Goal: Task Accomplishment & Management: Manage account settings

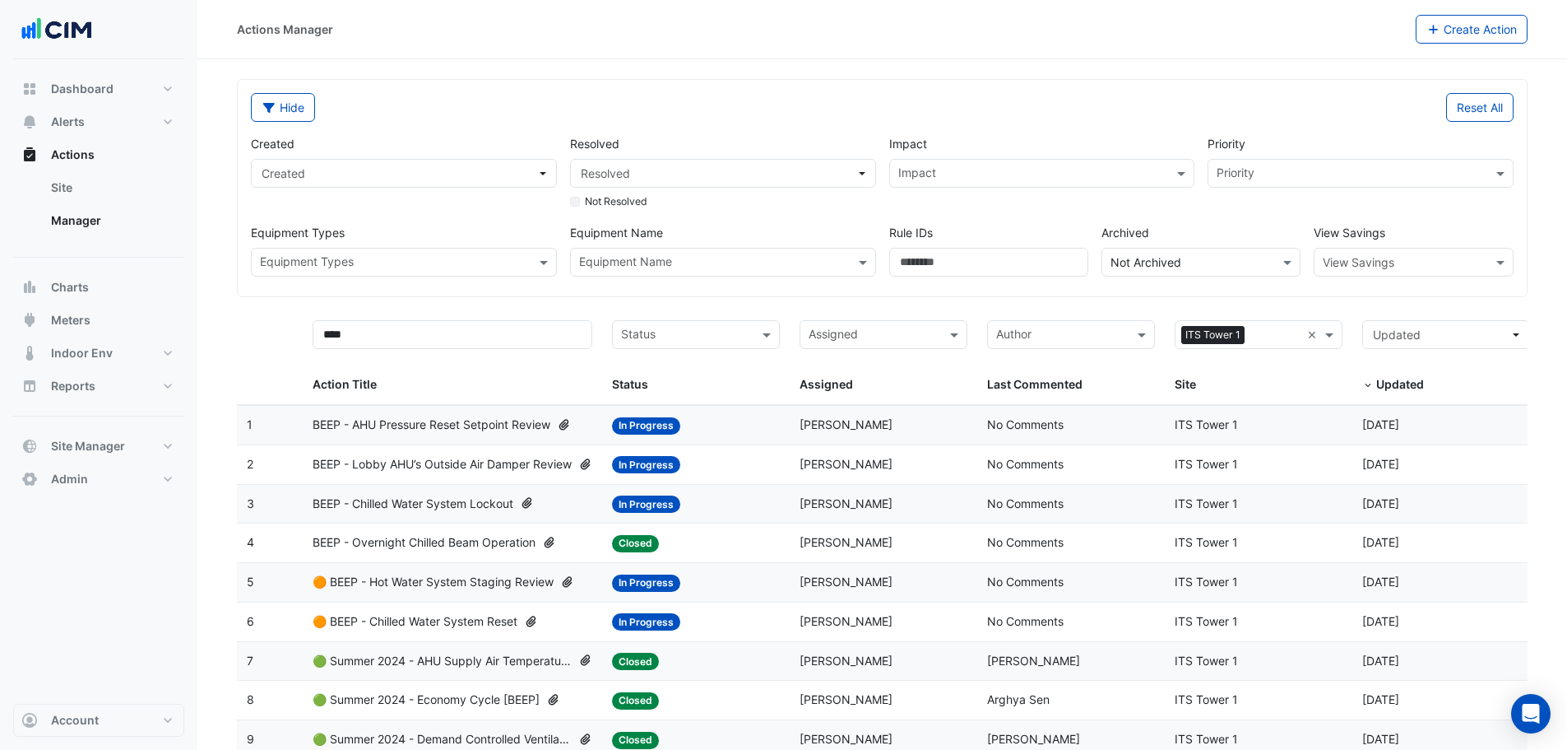
select select "**"
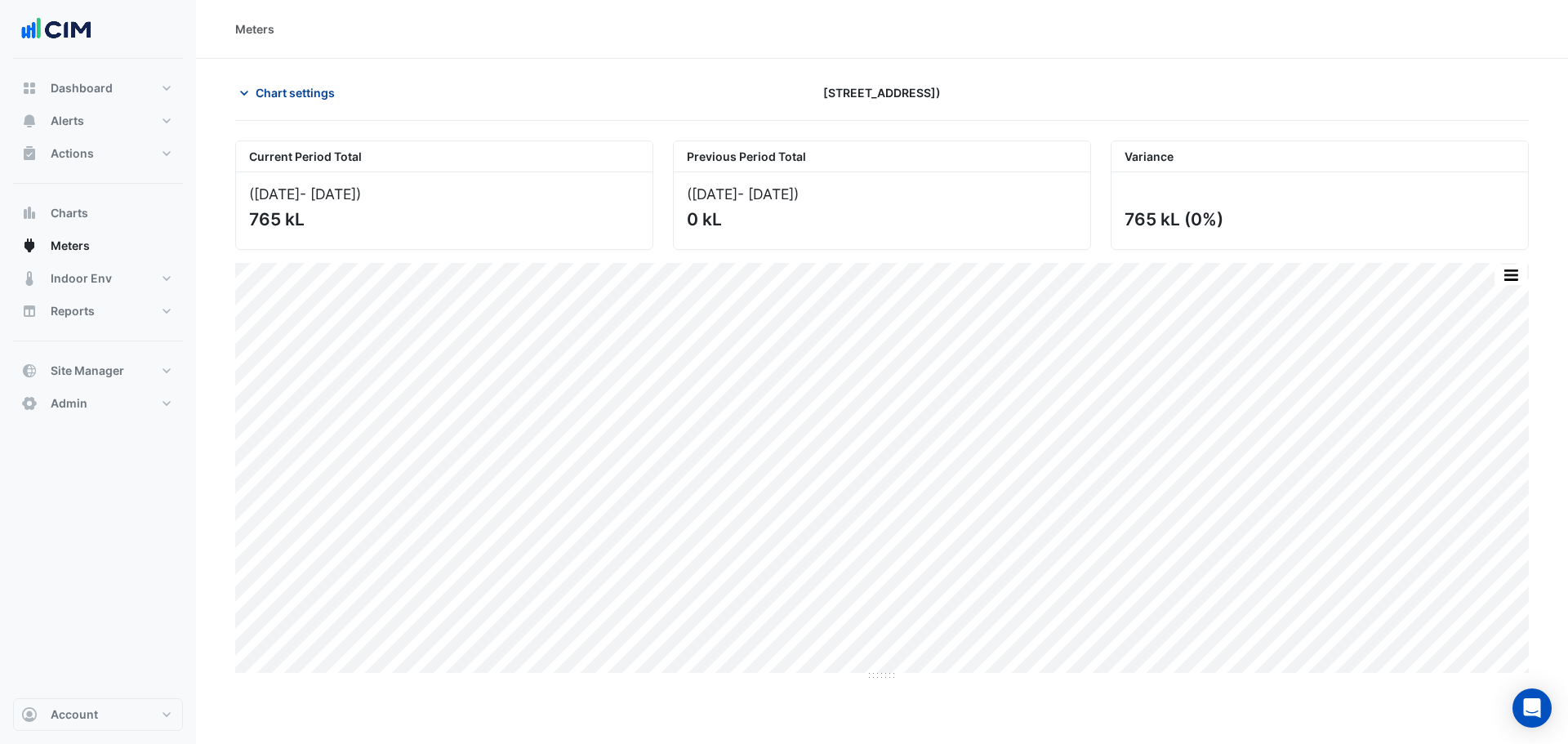
click at [239, 95] on icon "button" at bounding box center [244, 93] width 16 height 16
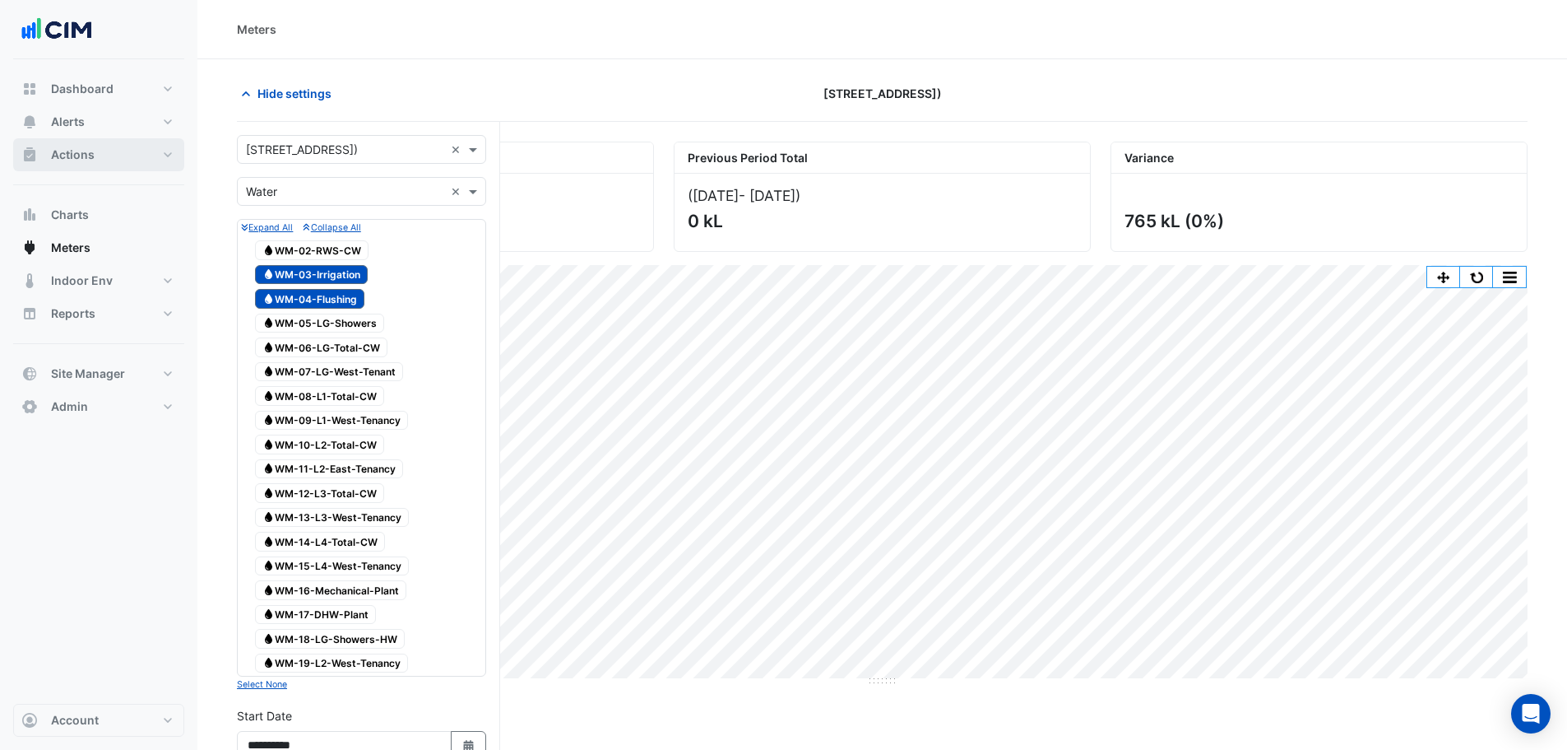
click at [98, 166] on button "Actions" at bounding box center [98, 154] width 171 height 33
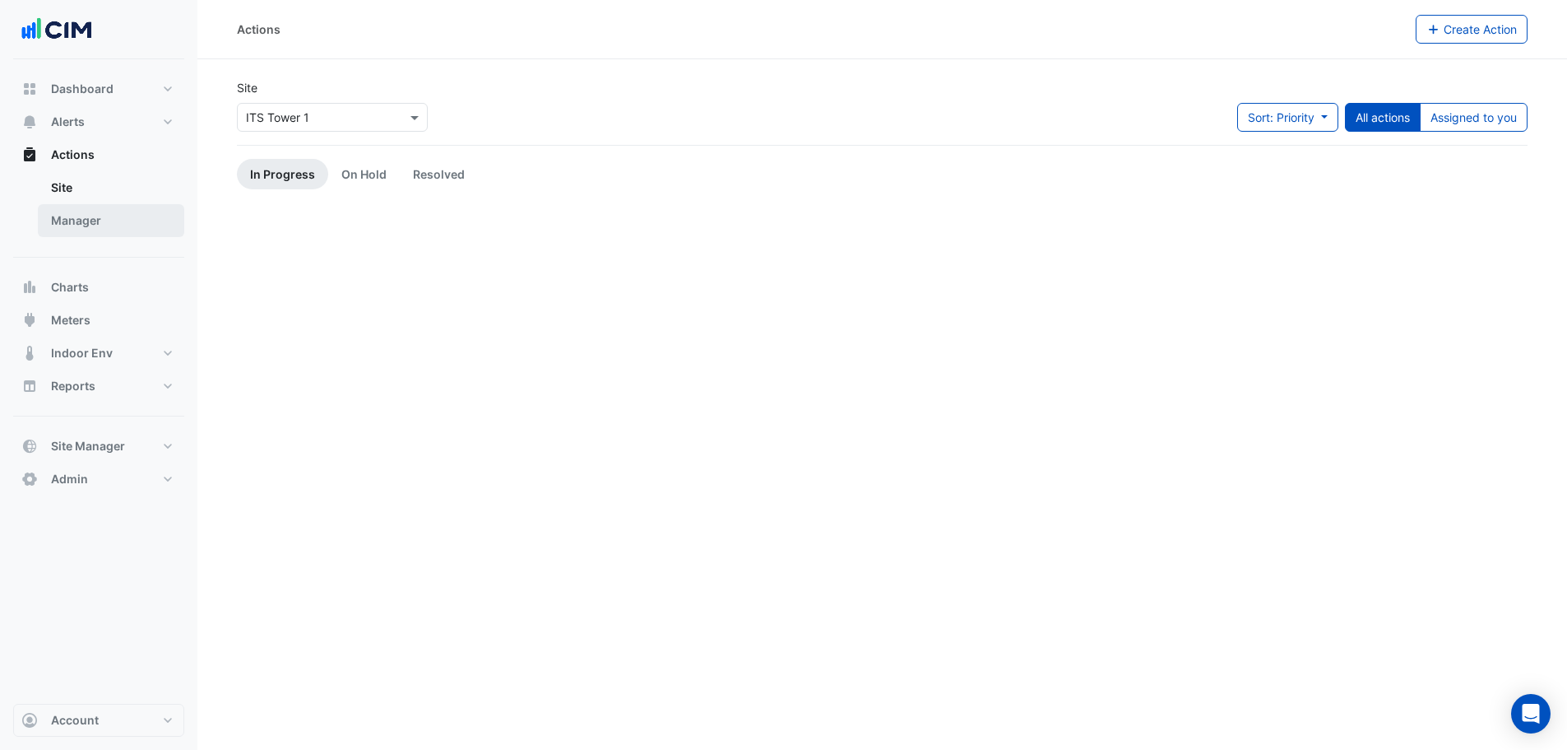
click at [105, 219] on link "Manager" at bounding box center [111, 220] width 146 height 33
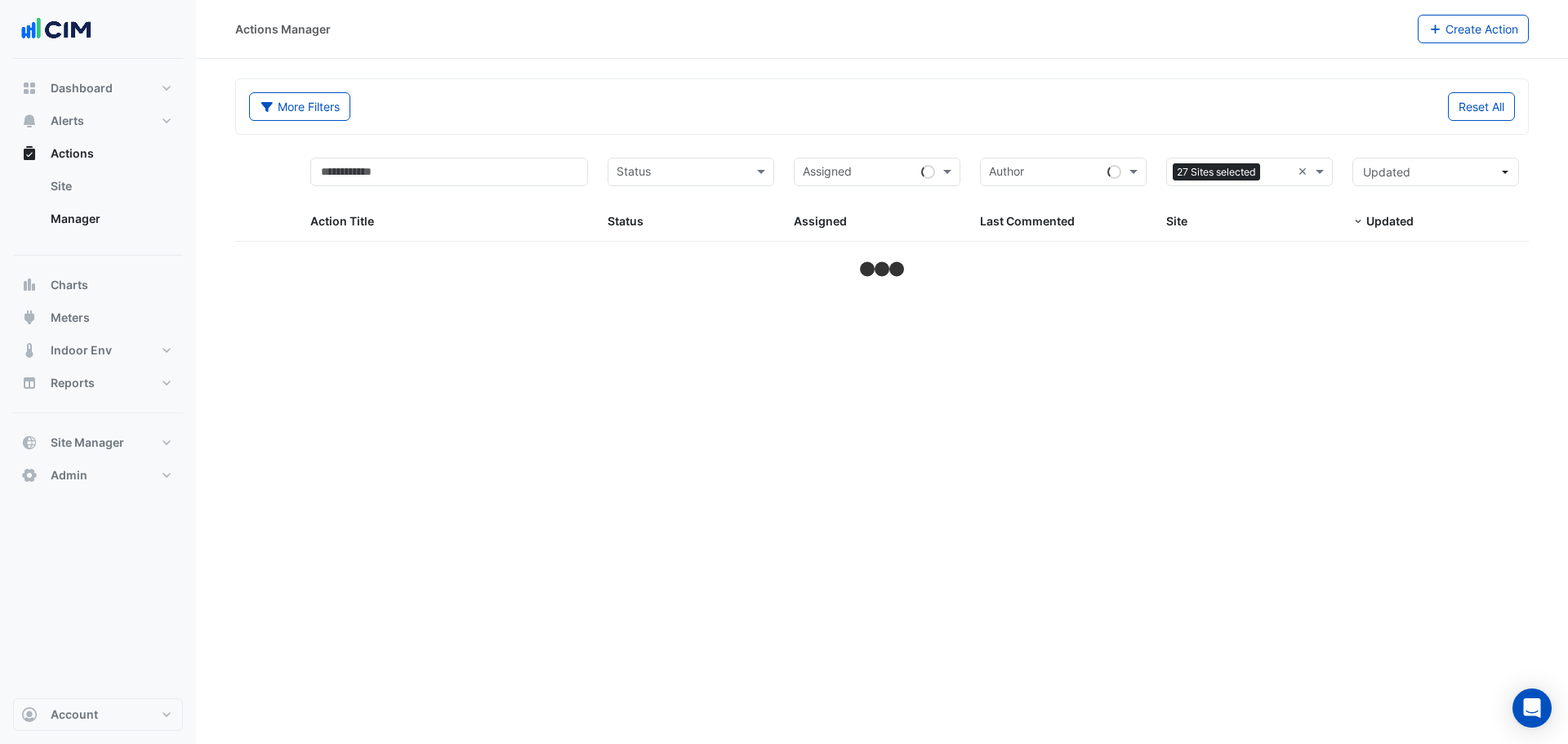
select select "**"
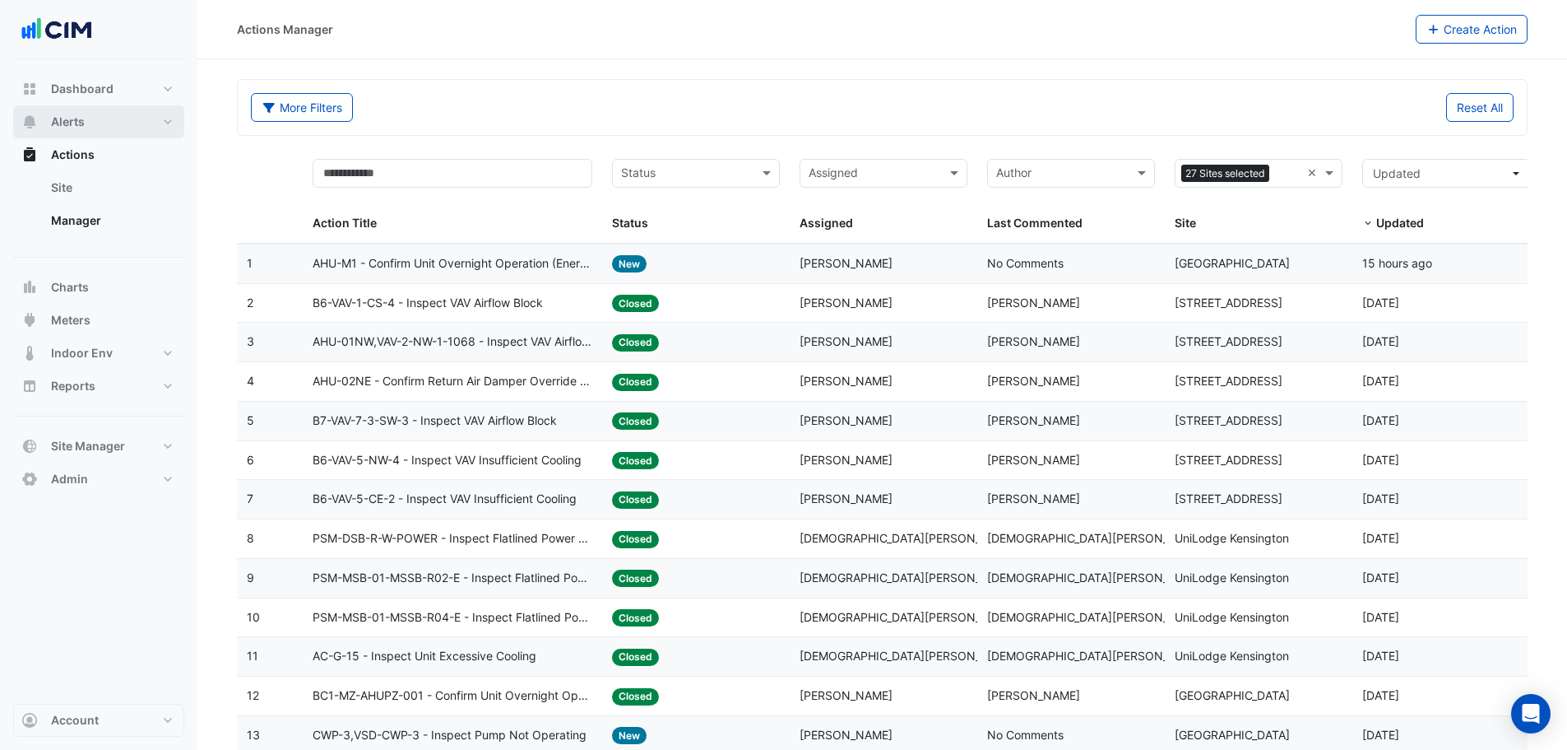
click at [91, 120] on button "Alerts" at bounding box center [98, 121] width 171 height 33
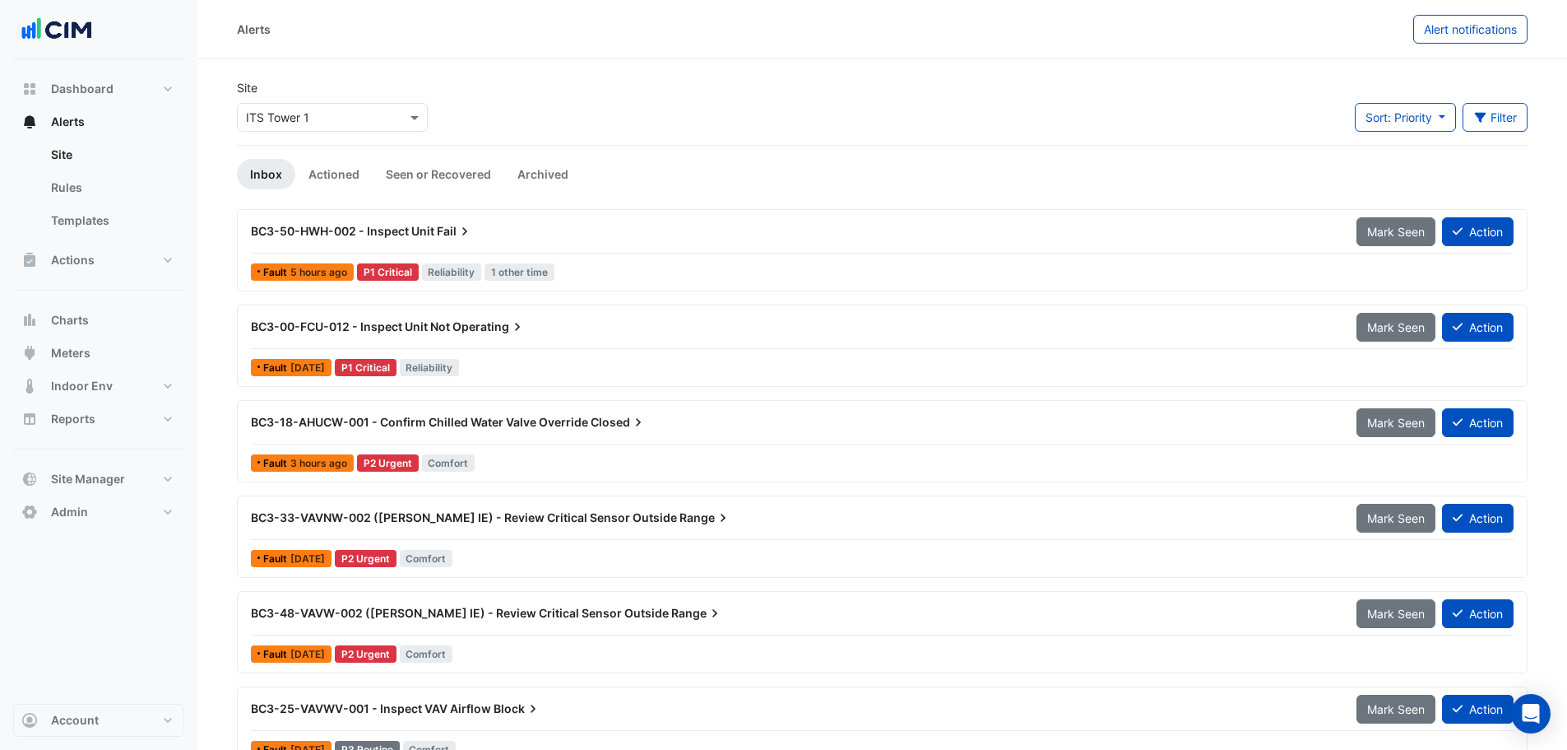
click at [368, 105] on div "Select a Site × ITS Tower 1" at bounding box center [332, 117] width 191 height 29
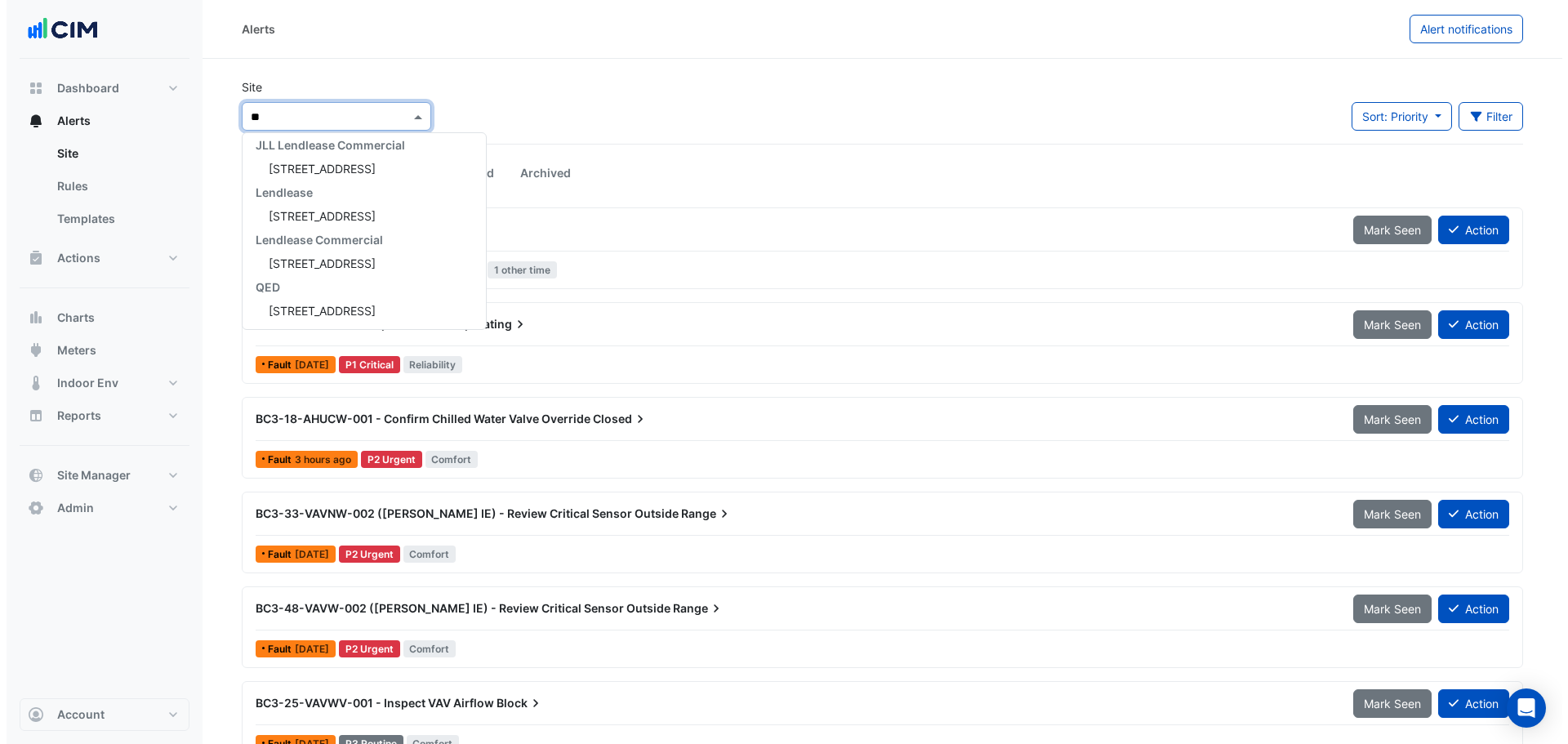
scroll to position [54, 0]
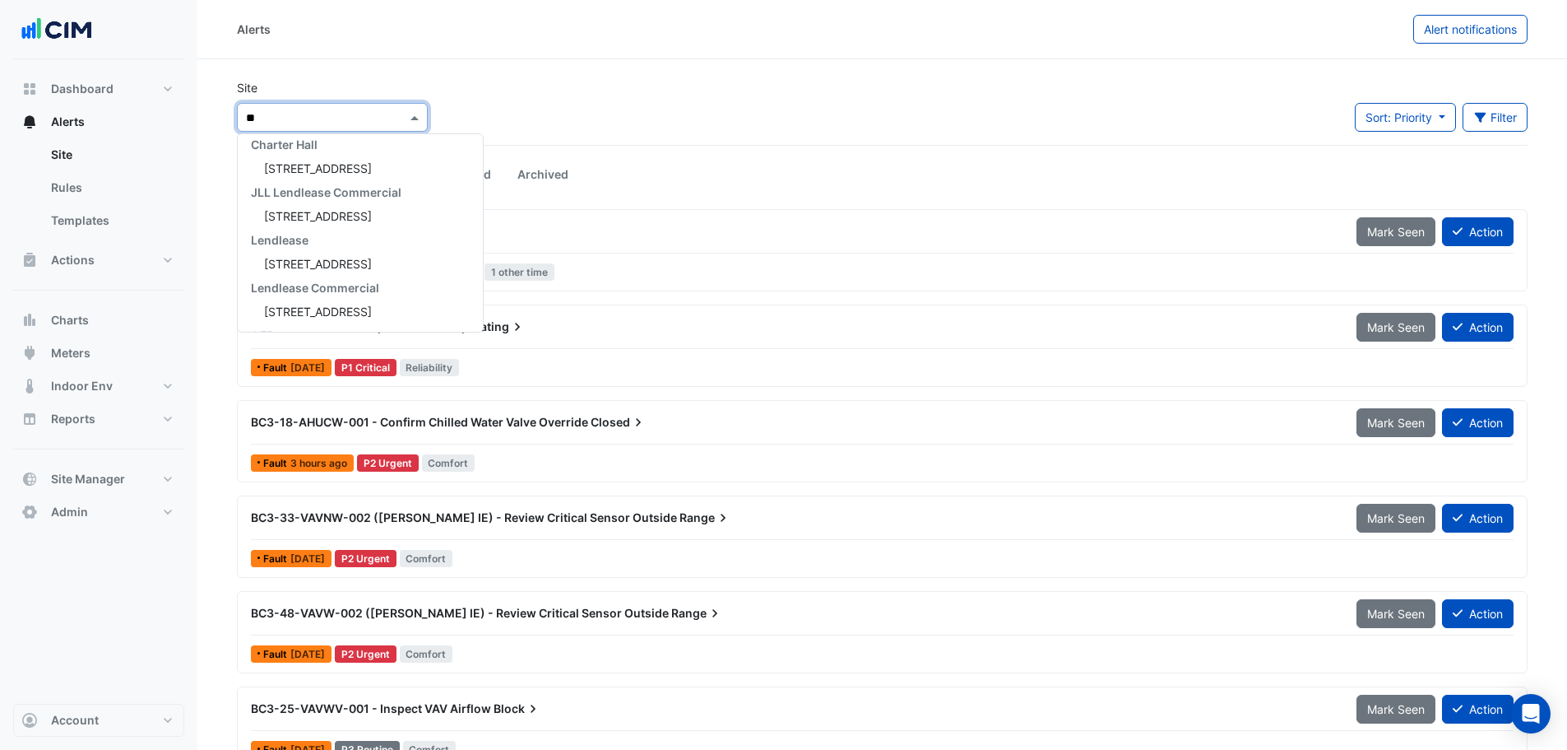
type input "***"
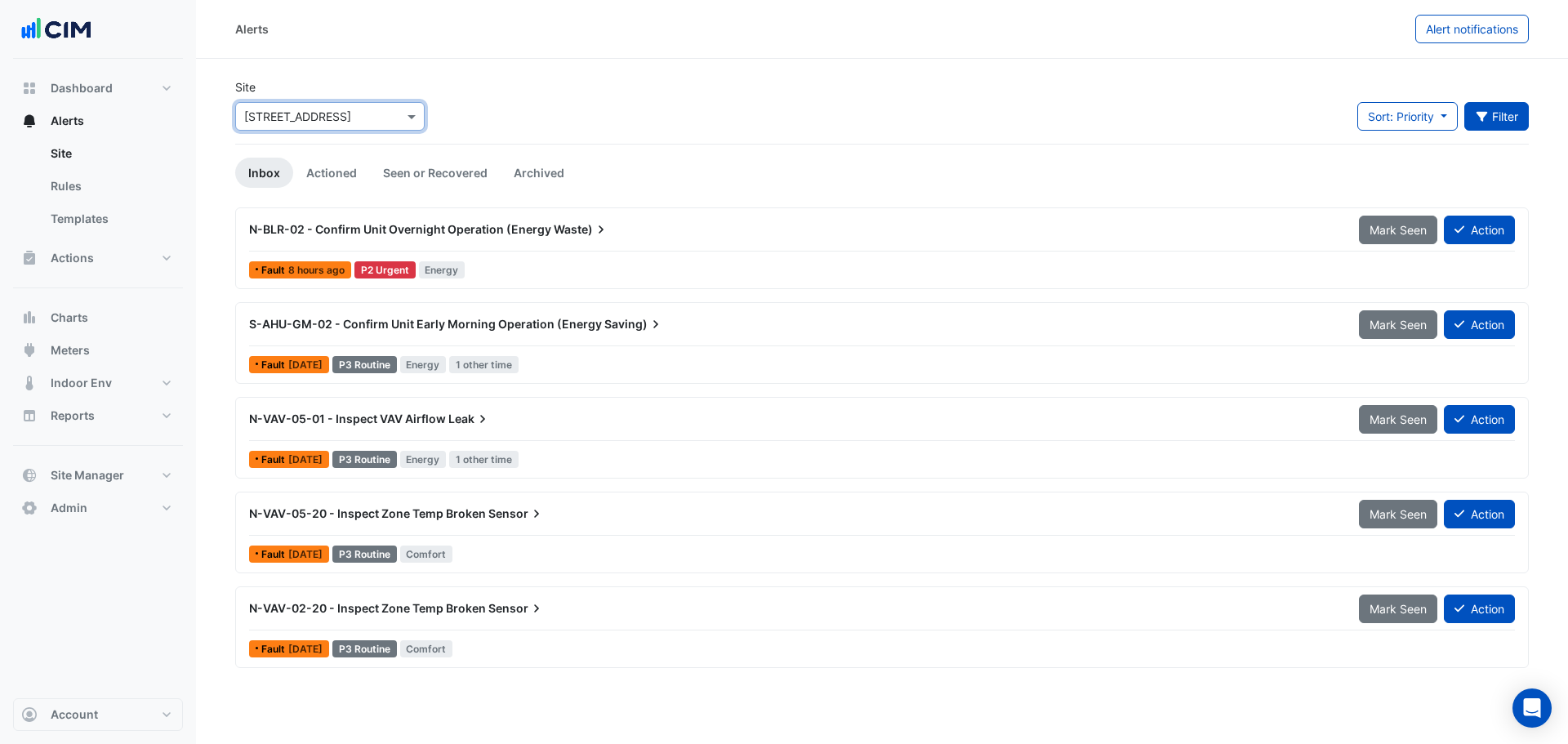
click at [1492, 121] on button "Filter" at bounding box center [1497, 116] width 65 height 29
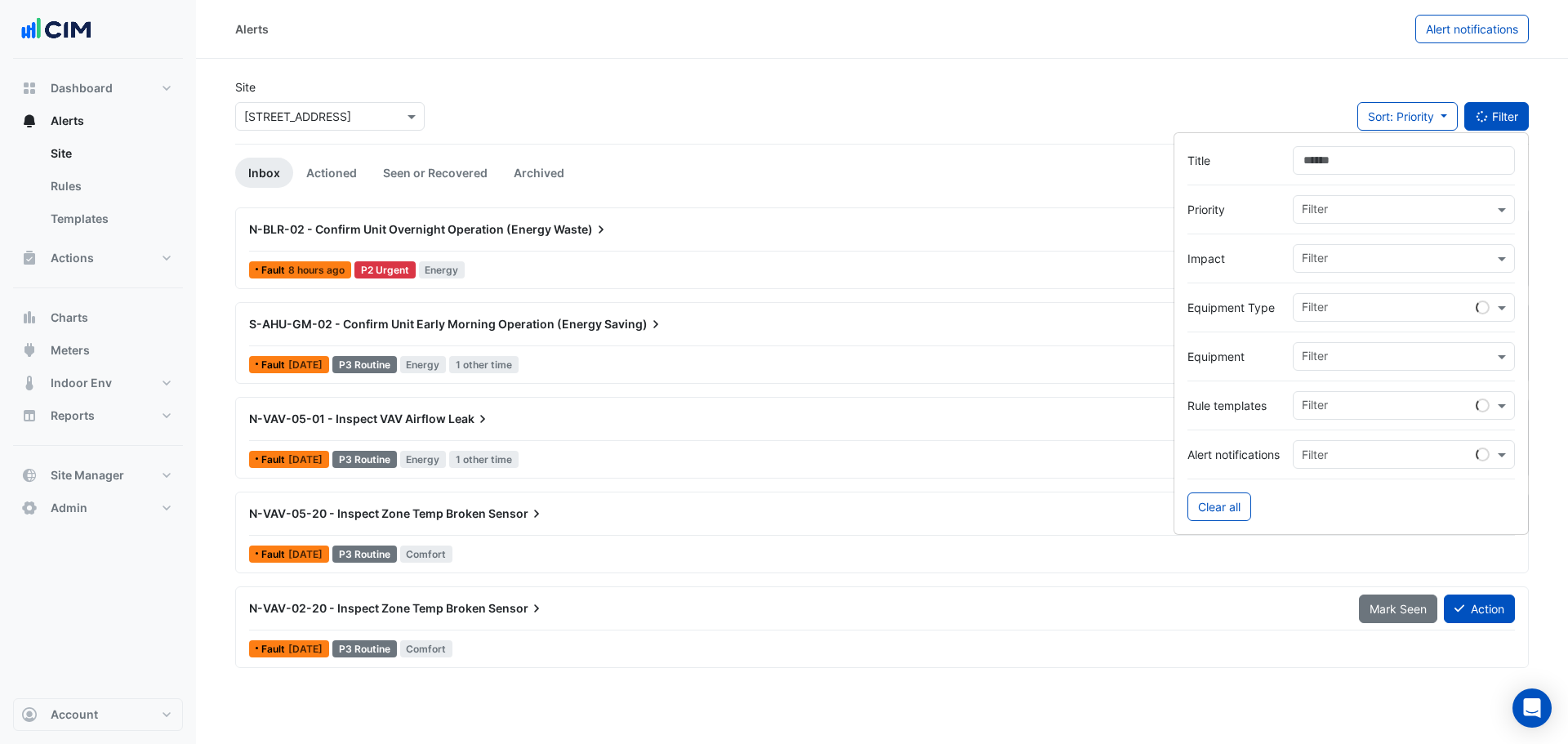
drag, startPoint x: 1488, startPoint y: 122, endPoint x: 1489, endPoint y: 57, distance: 65.0
click at [1488, 117] on button "Filter" at bounding box center [1497, 116] width 65 height 29
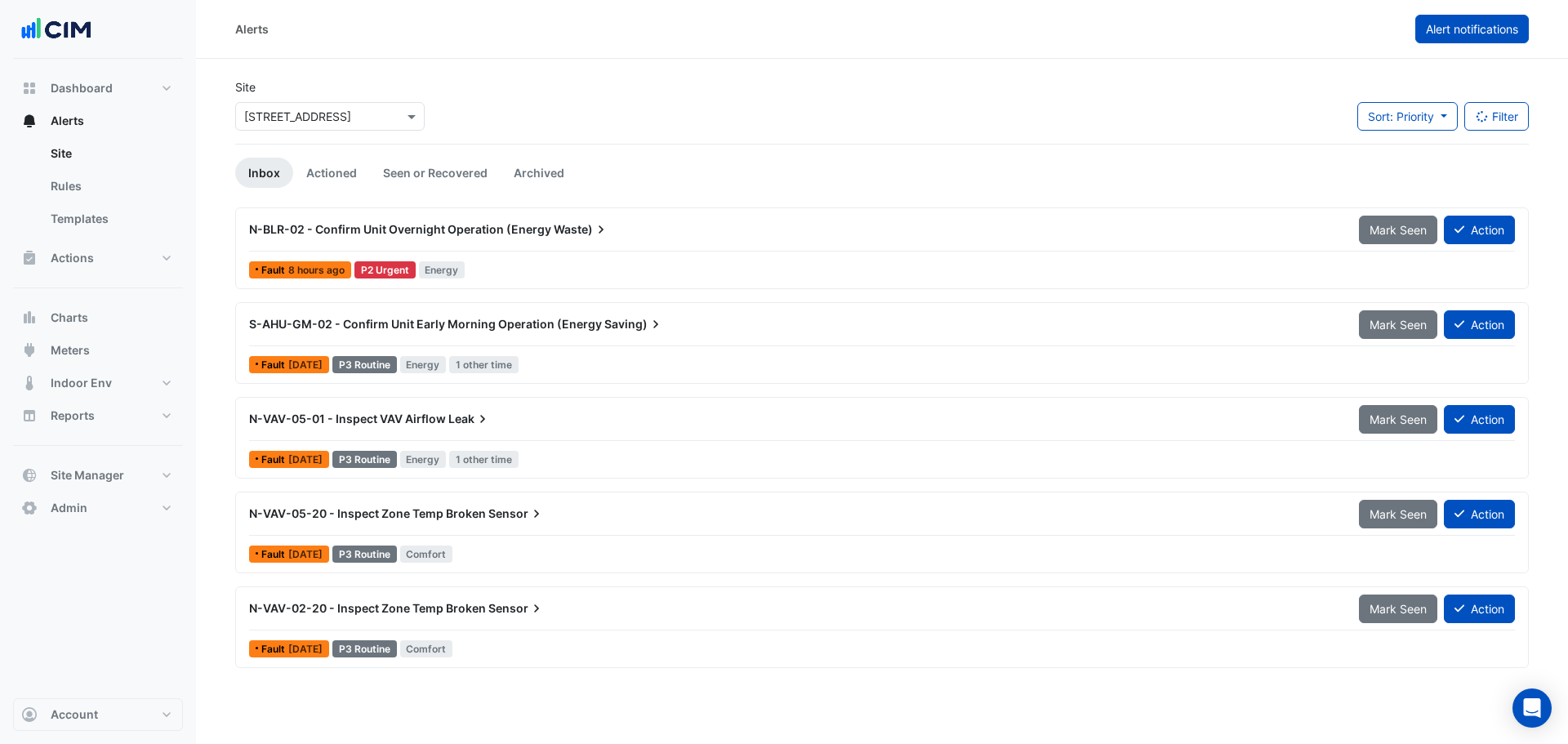
click at [1482, 21] on button "Alert notifications" at bounding box center [1472, 29] width 113 height 29
select select "*****"
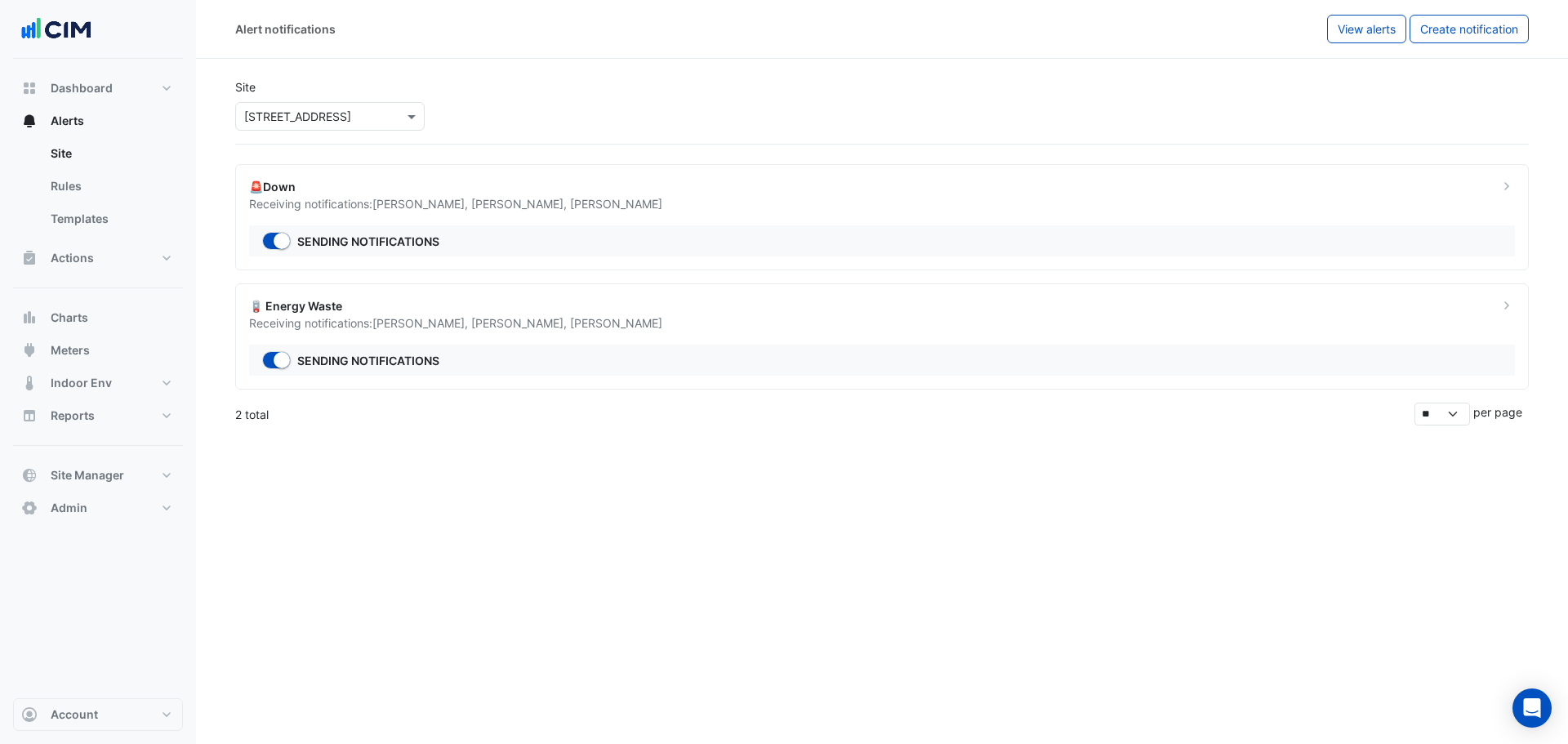
click at [878, 213] on div "🚨Down Receiving notifications: Robert White , Sean Grinter , Darren Tremlett Se…" at bounding box center [881, 216] width 1293 height 106
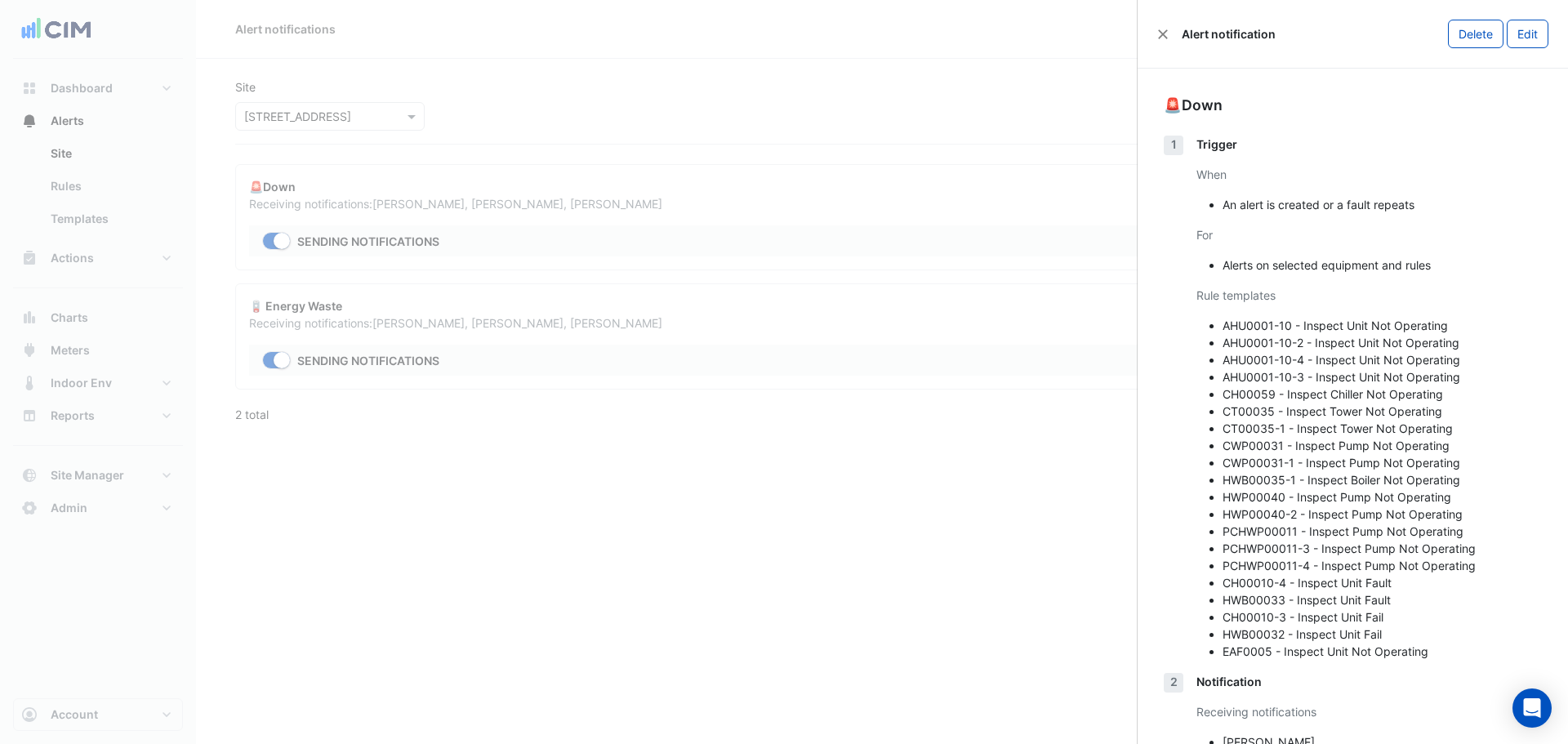
scroll to position [80, 0]
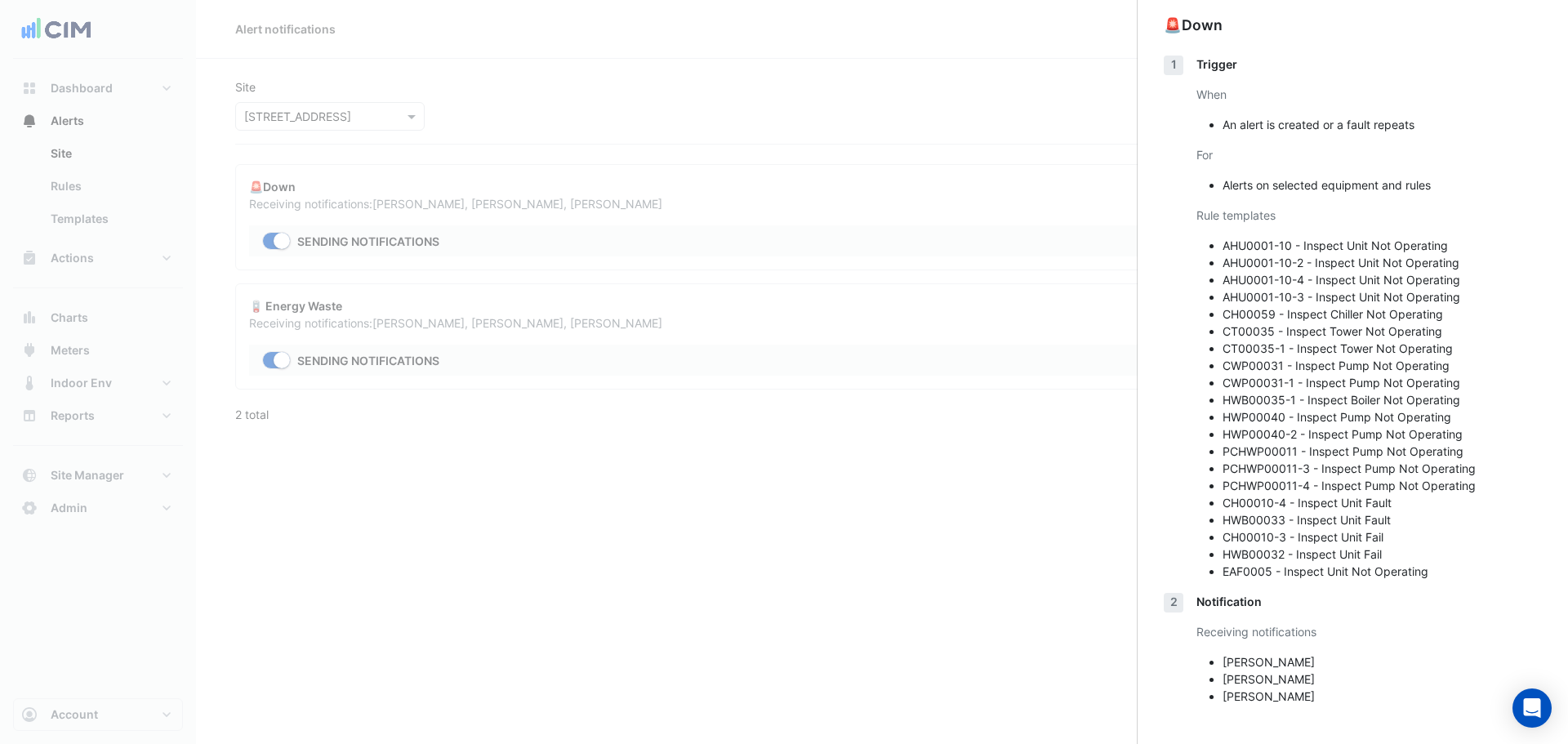
drag, startPoint x: 768, startPoint y: 333, endPoint x: 360, endPoint y: 147, distance: 448.4
click at [685, 314] on ngb-offcanvas-backdrop at bounding box center [784, 372] width 1568 height 744
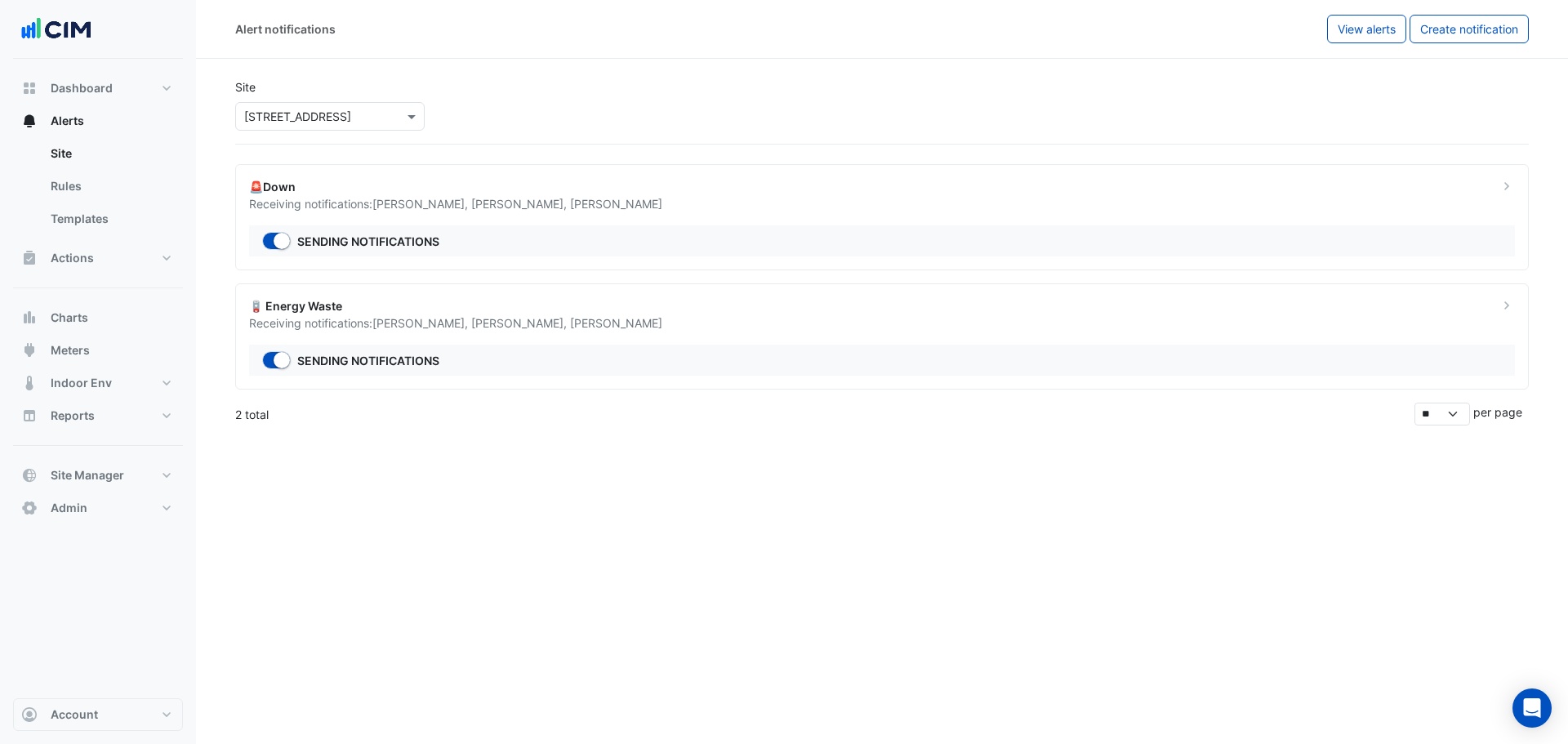
click at [300, 113] on input "text" at bounding box center [314, 116] width 139 height 17
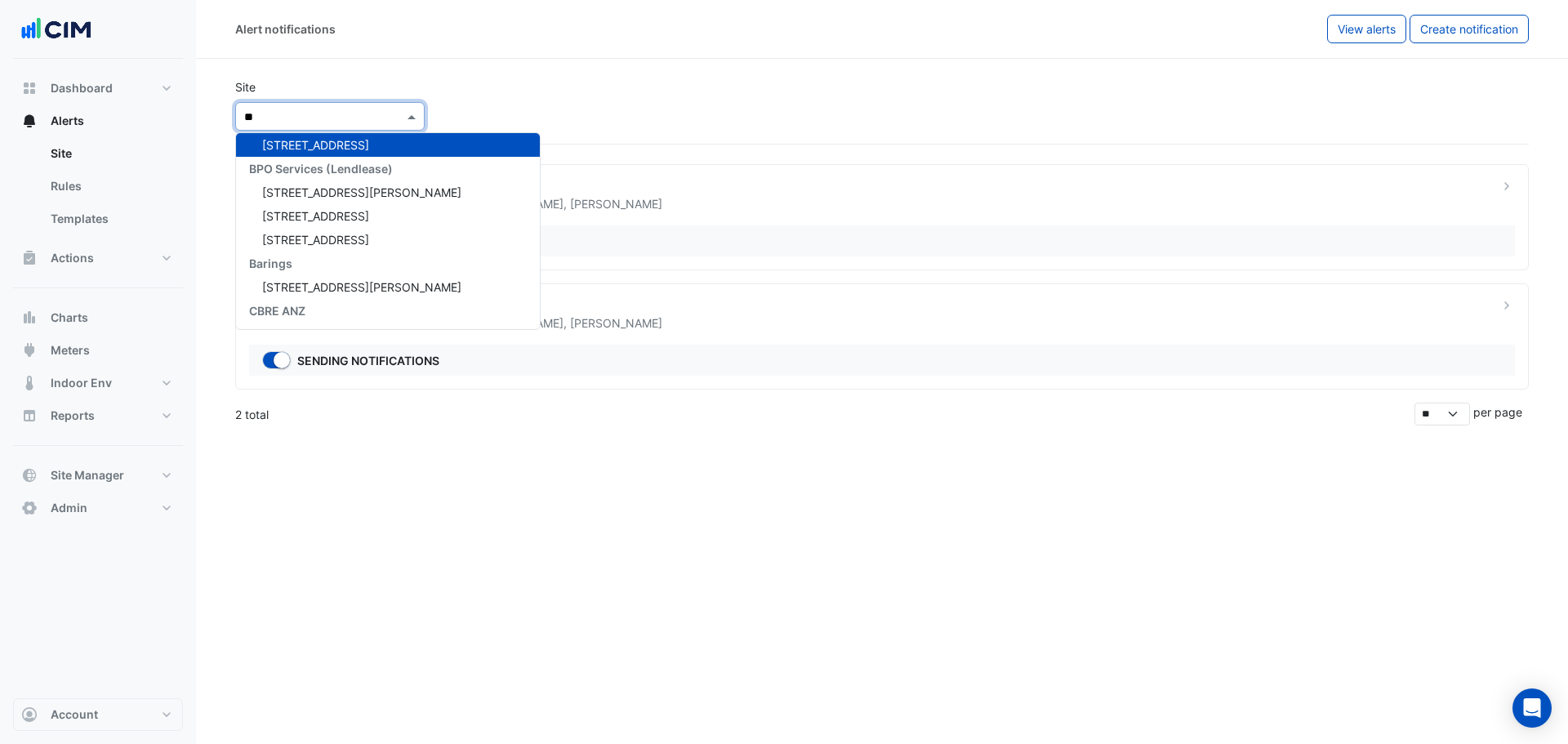
scroll to position [30, 0]
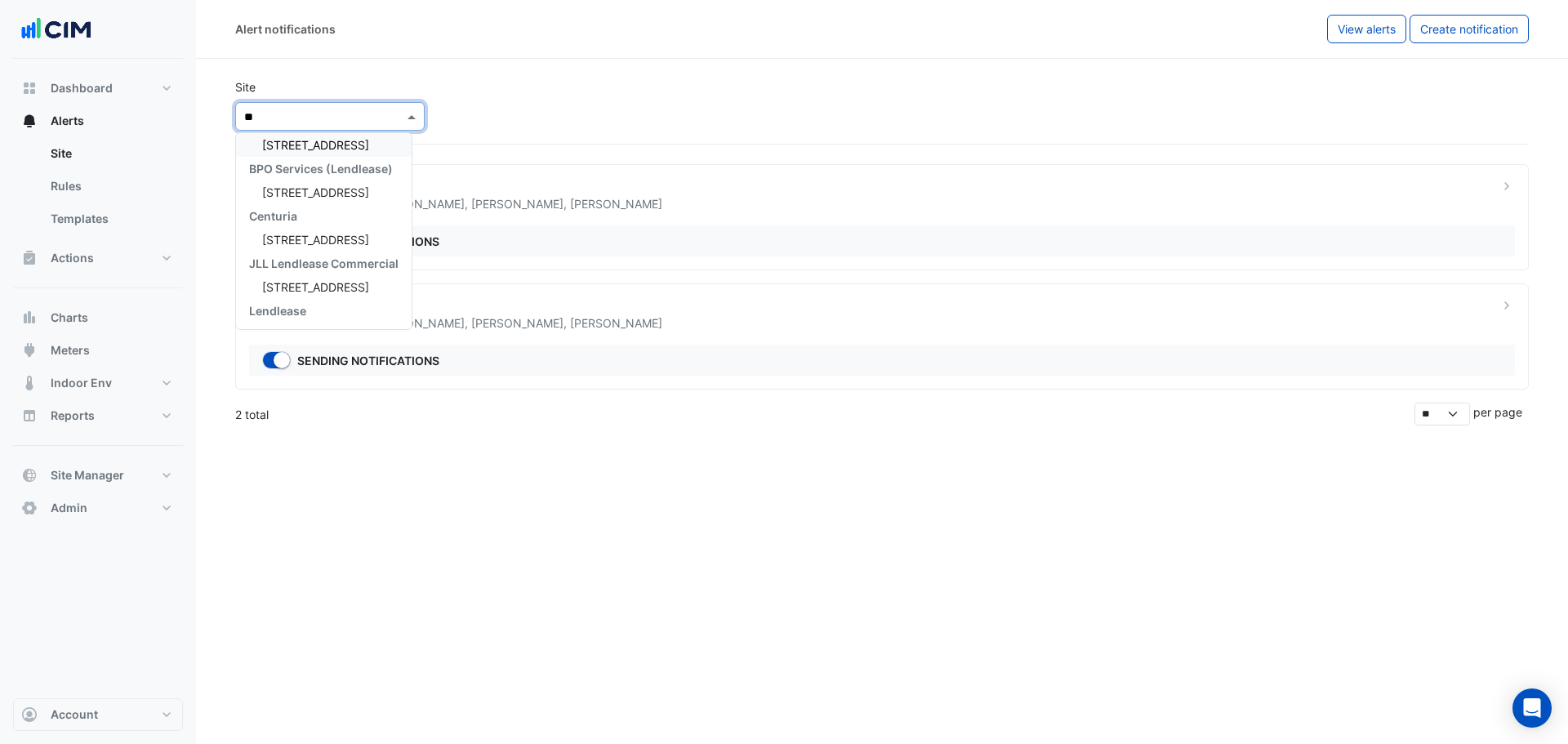
type input "***"
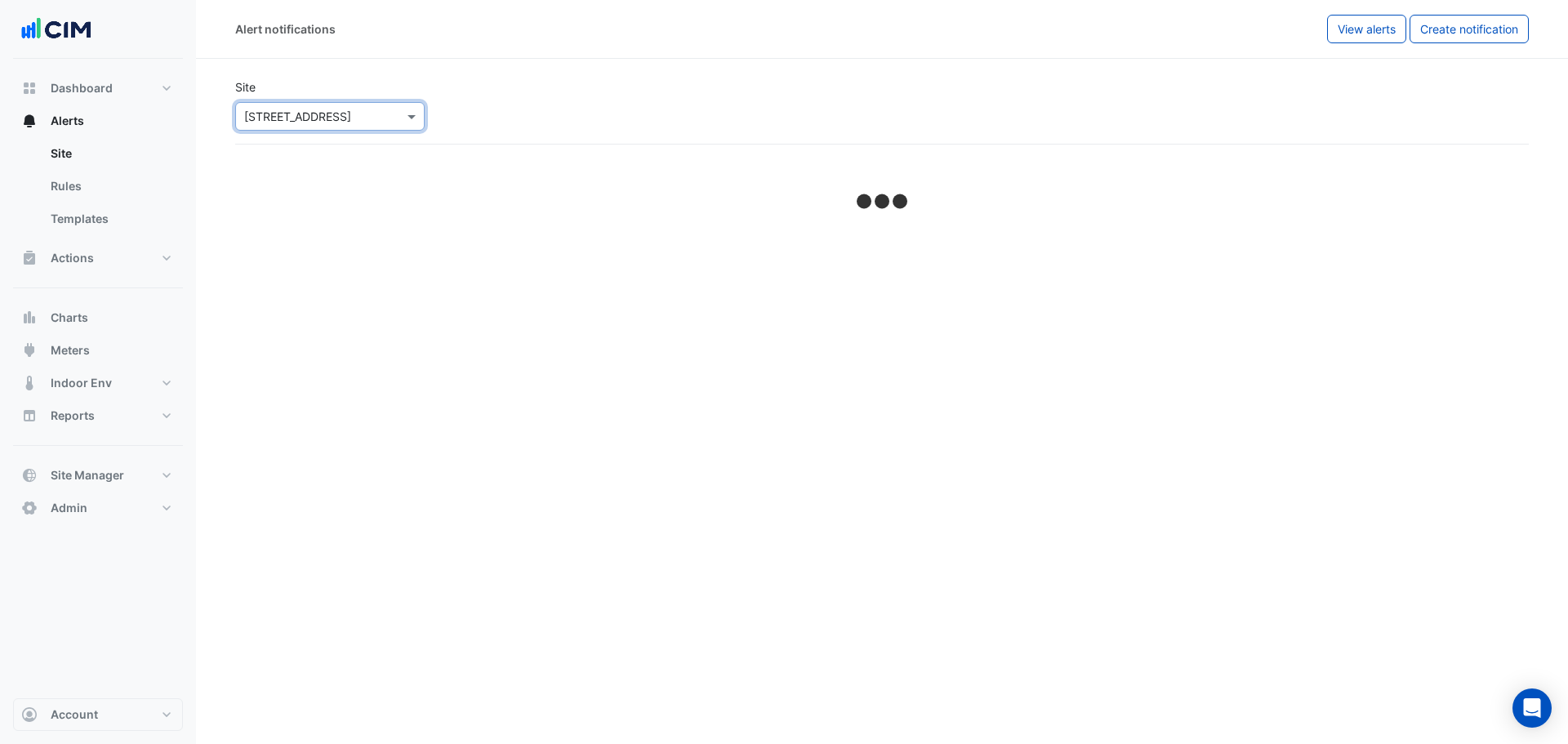
select select "*****"
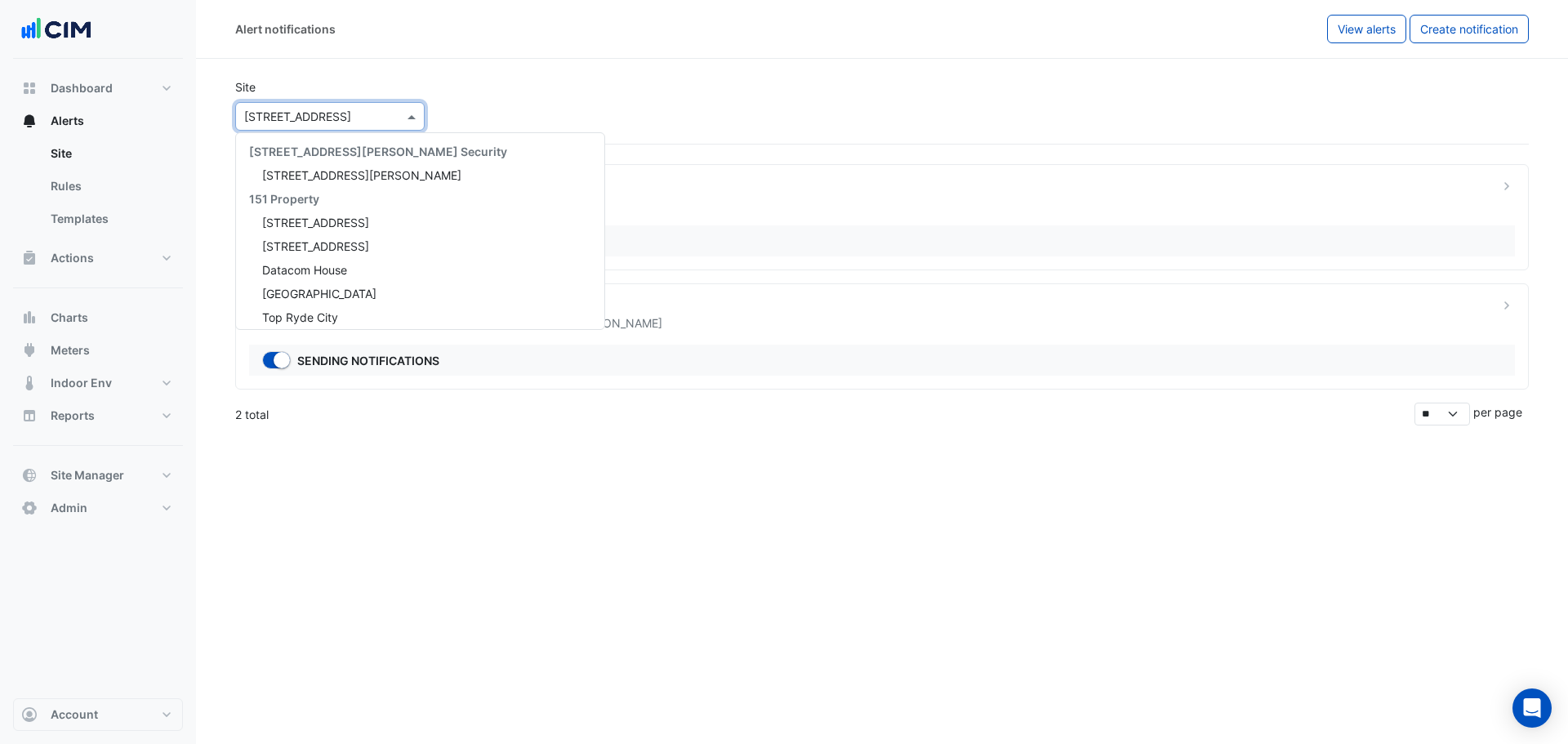
click at [325, 113] on input "text" at bounding box center [314, 116] width 139 height 17
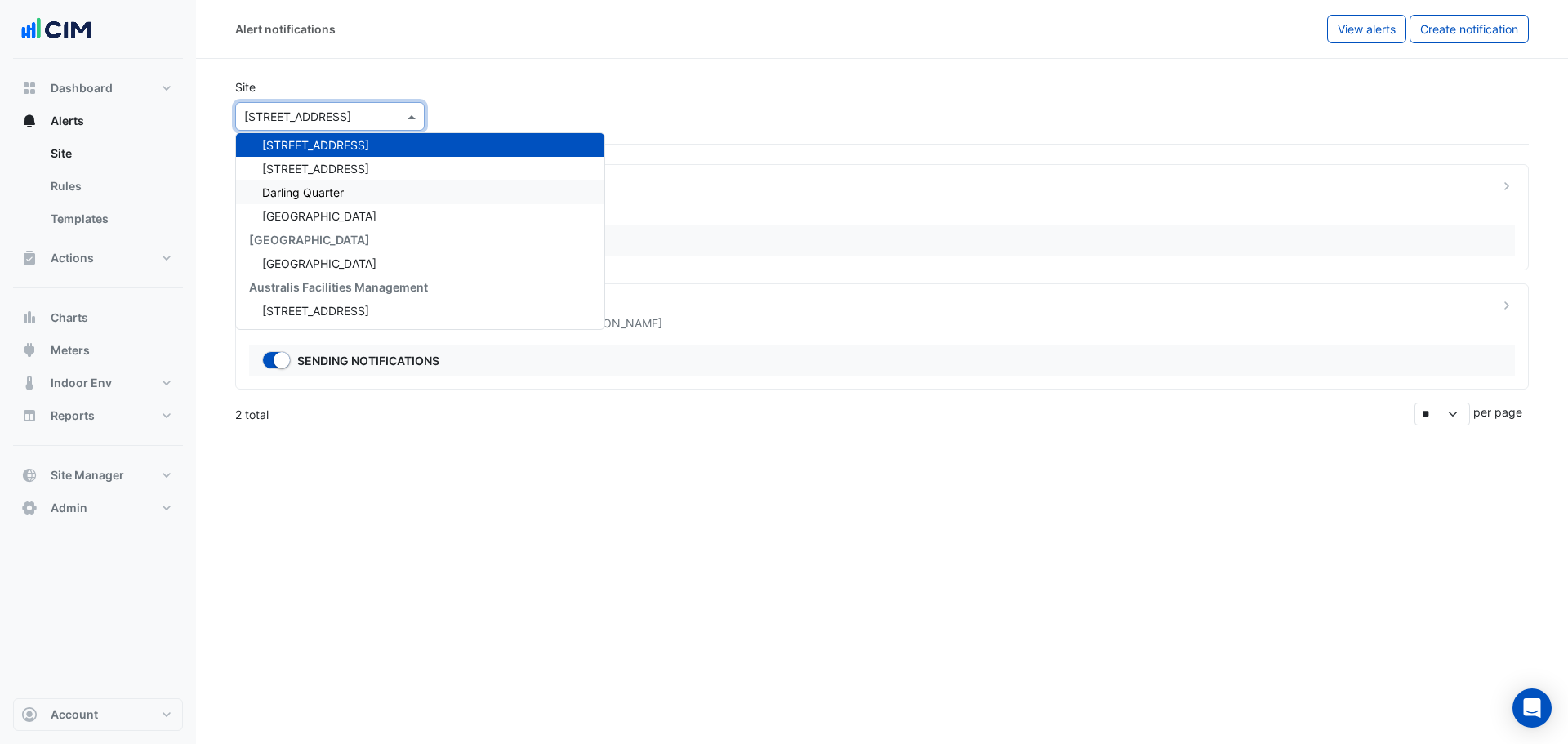
click at [366, 192] on div "Darling Quarter" at bounding box center [420, 192] width 368 height 24
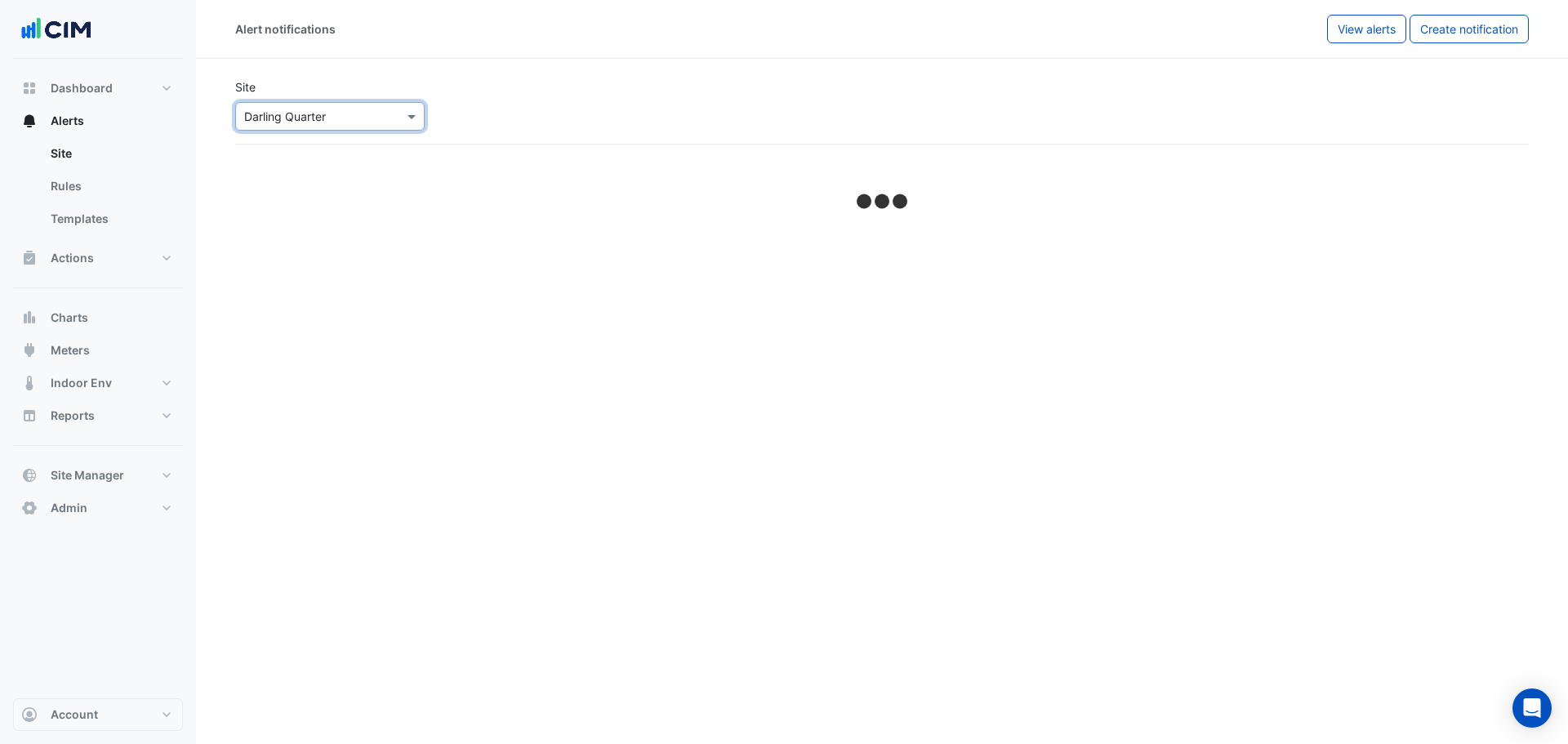
select select "*****"
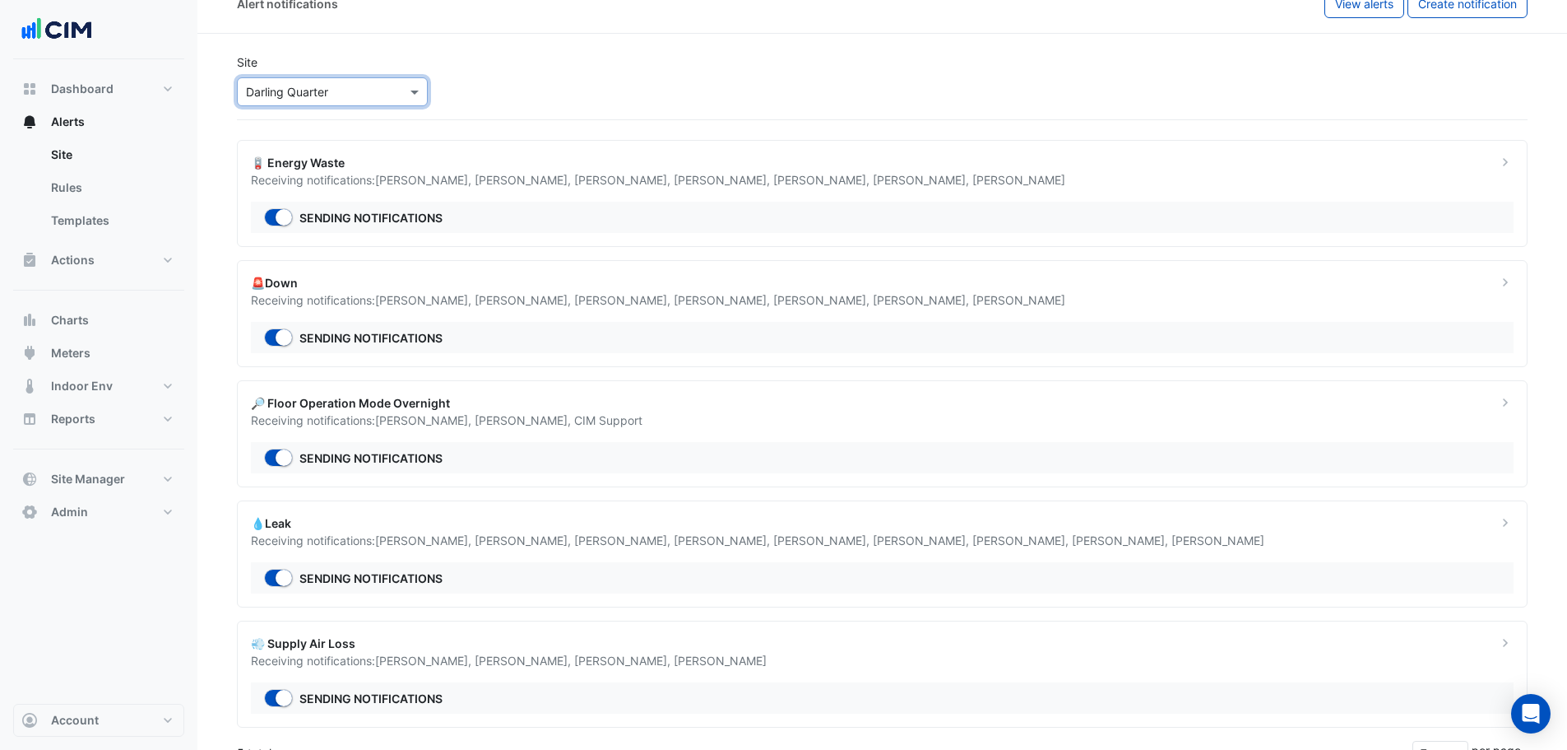
scroll to position [39, 0]
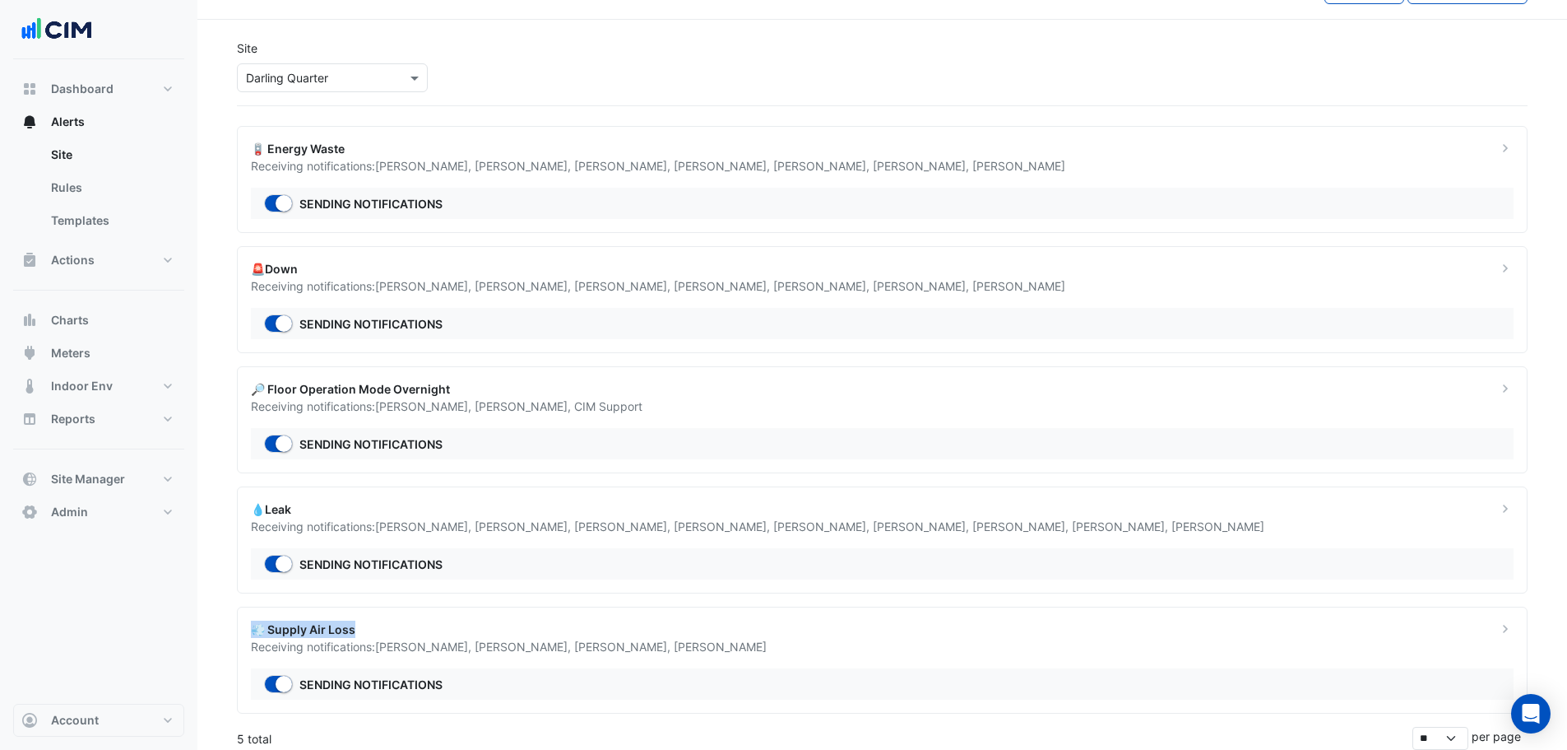
drag, startPoint x: 374, startPoint y: 635, endPoint x: 239, endPoint y: 634, distance: 135.8
click at [239, 634] on div "💨 Supply Air Loss Receiving notifications: Brad Watts , Emmanuel -Stathakis , M…" at bounding box center [882, 659] width 1291 height 107
drag, startPoint x: 471, startPoint y: 259, endPoint x: 463, endPoint y: 249, distance: 12.9
click at [469, 257] on ngb-offcanvas-backdrop at bounding box center [790, 375] width 1580 height 750
click at [346, 78] on input "text" at bounding box center [316, 78] width 140 height 17
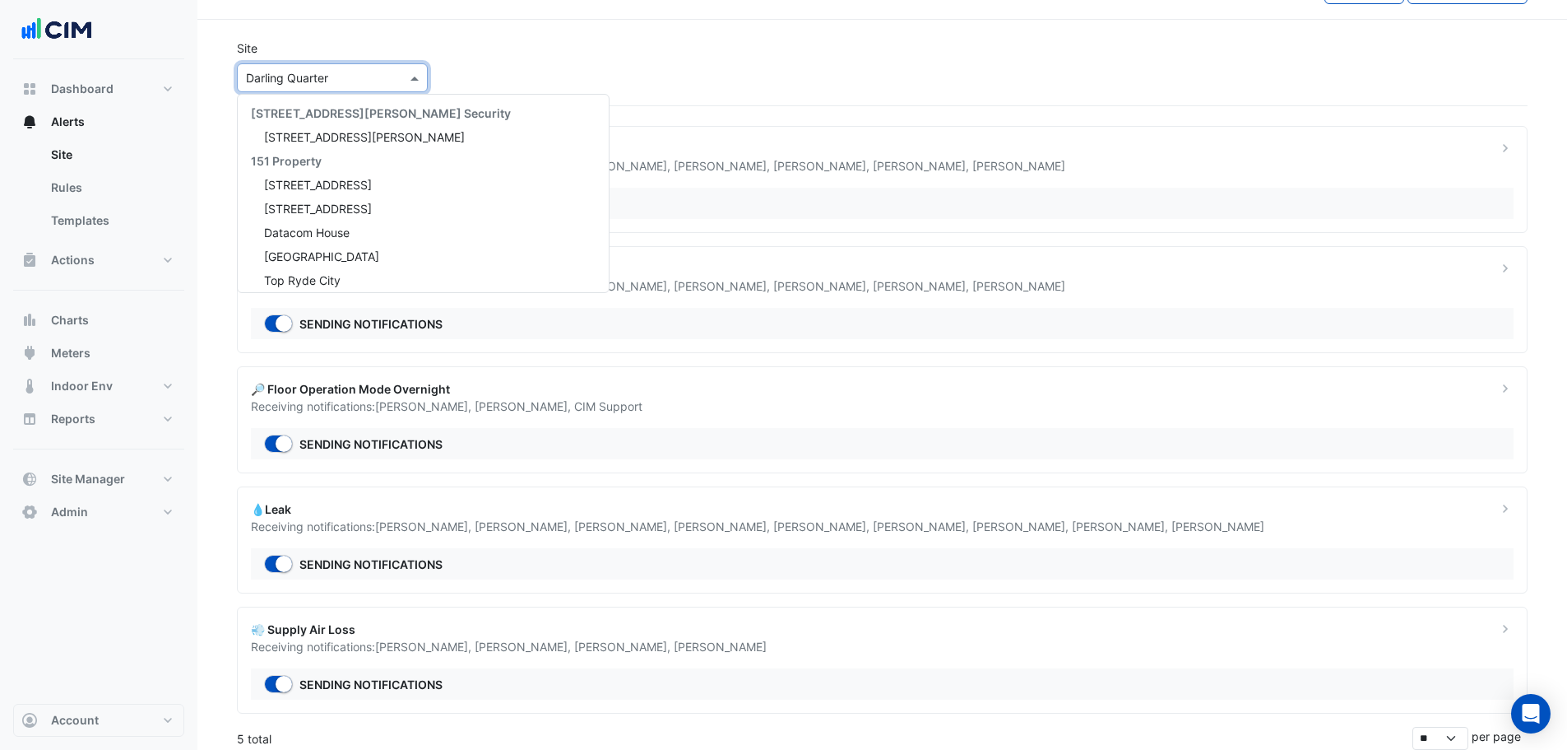
scroll to position [1581, 0]
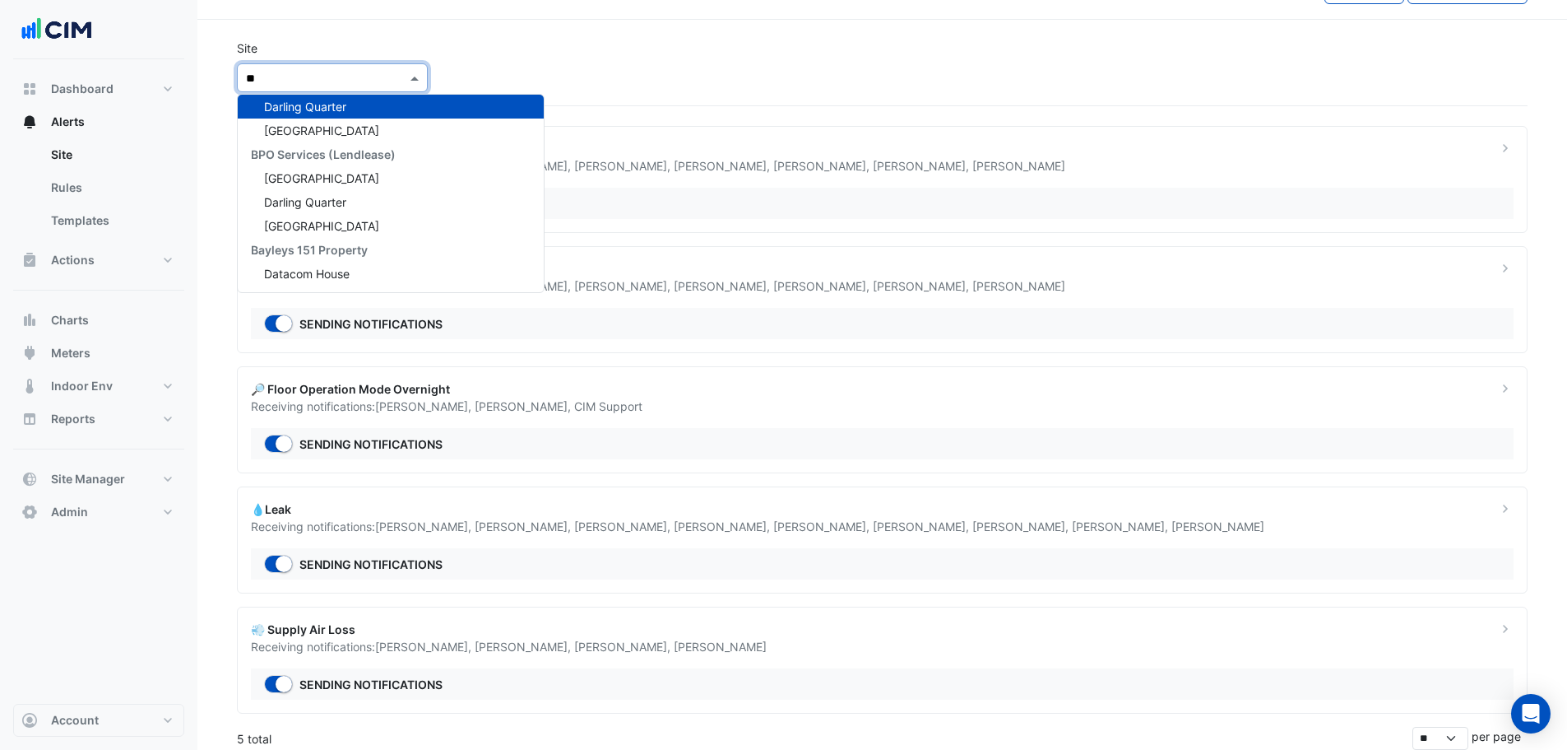
type input "***"
click at [312, 130] on span "Darling Square" at bounding box center [321, 130] width 115 height 14
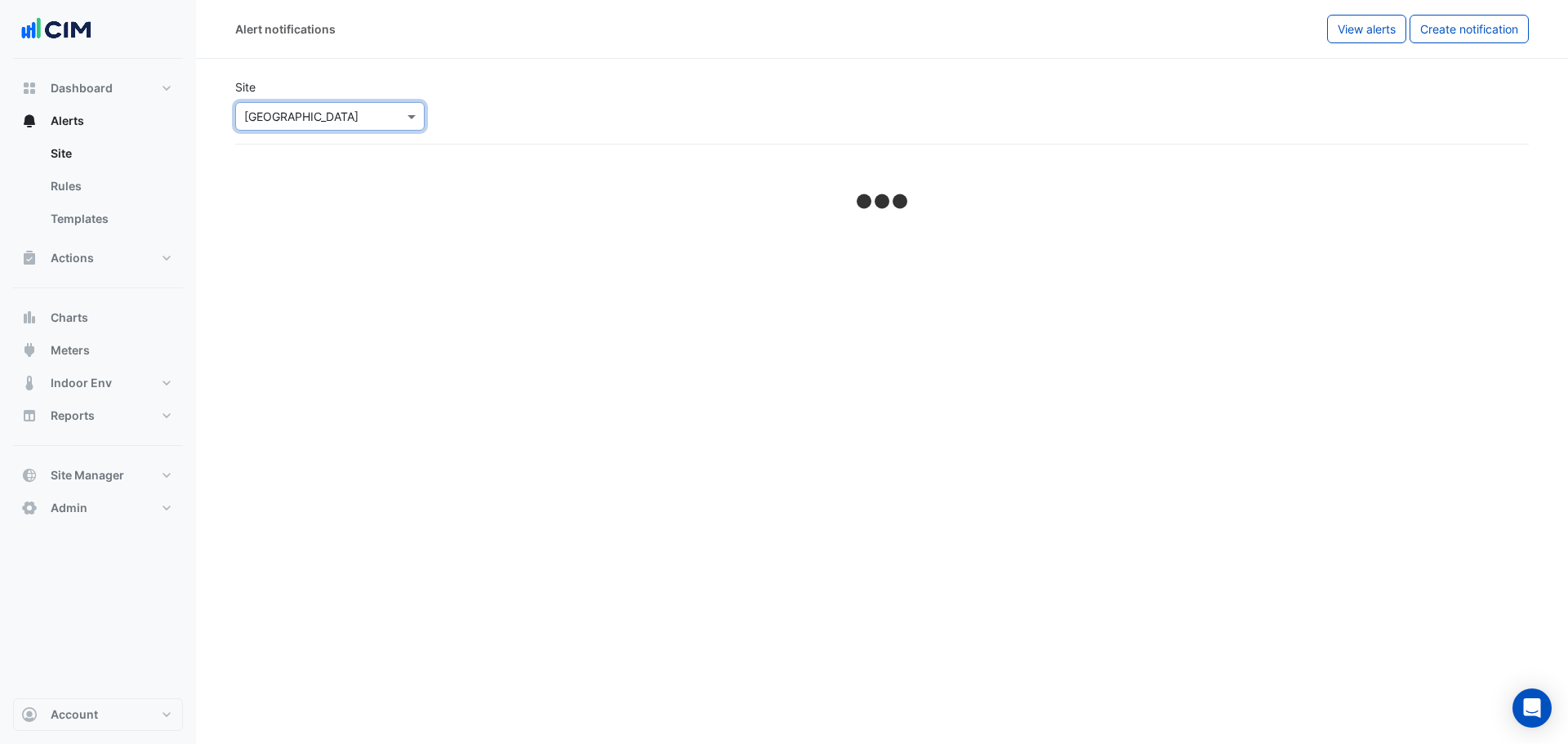
select select "*****"
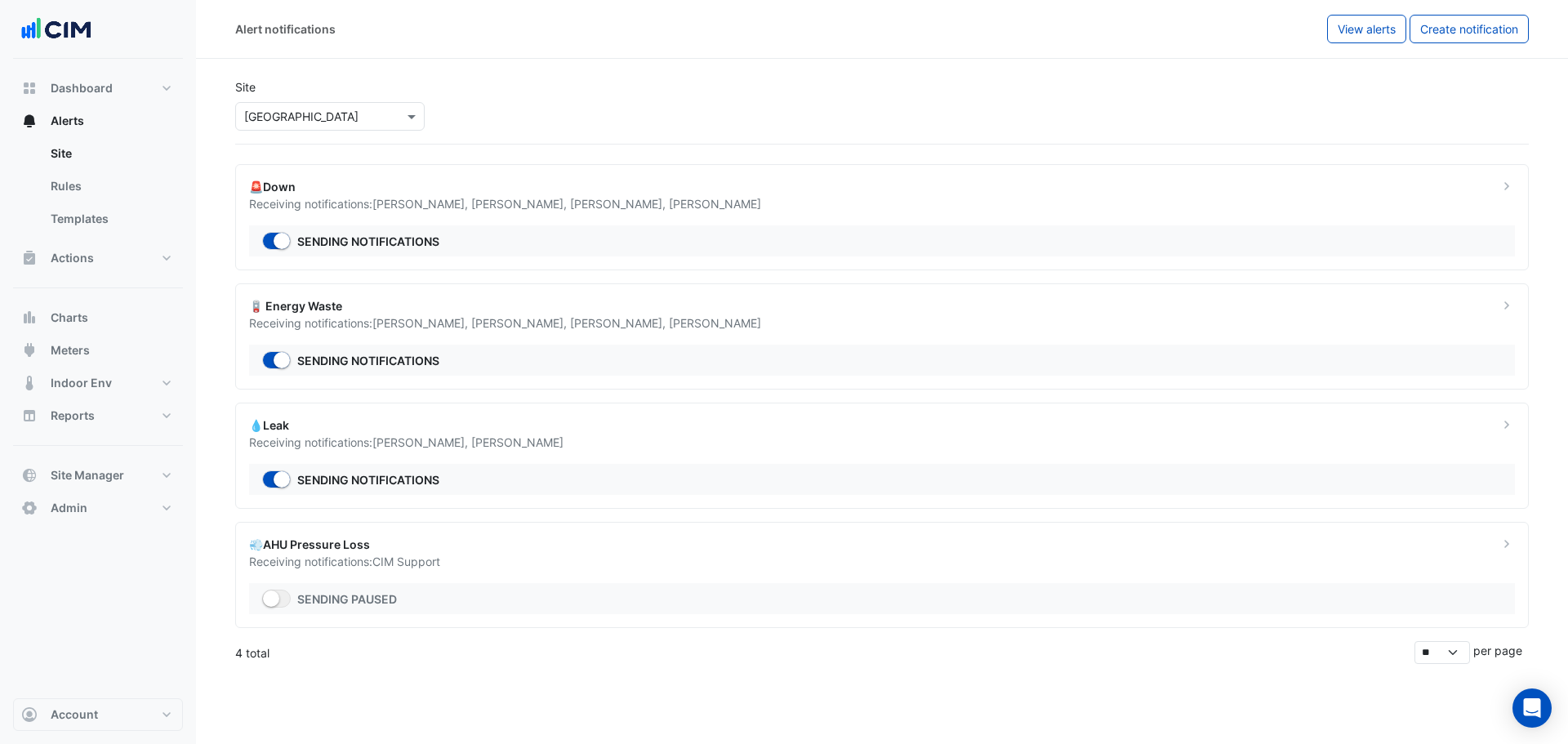
drag, startPoint x: 269, startPoint y: 85, endPoint x: 275, endPoint y: 94, distance: 10.8
click at [270, 88] on div "Site Select a Site × Darling Square" at bounding box center [329, 104] width 209 height 53
click at [288, 108] on input "text" at bounding box center [314, 116] width 139 height 17
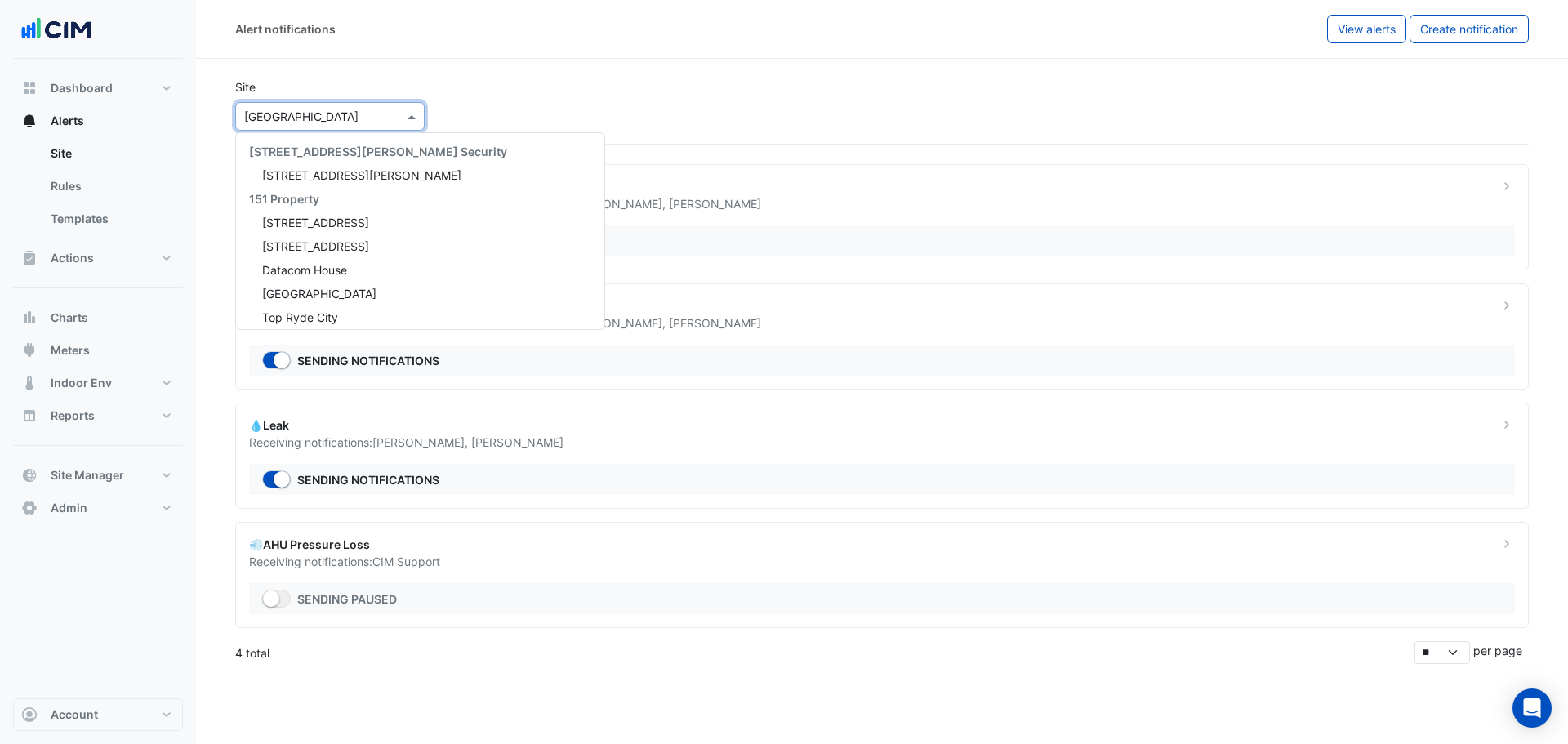
scroll to position [1592, 0]
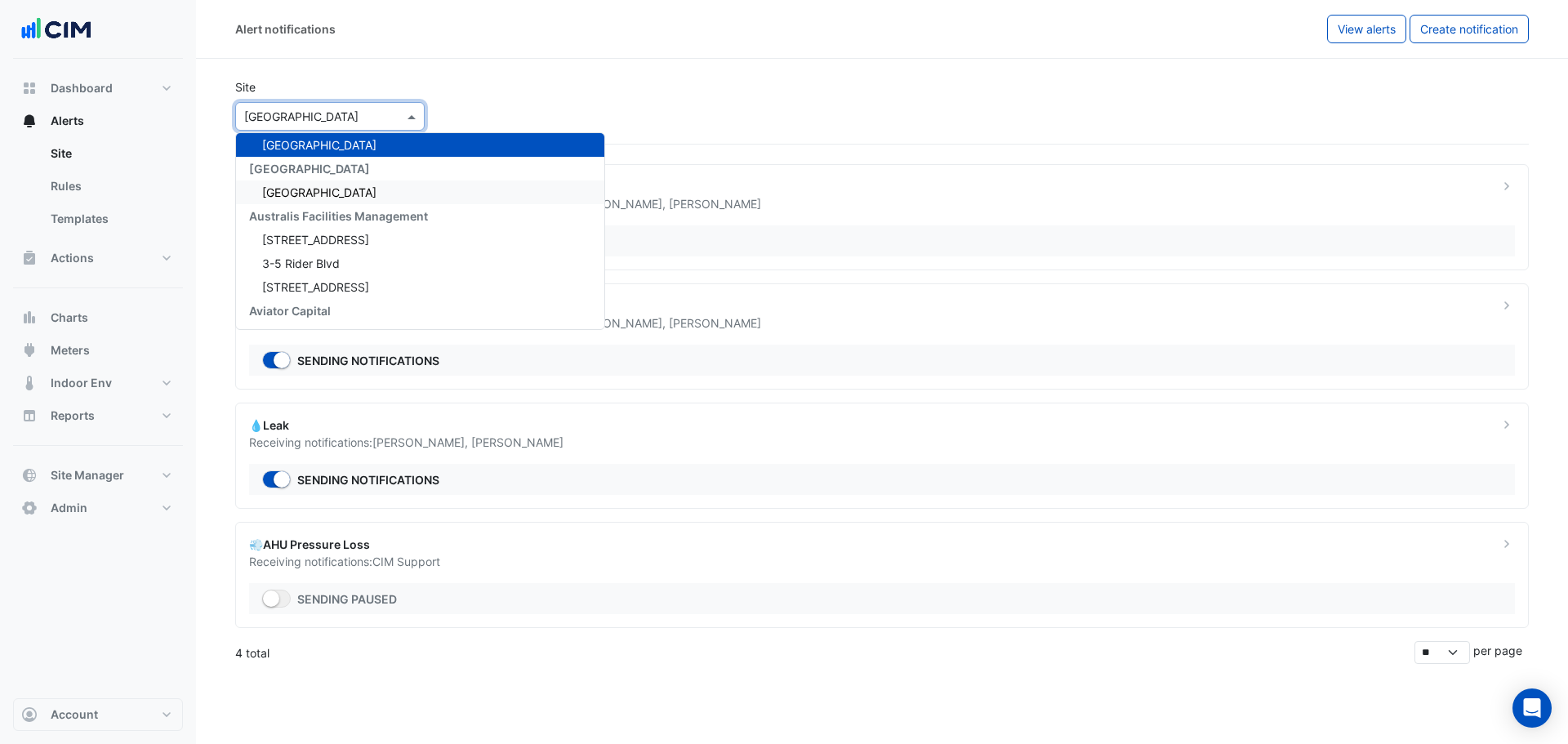
click at [344, 199] on div "Australian Museum" at bounding box center [420, 192] width 368 height 24
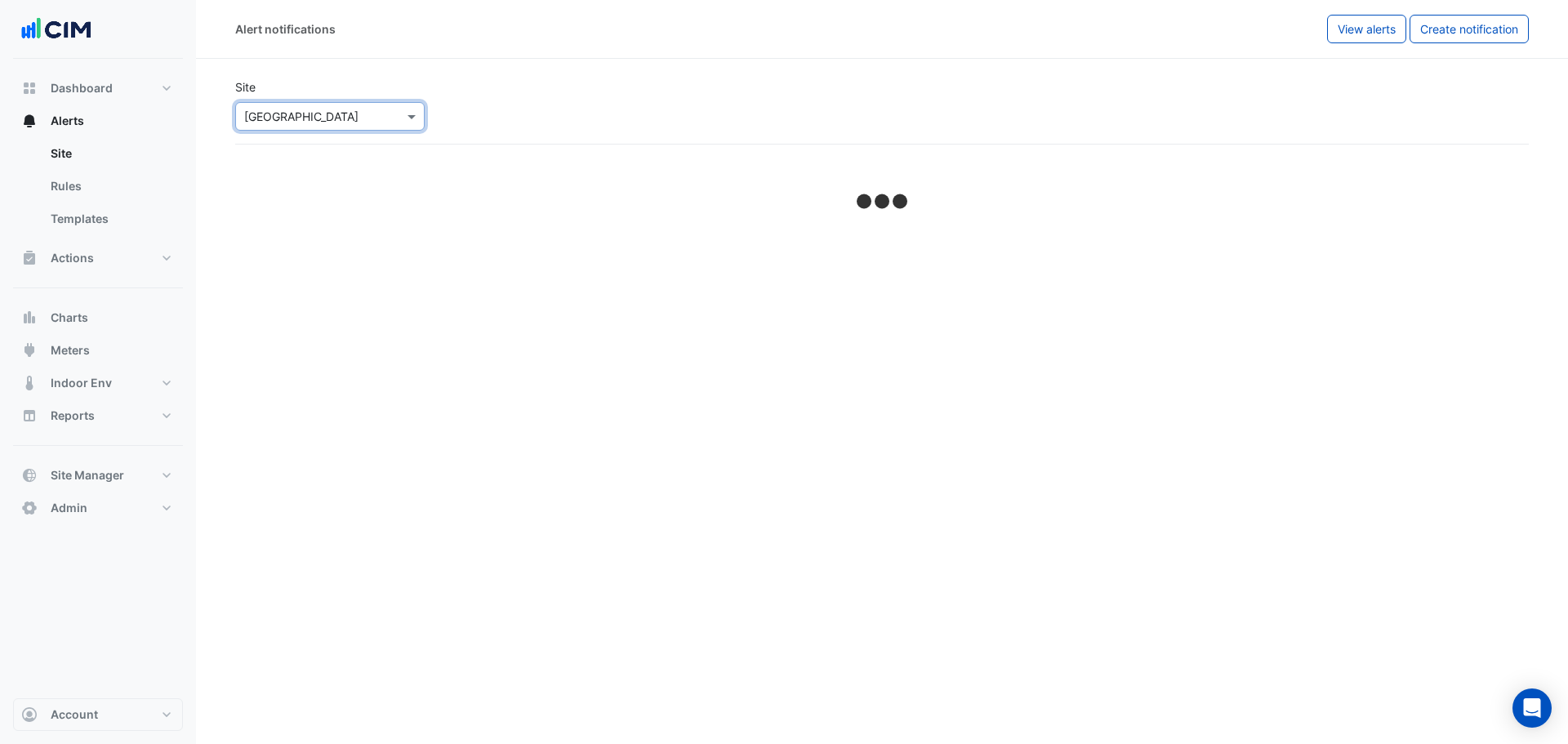
click at [304, 127] on div "Select a Site × Australian Museum" at bounding box center [329, 116] width 190 height 29
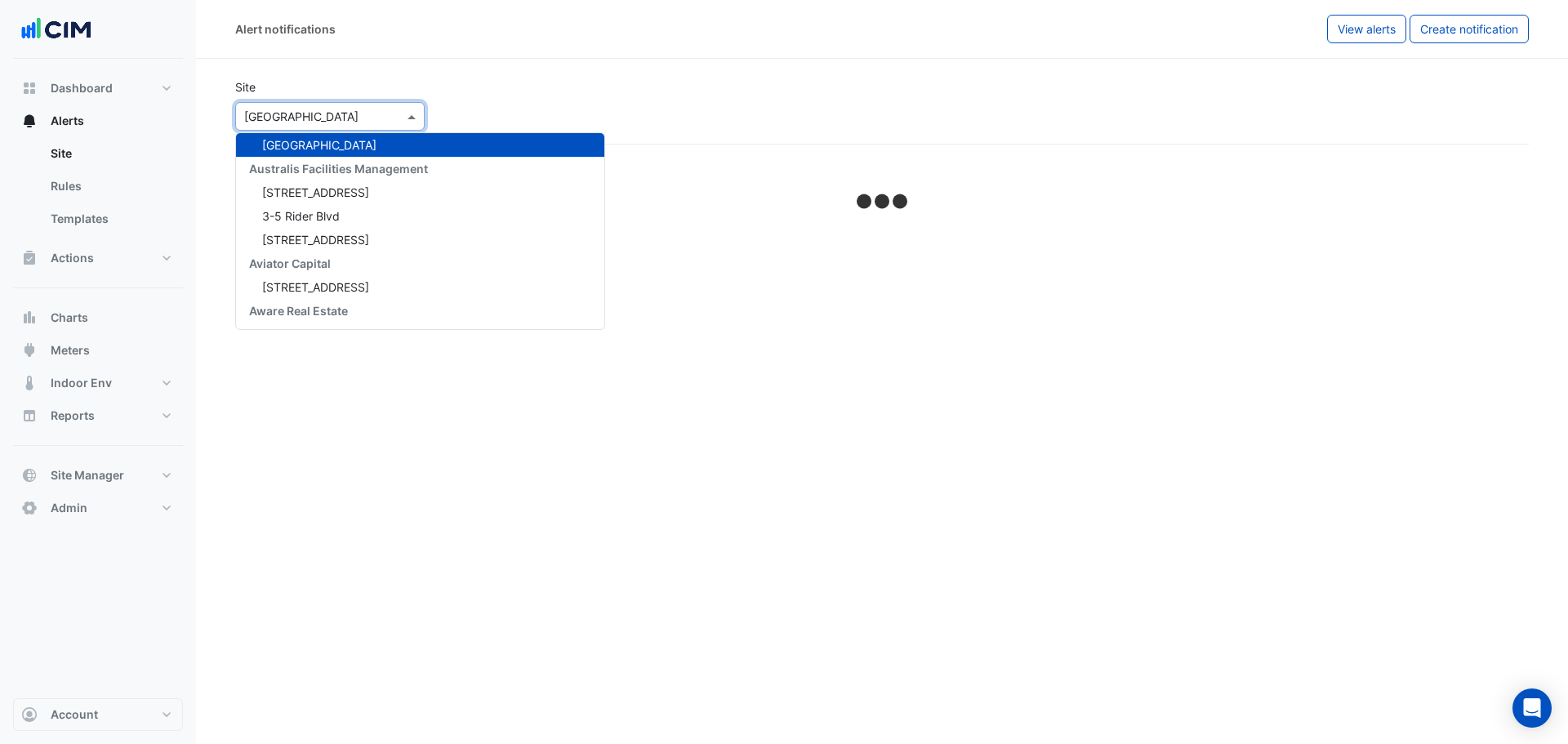
type input "*"
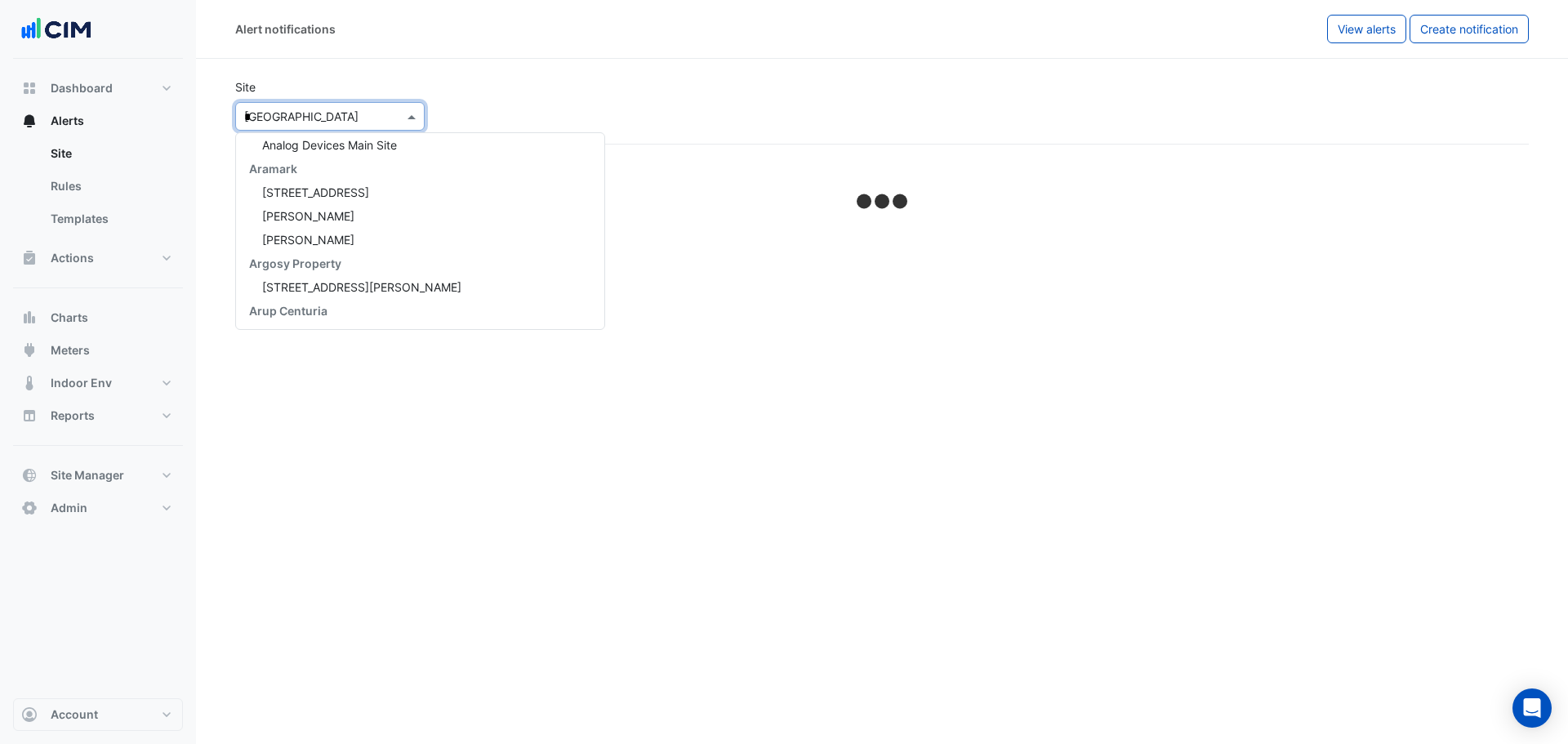
select select "*****"
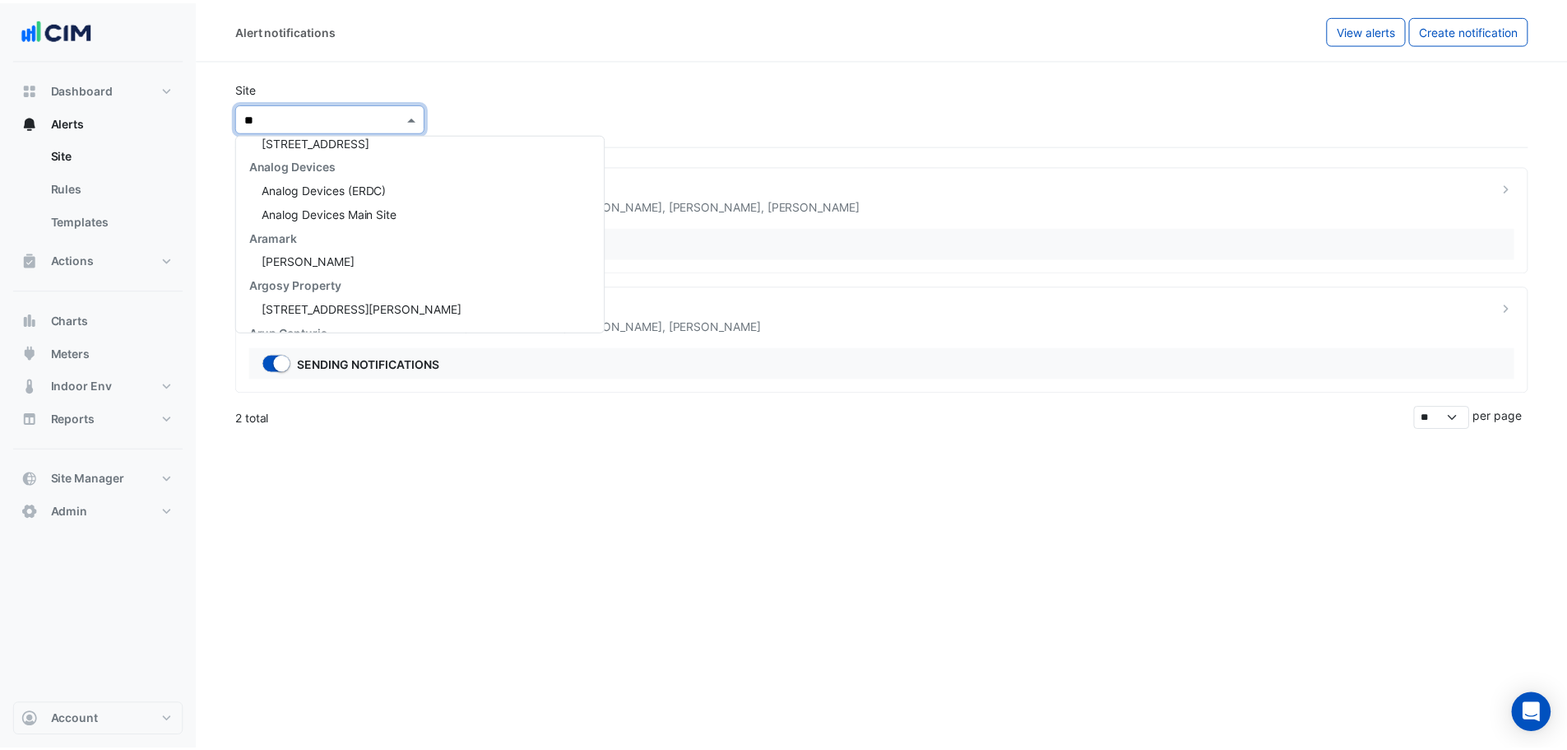
scroll to position [226, 0]
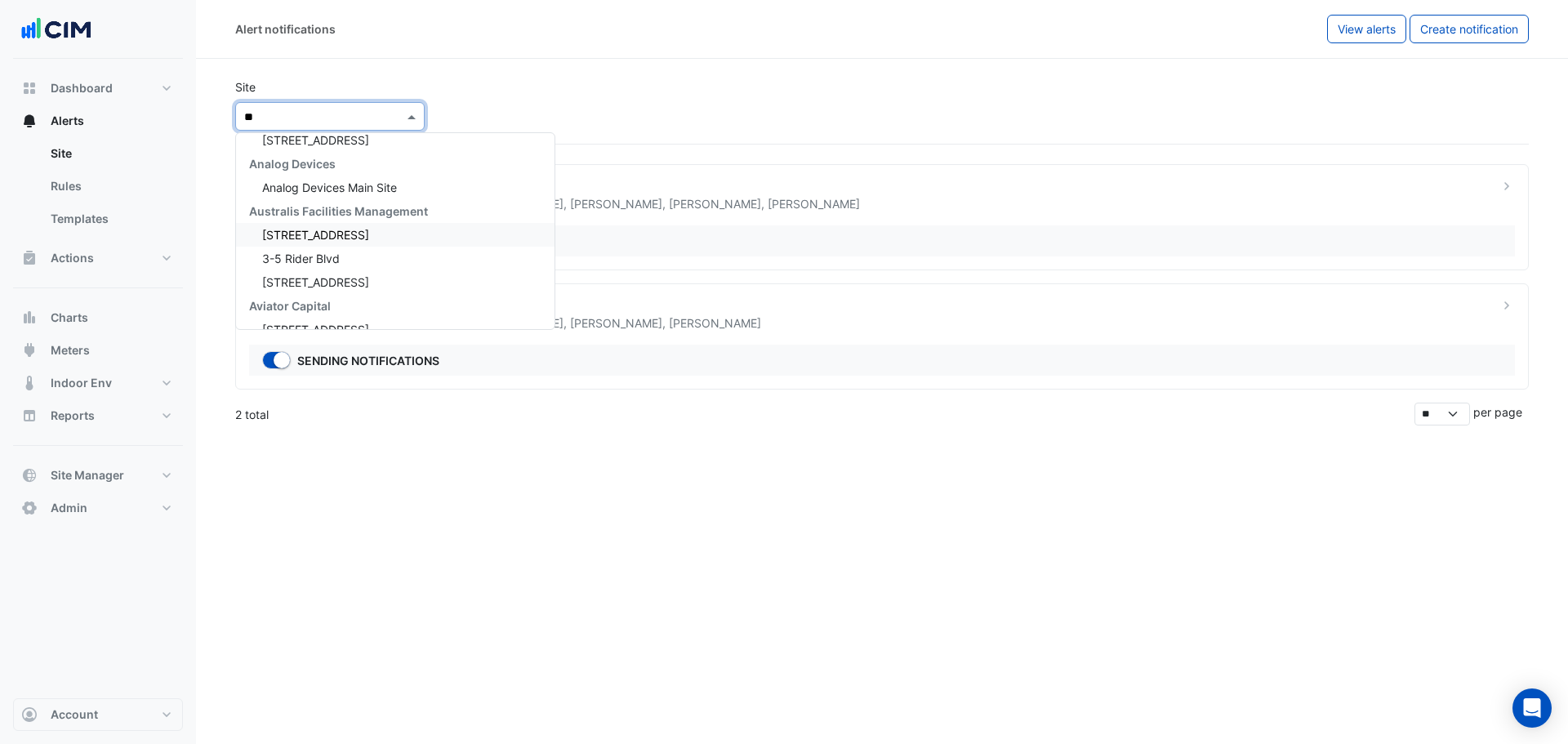
type input "***"
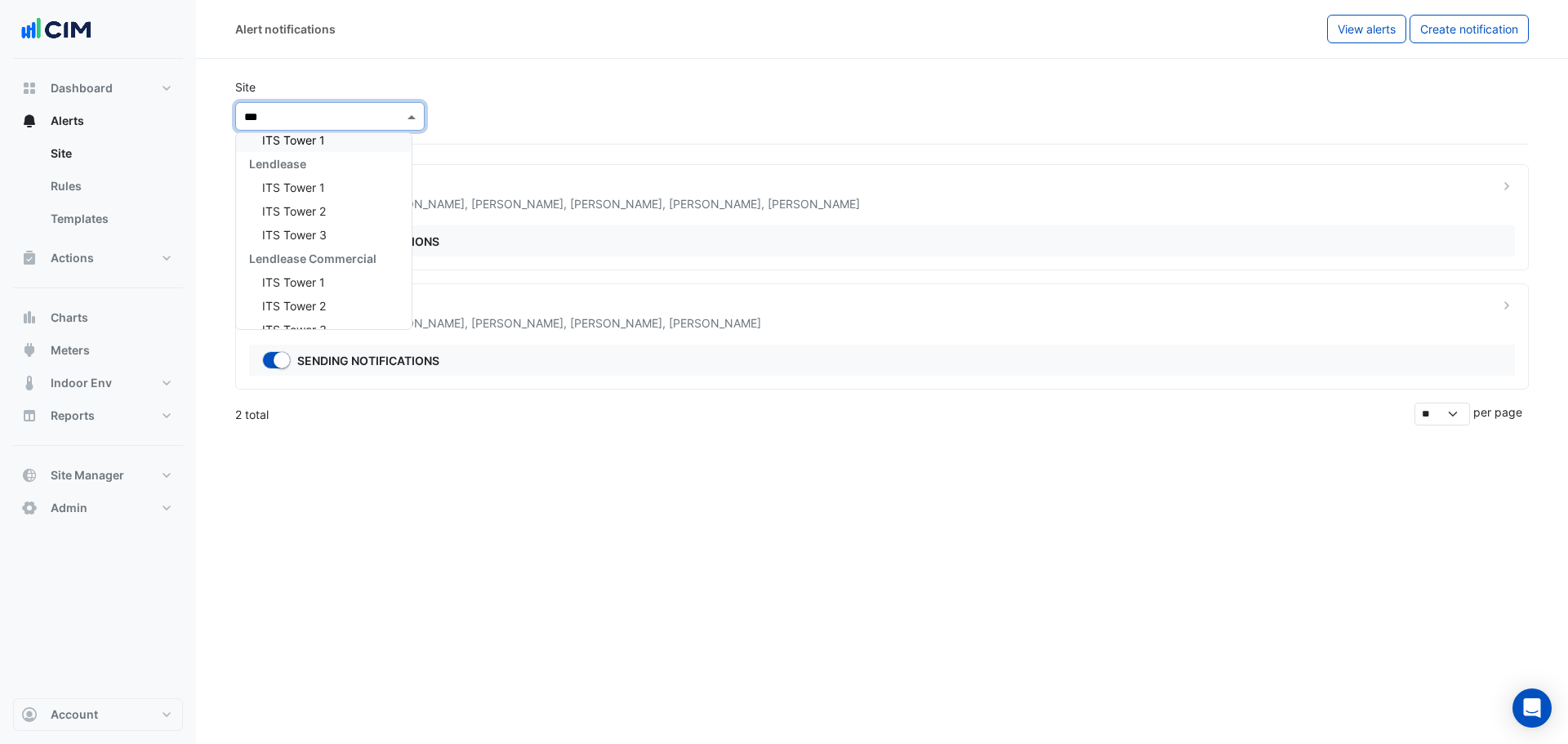
click at [308, 148] on div "ITS Tower 1" at bounding box center [324, 140] width 176 height 24
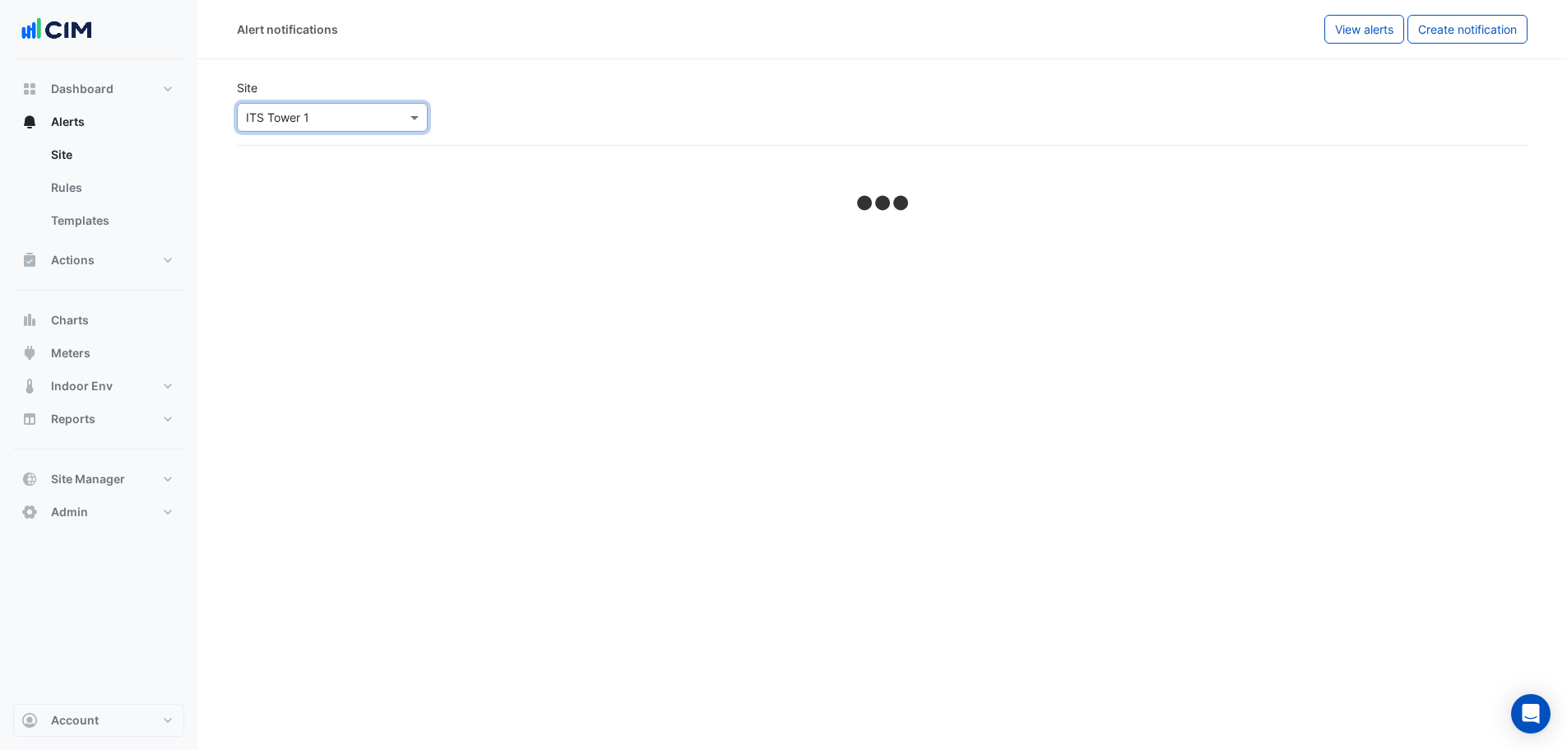
select select "*****"
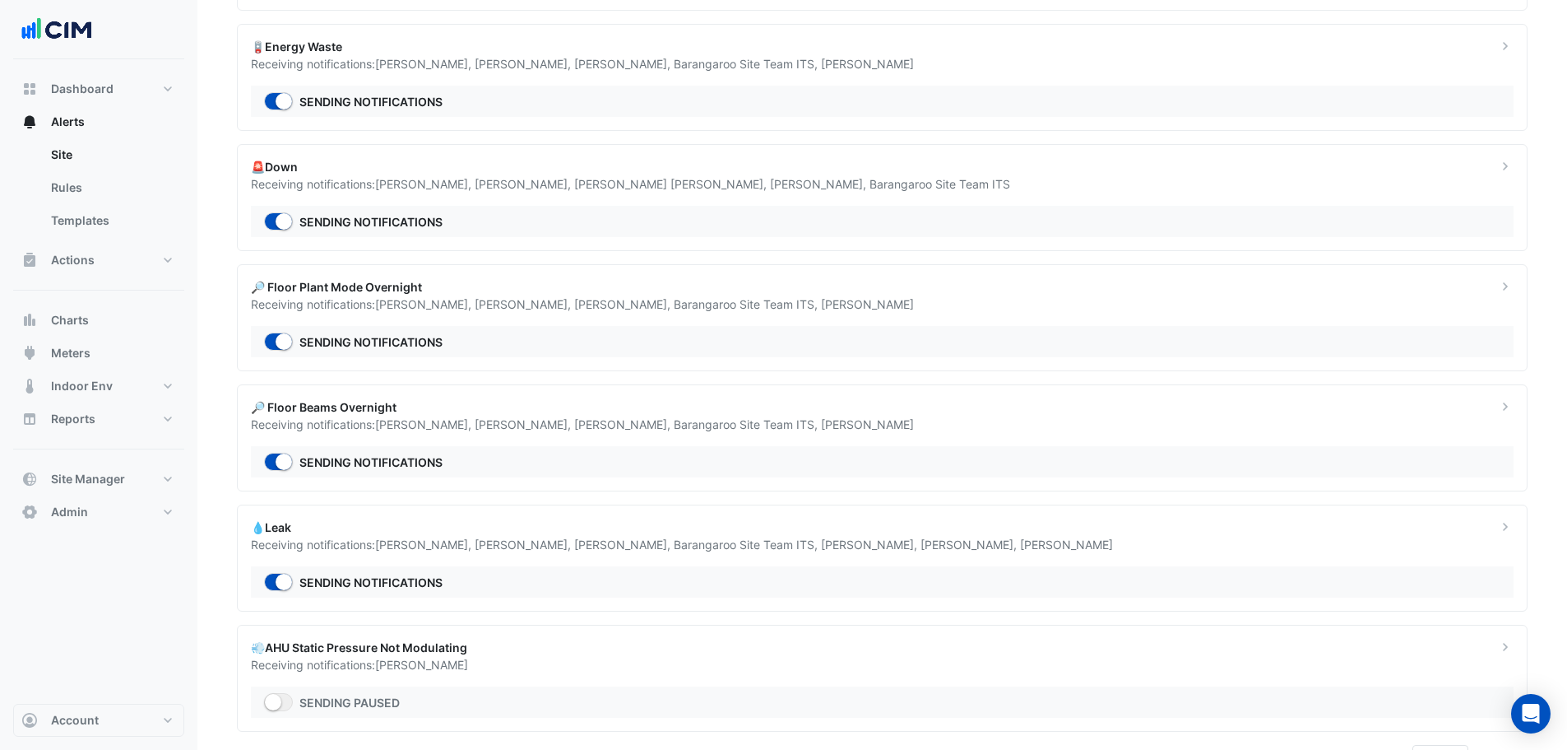
scroll to position [280, 0]
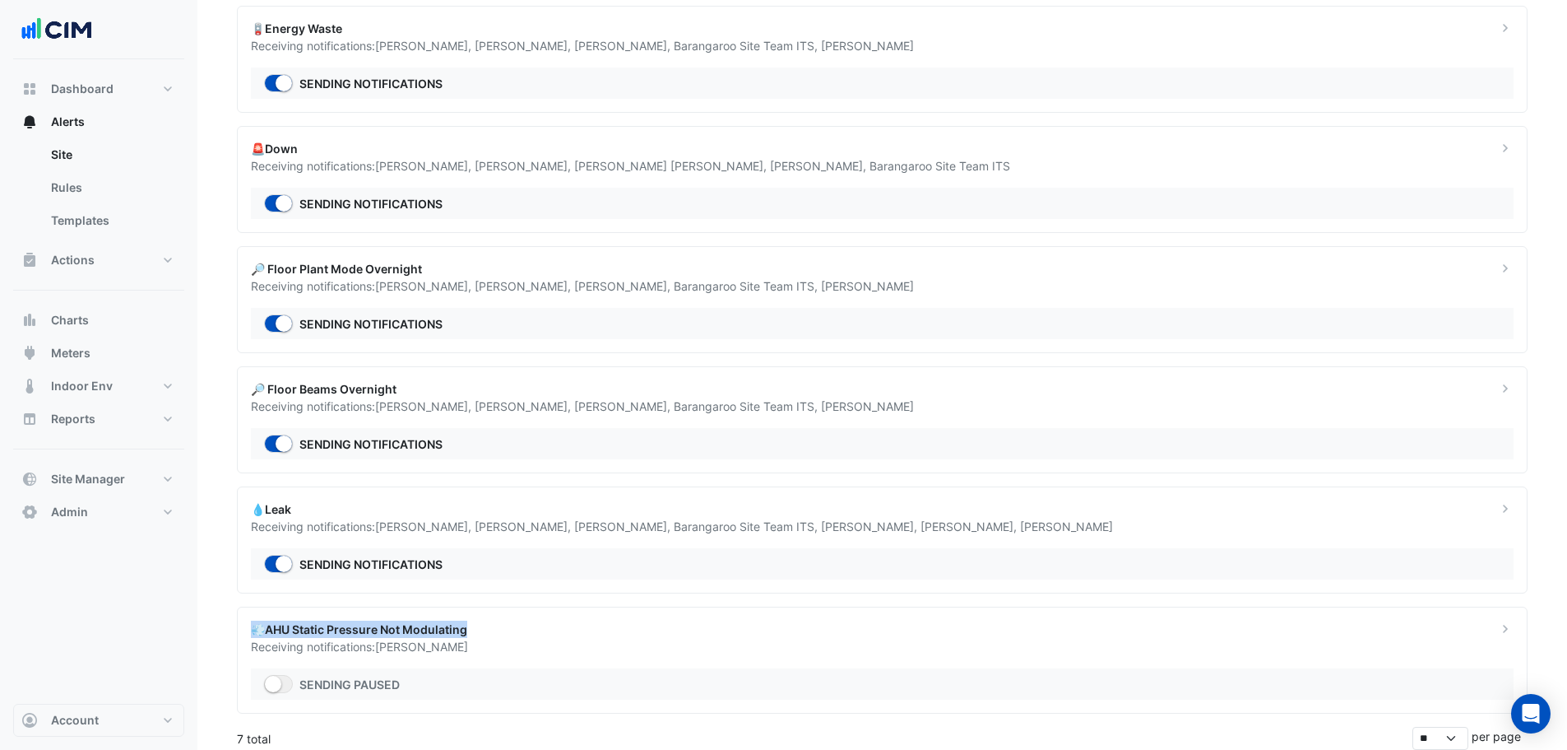
drag, startPoint x: 467, startPoint y: 632, endPoint x: 251, endPoint y: 631, distance: 216.4
click at [251, 631] on div "💨AHU Static Pressure Not Modulating" at bounding box center [864, 628] width 1227 height 17
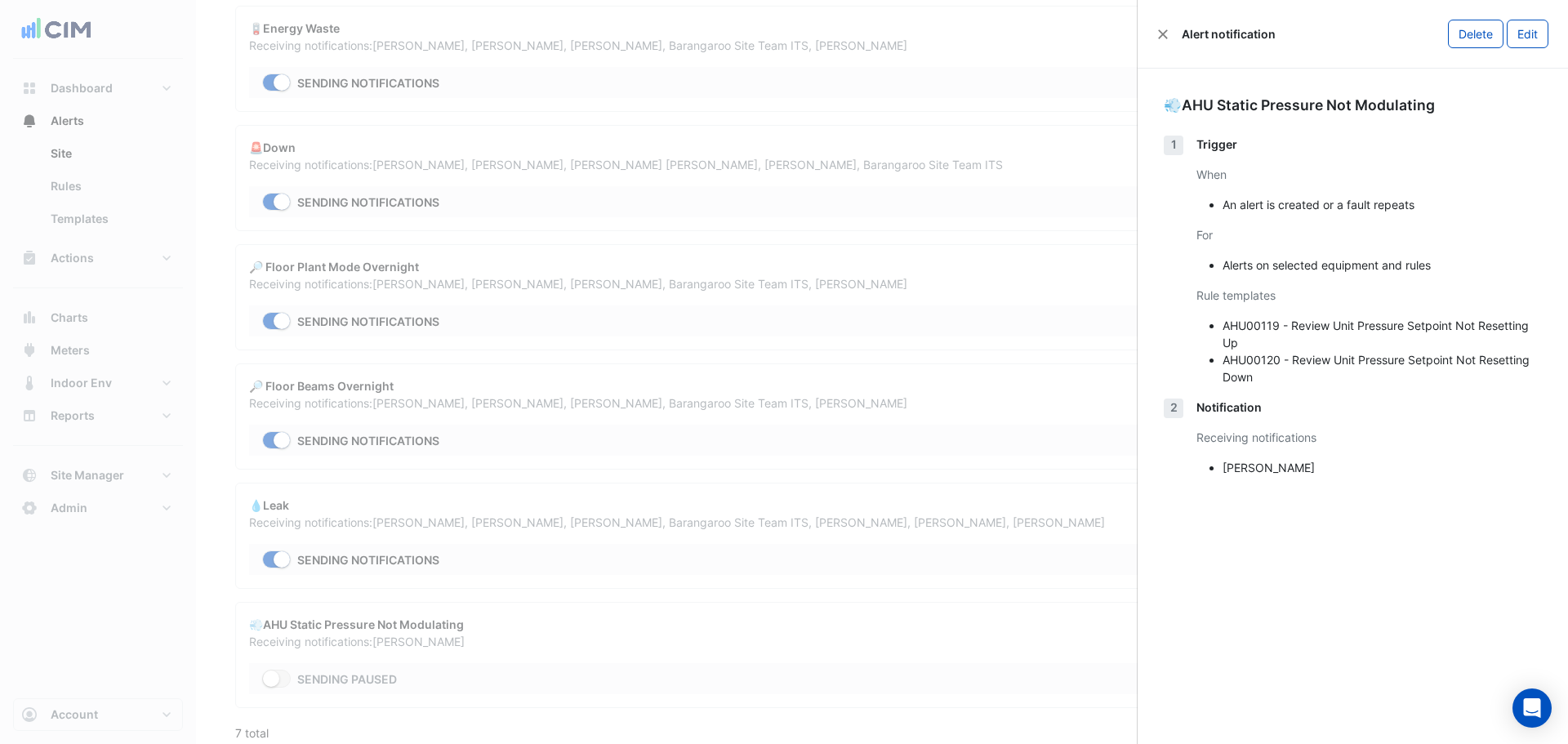
click at [228, 594] on ngb-offcanvas-backdrop at bounding box center [784, 372] width 1568 height 744
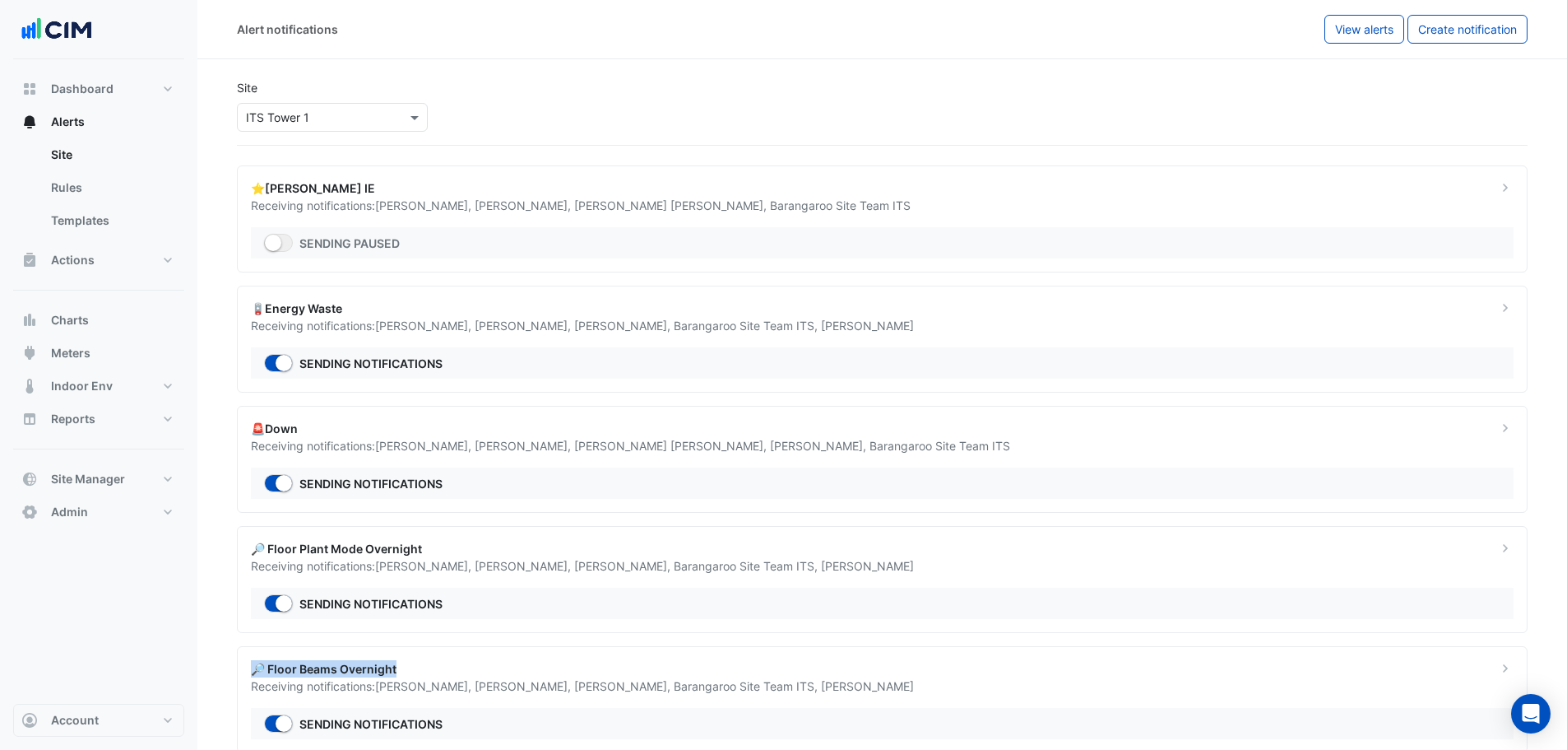
drag, startPoint x: 401, startPoint y: 665, endPoint x: 244, endPoint y: 671, distance: 156.4
click at [244, 671] on div "🔎 Floor Beams Overnight Receiving notifications: Ted Yurka , Benjamin Clowes , …" at bounding box center [864, 677] width 1247 height 35
drag, startPoint x: 831, startPoint y: 645, endPoint x: 1230, endPoint y: 613, distance: 400.3
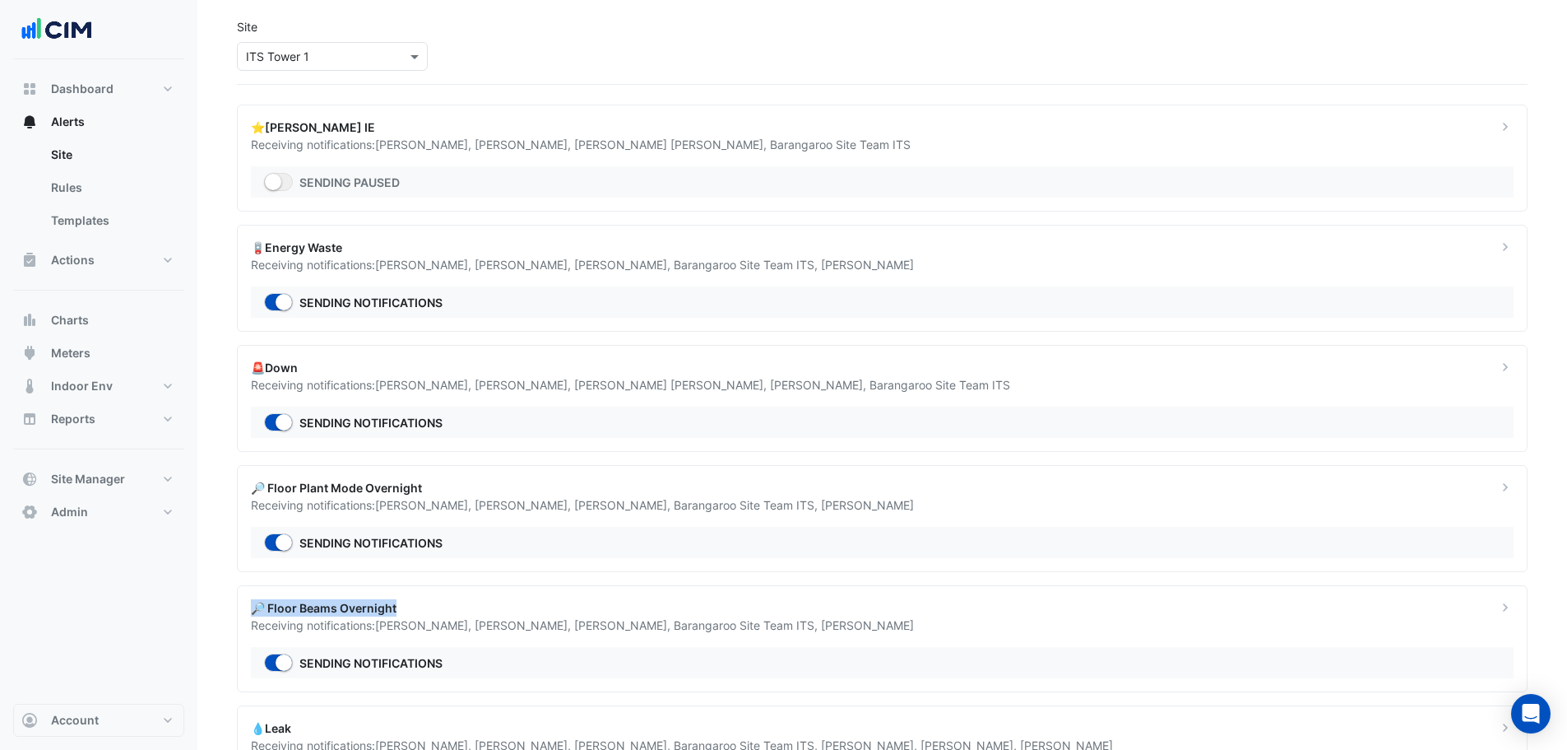
scroll to position [109, 0]
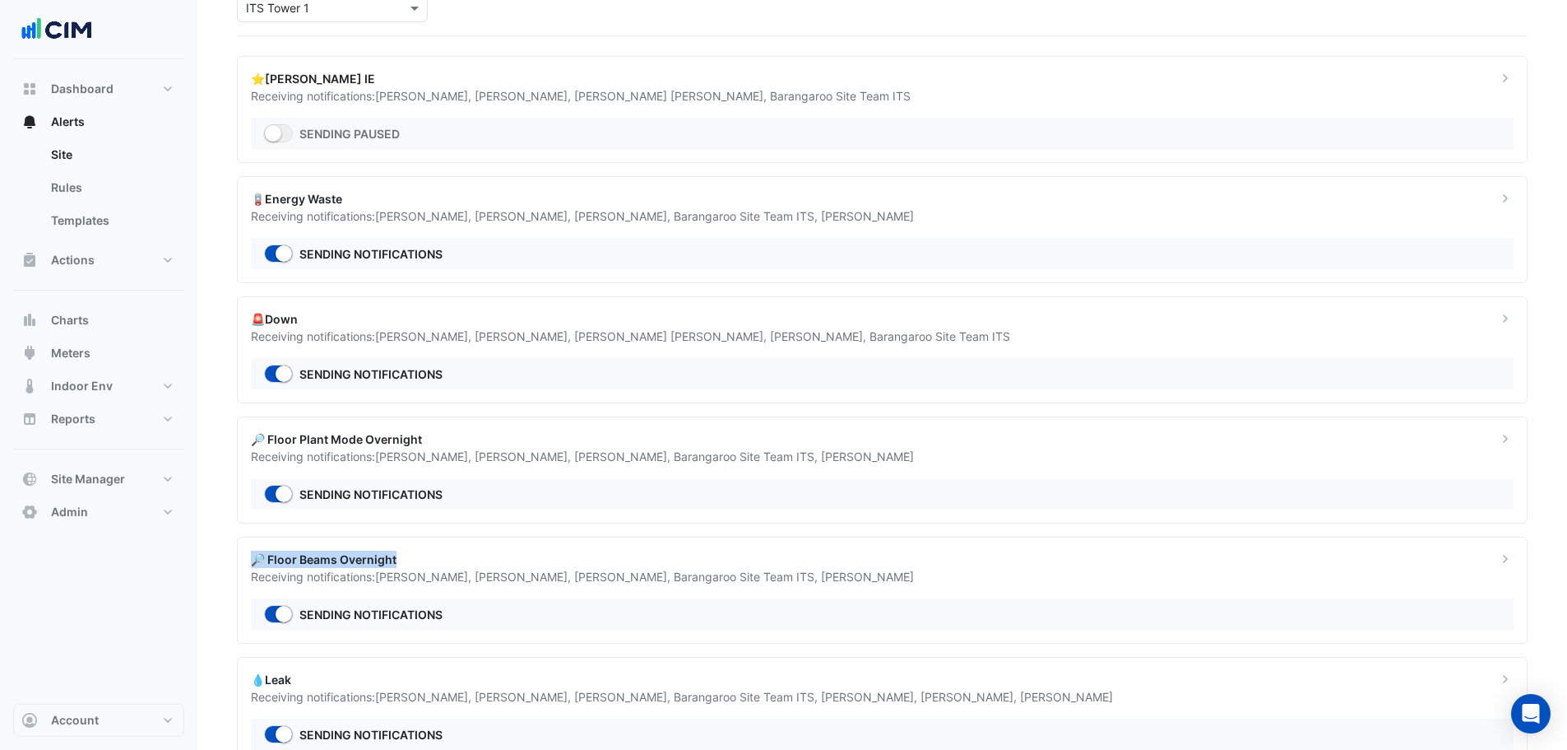
click at [874, 564] on div "🔎 Floor Beams Overnight" at bounding box center [864, 558] width 1227 height 17
click at [380, 639] on ngb-offcanvas-backdrop at bounding box center [790, 375] width 1580 height 750
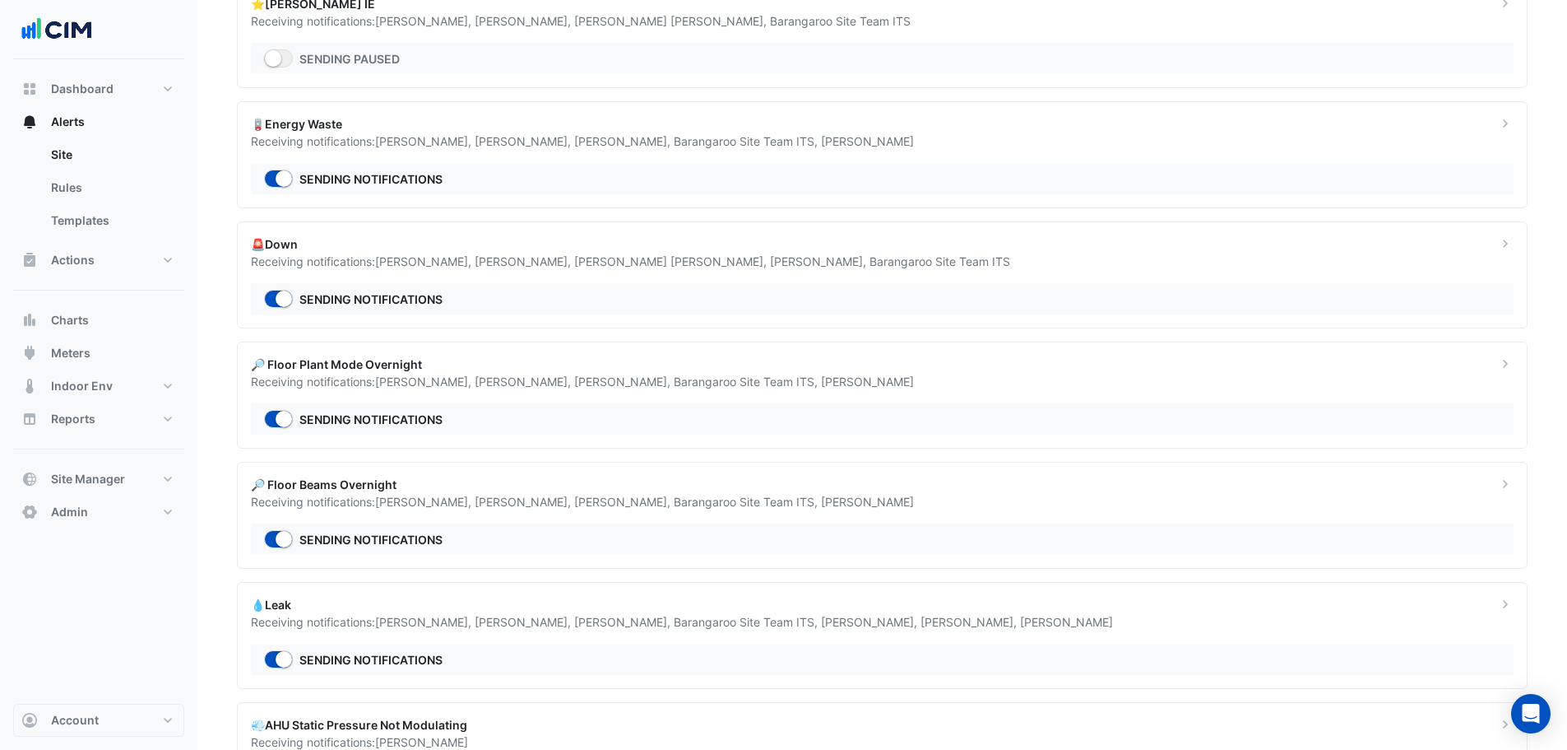
scroll to position [280, 0]
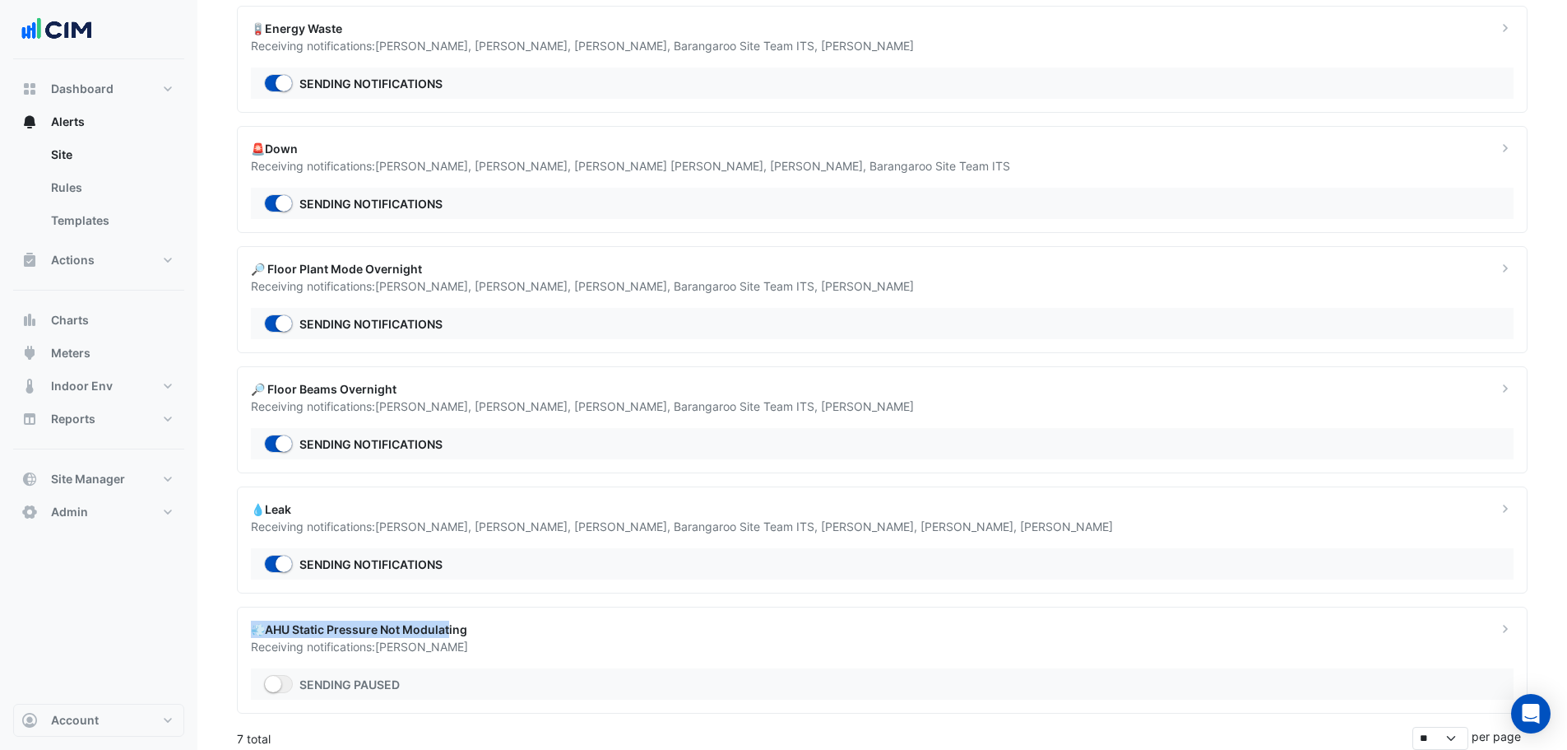
drag, startPoint x: 389, startPoint y: 631, endPoint x: 255, endPoint y: 631, distance: 134.1
click at [255, 631] on div "💨AHU Static Pressure Not Modulating" at bounding box center [864, 628] width 1227 height 17
drag, startPoint x: 356, startPoint y: 627, endPoint x: 236, endPoint y: 630, distance: 120.2
click at [236, 630] on section "Site Select a Site × ITS Tower 1 ⭐NABERS IE Receiving notifications: Bede Perer…" at bounding box center [882, 264] width 1370 height 970
copy div "💨AHU Static Pressure Not Modulating"
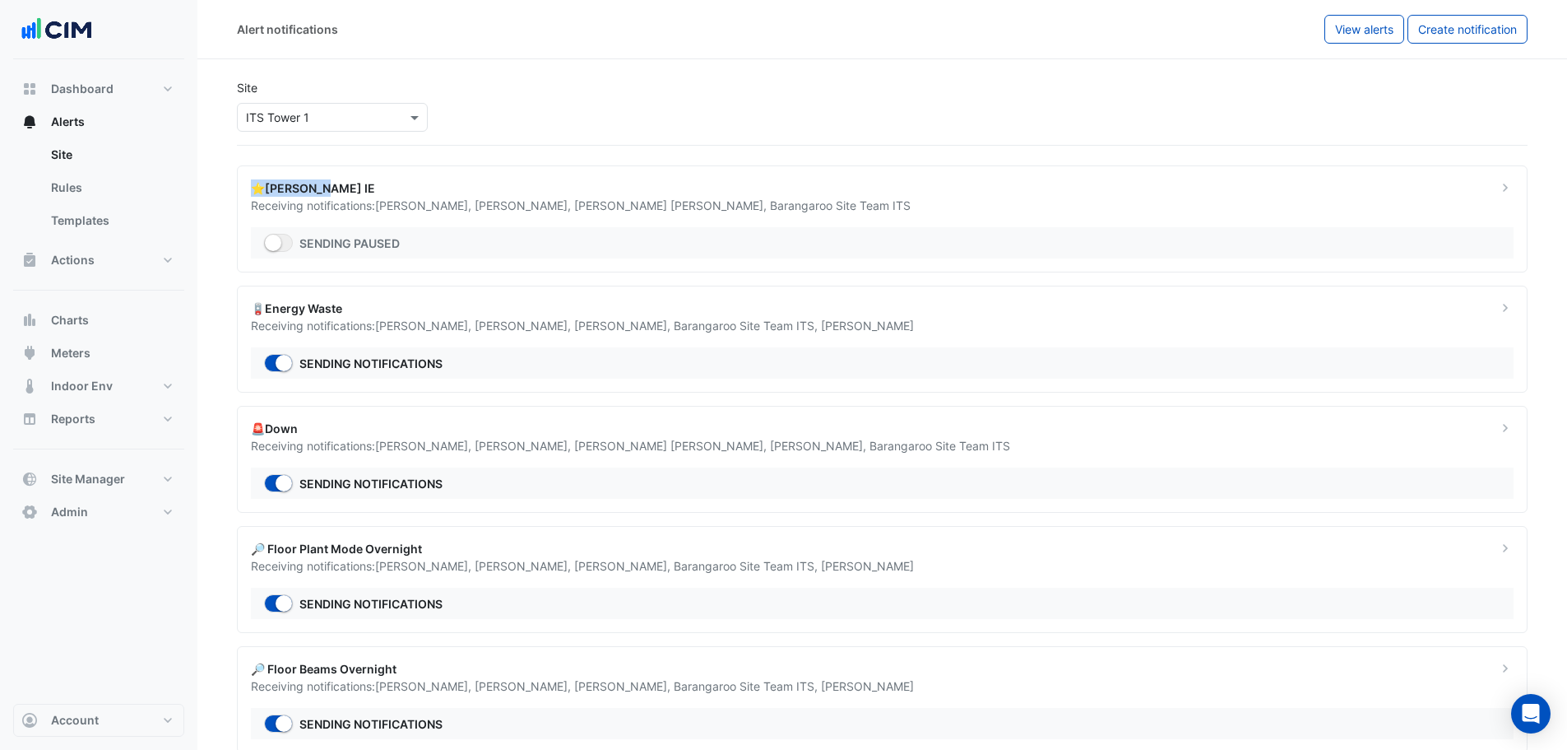
drag, startPoint x: 342, startPoint y: 188, endPoint x: 244, endPoint y: 188, distance: 97.9
click at [244, 188] on div "⭐NABERS IE Receiving notifications: Bede Perera , Ted Yurka , Peter Zdravko , B…" at bounding box center [864, 196] width 1247 height 35
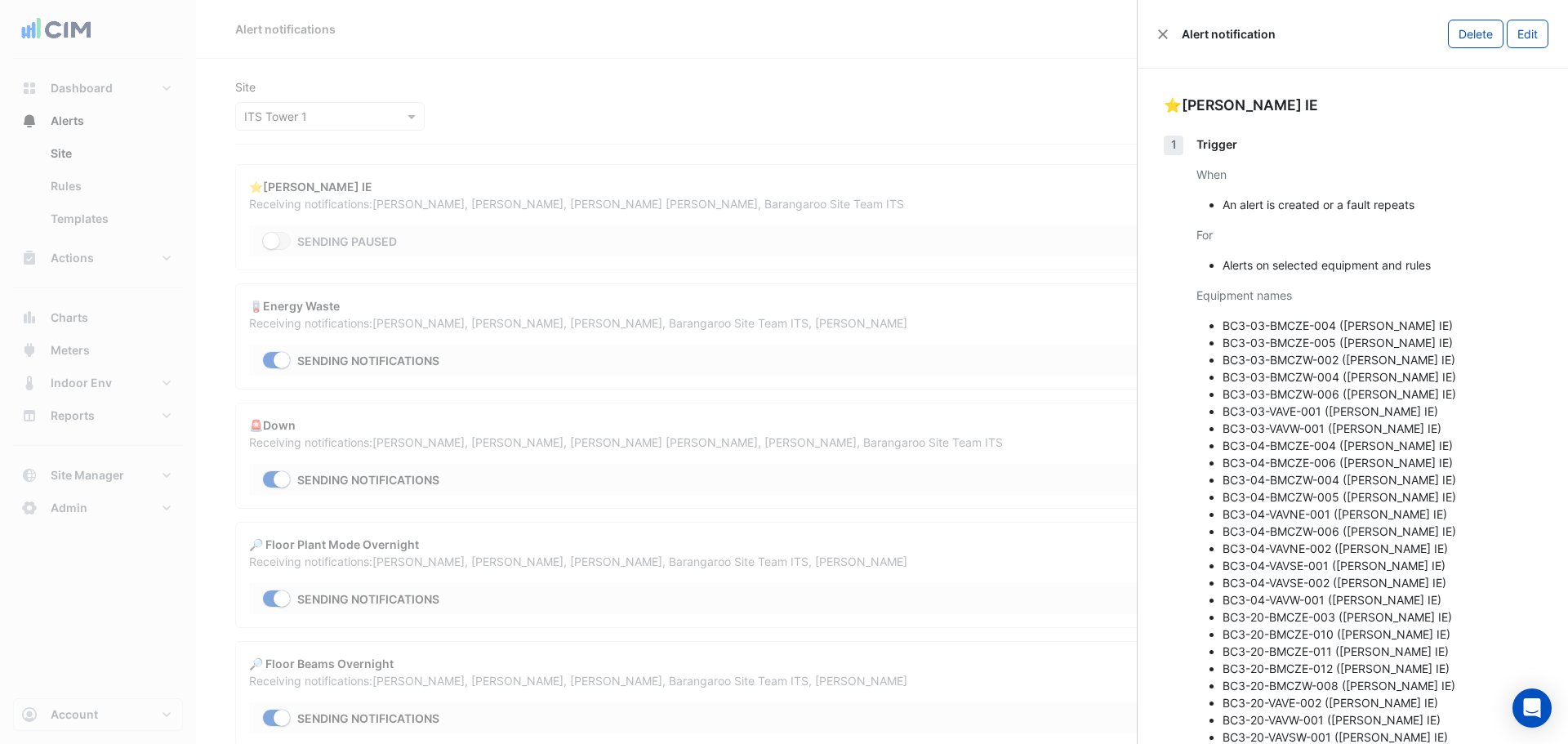
drag, startPoint x: 332, startPoint y: 142, endPoint x: 319, endPoint y: 127, distance: 19.8
click at [331, 140] on ngb-offcanvas-backdrop at bounding box center [784, 372] width 1568 height 744
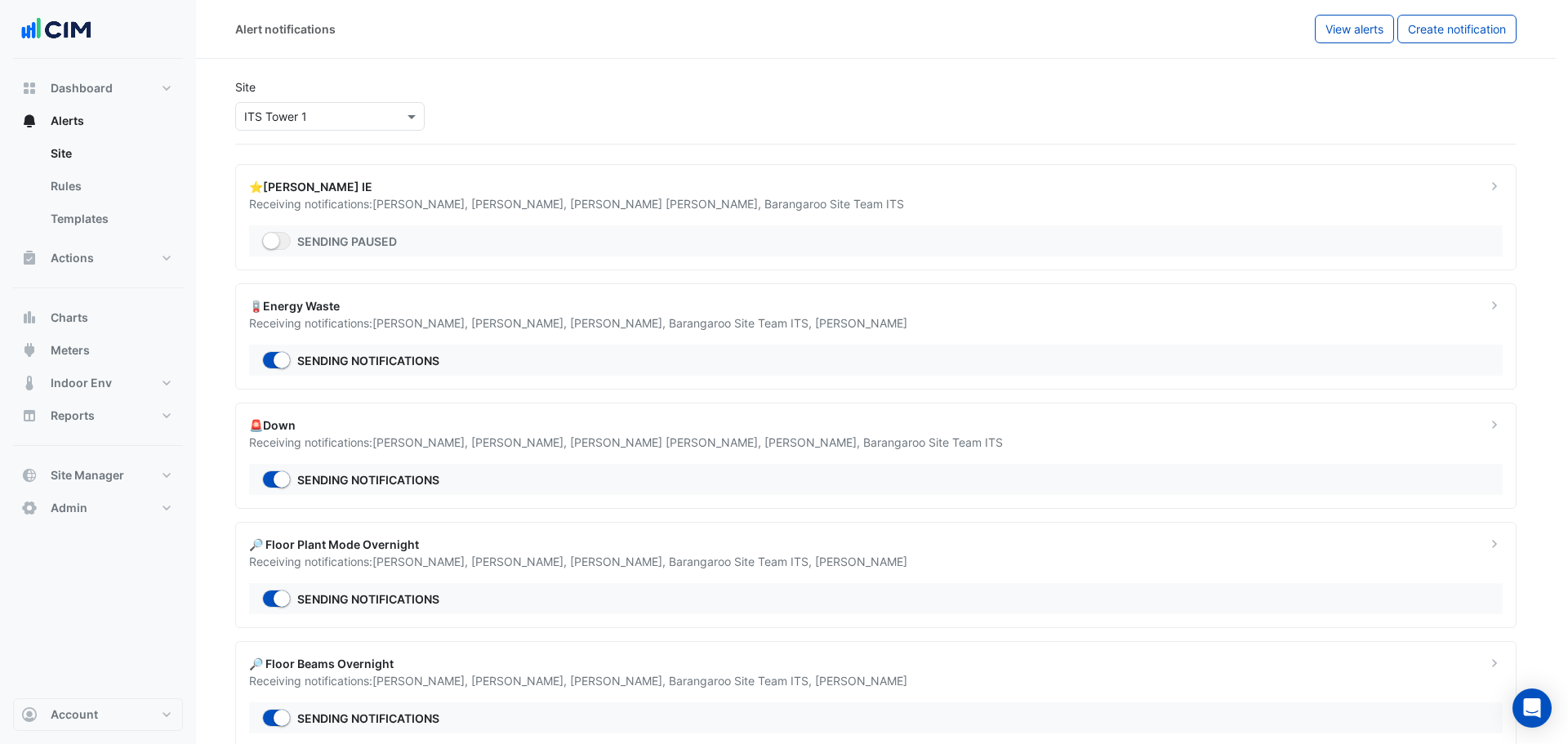
click at [317, 125] on div "Select a Site × ITS Tower 1" at bounding box center [329, 116] width 190 height 29
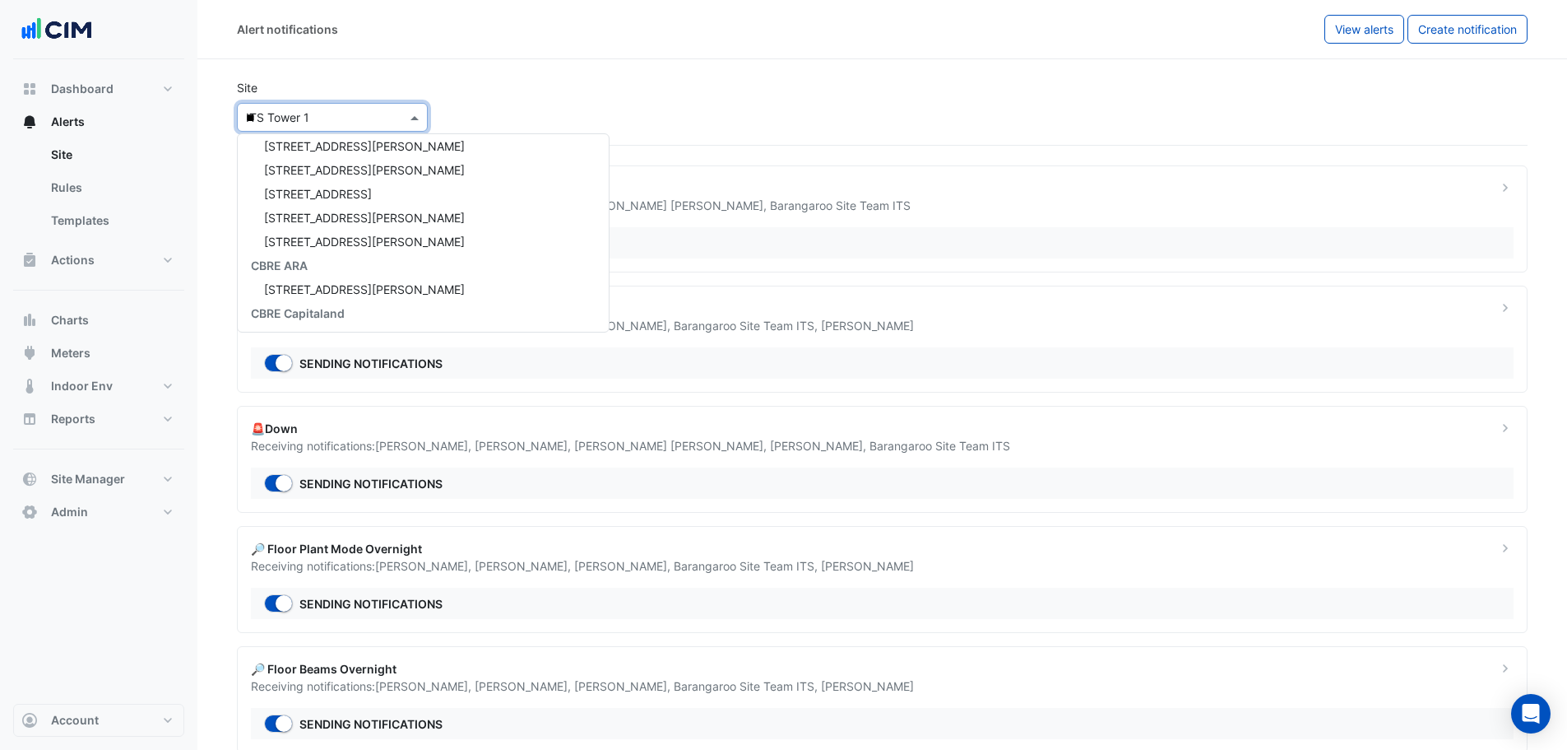
type input "***"
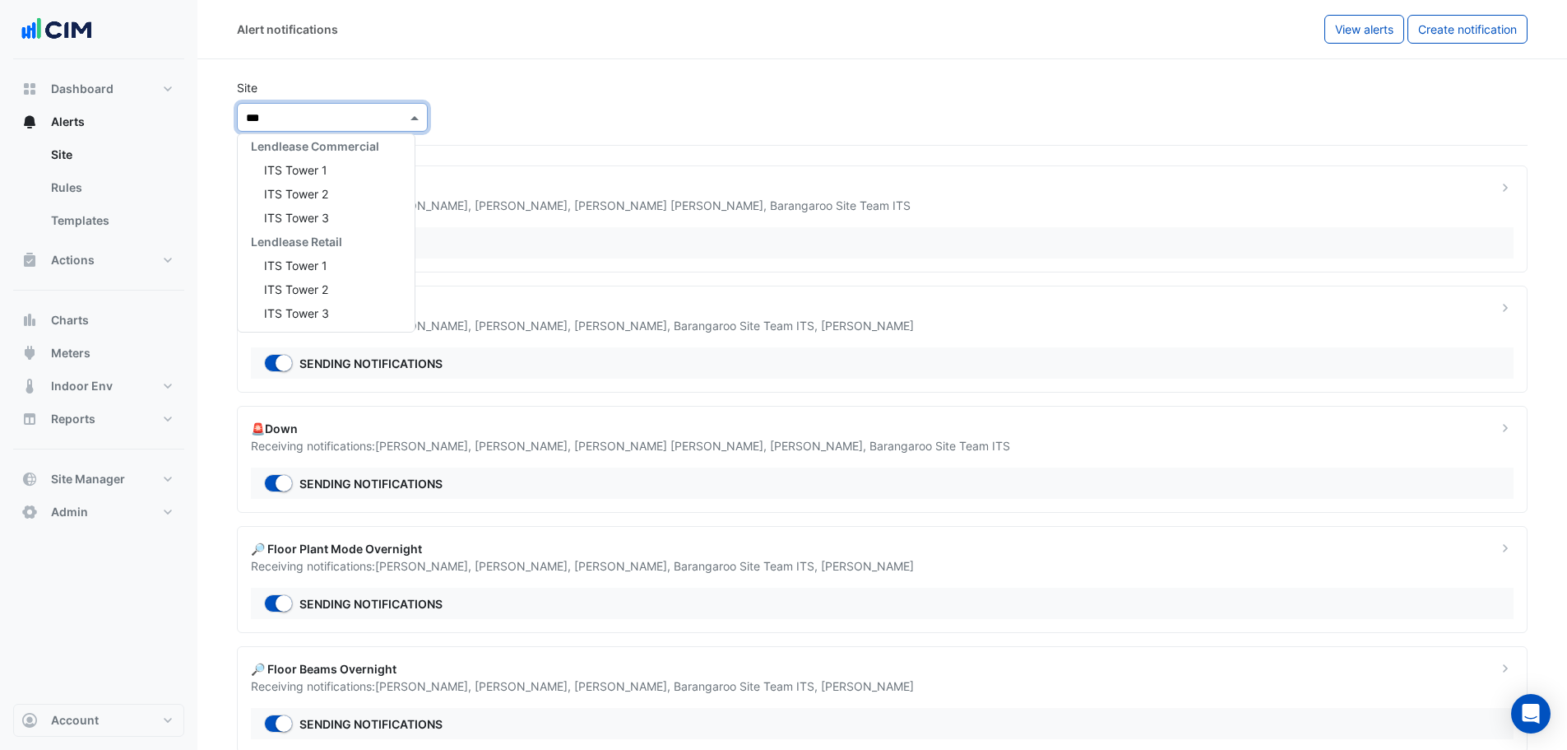
scroll to position [221, 0]
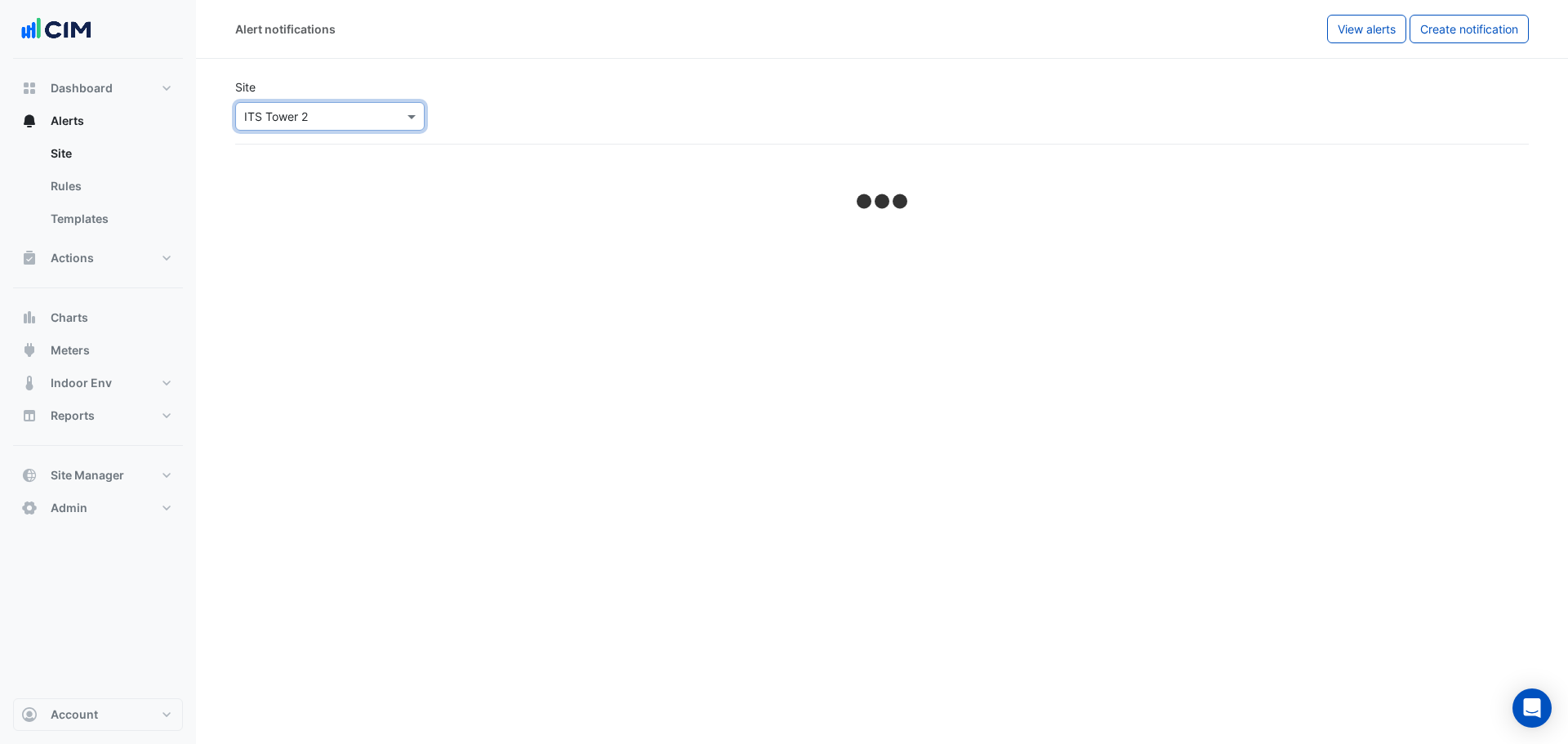
select select "*****"
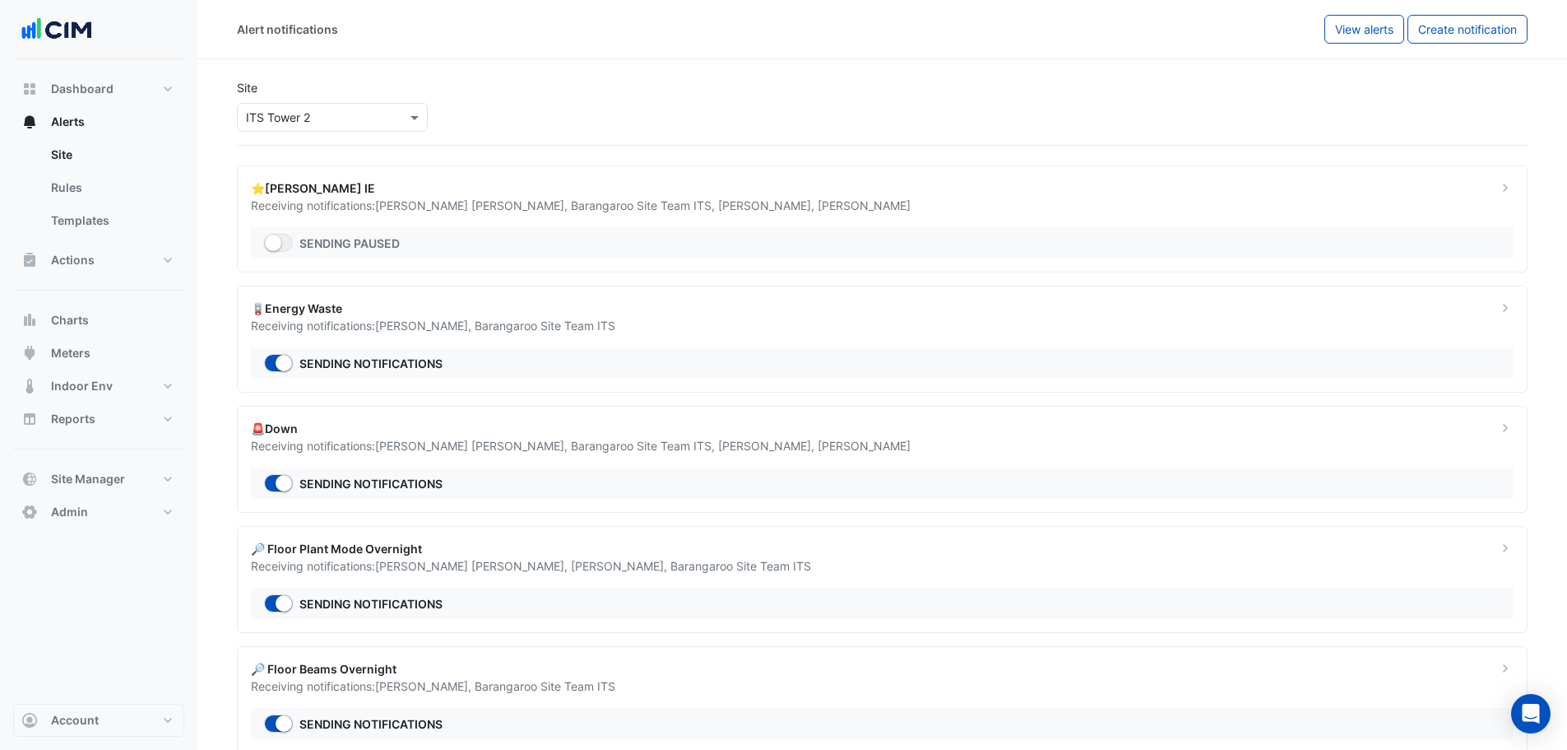
click at [289, 123] on div "Select a Site × ITS Tower 2" at bounding box center [332, 117] width 191 height 29
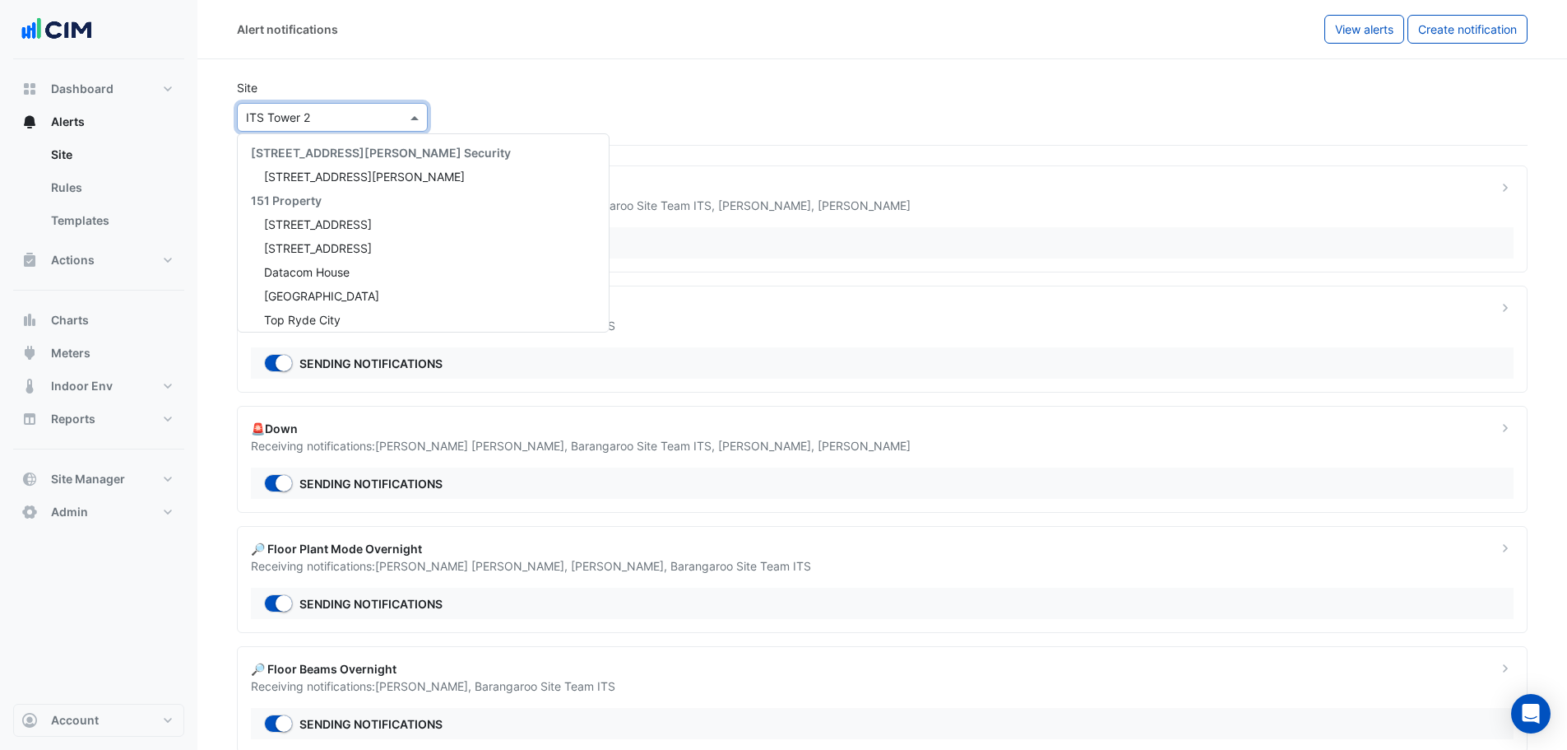
scroll to position [17473, 0]
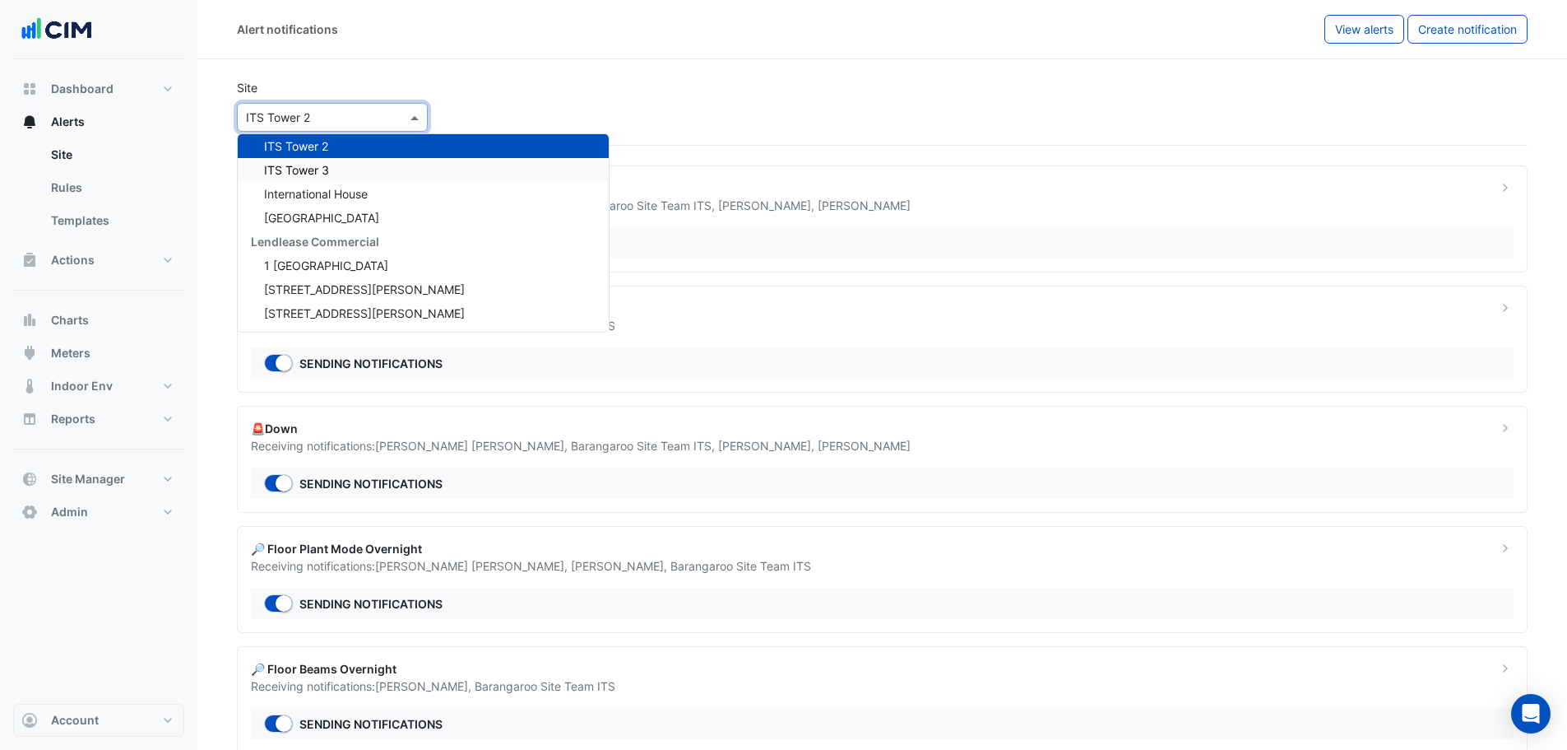
click at [281, 167] on span "ITS Tower 3" at bounding box center [296, 170] width 65 height 14
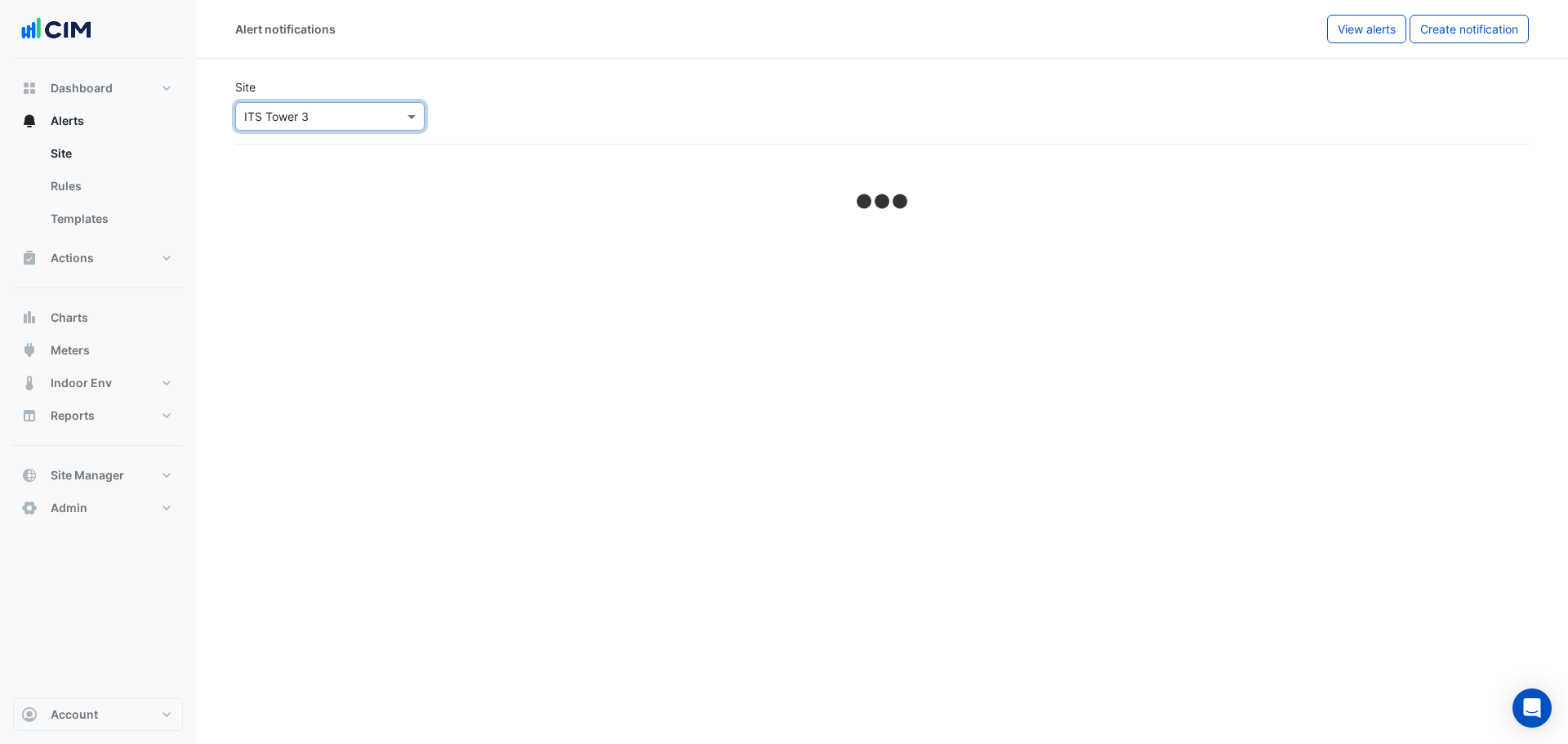
select select "*****"
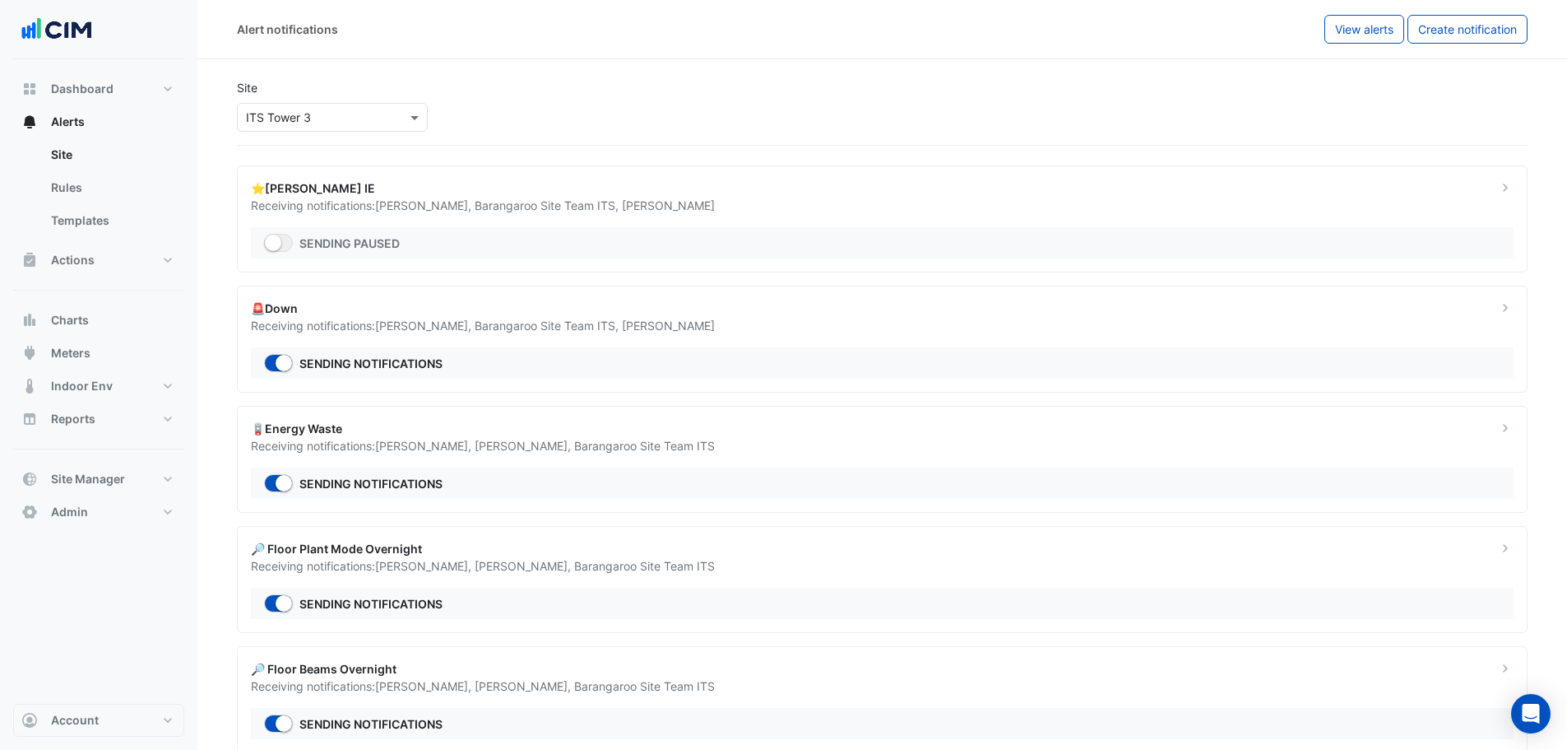
click at [340, 140] on div "Site Select a Site × ITS Tower 3" at bounding box center [882, 105] width 1311 height 79
click at [316, 112] on input "text" at bounding box center [316, 117] width 140 height 17
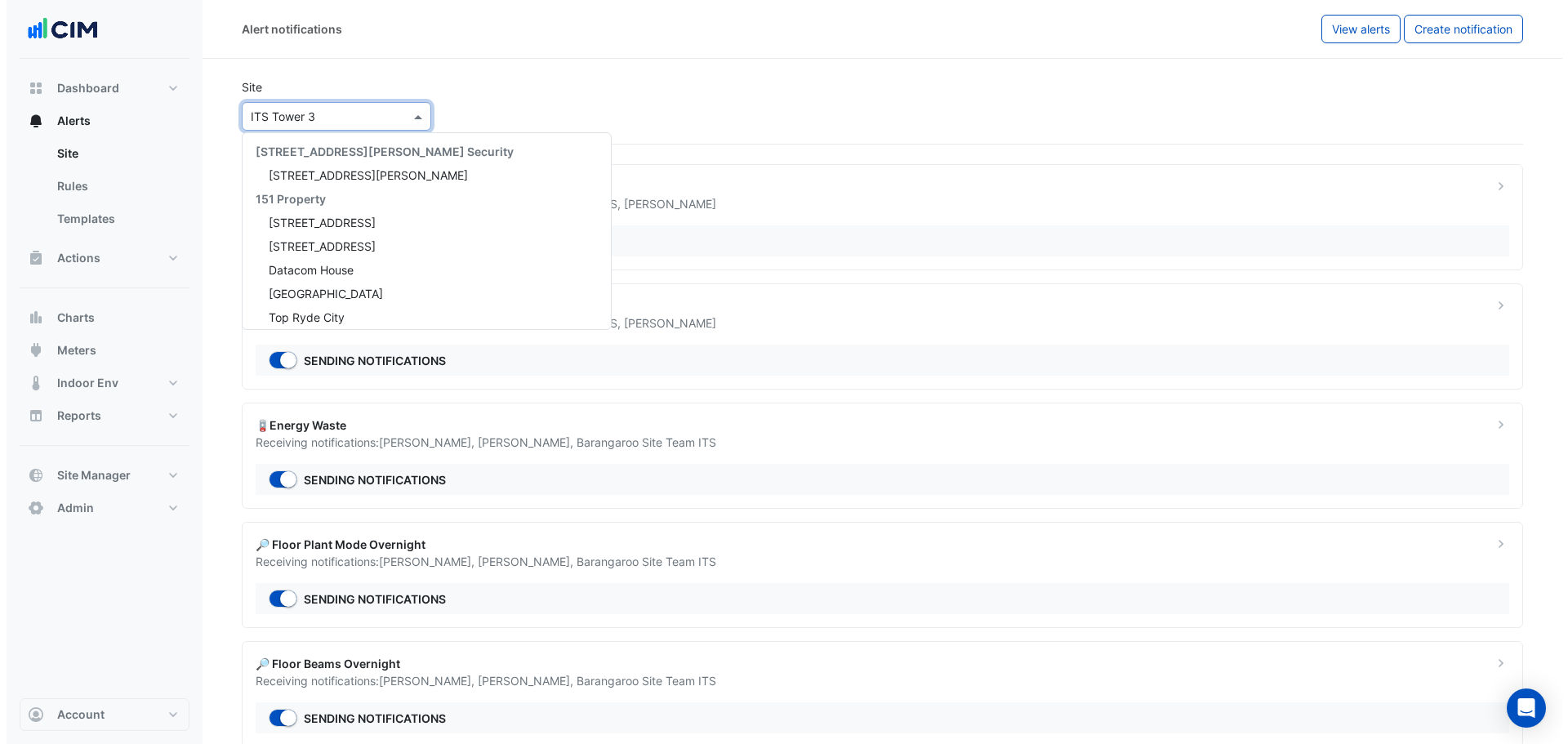
scroll to position [17357, 0]
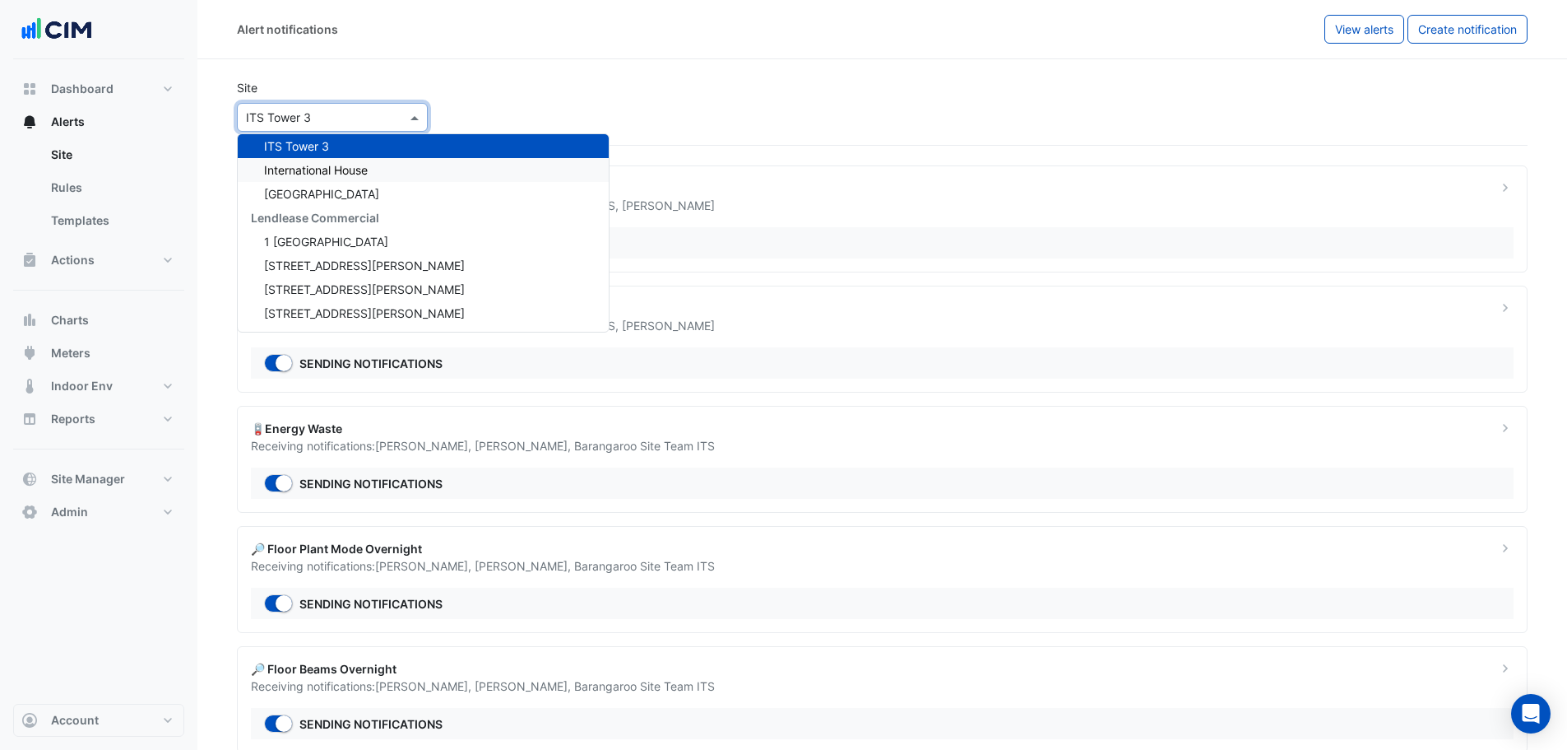
click at [335, 165] on span "International House" at bounding box center [316, 170] width 104 height 14
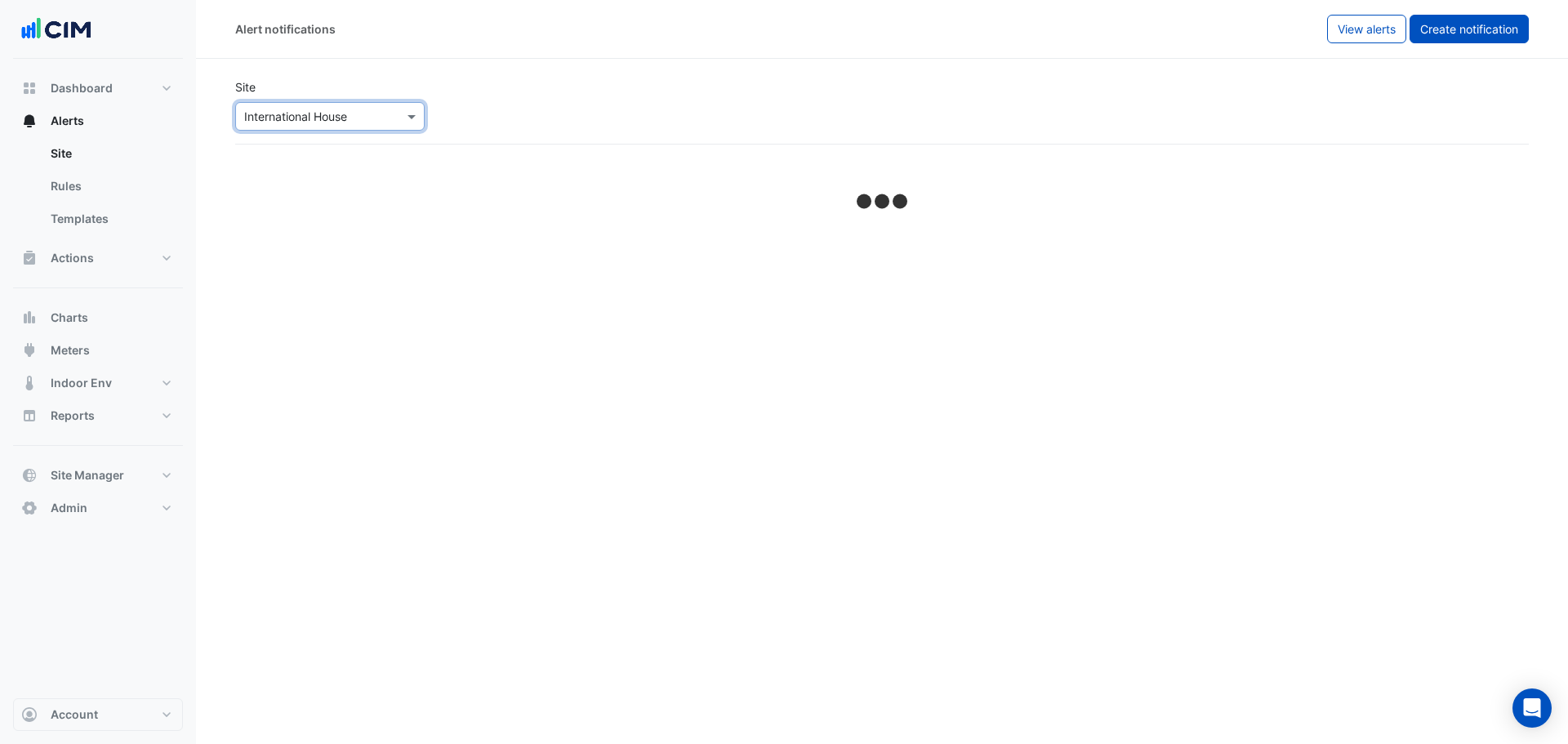
select select "*****"
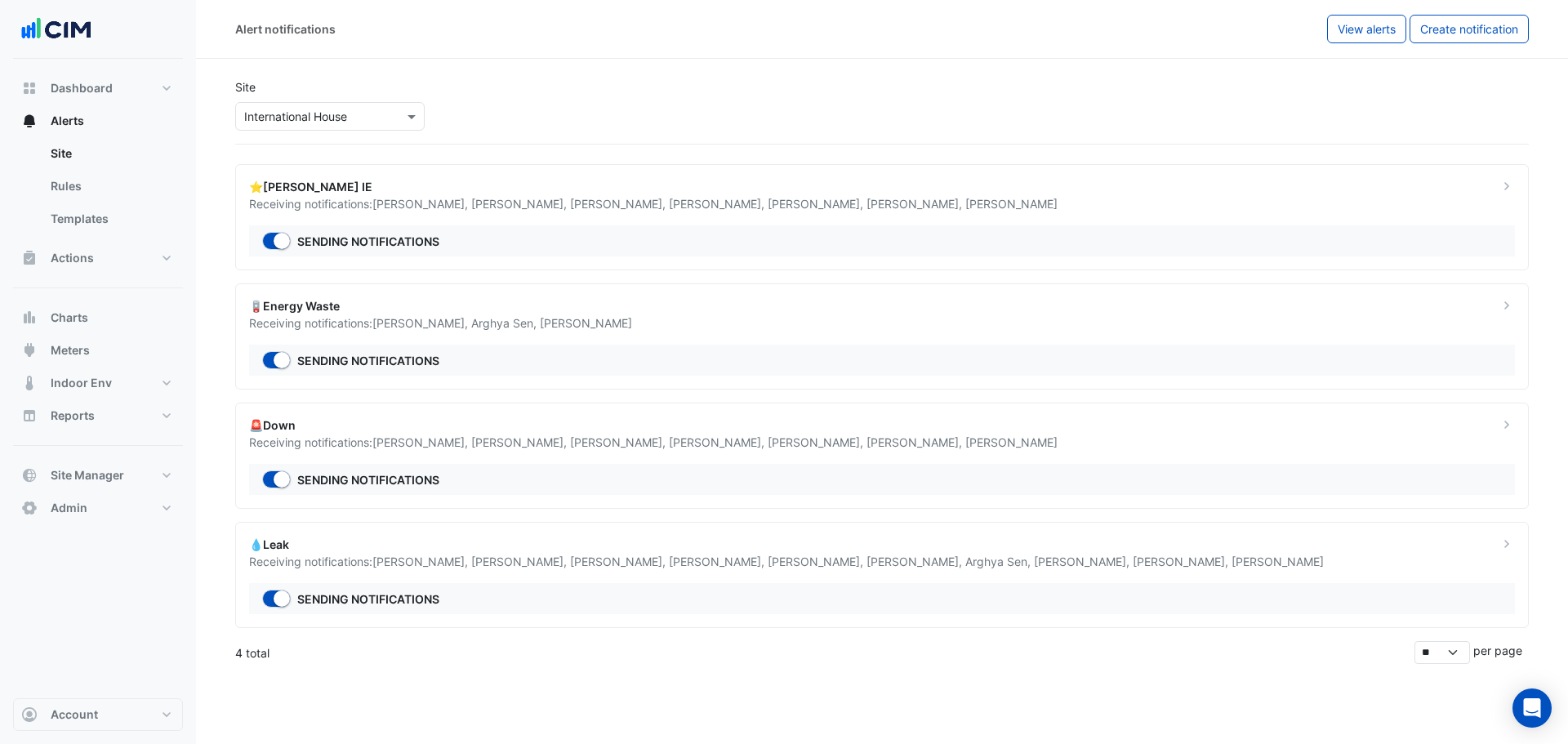
click at [308, 127] on div "Select a Site × International House" at bounding box center [329, 116] width 190 height 29
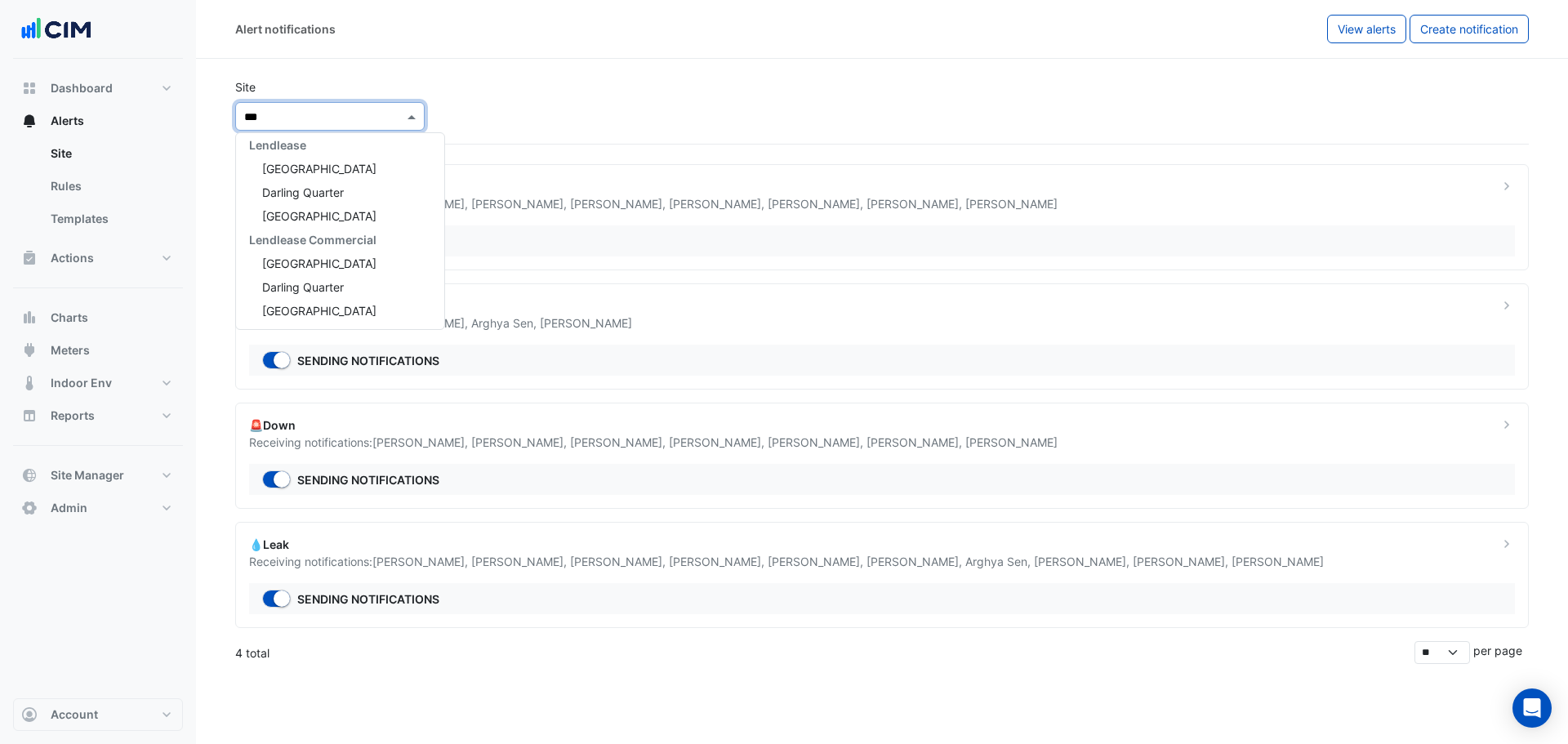
type input "****"
click at [314, 169] on span "Daramu House" at bounding box center [319, 169] width 114 height 14
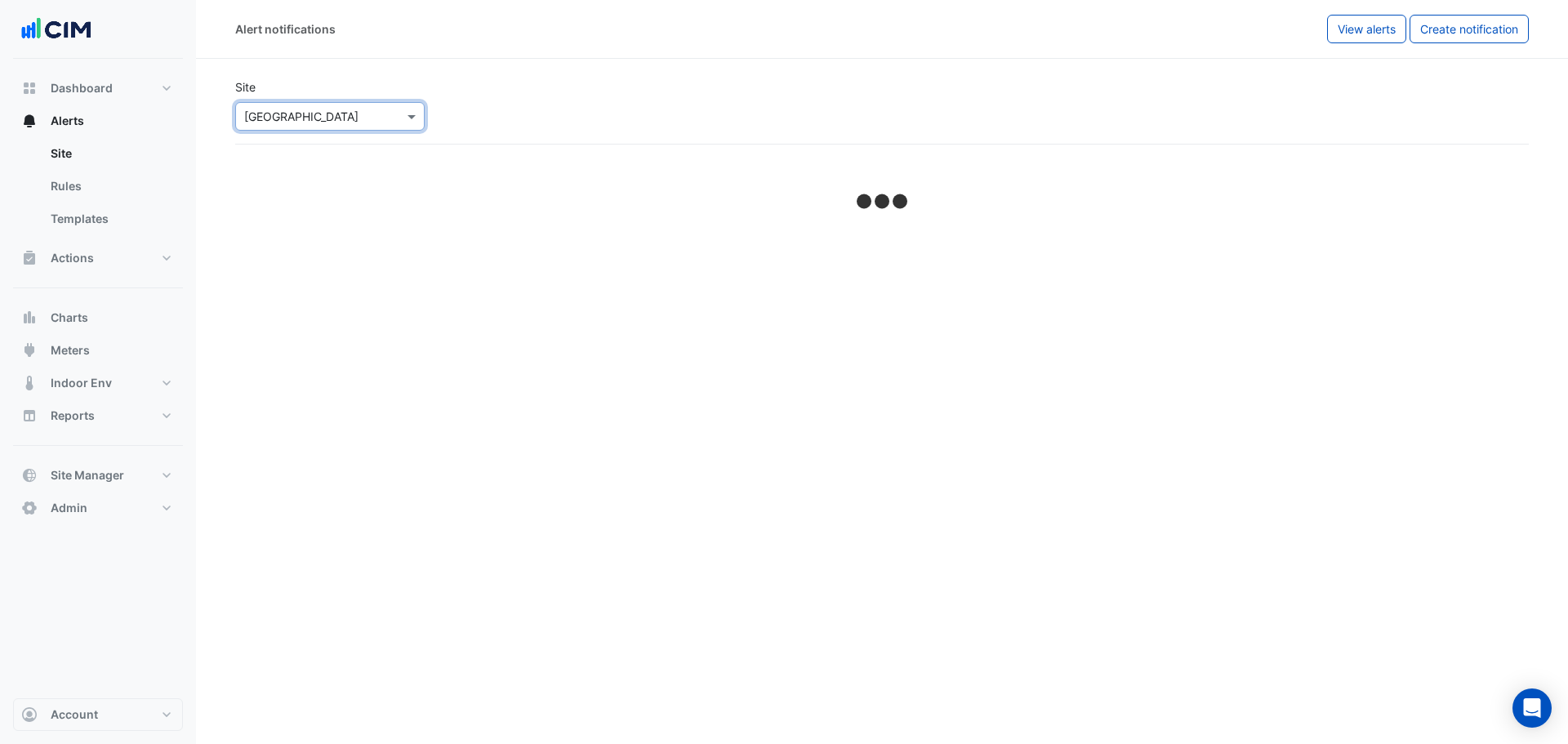
select select "*****"
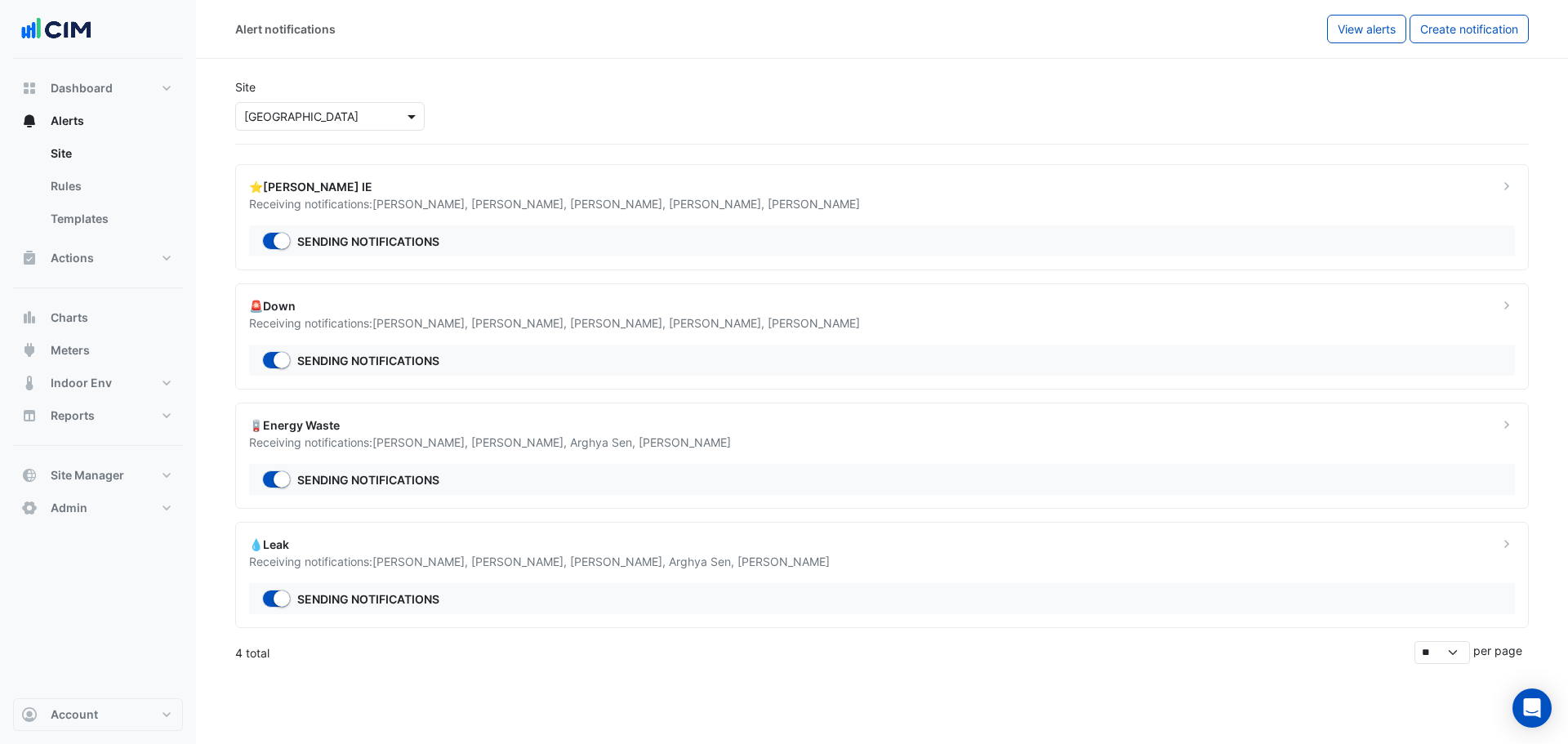
click at [408, 111] on span at bounding box center [413, 116] width 21 height 17
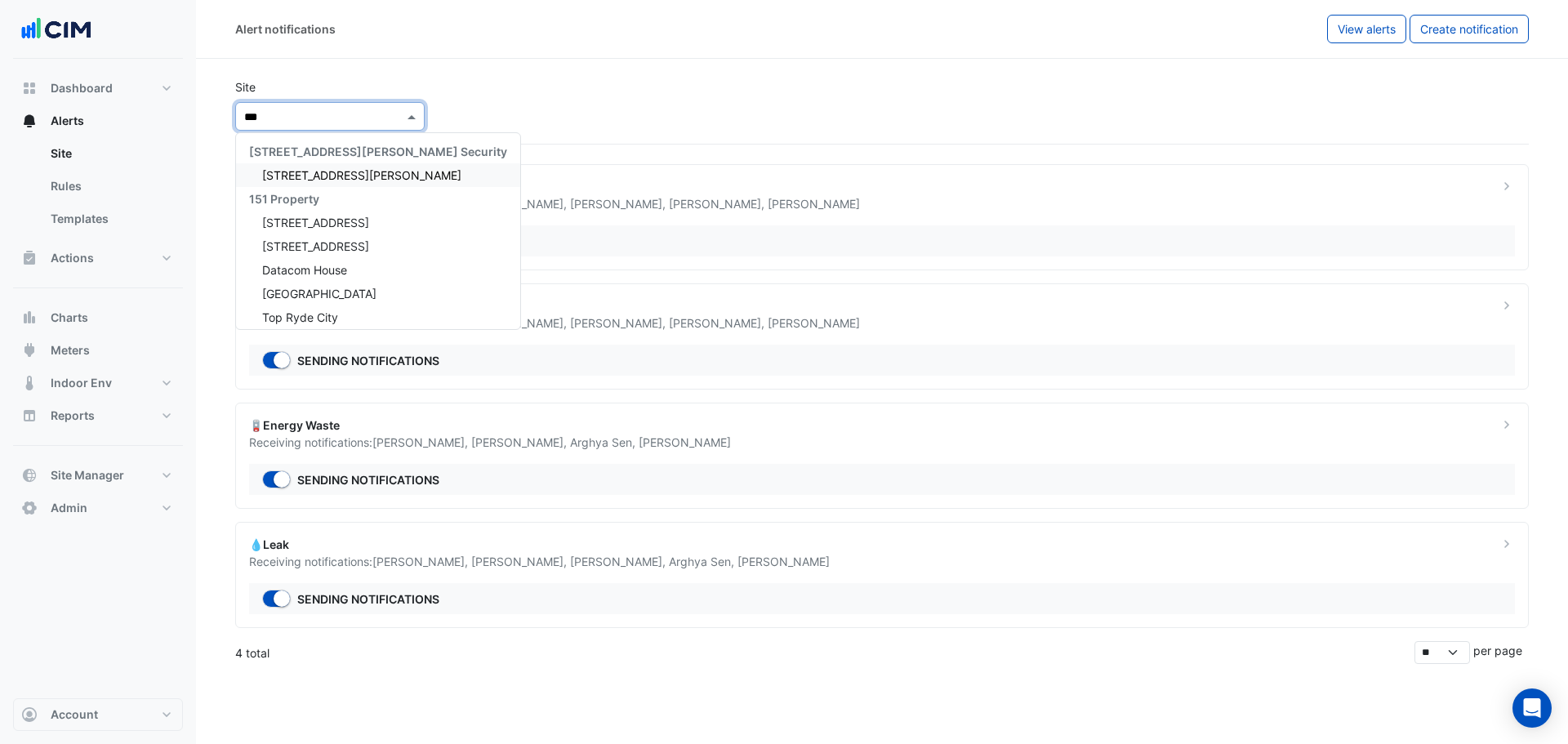
type input "****"
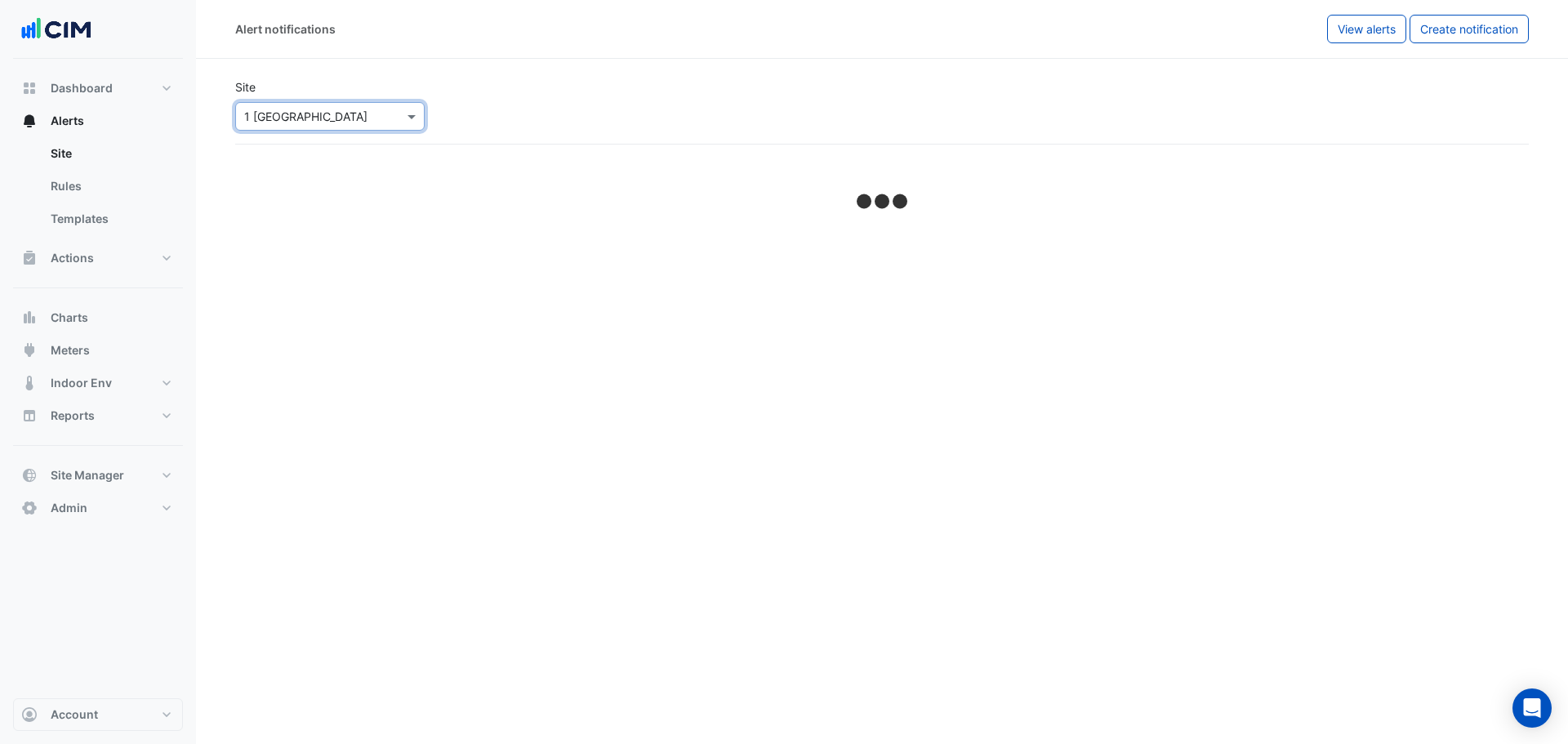
select select "*****"
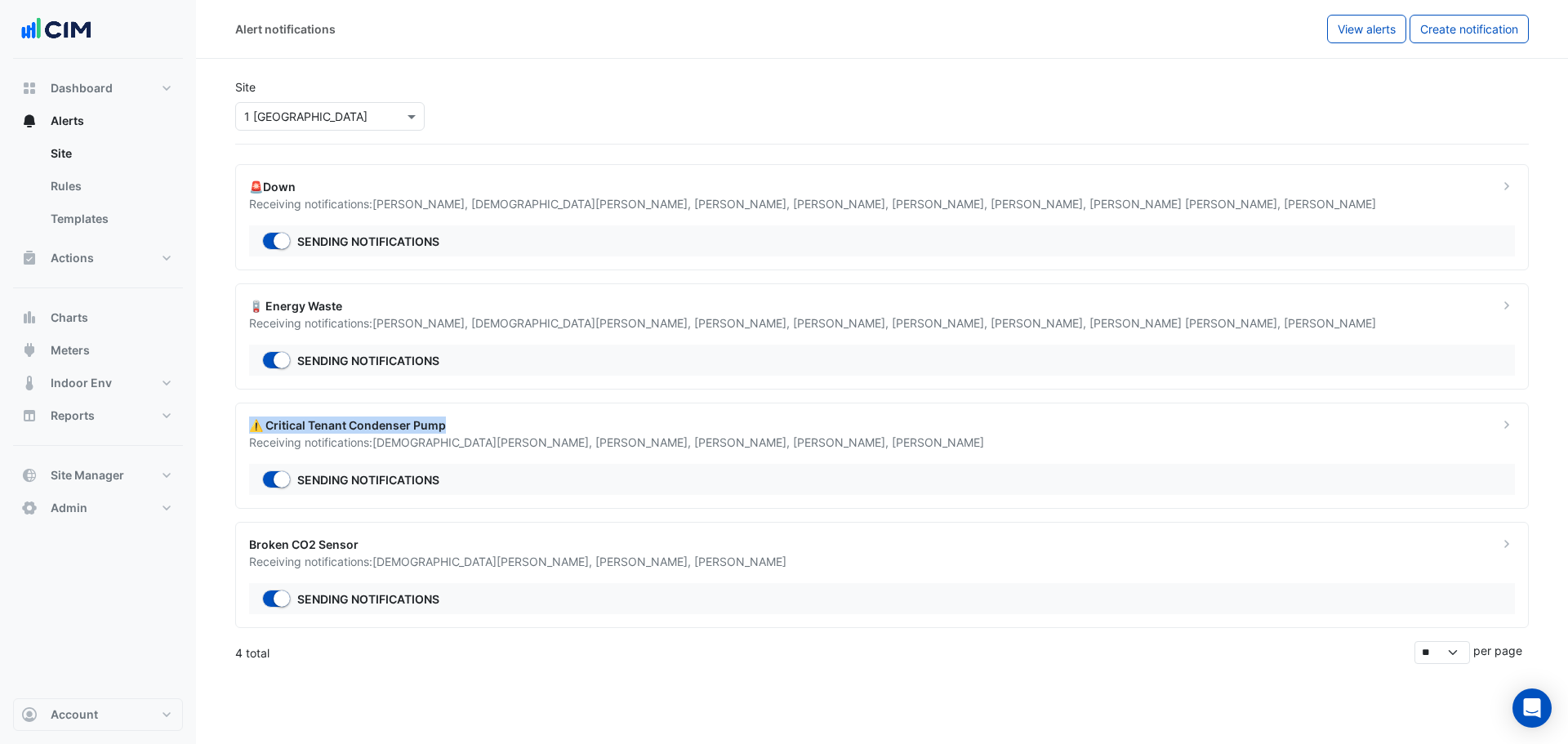
drag, startPoint x: 452, startPoint y: 421, endPoint x: 236, endPoint y: 426, distance: 216.1
click at [232, 426] on section "Site Select a Site × 1 Melbourne Quarter 🚨Down Receiving notifications: Amith P…" at bounding box center [881, 361] width 1372 height 605
click at [433, 566] on span "Ashan Fernando ," at bounding box center [483, 561] width 223 height 14
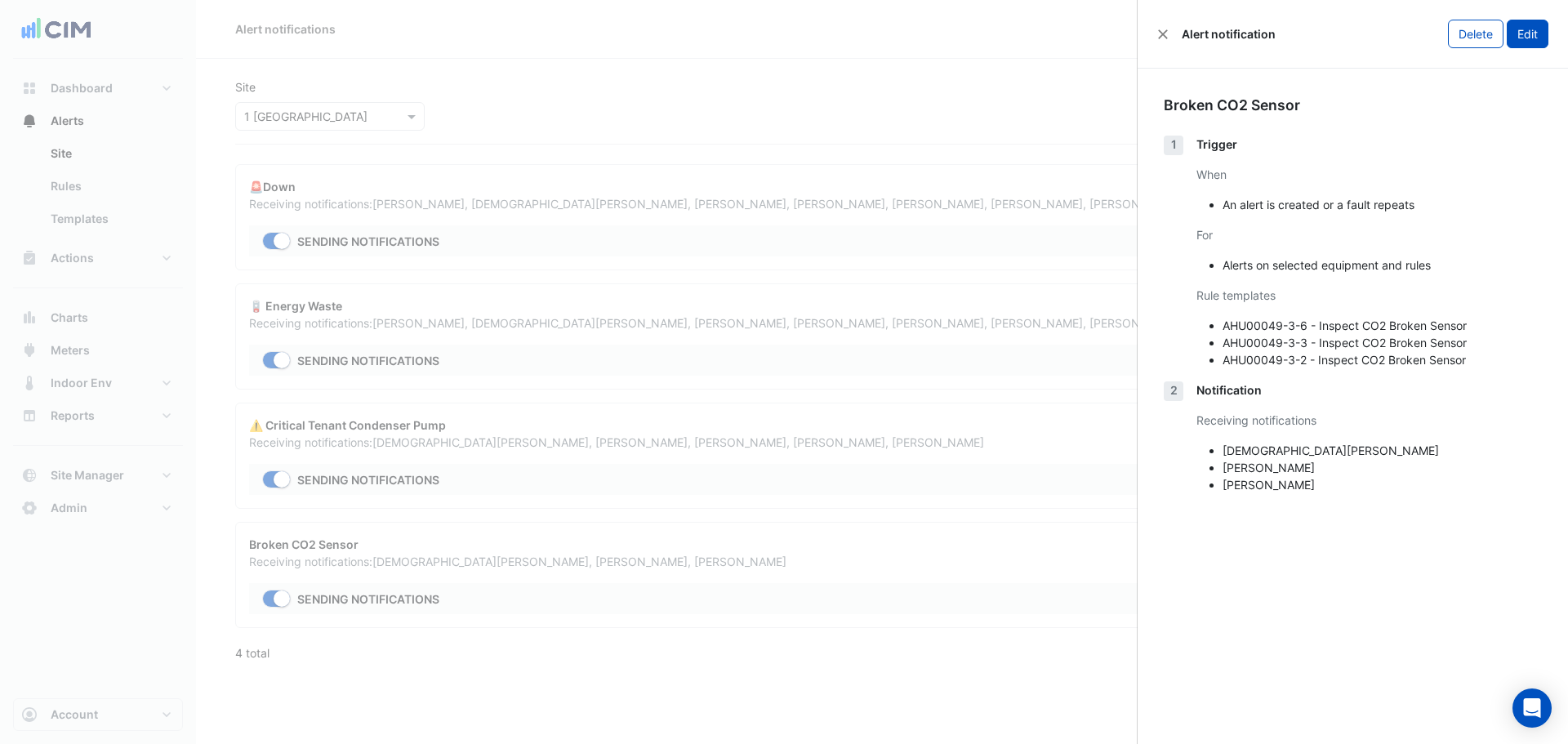
click at [1546, 41] on button "Edit" at bounding box center [1527, 34] width 42 height 29
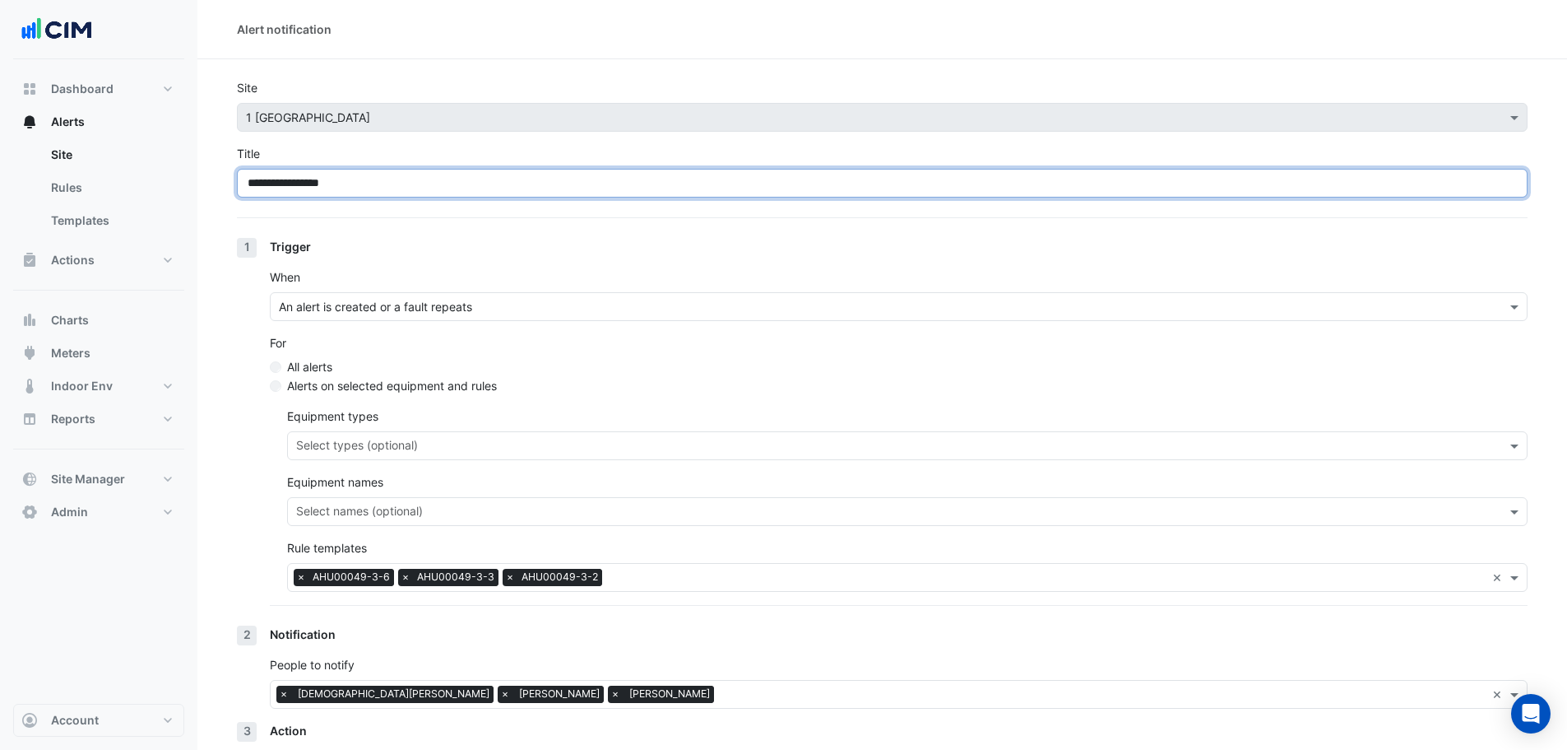
click at [254, 187] on input "**********" at bounding box center [882, 183] width 1291 height 29
paste input "**"
drag, startPoint x: 272, startPoint y: 188, endPoint x: 151, endPoint y: 195, distance: 122.0
click at [151, 193] on div "**********" at bounding box center [783, 441] width 1567 height 882
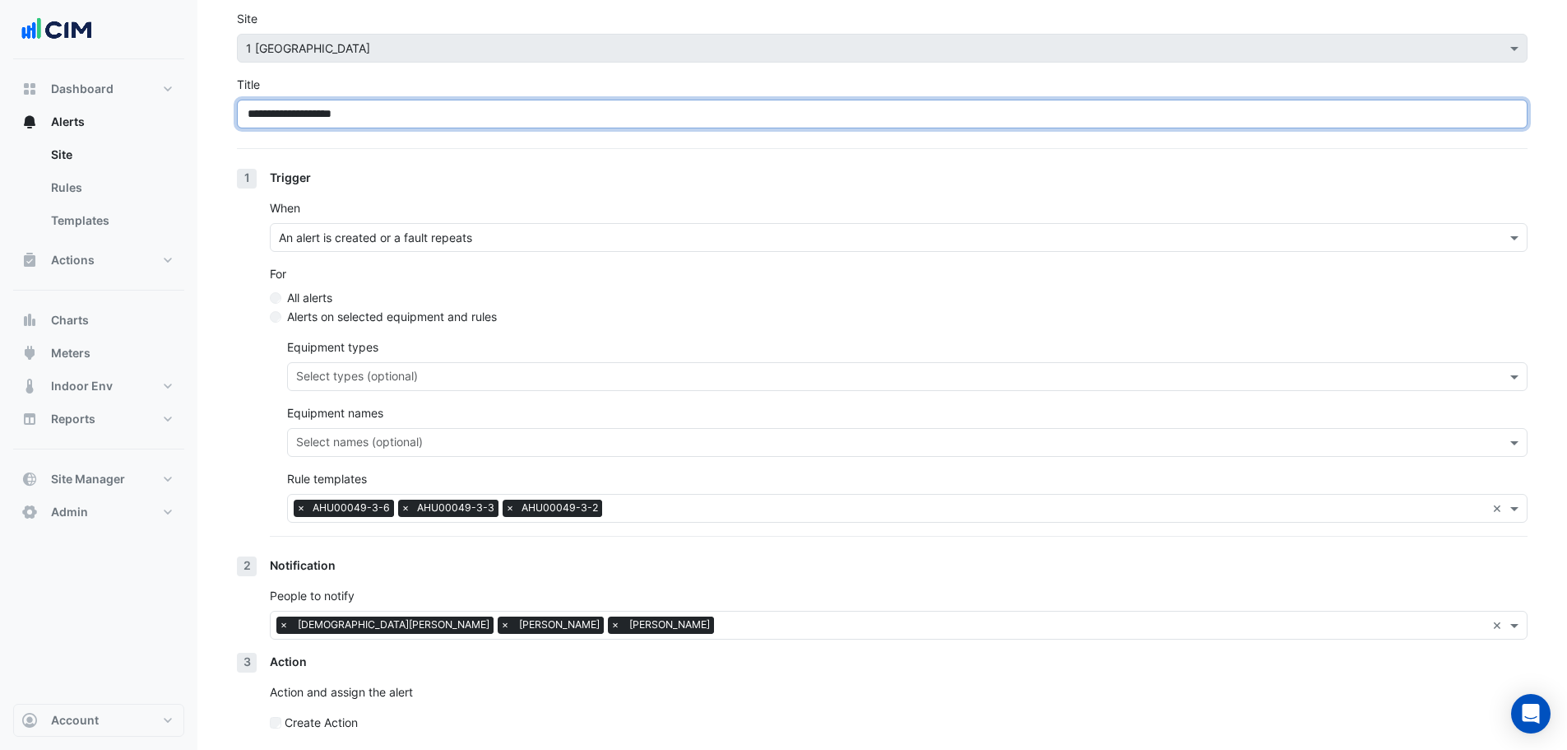
scroll to position [132, 0]
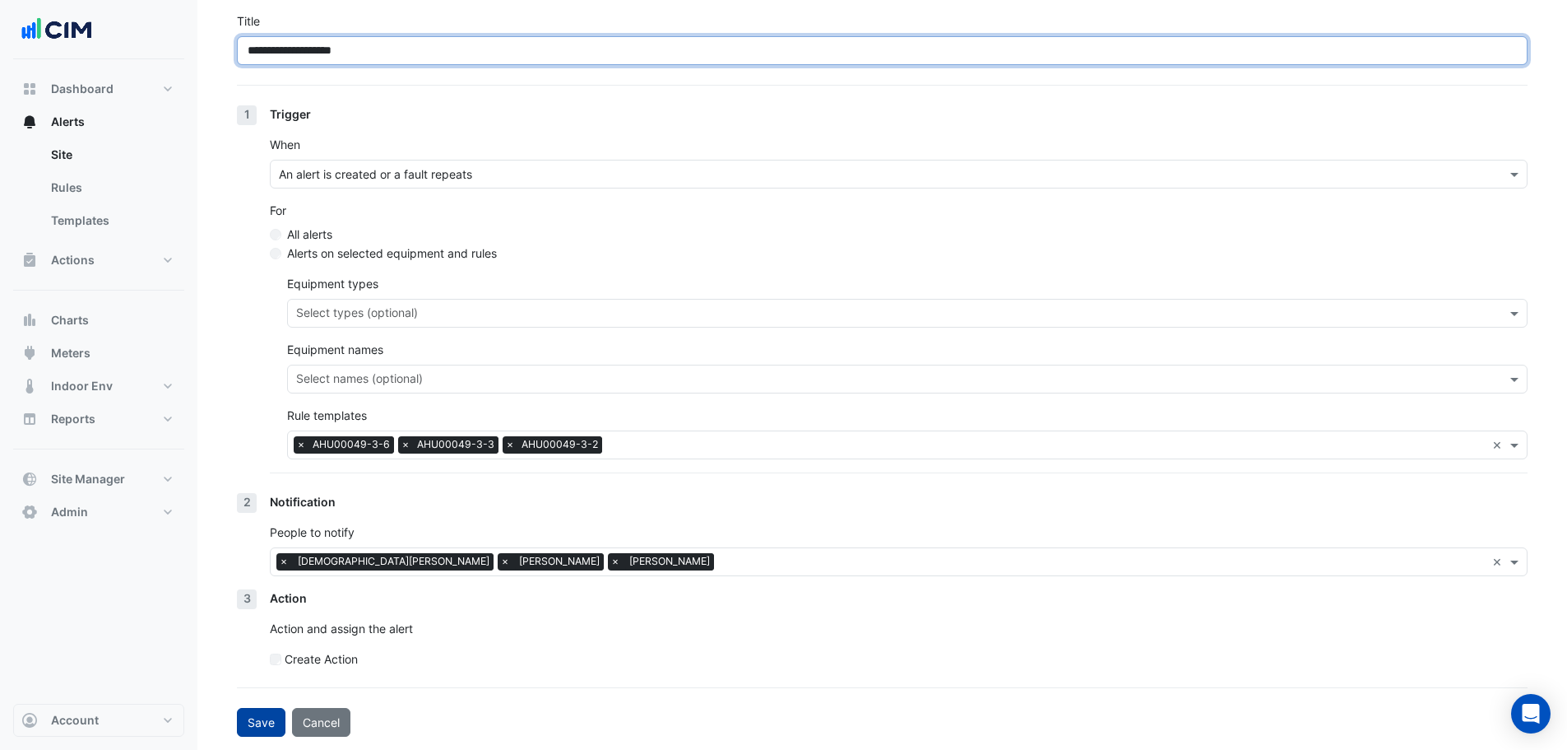
type input "**********"
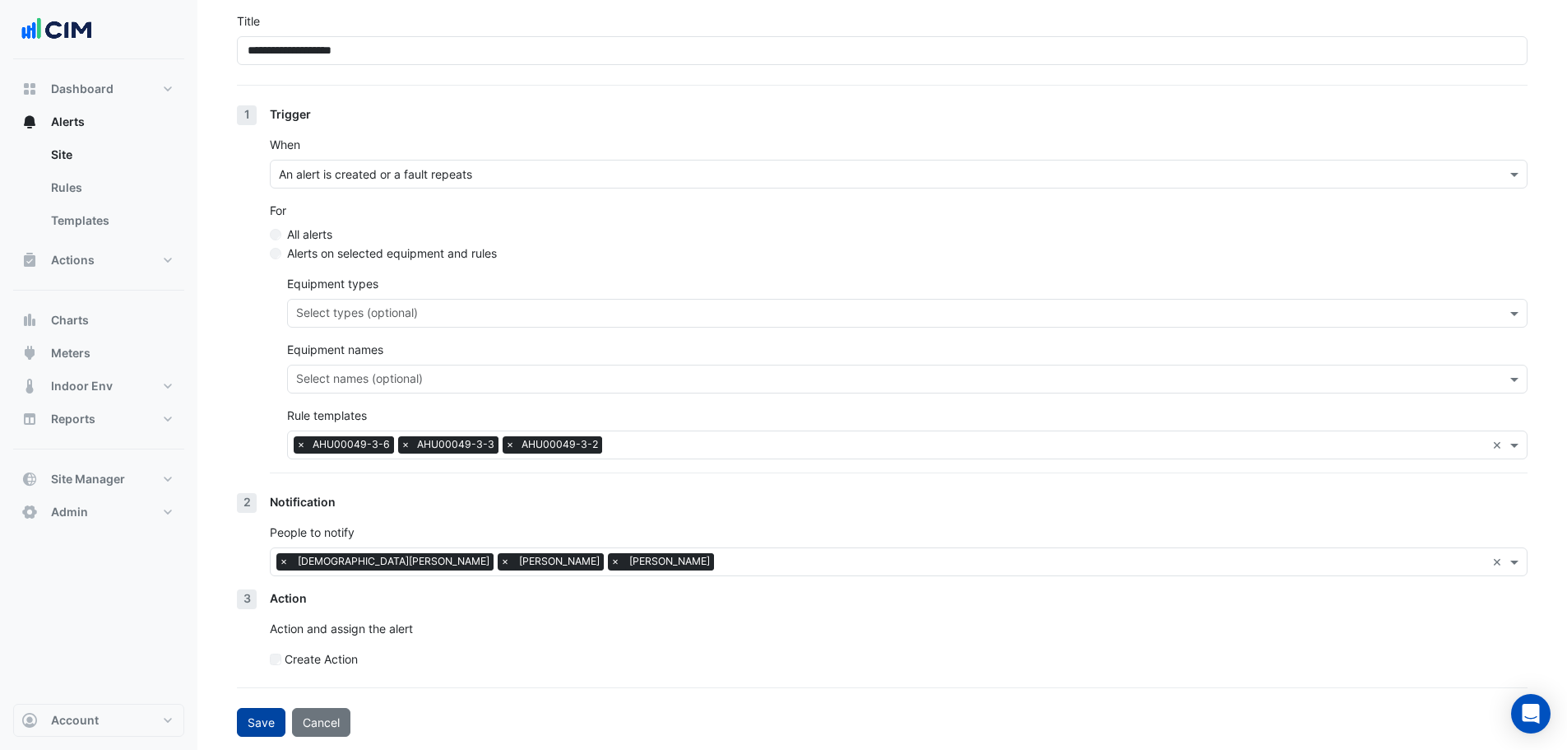
click at [252, 728] on button "Save" at bounding box center [261, 722] width 49 height 29
select select "*****"
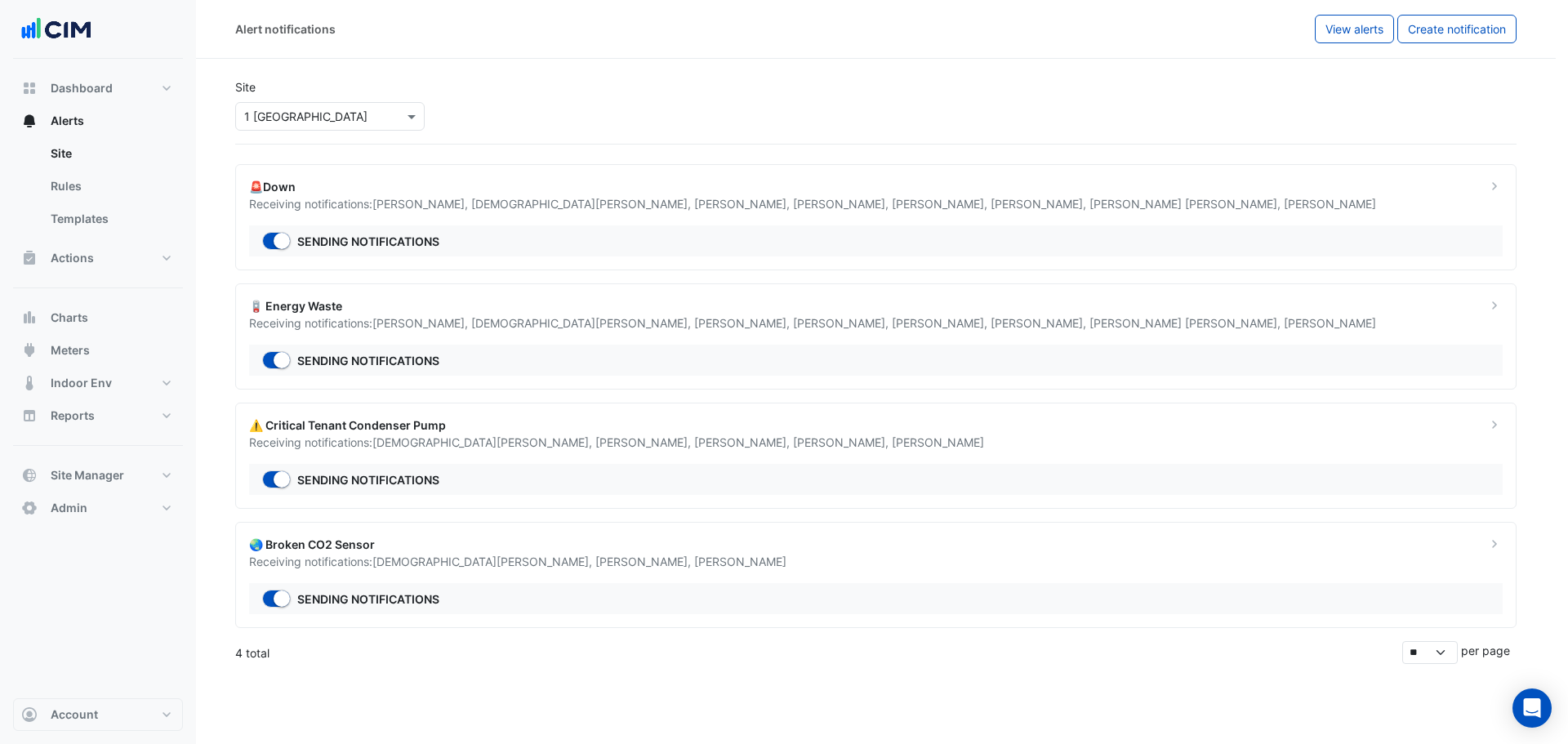
drag, startPoint x: 540, startPoint y: 159, endPoint x: 511, endPoint y: 145, distance: 32.2
click at [526, 150] on ngb-offcanvas-backdrop at bounding box center [784, 372] width 1568 height 744
click at [312, 104] on div "Select a Site × 1 Melbourne Quarter" at bounding box center [329, 116] width 190 height 29
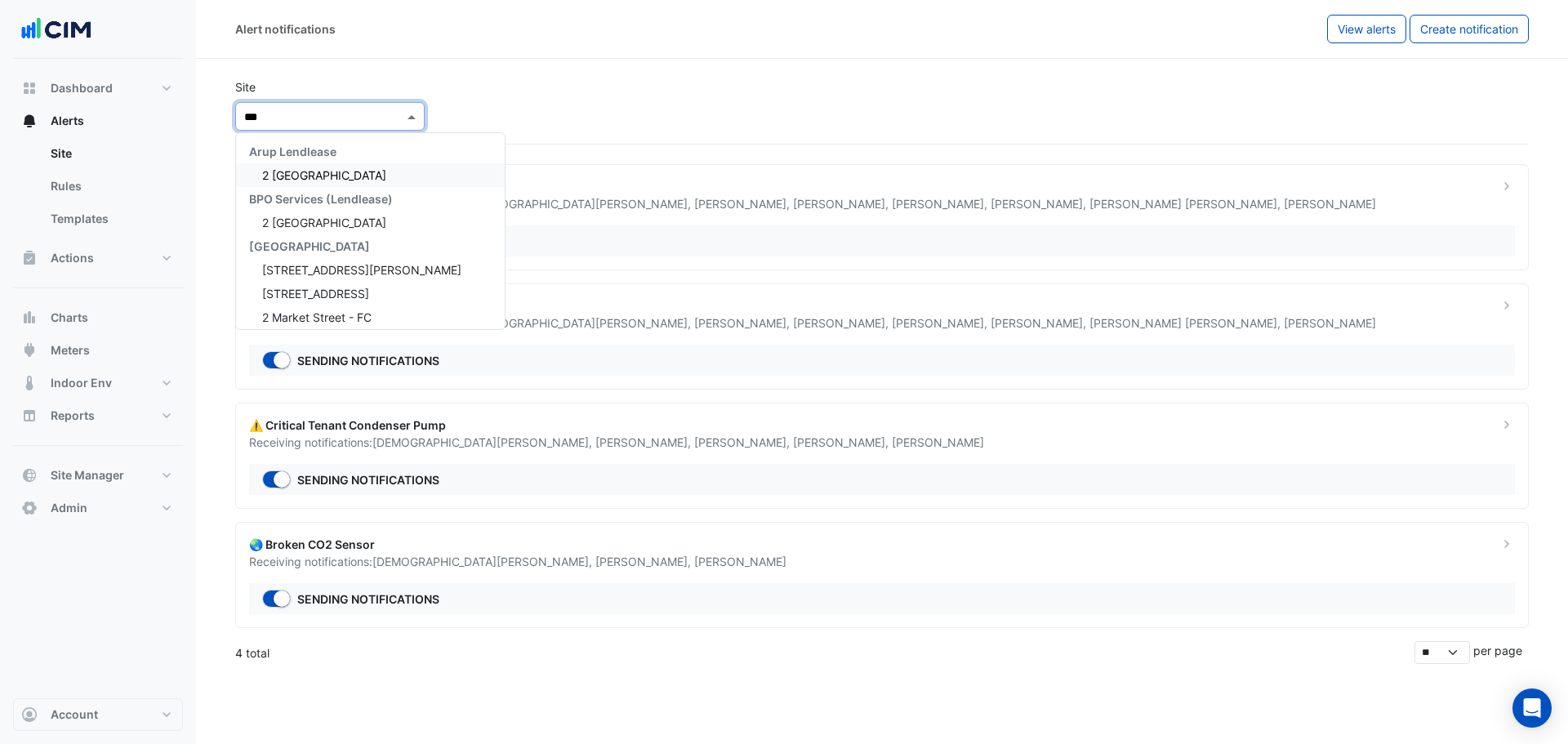
type input "****"
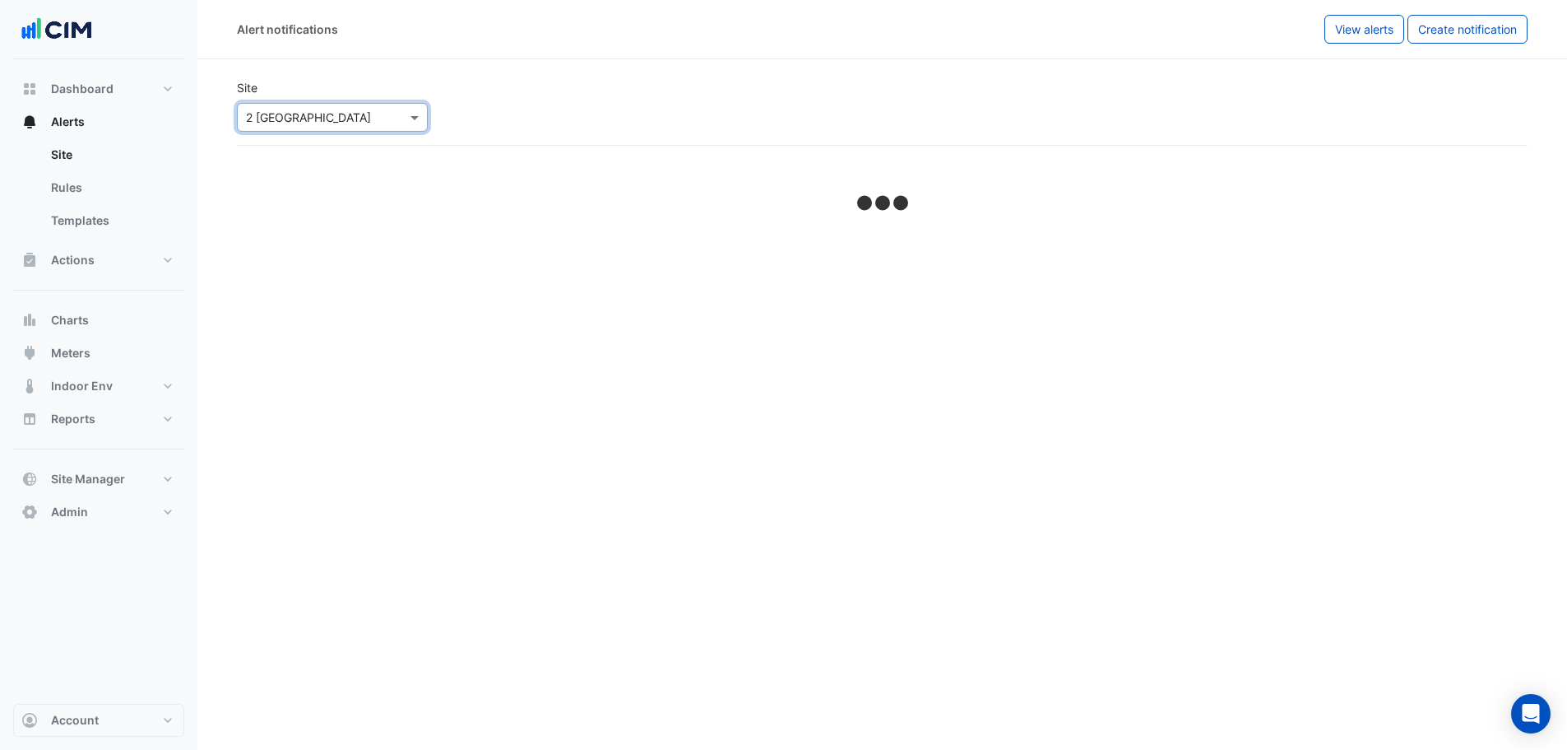
select select "*****"
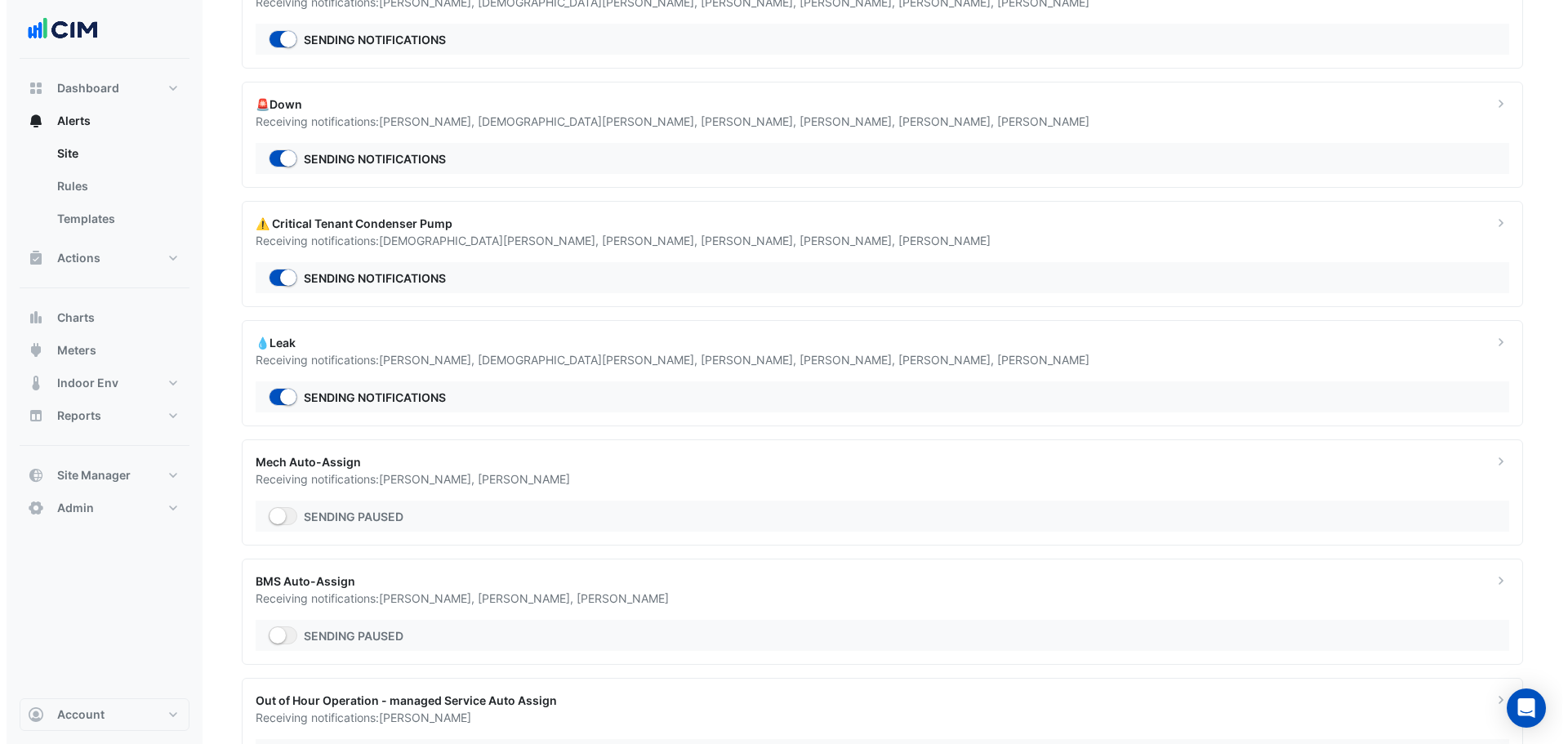
scroll to position [278, 0]
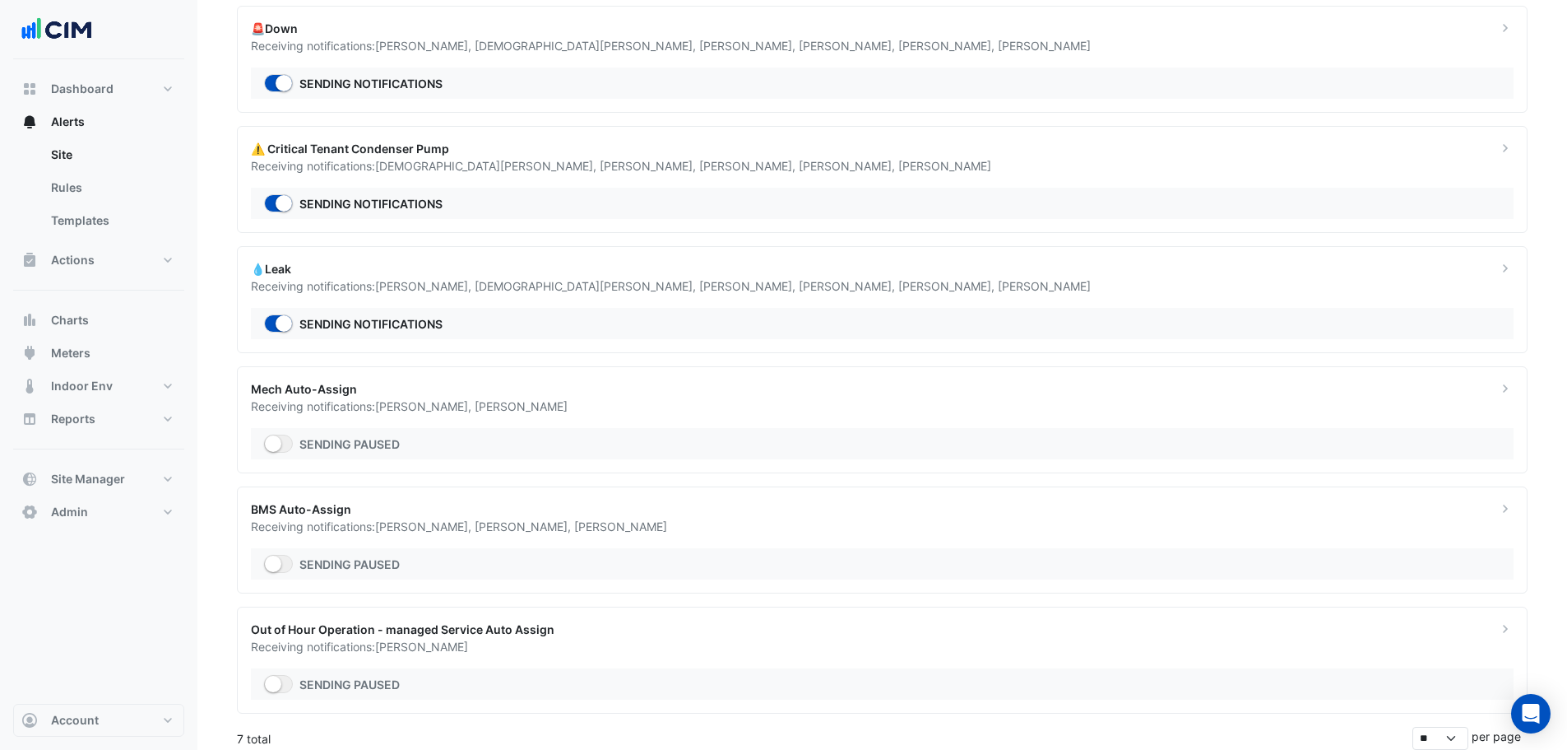
click at [823, 550] on div "Sending paused" at bounding box center [882, 563] width 1263 height 31
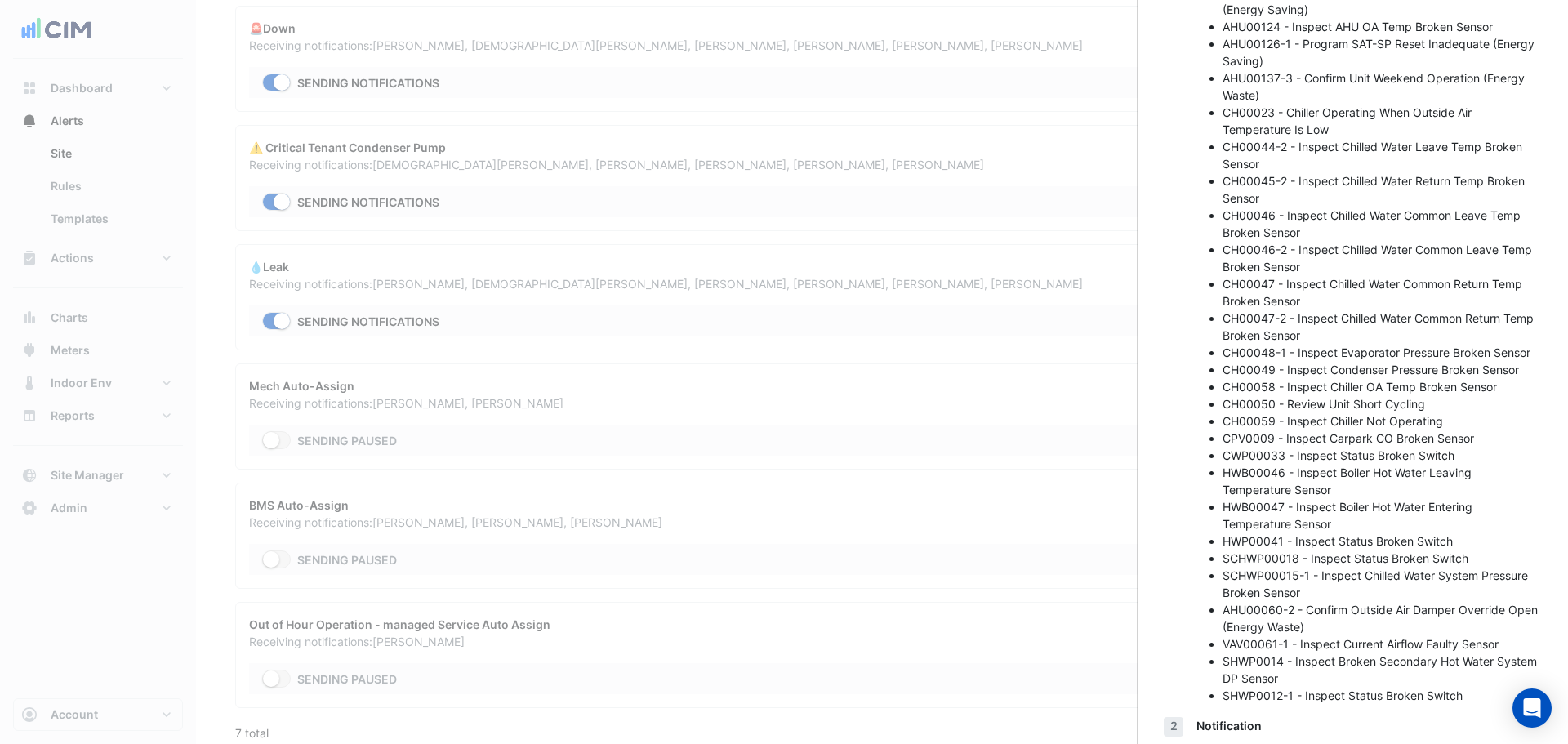
scroll to position [903, 0]
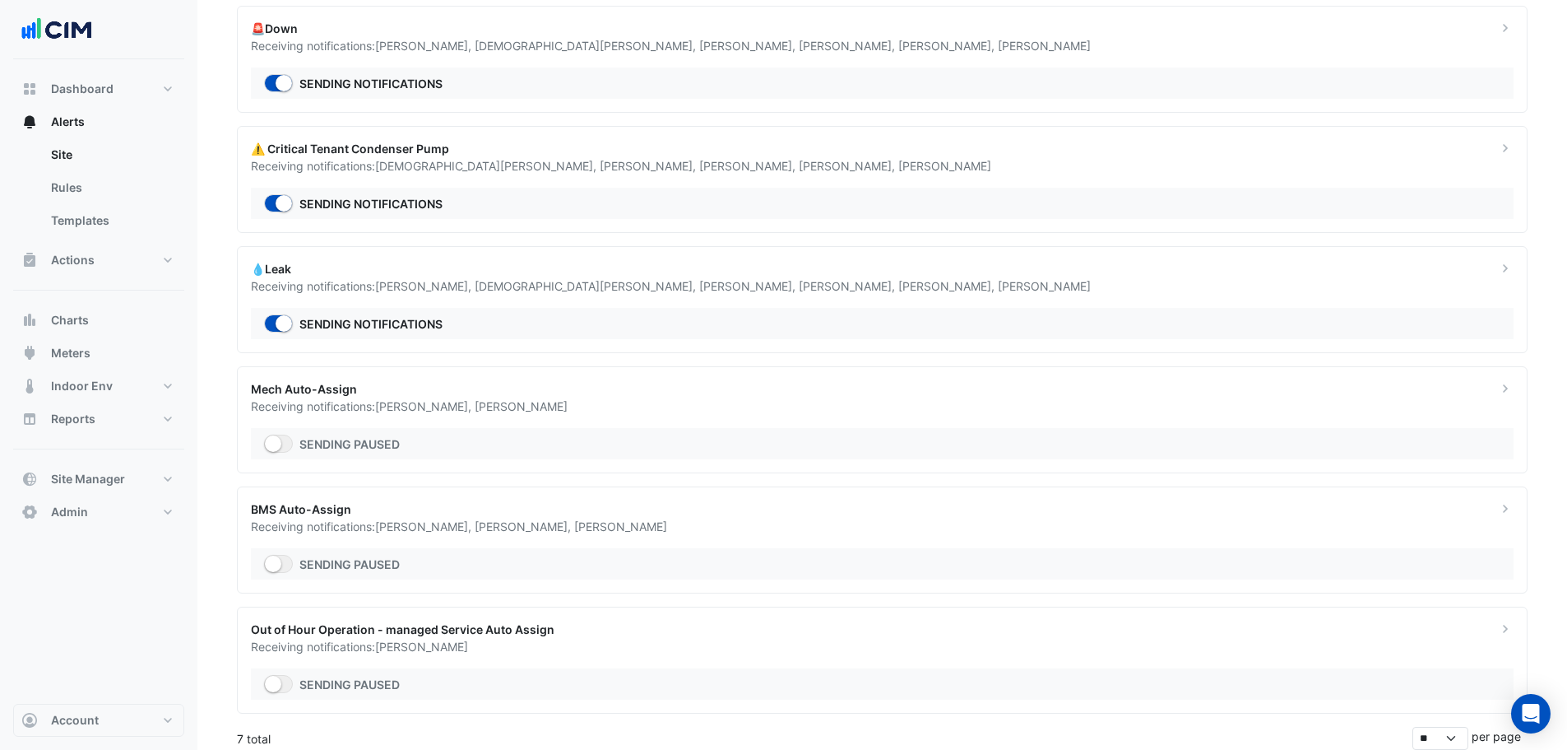
click at [730, 593] on app-alert-notifications "Site Select a Site × 2 Melbourne Quarter 🪫 Energy Waste Receiving notifications…" at bounding box center [882, 267] width 1291 height 963
click at [758, 635] on div "Out of Hour Operation - managed Service Auto Assign" at bounding box center [864, 628] width 1227 height 17
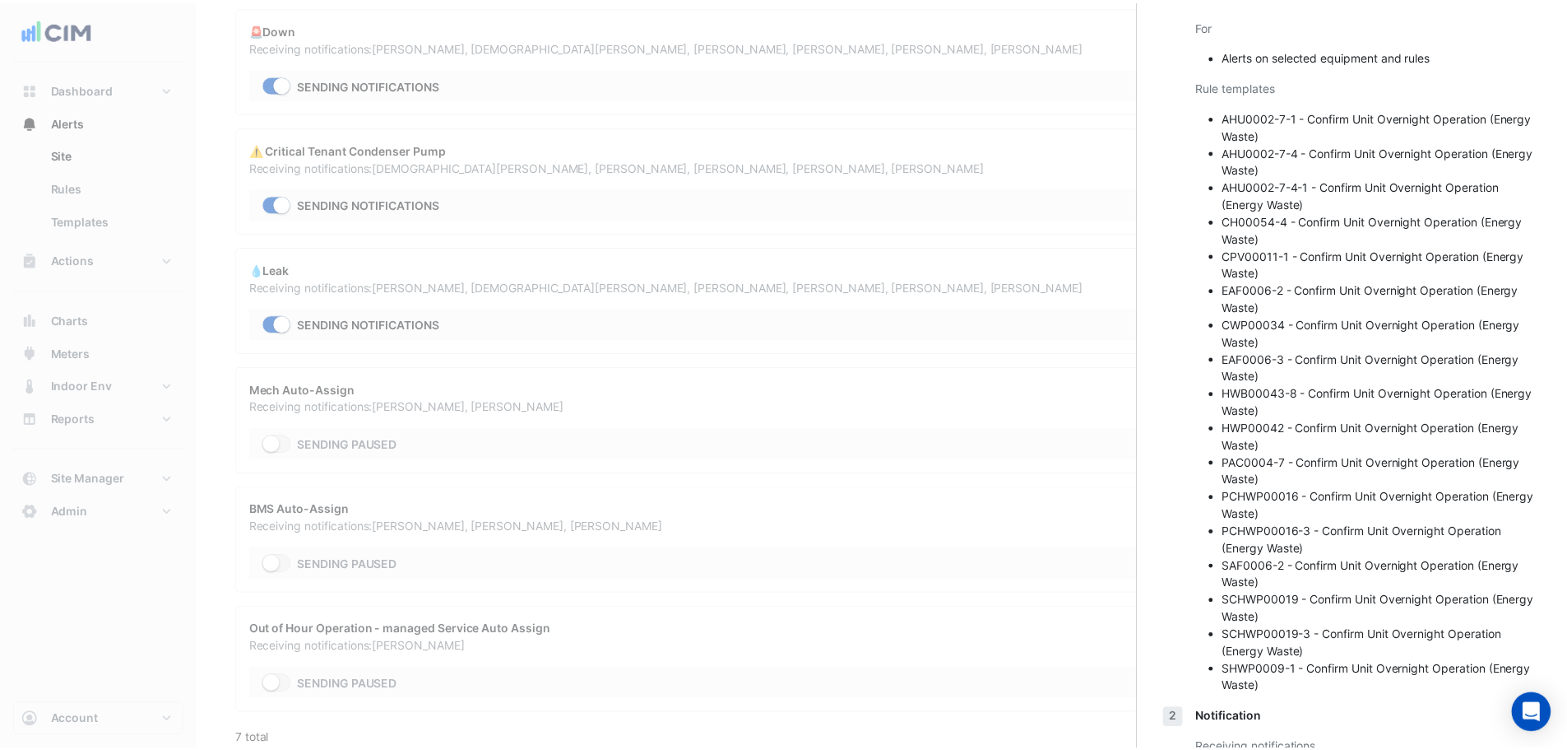
scroll to position [310, 0]
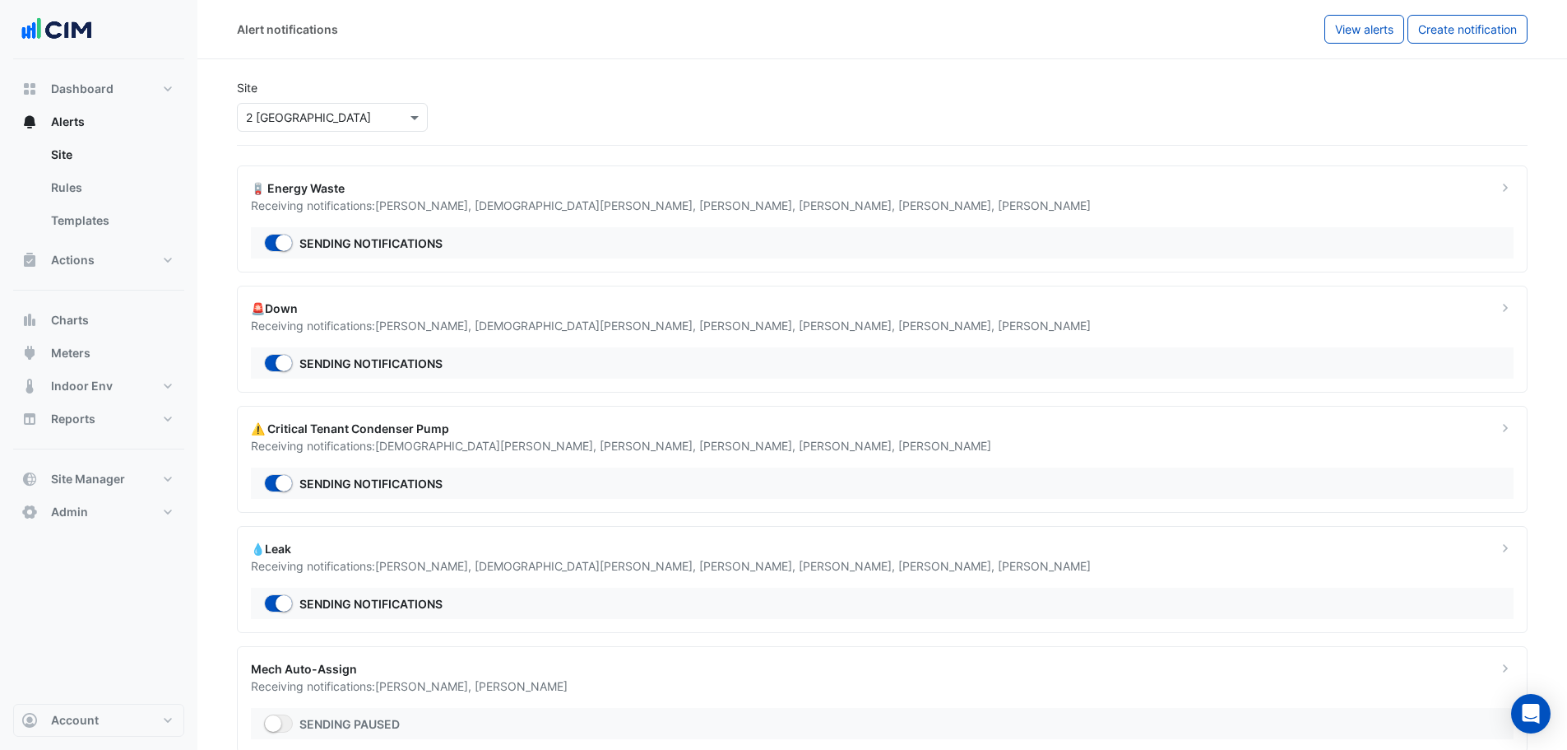
click at [311, 131] on div "Select a Site × 2 Melbourne Quarter" at bounding box center [332, 117] width 191 height 29
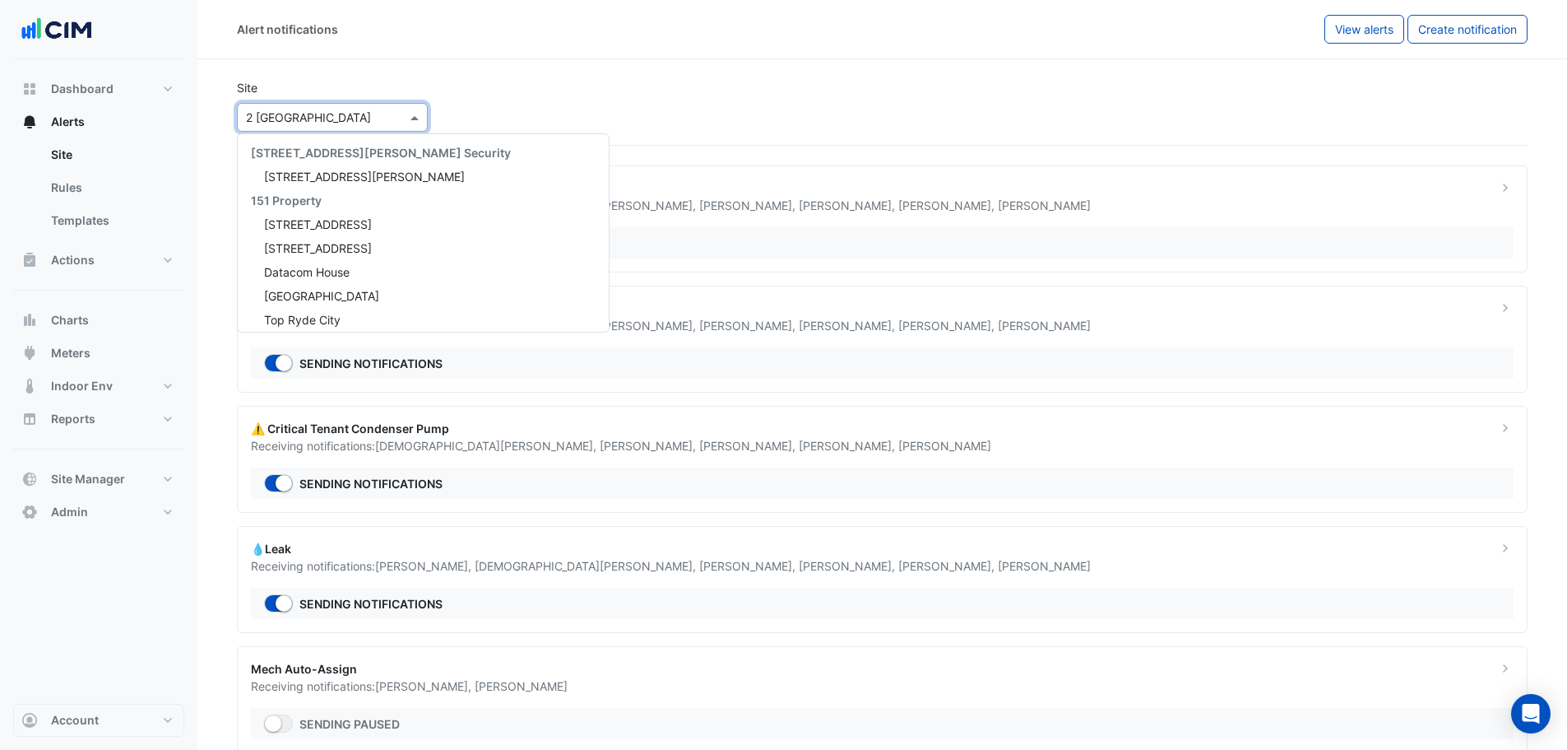
scroll to position [1510, 0]
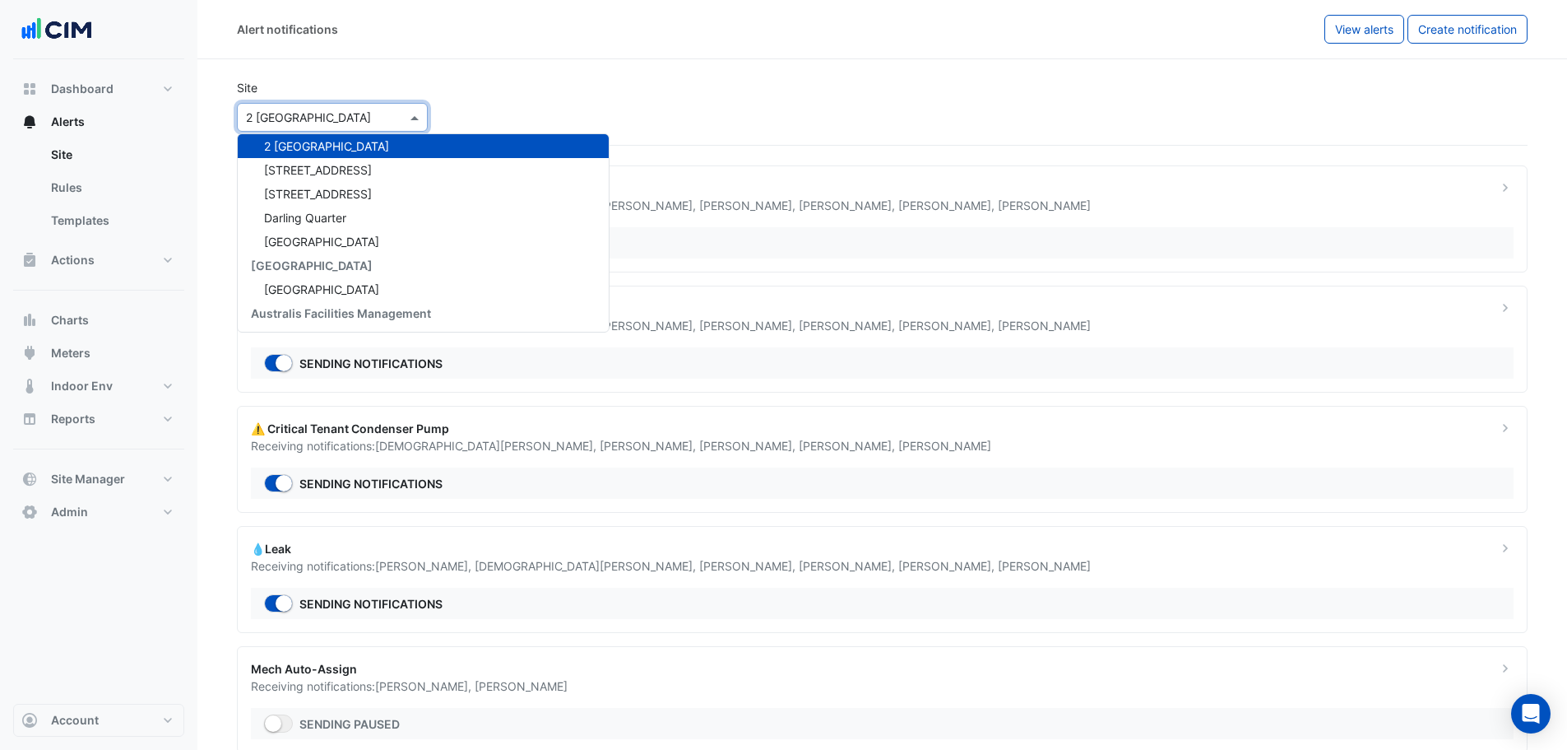
click at [300, 121] on input "text" at bounding box center [316, 117] width 140 height 17
click at [298, 117] on input "text" at bounding box center [316, 117] width 140 height 17
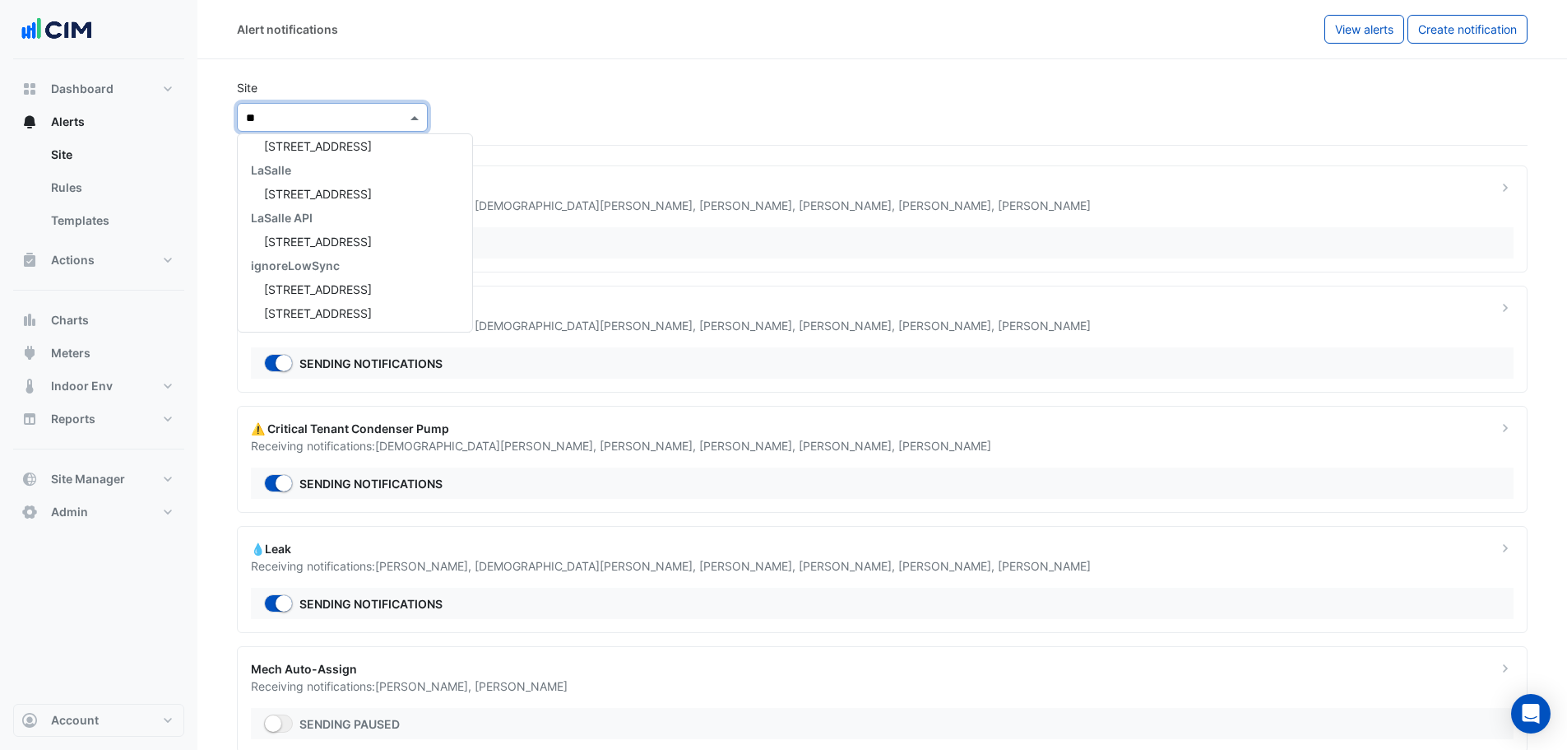
type input "*"
type input "**"
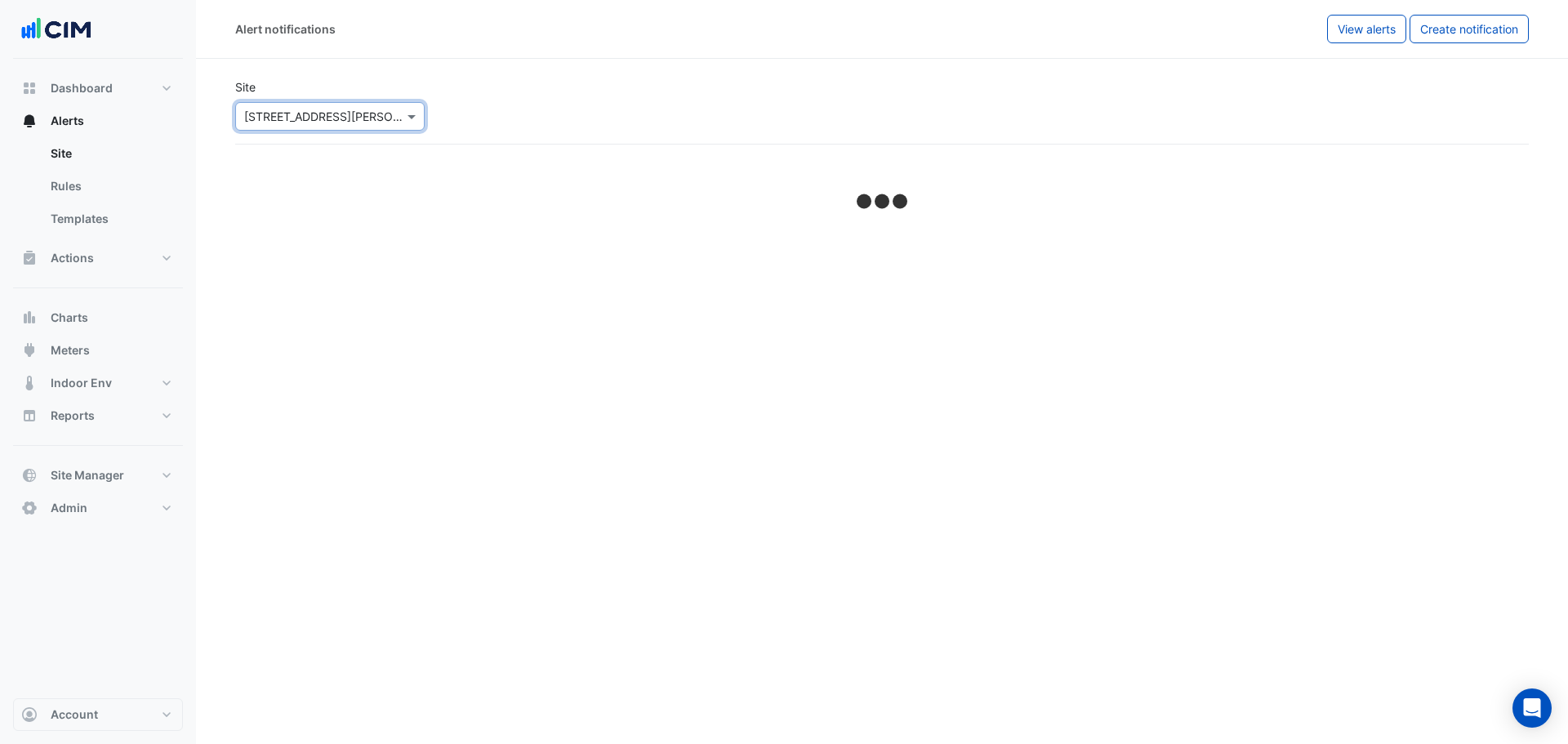
select select "*****"
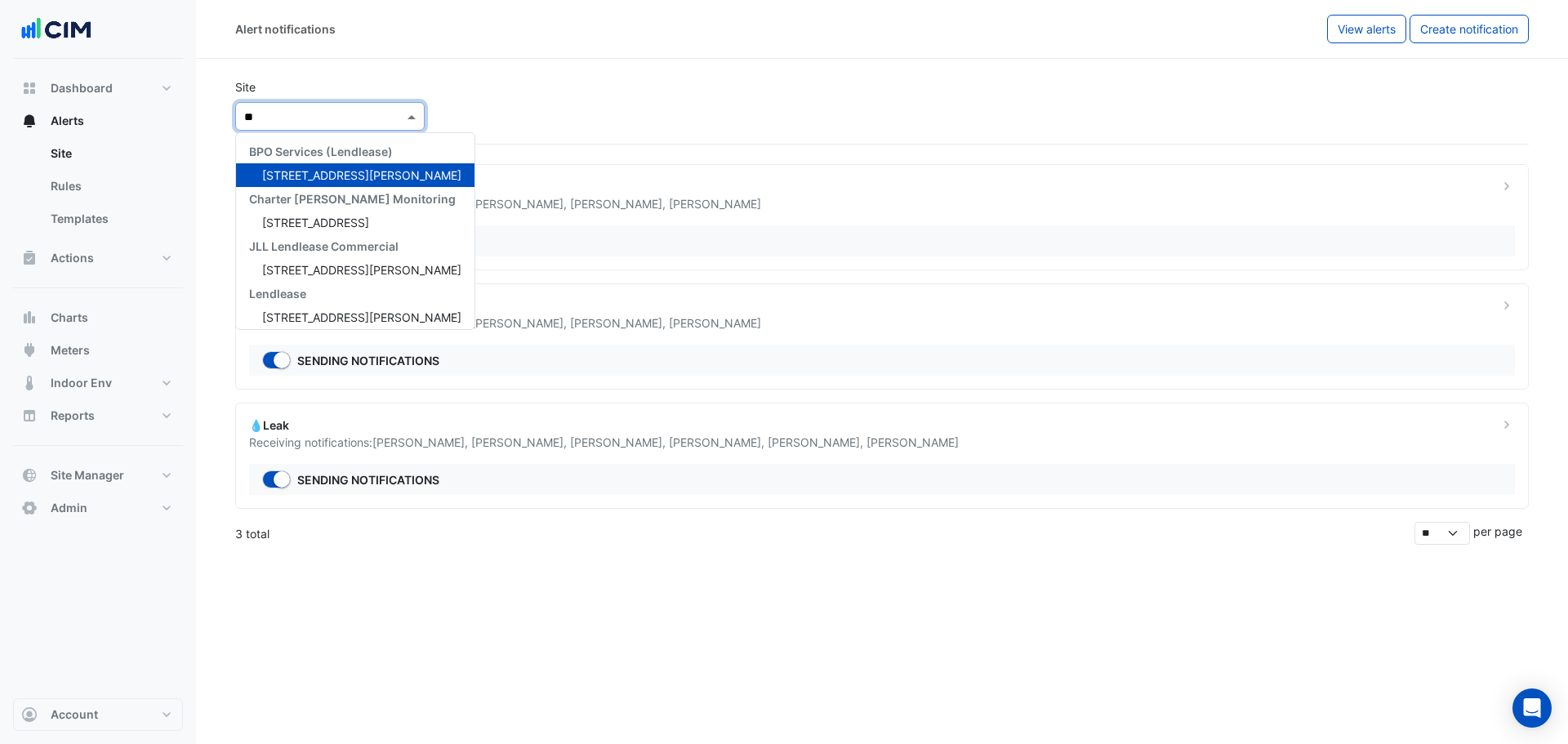
scroll to position [30, 0]
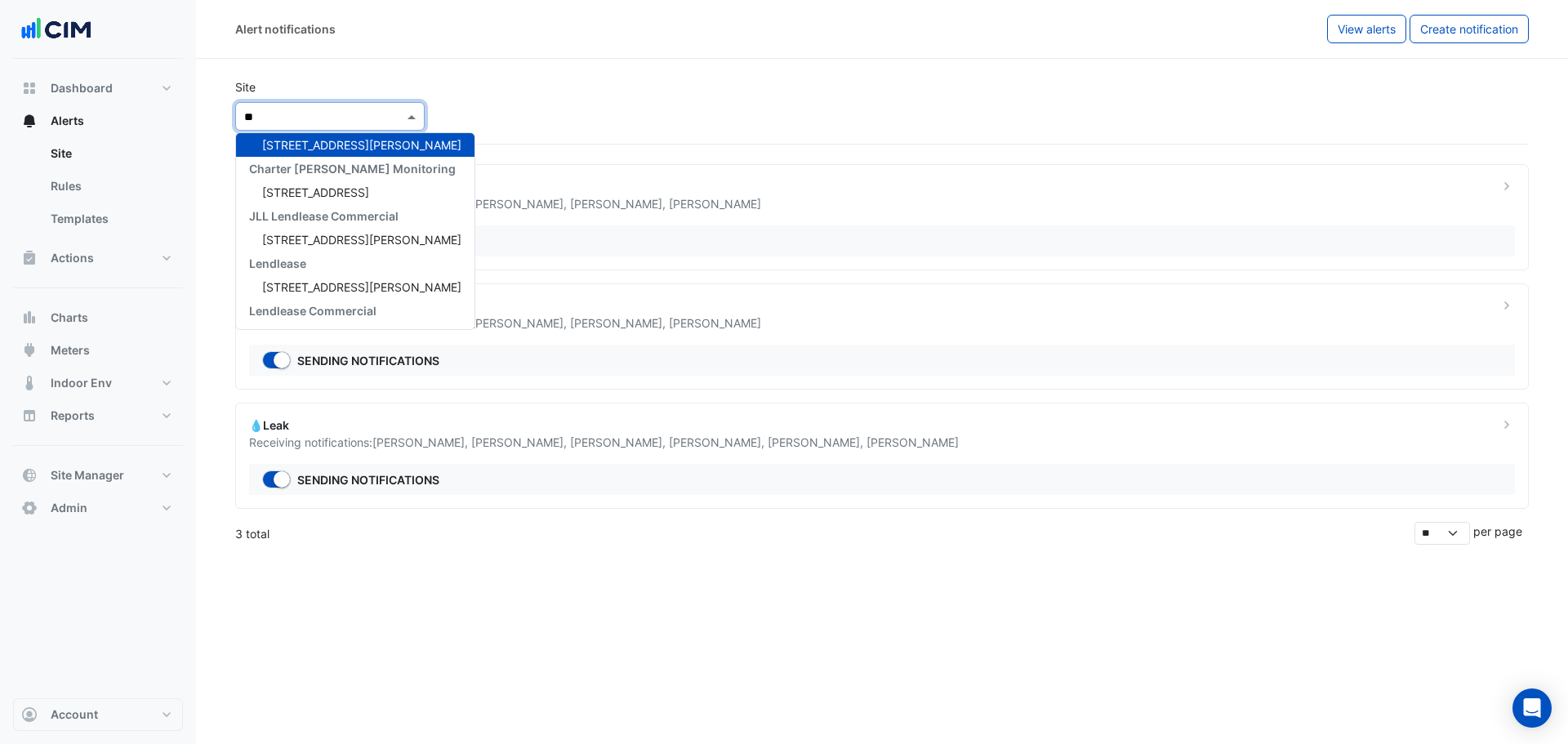
type input "**"
click at [576, 55] on div "Alert notifications View alerts Create notification" at bounding box center [881, 29] width 1372 height 59
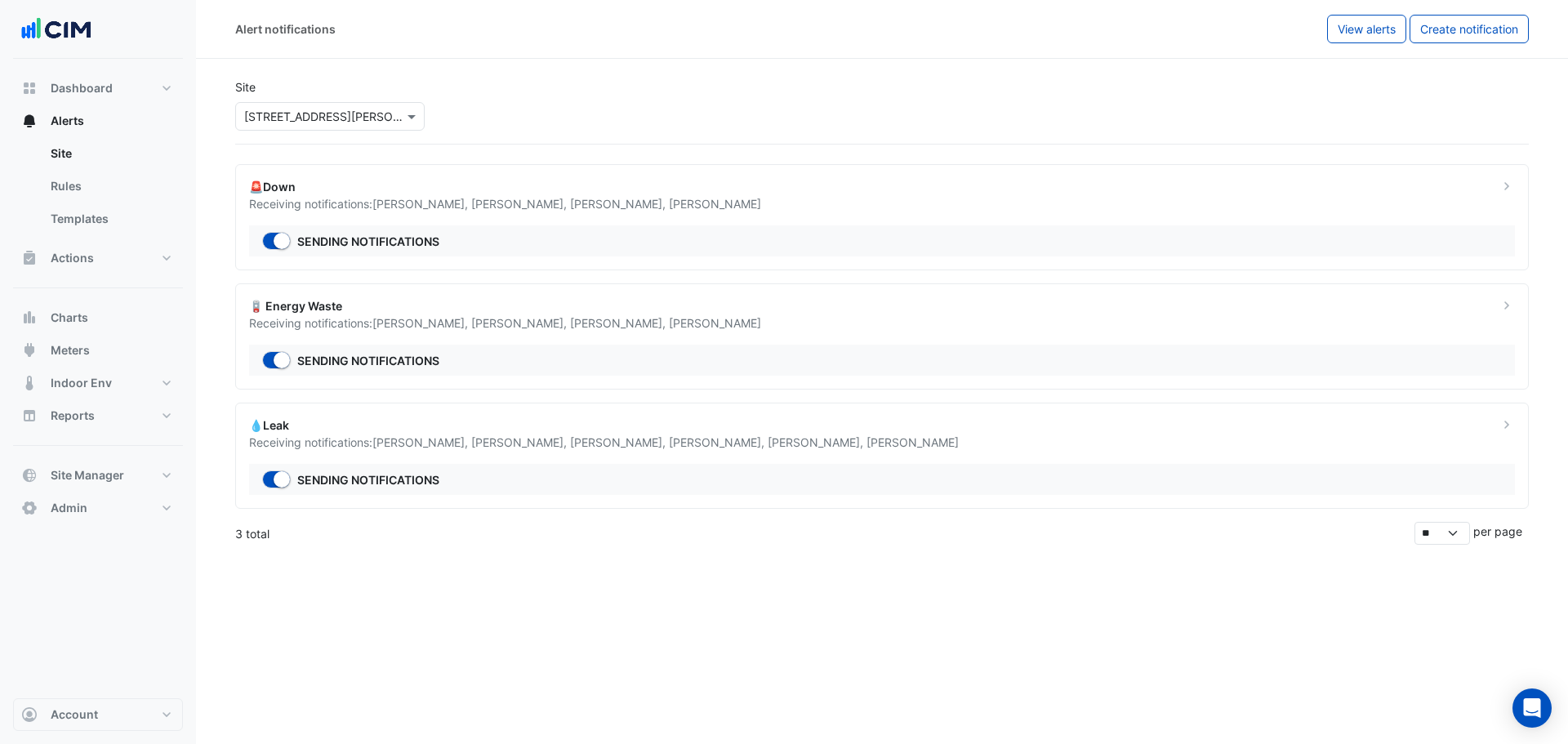
drag, startPoint x: 309, startPoint y: 96, endPoint x: 312, endPoint y: 116, distance: 20.2
click at [309, 97] on div "Select a Site × 83 Clarence Street" at bounding box center [329, 112] width 196 height 35
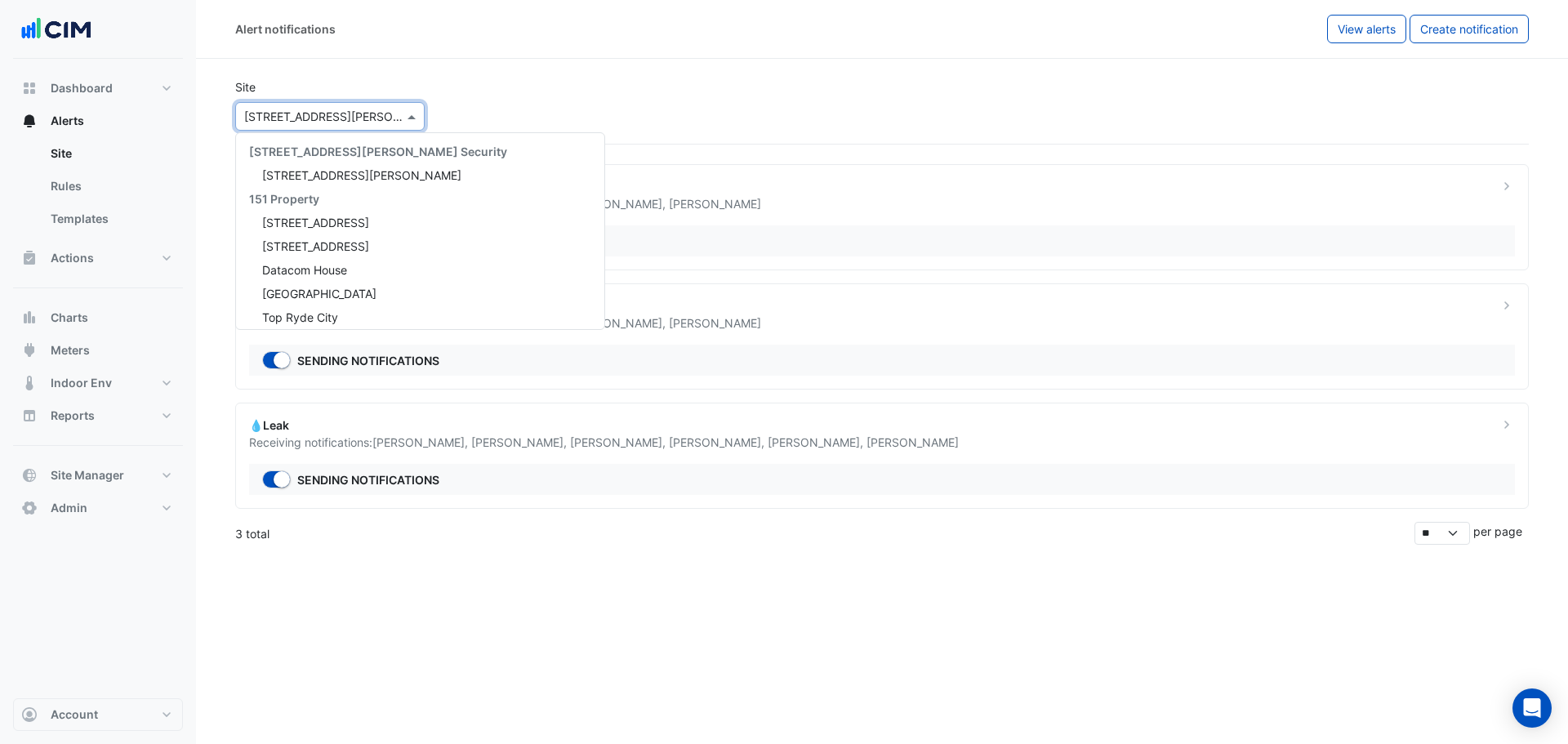
click at [312, 116] on input "text" at bounding box center [314, 116] width 139 height 17
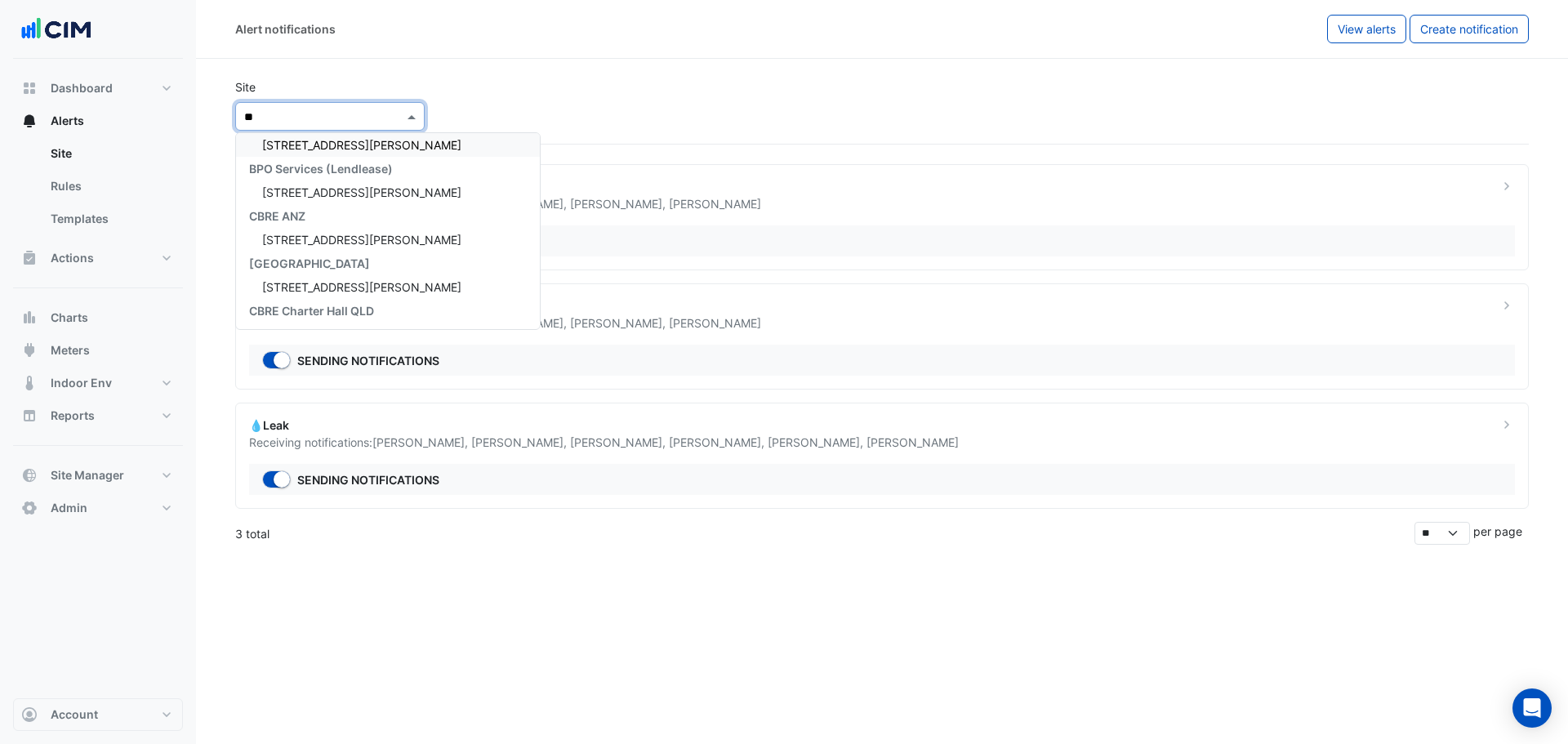
type input "***"
click at [320, 156] on div "141 Walker Street" at bounding box center [378, 145] width 284 height 24
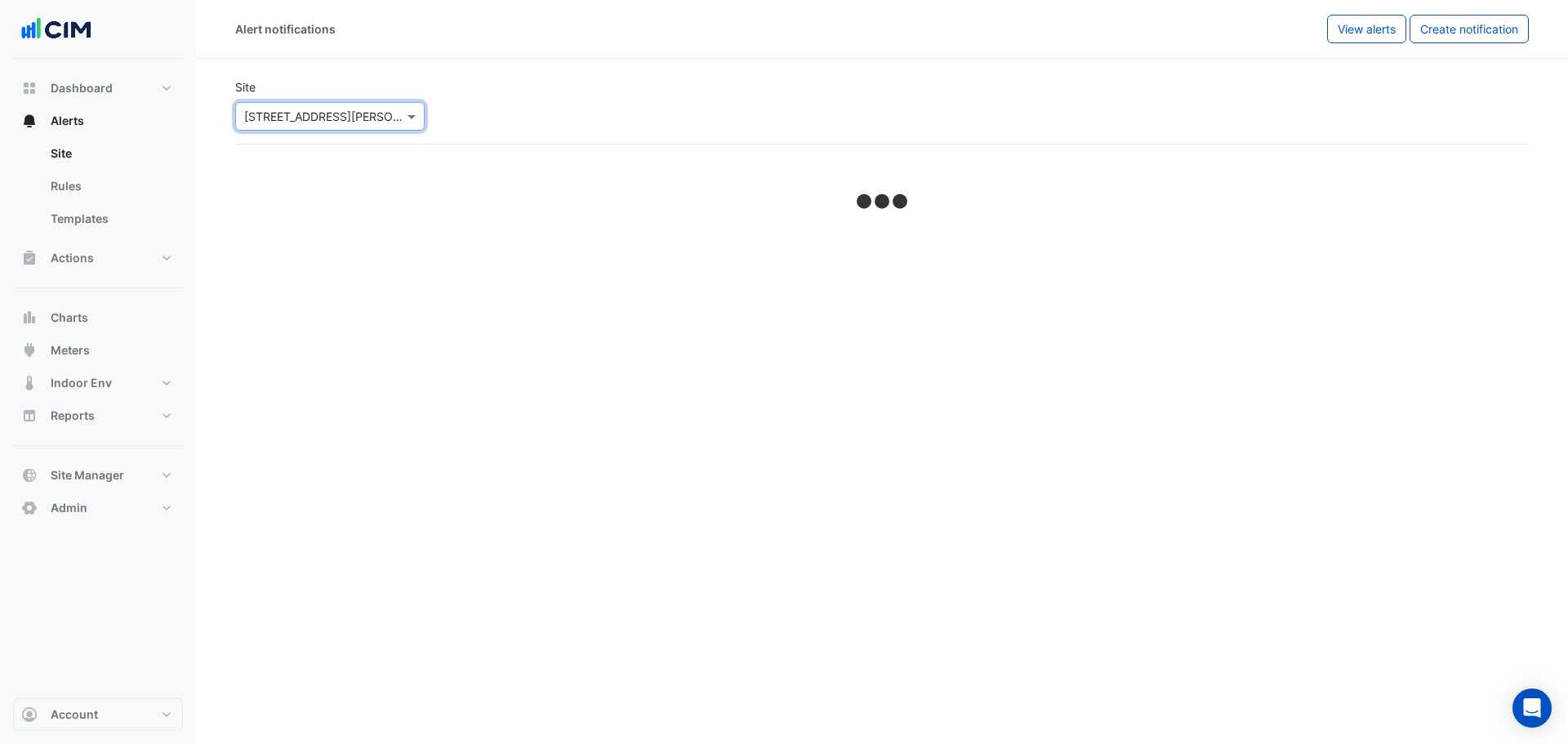
select select "*****"
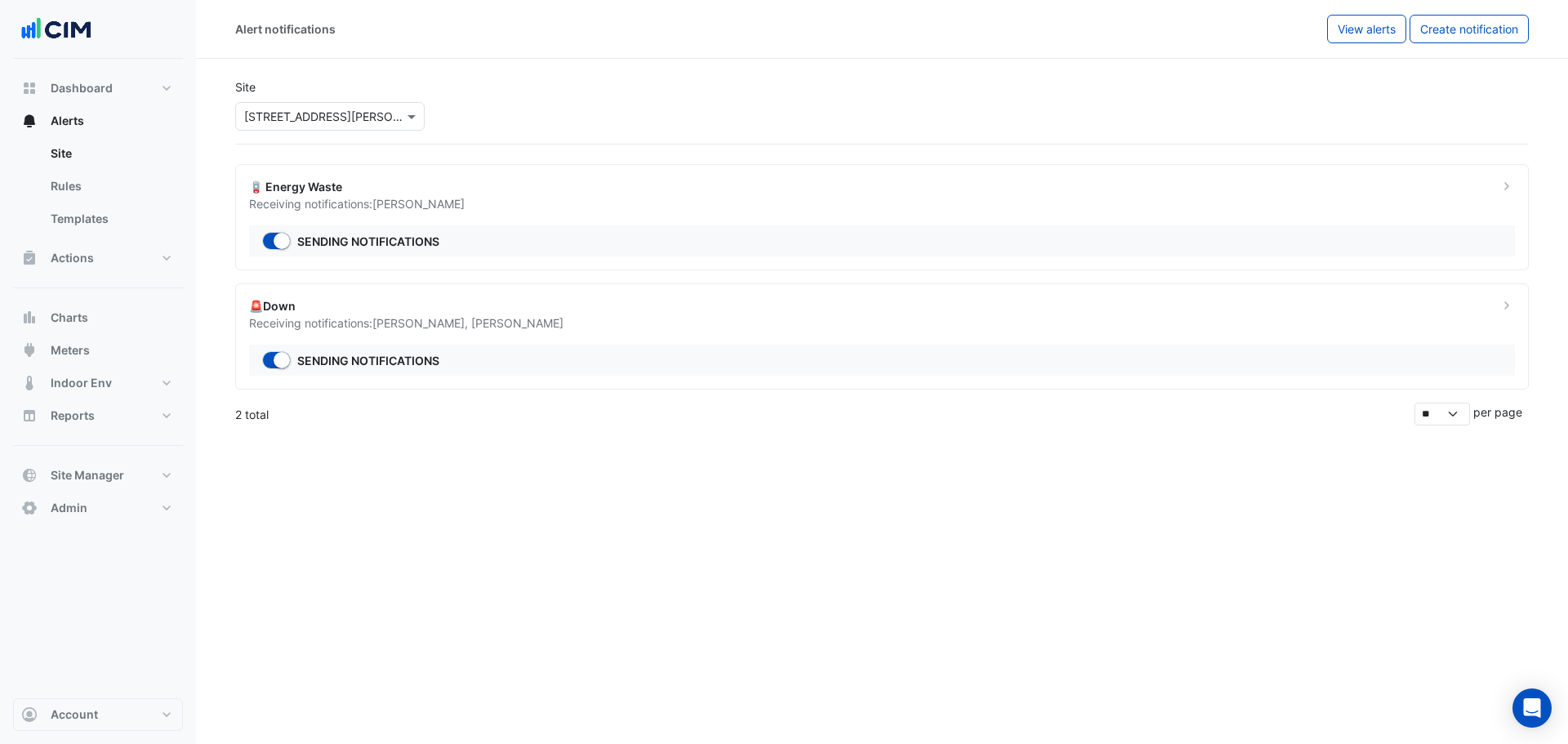
click at [288, 99] on div "Select a Site × 141 Walker Street" at bounding box center [329, 112] width 196 height 35
click at [311, 117] on input "text" at bounding box center [314, 116] width 139 height 17
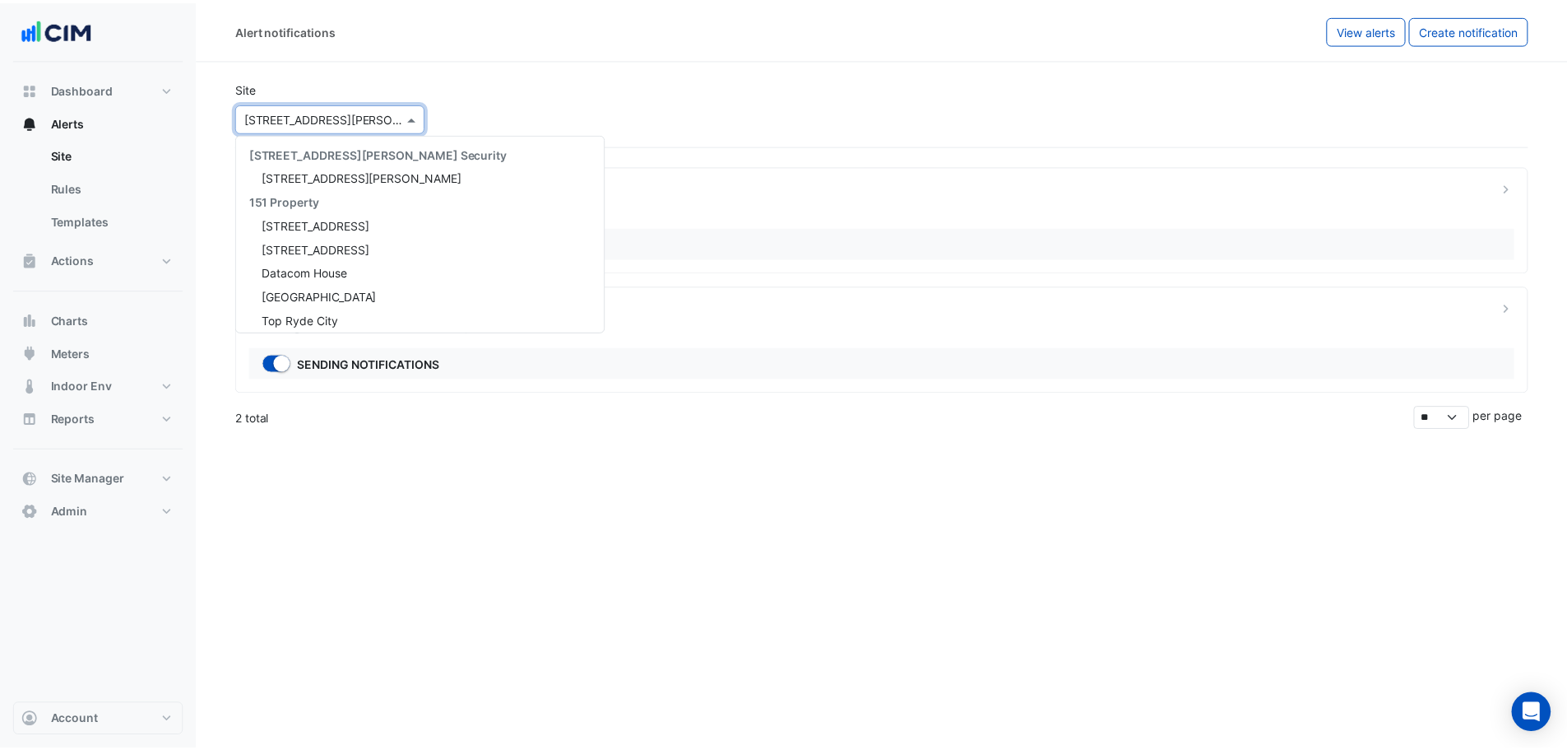
scroll to position [1462, 0]
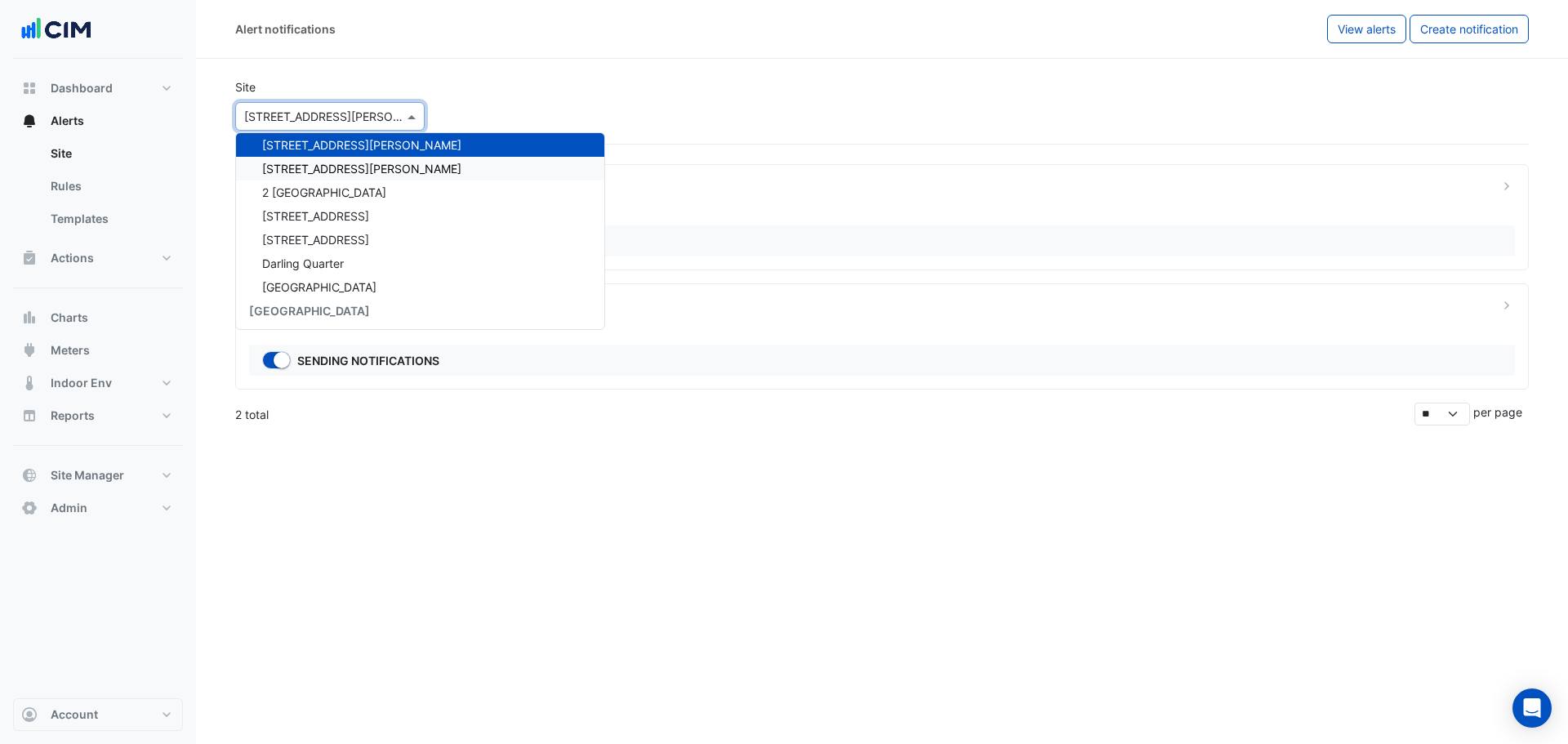
click at [299, 169] on span "180 George Street" at bounding box center [361, 169] width 199 height 14
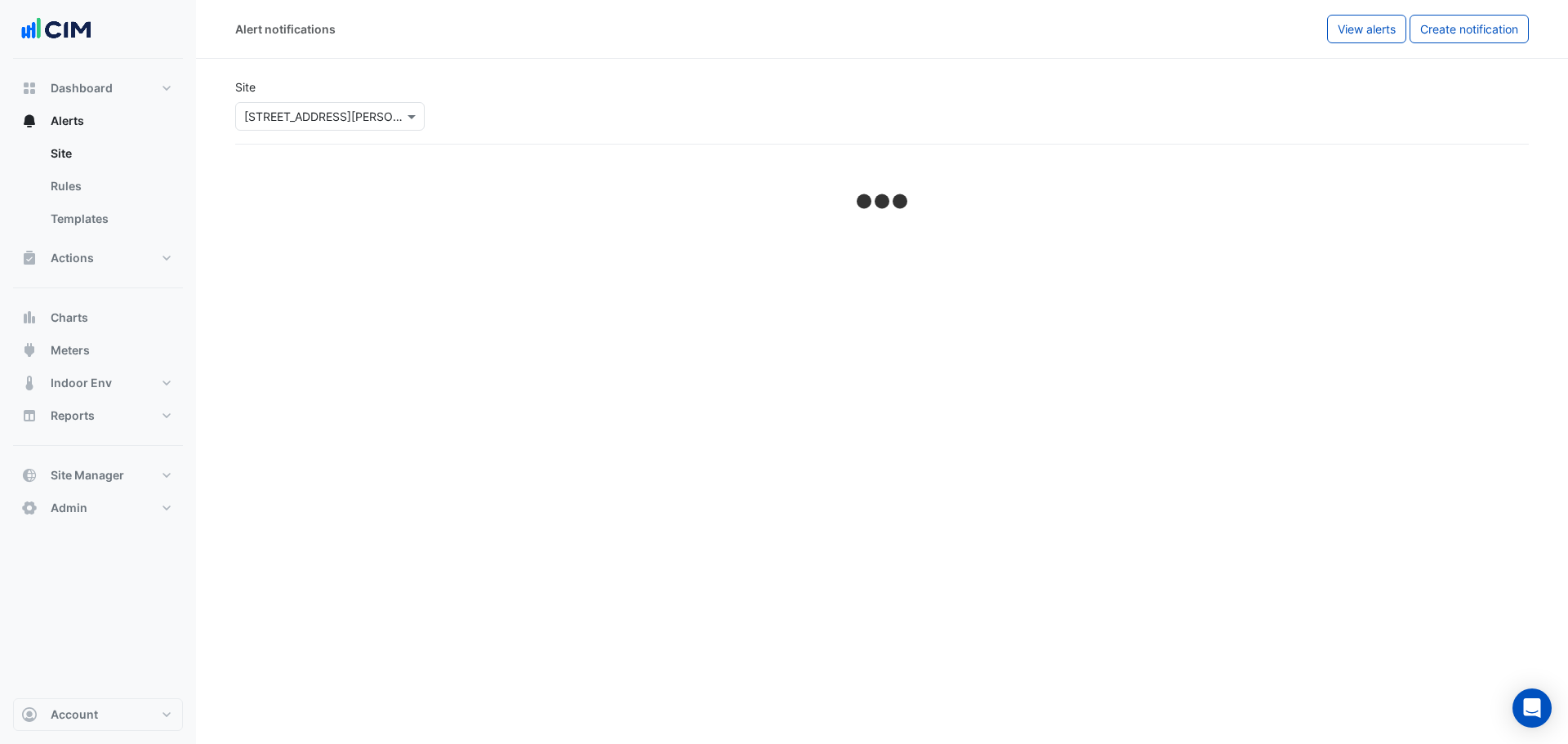
select select "*****"
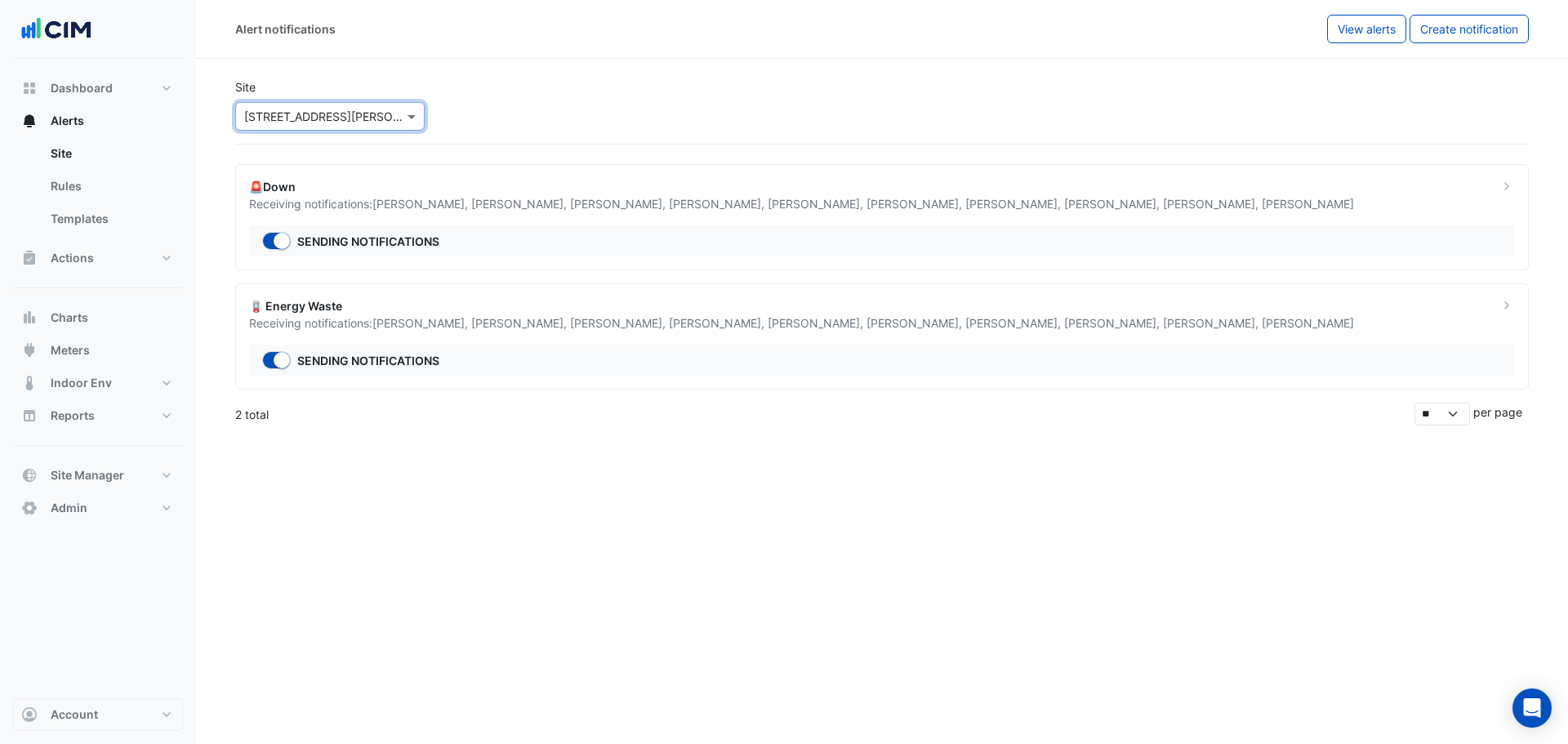
click at [106, 278] on div "Actions Site Manager" at bounding box center [97, 265] width 170 height 47
click at [94, 260] on button "Actions" at bounding box center [97, 258] width 170 height 33
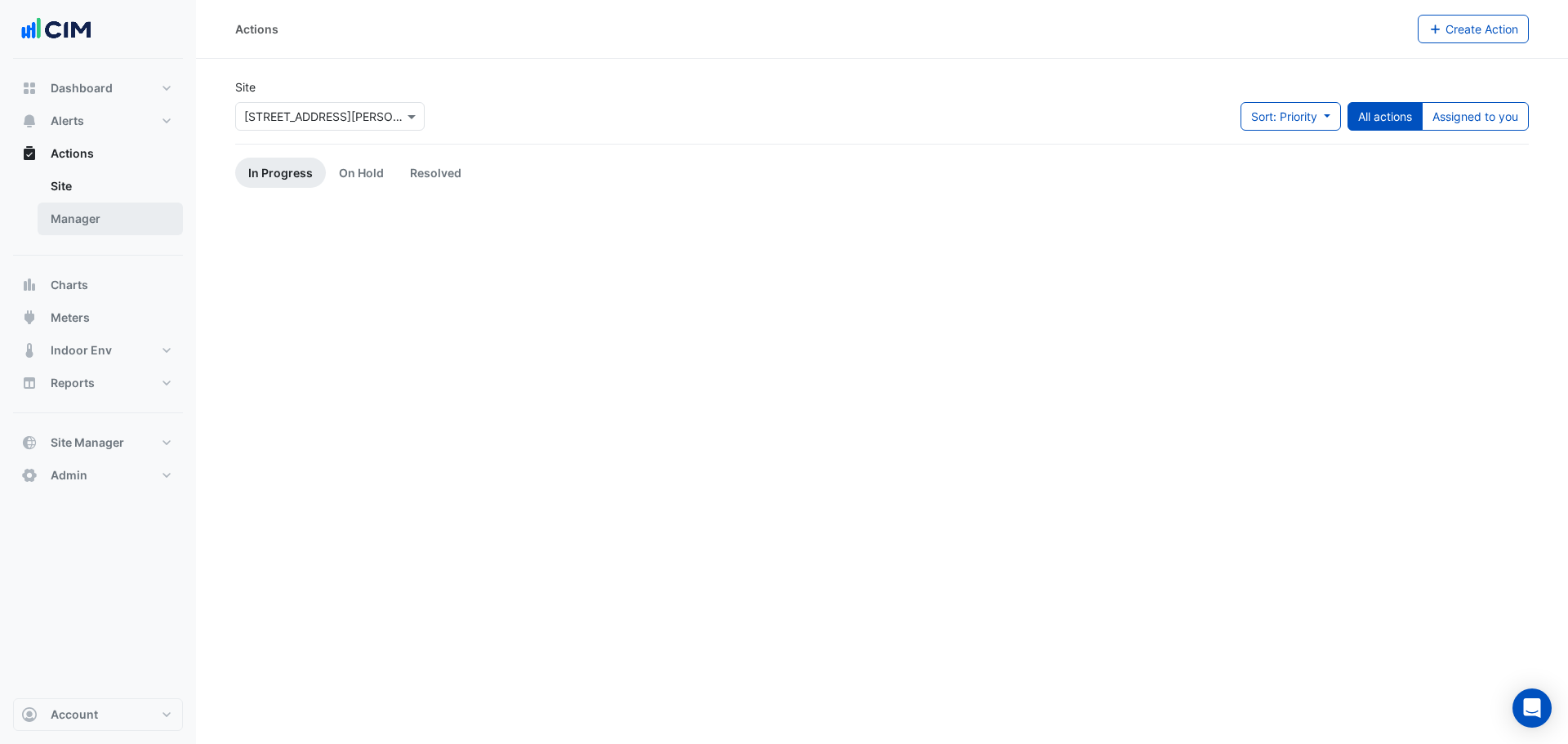
click at [90, 228] on link "Manager" at bounding box center [110, 218] width 145 height 33
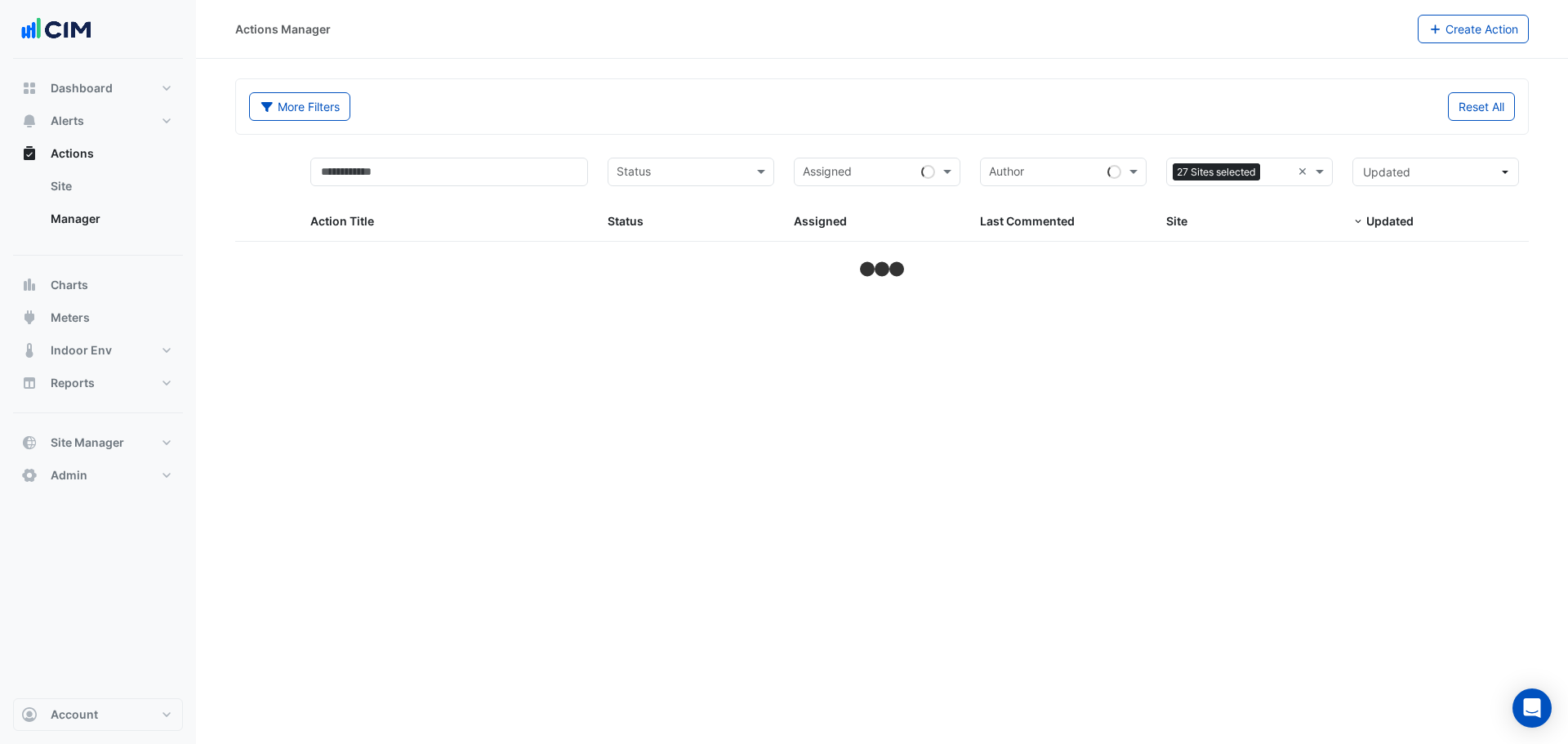
select select "**"
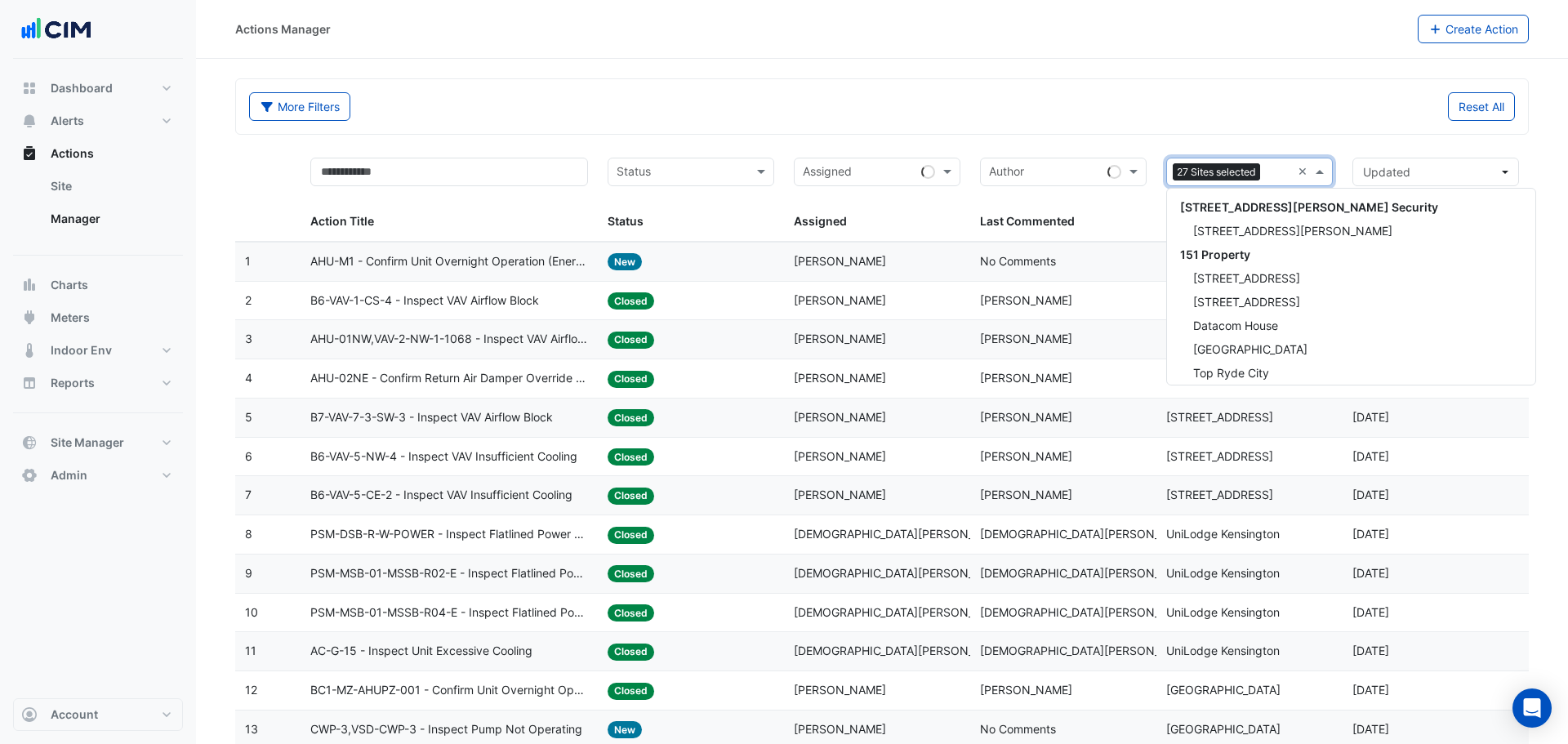
click at [1266, 179] on div at bounding box center [1277, 175] width 27 height 22
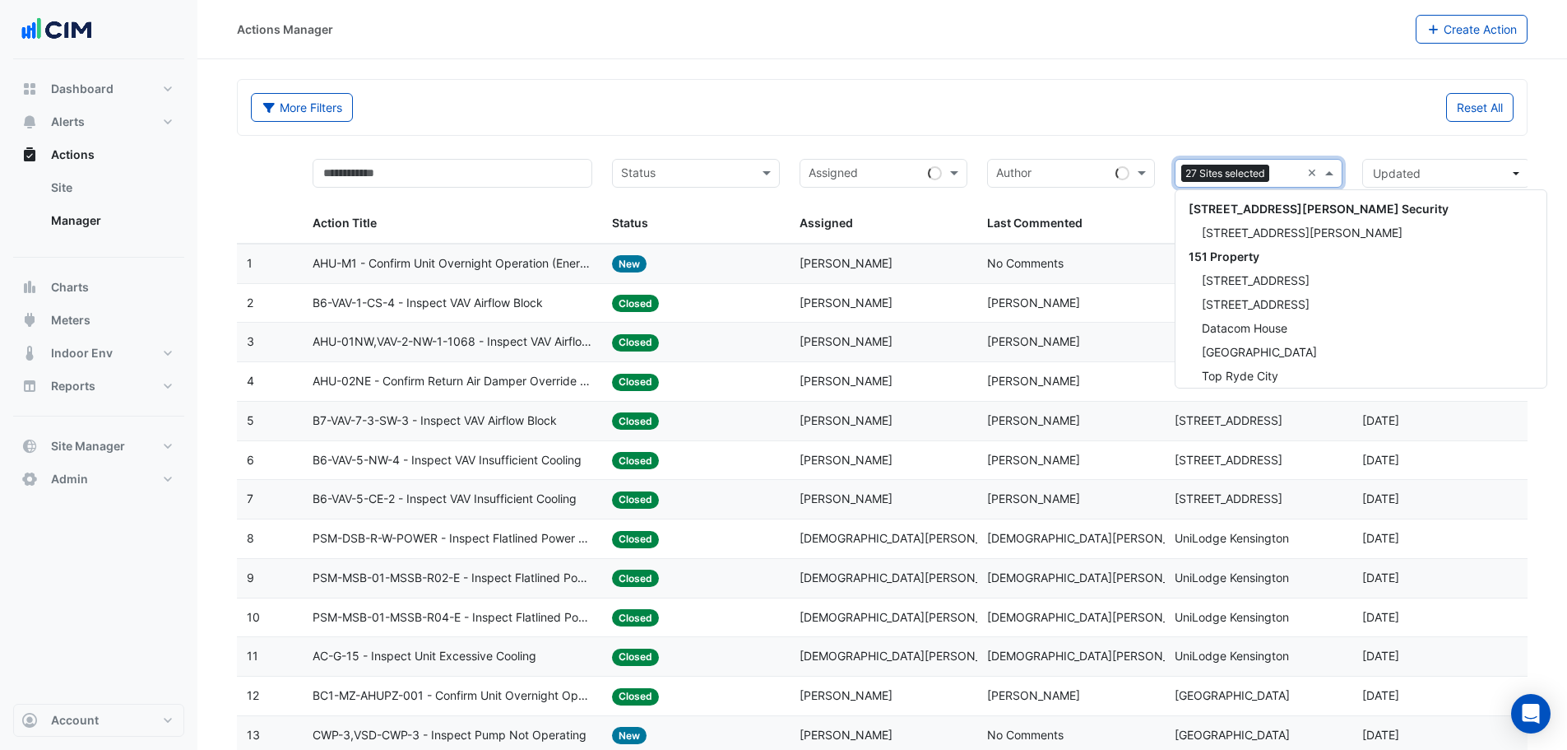
scroll to position [2440, 0]
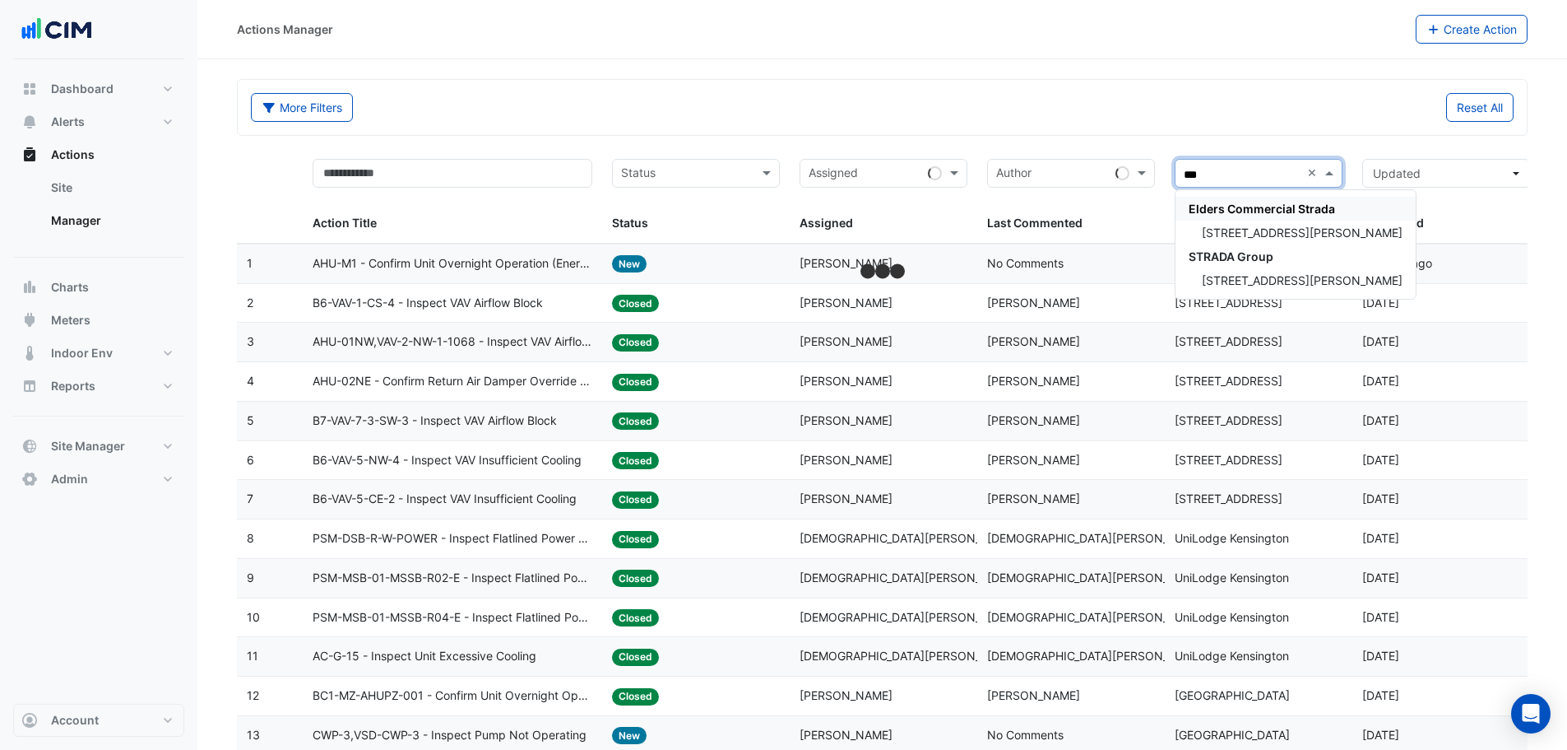
type input "****"
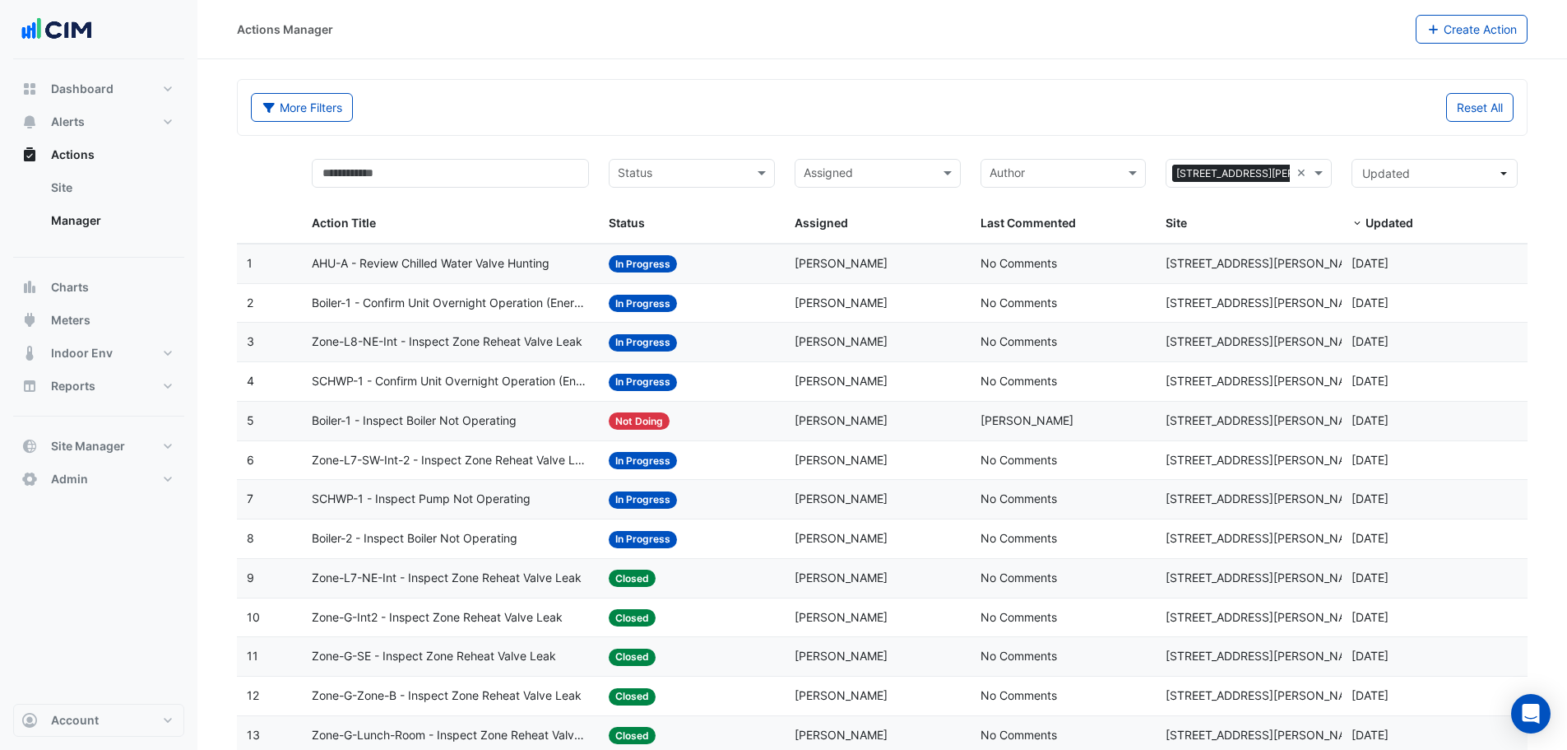
click at [1071, 263] on div "Last Commented: No Comments" at bounding box center [1064, 263] width 166 height 19
click at [504, 297] on span "Boiler-1 - Confirm Unit Overnight Operation (Energy Waste)" at bounding box center [450, 303] width 277 height 19
click at [843, 304] on span "Jarrod Mallinson" at bounding box center [841, 302] width 93 height 14
click at [446, 309] on span "Boiler-1 - Confirm Unit Overnight Operation (Energy Waste)" at bounding box center [450, 303] width 277 height 19
click at [421, 343] on span "Zone-L8-NE-Int - Inspect Zone Reheat Valve Leak" at bounding box center [447, 341] width 271 height 19
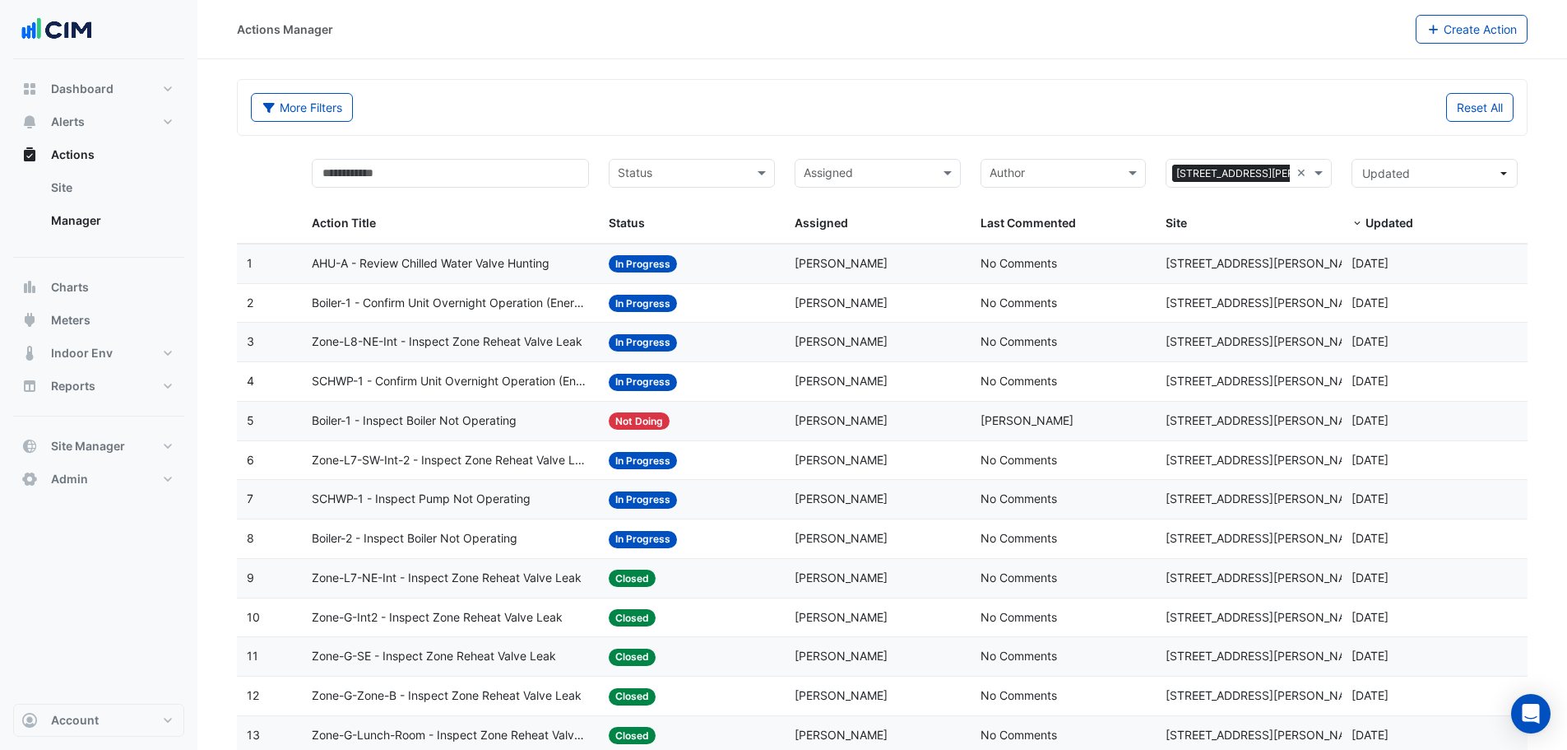
click at [396, 375] on span "SCHWP-1 - Confirm Unit Overnight Operation (Energy Waste)" at bounding box center [450, 381] width 277 height 19
click at [86, 199] on link "Site" at bounding box center [111, 187] width 146 height 33
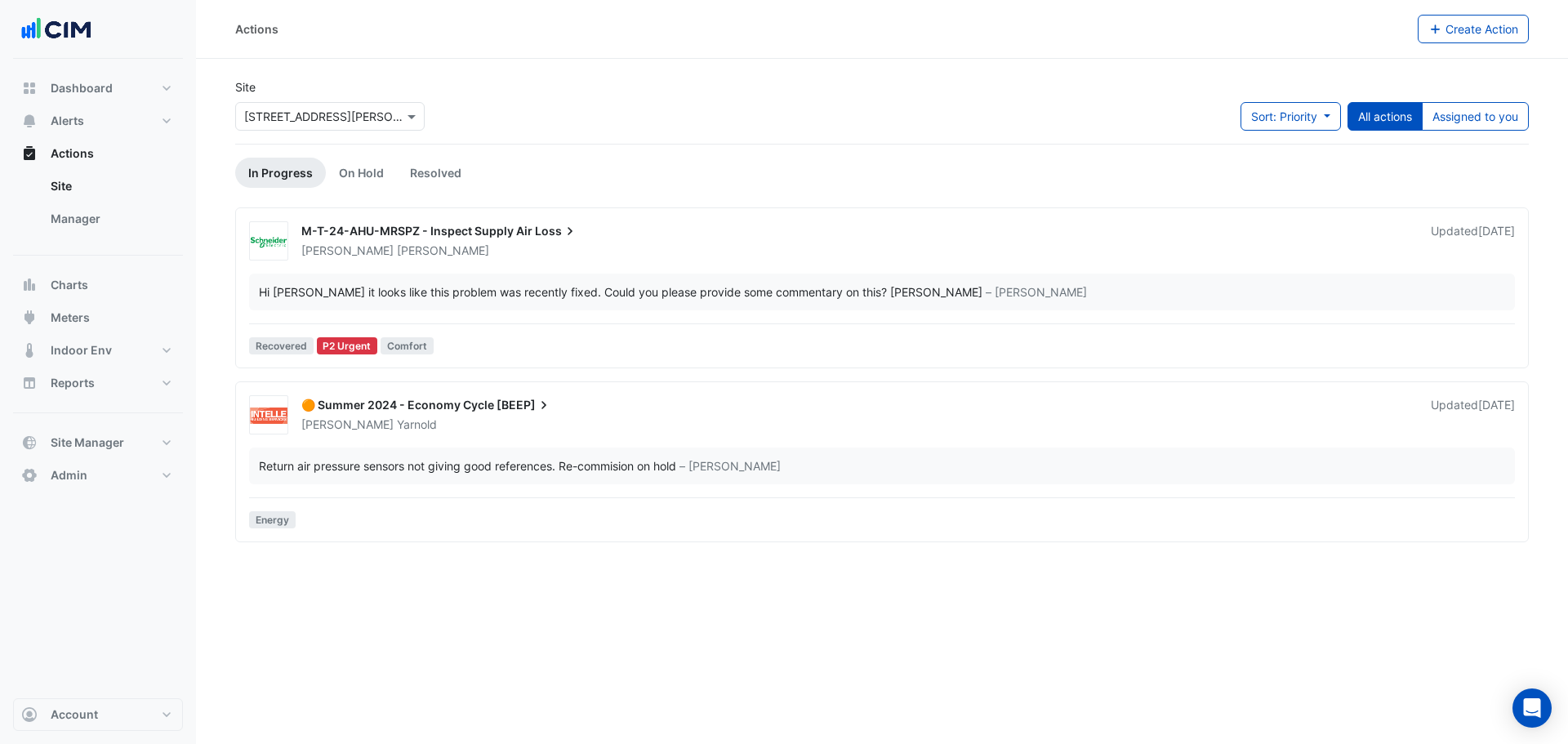
click at [371, 134] on div "Site Select a Site × 180 George Street" at bounding box center [329, 111] width 209 height 65
click at [371, 117] on input "text" at bounding box center [314, 116] width 139 height 17
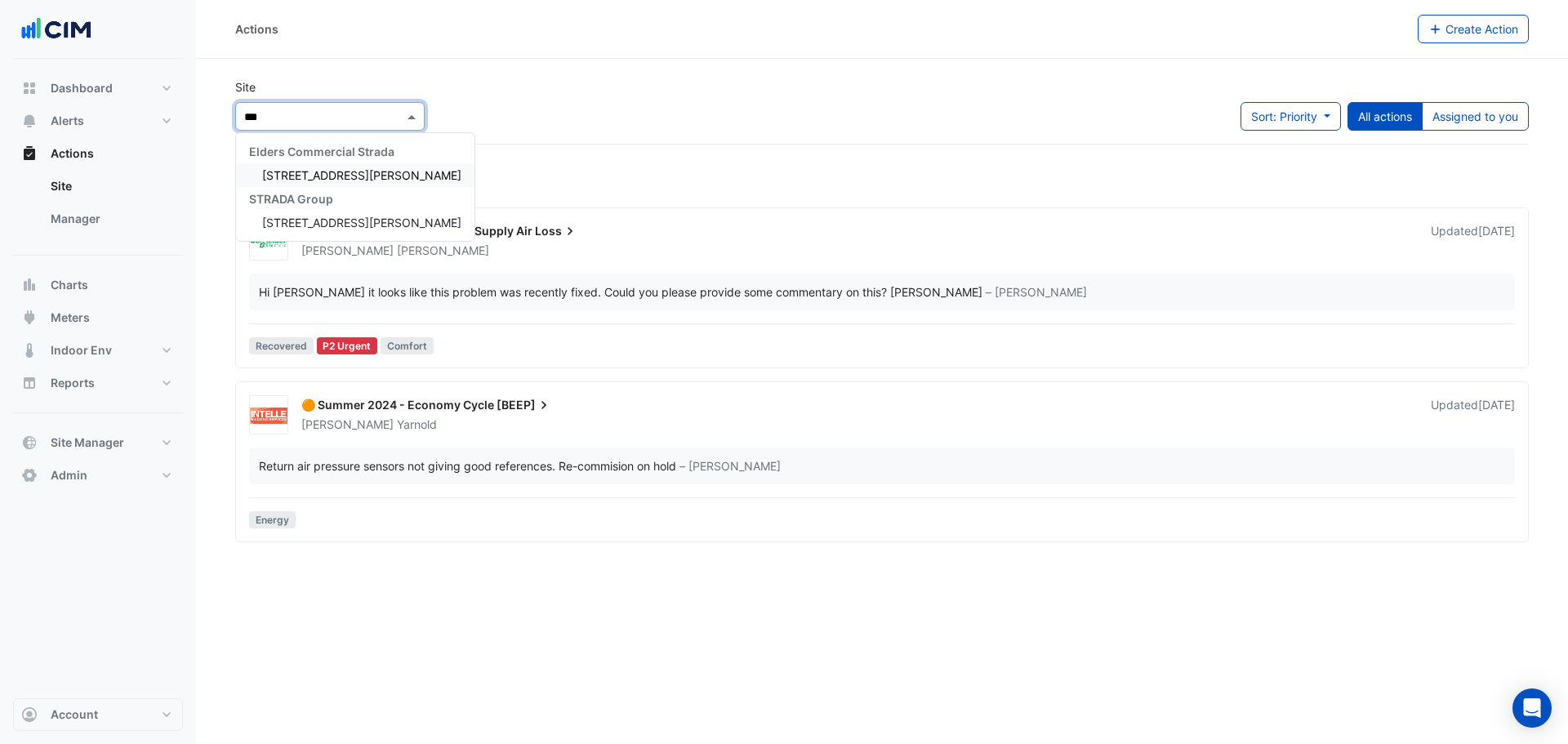
type input "****"
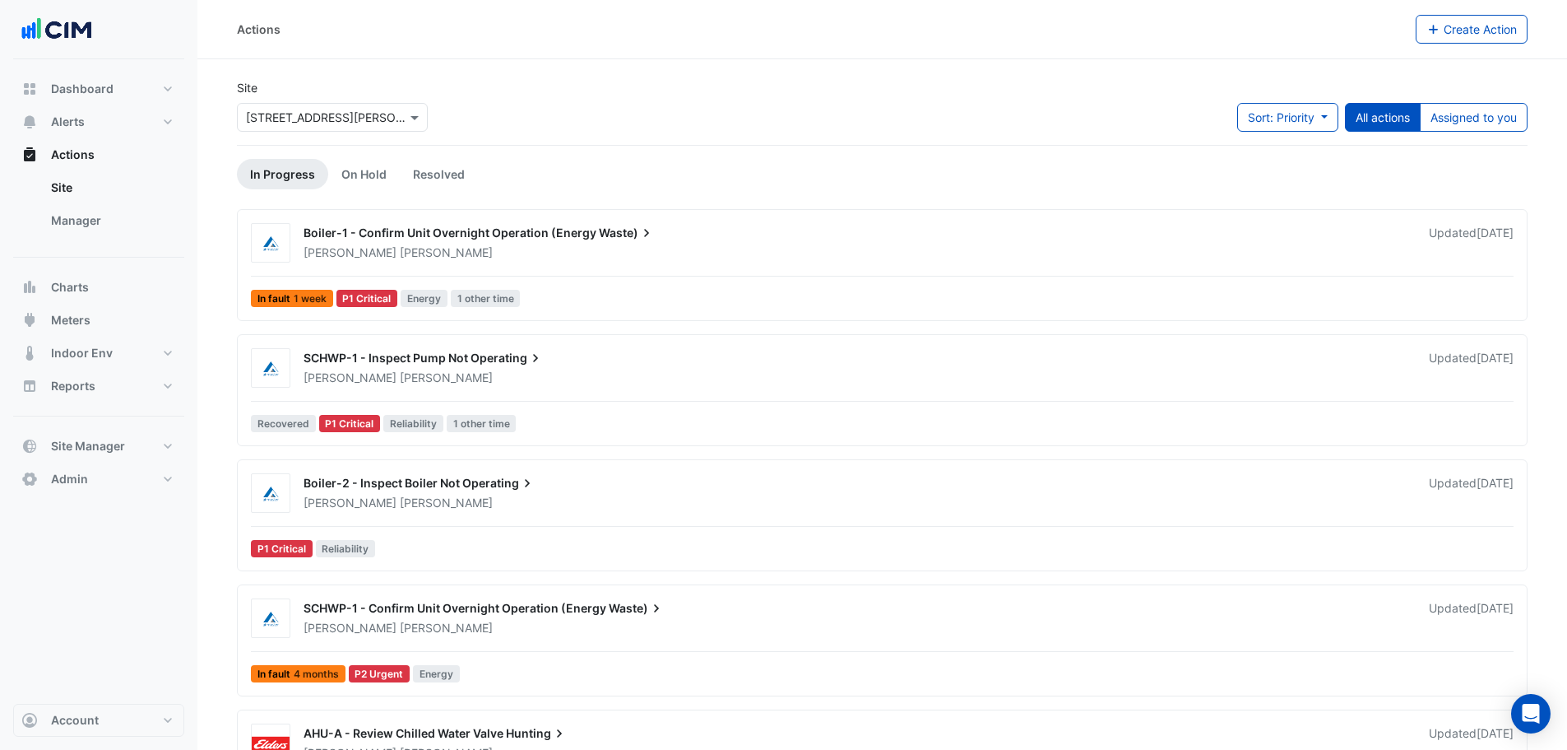
click at [586, 255] on div "Jarrod Mallinson" at bounding box center [856, 252] width 1109 height 16
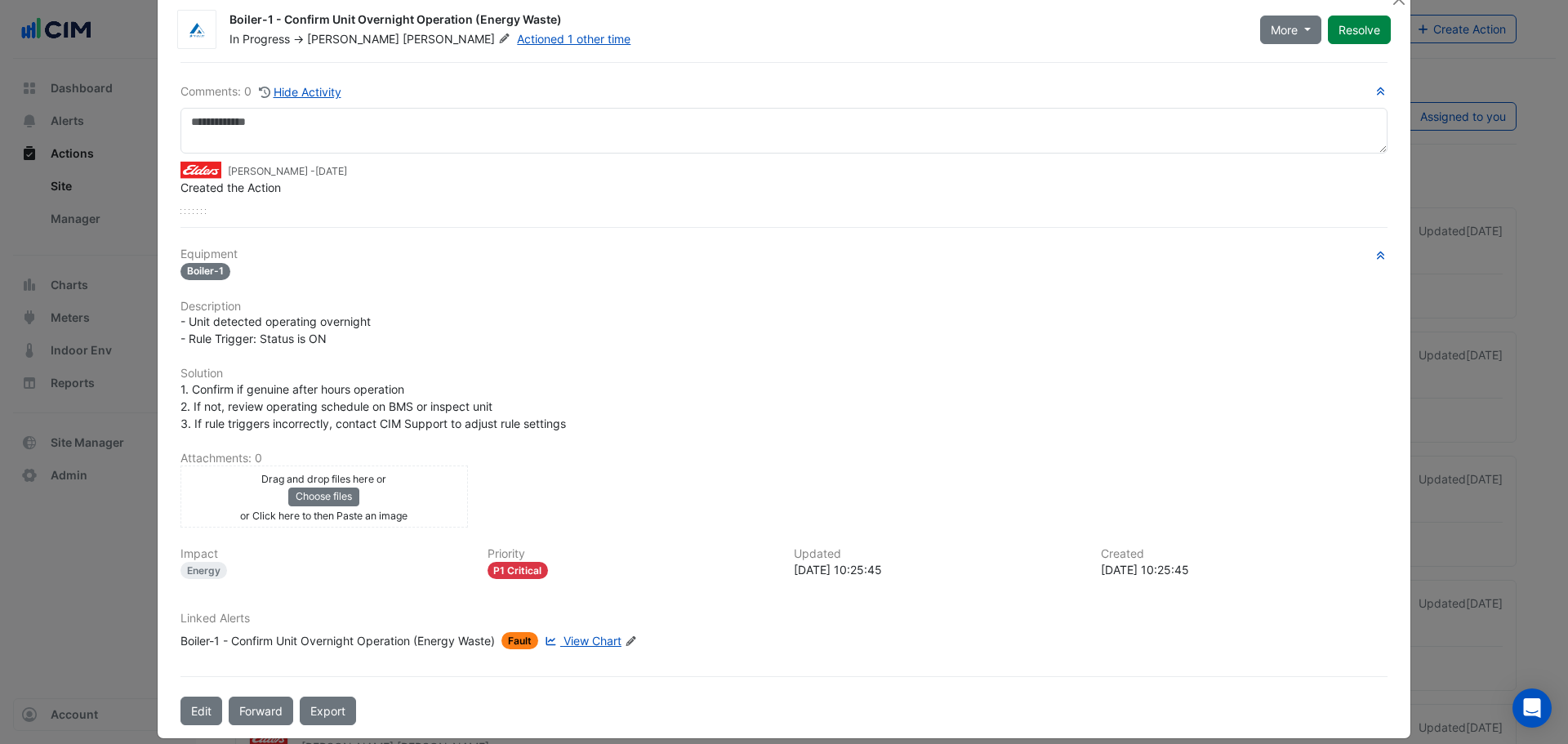
scroll to position [52, 0]
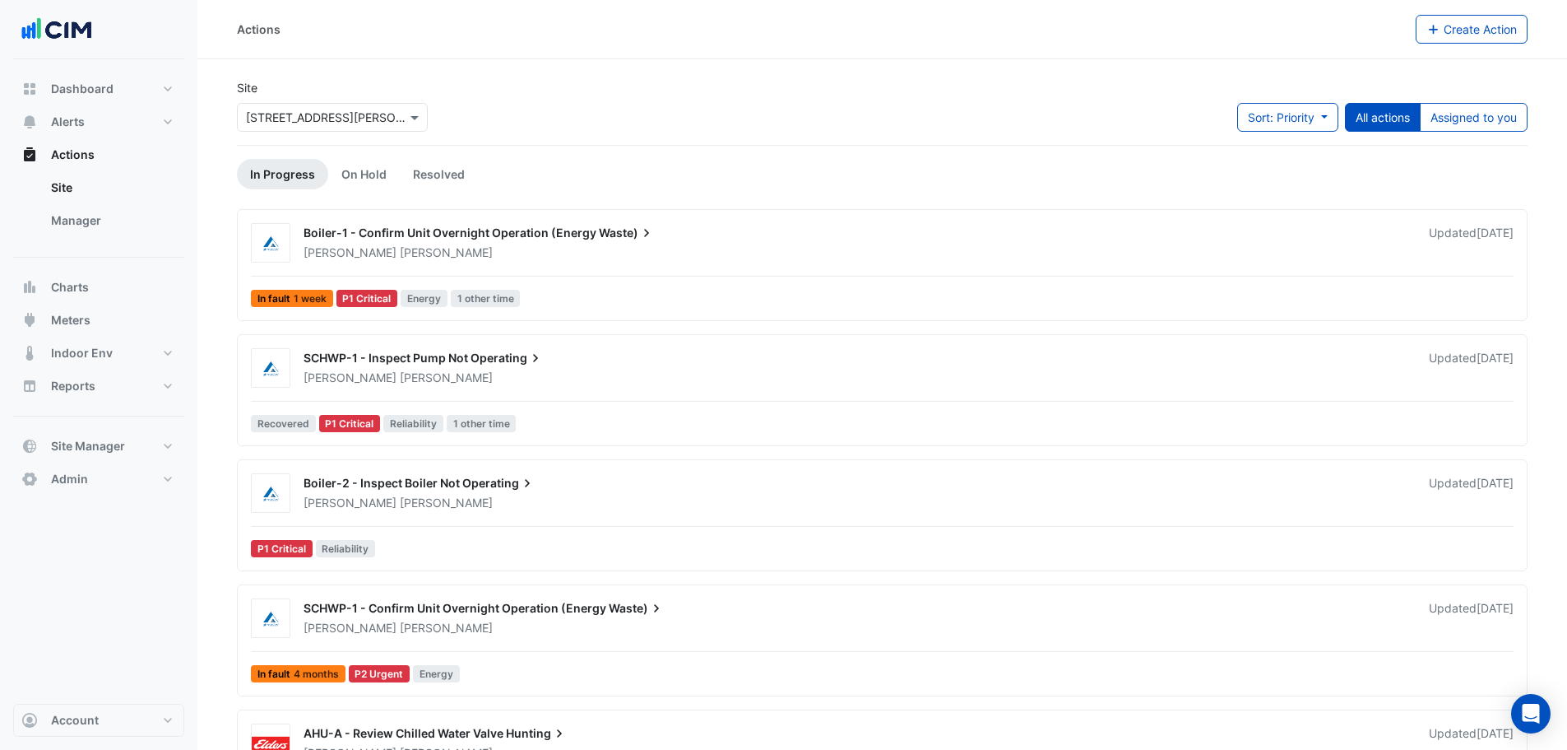
click at [694, 388] on div "SCHWP-1 - Inspect Pump Not Operating Jarrod Mallinson Updated 4 months ago Reco…" at bounding box center [882, 393] width 1276 height 91
click at [490, 495] on div "Jarrod Mallinson" at bounding box center [856, 502] width 1109 height 16
click at [388, 240] on div "Boiler-1 - Confirm Unit Overnight Operation (Energy Waste)" at bounding box center [857, 235] width 1106 height 20
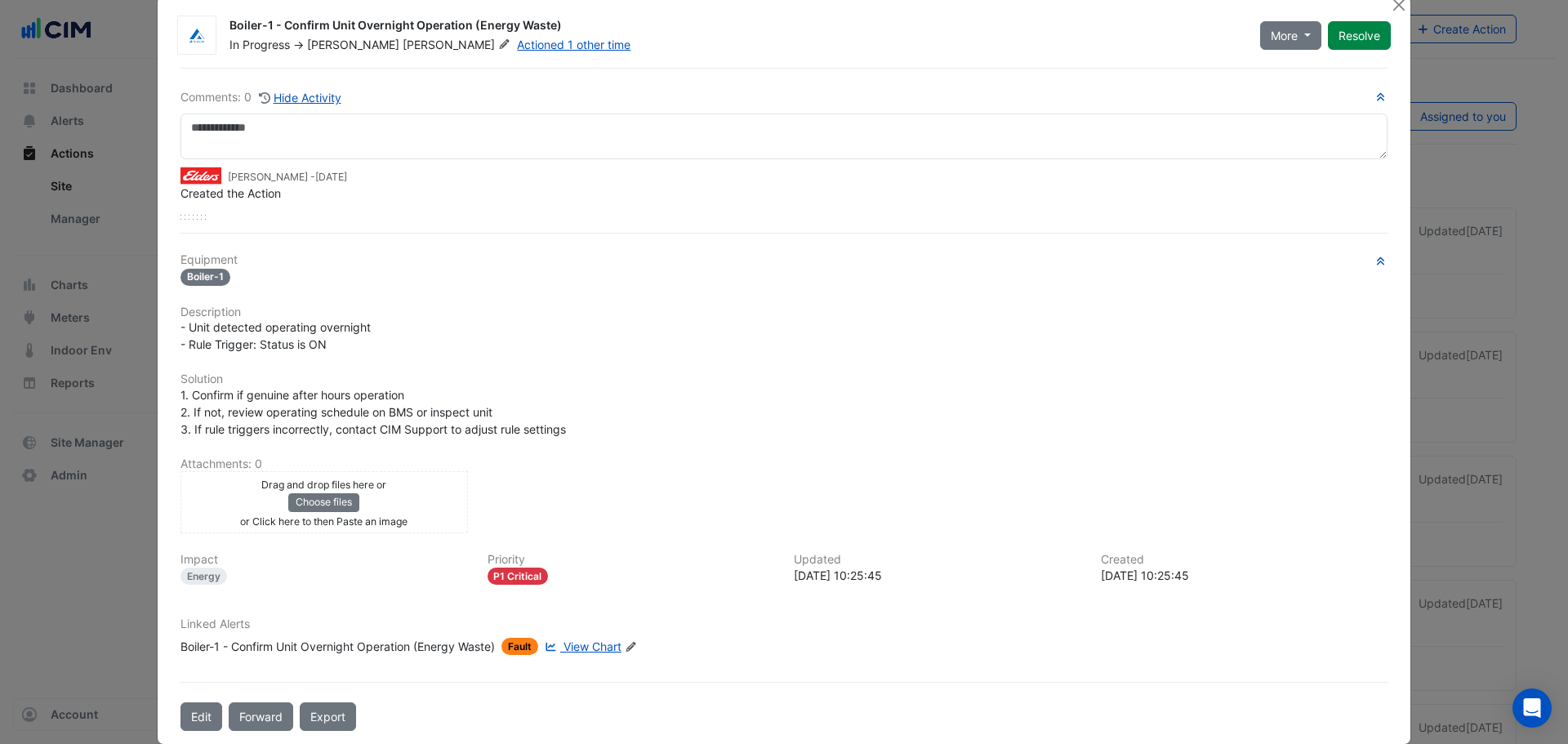
scroll to position [52, 0]
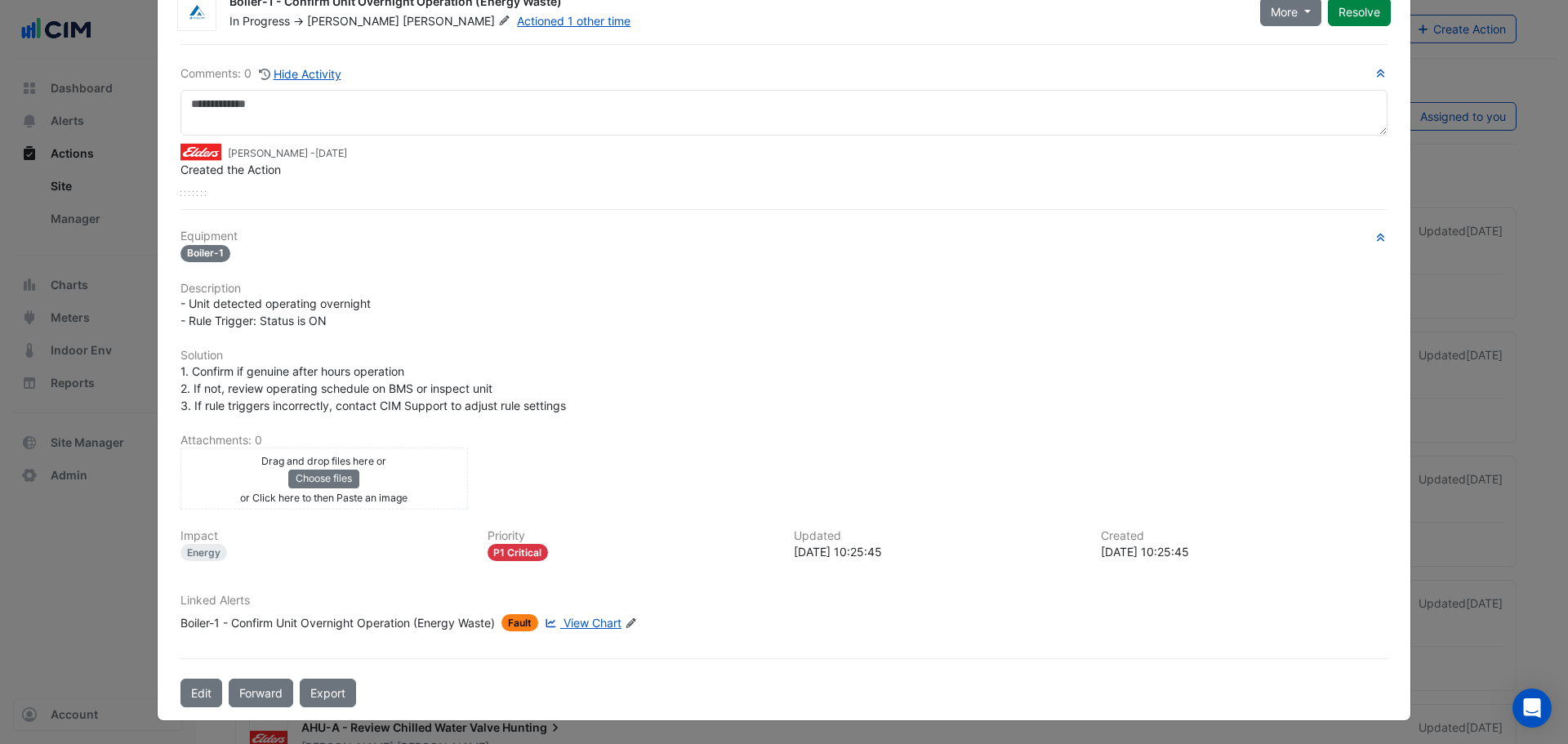
drag, startPoint x: 415, startPoint y: 638, endPoint x: 415, endPoint y: 627, distance: 11.0
click at [414, 634] on div "Linked Alerts Boiler-1 - Confirm Unit Overnight Operation (Energy Waste) Fault …" at bounding box center [784, 618] width 1227 height 51
click at [415, 627] on div "Boiler-1 - Confirm Unit Overnight Operation (Energy Waste)" at bounding box center [337, 622] width 315 height 17
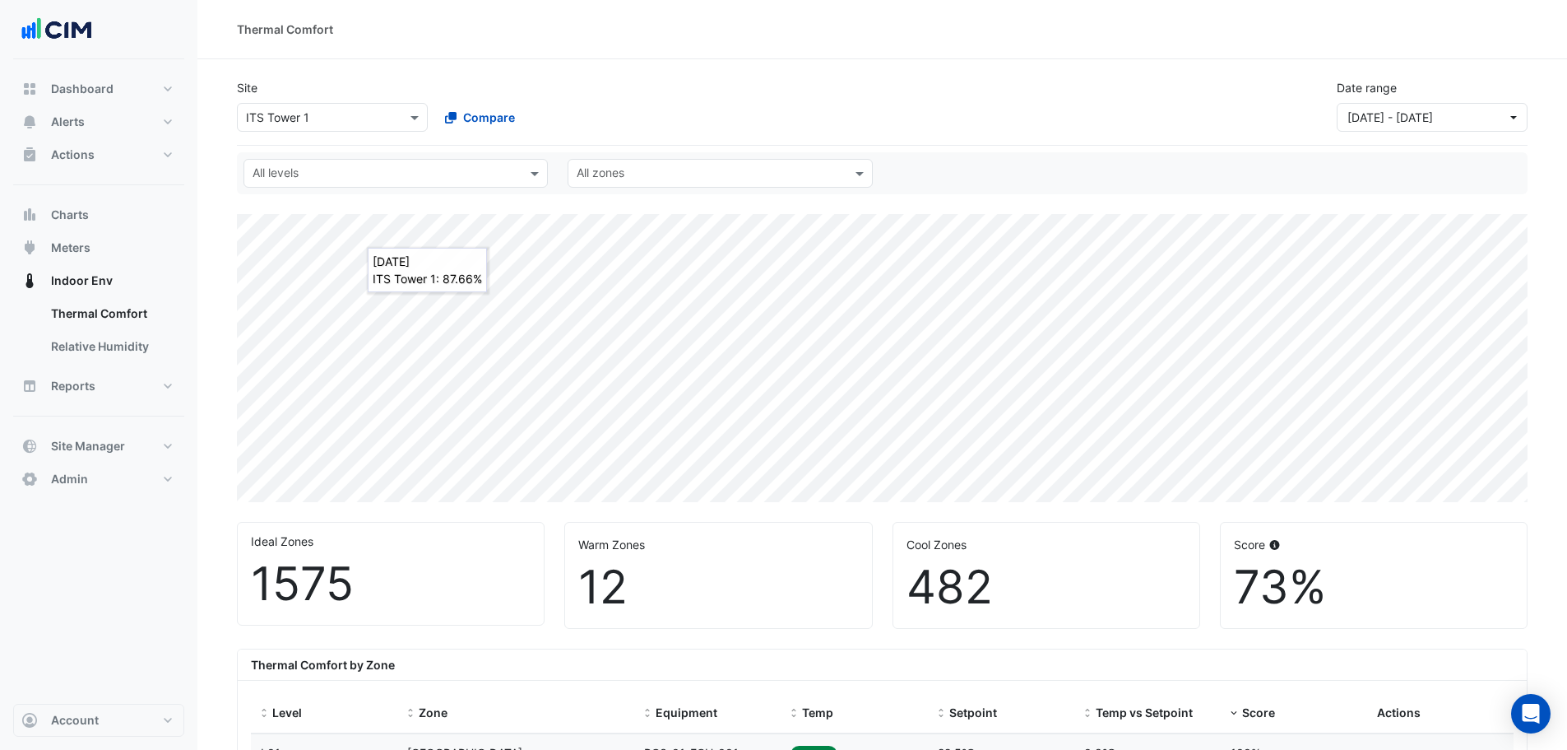
select select "**"
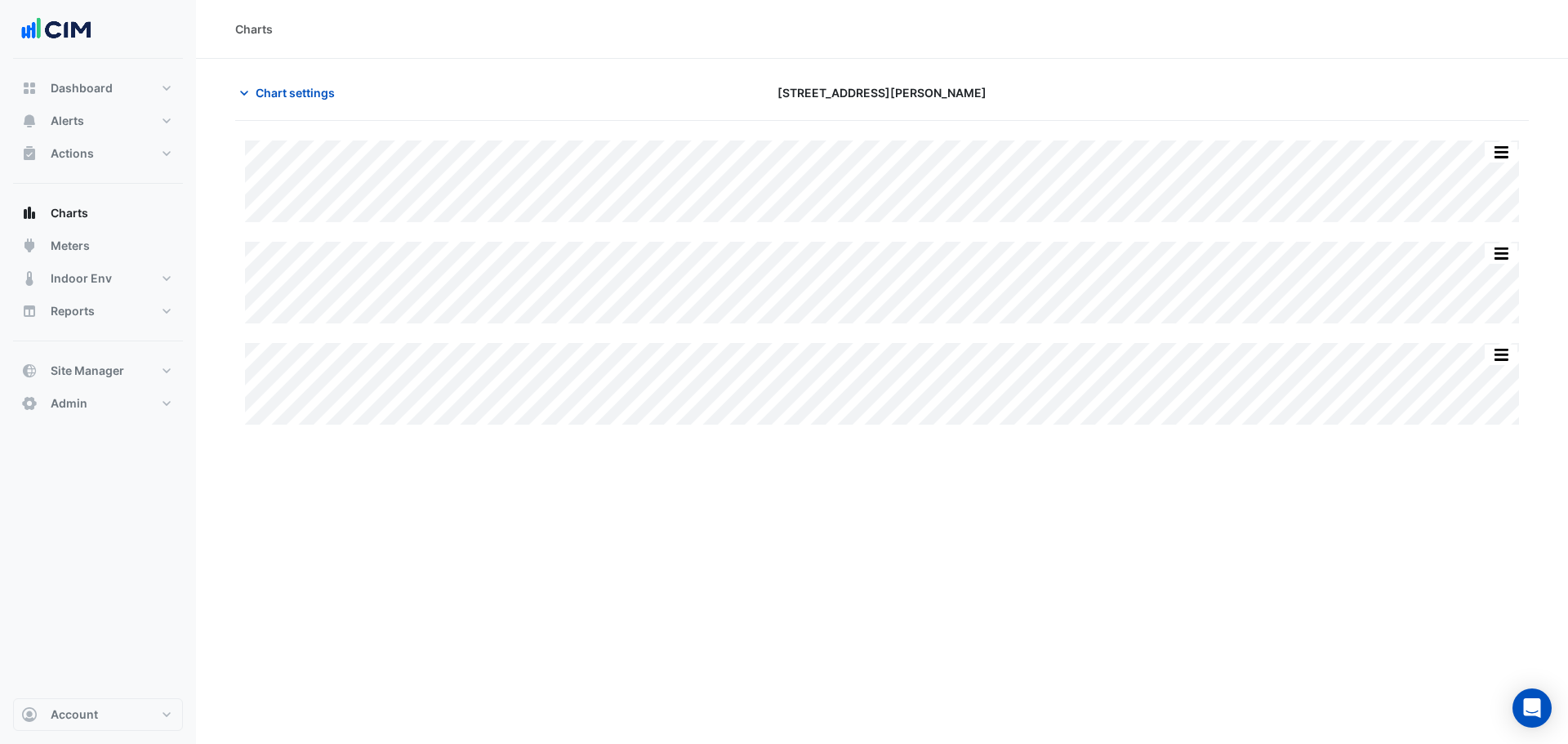
type input "**********"
click at [273, 85] on span "Chart settings" at bounding box center [296, 92] width 79 height 17
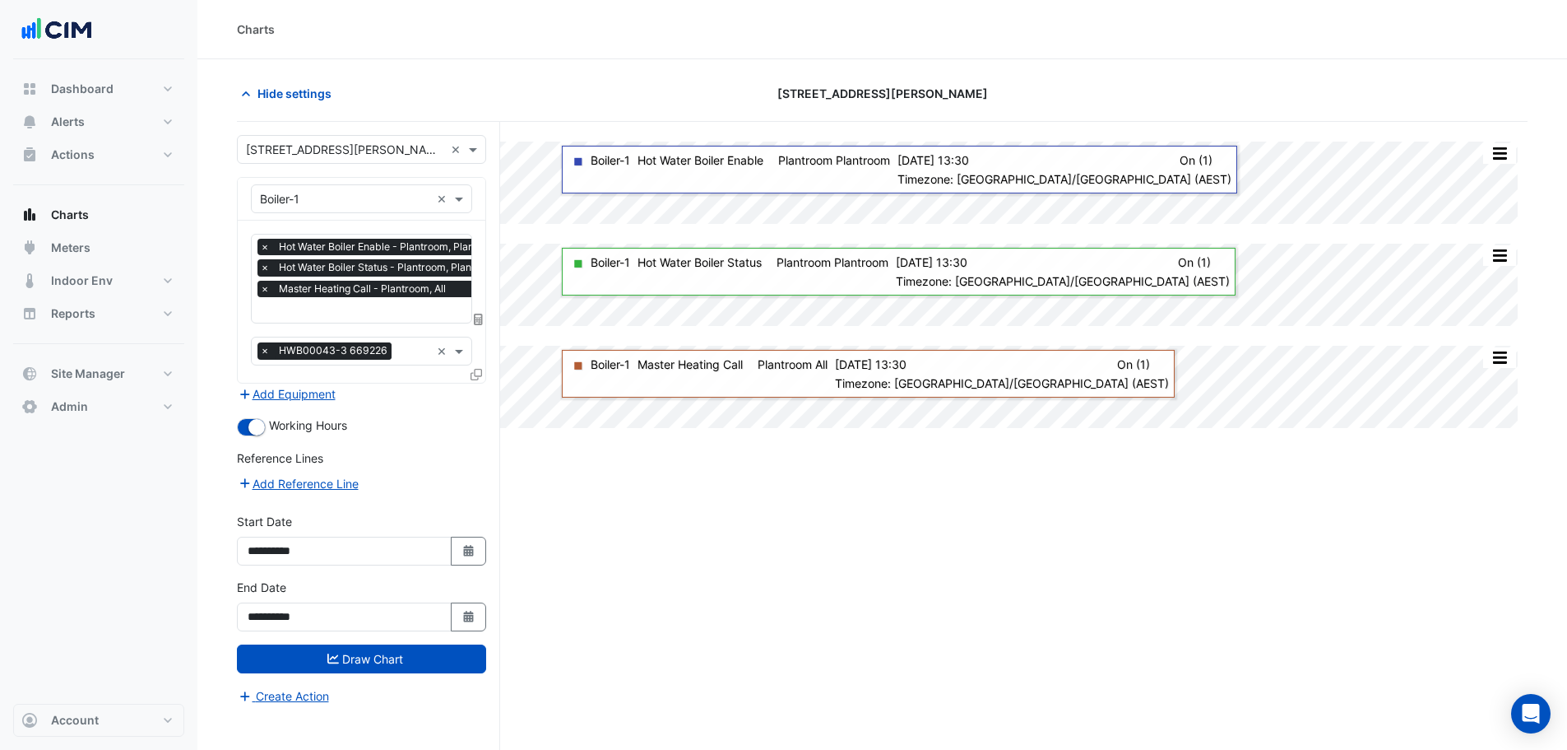
scroll to position [0, 8]
click at [359, 302] on div "Favourites × Hot Water Boiler Enable - Plantroom, Plantroom × Hot Water Boiler …" at bounding box center [373, 278] width 258 height 88
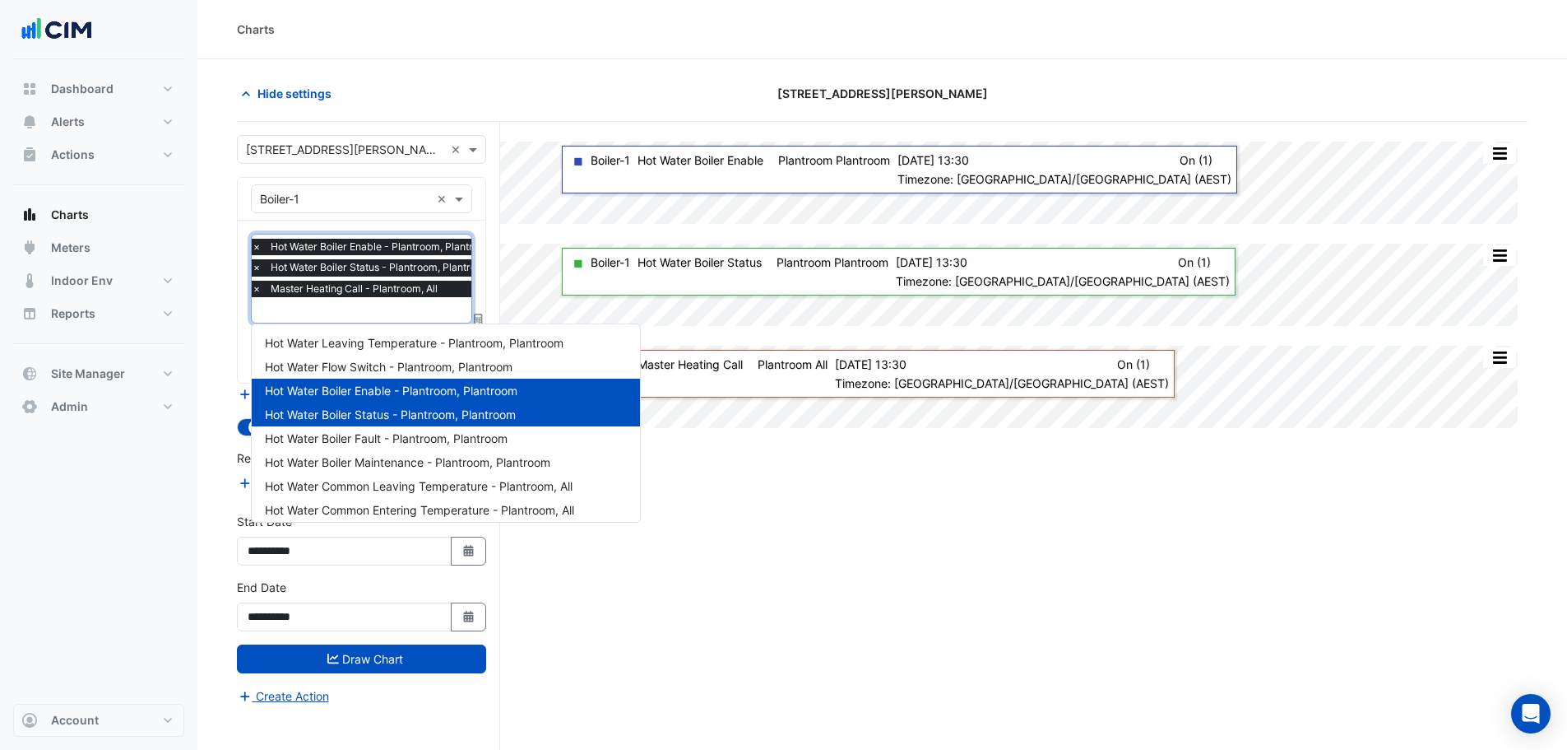
scroll to position [197, 0]
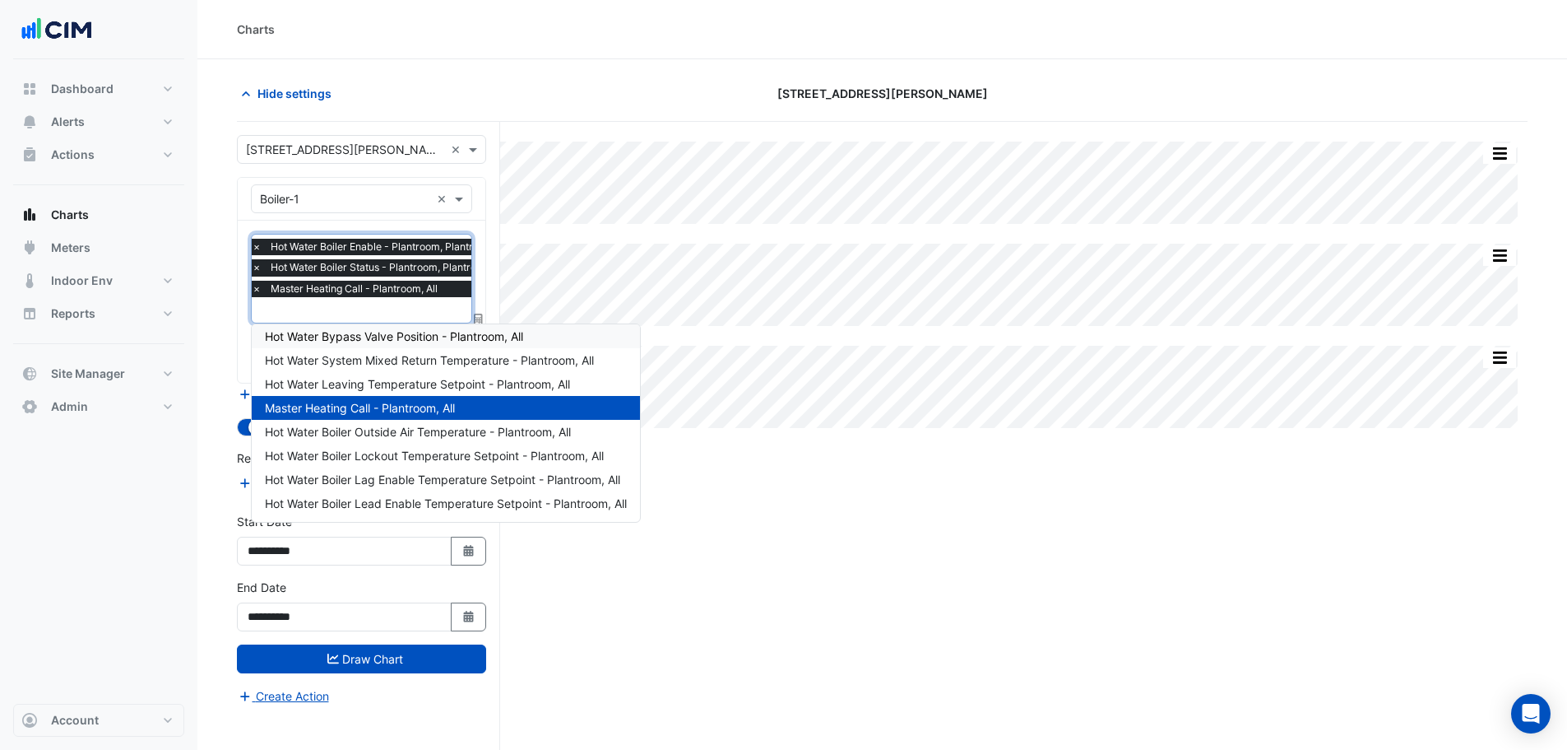
drag, startPoint x: 1005, startPoint y: 525, endPoint x: 884, endPoint y: 453, distance: 141.7
click at [996, 519] on div "Split All Split None Print Save as JPEG Save as PNG Pivot Data Table Export CSV…" at bounding box center [882, 467] width 1291 height 690
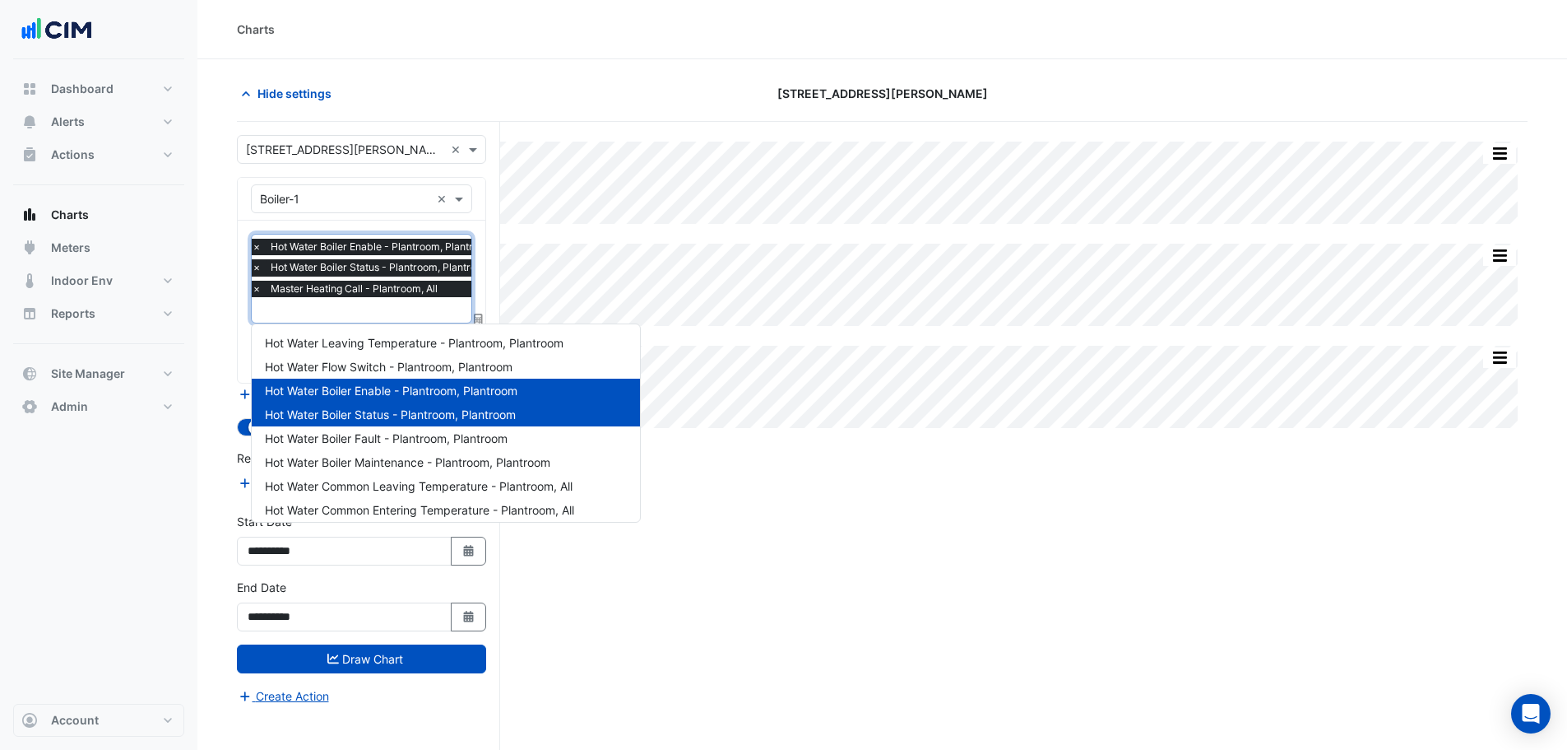
click at [369, 309] on input "text" at bounding box center [377, 311] width 250 height 17
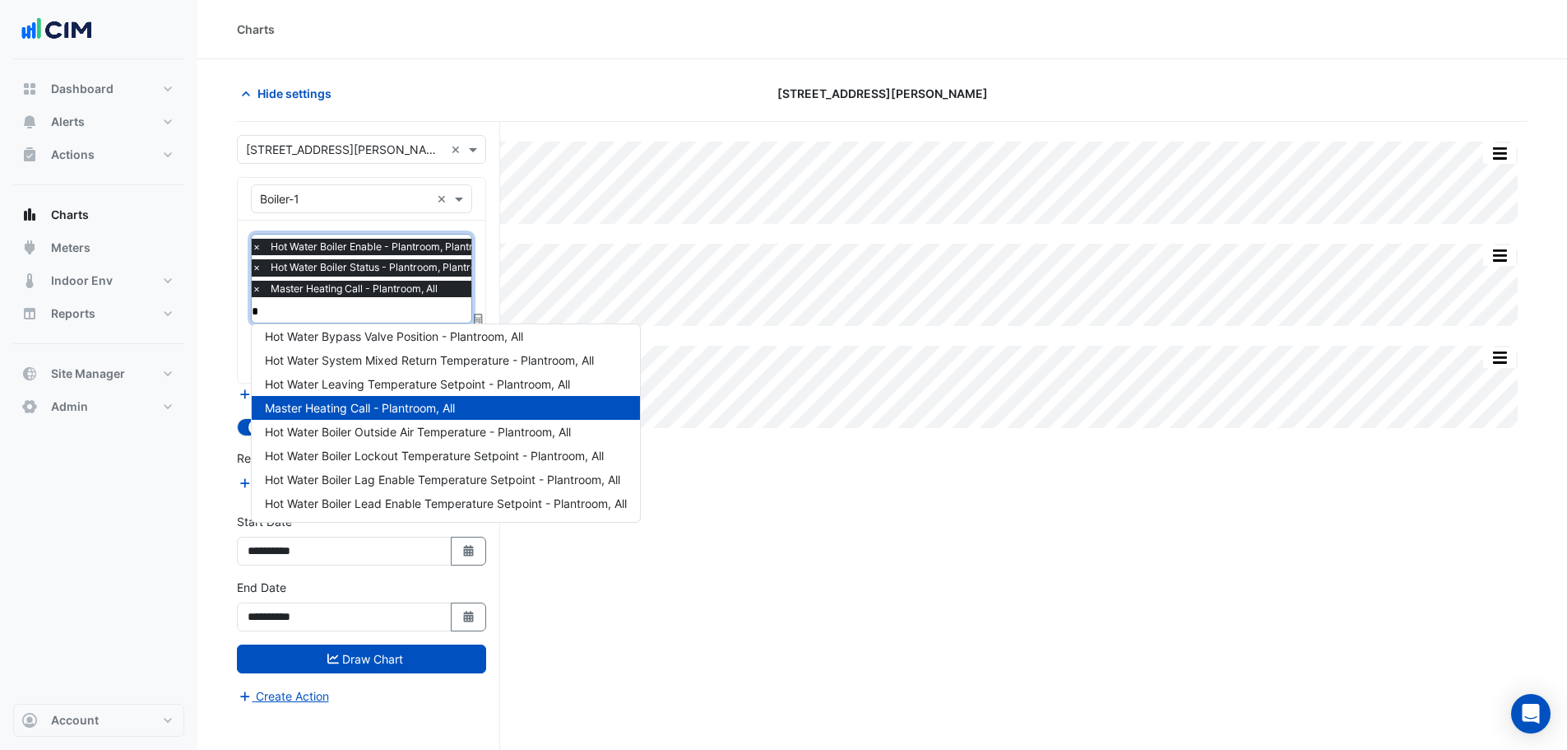
scroll to position [0, 0]
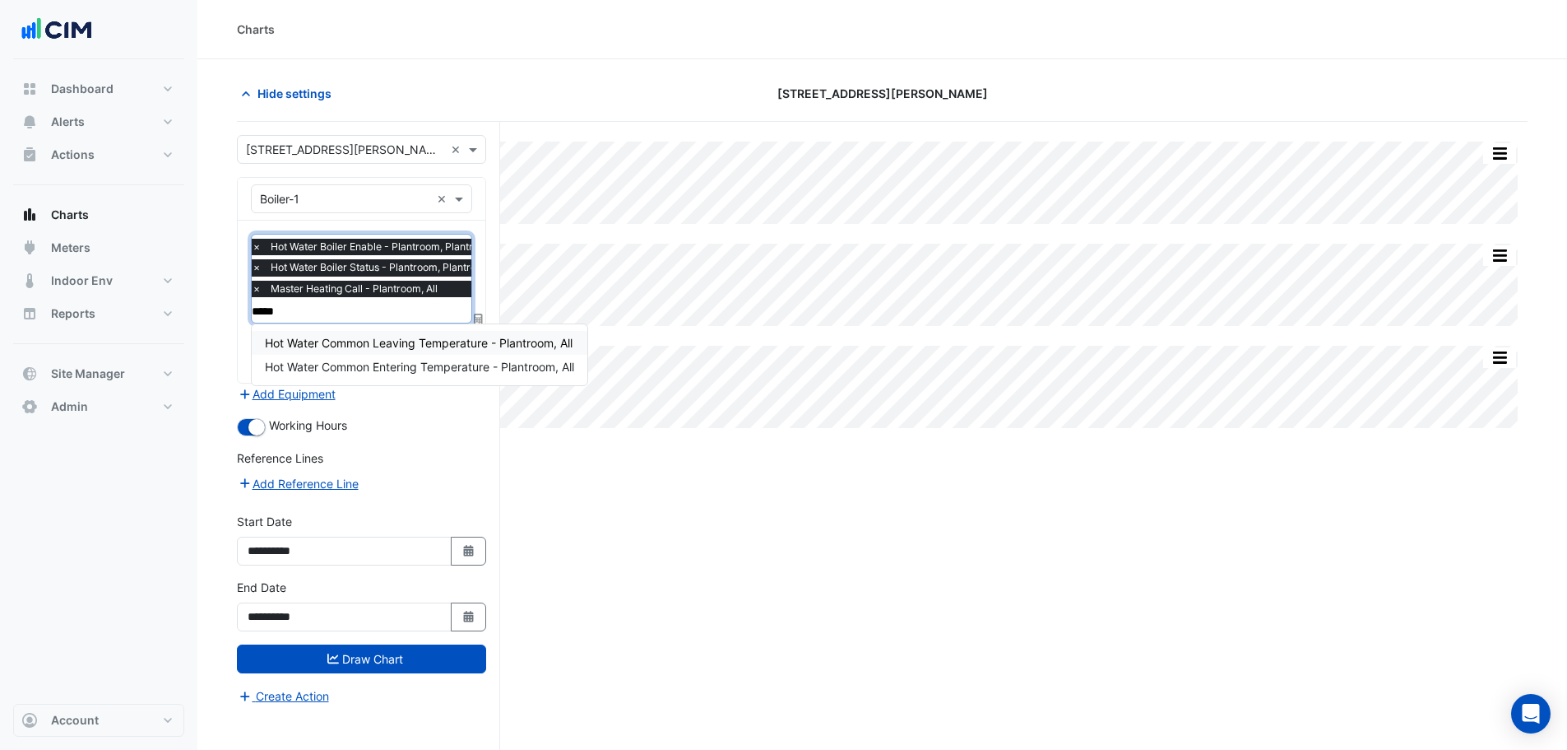
type input "******"
click at [445, 328] on div "Hot Water Common Leaving Temperature - Plantroom, All Hot Water Common Entering…" at bounding box center [420, 354] width 336 height 61
click at [447, 338] on span "Hot Water Common Leaving Temperature - Plantroom, All" at bounding box center [419, 343] width 308 height 14
paste input "******"
type input "******"
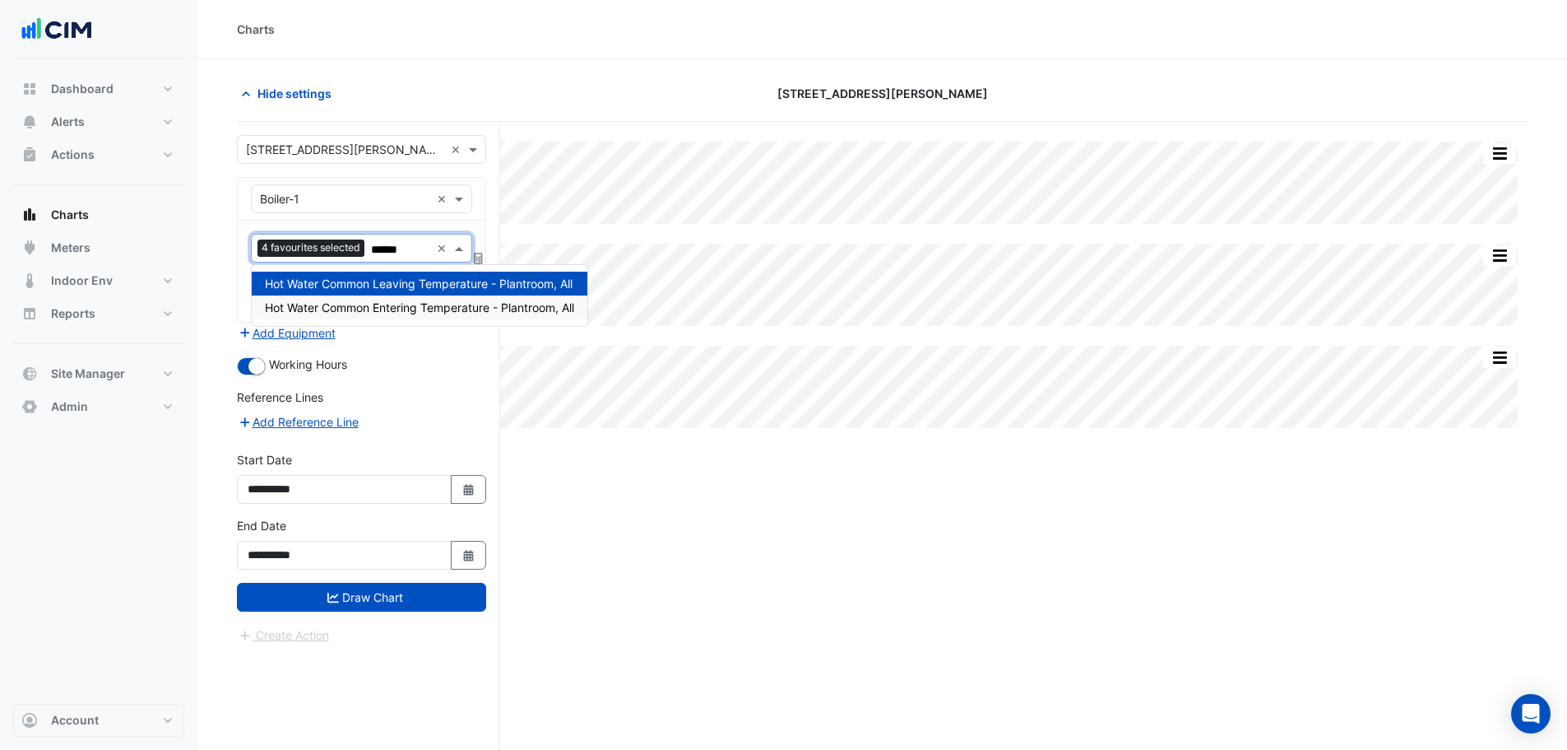
click at [411, 305] on span "Hot Water Common Entering Temperature - Plantroom, All" at bounding box center [419, 307] width 309 height 14
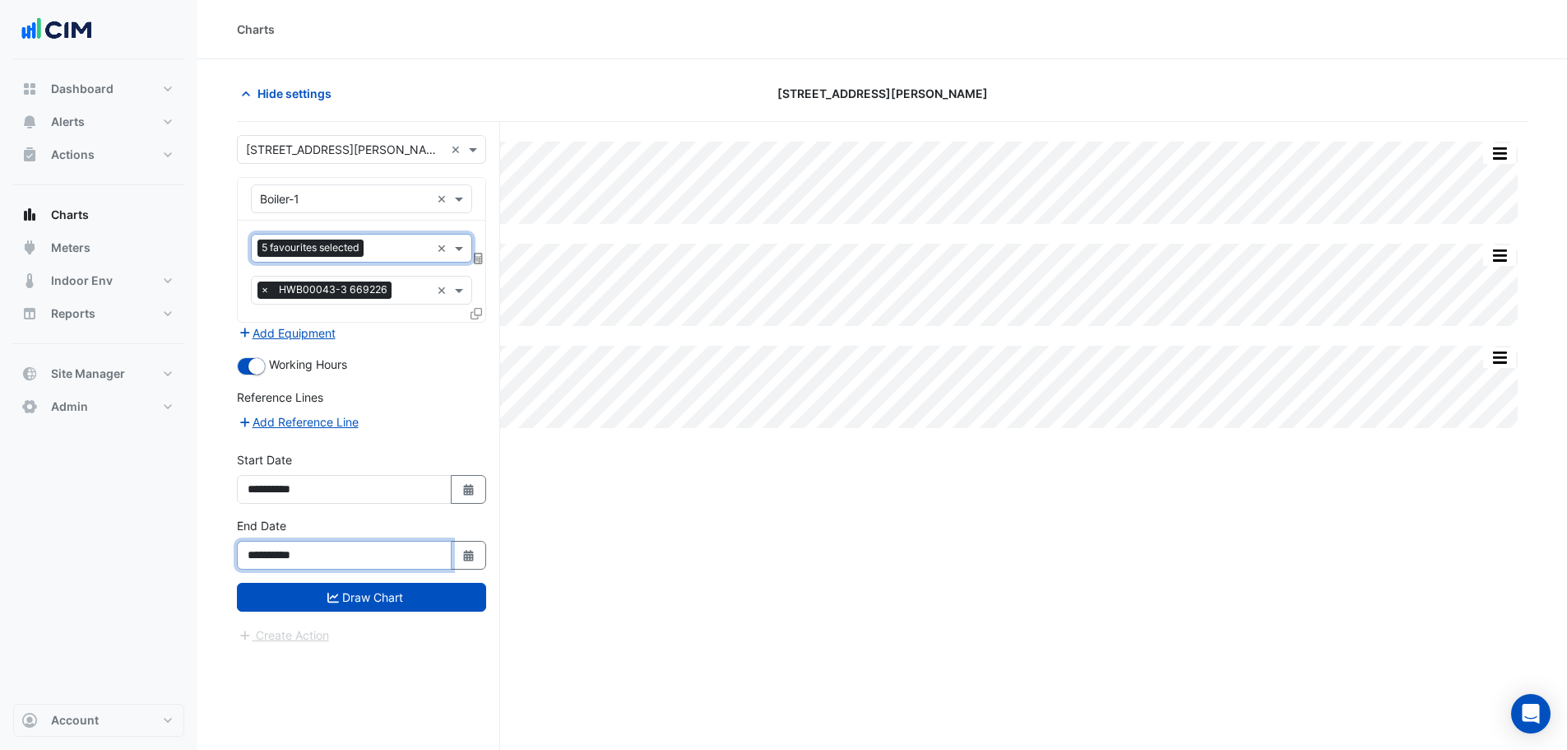
drag, startPoint x: 428, startPoint y: 569, endPoint x: 439, endPoint y: 588, distance: 22.9
click at [431, 573] on div "**********" at bounding box center [361, 550] width 269 height 66
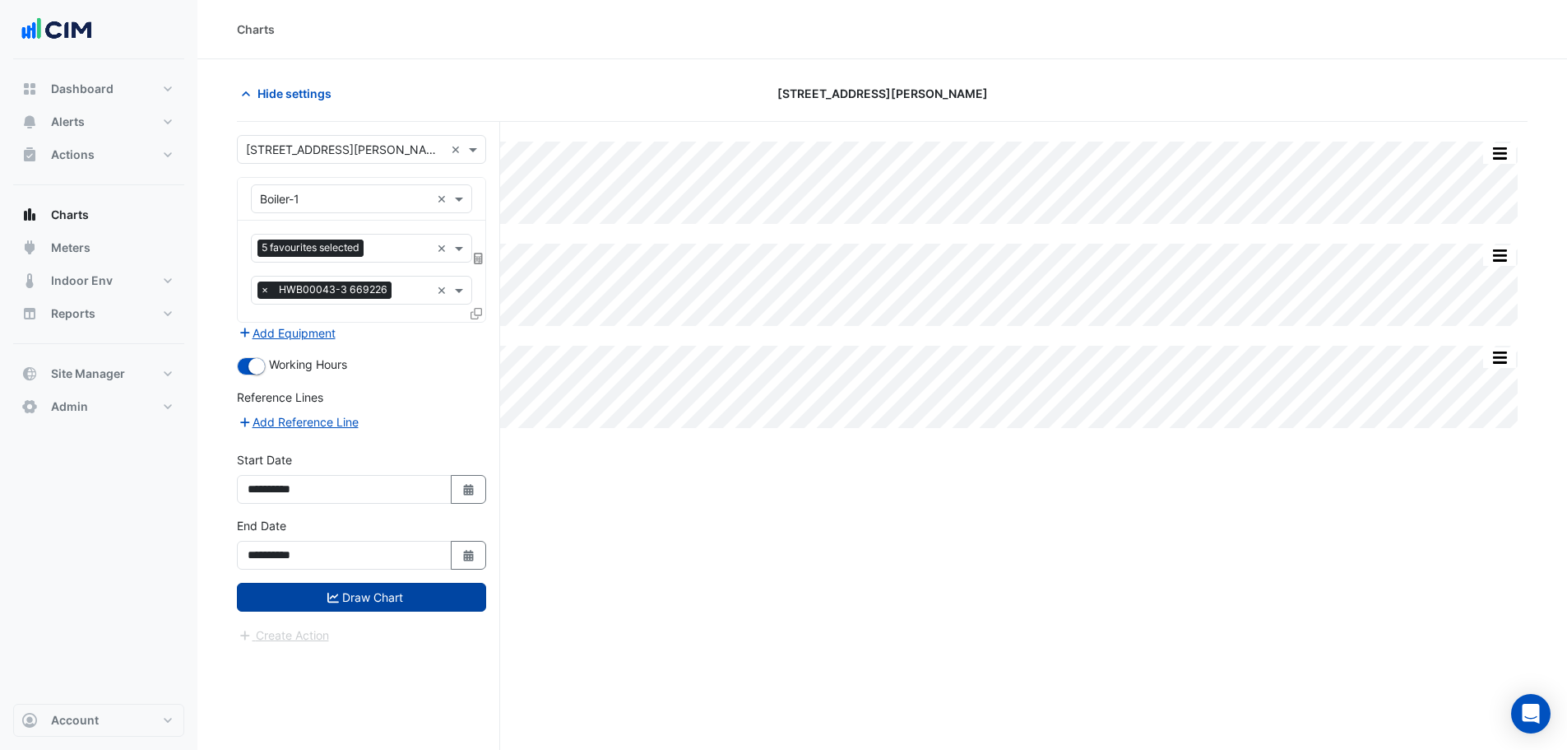
click at [439, 588] on button "Draw Chart" at bounding box center [361, 597] width 249 height 29
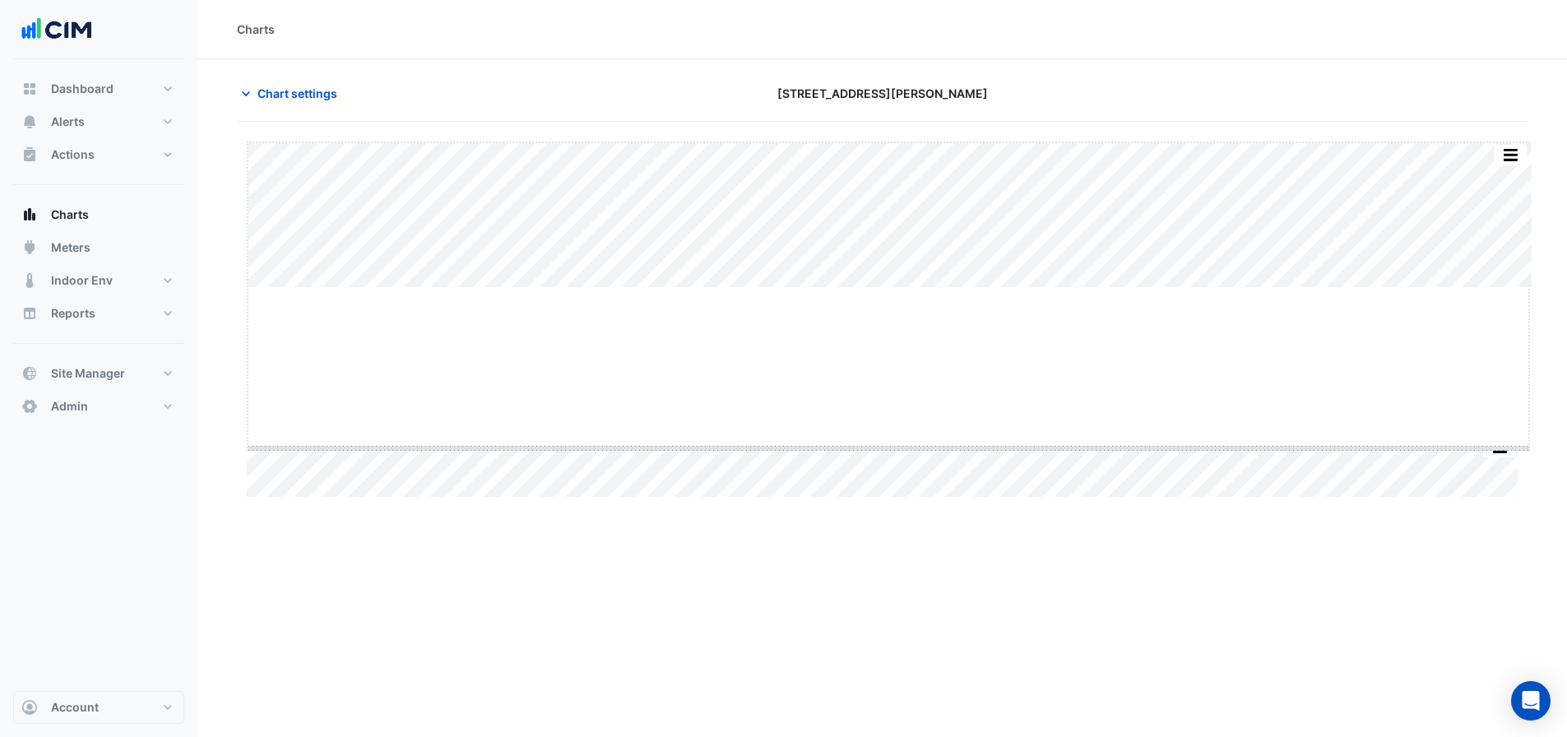
drag, startPoint x: 886, startPoint y: 289, endPoint x: 880, endPoint y: 448, distance: 158.9
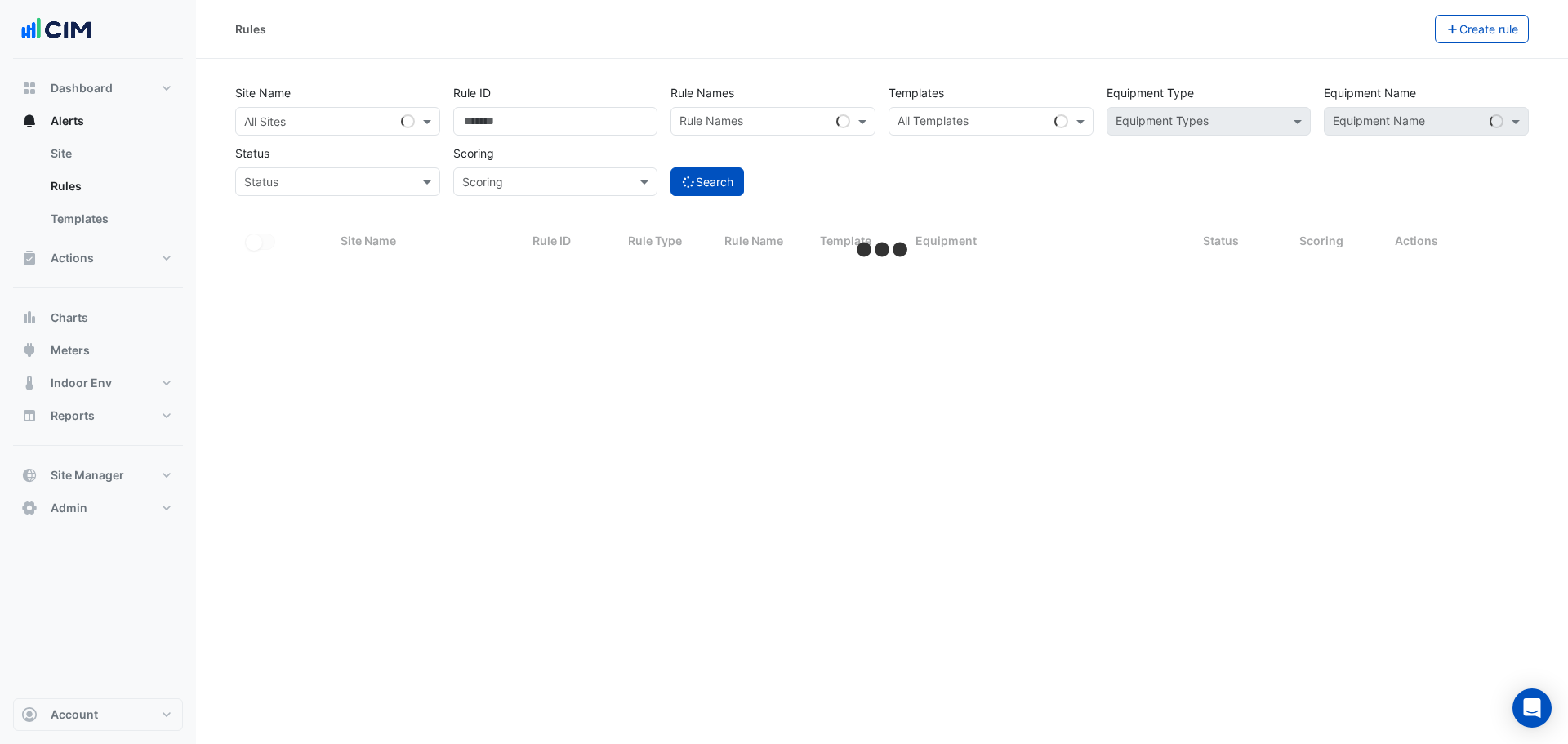
select select "**"
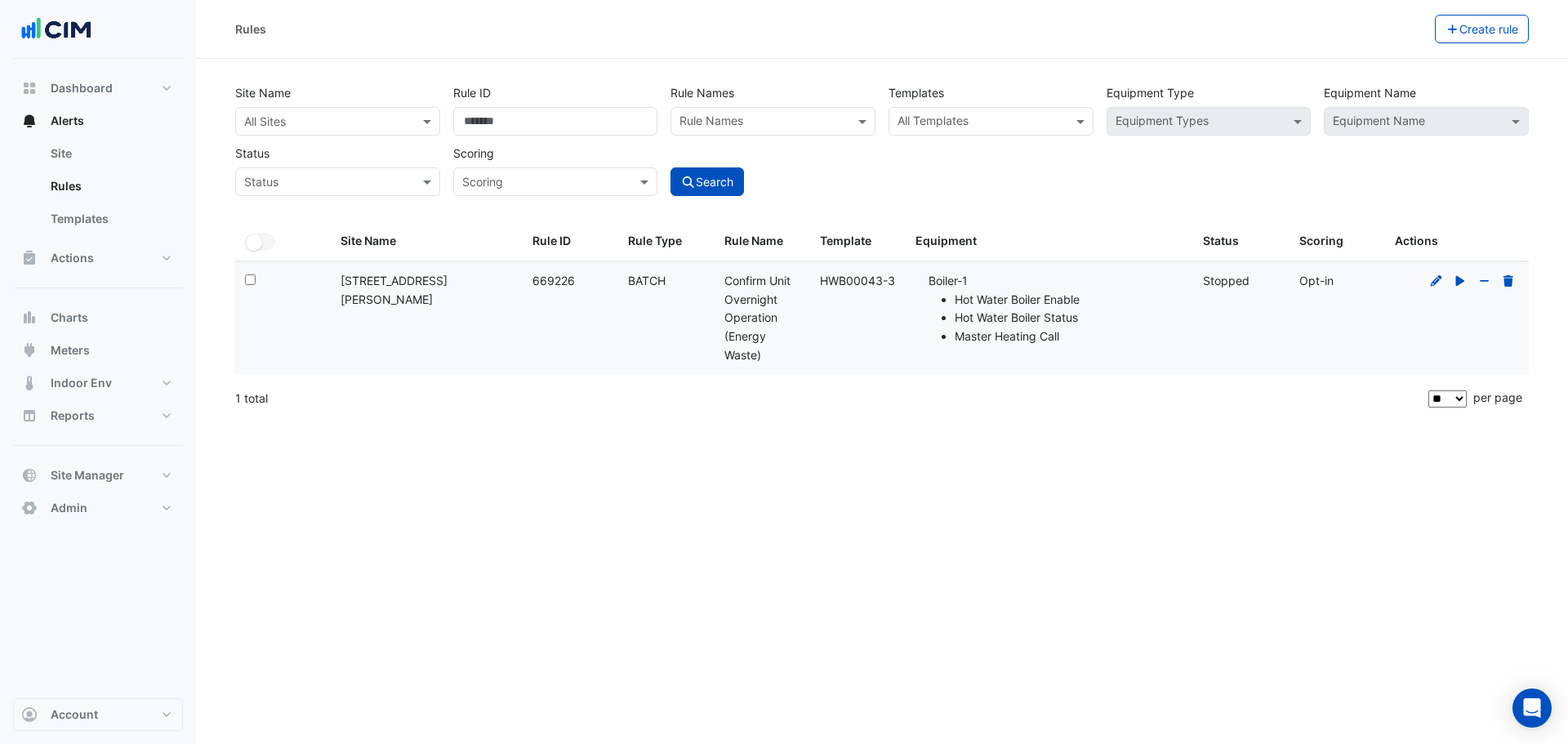
click at [1426, 284] on div at bounding box center [1473, 281] width 93 height 19
click at [1435, 288] on div at bounding box center [1473, 281] width 93 height 19
click at [1432, 283] on icon at bounding box center [1437, 280] width 12 height 12
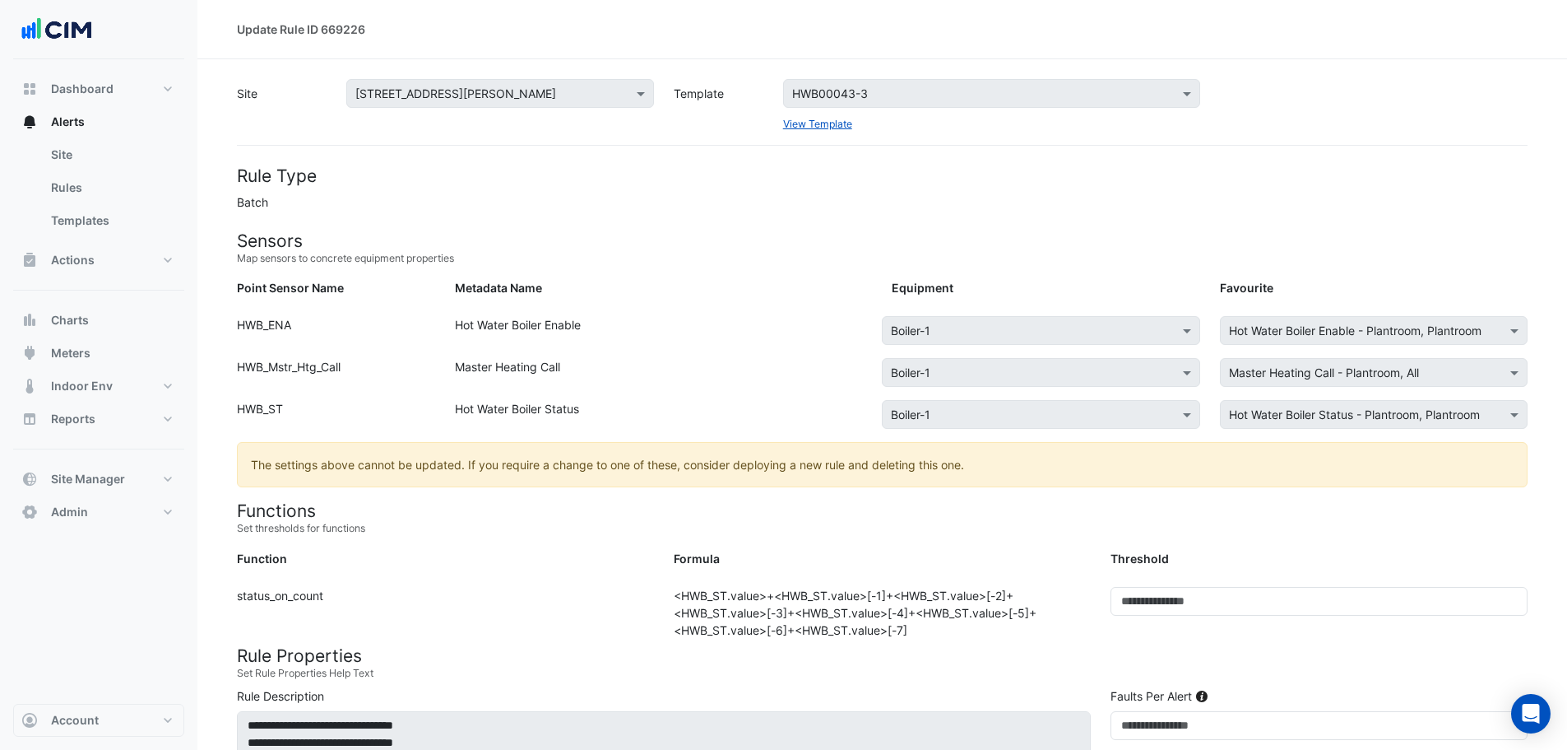
drag, startPoint x: 847, startPoint y: 592, endPoint x: 1090, endPoint y: 640, distance: 248.2
click at [1092, 639] on form "Rule Type Batch Sensors Map sensors to concrete equipment properties Point Sens…" at bounding box center [882, 737] width 1291 height 1145
click at [946, 624] on div "Formula: <HWB_ST.value>+<HWB_ST.value>[-1]+<HWB_ST.value>[-2]+<HWB_ST.value>[-3…" at bounding box center [882, 613] width 437 height 52
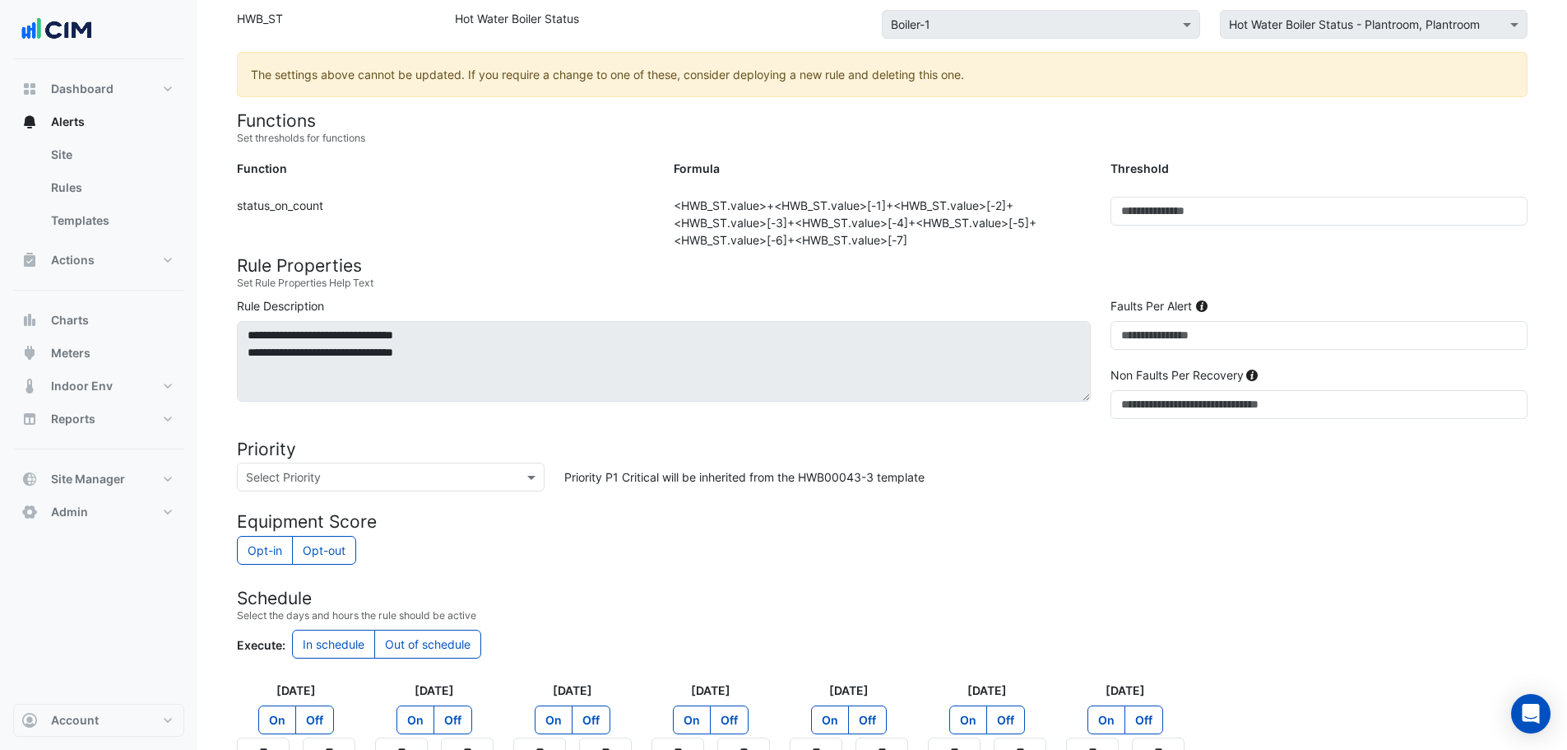
scroll to position [355, 0]
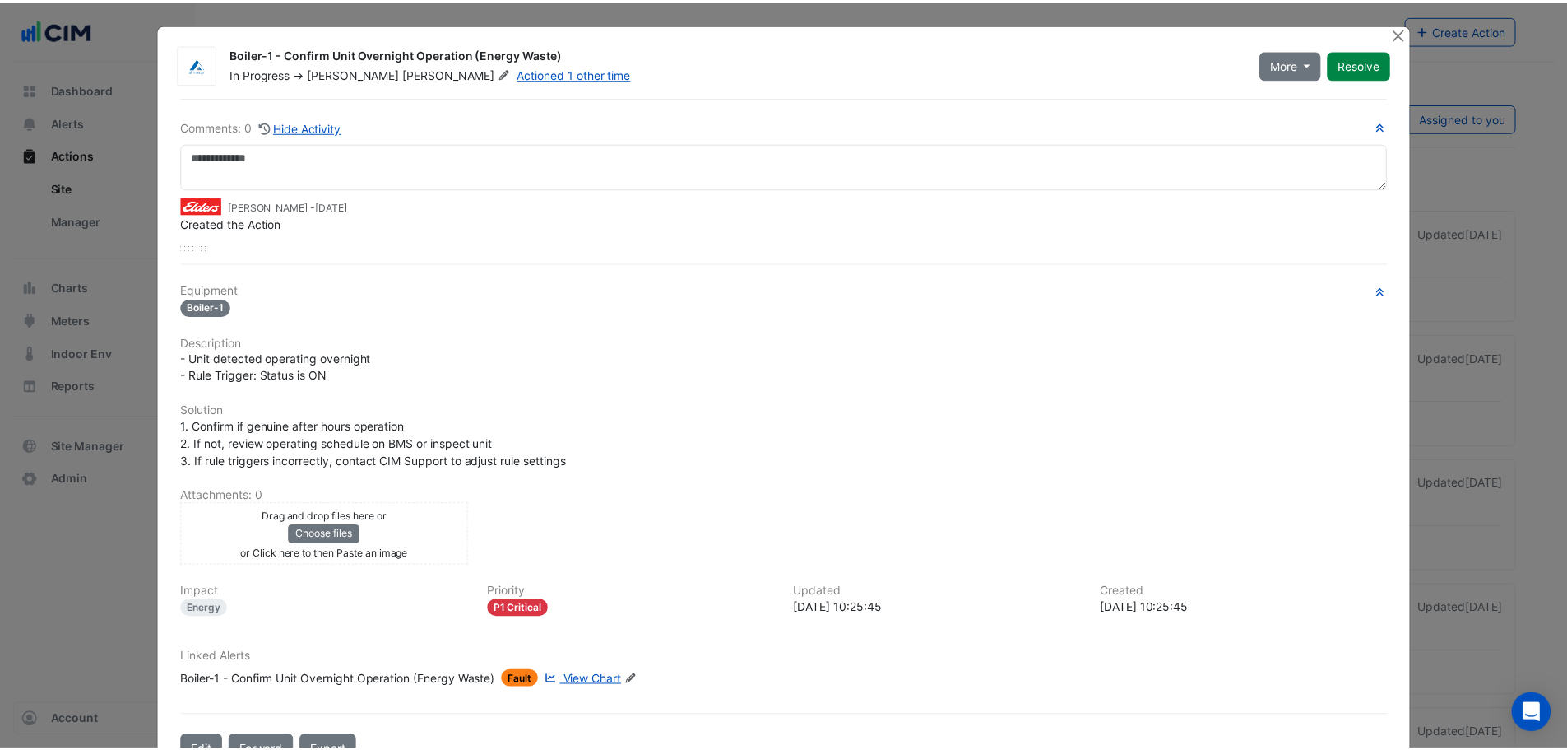
scroll to position [52, 0]
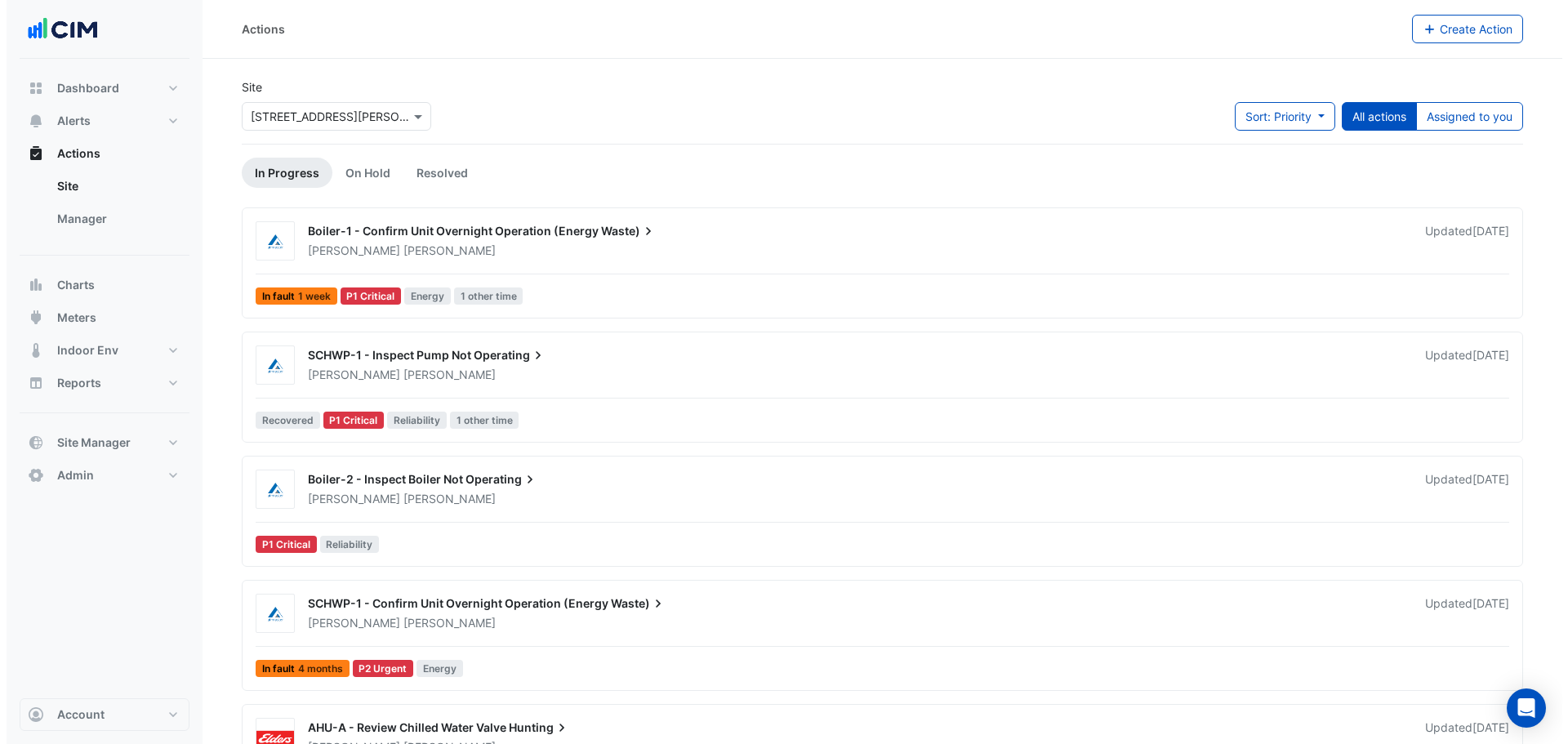
scroll to position [108, 0]
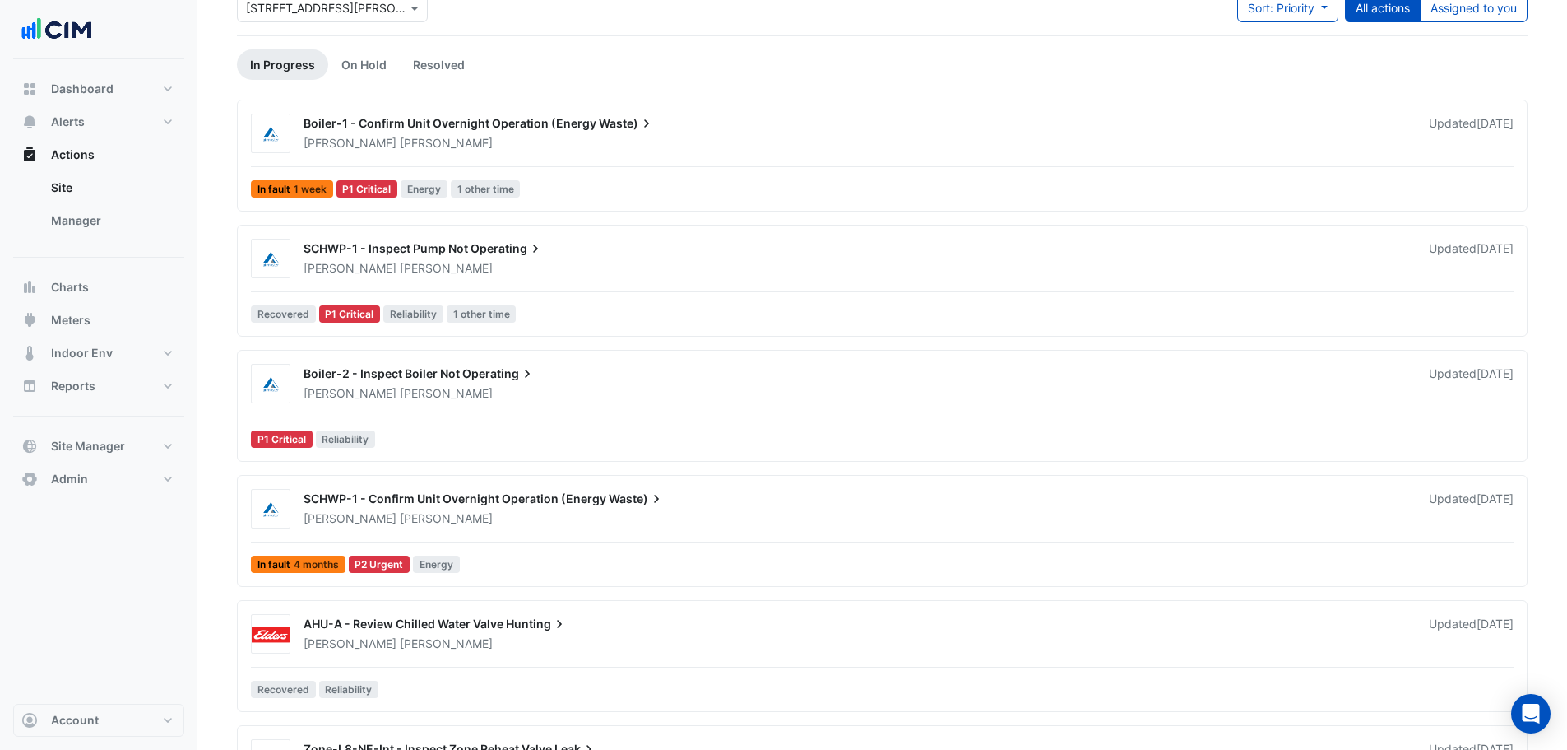
click at [511, 240] on span "Operating" at bounding box center [507, 248] width 73 height 16
click at [400, 275] on span "[PERSON_NAME]" at bounding box center [446, 268] width 93 height 16
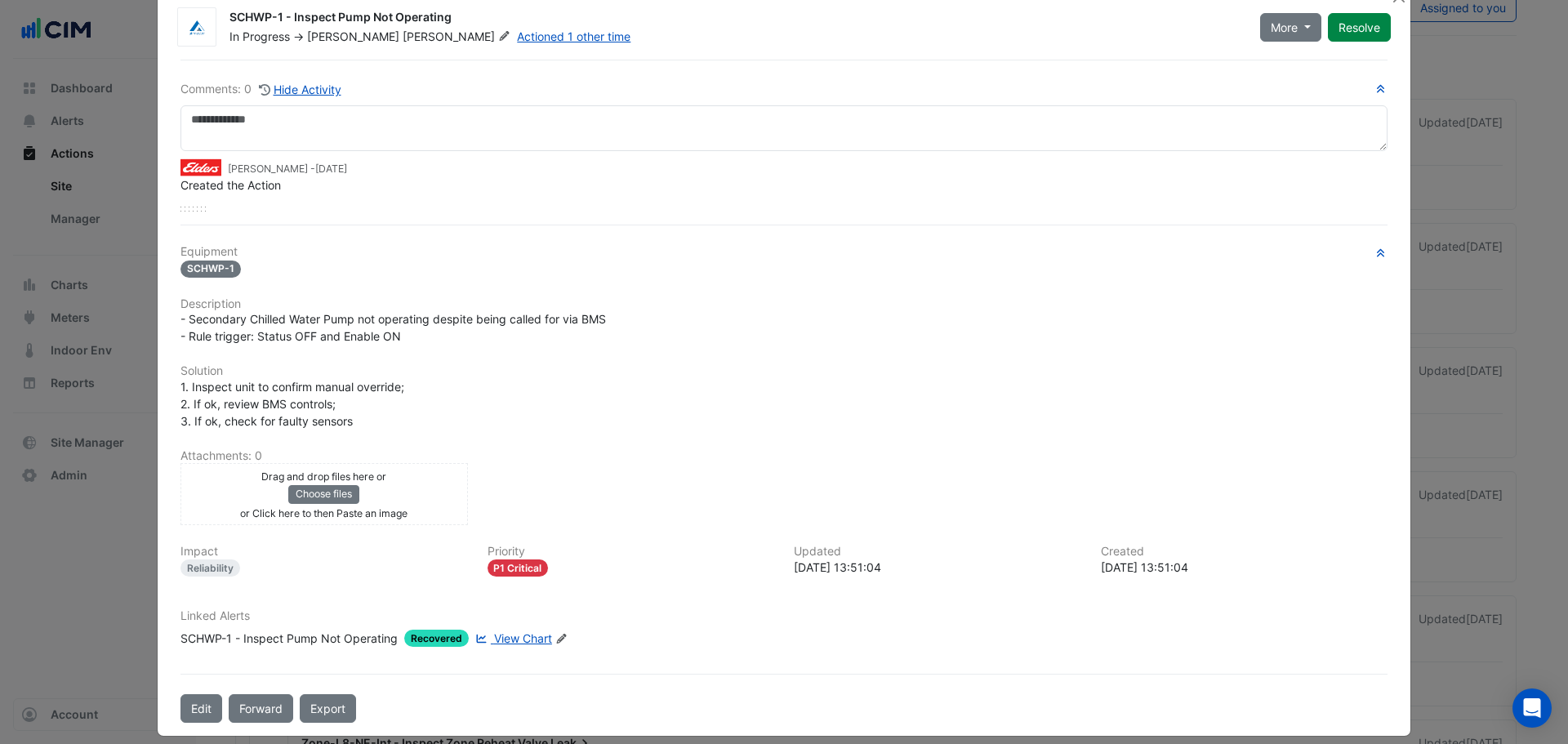
scroll to position [52, 0]
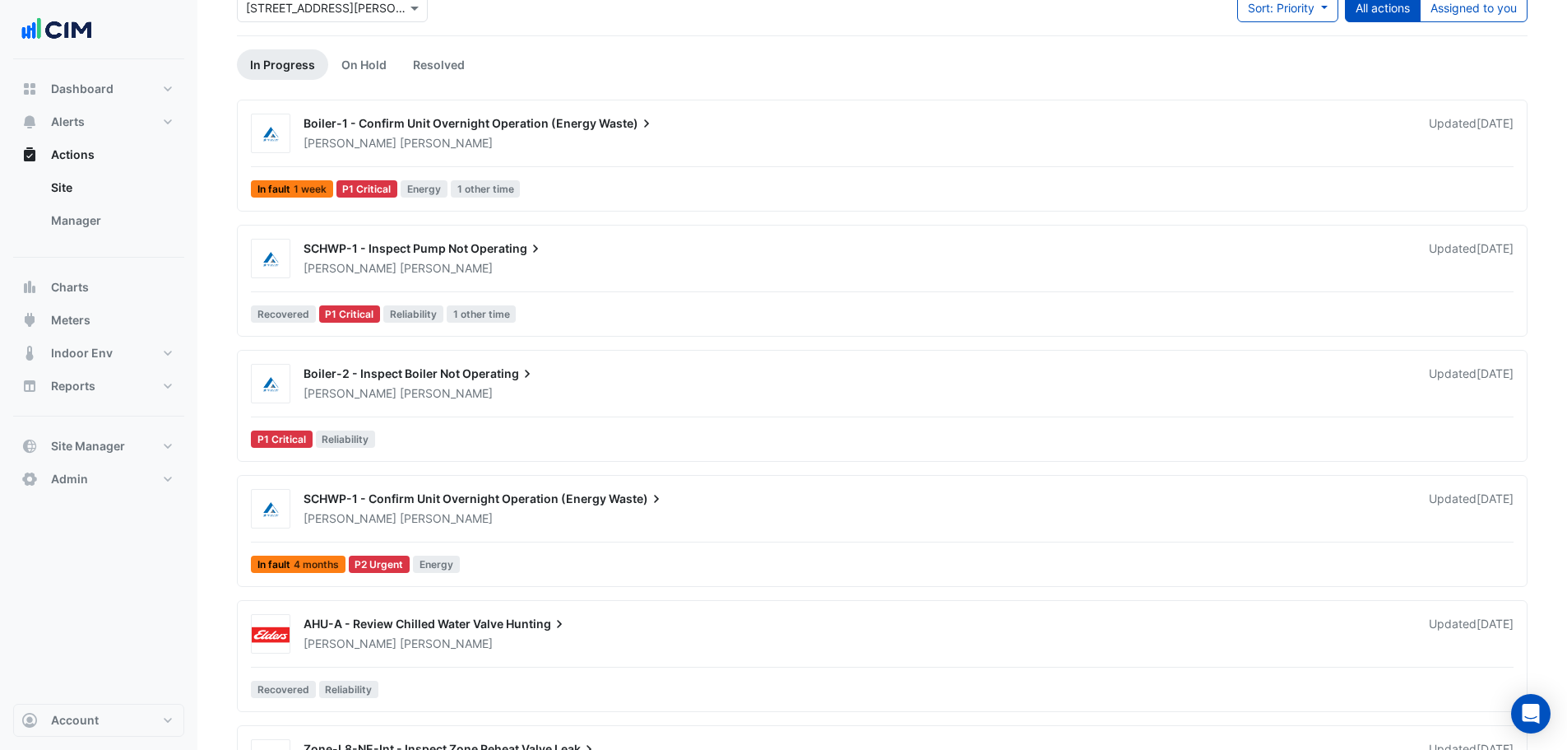
click at [400, 401] on span "[PERSON_NAME]" at bounding box center [446, 393] width 93 height 16
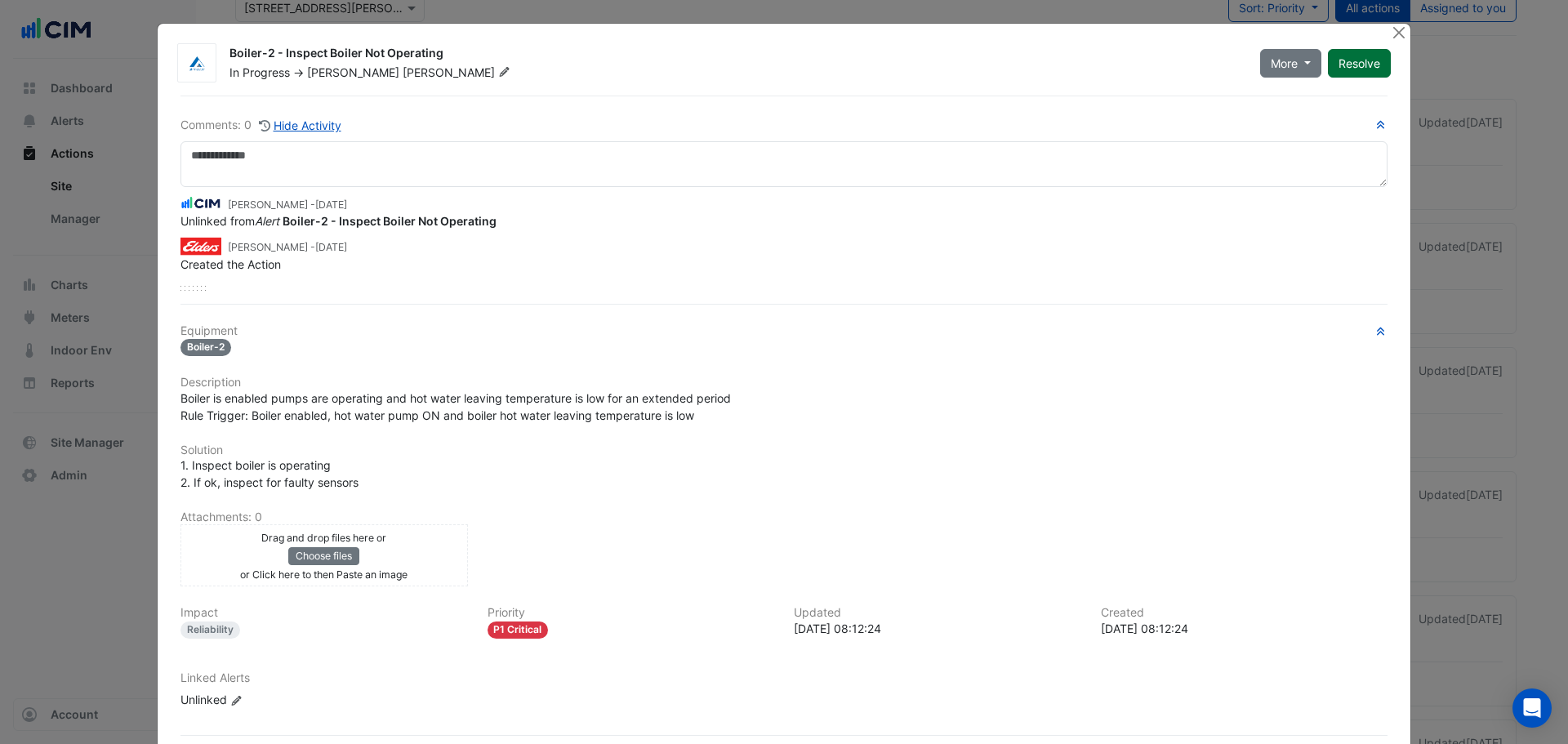
click at [1348, 53] on button "Resolve" at bounding box center [1359, 62] width 63 height 29
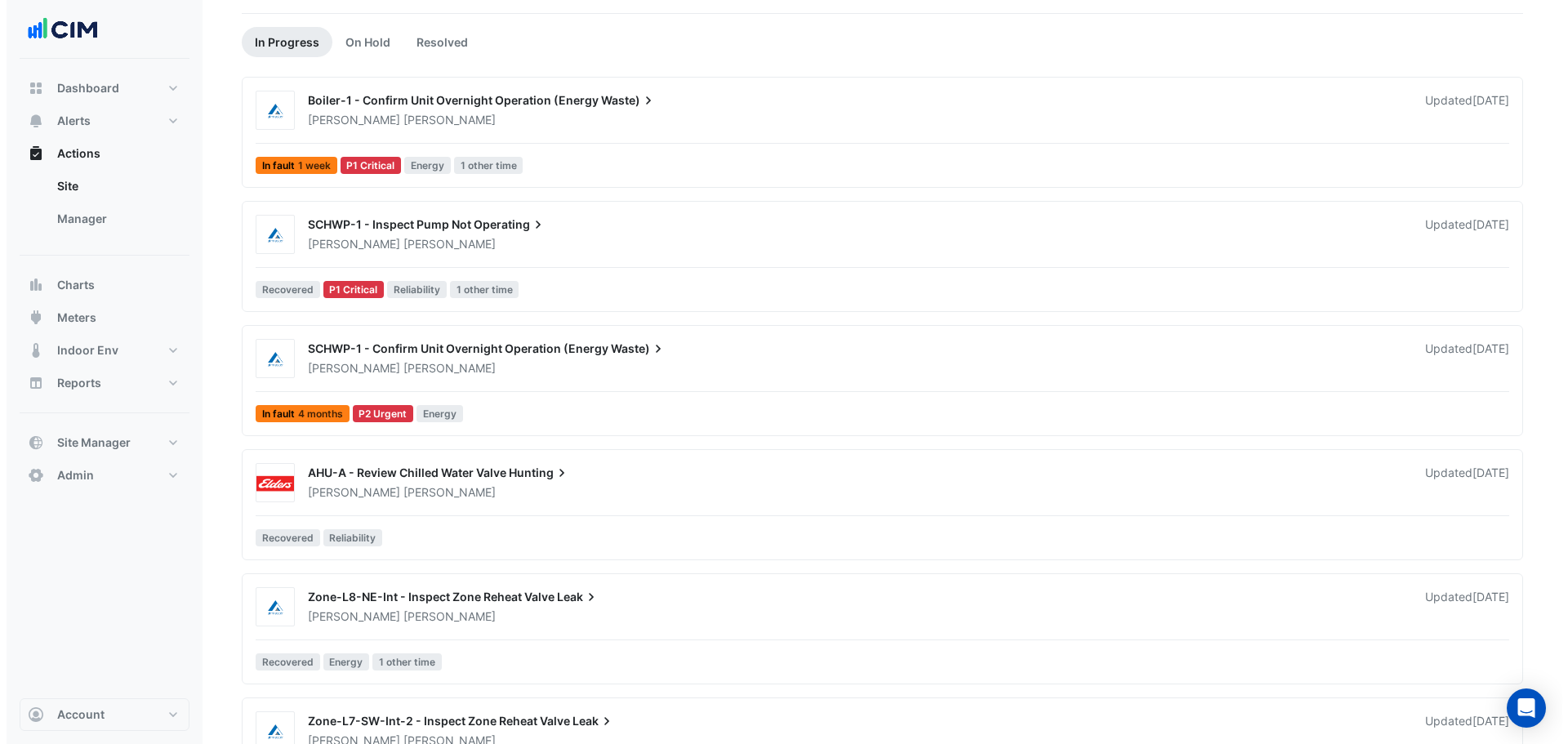
scroll to position [99, 0]
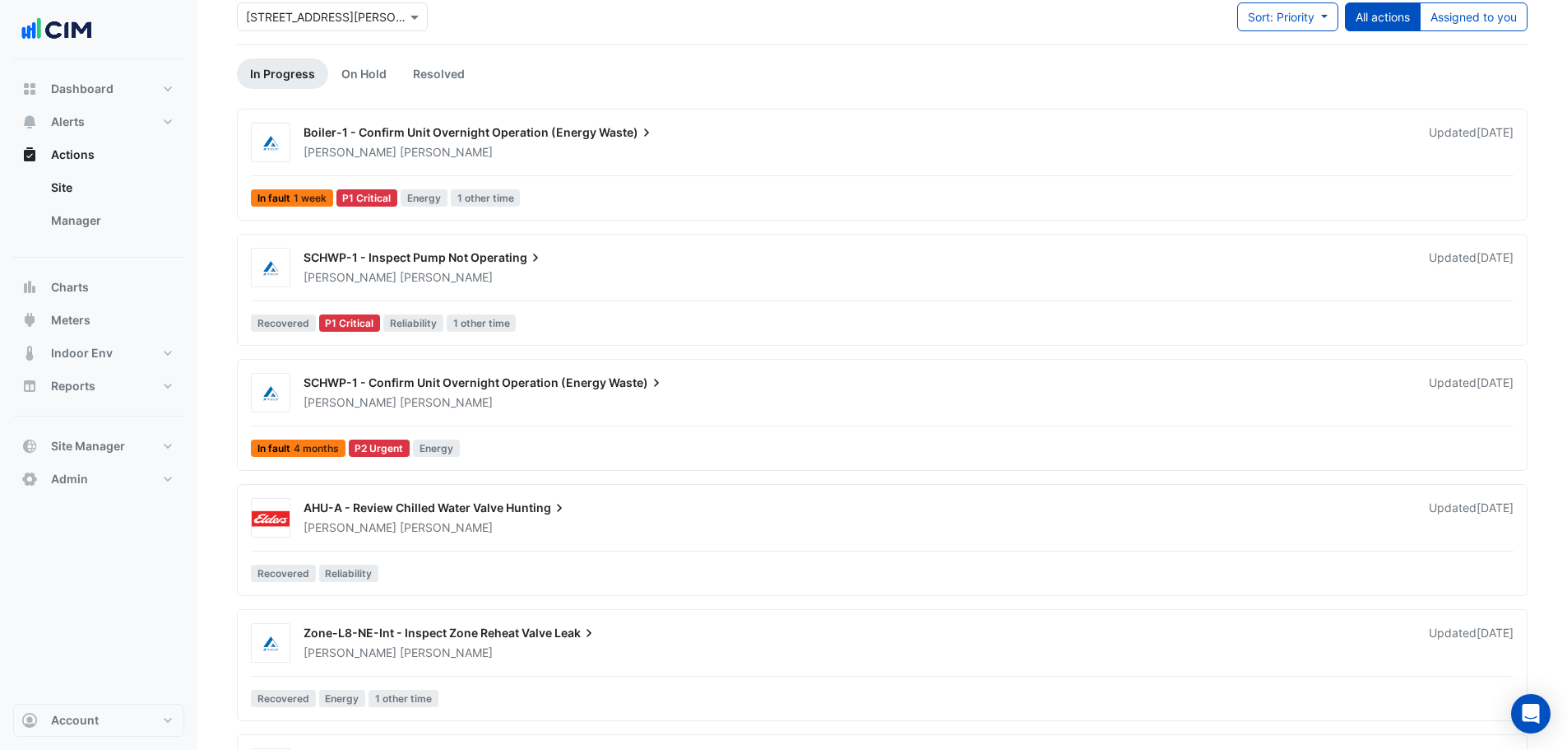
click at [543, 422] on div "SCHWP-1 - Confirm Unit Overnight Operation (Energy Waste) [PERSON_NAME] Updated…" at bounding box center [882, 418] width 1276 height 91
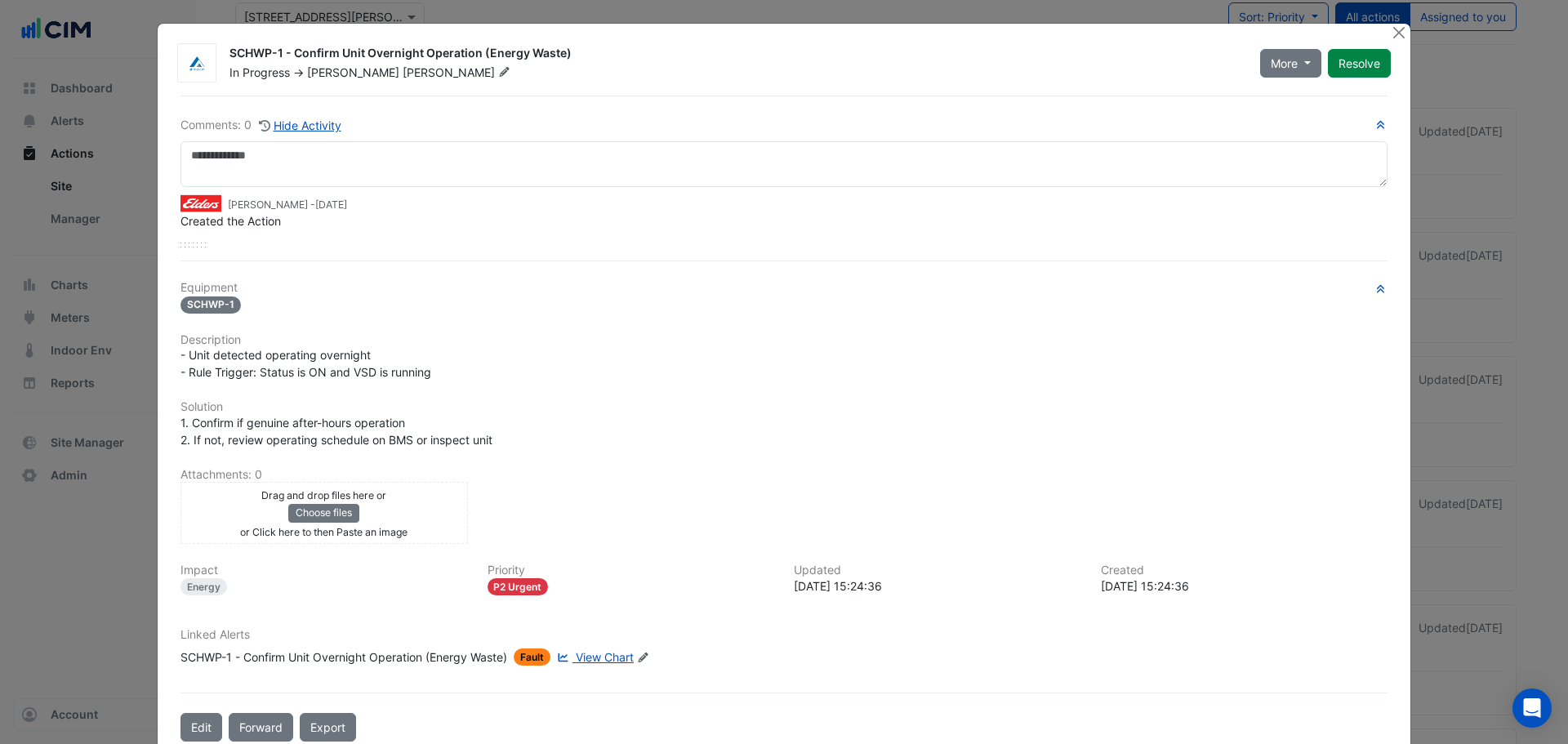
click at [343, 648] on div "SCHWP-1 - Confirm Unit Overnight Operation (Energy Waste)" at bounding box center [343, 656] width 327 height 17
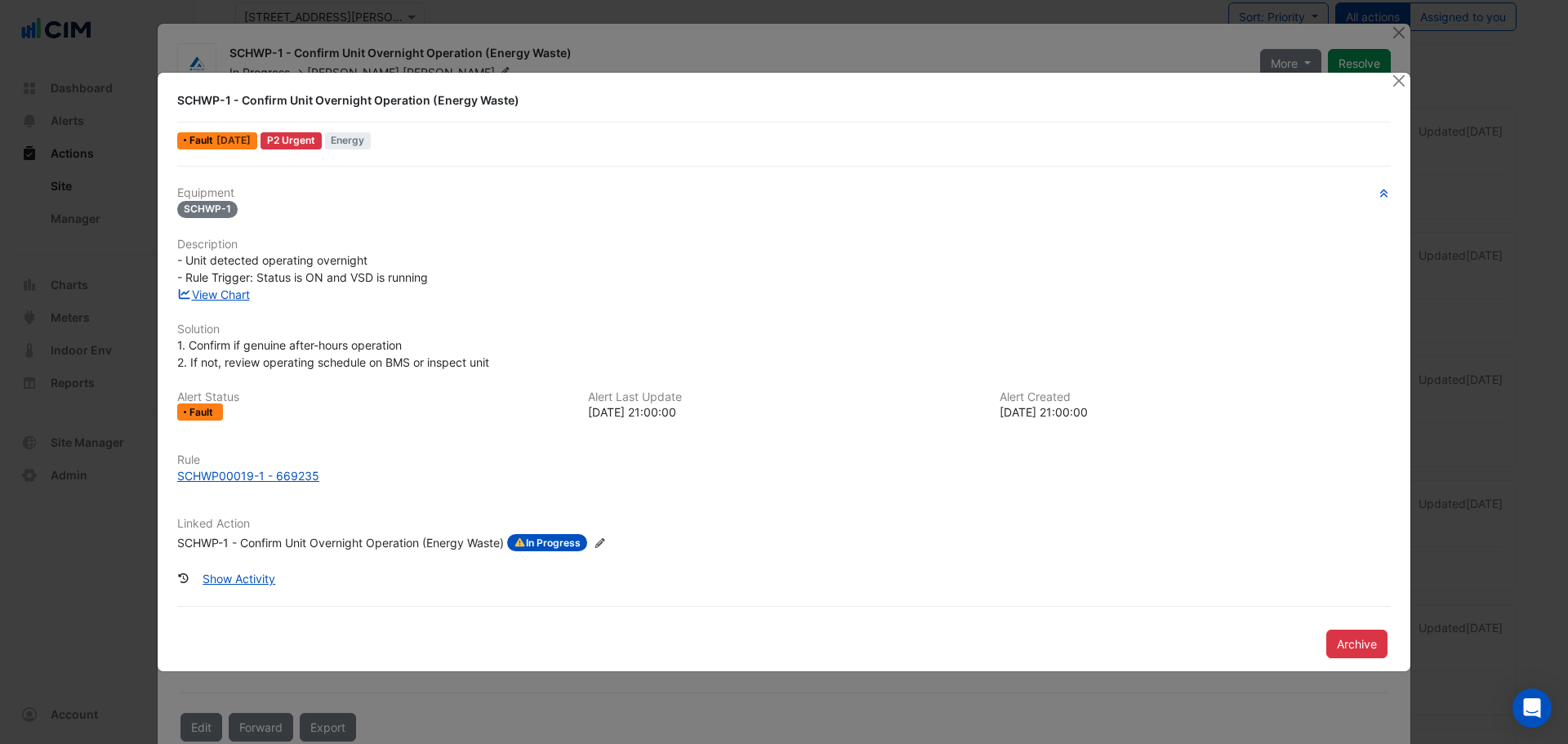
click at [346, 658] on ngb-modal-window "SCHWP-1 - Confirm Unit Overnight Operation (Energy Waste) Fault [DATE] P2 Urgen…" at bounding box center [784, 372] width 1568 height 744
drag, startPoint x: 234, startPoint y: 288, endPoint x: 243, endPoint y: 295, distance: 11.4
click at [228, 477] on div "SCHWP00019-1 - 669235" at bounding box center [248, 475] width 142 height 17
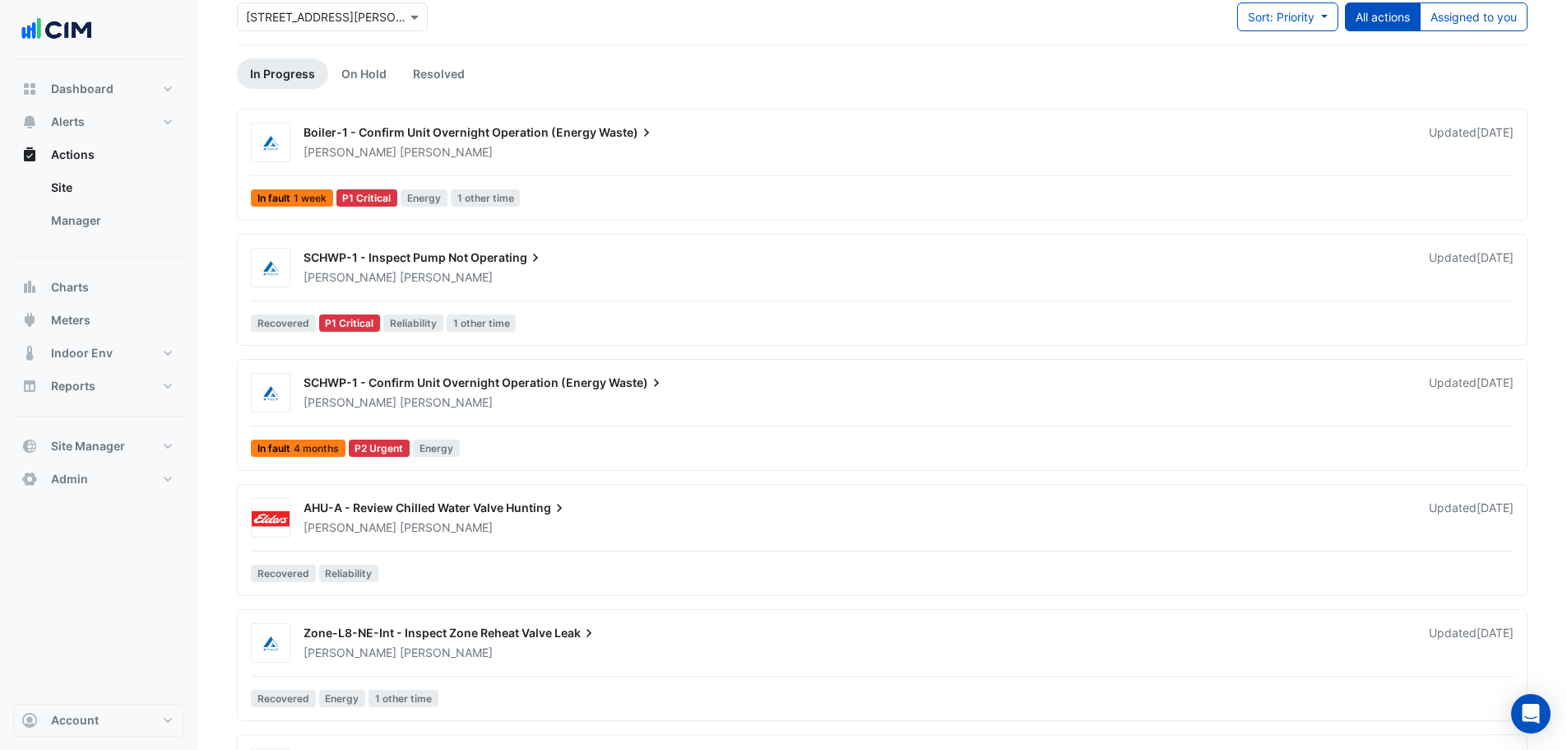
click at [657, 426] on div "SCHWP-1 - Confirm Unit Overnight Operation (Energy Waste) Jarrod Mallinson Upda…" at bounding box center [882, 418] width 1276 height 91
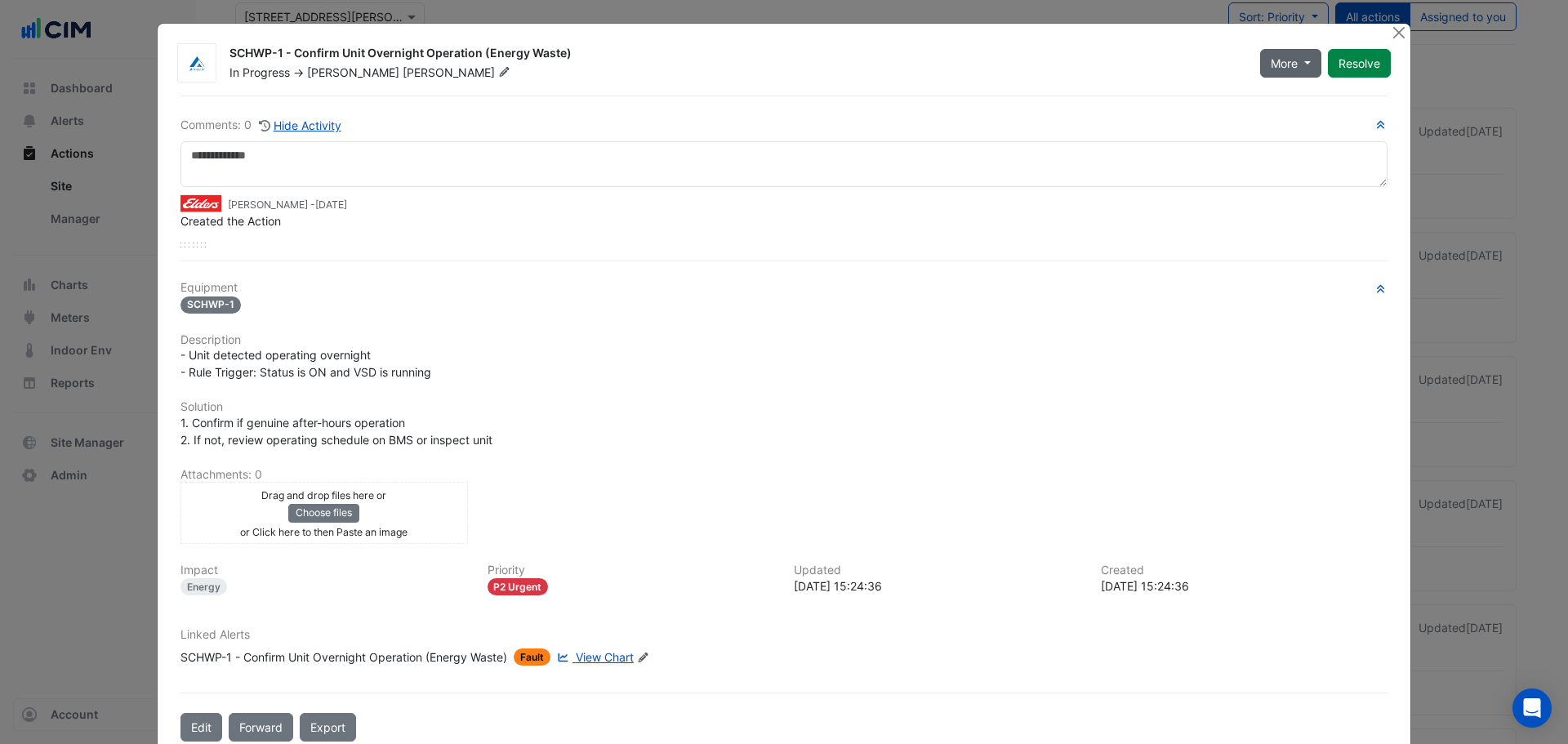
click at [1287, 57] on span "More" at bounding box center [1283, 62] width 27 height 17
click at [336, 80] on div "SCHWP-1 - Confirm Unit Overnight Operation (Energy Waste) In Progress -> Jarrod…" at bounding box center [784, 62] width 1227 height 39
click at [403, 70] on span "Mallinson" at bounding box center [458, 72] width 111 height 16
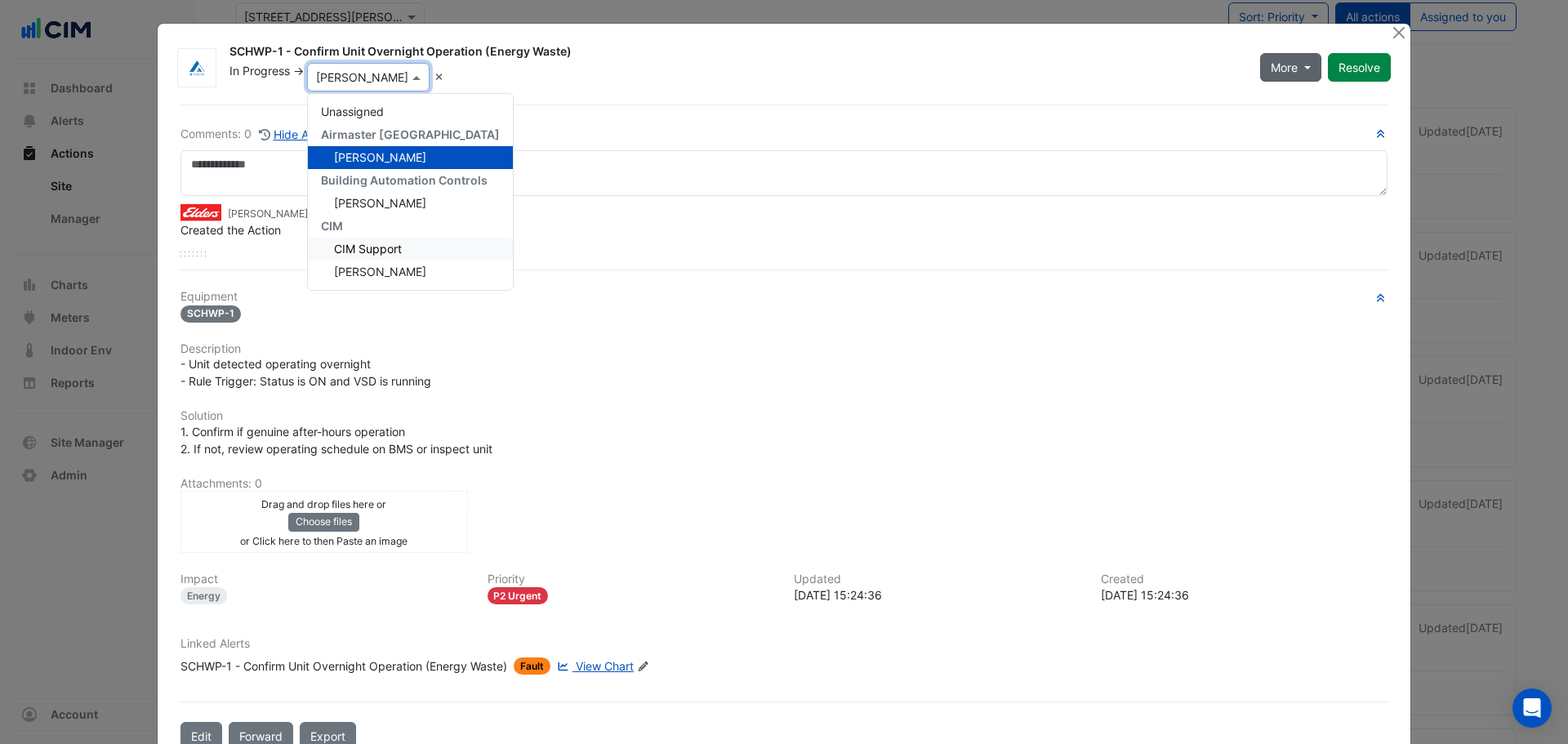
click at [1271, 65] on span "More" at bounding box center [1283, 66] width 27 height 17
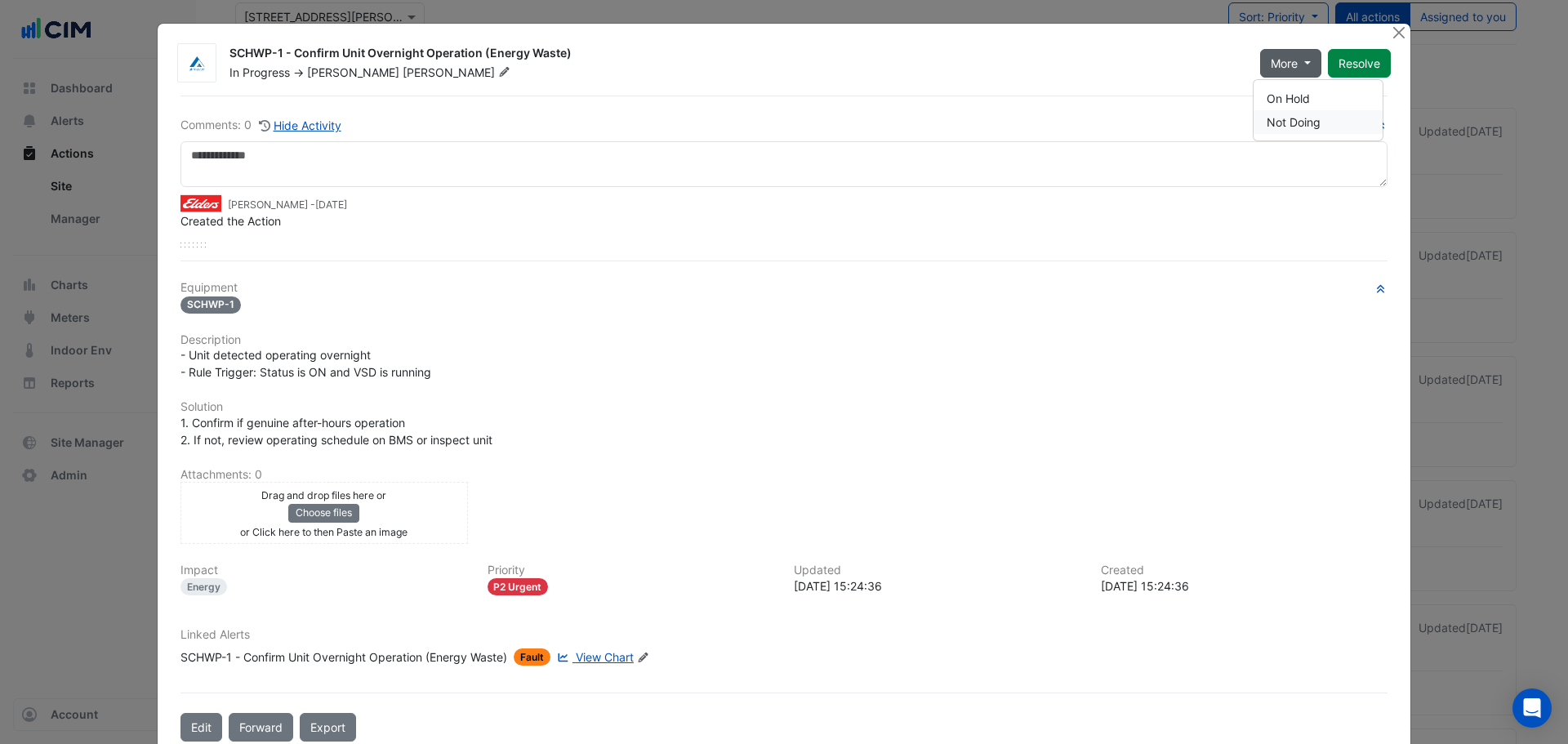
click at [1303, 117] on button "Not Doing" at bounding box center [1318, 122] width 129 height 24
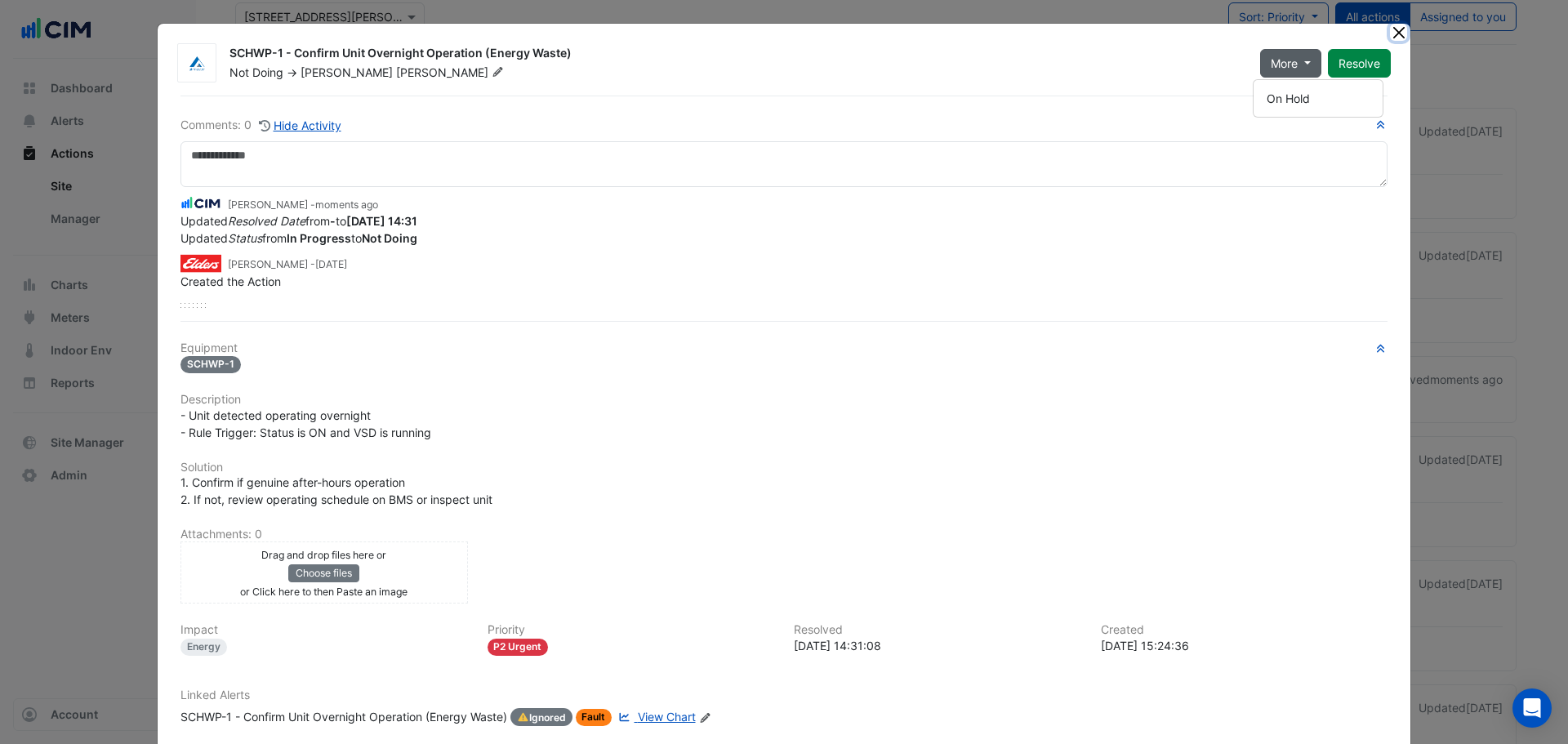
click at [1389, 34] on button "Close" at bounding box center [1397, 32] width 17 height 17
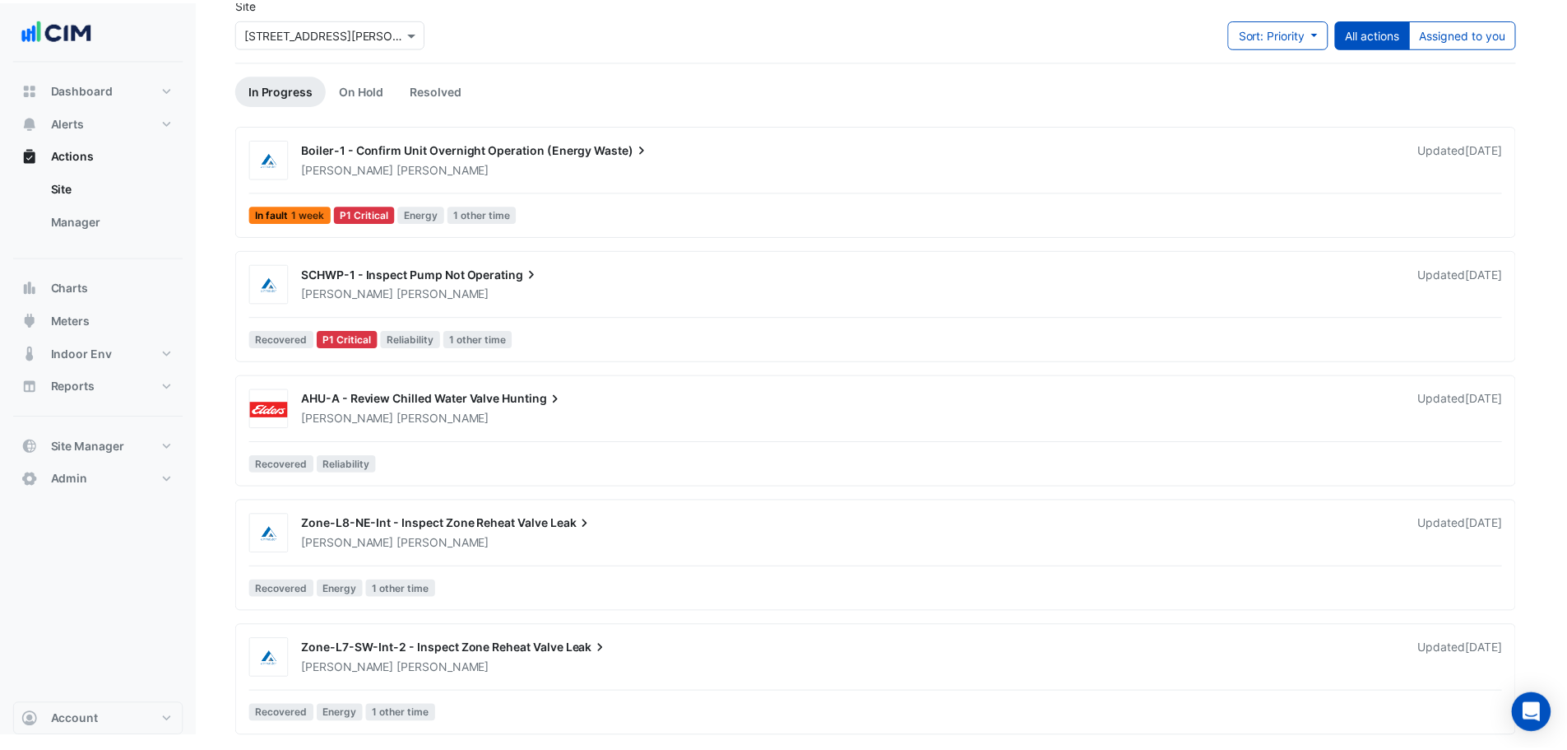
scroll to position [85, 0]
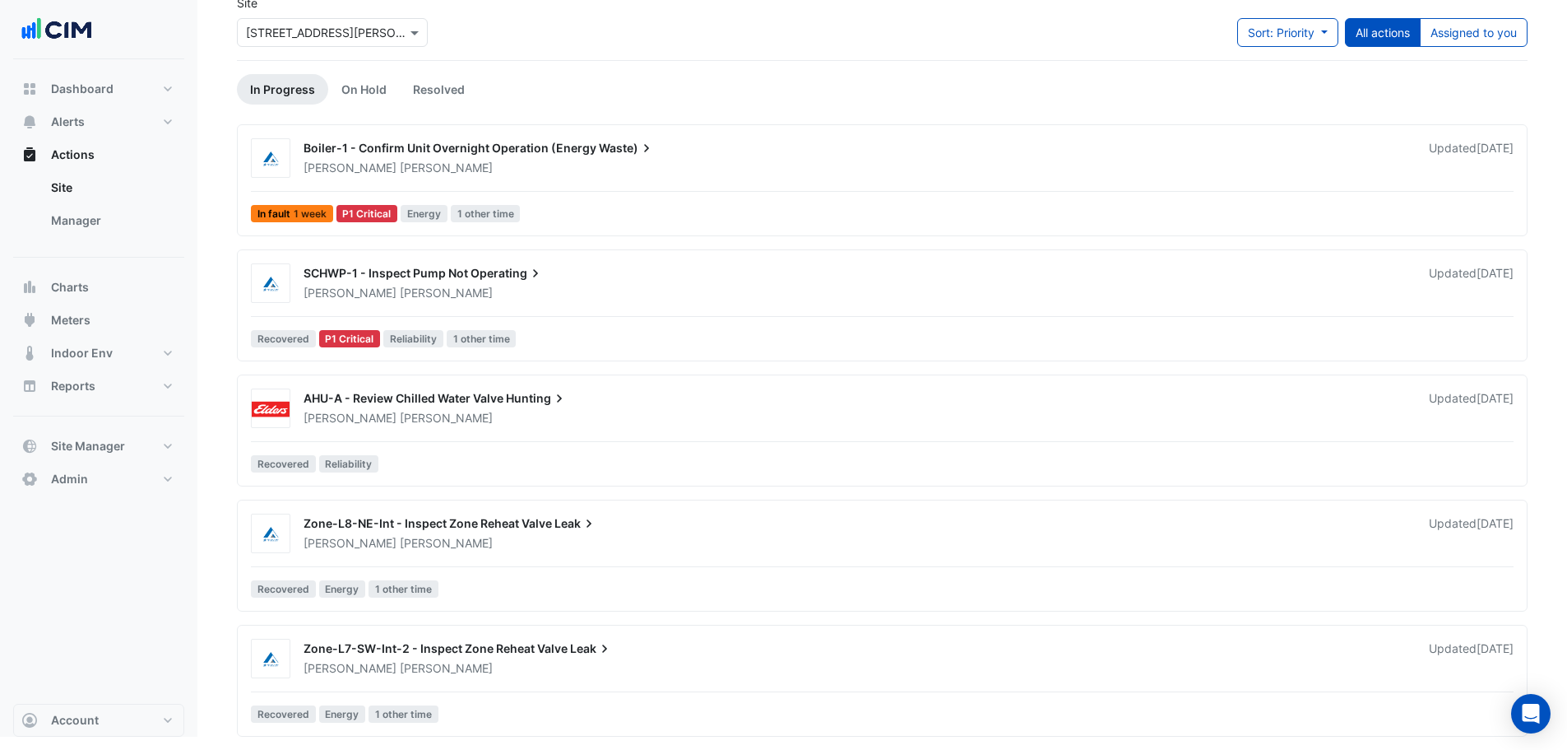
click at [508, 541] on div "Jarrod Mallinson" at bounding box center [856, 543] width 1109 height 16
click at [530, 662] on div "Jarrod Mallinson" at bounding box center [856, 668] width 1109 height 16
click at [511, 189] on div "Boiler-1 - Confirm Unit Overnight Operation (Energy Waste) Jarrod Mallinson Upd…" at bounding box center [882, 183] width 1276 height 91
click at [97, 86] on span "Dashboard" at bounding box center [82, 89] width 63 height 16
select select "**"
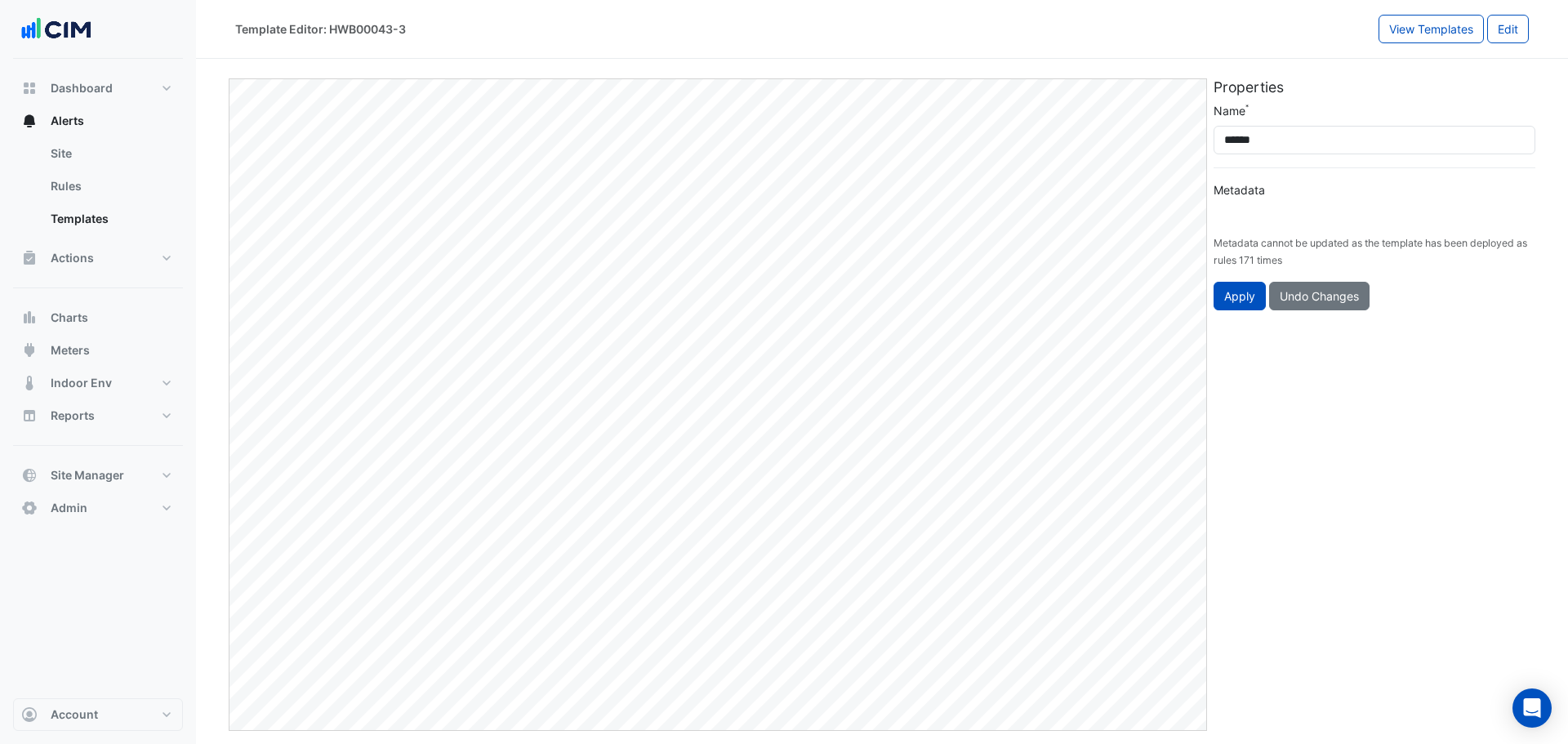
type input "**********"
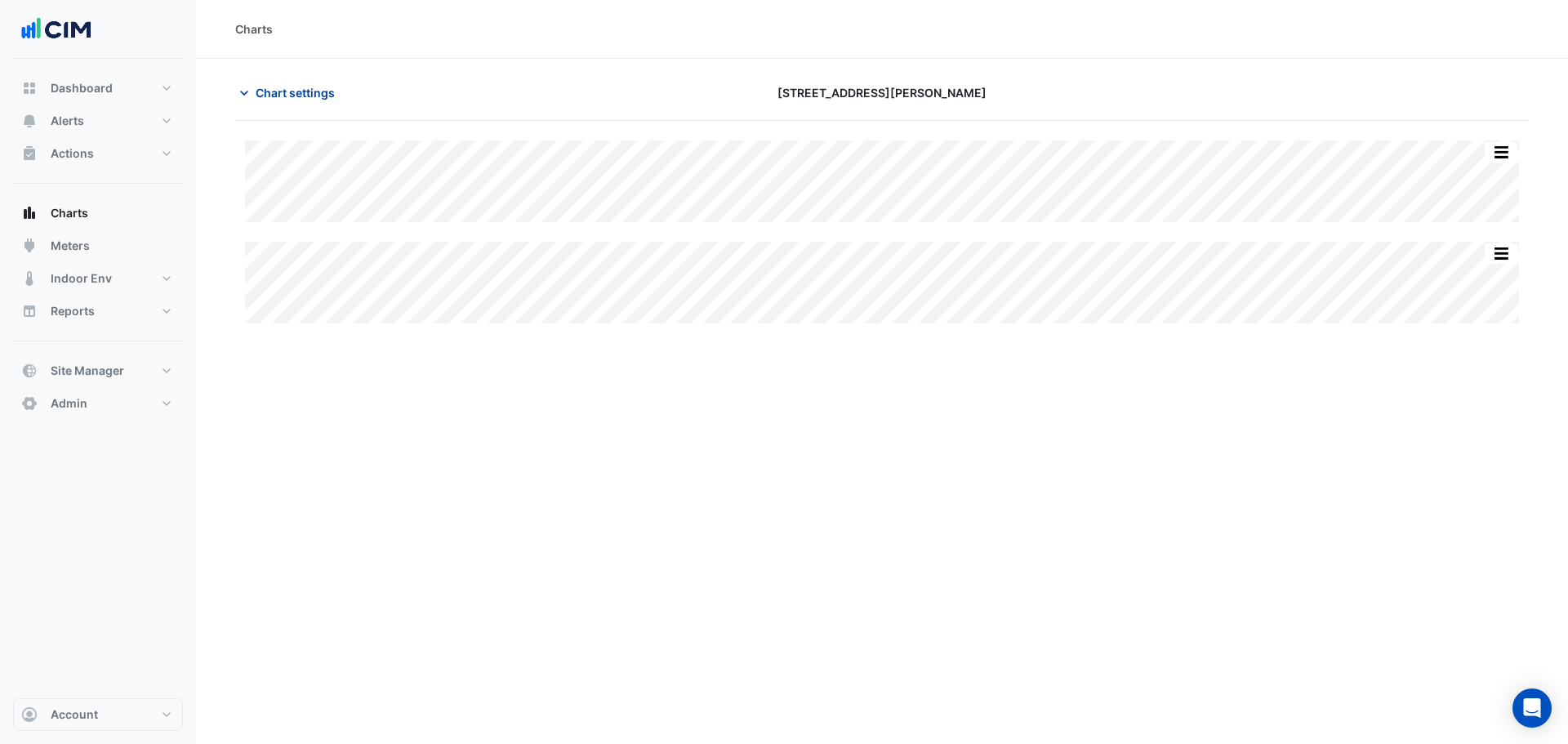
click at [301, 90] on span "Chart settings" at bounding box center [296, 92] width 79 height 17
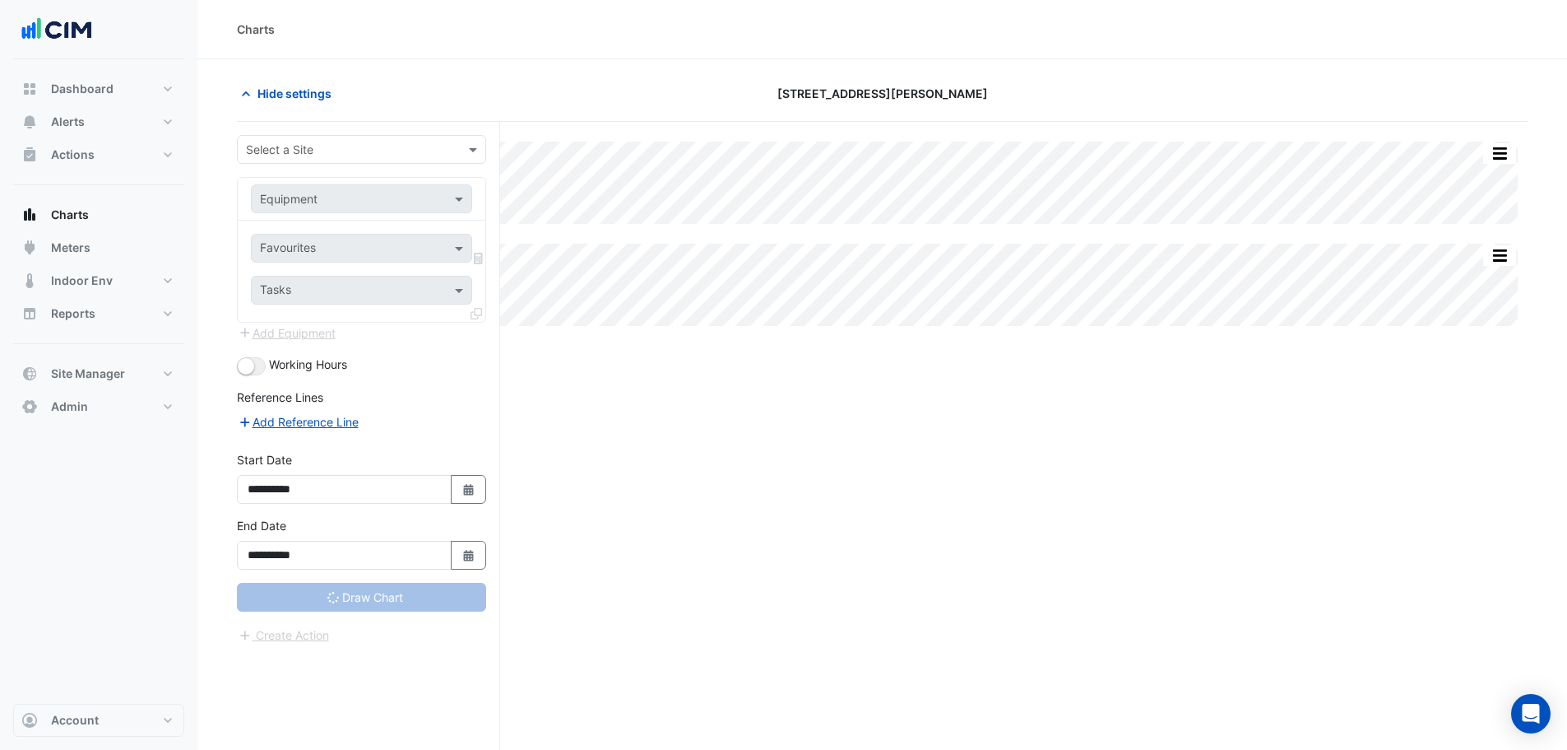
type input "**********"
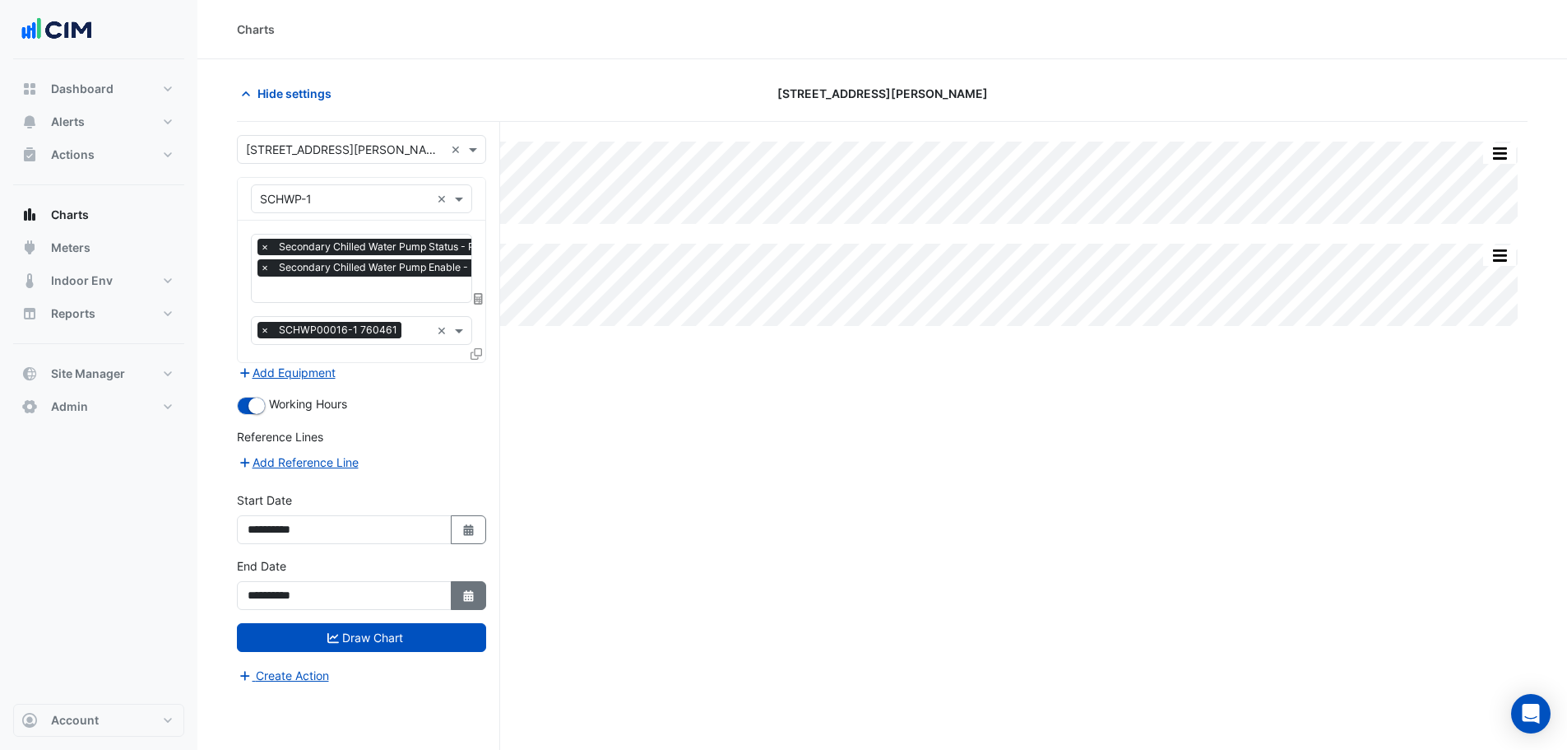
click at [469, 598] on icon "button" at bounding box center [468, 596] width 10 height 12
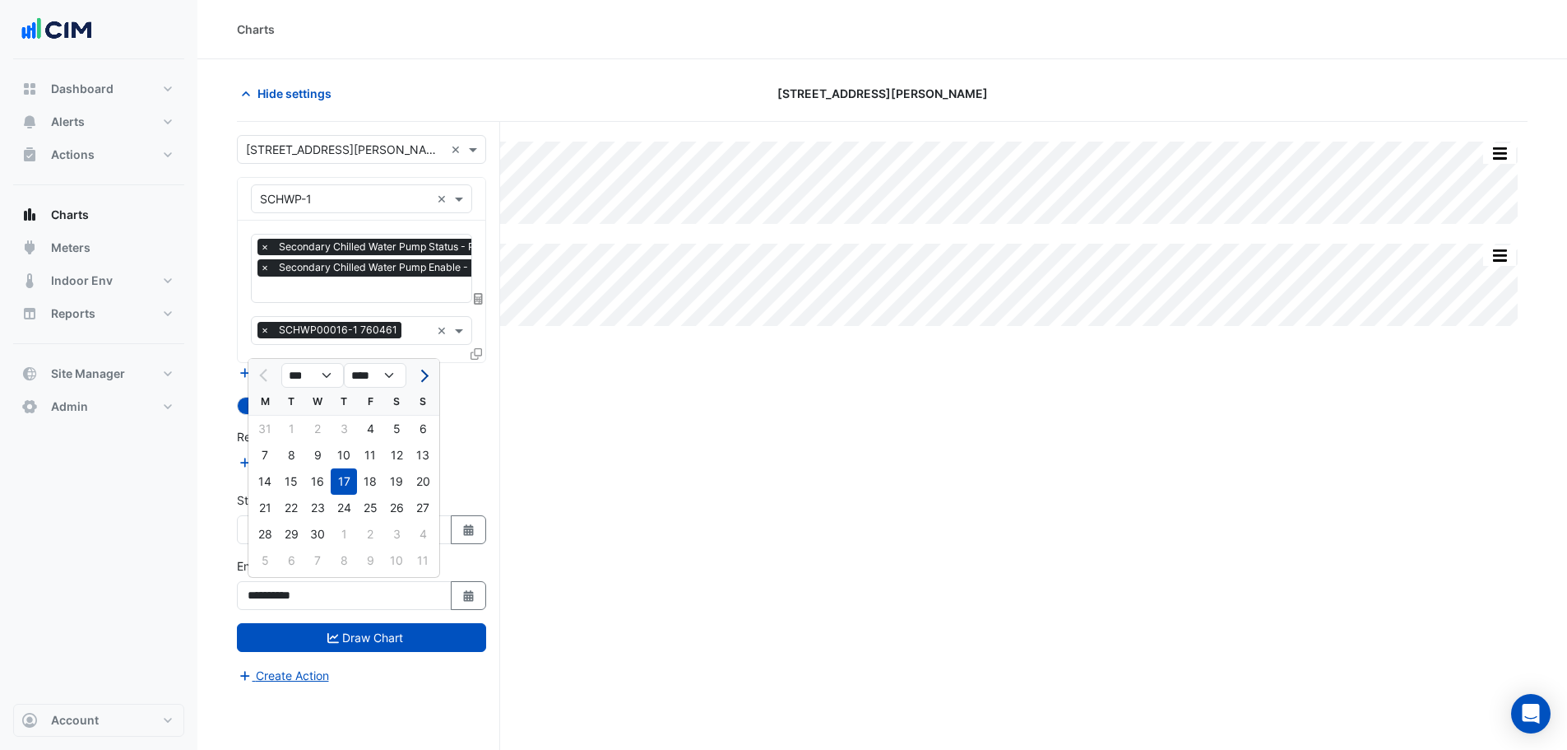
click at [416, 381] on button "Next month" at bounding box center [423, 375] width 20 height 26
click at [427, 372] on button "Next month" at bounding box center [423, 375] width 20 height 26
select select "*"
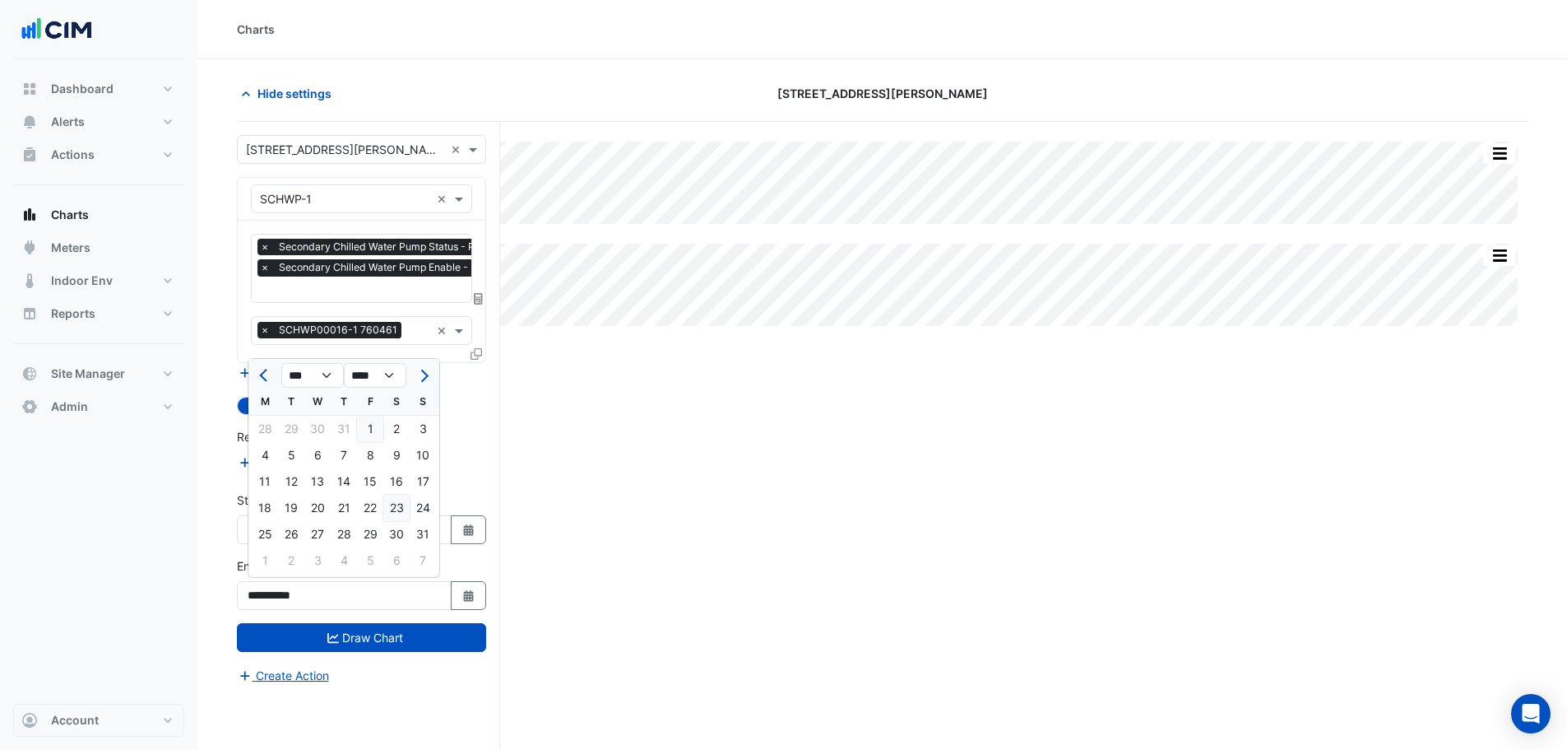
click at [400, 506] on div "23" at bounding box center [396, 507] width 26 height 26
type input "**********"
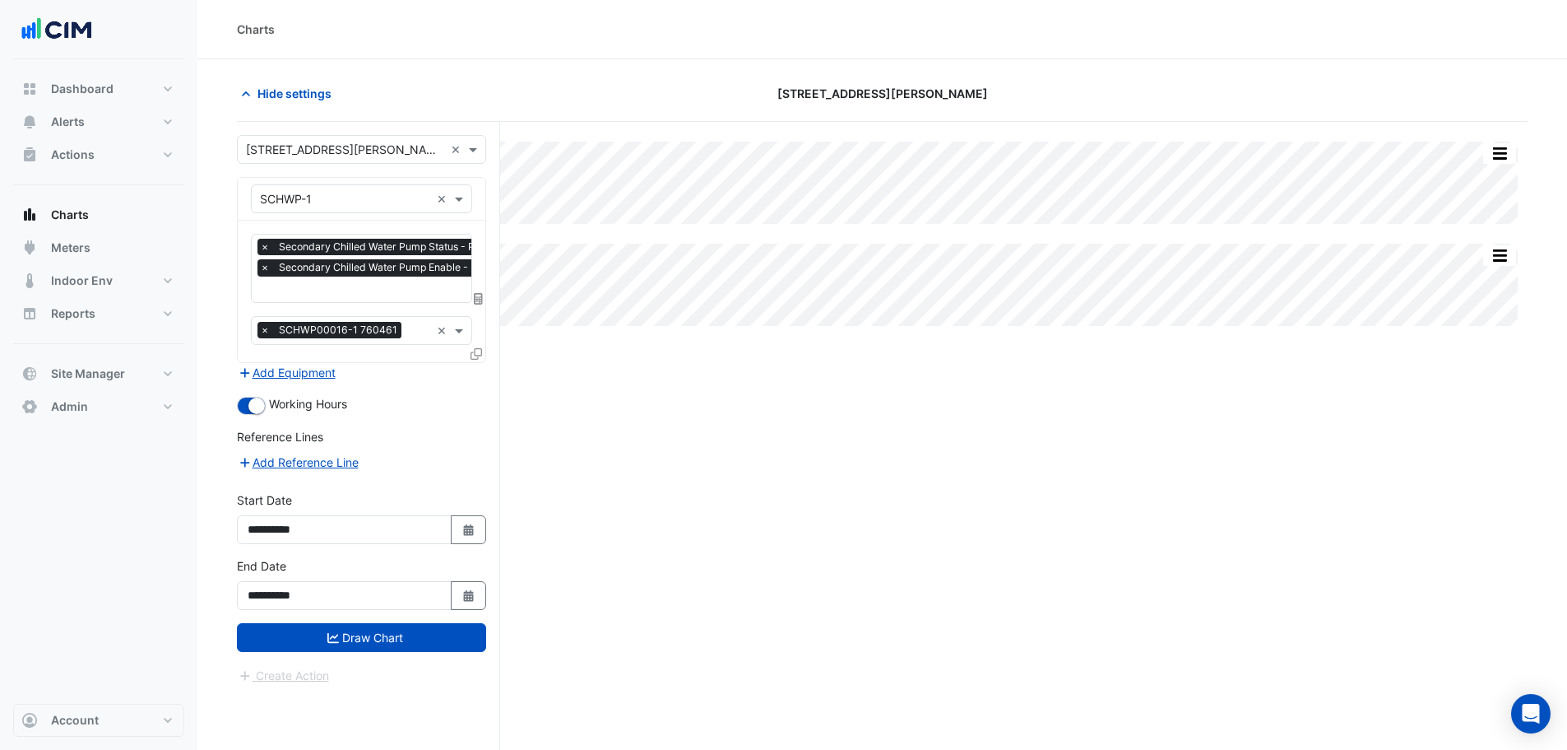
click at [389, 620] on div "**********" at bounding box center [361, 590] width 269 height 66
click at [403, 630] on button "Draw Chart" at bounding box center [361, 637] width 249 height 29
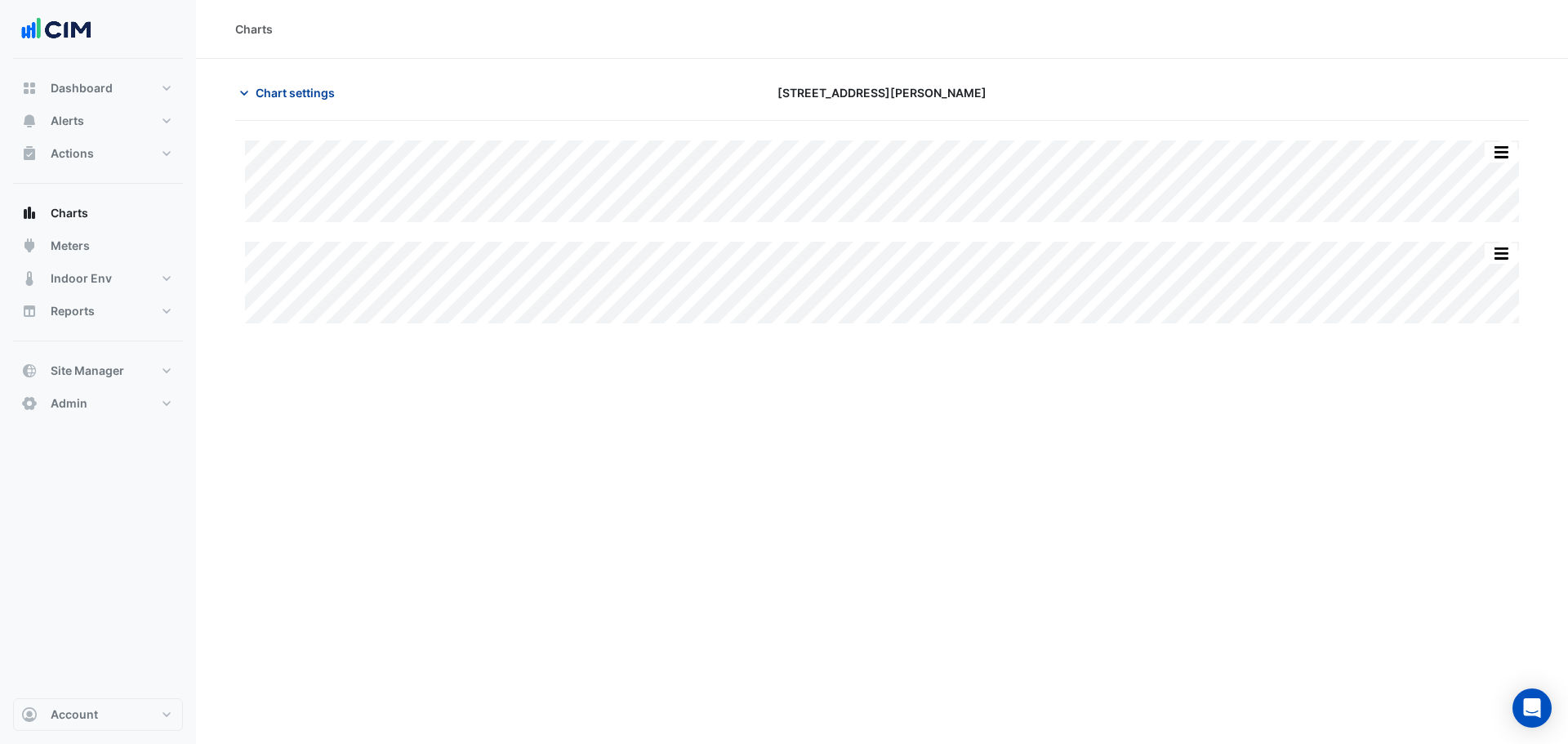
click at [283, 80] on button "Chart settings" at bounding box center [290, 92] width 110 height 29
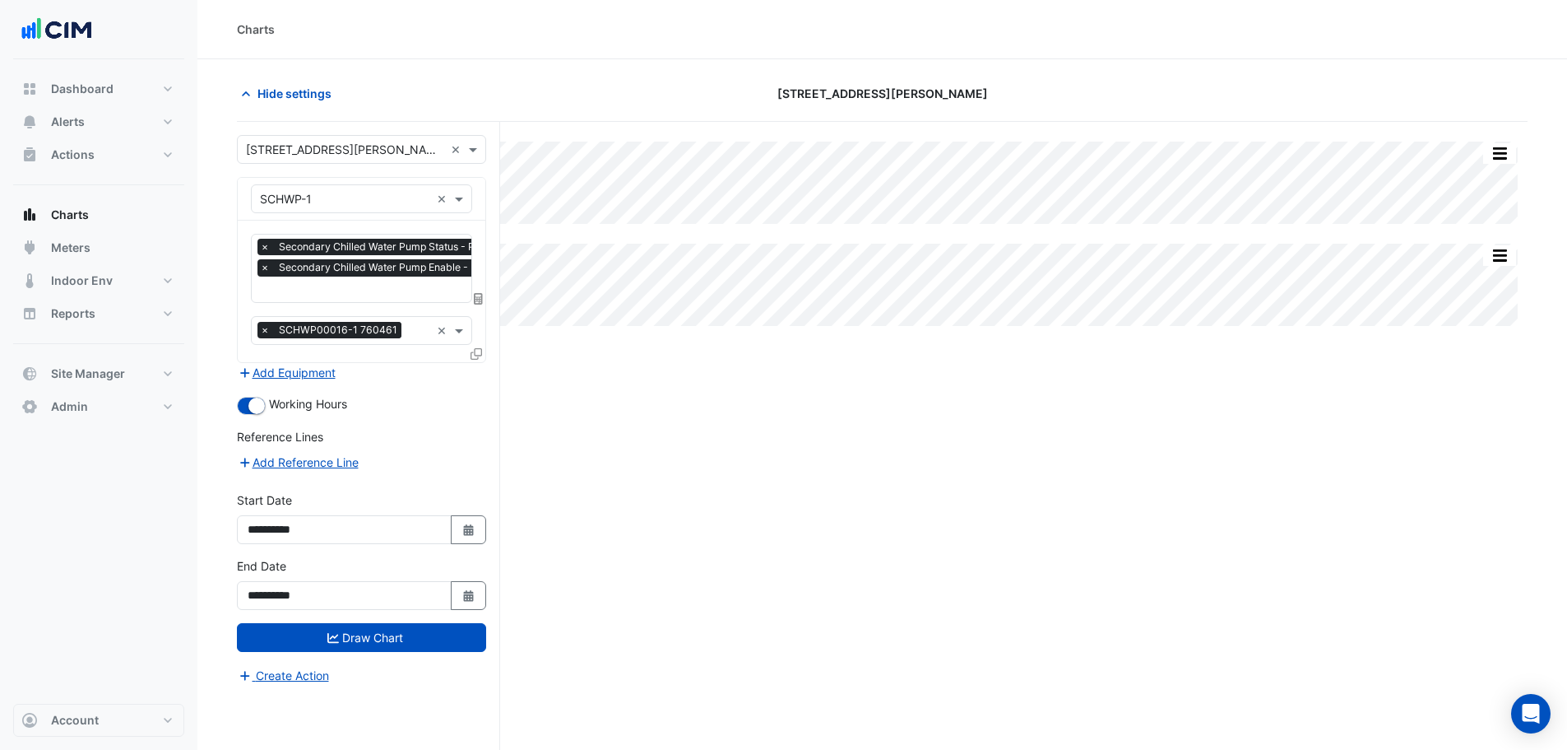
click at [335, 286] on input "text" at bounding box center [420, 290] width 321 height 17
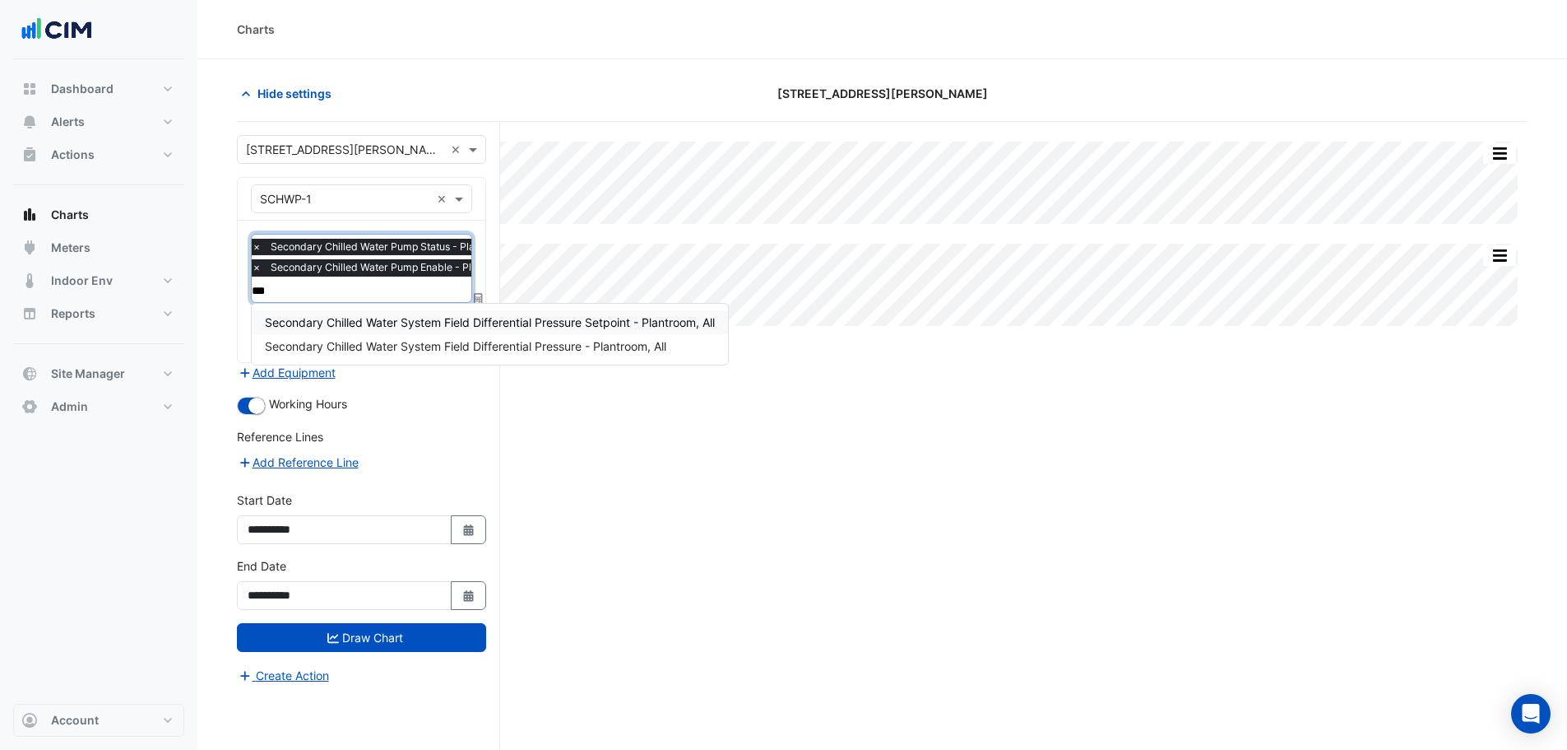
type input "****"
click at [499, 351] on span "Secondary Chilled Water System Field Differential Pressure - Plantroom, All" at bounding box center [466, 346] width 402 height 14
paste input "****"
type input "****"
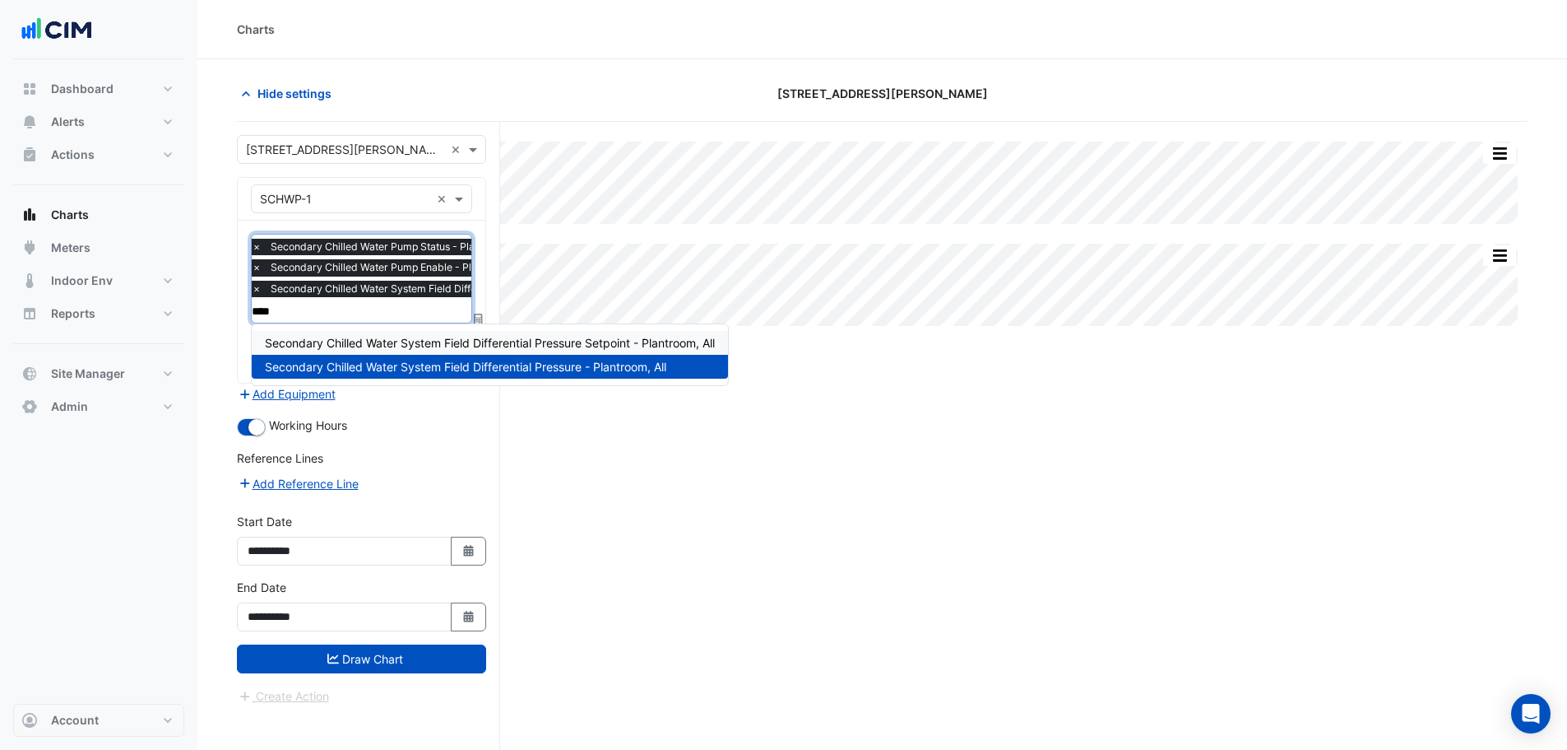
click at [499, 337] on span "Secondary Chilled Water System Field Differential Pressure Setpoint - Plantroom…" at bounding box center [490, 343] width 450 height 14
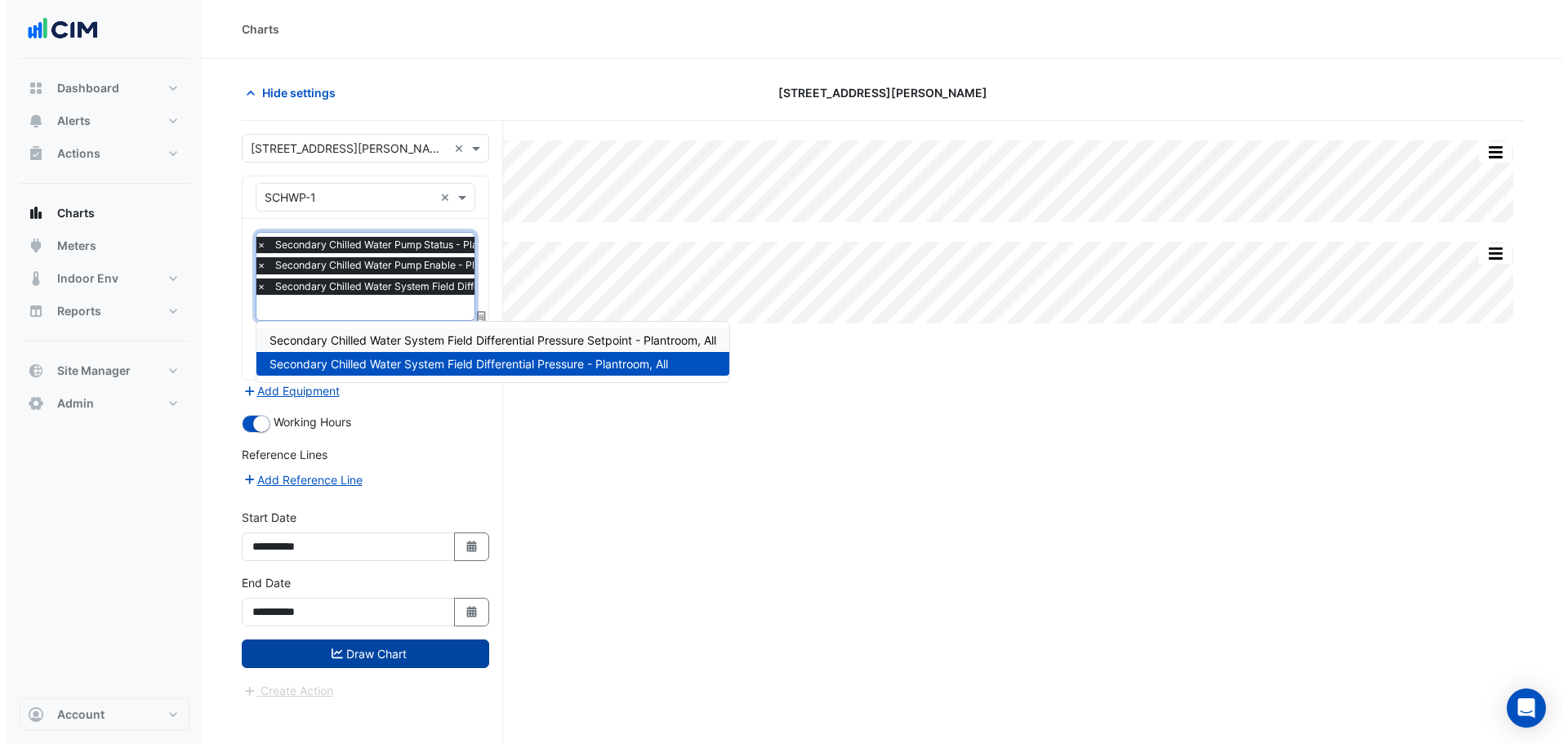
scroll to position [0, 0]
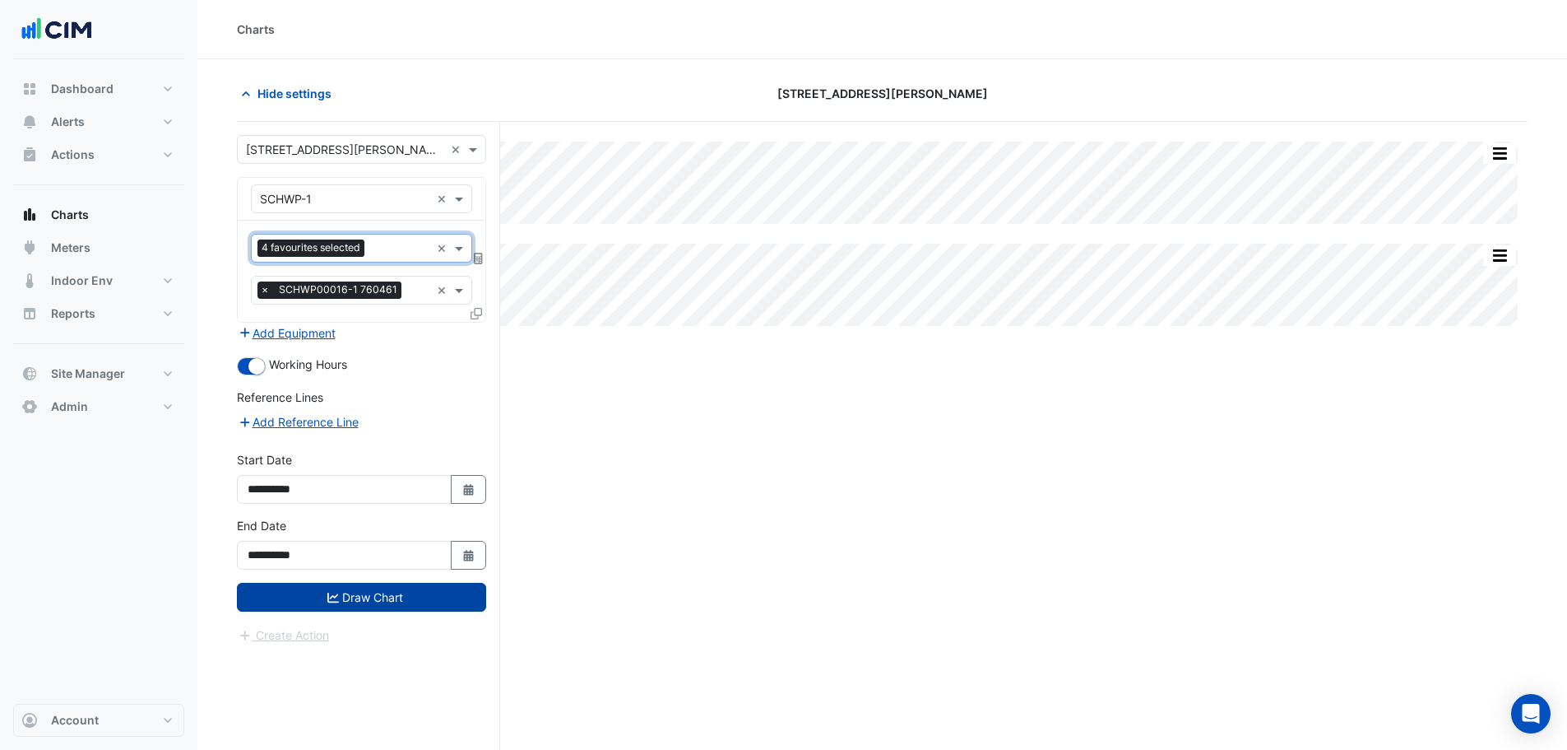
click at [416, 603] on button "Draw Chart" at bounding box center [361, 597] width 249 height 29
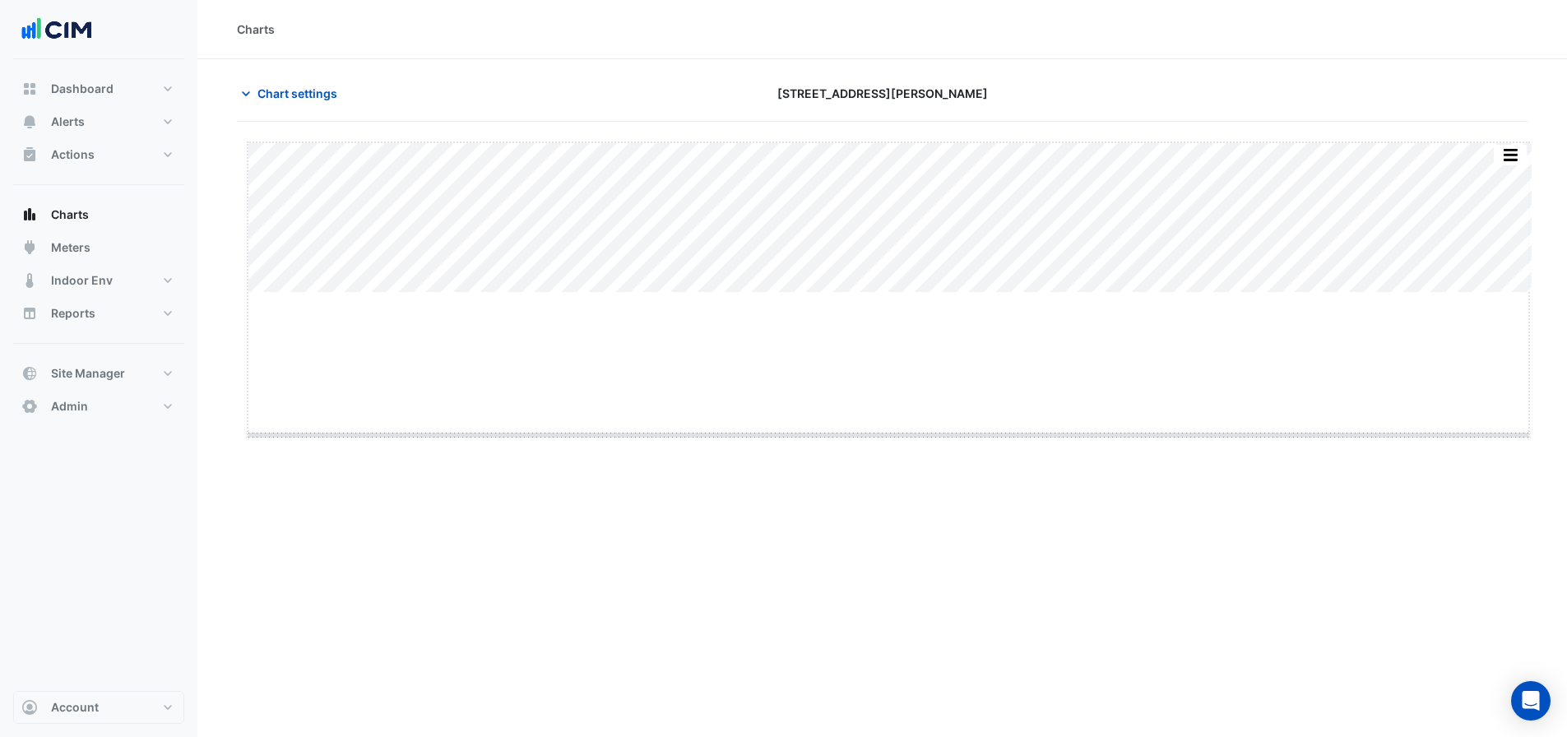
drag, startPoint x: 889, startPoint y: 294, endPoint x: 875, endPoint y: 472, distance: 179.0
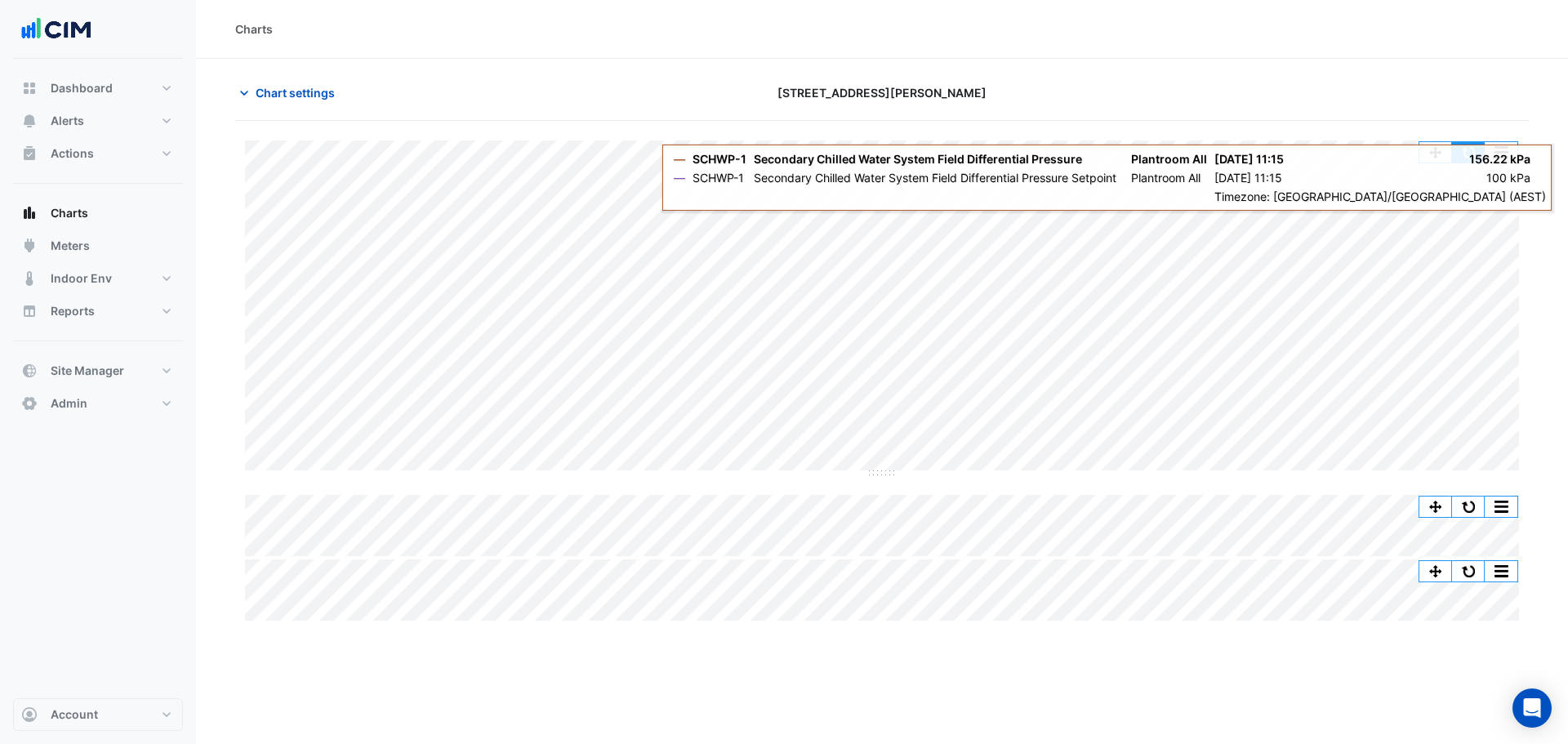
click at [1467, 148] on button "button" at bounding box center [1468, 152] width 33 height 21
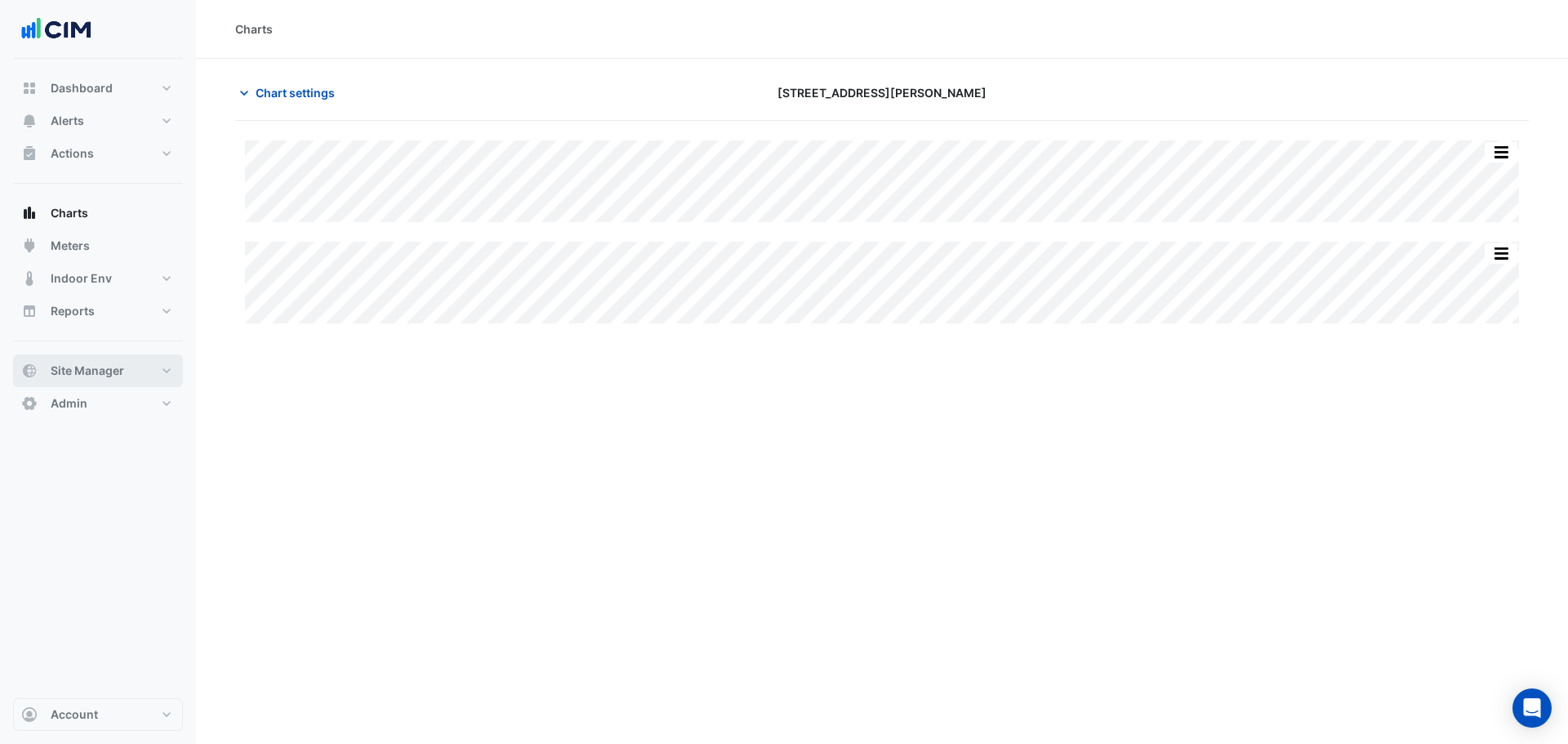
click at [79, 363] on span "Site Manager" at bounding box center [87, 370] width 73 height 16
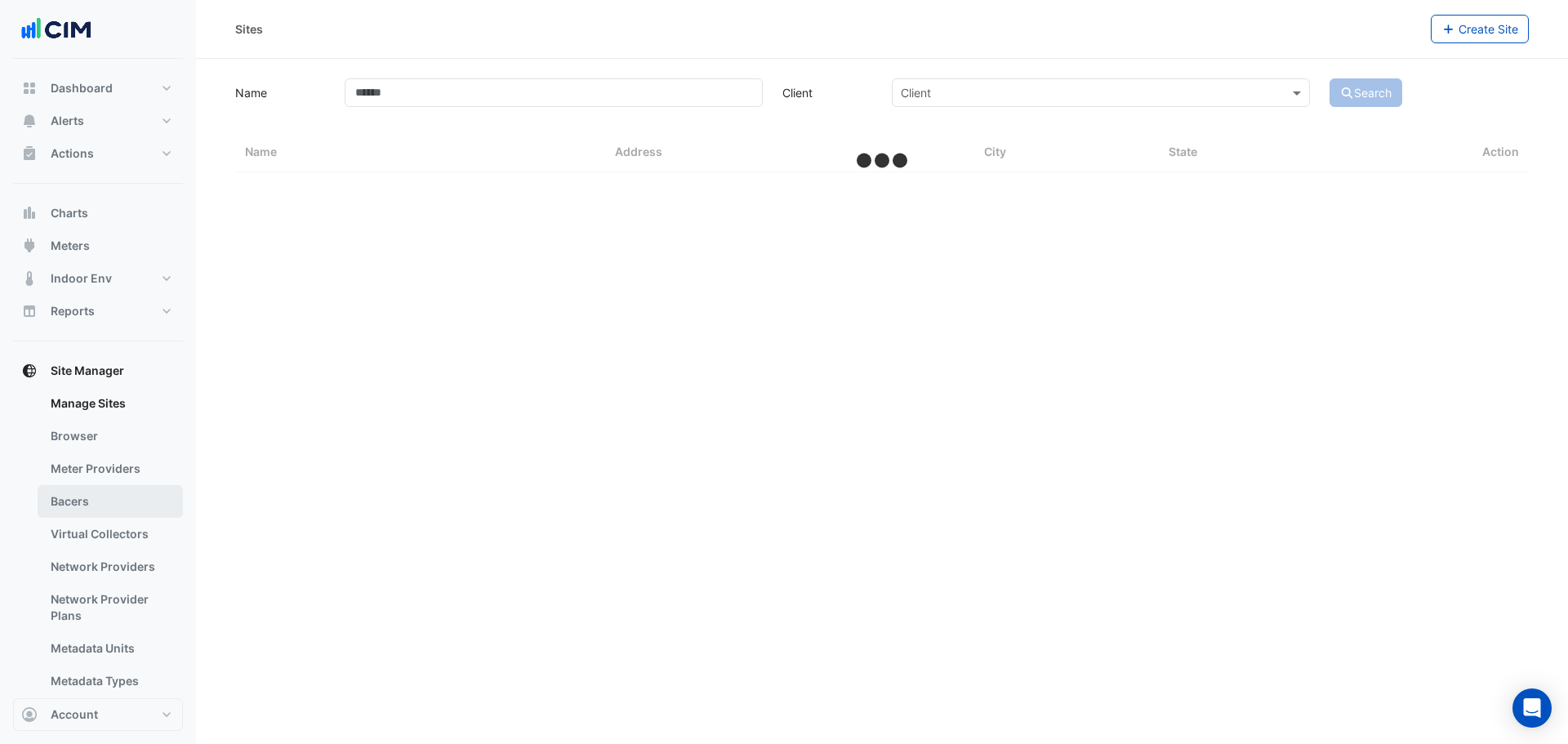
click at [113, 495] on link "Bacers" at bounding box center [110, 501] width 145 height 33
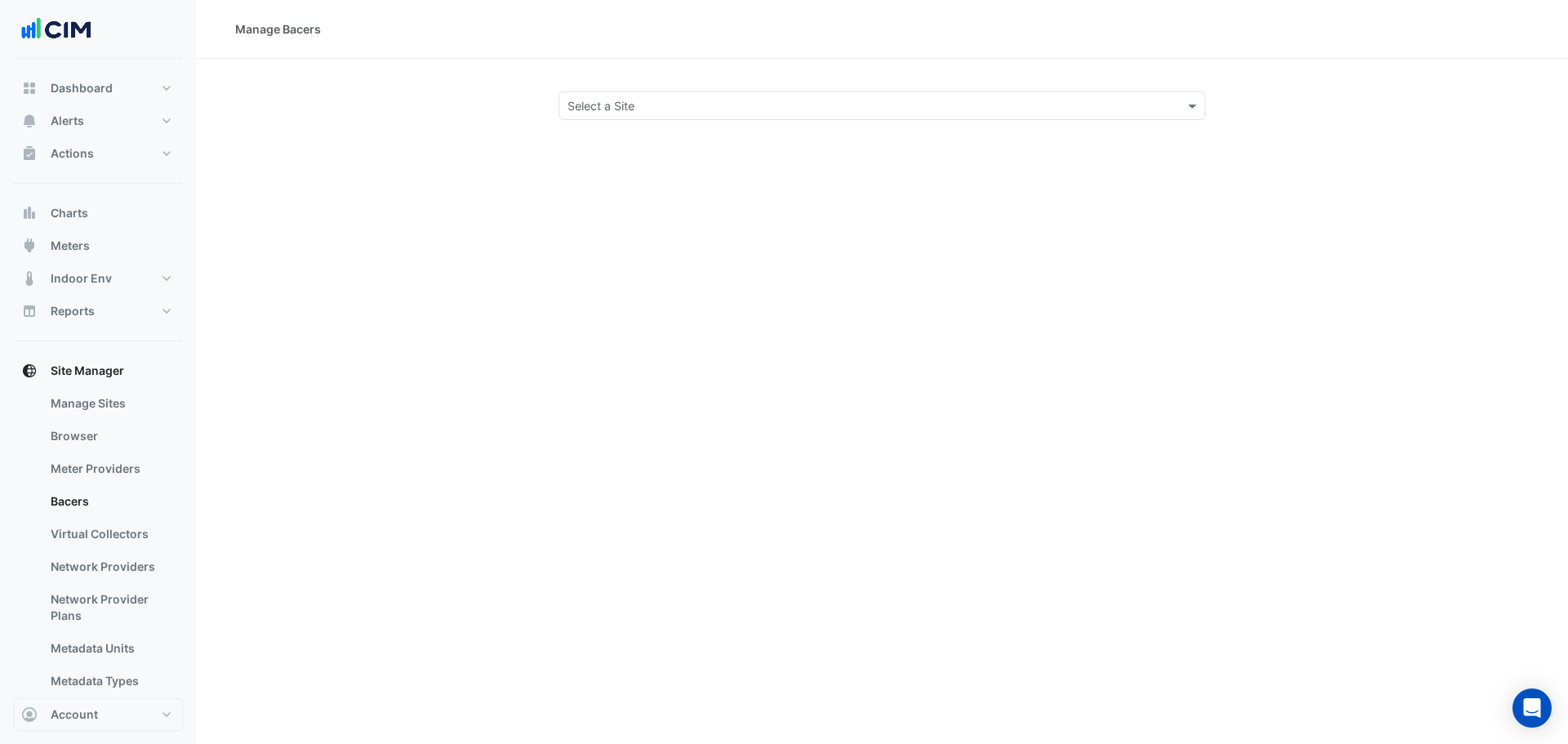
click at [734, 106] on input "text" at bounding box center [865, 106] width 596 height 17
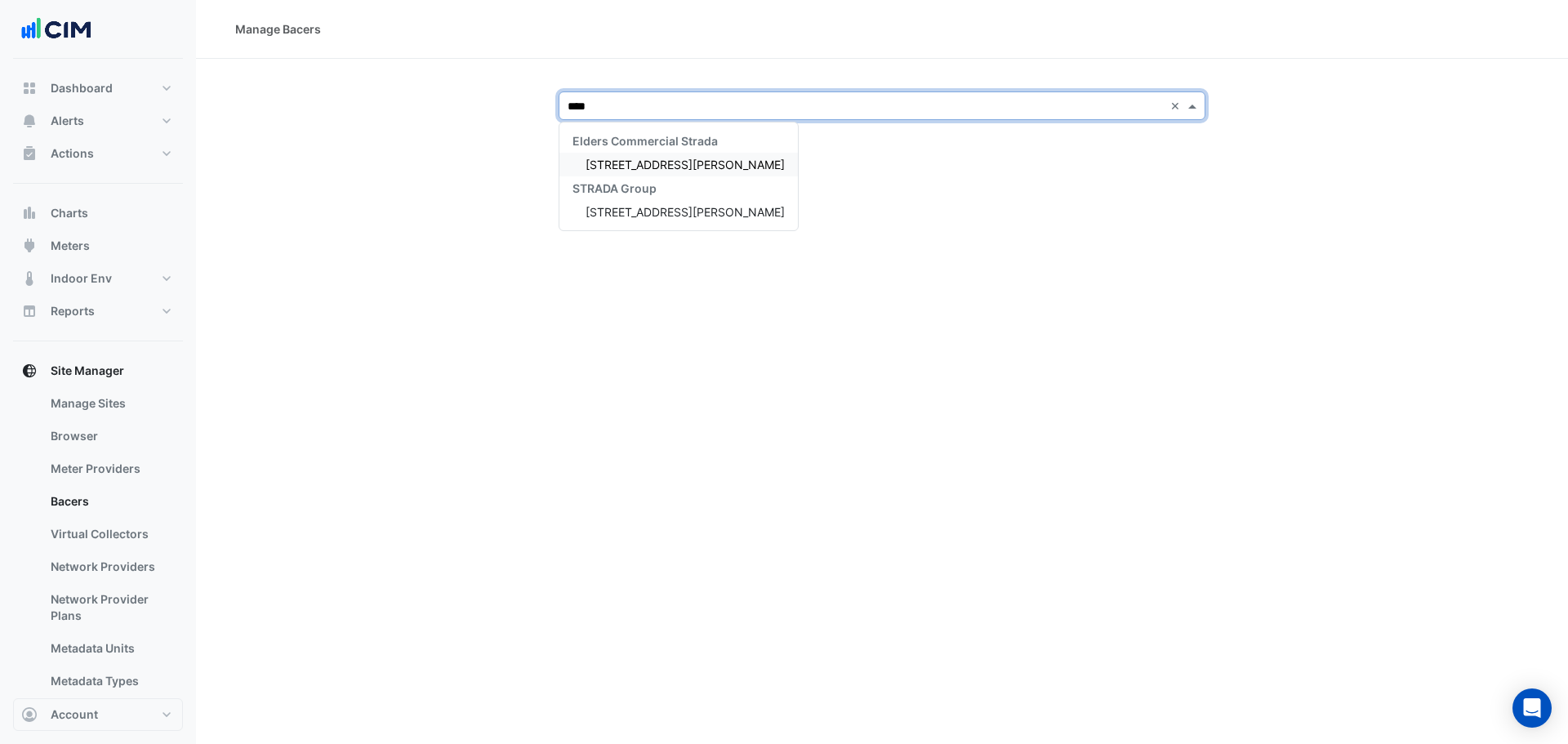
type input "*****"
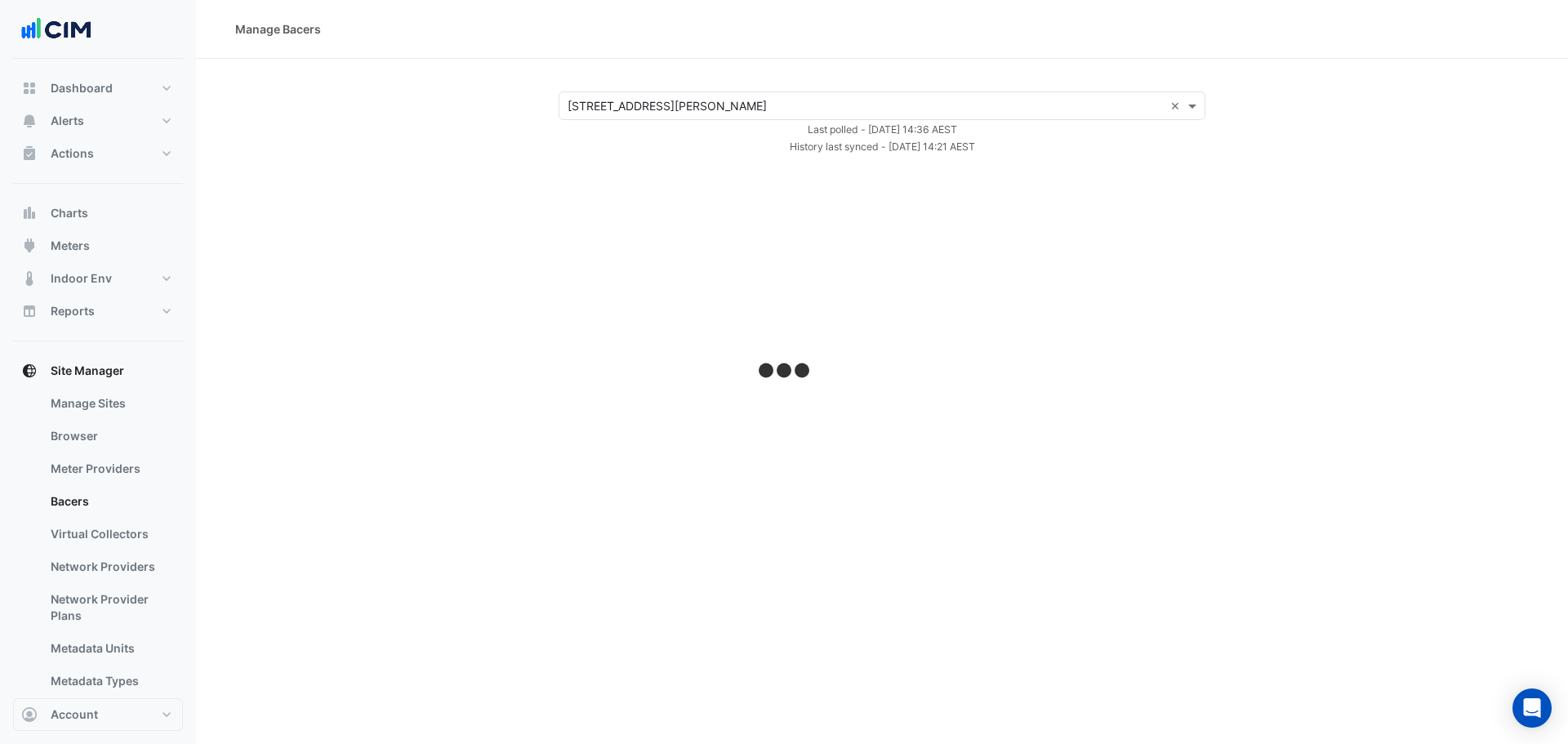
select select "**"
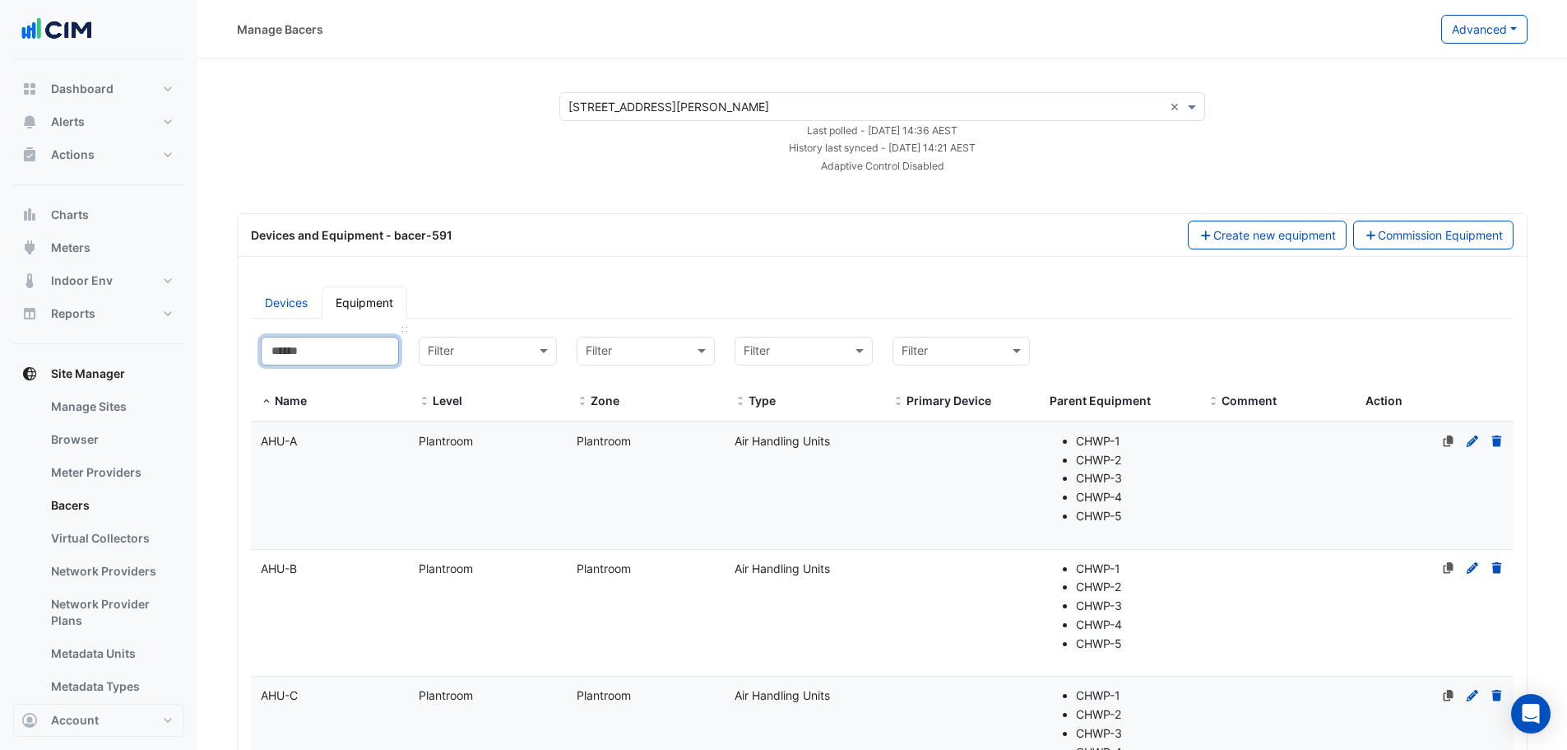
drag, startPoint x: 332, startPoint y: 360, endPoint x: 374, endPoint y: 346, distance: 44.0
click at [332, 360] on input at bounding box center [330, 351] width 138 height 29
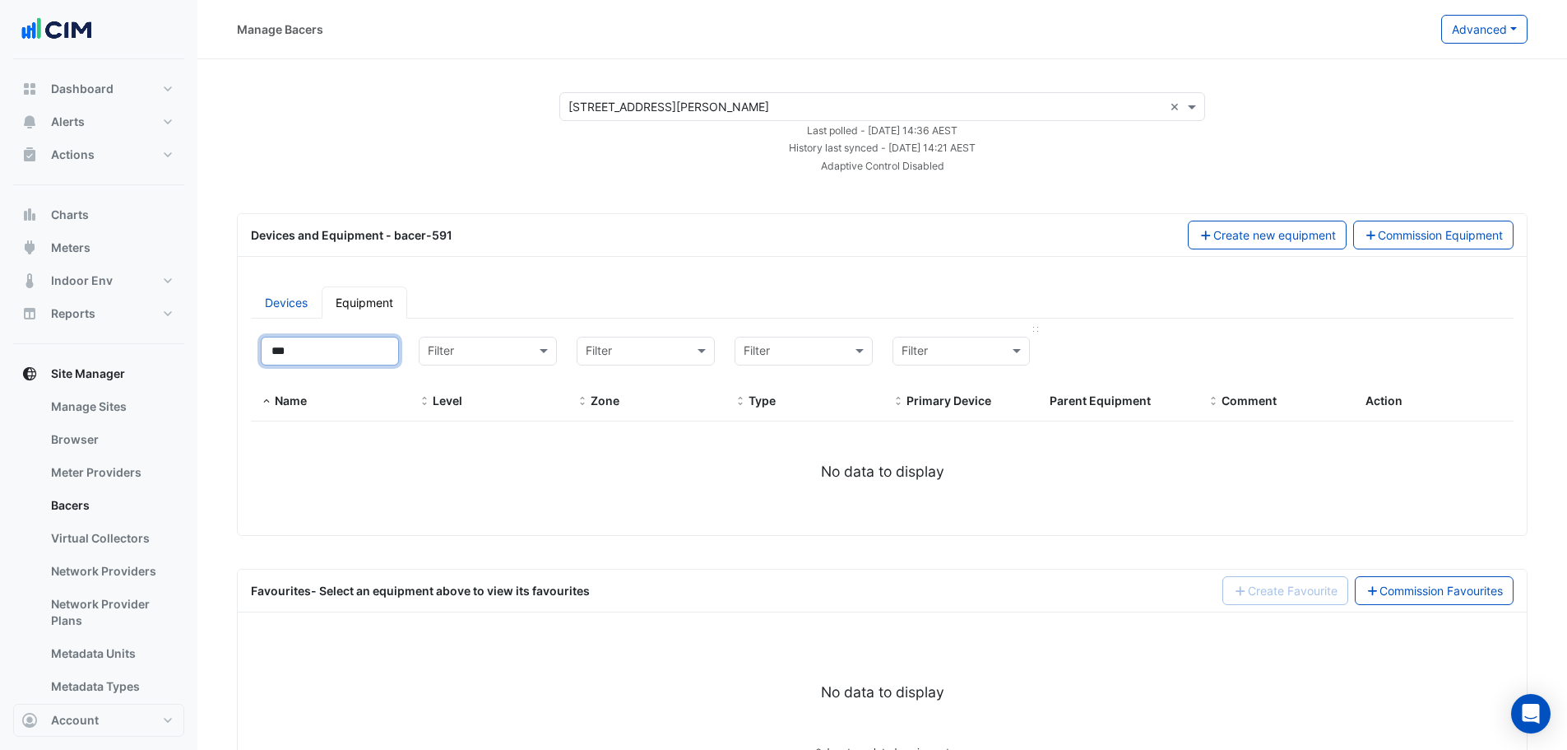
type input "**"
select select "**"
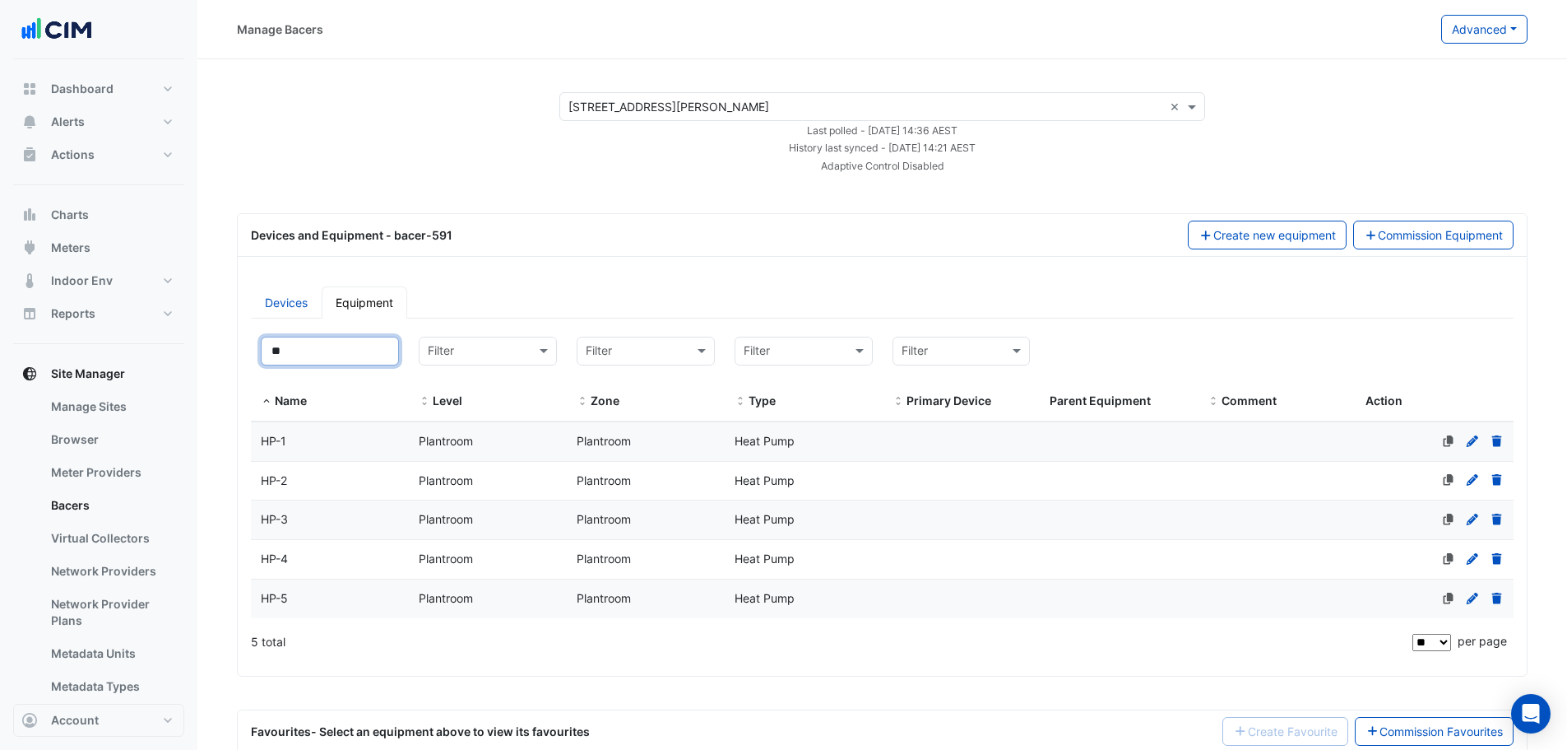
type input "**"
click at [812, 564] on div "Heat Pump" at bounding box center [804, 559] width 158 height 19
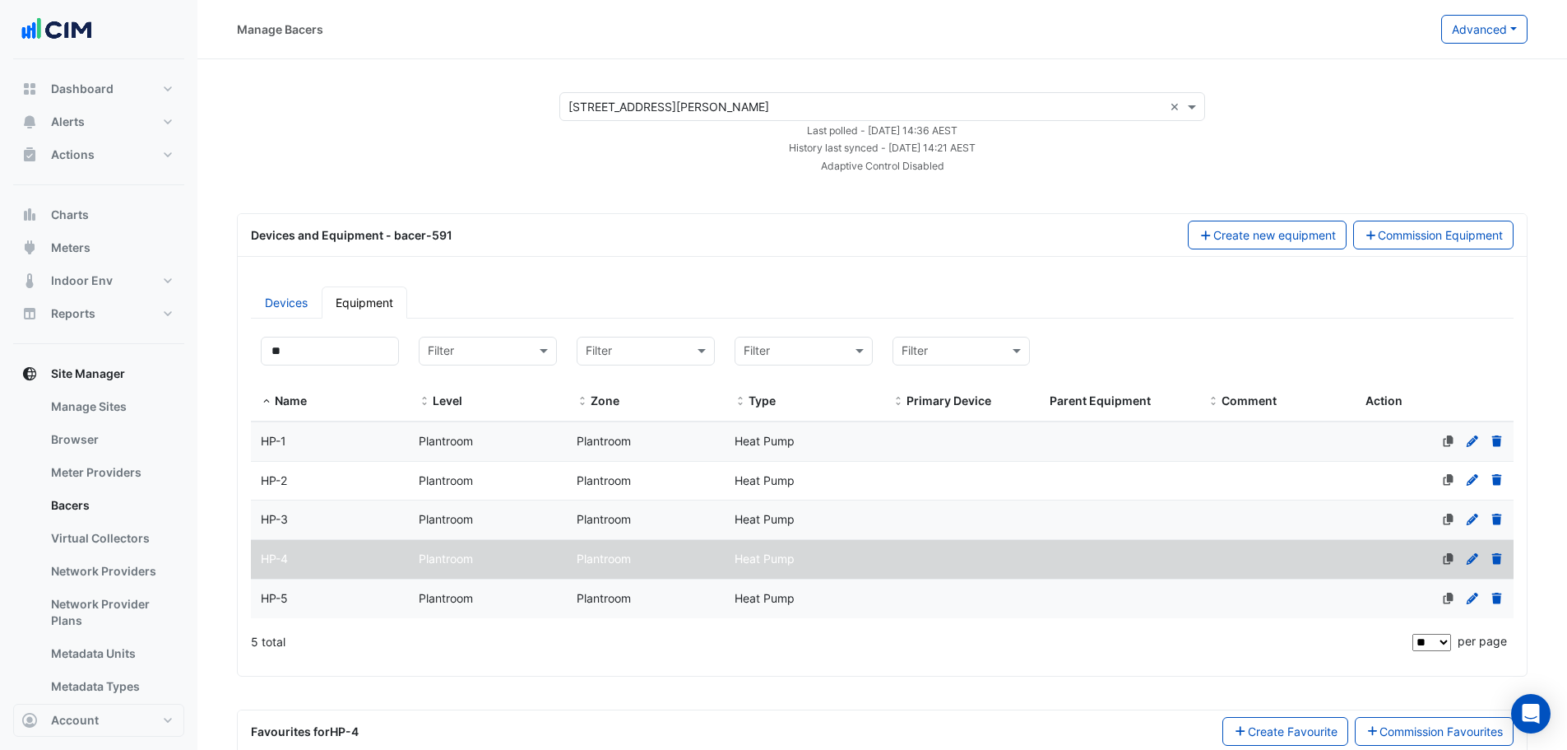
scroll to position [97, 0]
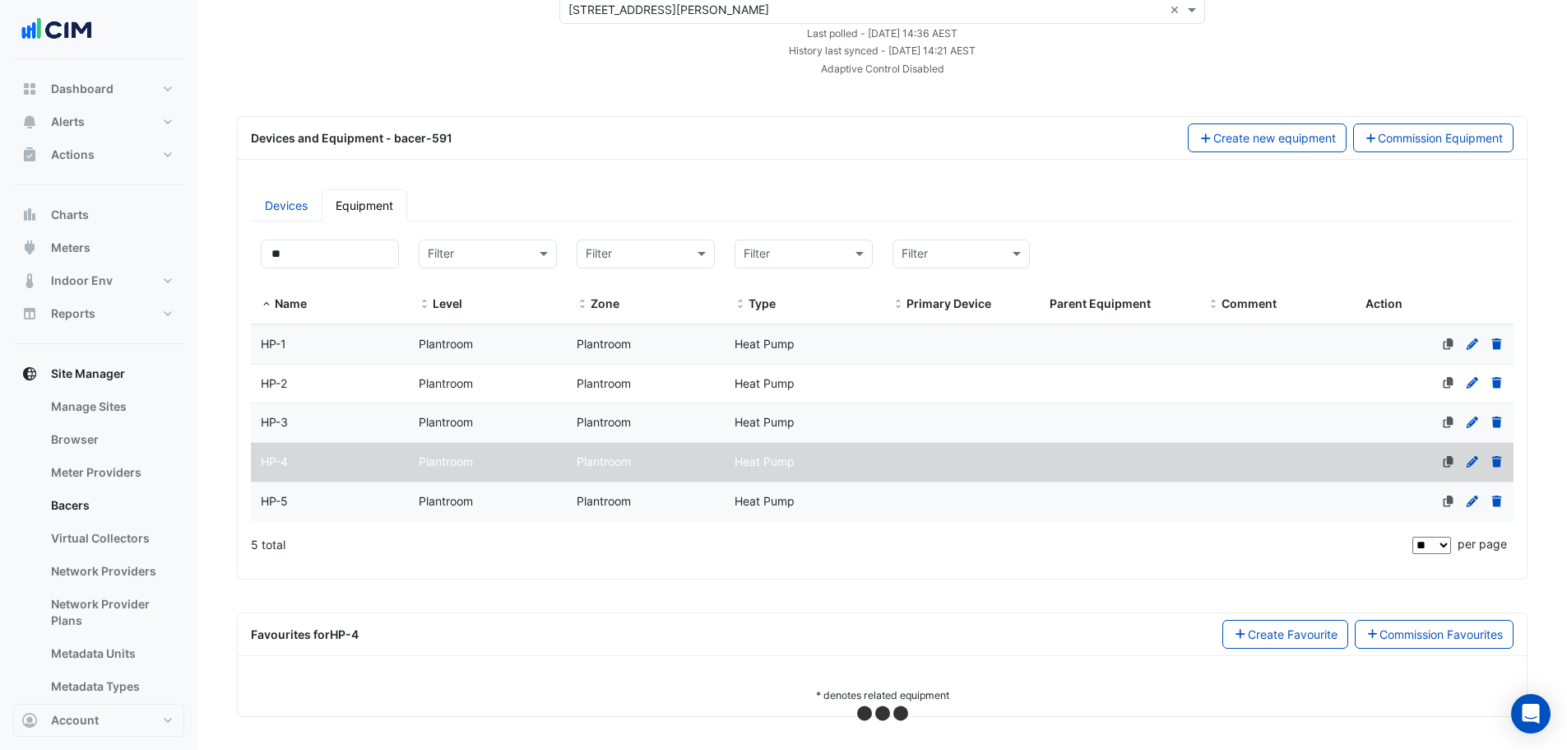
select select "**"
click at [86, 117] on button "Alerts" at bounding box center [98, 121] width 171 height 33
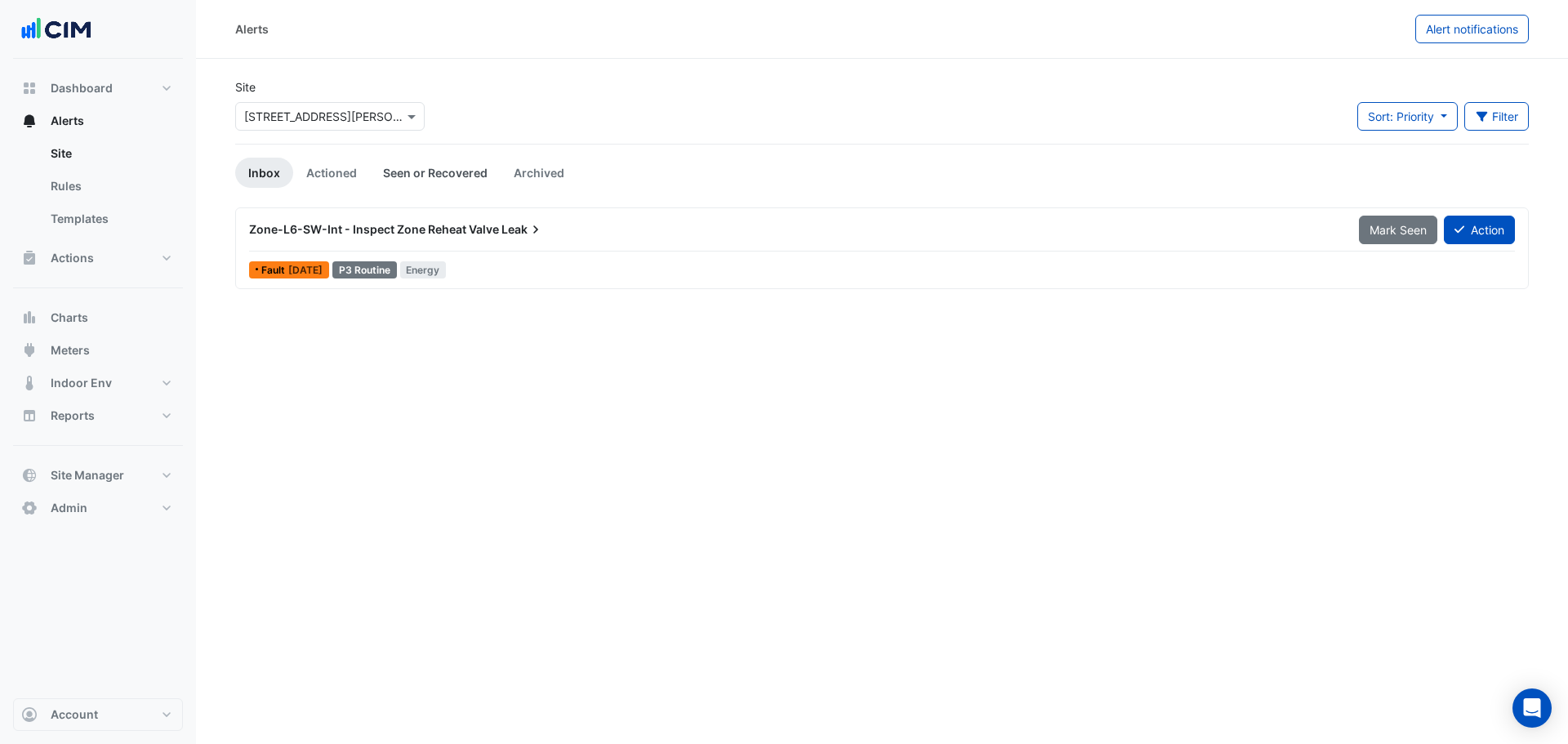
click at [450, 170] on link "Seen or Recovered" at bounding box center [436, 173] width 131 height 30
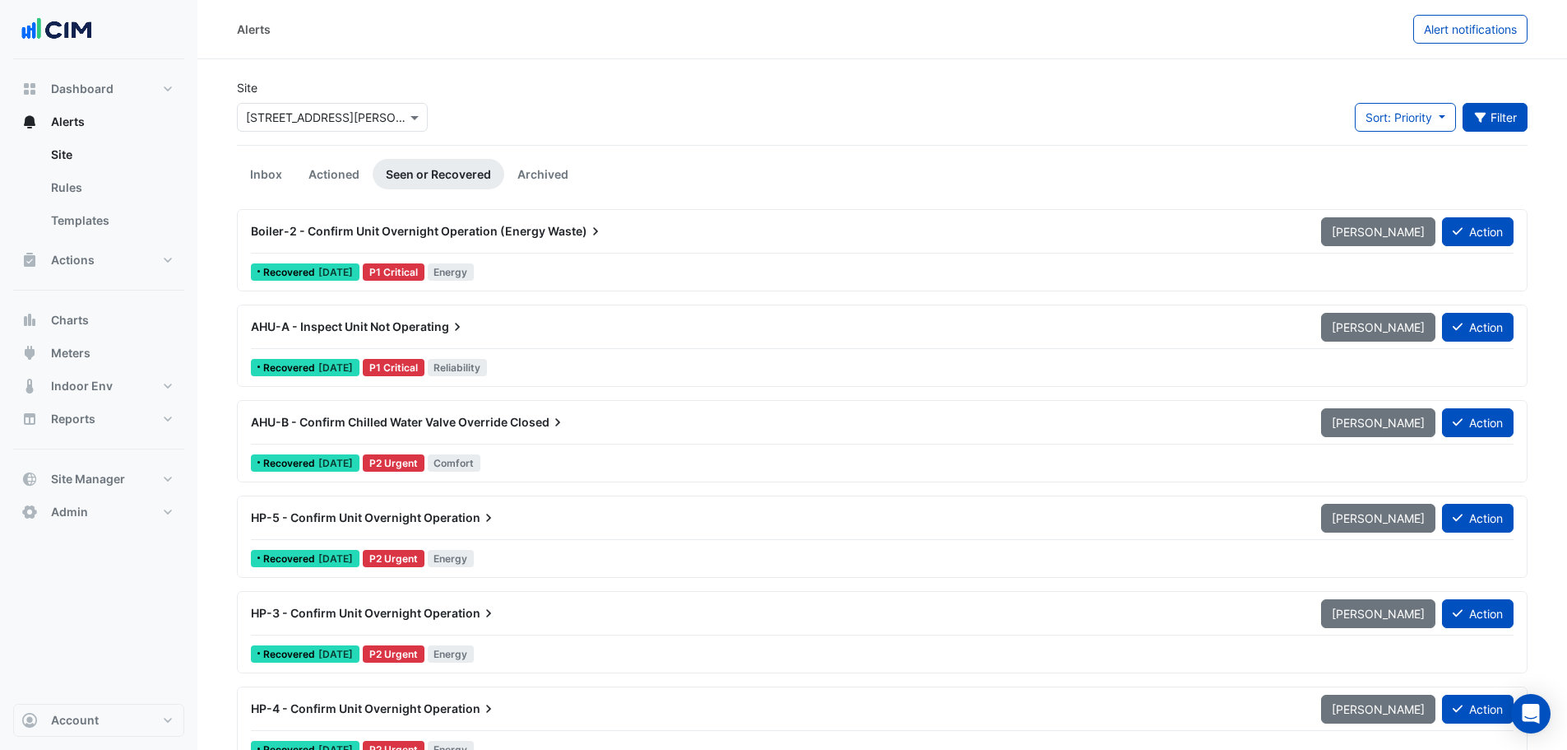
click at [1485, 127] on button "Filter" at bounding box center [1496, 117] width 66 height 29
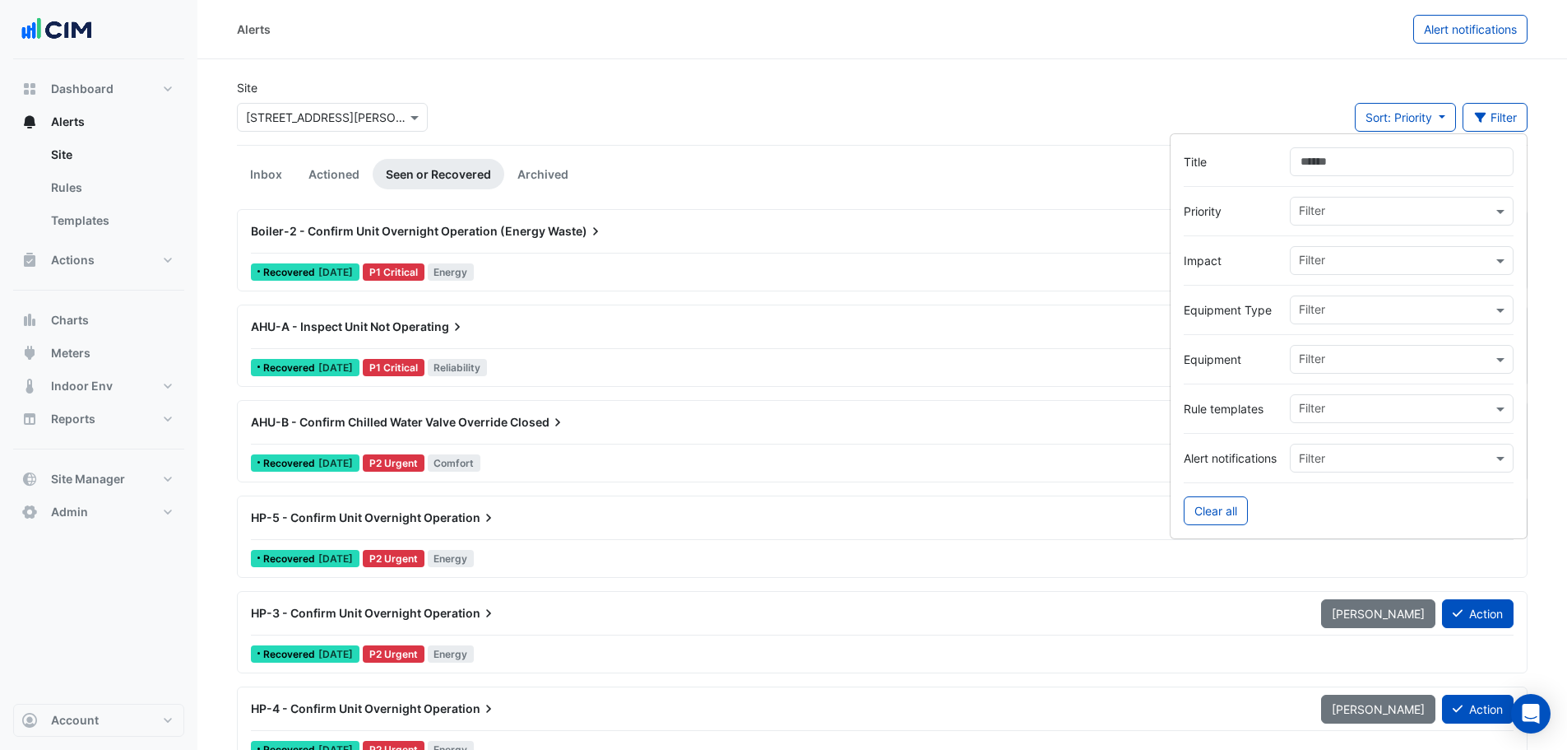
type input "*"
click at [1342, 369] on div at bounding box center [1395, 361] width 196 height 21
type input "****"
click at [1373, 316] on input "text" at bounding box center [1395, 311] width 193 height 17
click at [1369, 344] on div "Heat Pump" at bounding box center [1334, 345] width 86 height 24
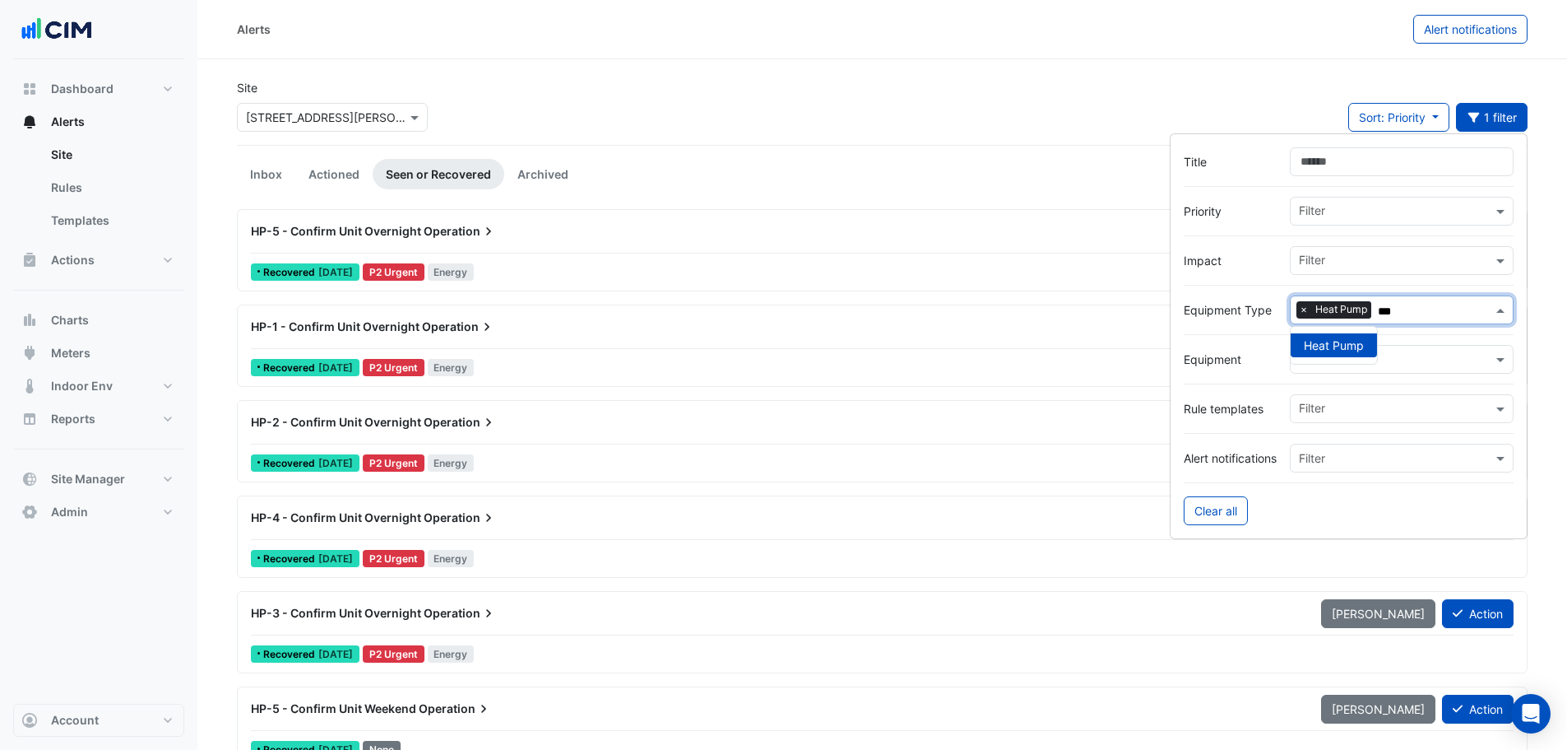
type input "***"
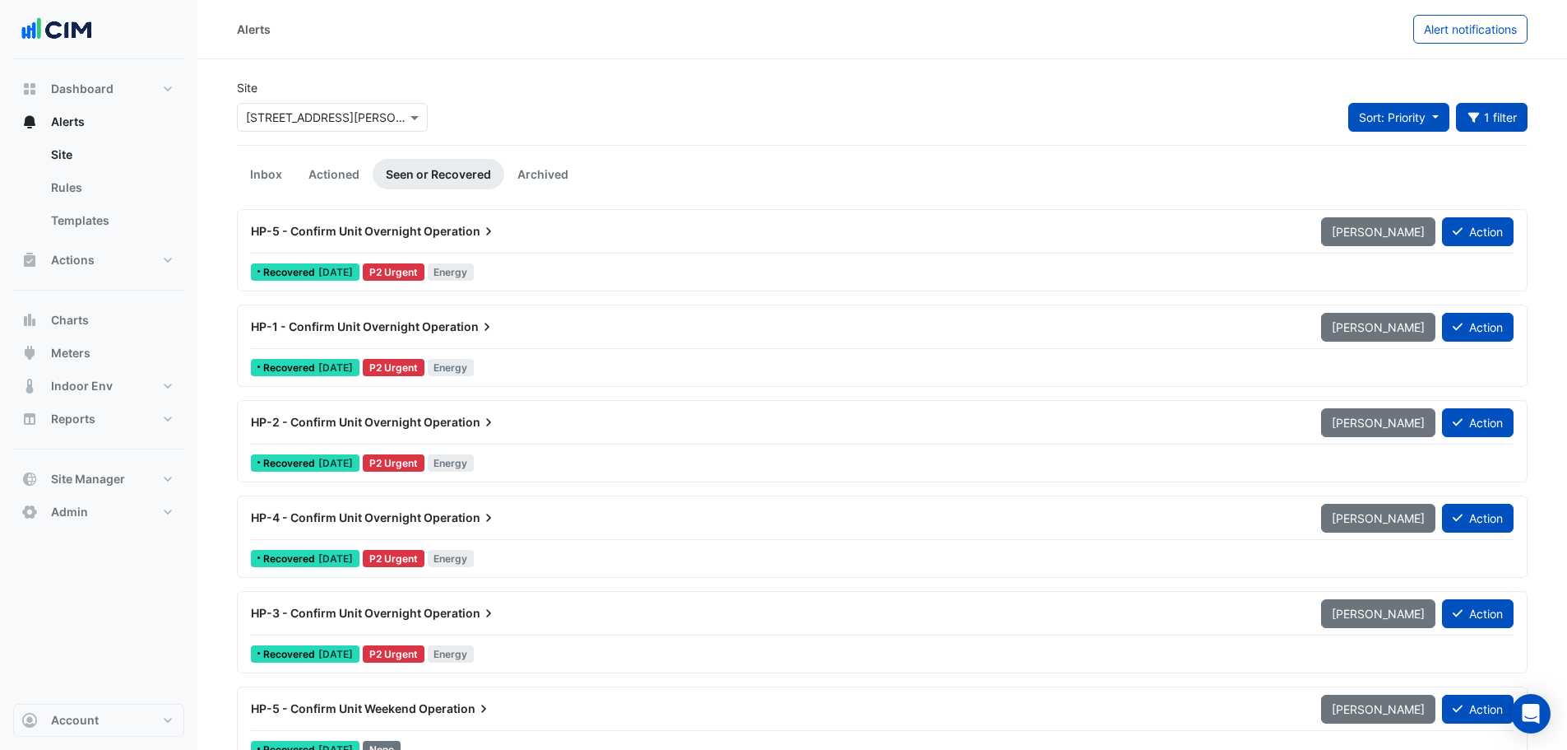
click at [1382, 117] on span "Sort: Priority" at bounding box center [1392, 117] width 67 height 14
click at [1391, 179] on li "Updated" at bounding box center [1413, 177] width 130 height 24
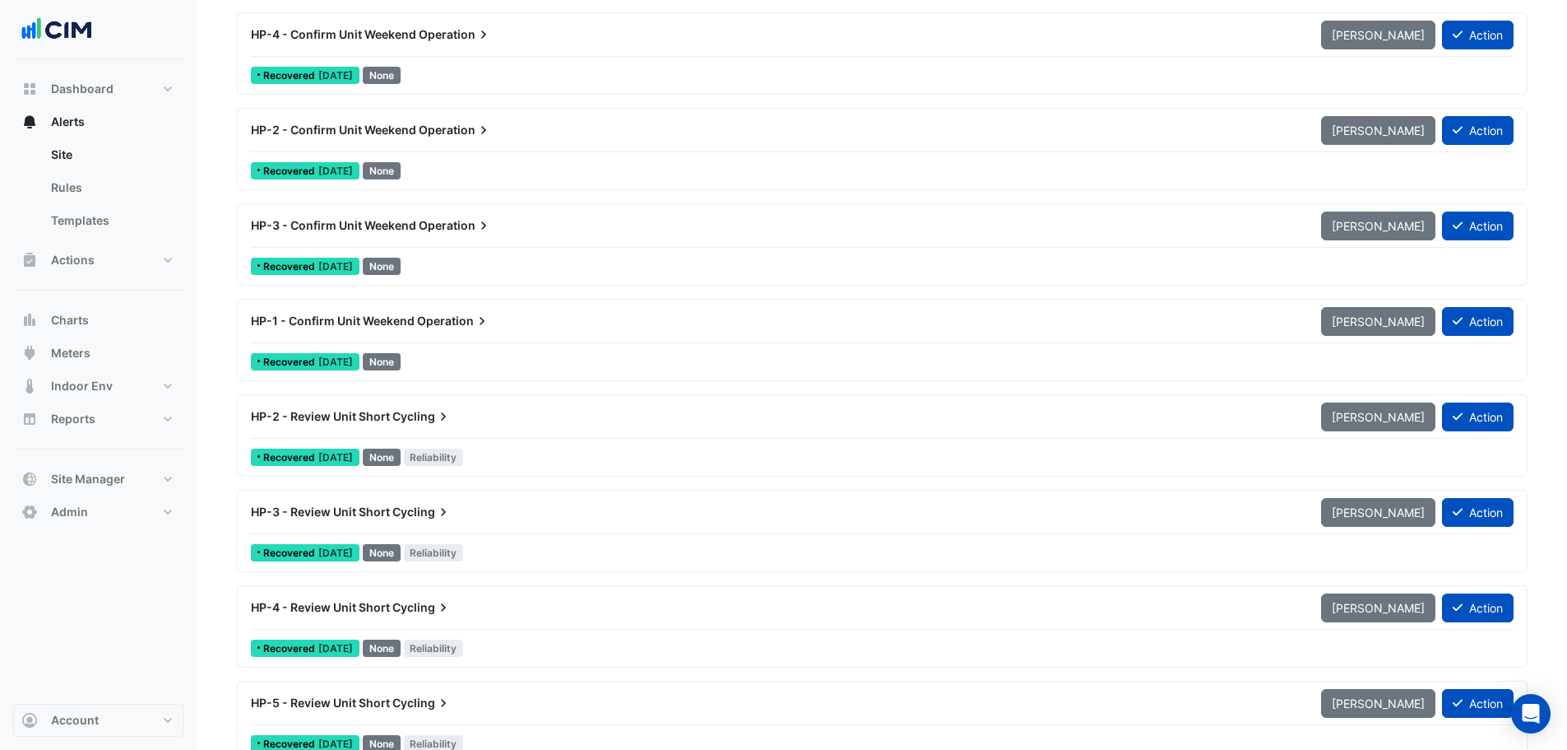
scroll to position [329, 0]
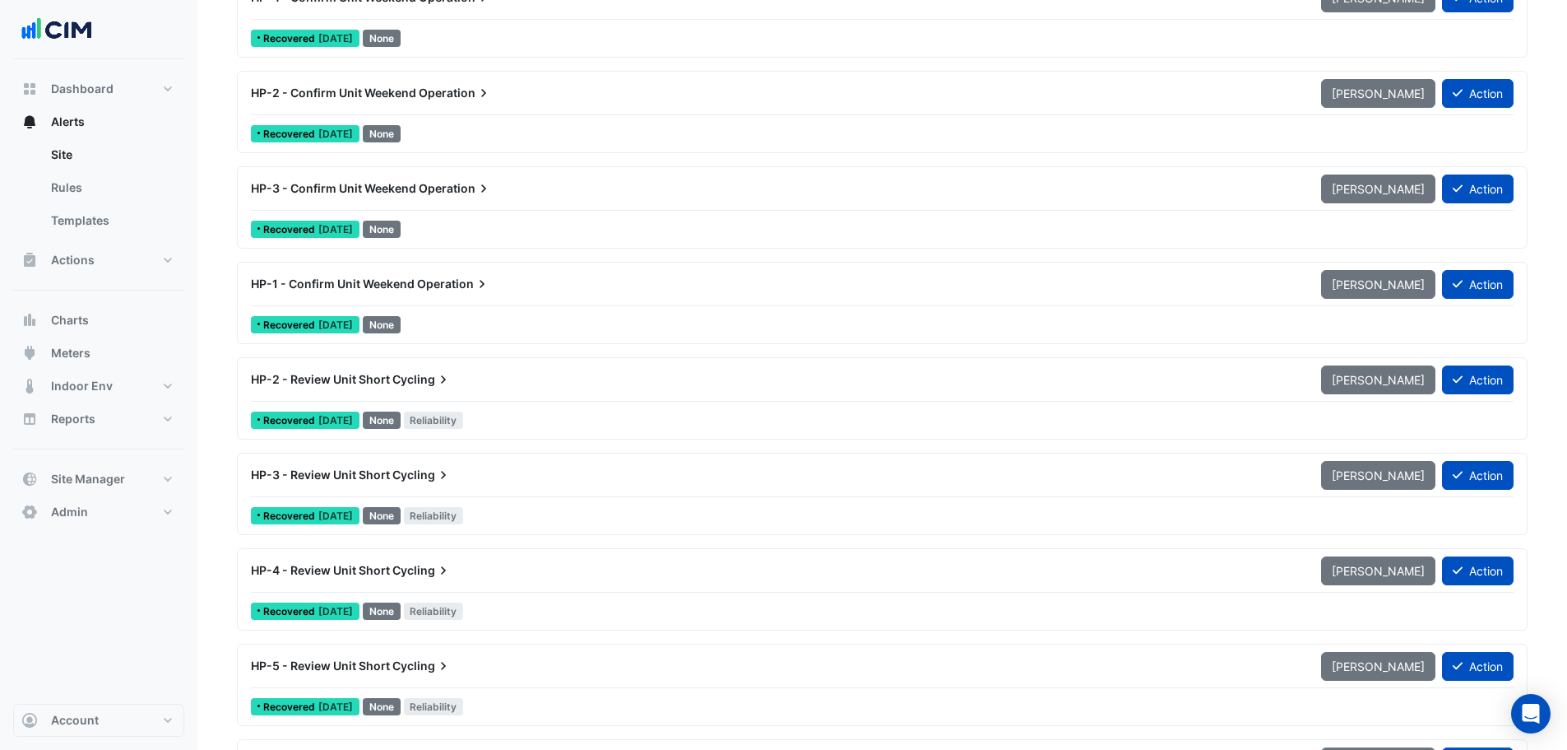
click at [483, 378] on div "HP-2 - Review Unit Short Cycling" at bounding box center [776, 379] width 1051 height 16
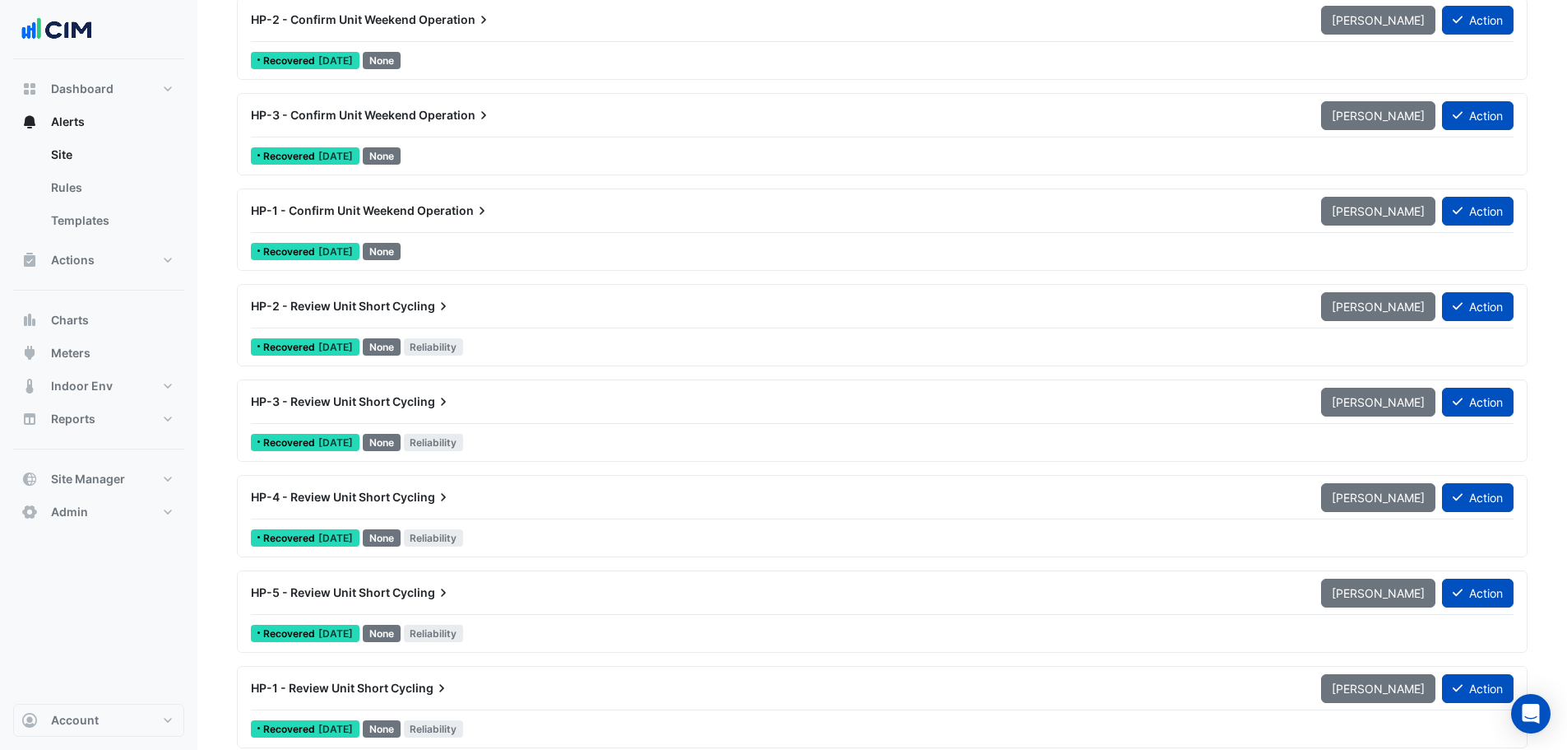
scroll to position [439, 0]
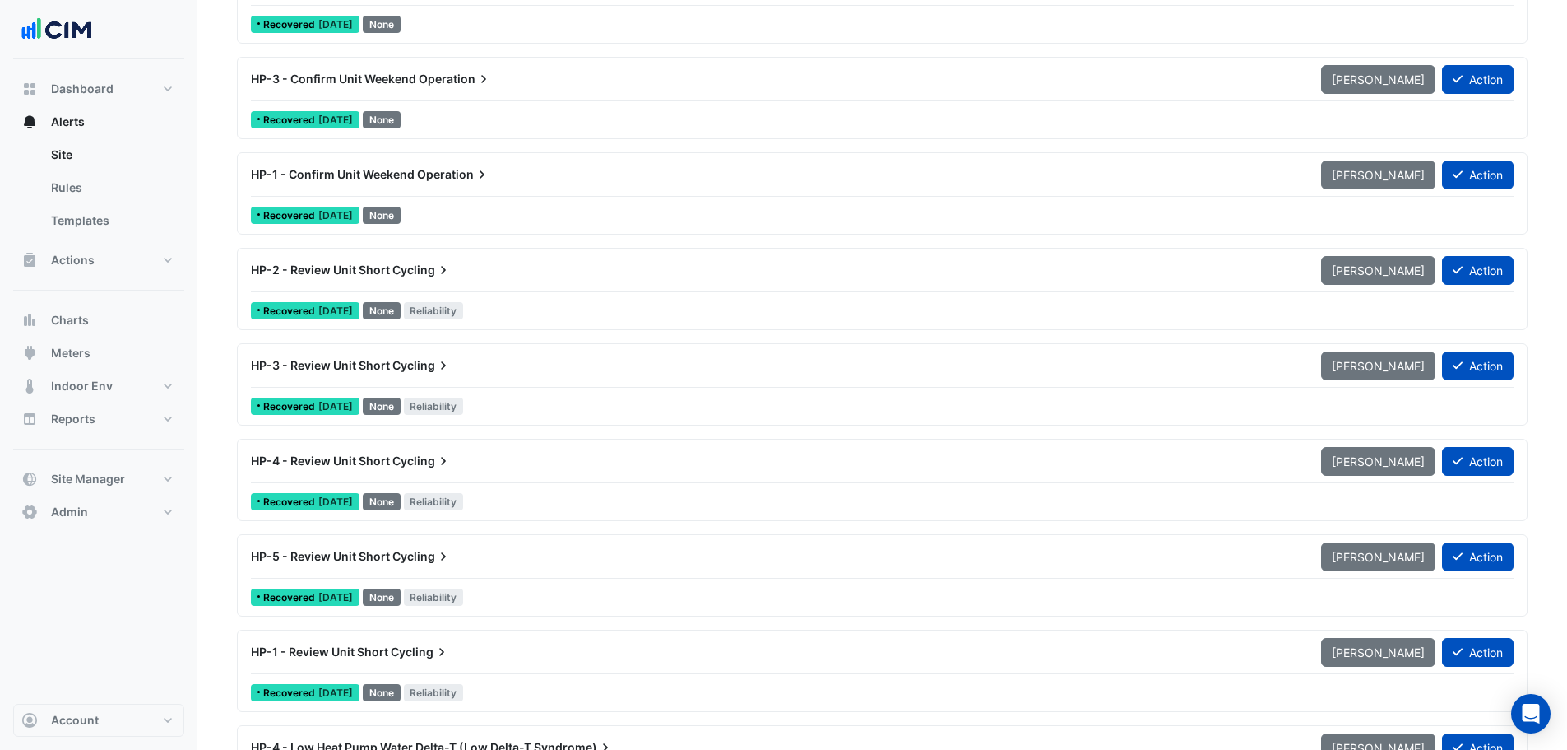
click at [351, 373] on div "HP-3 - Review Unit Short Cycling" at bounding box center [776, 365] width 1051 height 16
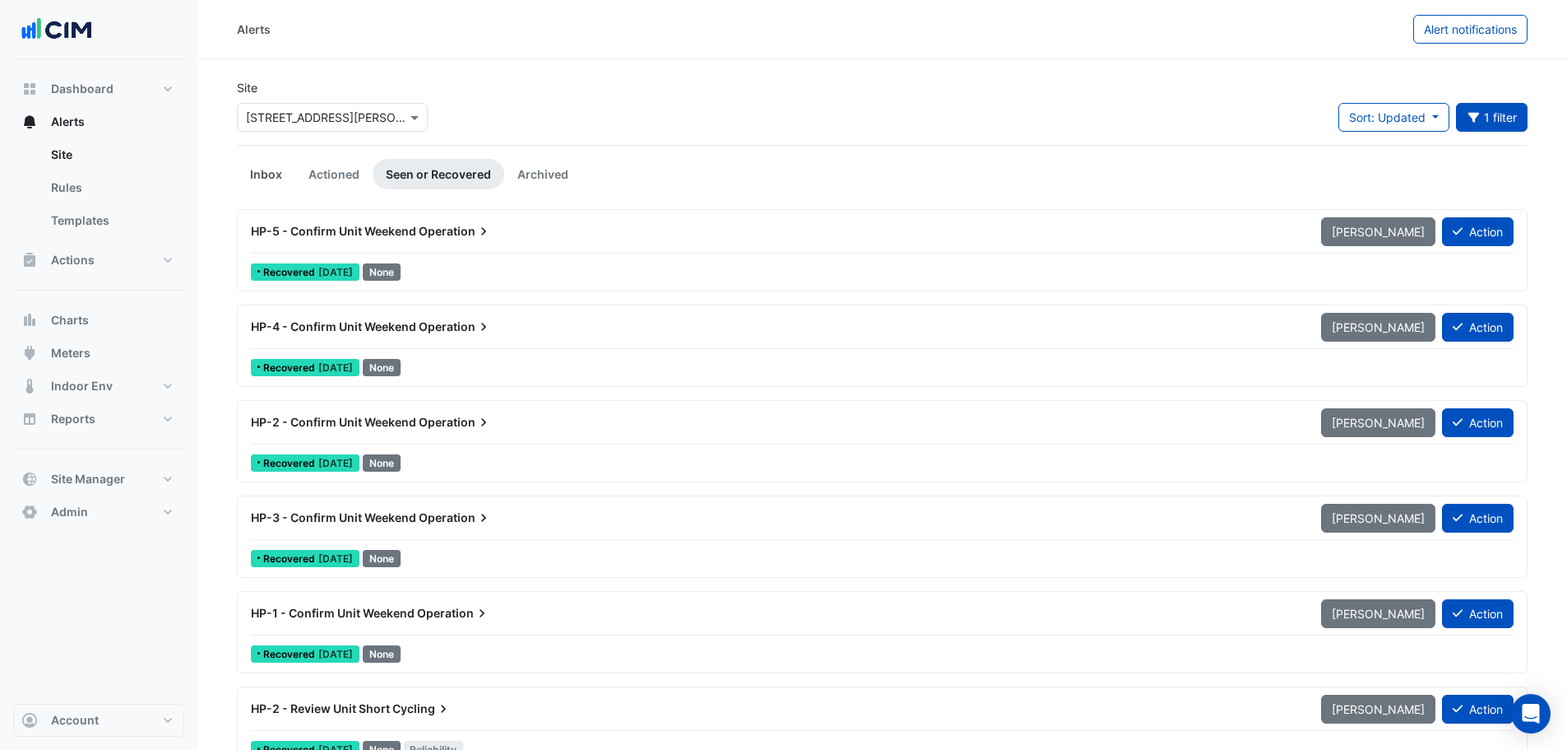
click at [262, 169] on link "Inbox" at bounding box center [266, 174] width 58 height 30
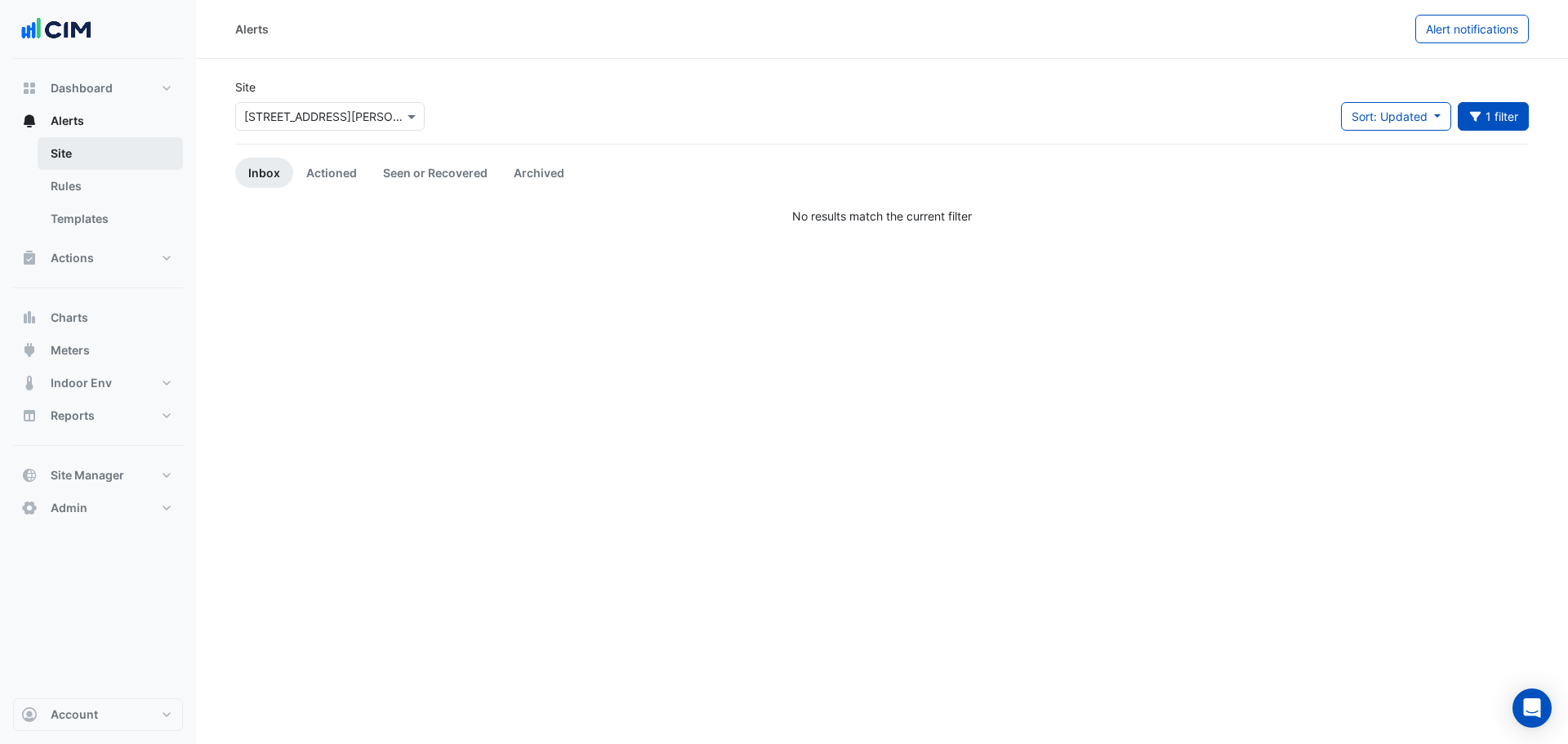
drag, startPoint x: 144, startPoint y: 148, endPoint x: 134, endPoint y: 148, distance: 10.0
click at [142, 148] on link "Site" at bounding box center [110, 153] width 145 height 33
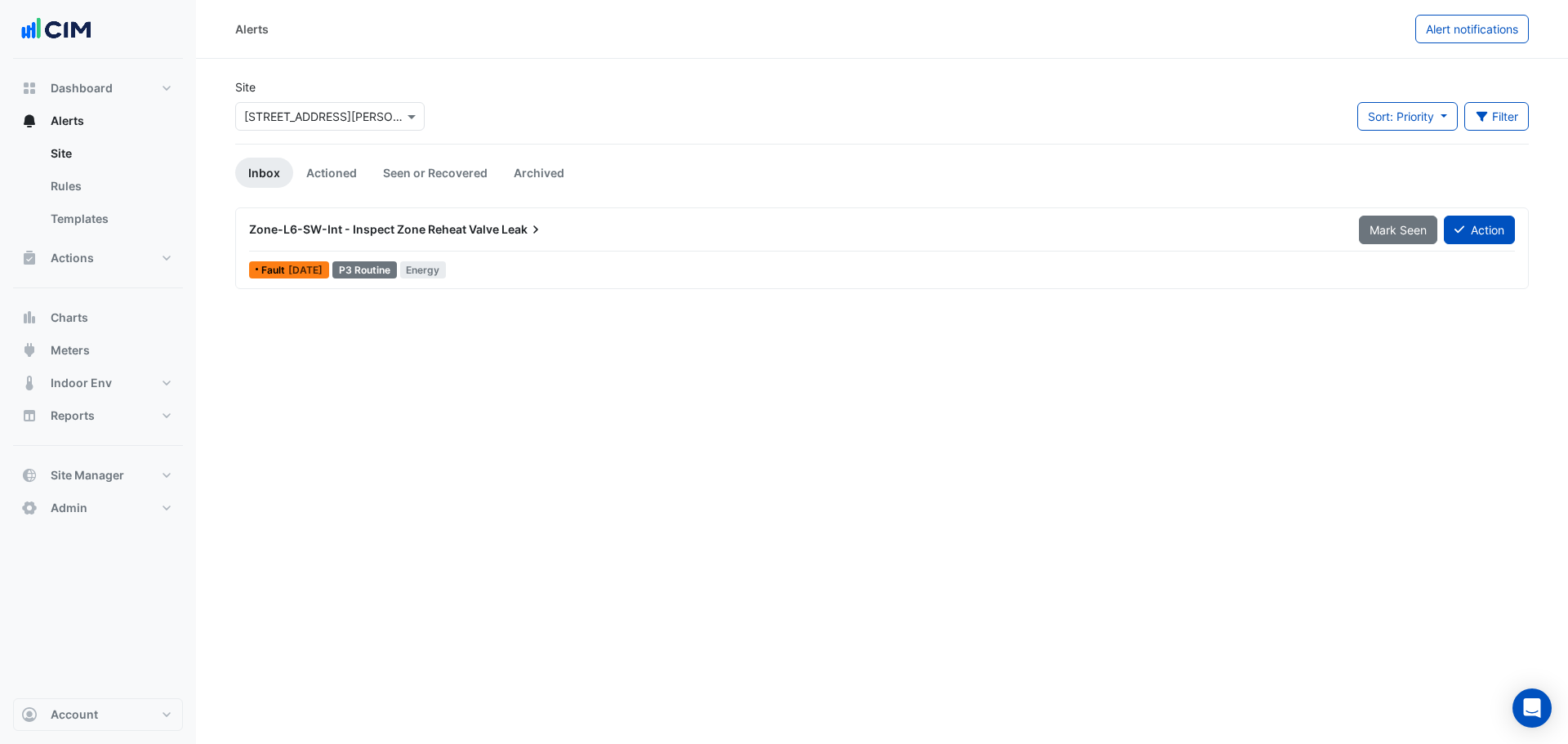
click at [526, 250] on div "Zone-L6-SW-Int - Inspect Zone Reheat Valve Leak Mark Seen Action" at bounding box center [881, 232] width 1265 height 37
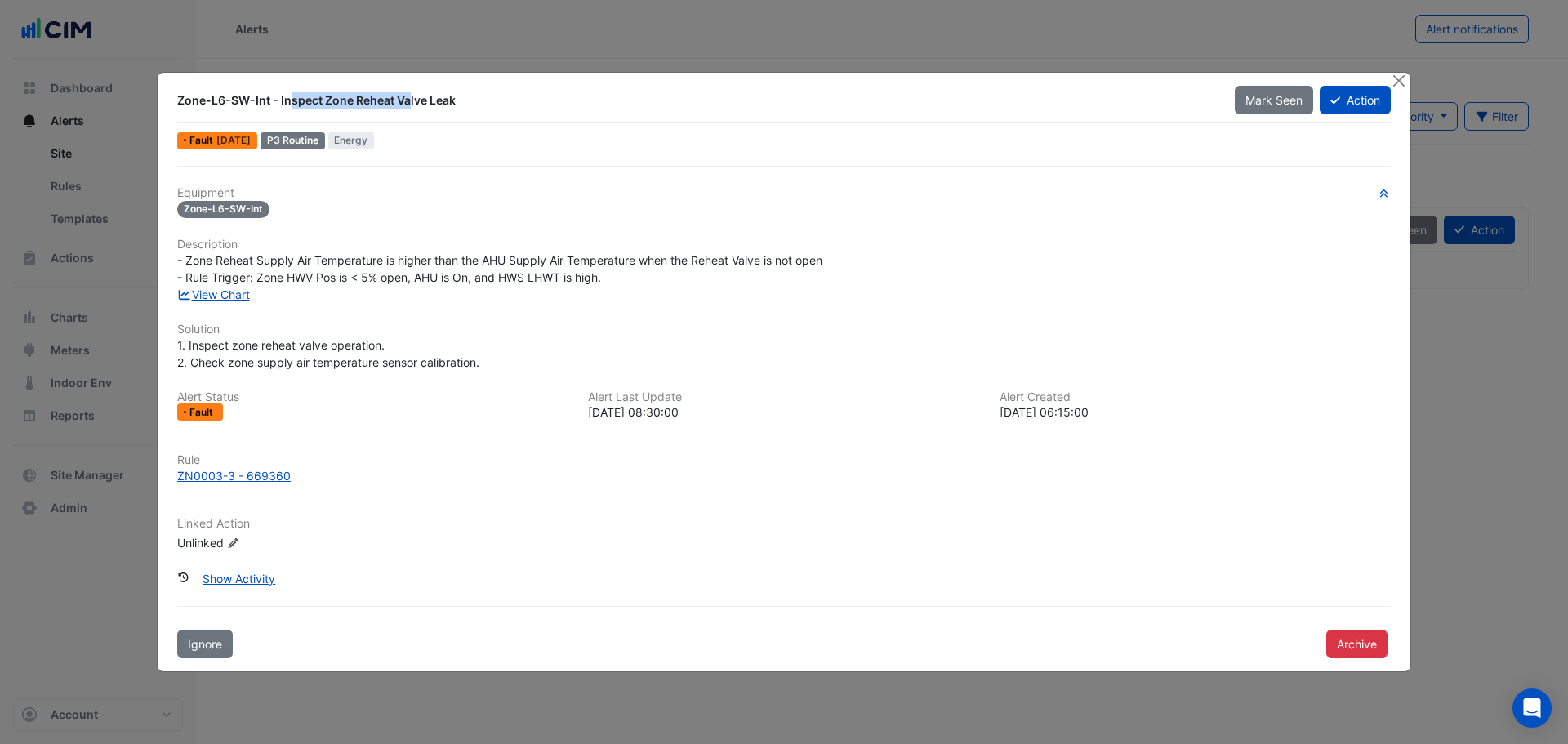
drag, startPoint x: 215, startPoint y: 109, endPoint x: 334, endPoint y: 107, distance: 119.0
click at [333, 108] on div "Zone-L6-SW-Int - Inspect Zone Reheat Valve Leak" at bounding box center [697, 100] width 1058 height 30
click at [1395, 82] on button "Close" at bounding box center [1397, 80] width 17 height 17
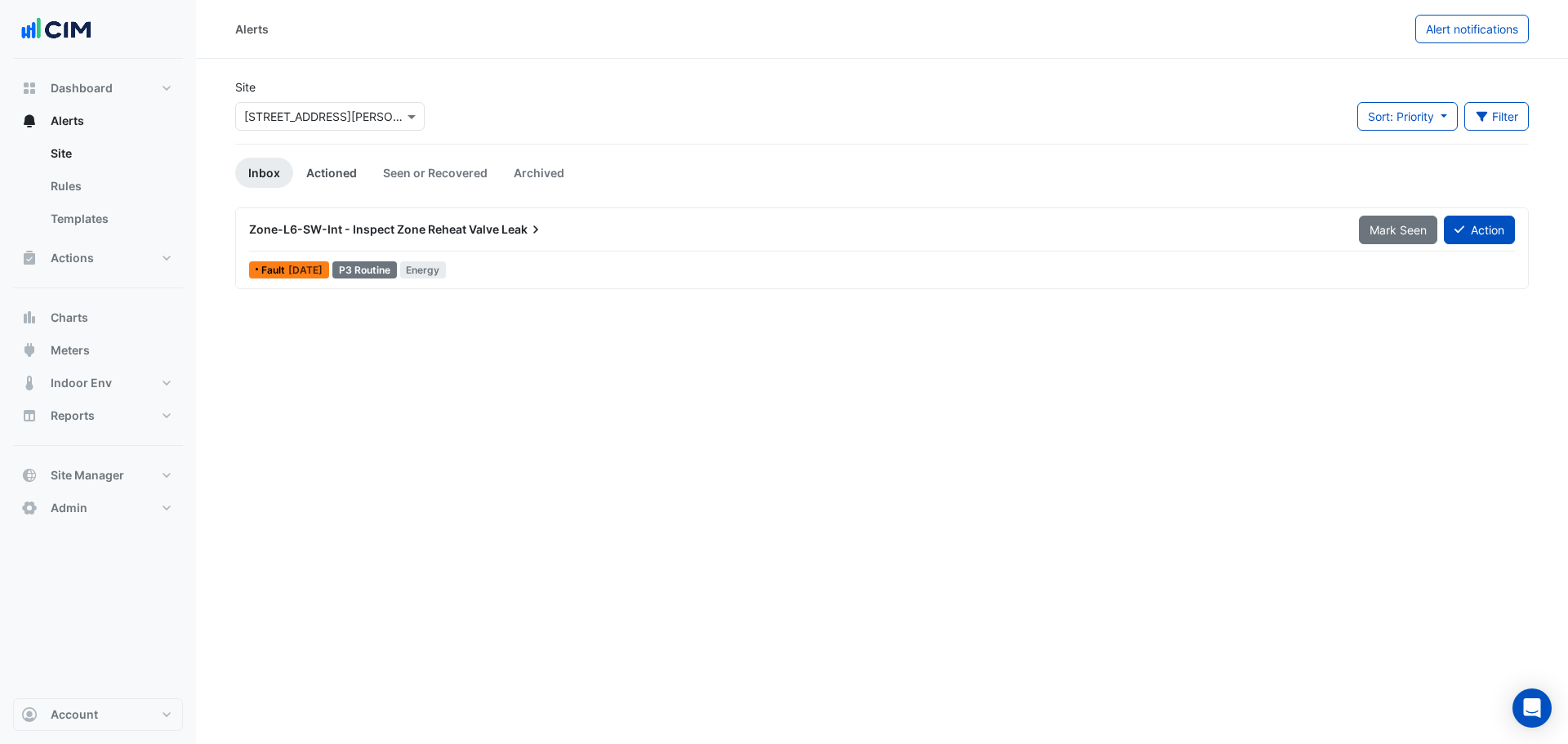
click at [338, 172] on link "Actioned" at bounding box center [330, 173] width 76 height 30
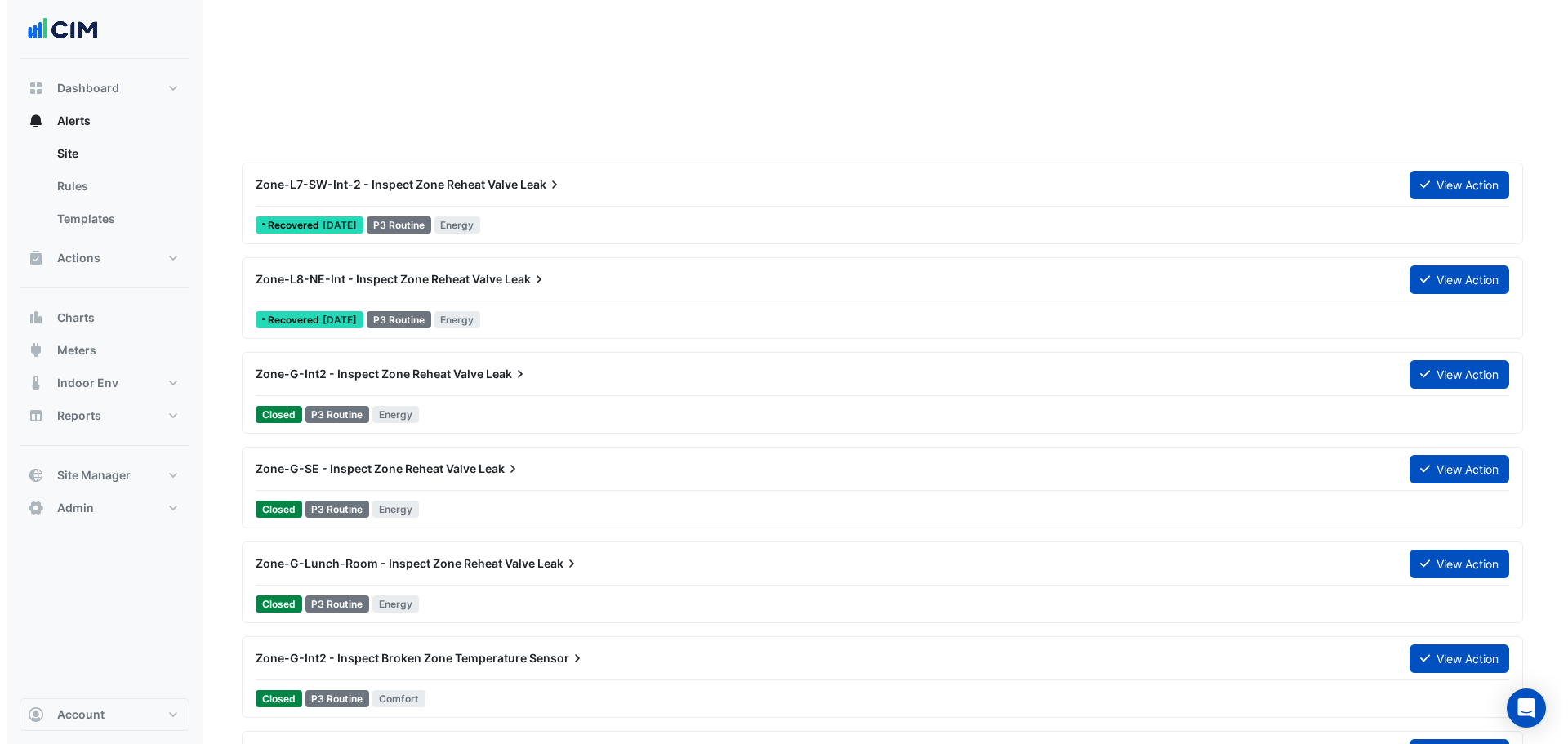
scroll to position [326, 0]
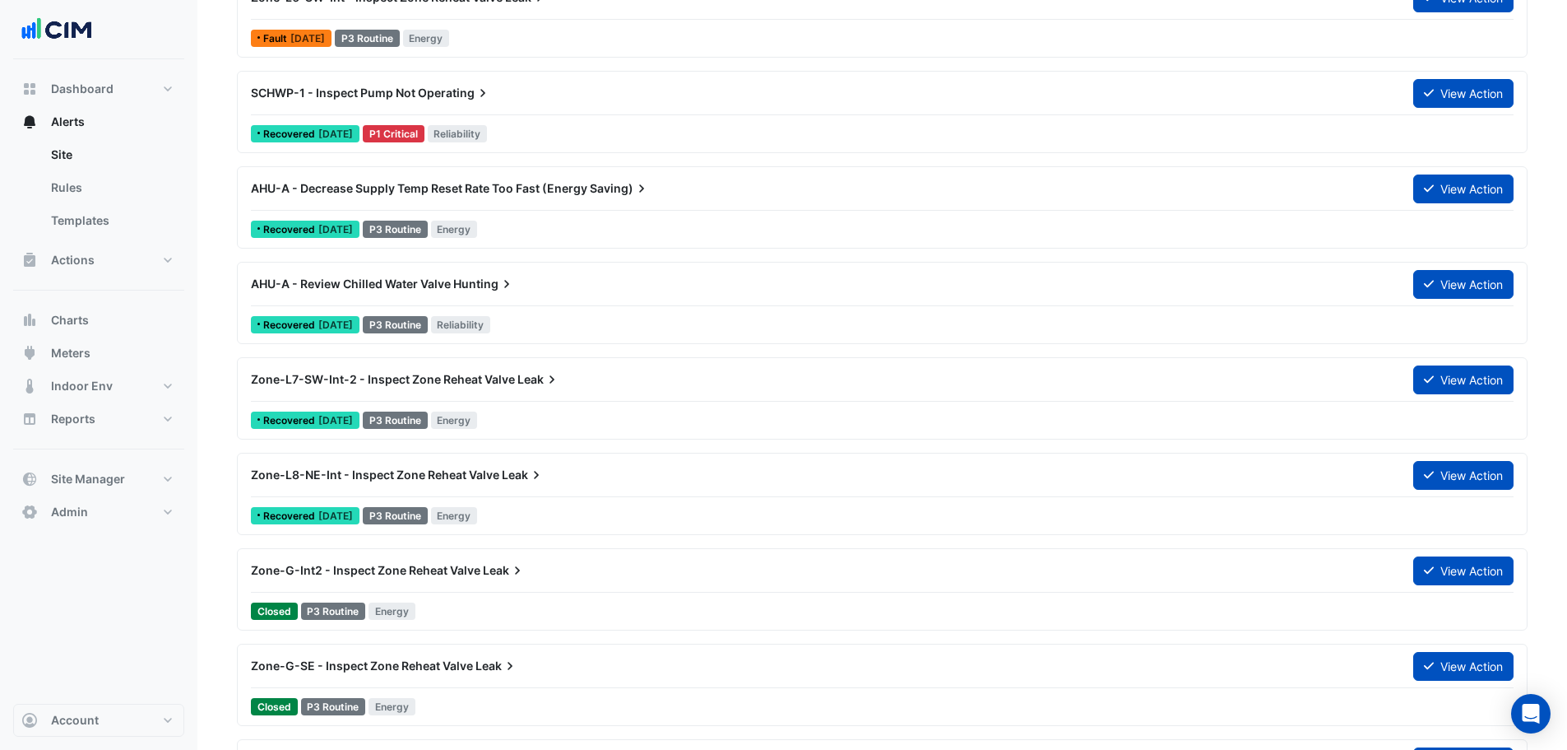
click at [494, 314] on div "Recovered 2 days ago P3 Routine Reliability" at bounding box center [882, 325] width 1266 height 24
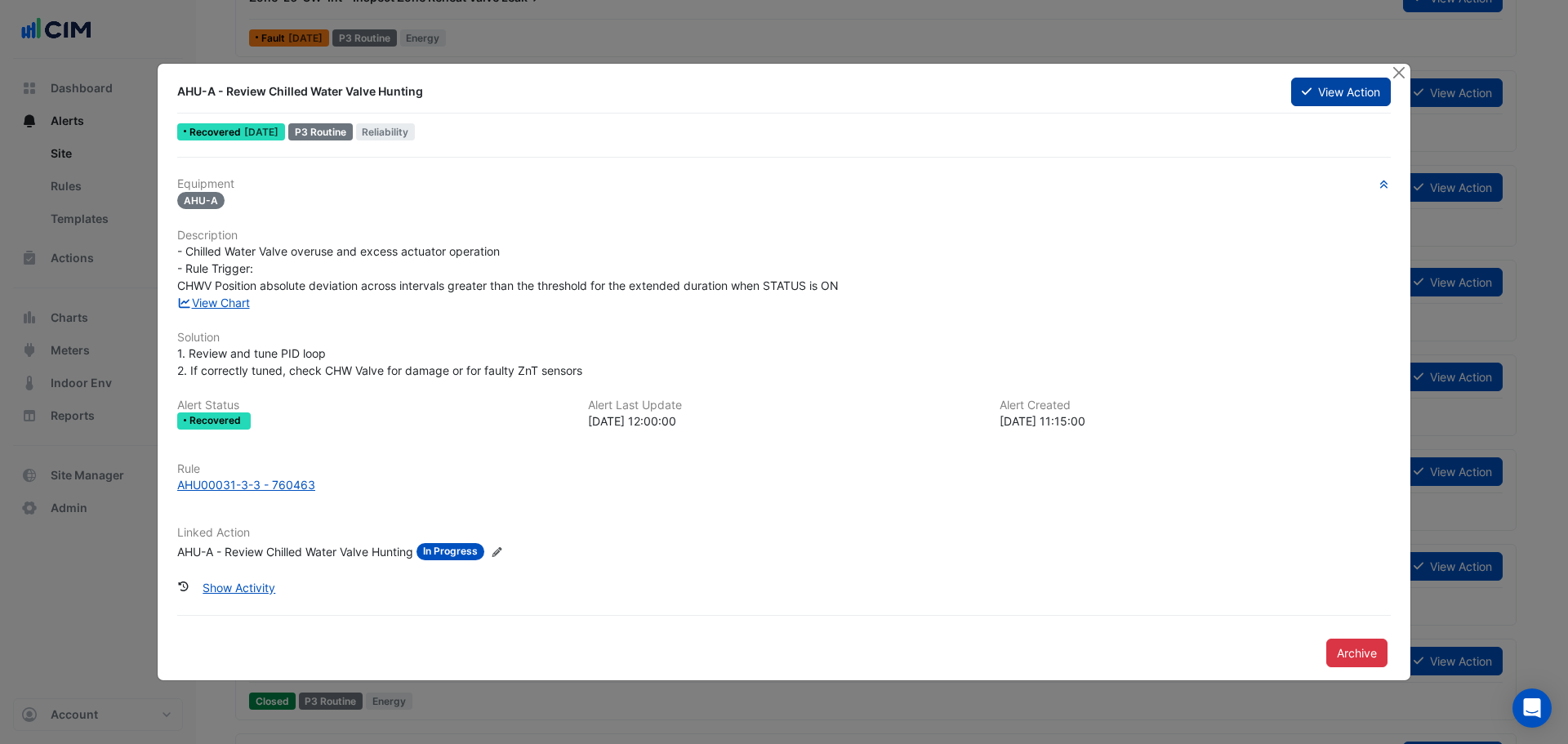
click at [1324, 97] on button "View Action" at bounding box center [1341, 91] width 99 height 29
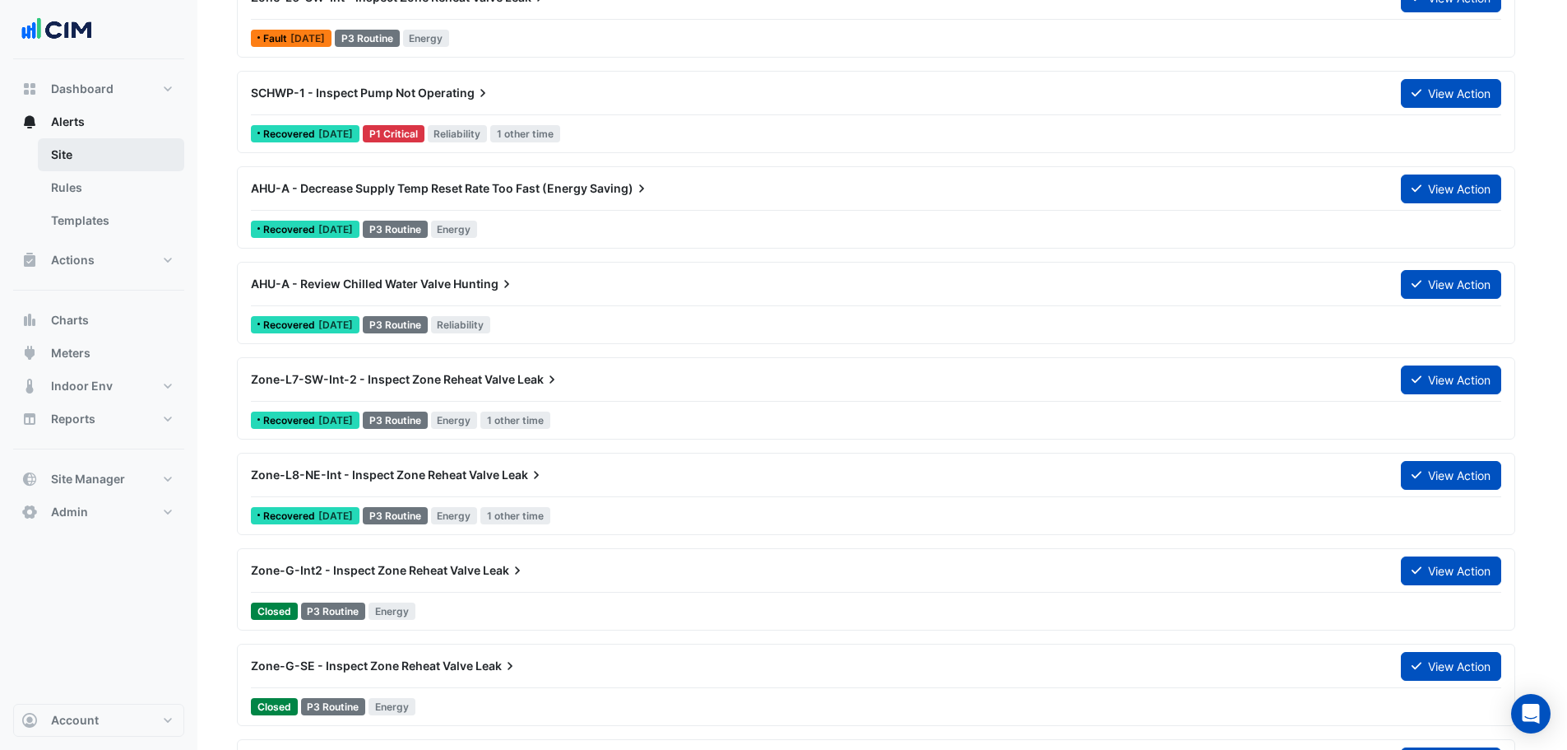
click at [76, 152] on link "Site" at bounding box center [111, 154] width 146 height 33
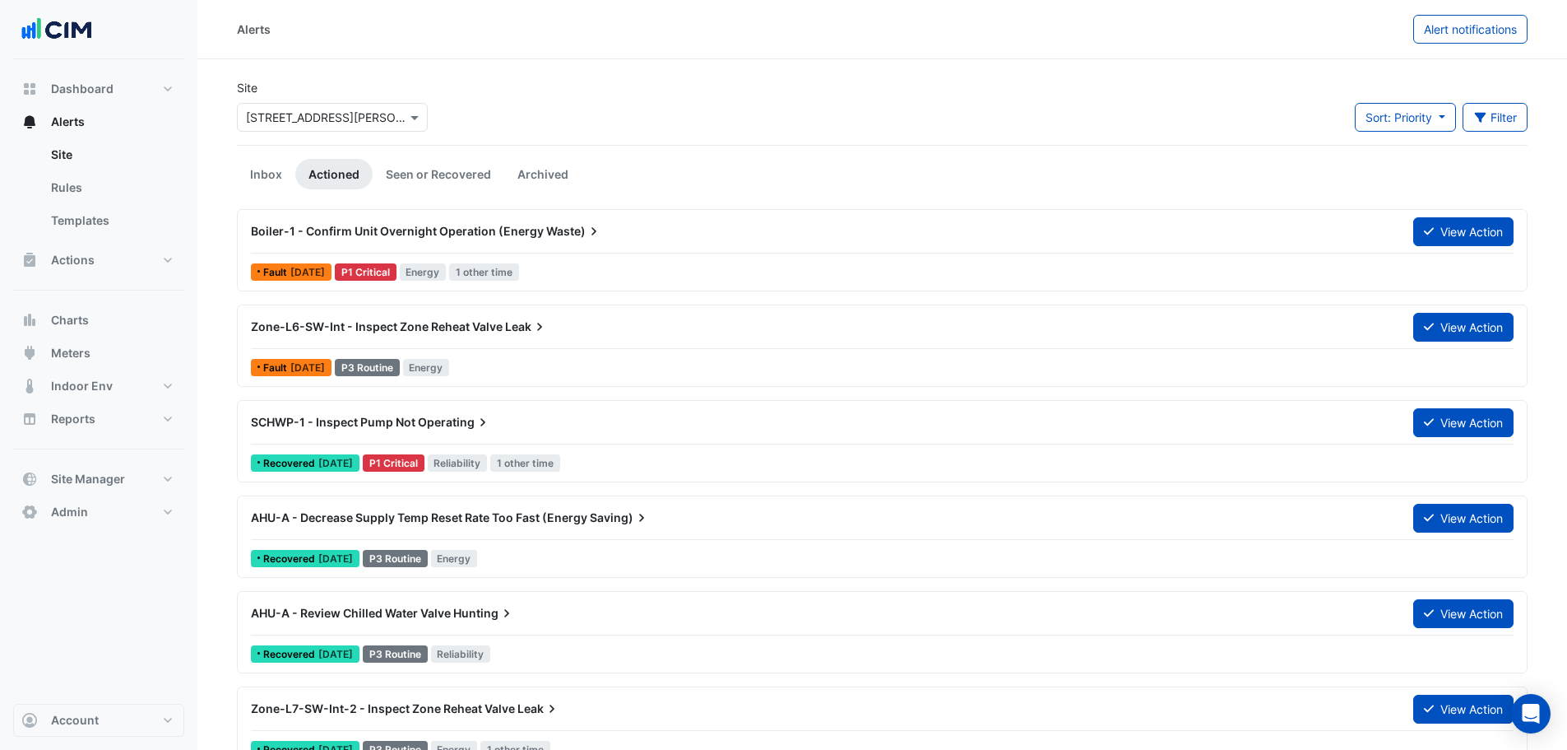
click at [319, 111] on input "text" at bounding box center [316, 117] width 140 height 17
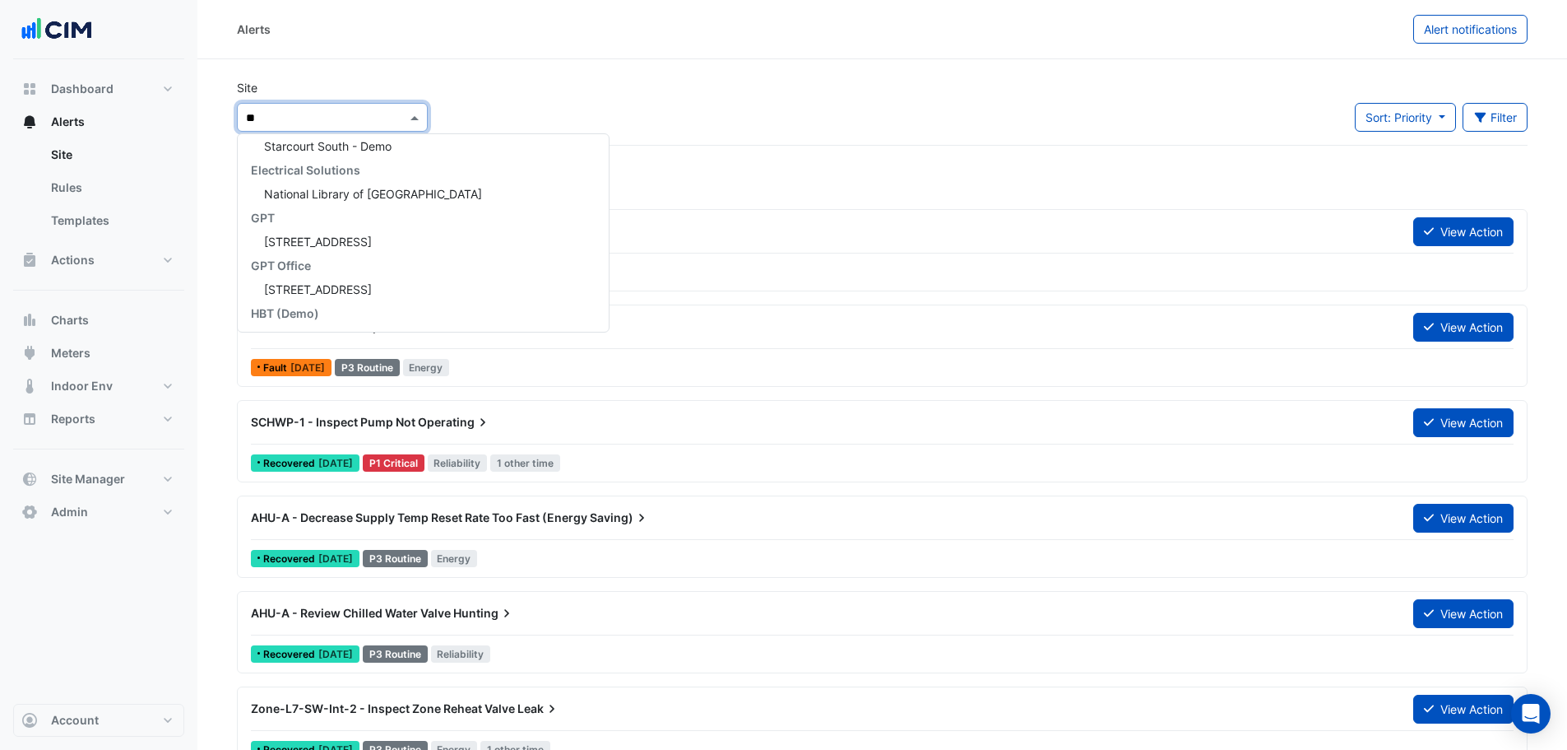
type input "*"
type input "***"
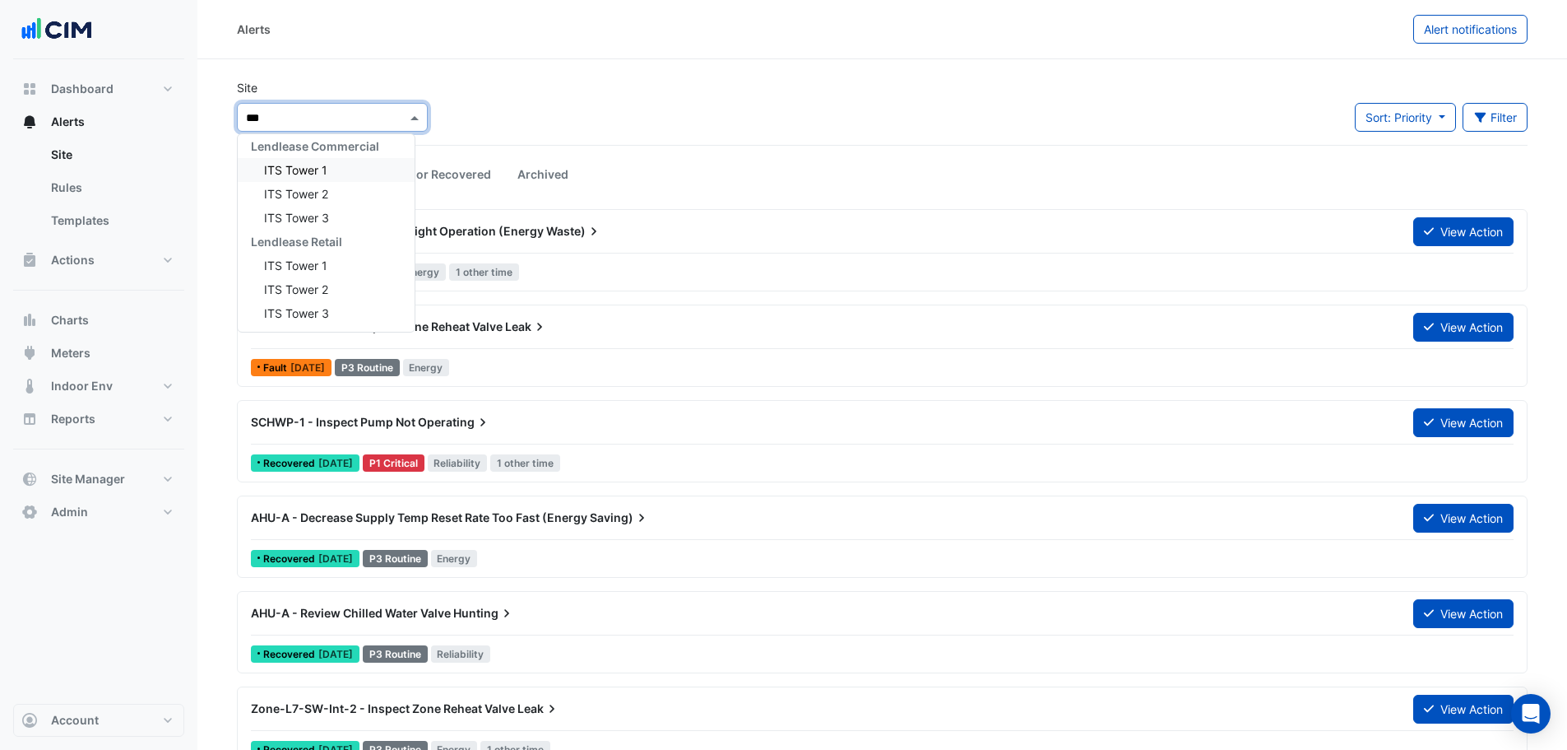
click at [321, 165] on span "ITS Tower 1" at bounding box center [295, 170] width 63 height 14
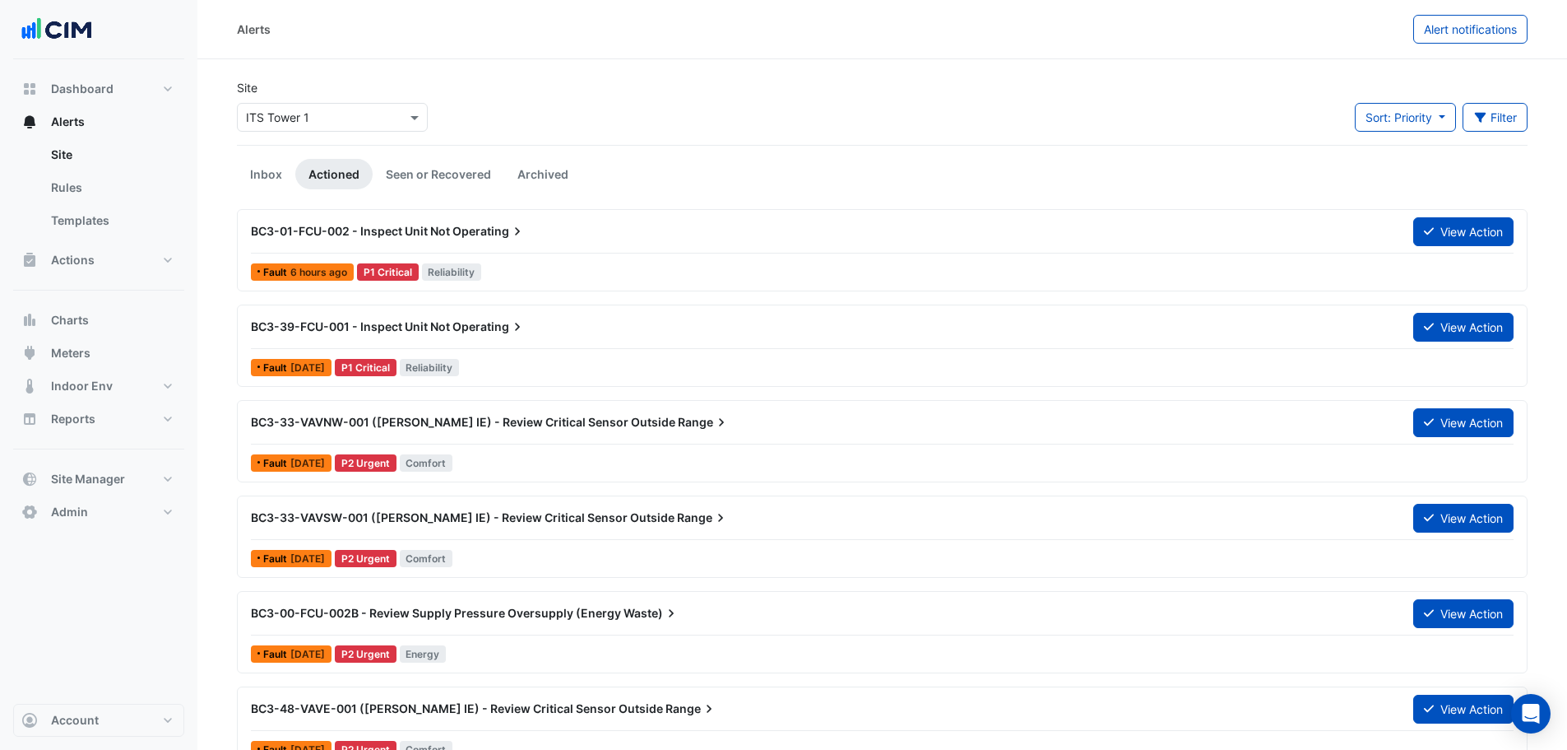
click at [405, 253] on div "BC3-01-FCU-002 - Inspect Unit Not Operating View Action Fault 6 hours ago P1 Cr…" at bounding box center [882, 249] width 1276 height 67
click at [1455, 234] on button "View Action" at bounding box center [1464, 231] width 100 height 29
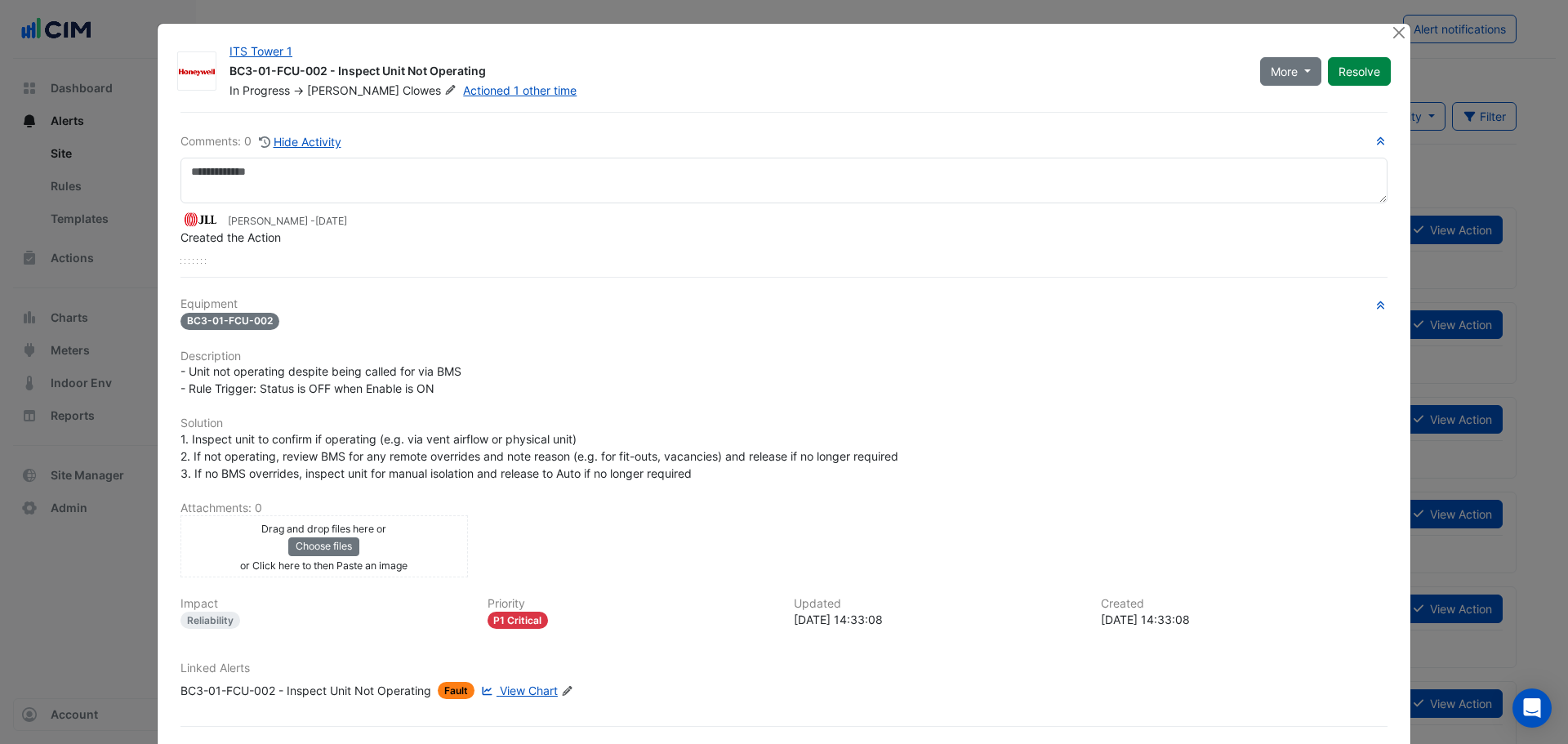
click at [136, 207] on ngb-modal-window "ITS Tower 1 BC3-01-FCU-002 - Inspect Unit Not Operating In Progress -> Benjamin…" at bounding box center [784, 372] width 1568 height 744
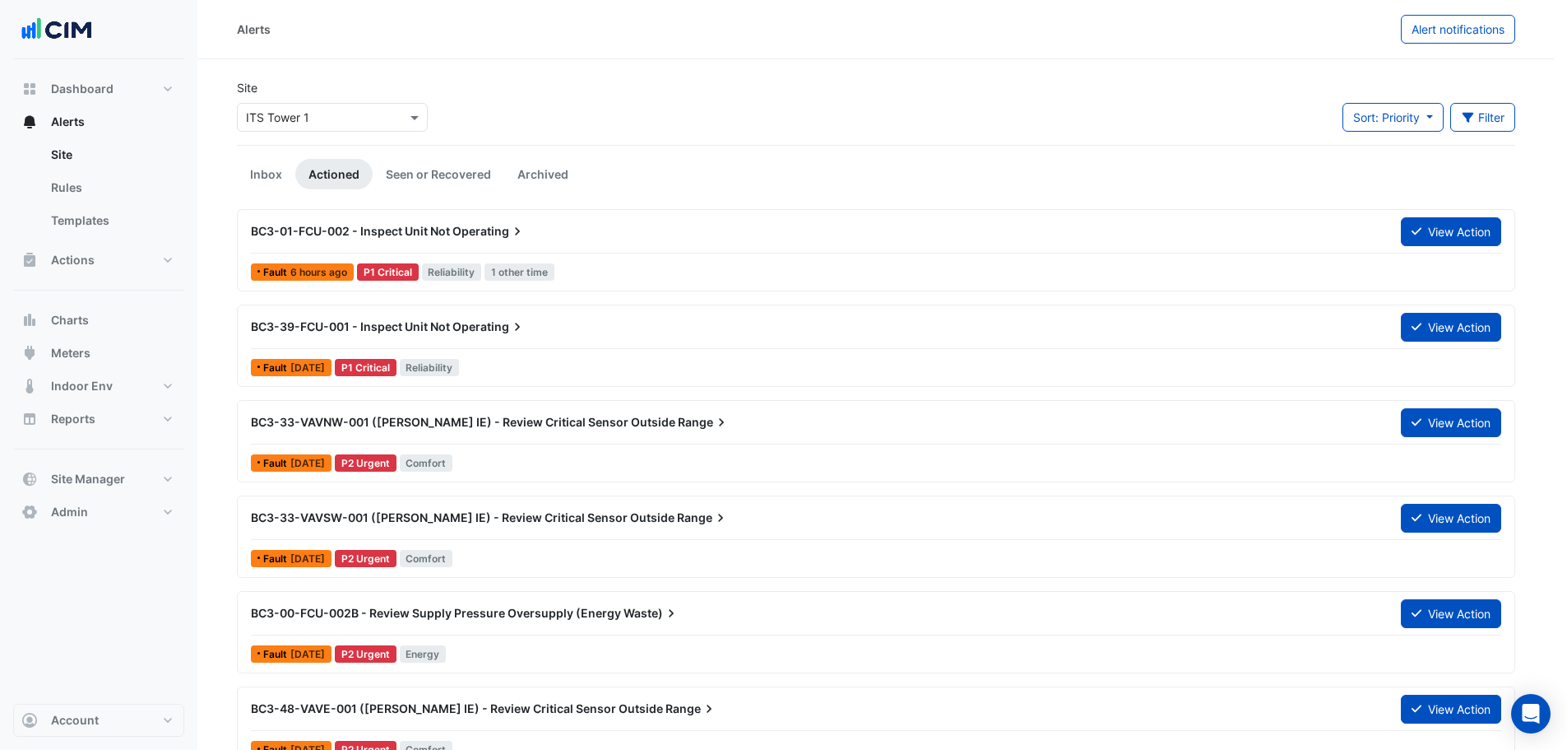
click at [76, 169] on link "Site" at bounding box center [111, 154] width 146 height 33
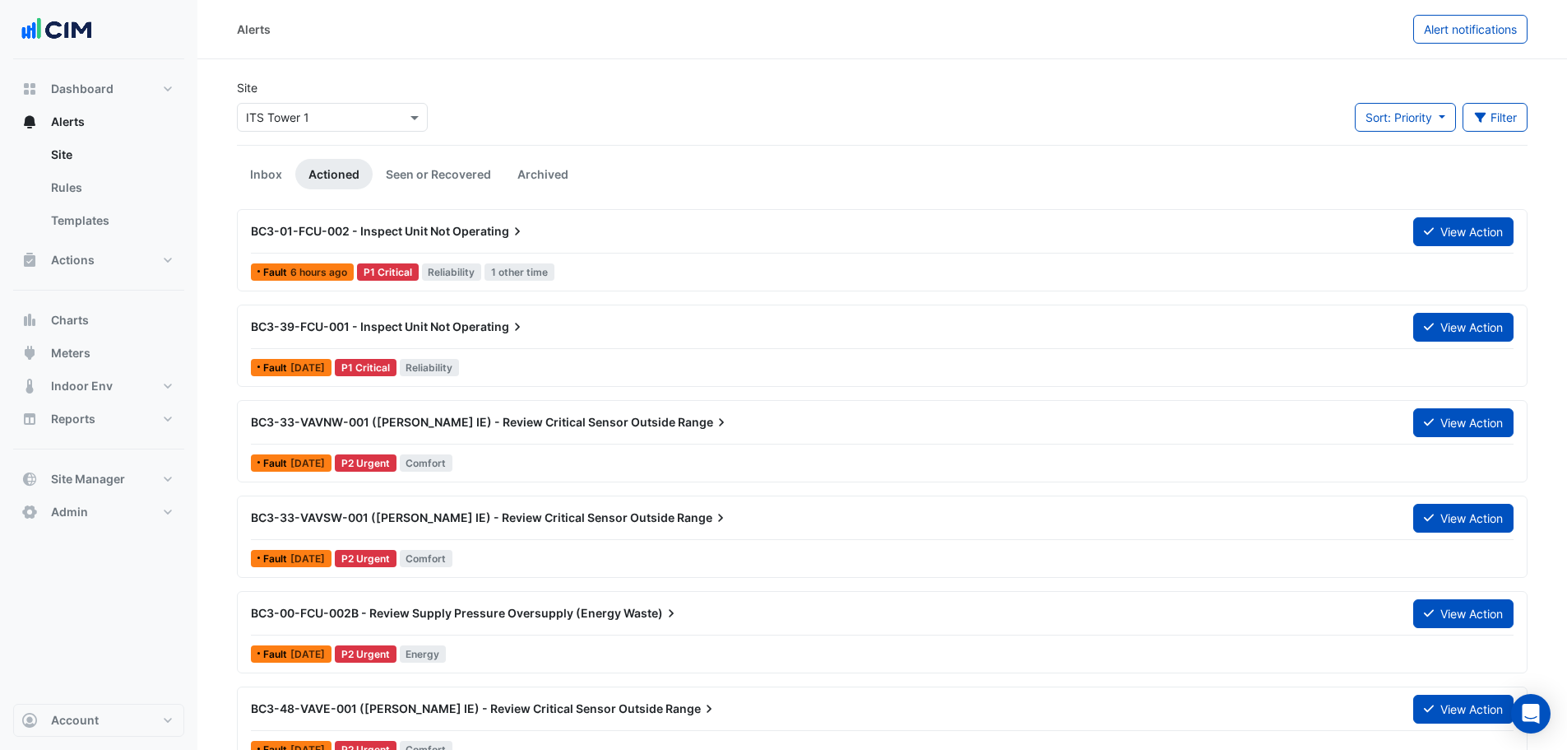
click at [339, 115] on input "text" at bounding box center [316, 117] width 140 height 17
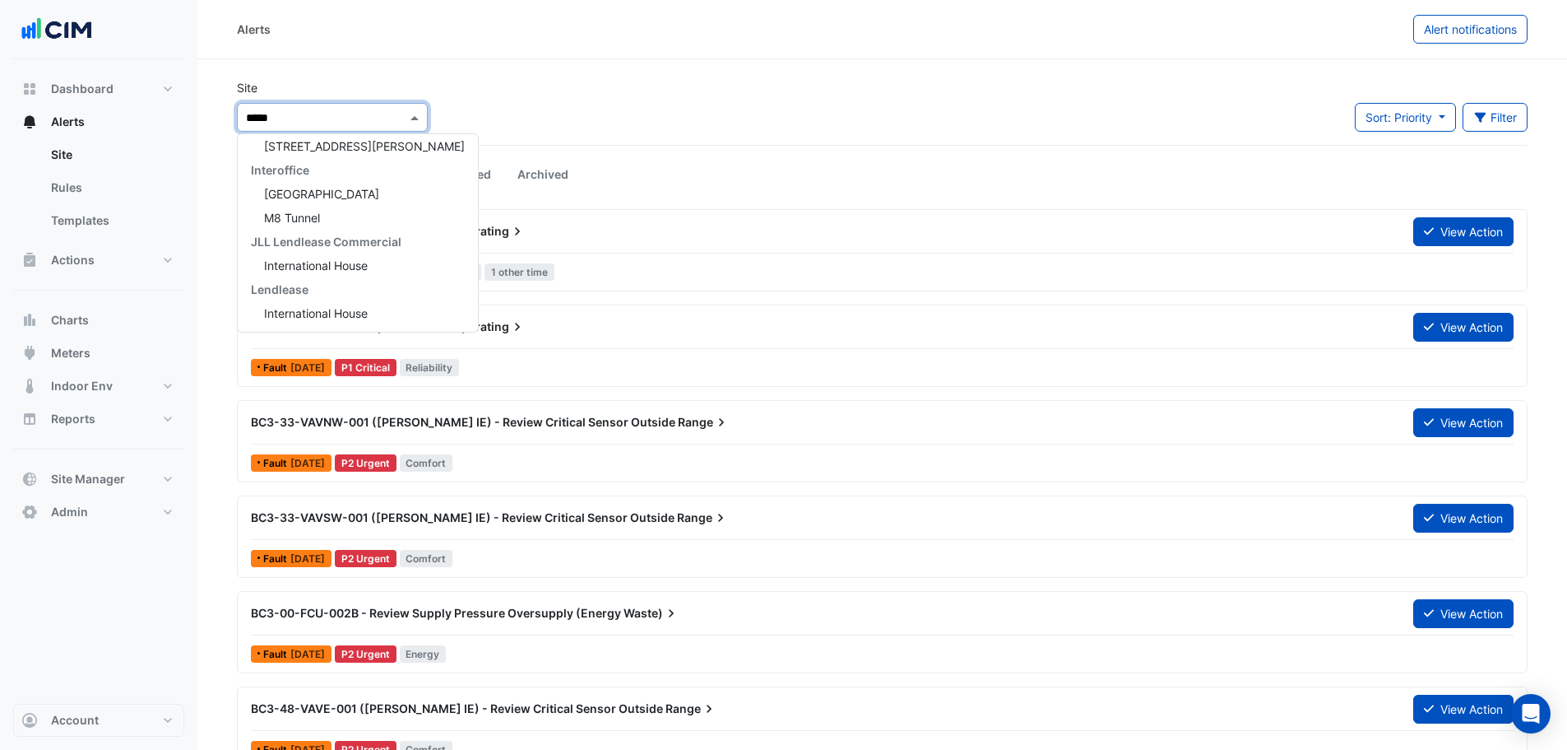
type input "******"
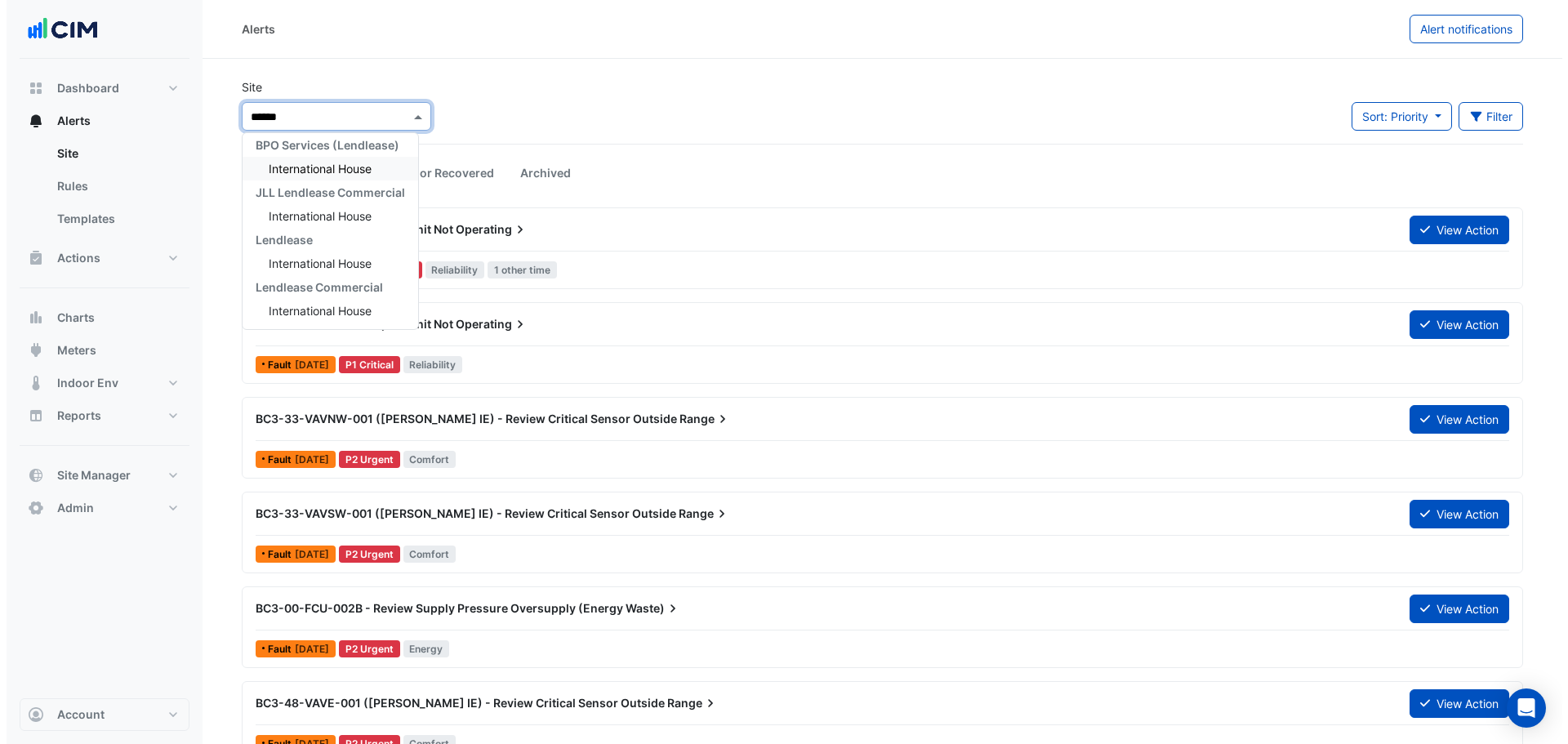
scroll to position [7, 0]
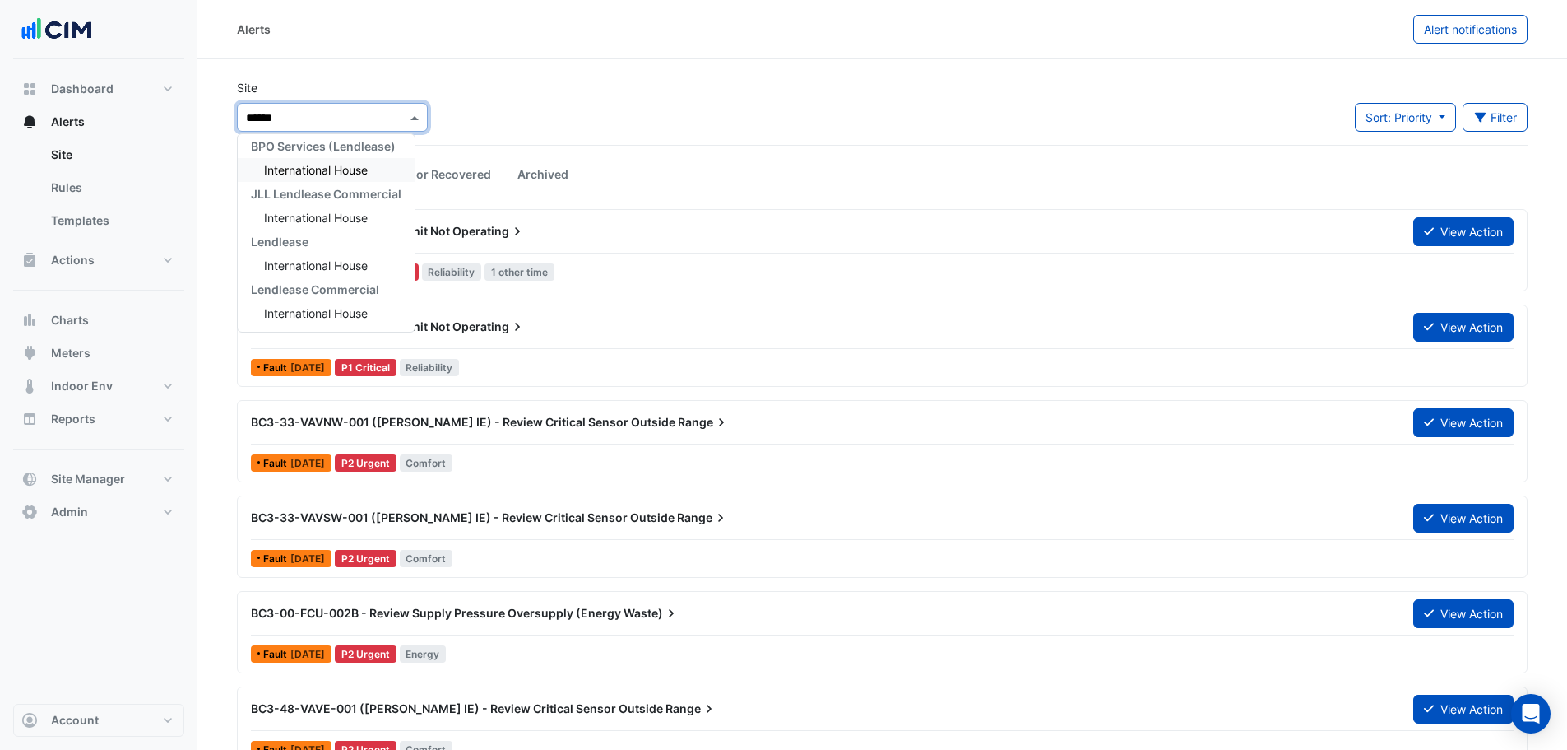
click at [318, 175] on span "International House" at bounding box center [316, 170] width 104 height 14
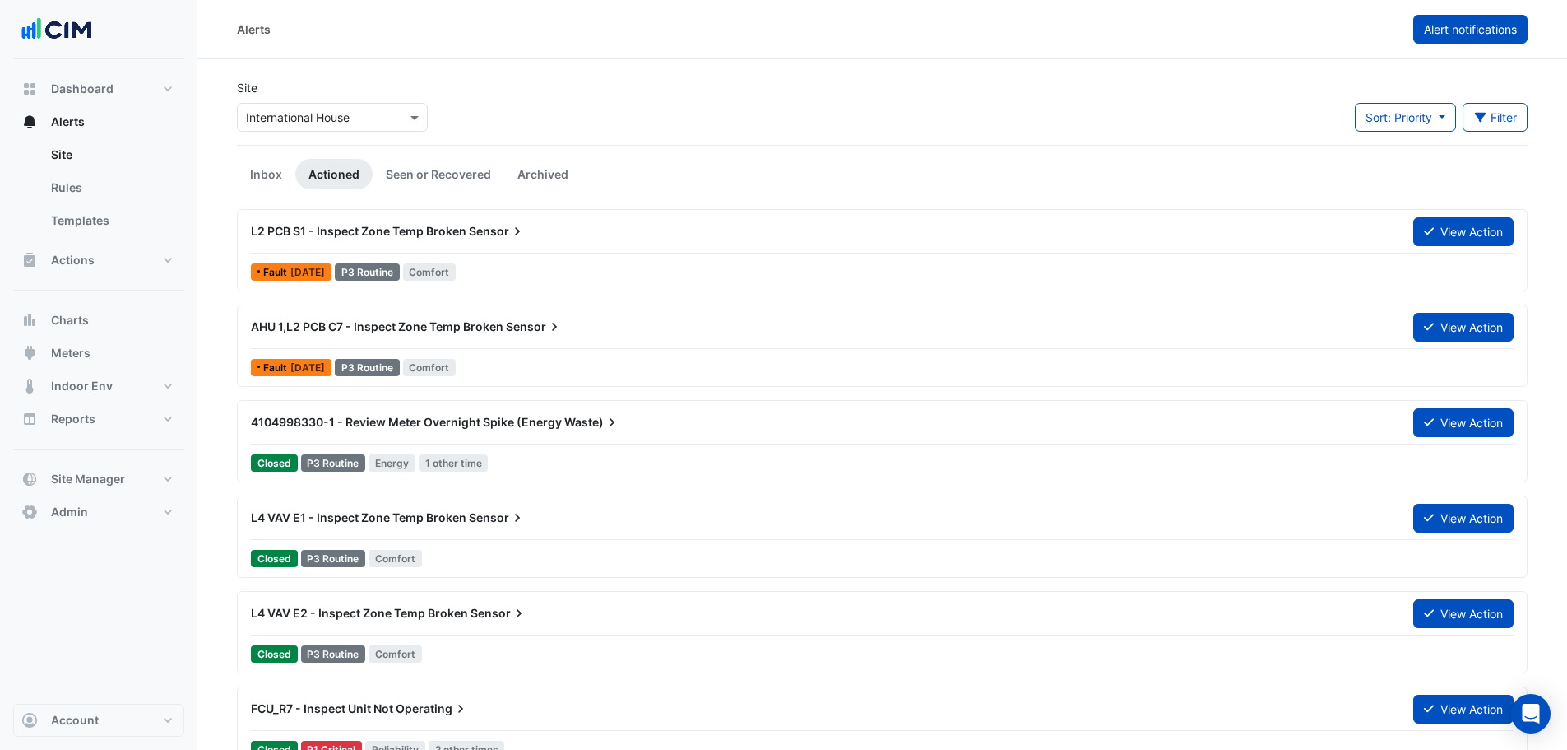
click at [1417, 31] on button "Alert notifications" at bounding box center [1471, 29] width 114 height 29
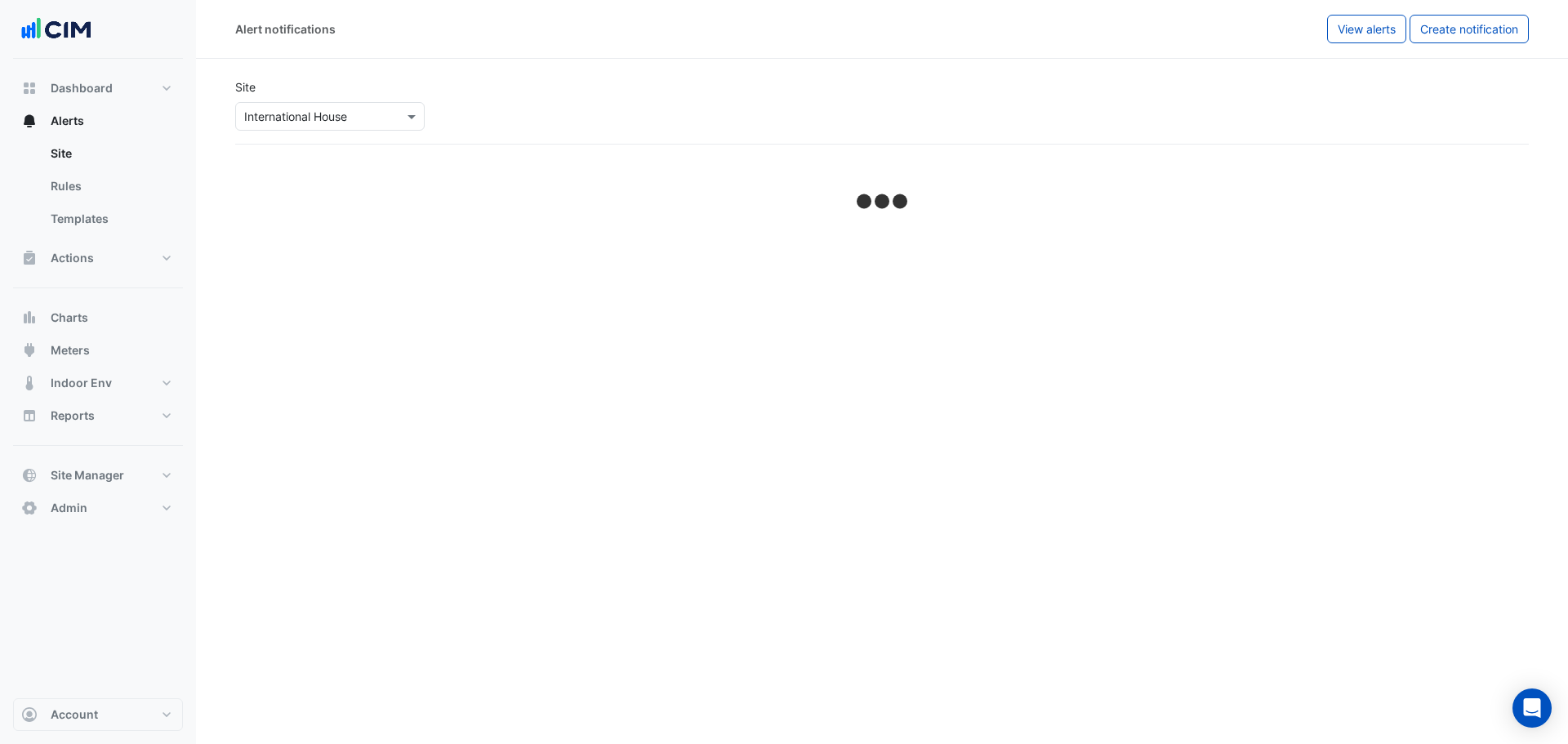
select select "*****"
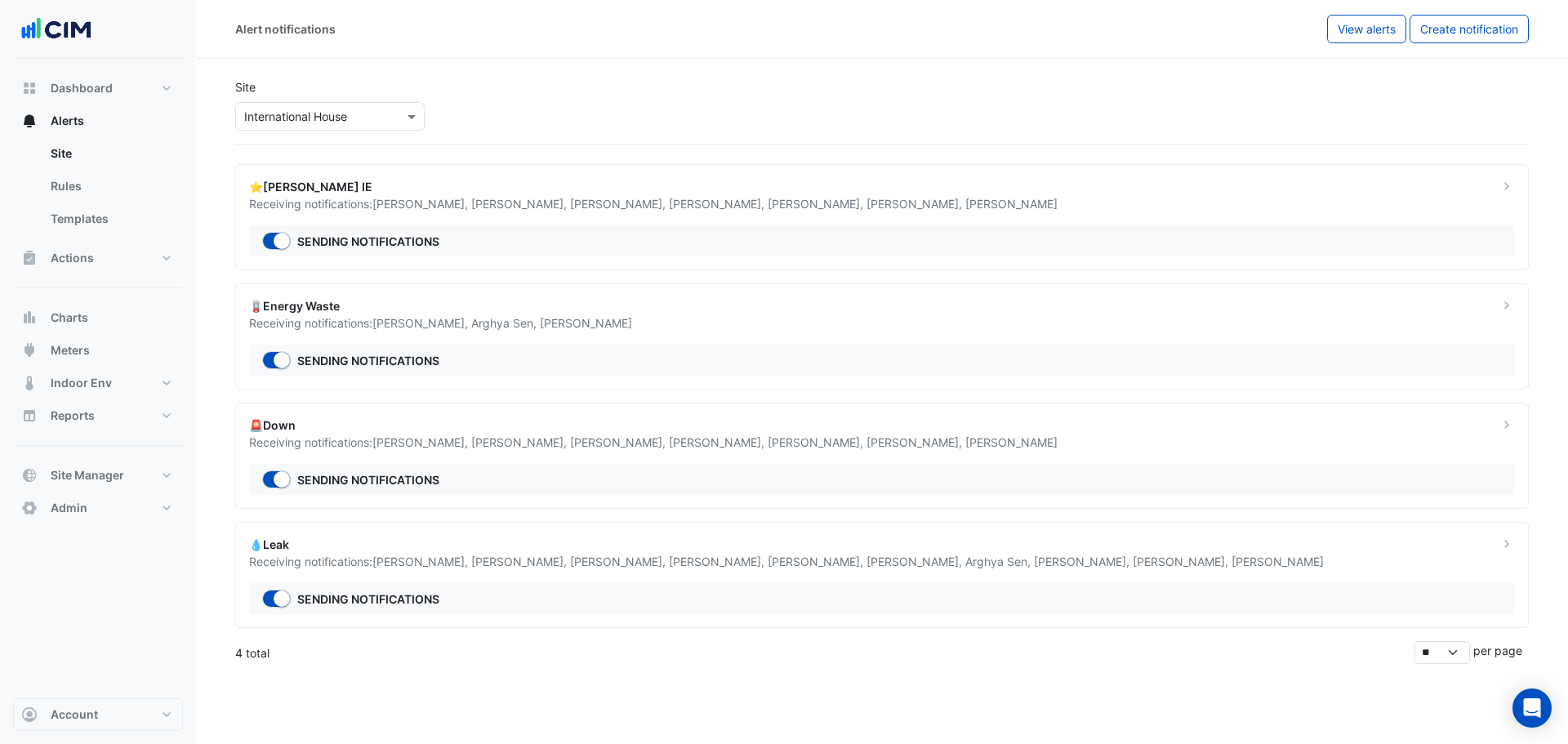
click at [413, 187] on div "⭐NABERS IE" at bounding box center [863, 186] width 1230 height 17
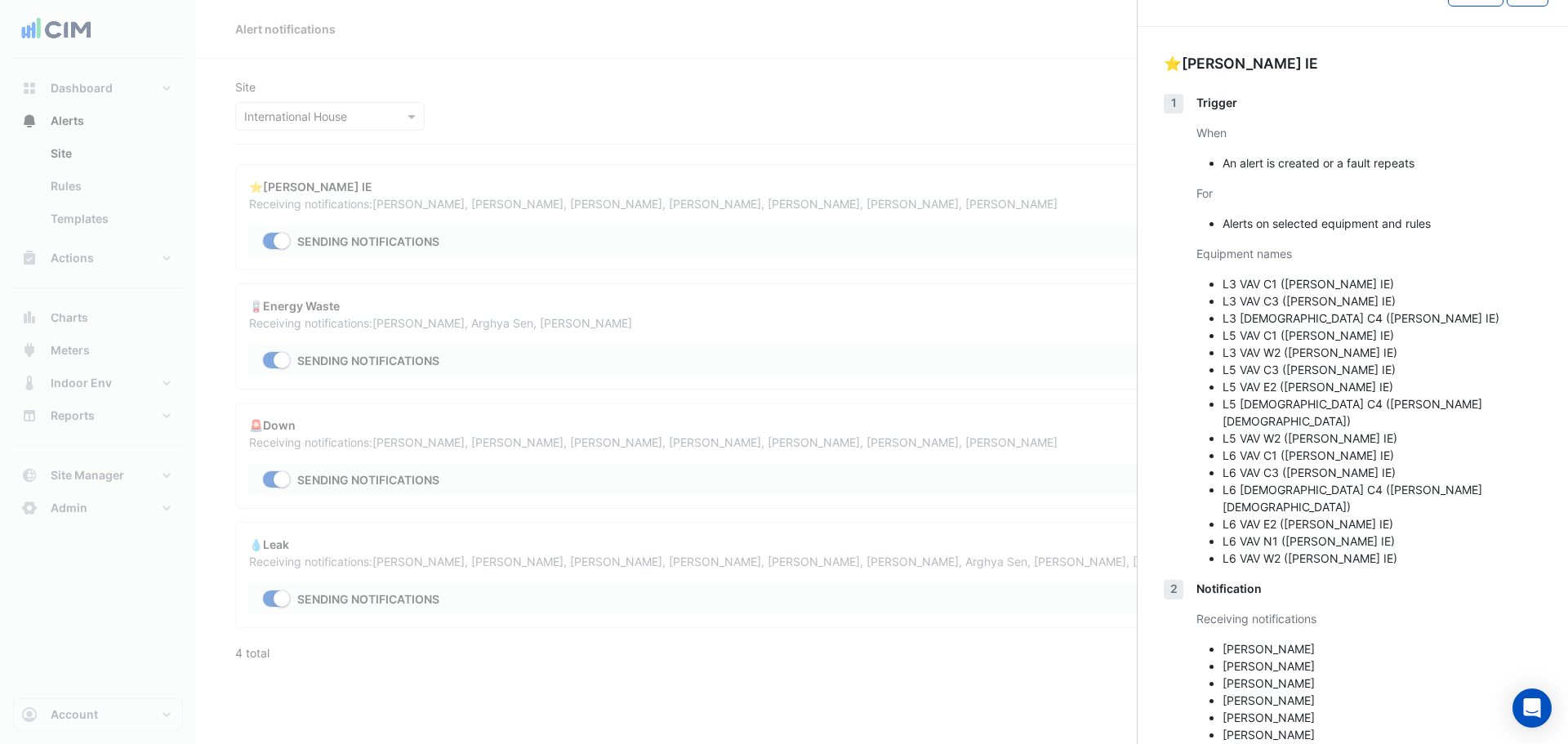
scroll to position [62, 0]
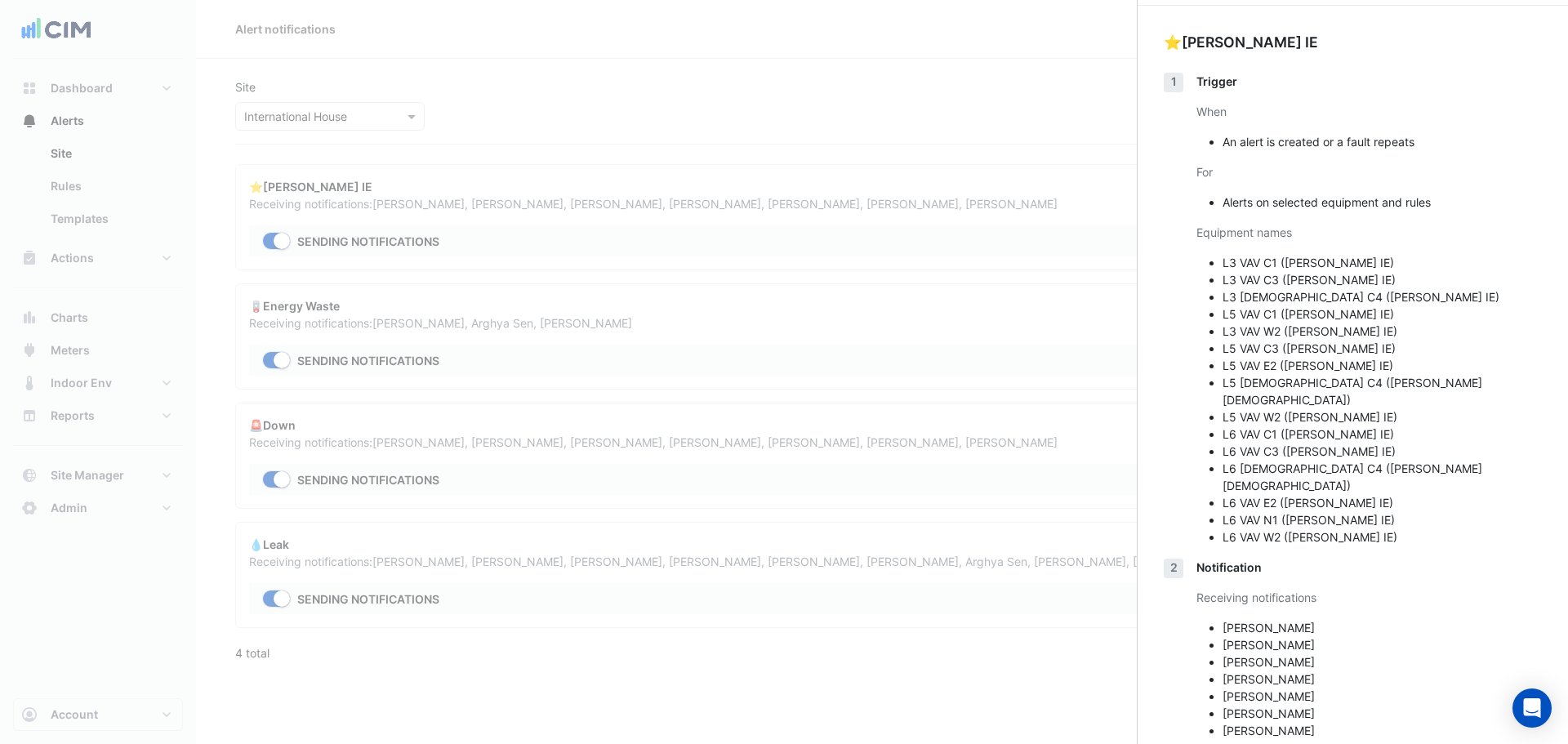
drag, startPoint x: 1314, startPoint y: 681, endPoint x: 1224, endPoint y: 590, distance: 128.0
click at [1224, 619] on ul "Jordan Willows David Choi Todd Ressler Nathan Sorbello Andrew West Martino Masi…" at bounding box center [1369, 679] width 345 height 120
click at [1291, 636] on li "David Choi" at bounding box center [1382, 644] width 320 height 17
drag, startPoint x: 307, startPoint y: 166, endPoint x: 298, endPoint y: 165, distance: 9.1
click at [301, 166] on ngb-offcanvas-backdrop at bounding box center [784, 372] width 1568 height 744
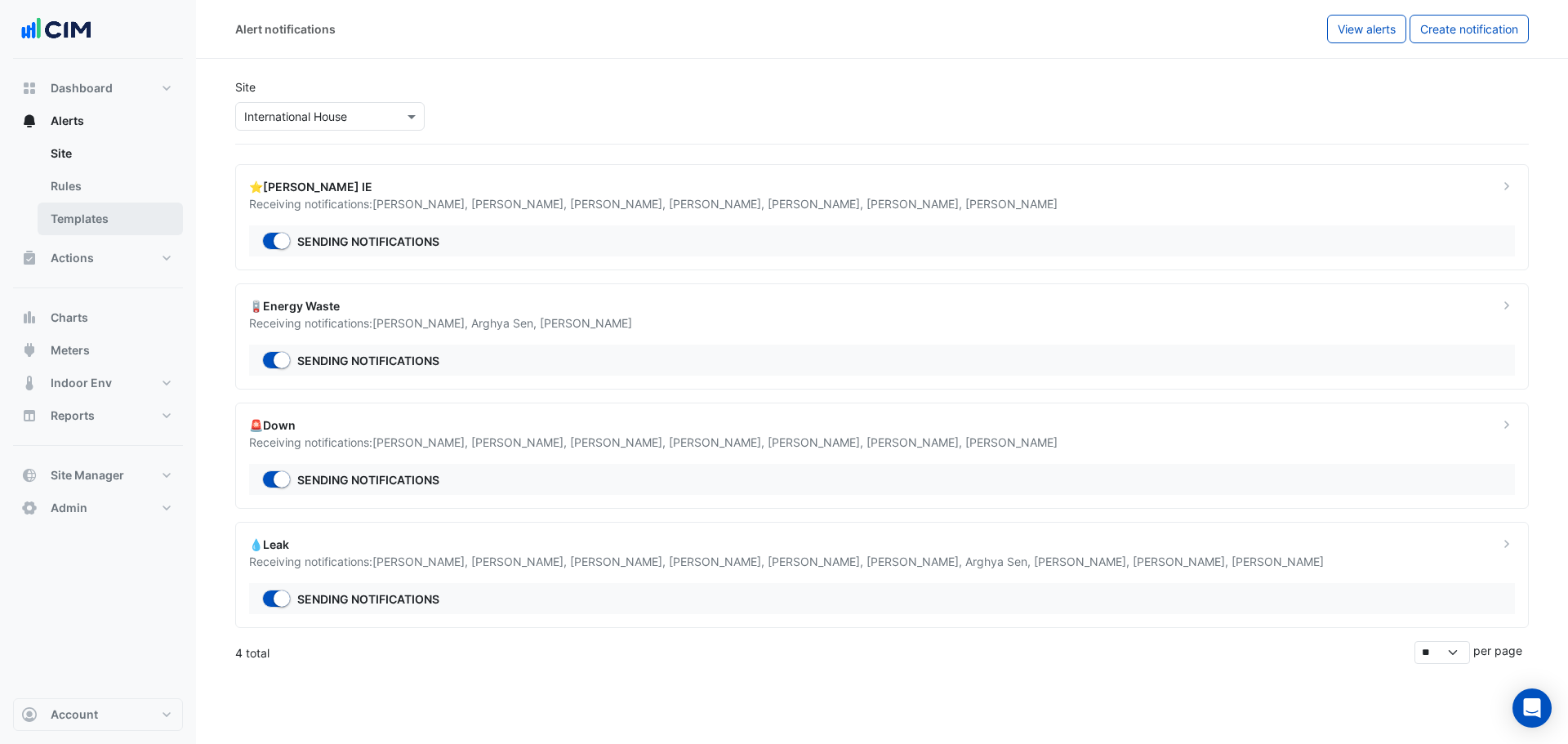
click at [107, 214] on link "Templates" at bounding box center [110, 218] width 145 height 33
select select
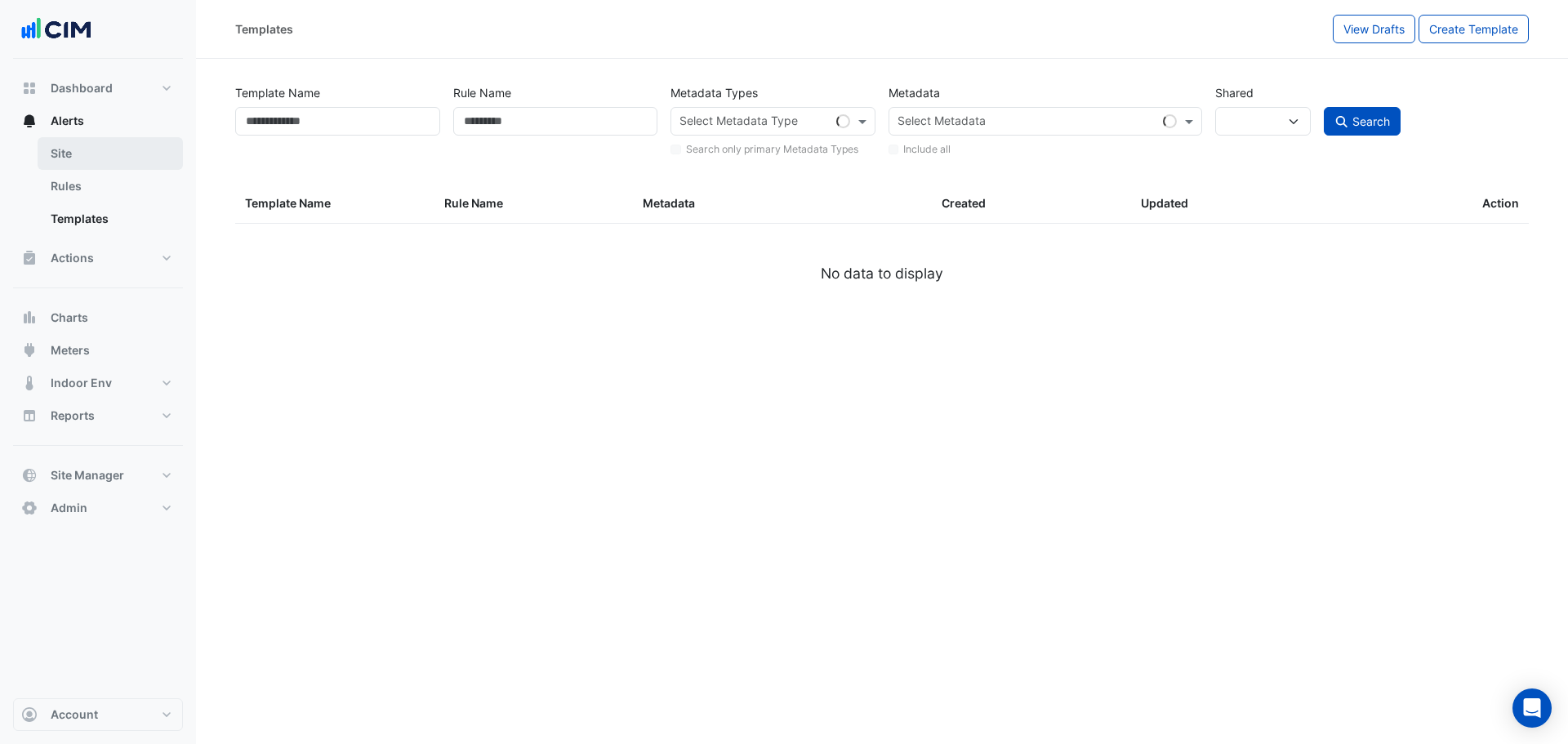
click at [85, 155] on link "Site" at bounding box center [110, 153] width 145 height 33
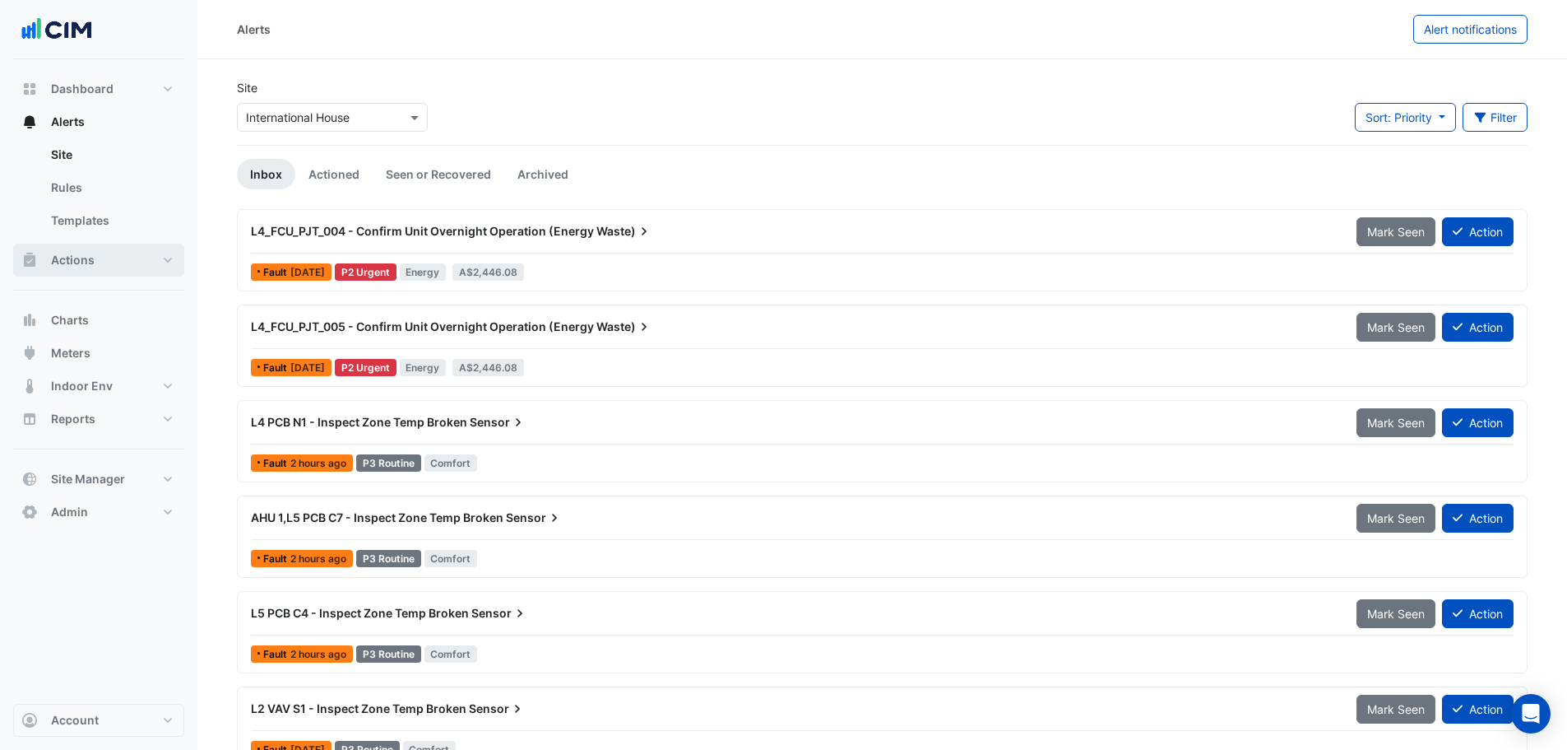
click at [89, 250] on button "Actions" at bounding box center [98, 260] width 171 height 33
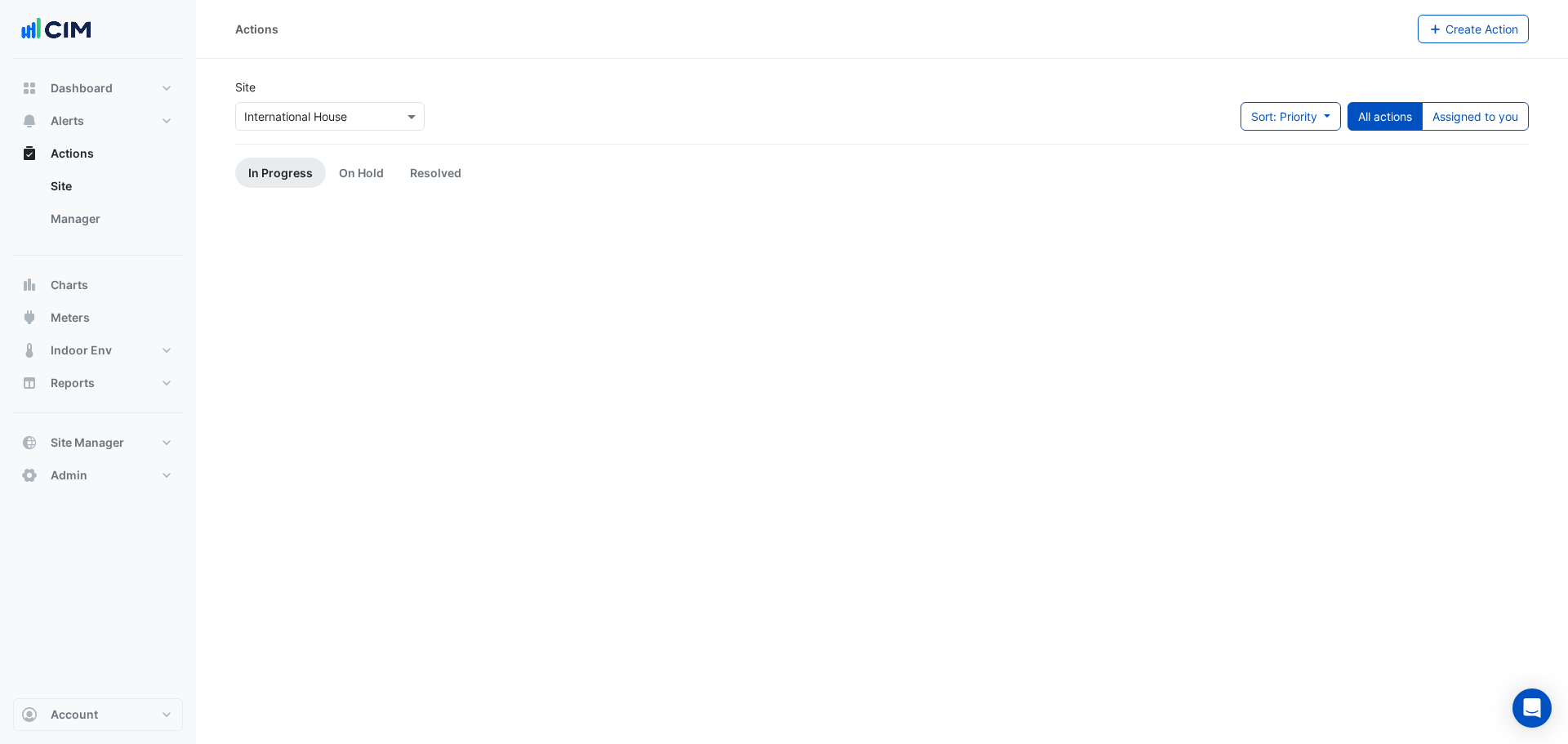
click at [347, 121] on input "text" at bounding box center [314, 116] width 139 height 17
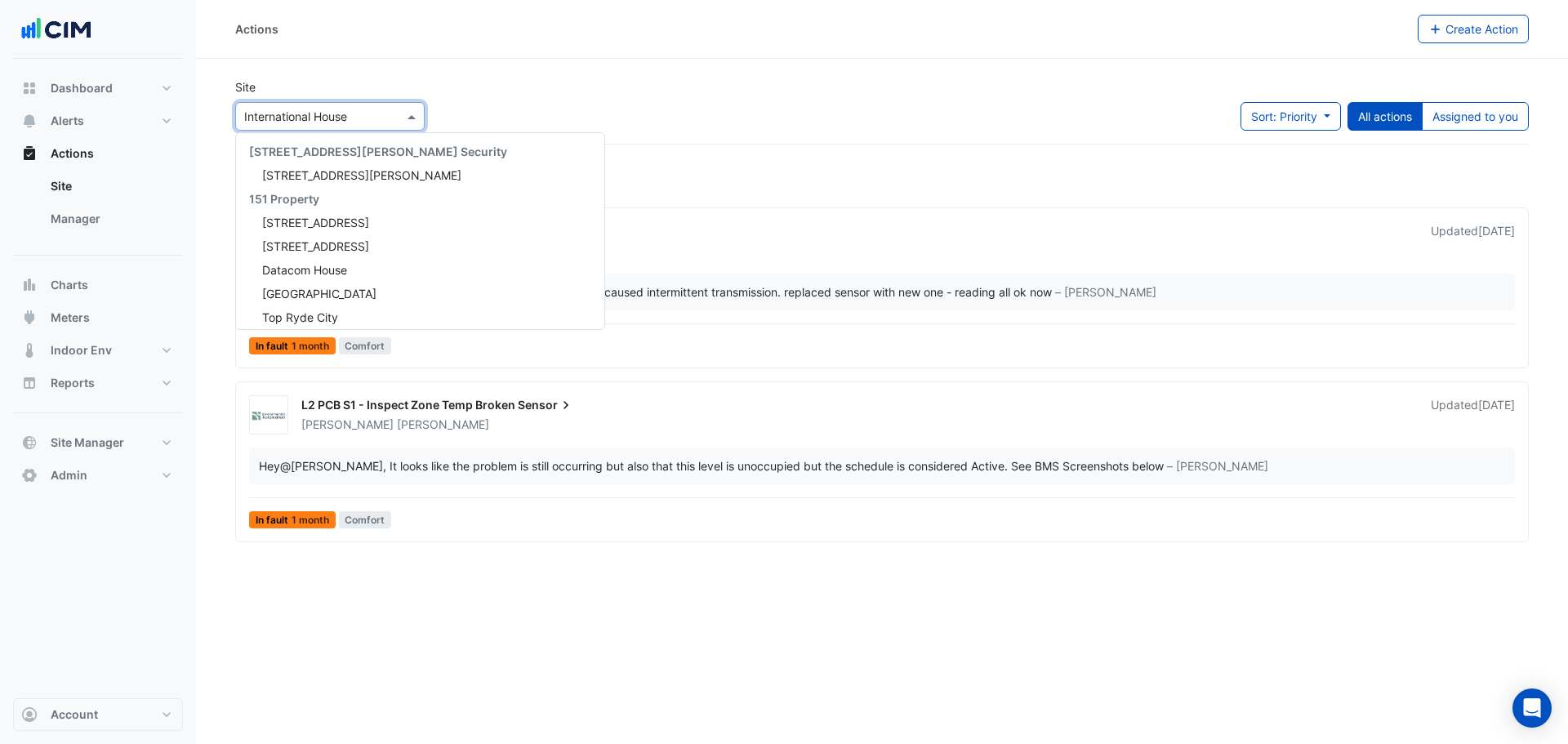
scroll to position [2208, 0]
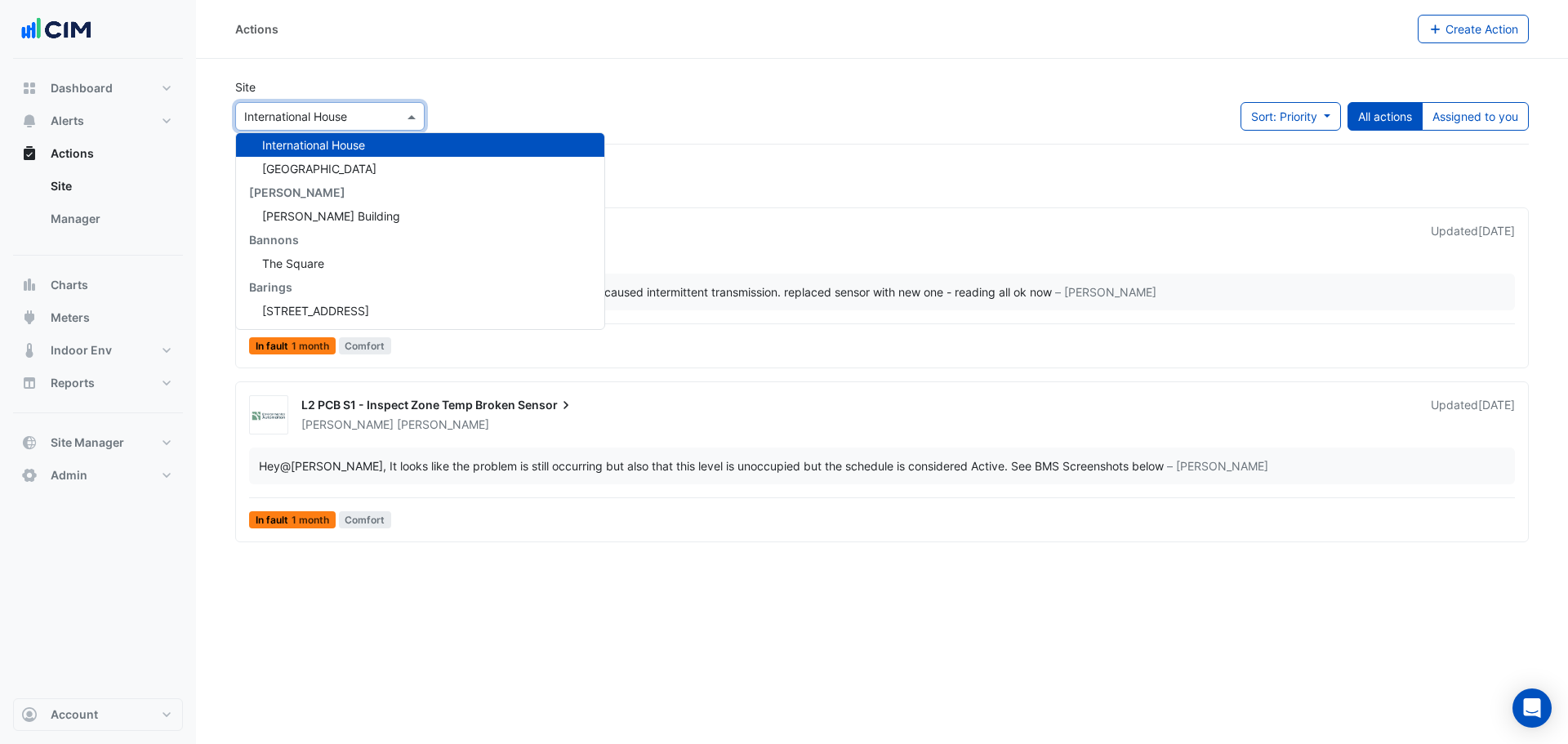
click at [820, 94] on div "Site Select a Site × International House 141 Walker Street Security 141 Walker …" at bounding box center [881, 111] width 1313 height 65
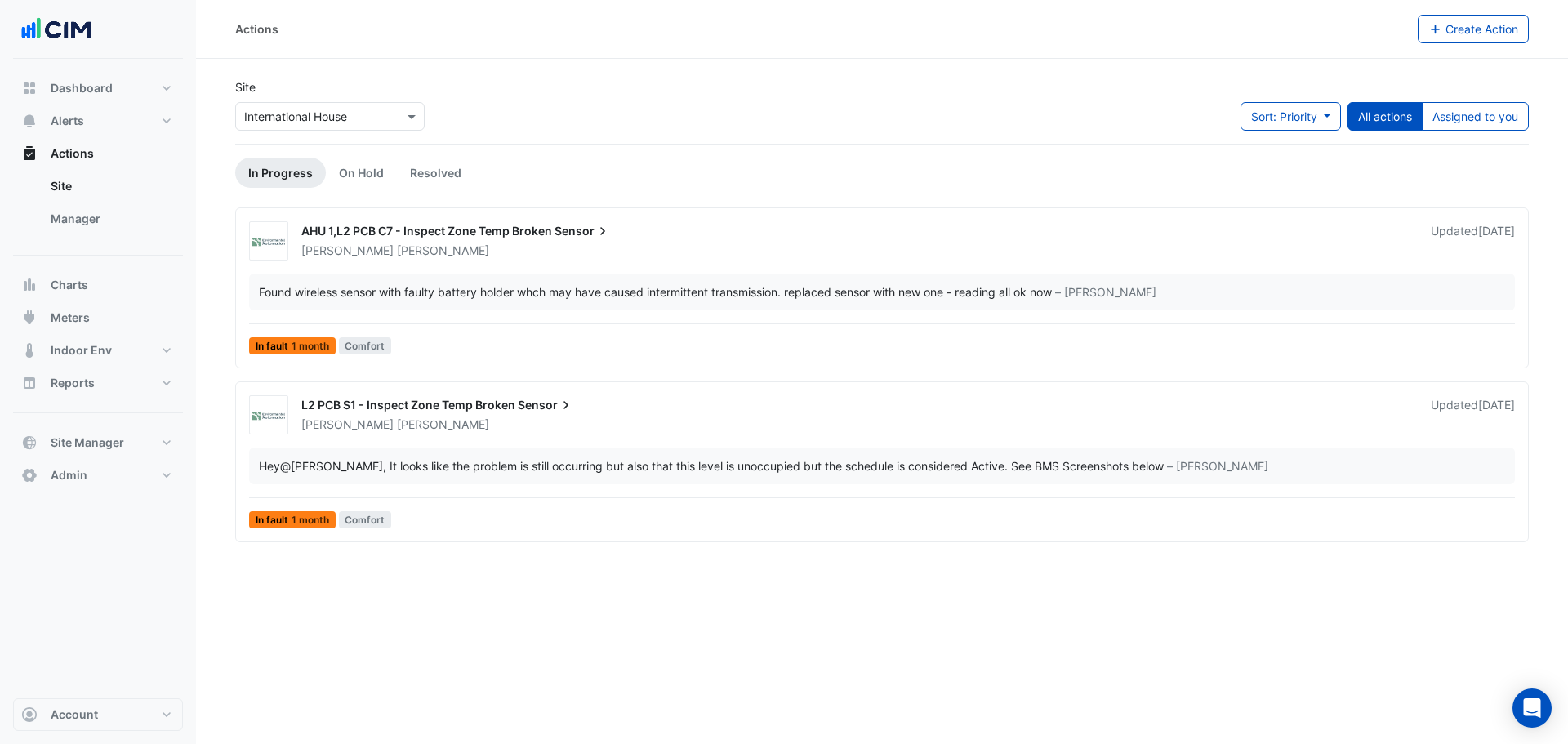
click at [389, 263] on div "AHU 1,L2 PCB C7 - Inspect Zone Temp Broken Sensor David Lindsay Updated 1 month…" at bounding box center [881, 291] width 1278 height 140
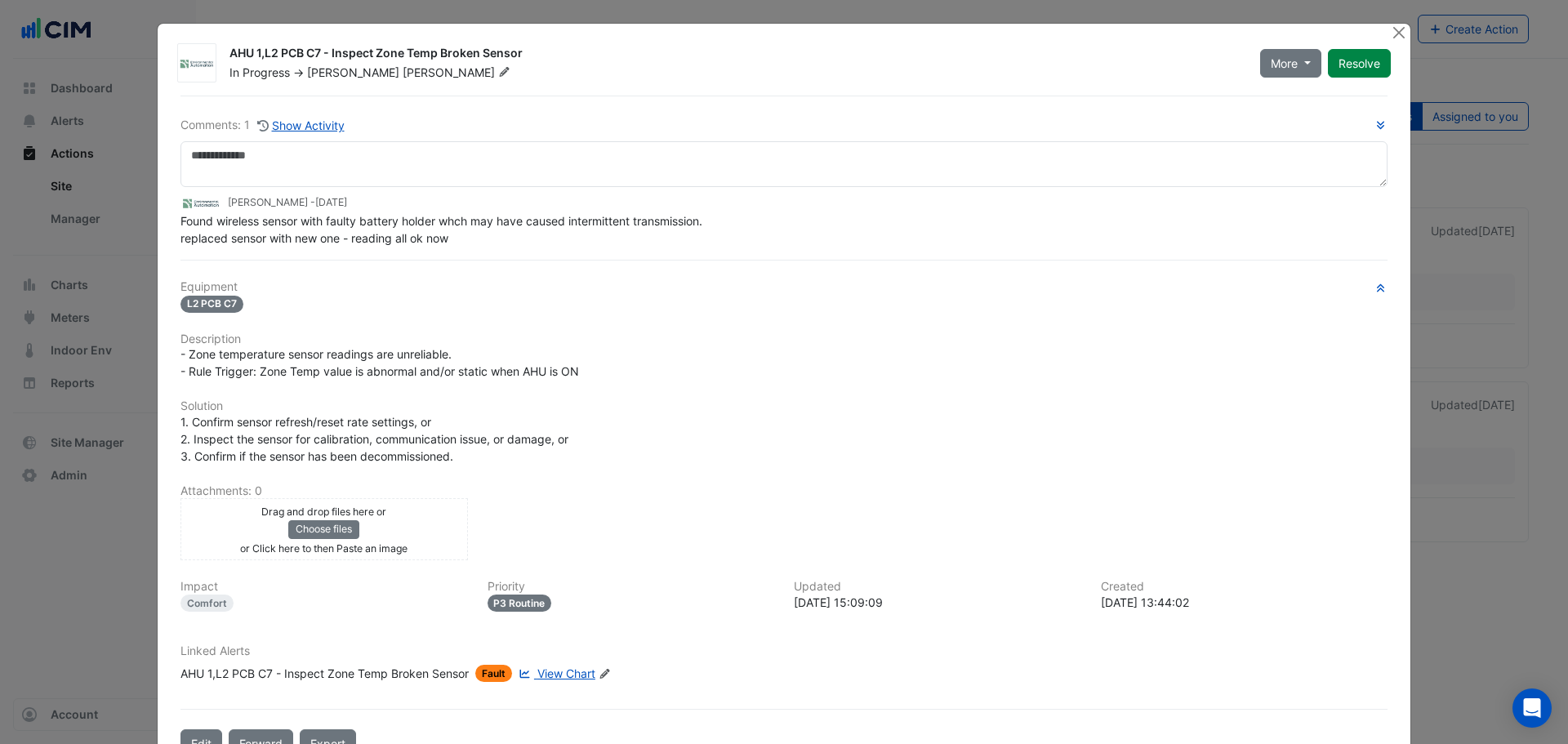
drag, startPoint x: 285, startPoint y: 203, endPoint x: 218, endPoint y: 201, distance: 67.0
click at [218, 201] on div "David Lindsay - 1 month and 14 days ago" at bounding box center [784, 202] width 1207 height 19
copy div "David Lindsay"
click at [150, 150] on ngb-modal-window "AHU 1,L2 PCB C7 - Inspect Zone Temp Broken Sensor In Progress -> David Lindsay …" at bounding box center [784, 372] width 1568 height 744
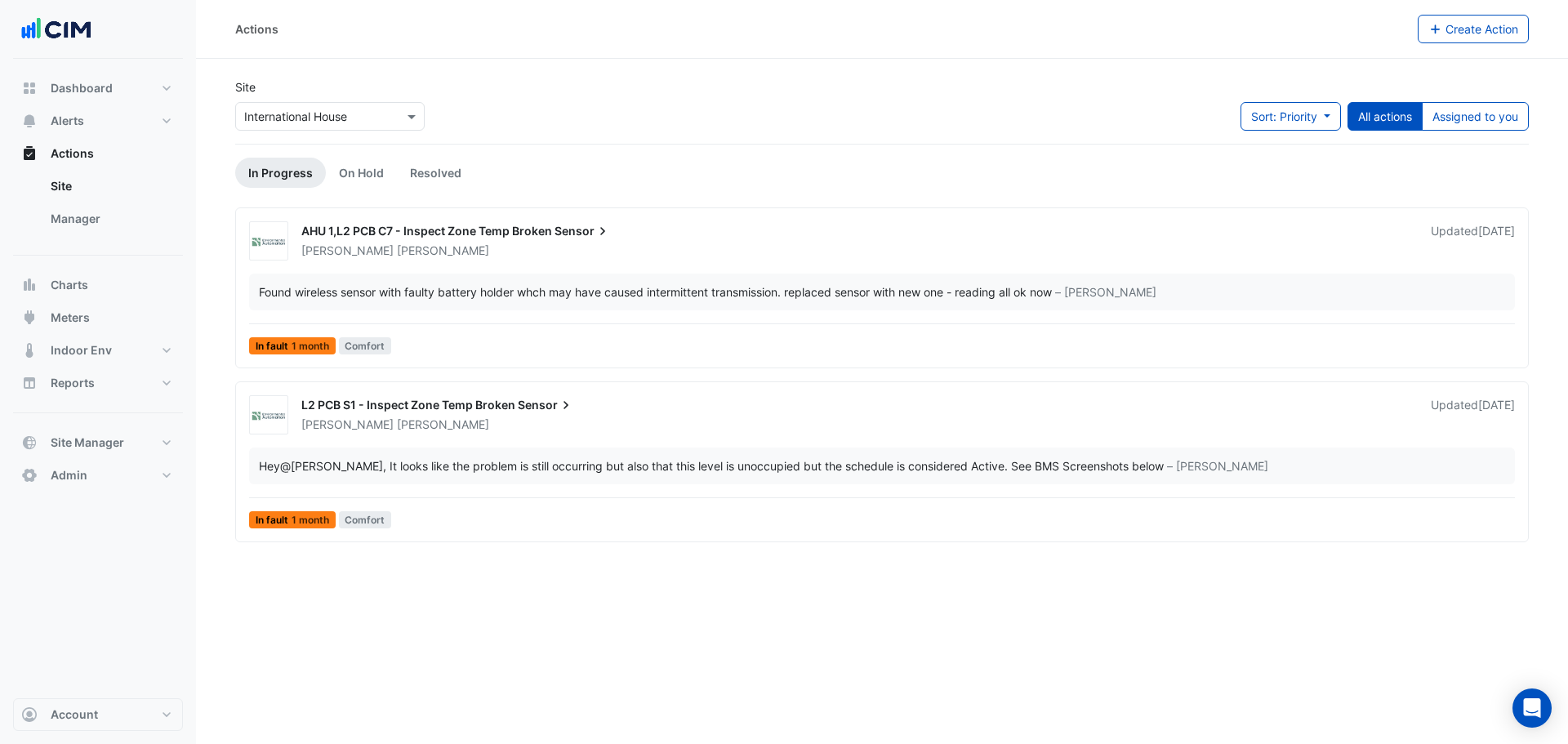
click at [1316, 260] on div "AHU 1,L2 PCB C7 - Inspect Zone Temp Broken Sensor David Lindsay Updated 1 month…" at bounding box center [881, 240] width 1278 height 39
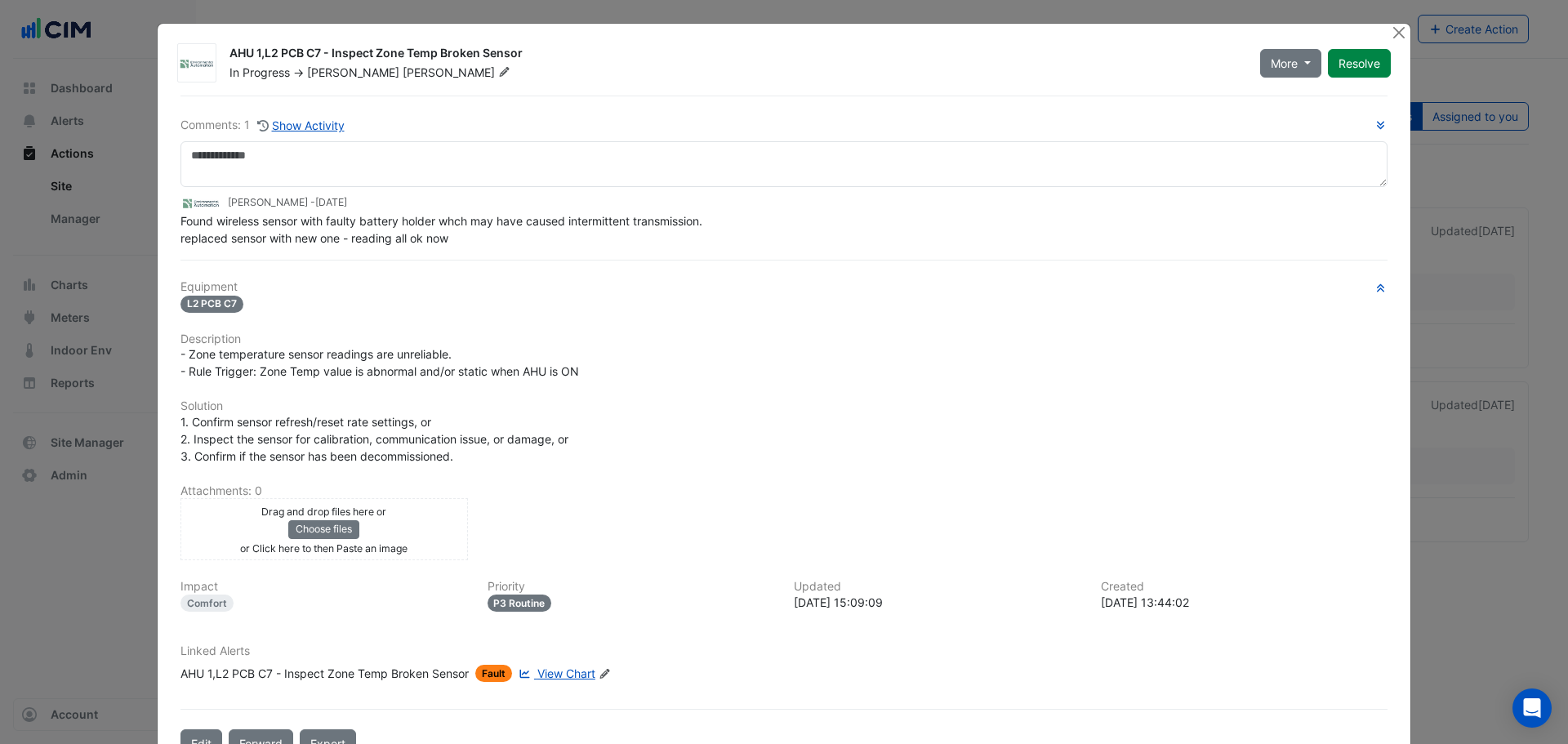
click at [403, 74] on span "Lindsay" at bounding box center [458, 72] width 111 height 16
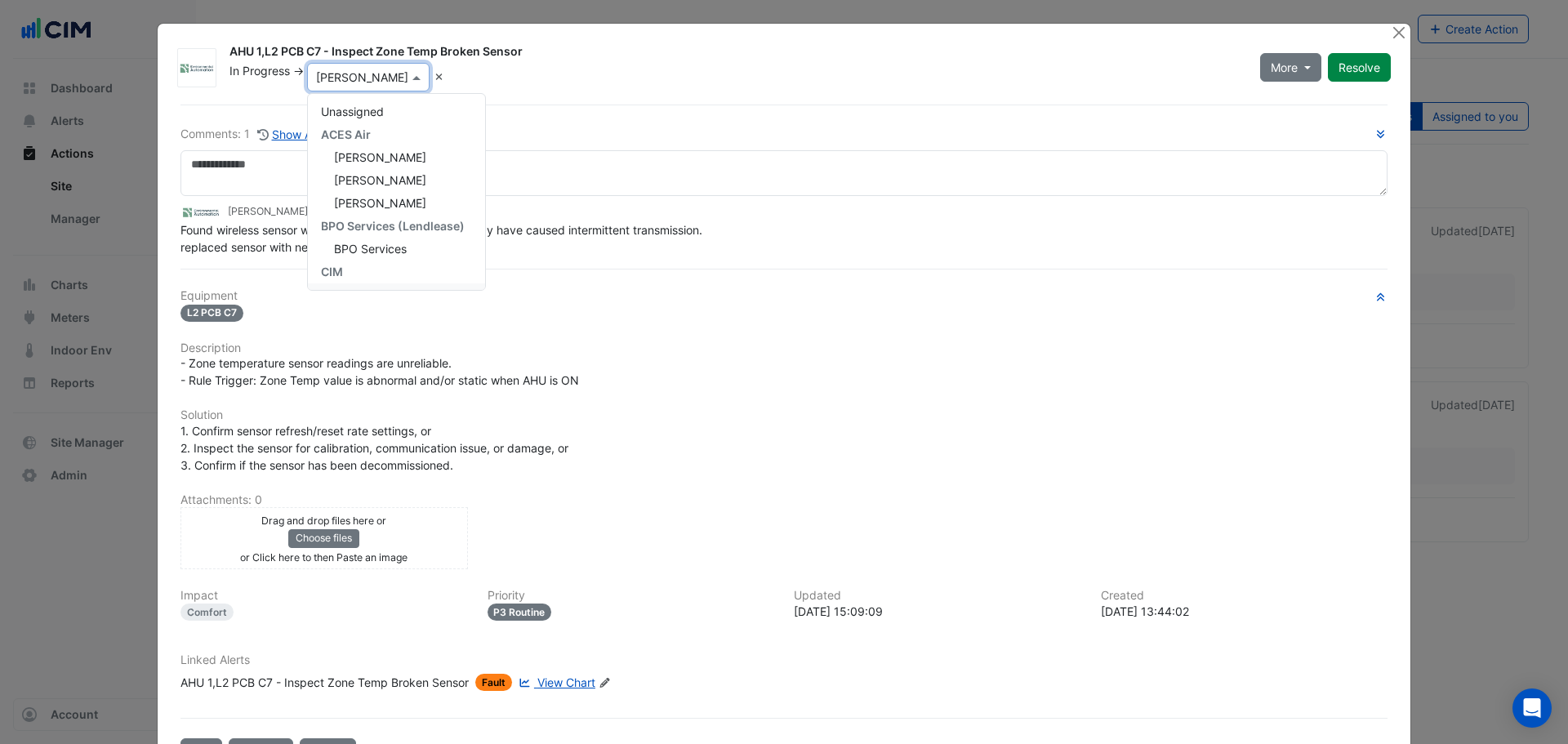
drag, startPoint x: 609, startPoint y: 315, endPoint x: 604, endPoint y: 328, distance: 13.9
click at [599, 321] on div "Equipment L2 PCB C7 Description - Zone temperature sensor readings are unreliab…" at bounding box center [784, 496] width 1207 height 415
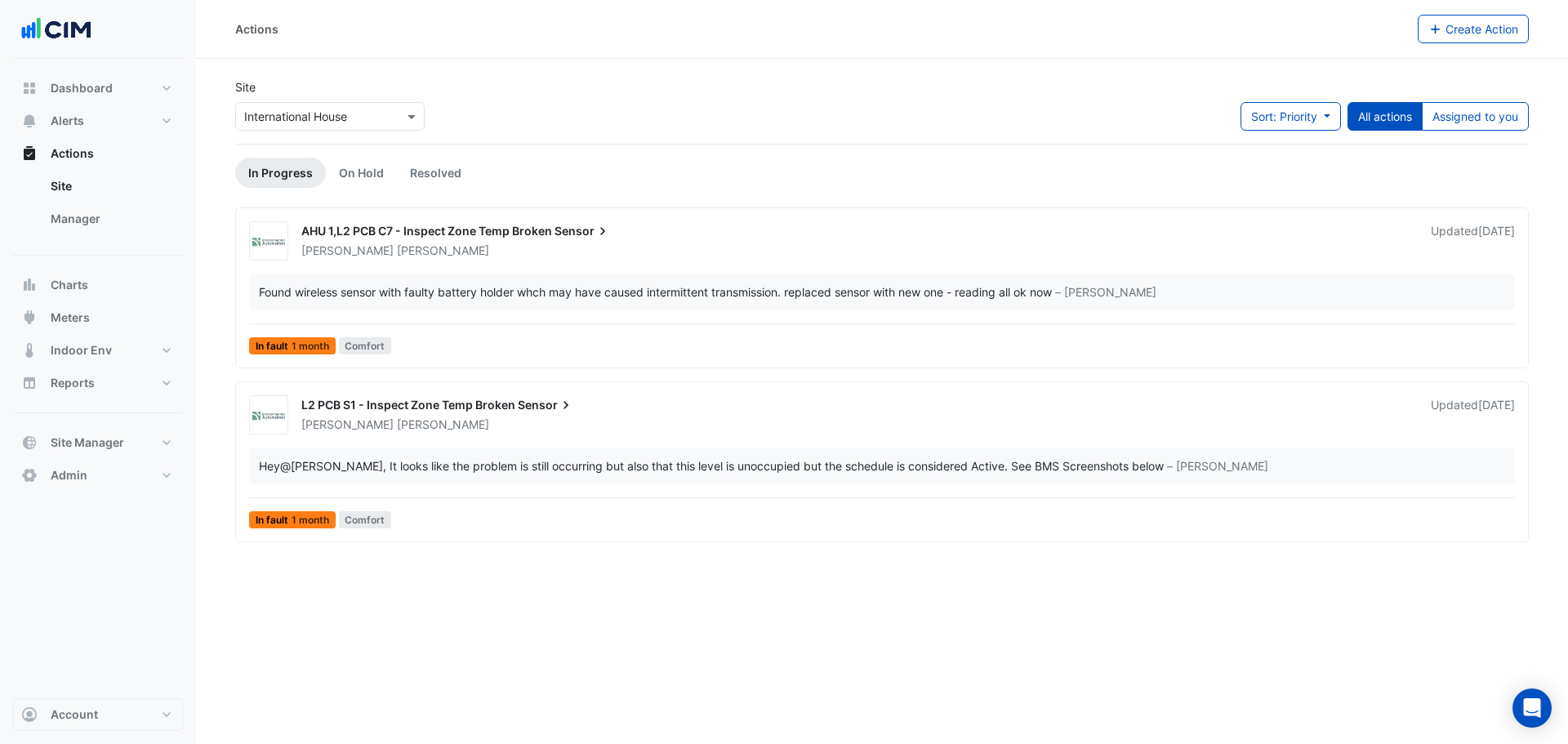
click at [306, 118] on input "text" at bounding box center [314, 116] width 139 height 17
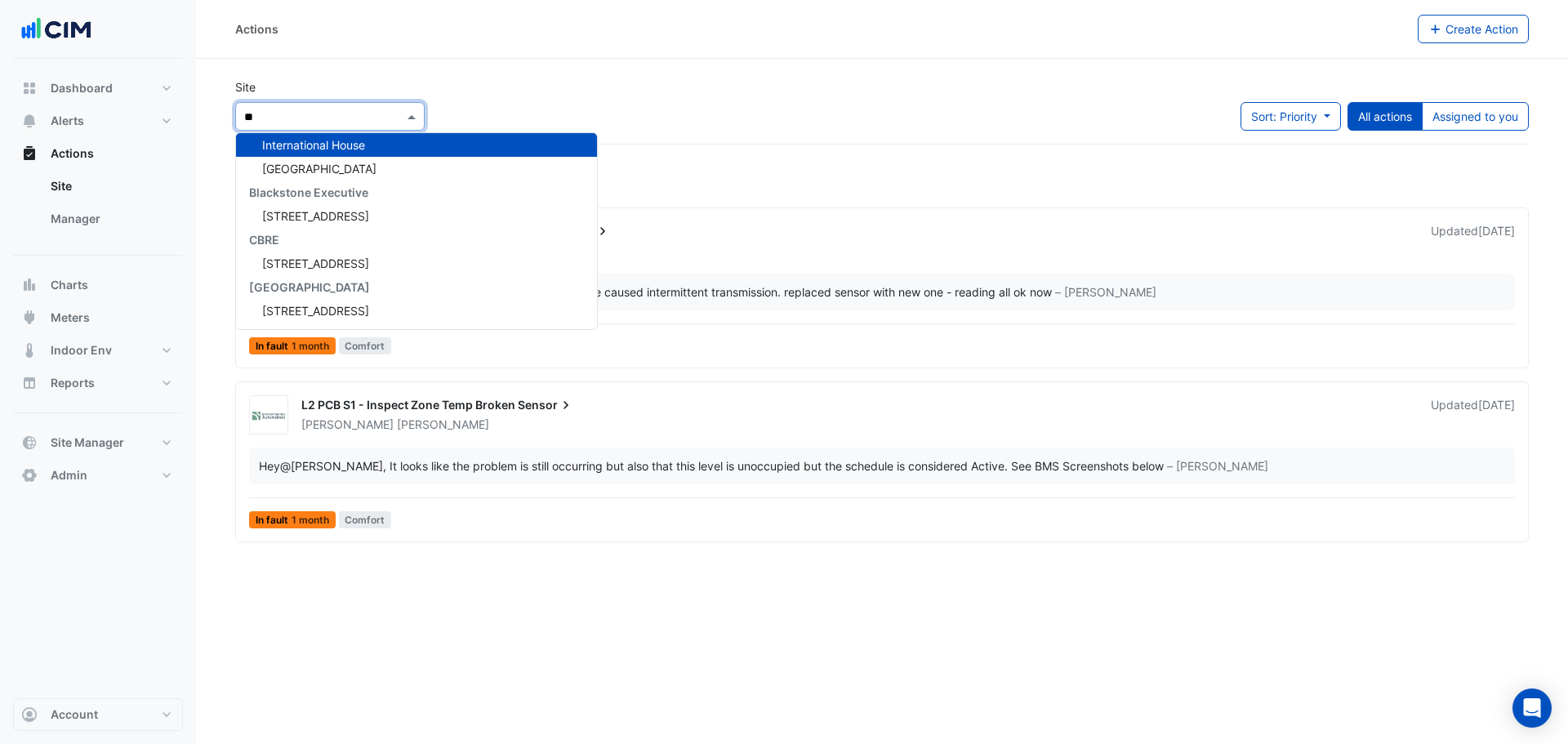
type input "*"
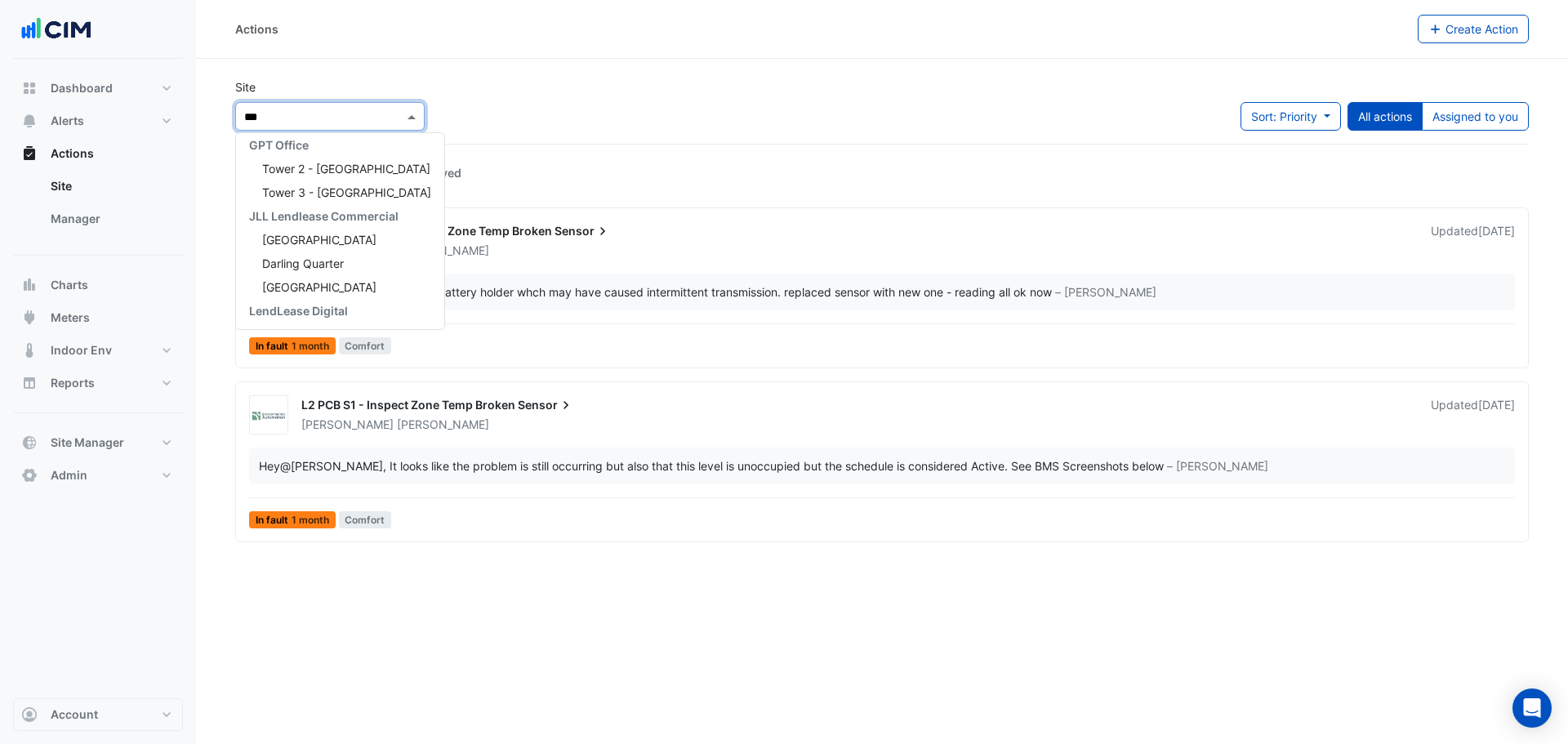
scroll to position [101, 0]
type input "****"
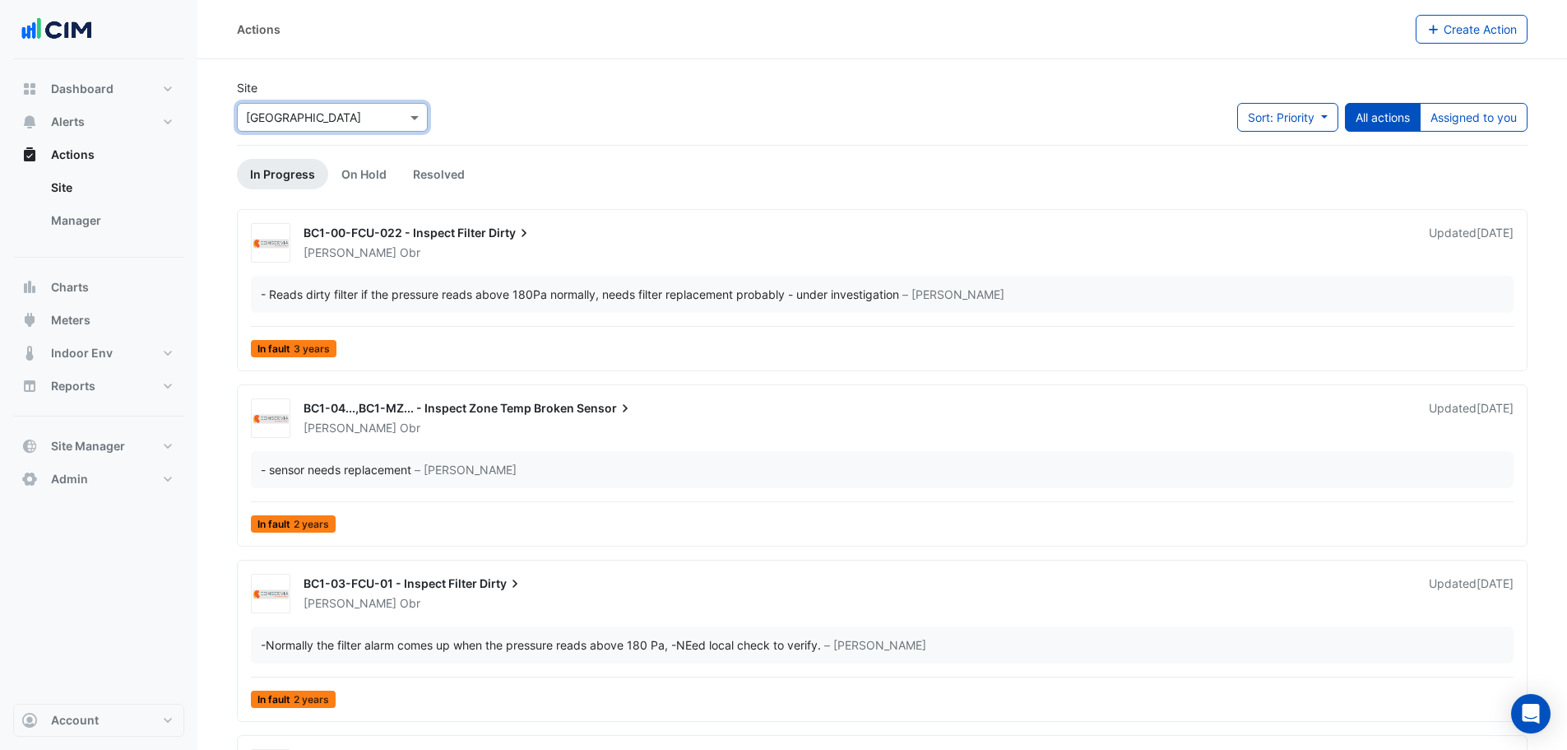
click at [763, 264] on div "BC1-00-FCU-022 - Inspect Filter Dirty Jakub Obr Updated 1 month ago - Reads dir…" at bounding box center [882, 293] width 1276 height 141
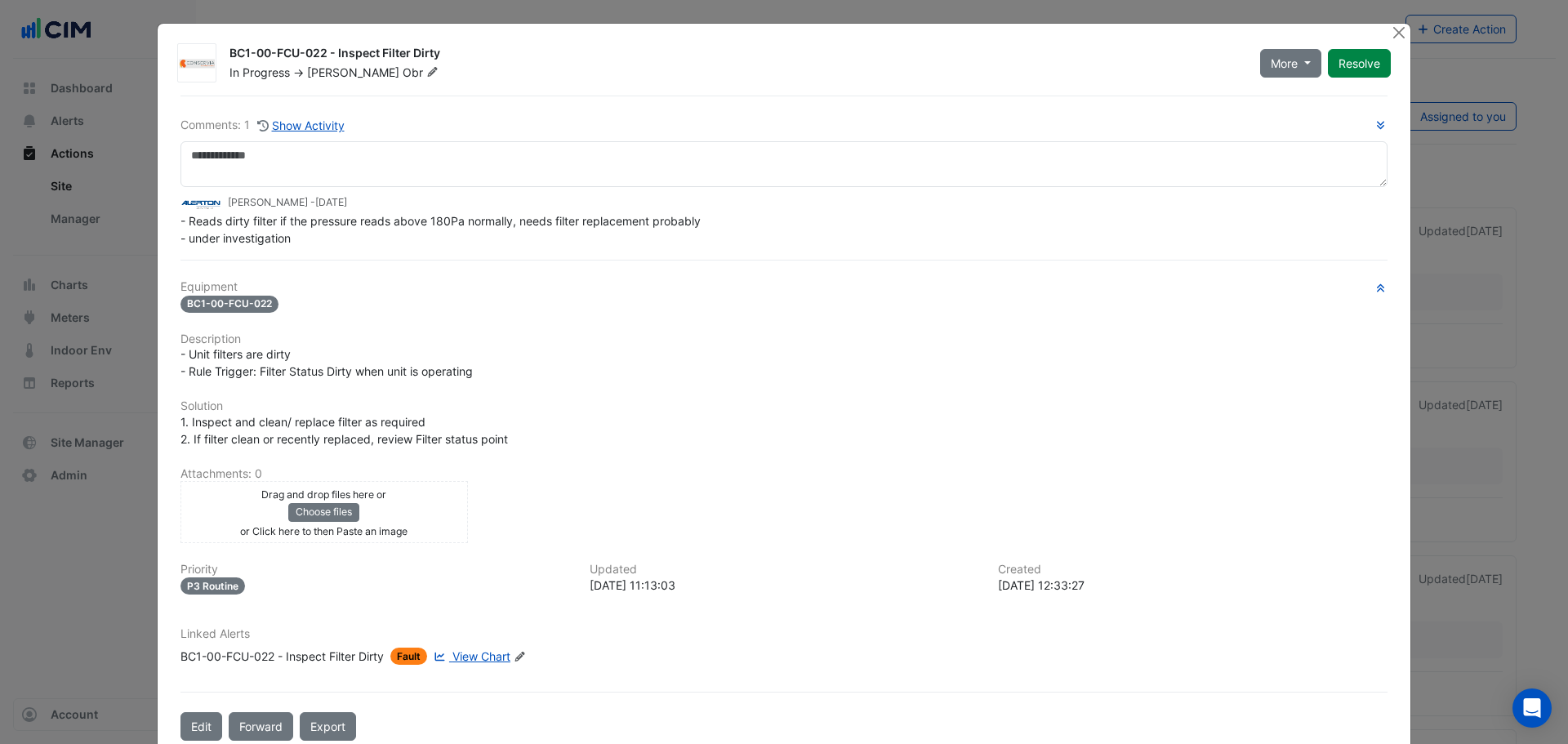
click at [315, 68] on span "Jakub" at bounding box center [352, 72] width 92 height 14
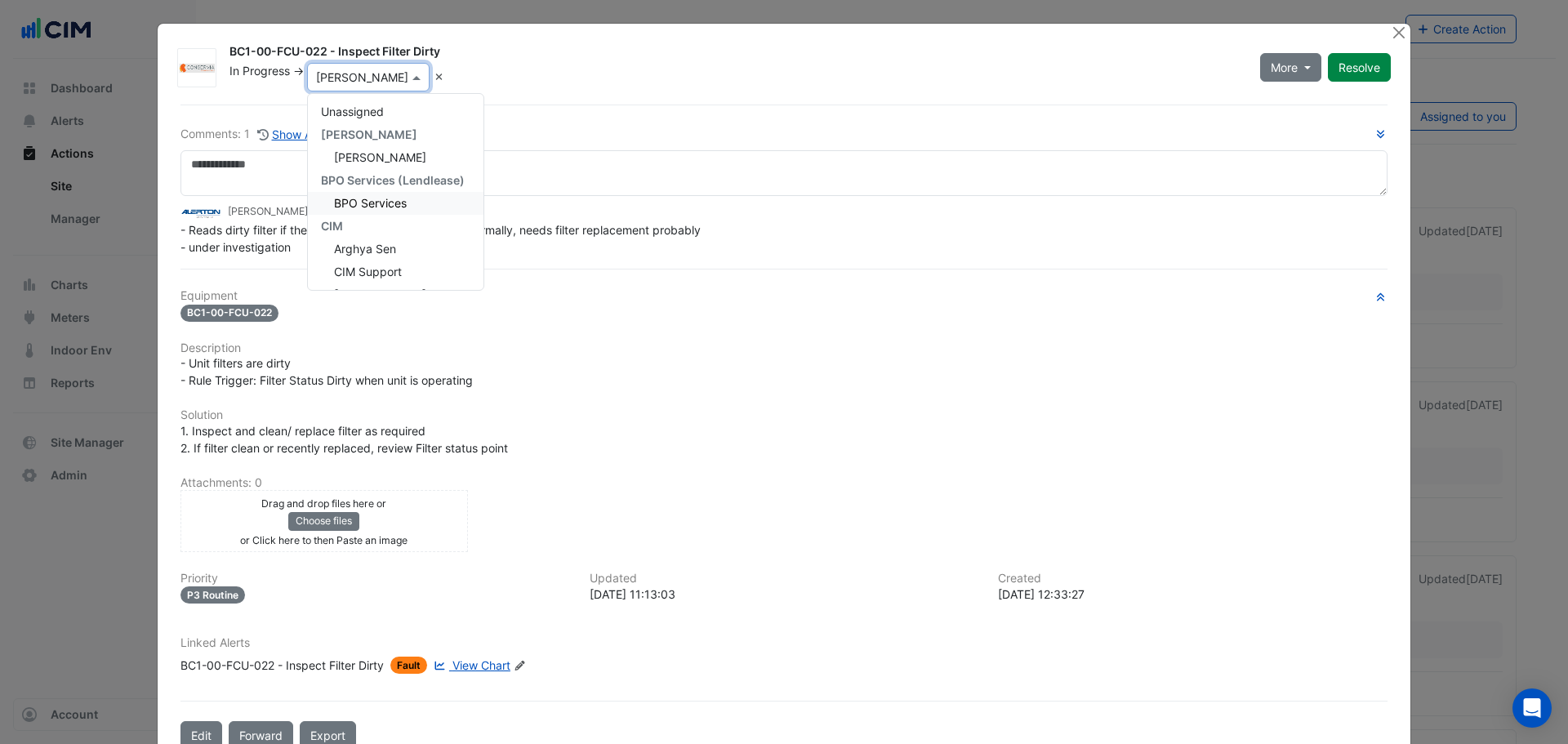
click at [643, 89] on div "In Progress -> × Jakub Obr Unassigned Alerton Abhijith Sethuraman BPO Services …" at bounding box center [735, 76] width 1014 height 29
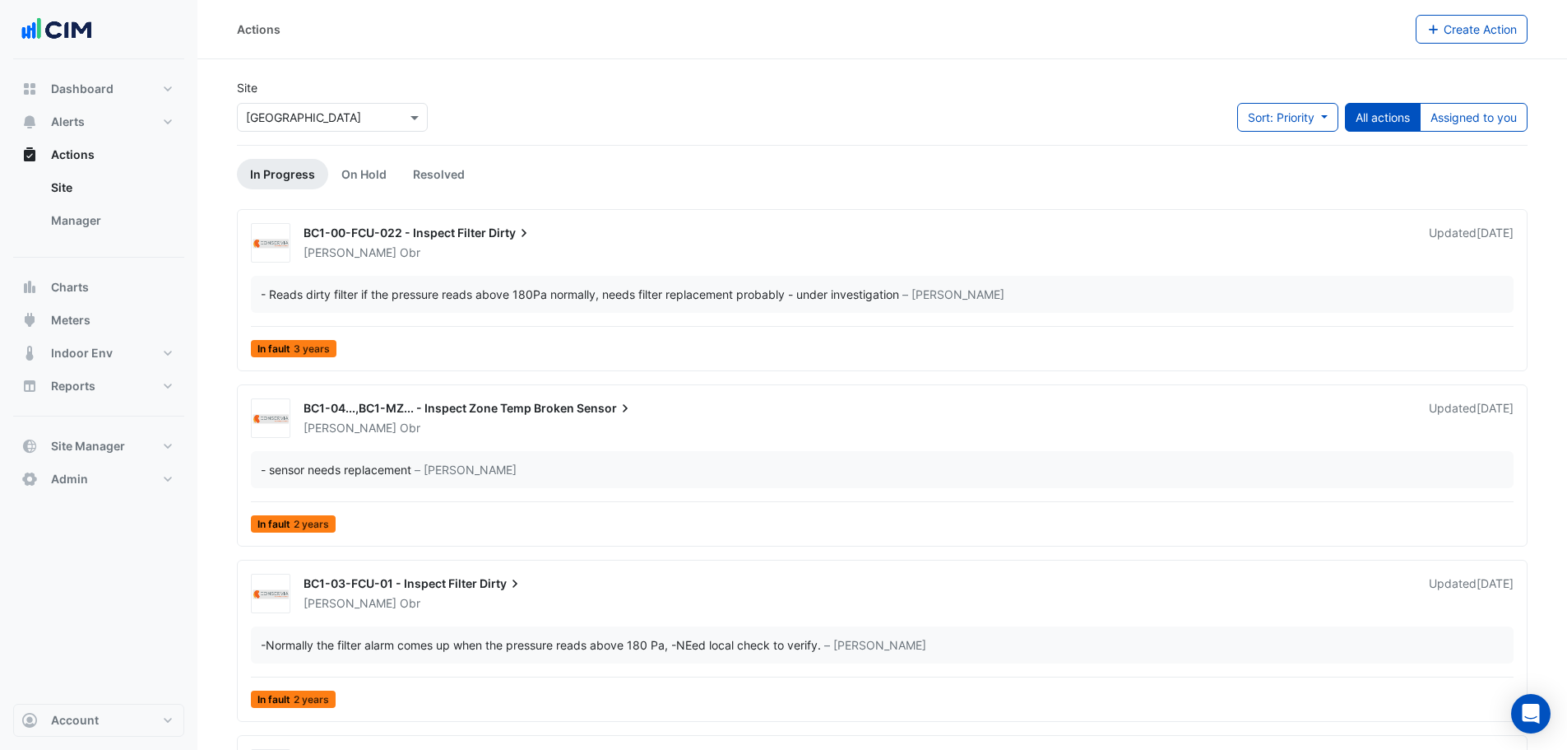
click at [290, 118] on input "text" at bounding box center [316, 117] width 140 height 17
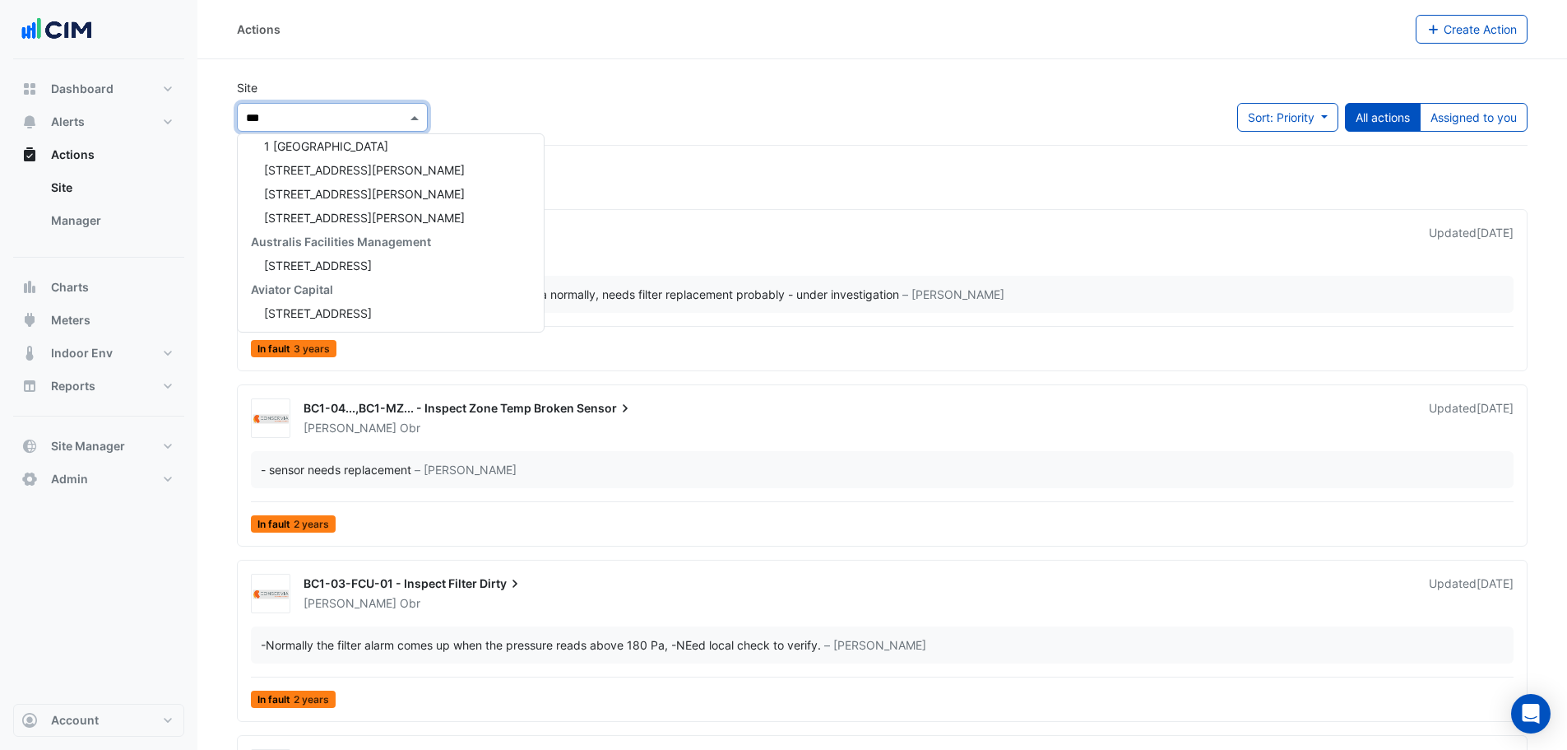
type input "****"
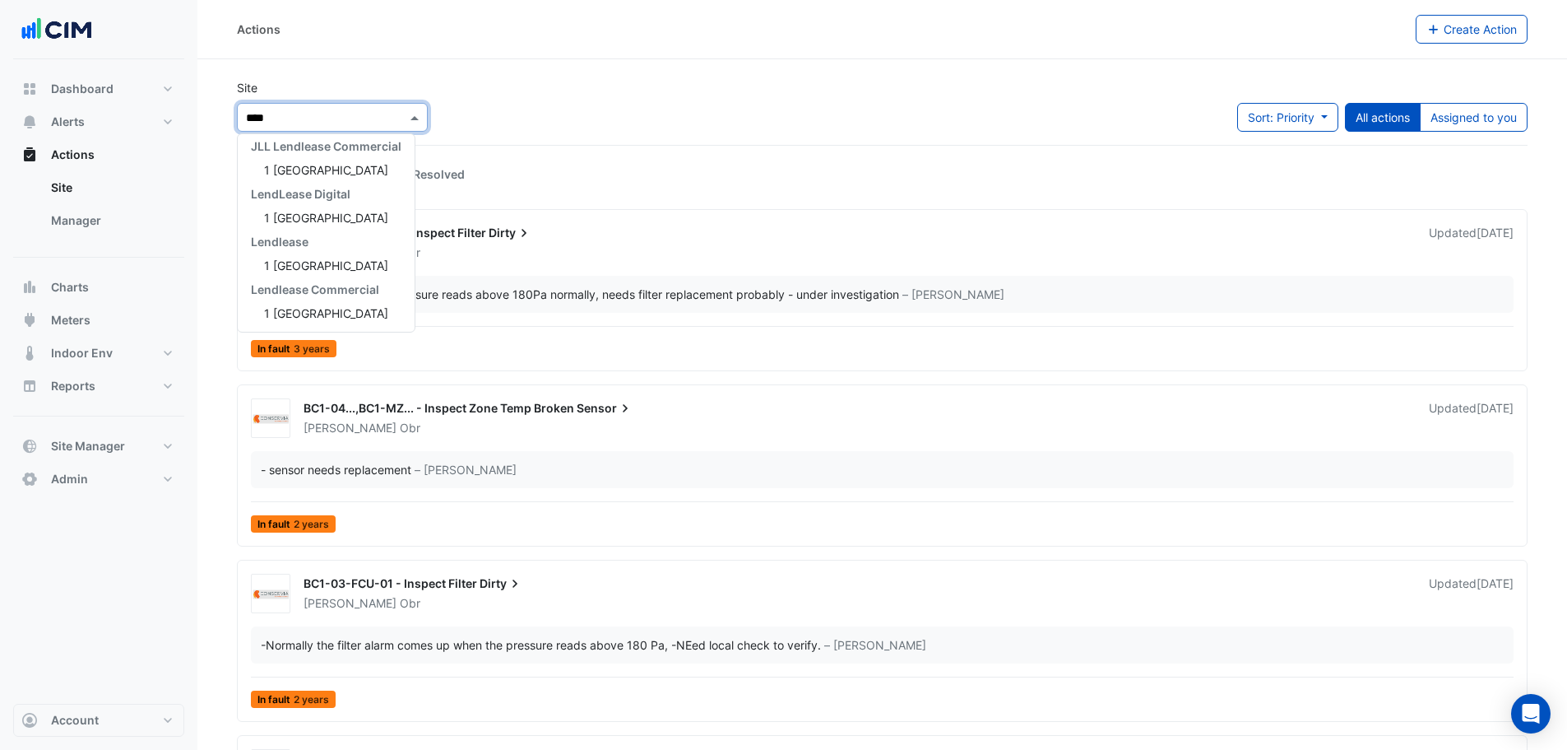
scroll to position [102, 0]
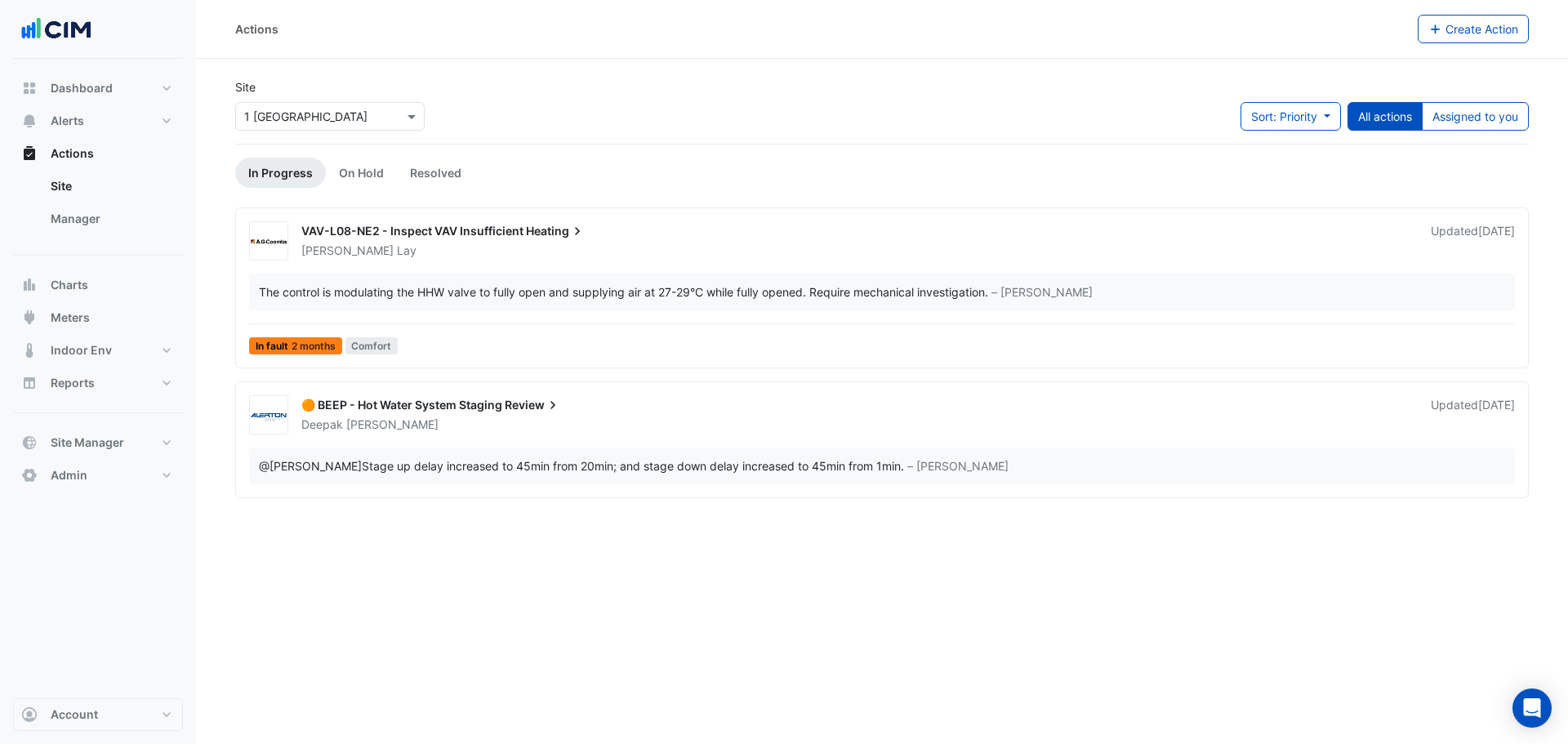
drag, startPoint x: 1486, startPoint y: 22, endPoint x: 1473, endPoint y: 47, distance: 28.2
click at [1473, 77] on div "Actions Create Action Site Select a Site × 1 Melbourne Quarter Sort: Priority P…" at bounding box center [881, 372] width 1372 height 744
click at [1473, 47] on div "Actions Create Action" at bounding box center [881, 29] width 1372 height 59
click at [82, 127] on span "Alerts" at bounding box center [67, 121] width 34 height 16
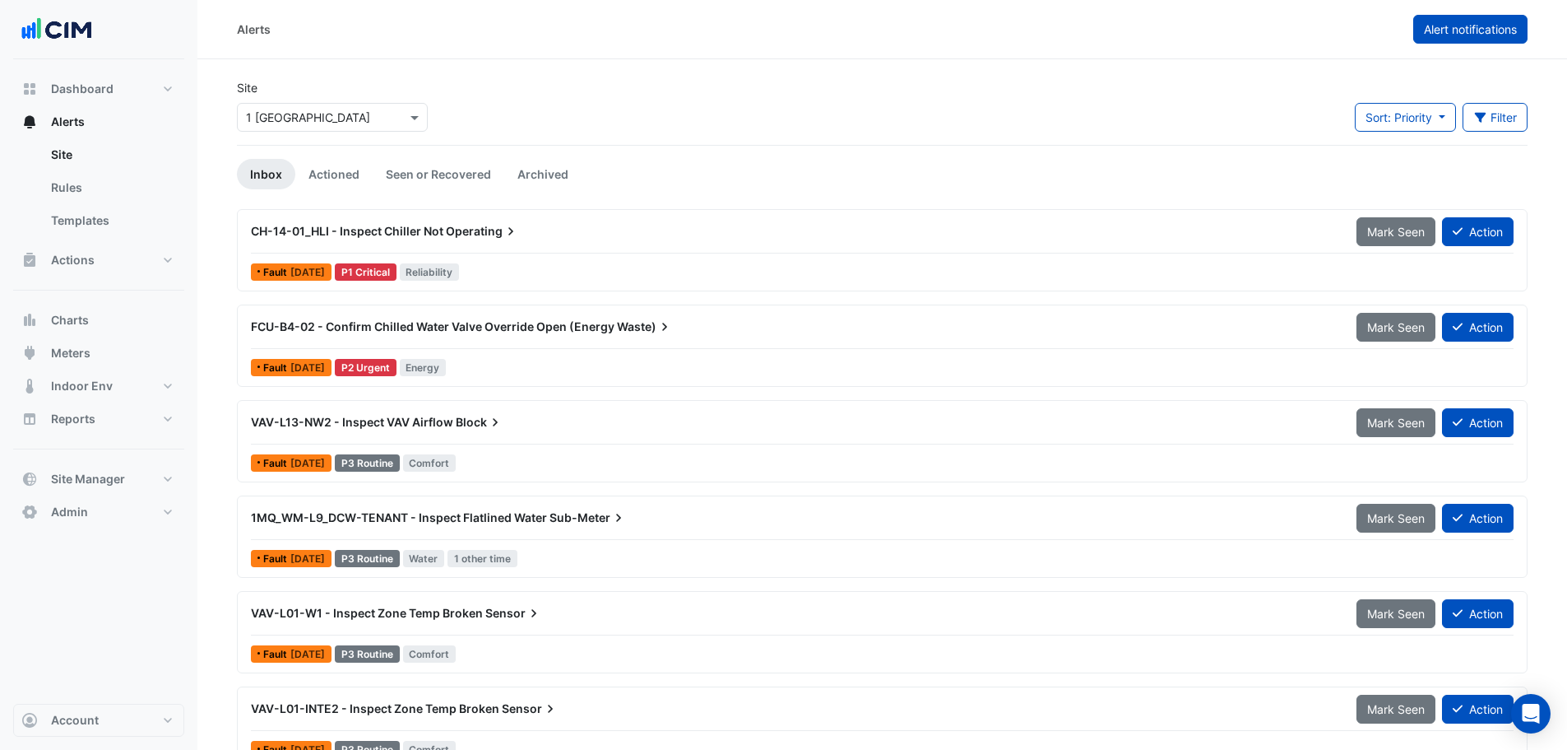
click at [1469, 25] on span "Alert notifications" at bounding box center [1470, 29] width 93 height 14
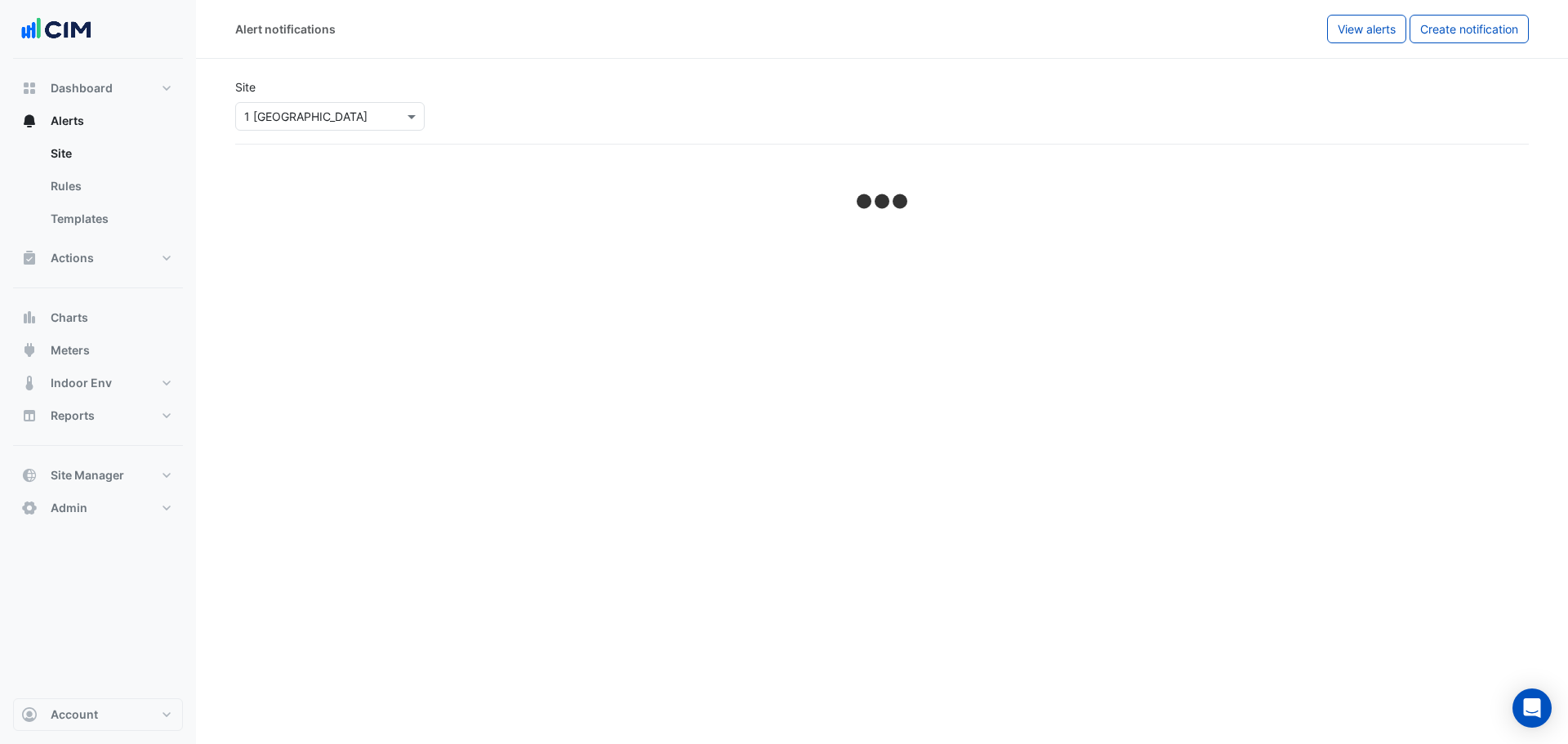
select select "*****"
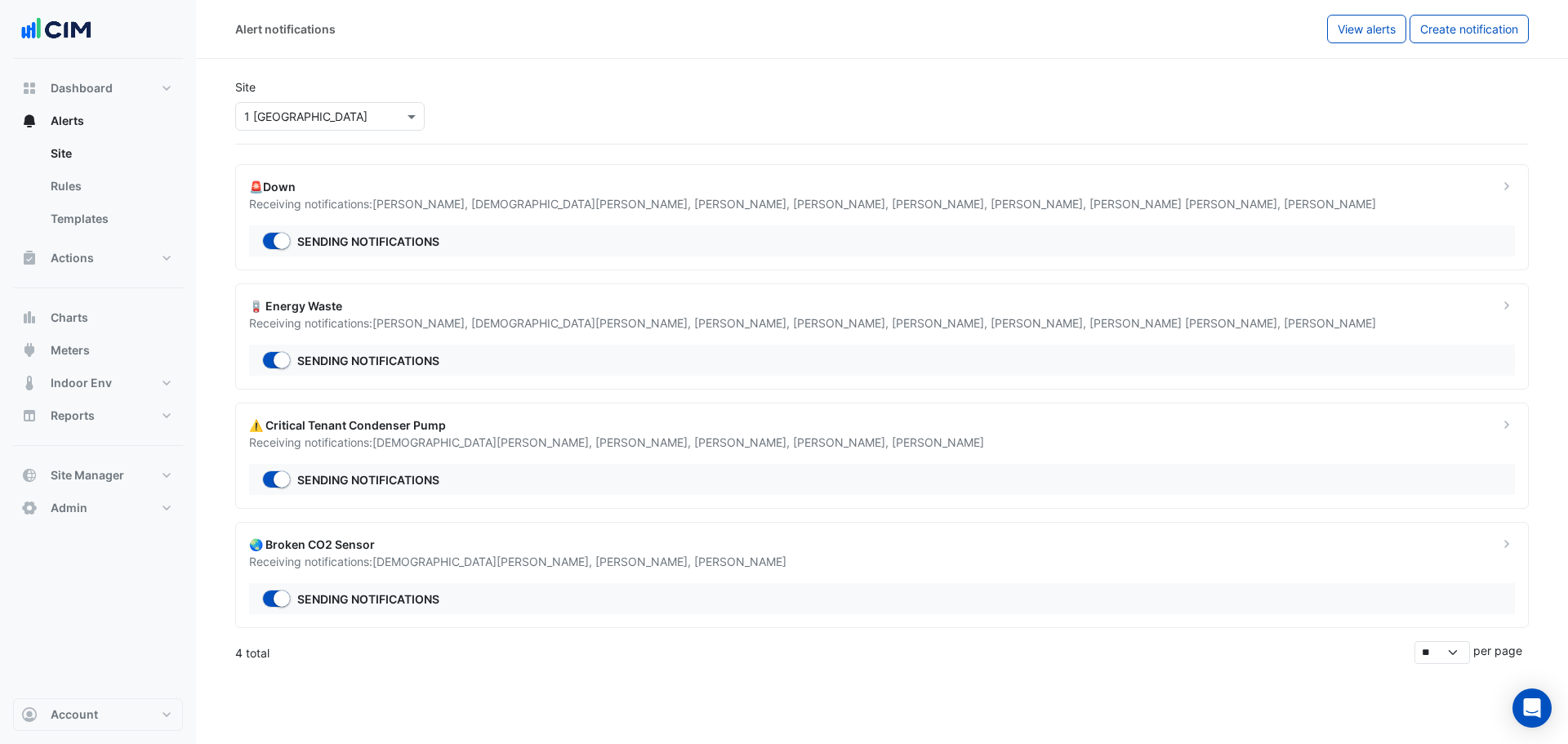
click at [439, 460] on div "⚠️ Critical Tenant Condenser Pump Receiving notifications: Ashan Fernando , Jas…" at bounding box center [881, 455] width 1293 height 106
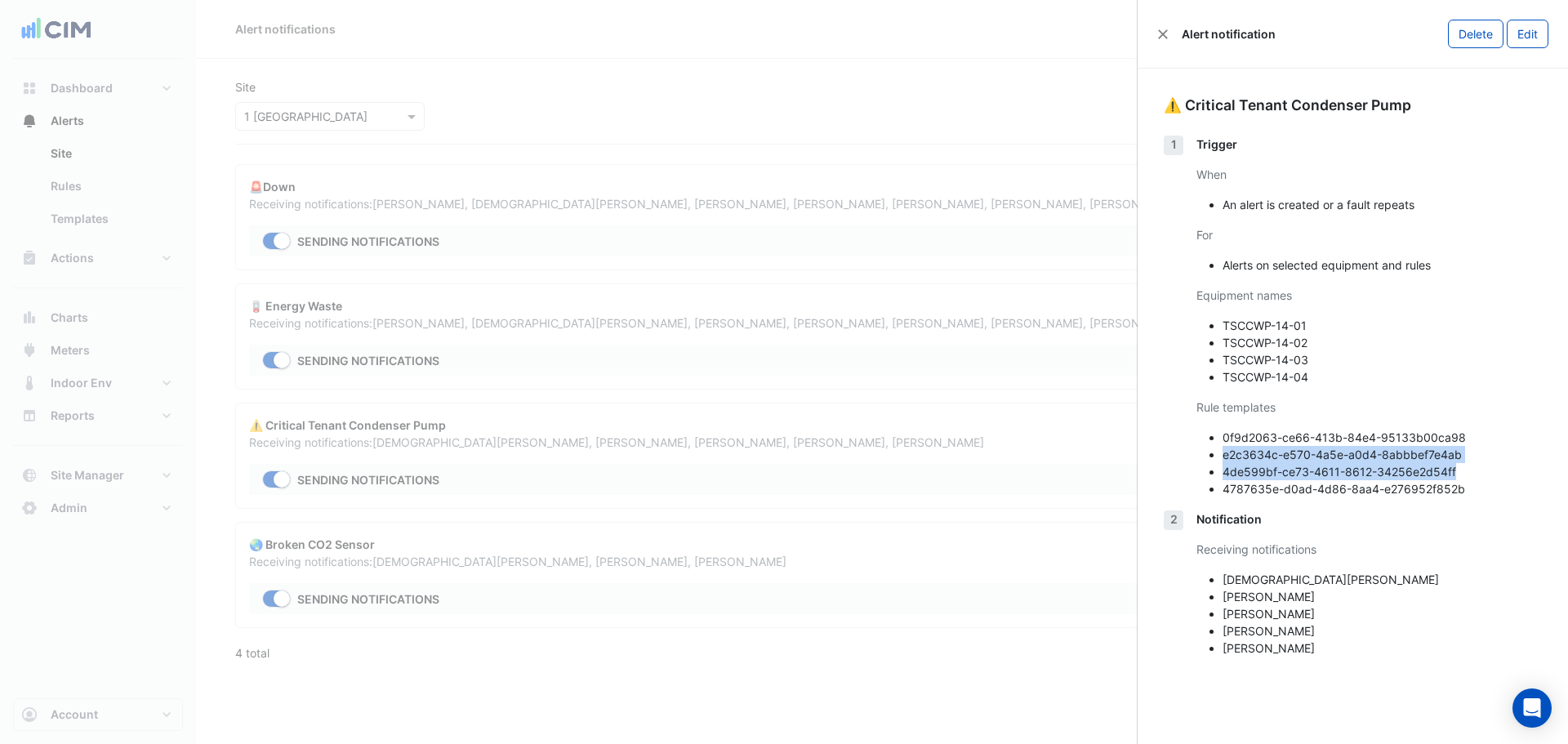
drag, startPoint x: 1364, startPoint y: 465, endPoint x: 1488, endPoint y: 480, distance: 124.9
click at [1489, 480] on ul "0f9d2063-ce66-413b-84e4-95133b00ca98 e2c3634c-e570-4a5e-a0d4-8abbbef7e4ab 4de59…" at bounding box center [1369, 462] width 345 height 68
drag, startPoint x: 1252, startPoint y: 417, endPoint x: 1245, endPoint y: 429, distance: 13.9
click at [1252, 418] on div "Rule templates 0f9d2063-ce66-413b-84e4-95133b00ca98 e2c3634c-e570-4a5e-a0d4-8ab…" at bounding box center [1369, 448] width 345 height 99
drag, startPoint x: 1383, startPoint y: 453, endPoint x: 1526, endPoint y: 145, distance: 339.6
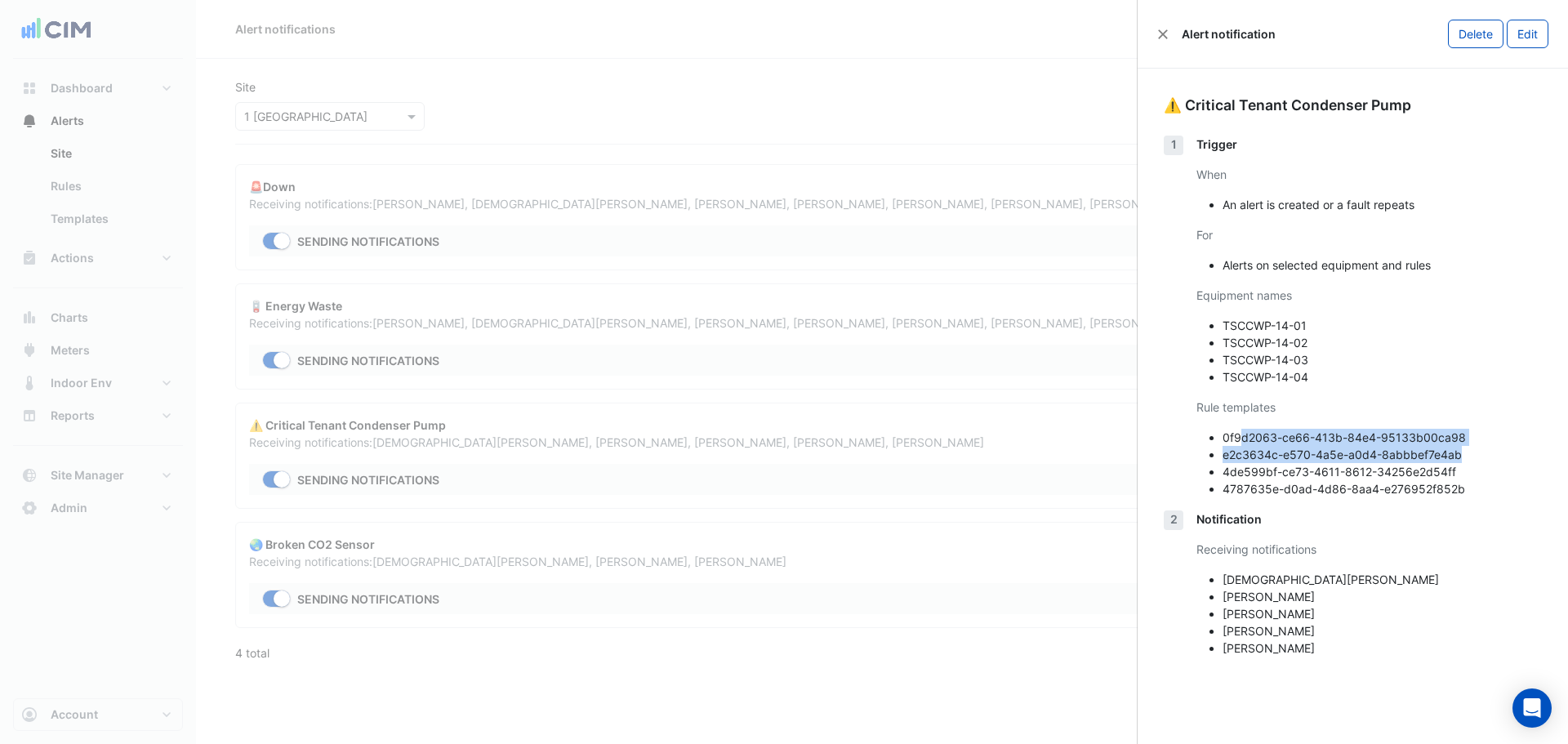
click at [1564, 427] on div "⚠️ Critical Tenant Condenser Pump 1 Trigger When An alert is created or a fault…" at bounding box center [1353, 382] width 431 height 627
click at [1518, 39] on button "Edit" at bounding box center [1527, 34] width 42 height 29
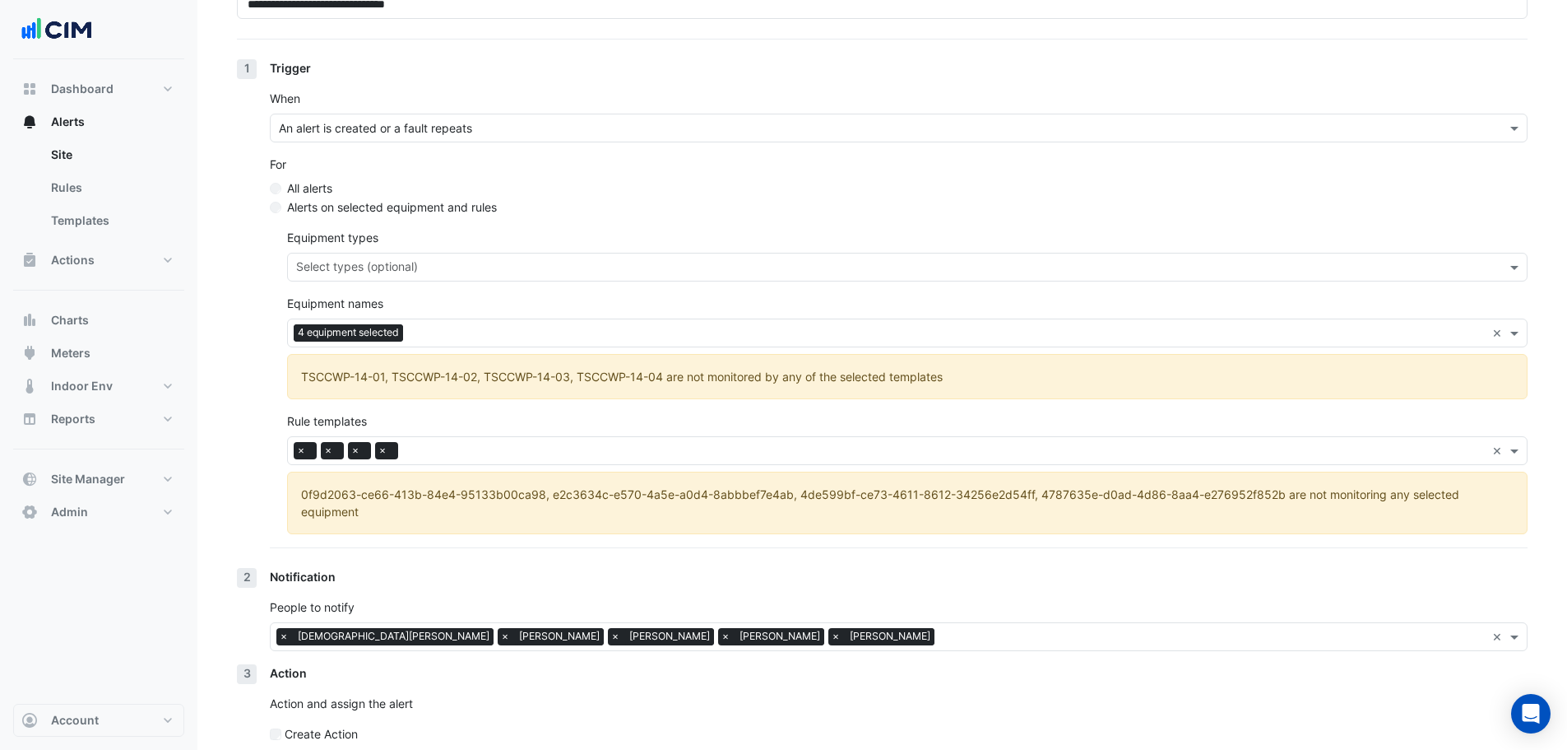
scroll to position [236, 0]
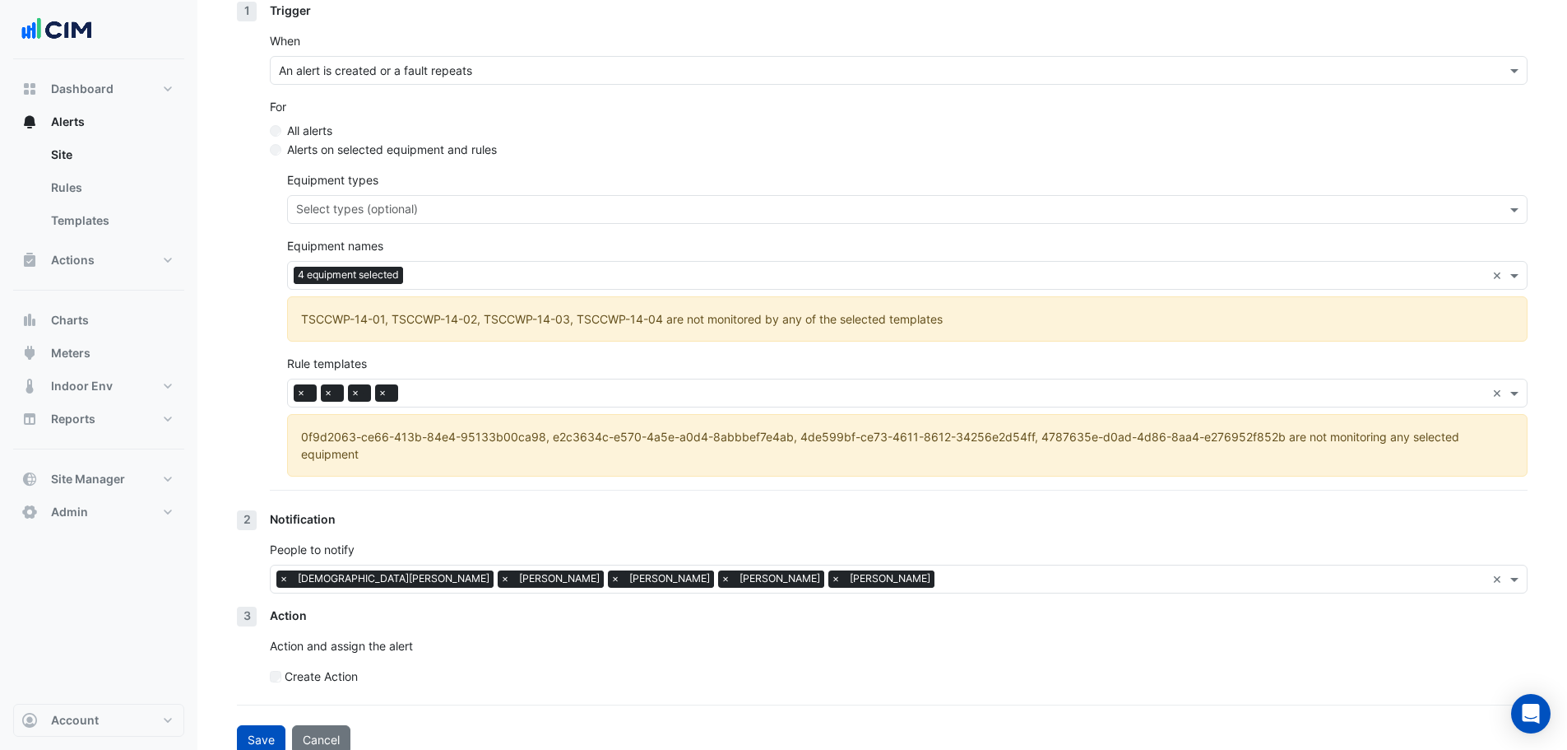
drag, startPoint x: 327, startPoint y: 723, endPoint x: 337, endPoint y: 717, distance: 11.4
click at [327, 726] on button "Cancel" at bounding box center [321, 739] width 58 height 29
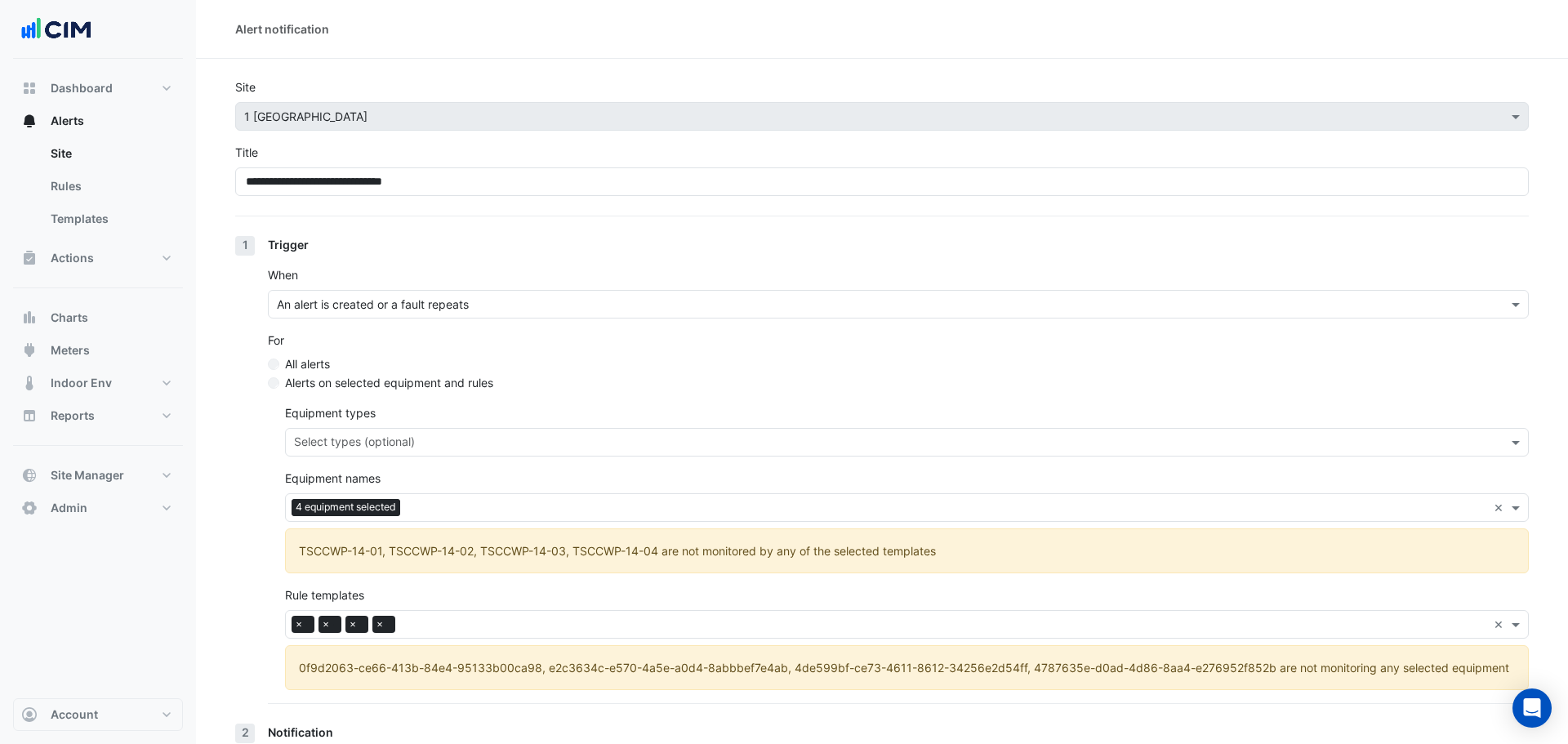
select select "*****"
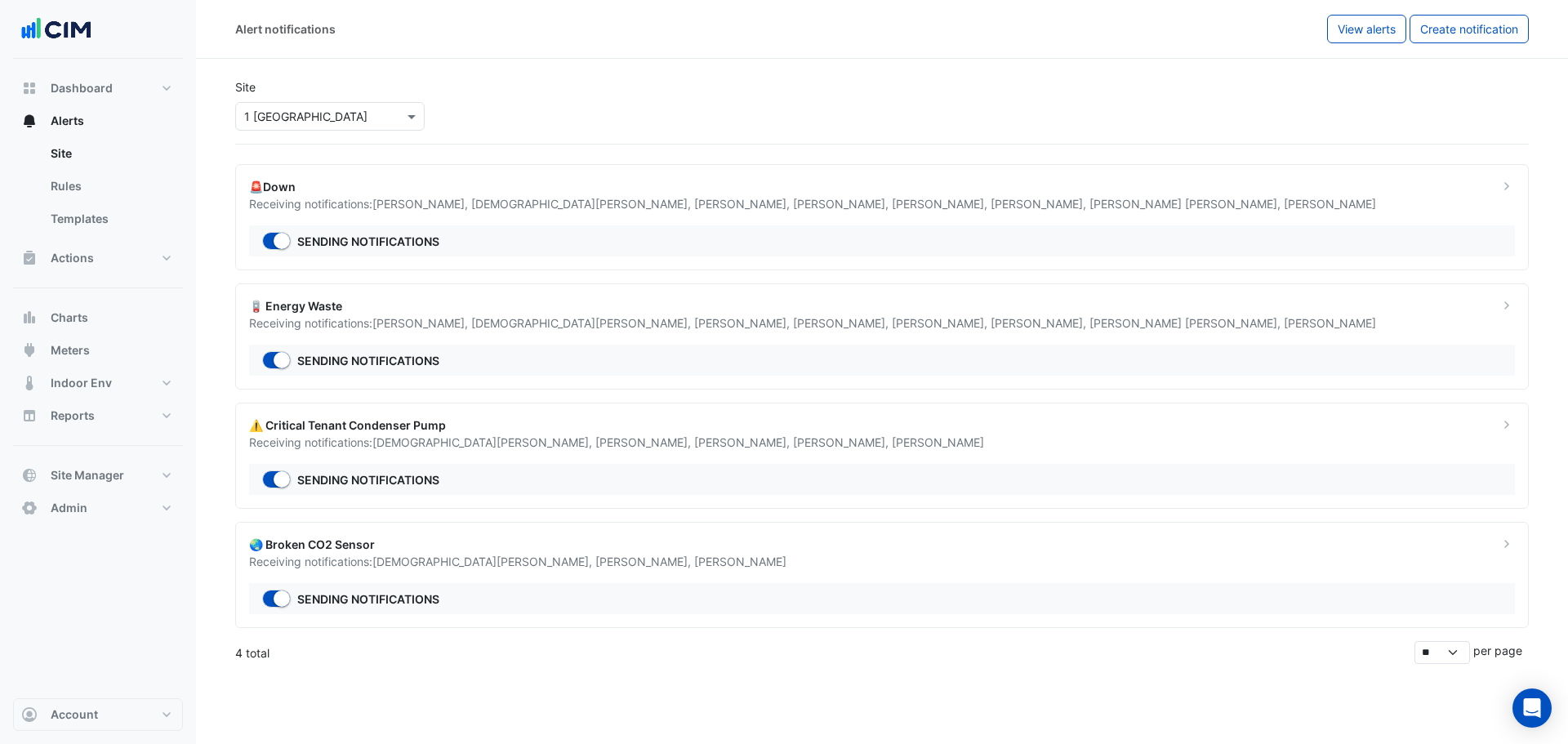
click at [790, 401] on app-alert-notifications "Site Select a Site × 1 Melbourne Quarter 🚨Down Receiving notifications: Amith P…" at bounding box center [881, 364] width 1293 height 598
click at [795, 426] on div "⚠️ Critical Tenant Condenser Pump" at bounding box center [863, 425] width 1230 height 17
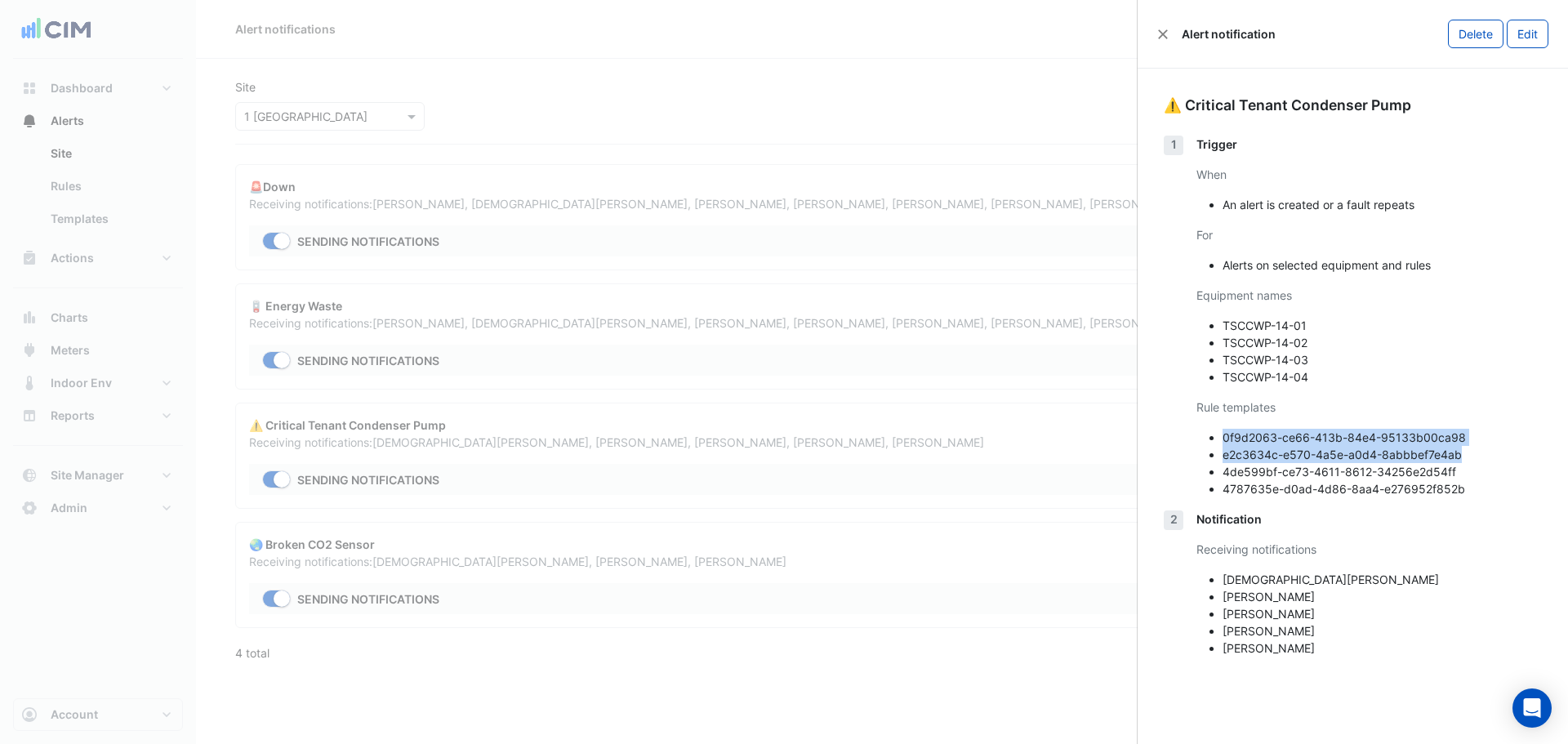
drag, startPoint x: 1375, startPoint y: 443, endPoint x: 1509, endPoint y: 472, distance: 137.1
click at [1494, 465] on ul "0f9d2063-ce66-413b-84e4-95133b00ca98 e2c3634c-e570-4a5e-a0d4-8abbbef7e4ab 4de59…" at bounding box center [1369, 462] width 345 height 68
click at [1518, 495] on li "4787635e-d0ad-4d86-8aa4-e276952f852b" at bounding box center [1382, 488] width 320 height 17
drag, startPoint x: 1506, startPoint y: 500, endPoint x: 1199, endPoint y: 442, distance: 312.4
click at [1199, 442] on div "Trigger When An alert is created or a fault repeats For Alerts on selected equi…" at bounding box center [1369, 323] width 345 height 375
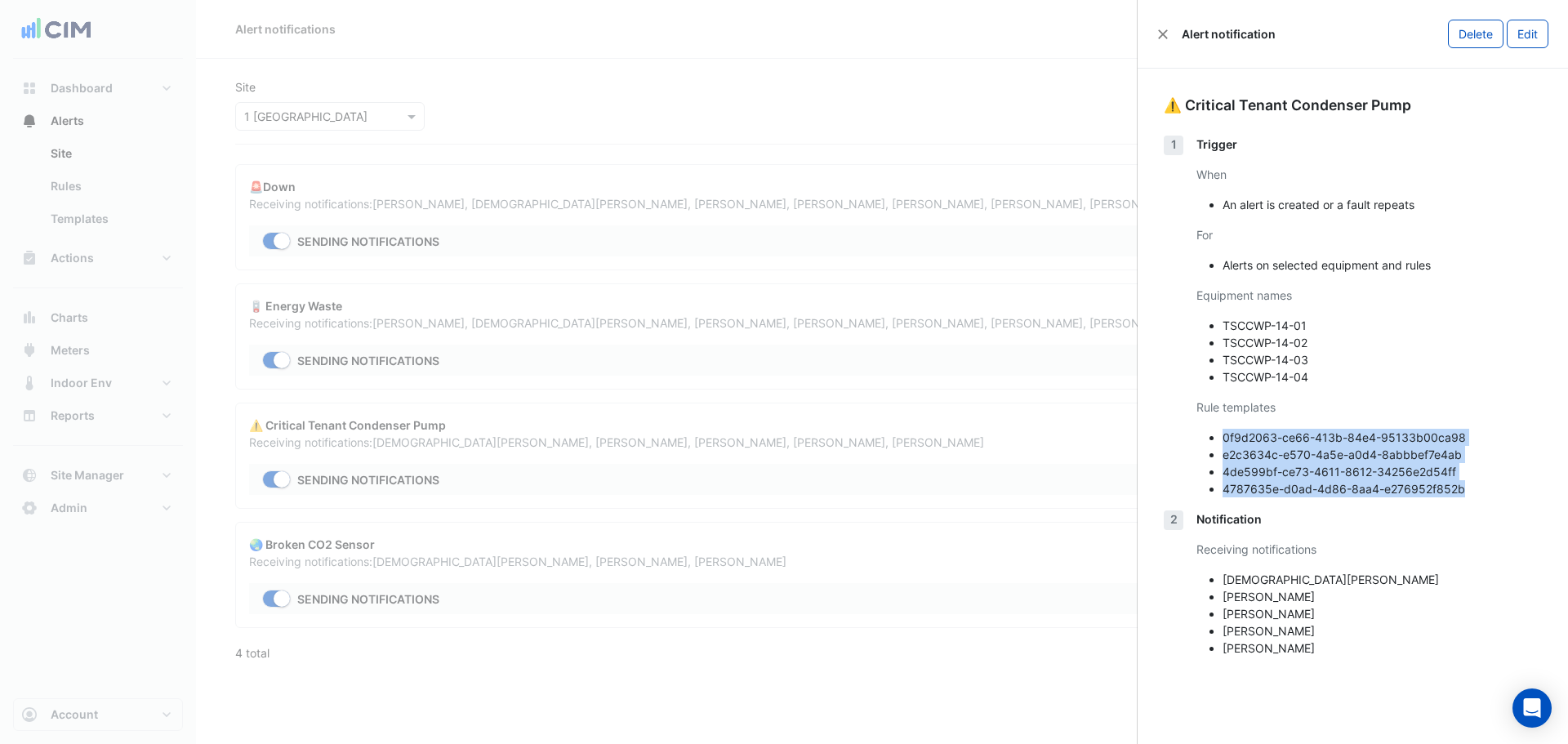
click at [1248, 469] on li "4de599bf-ce73-4611-8612-34256e2d54ff" at bounding box center [1382, 471] width 320 height 17
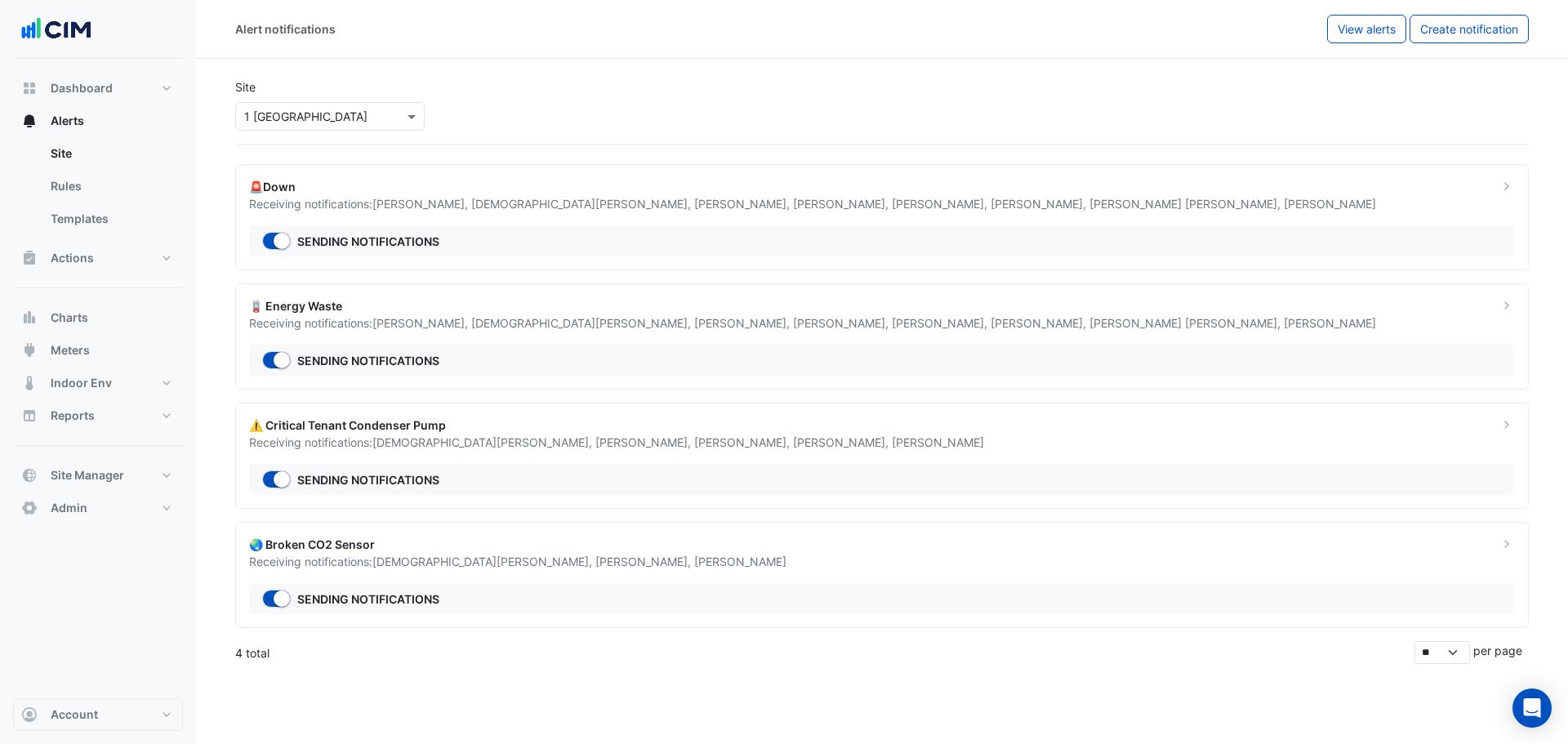
drag, startPoint x: 579, startPoint y: 295, endPoint x: 500, endPoint y: 274, distance: 81.7
click at [578, 295] on ngb-offcanvas-backdrop at bounding box center [784, 372] width 1568 height 744
click at [539, 191] on div "🚨Down" at bounding box center [863, 186] width 1230 height 17
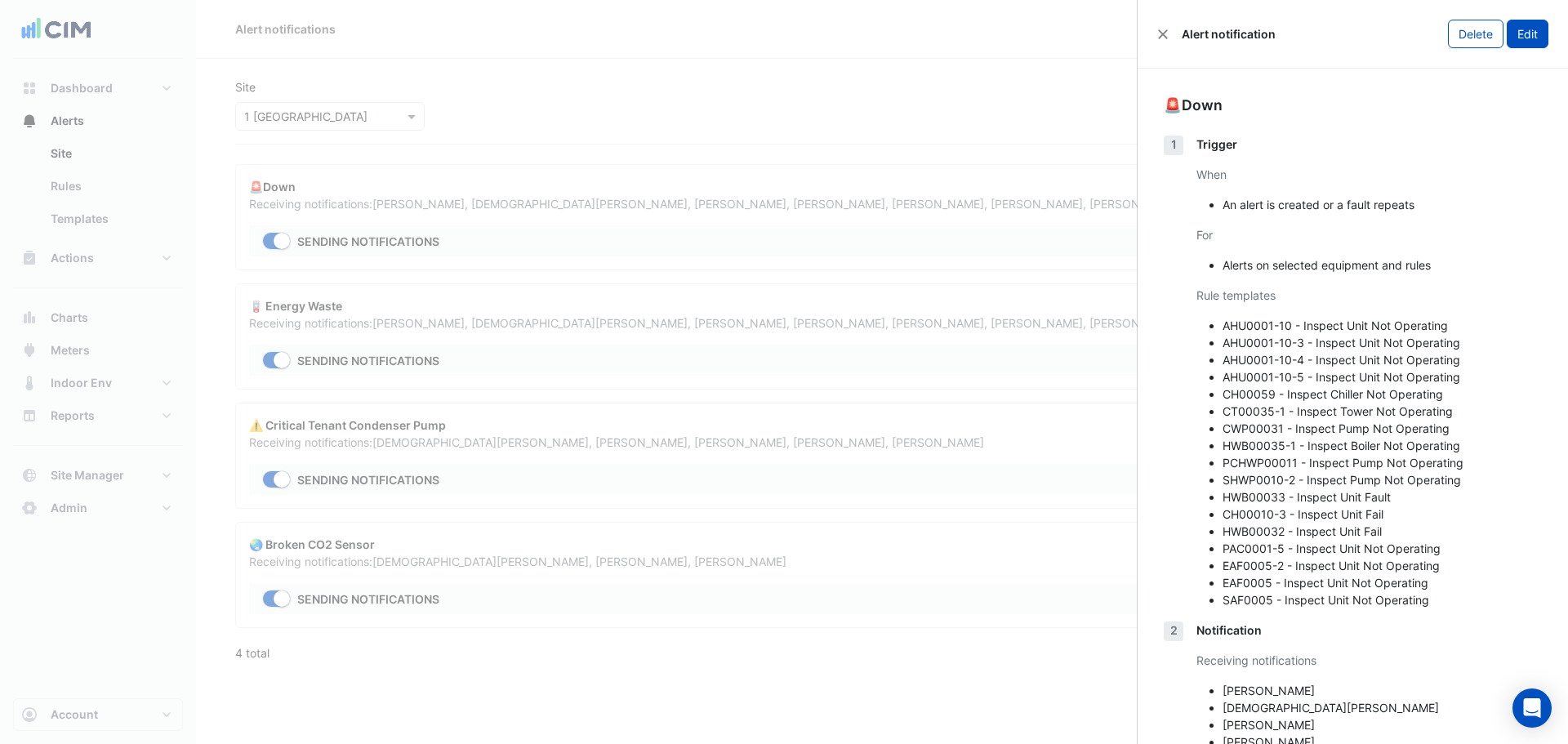
click at [1523, 42] on button "Edit" at bounding box center [1527, 34] width 42 height 29
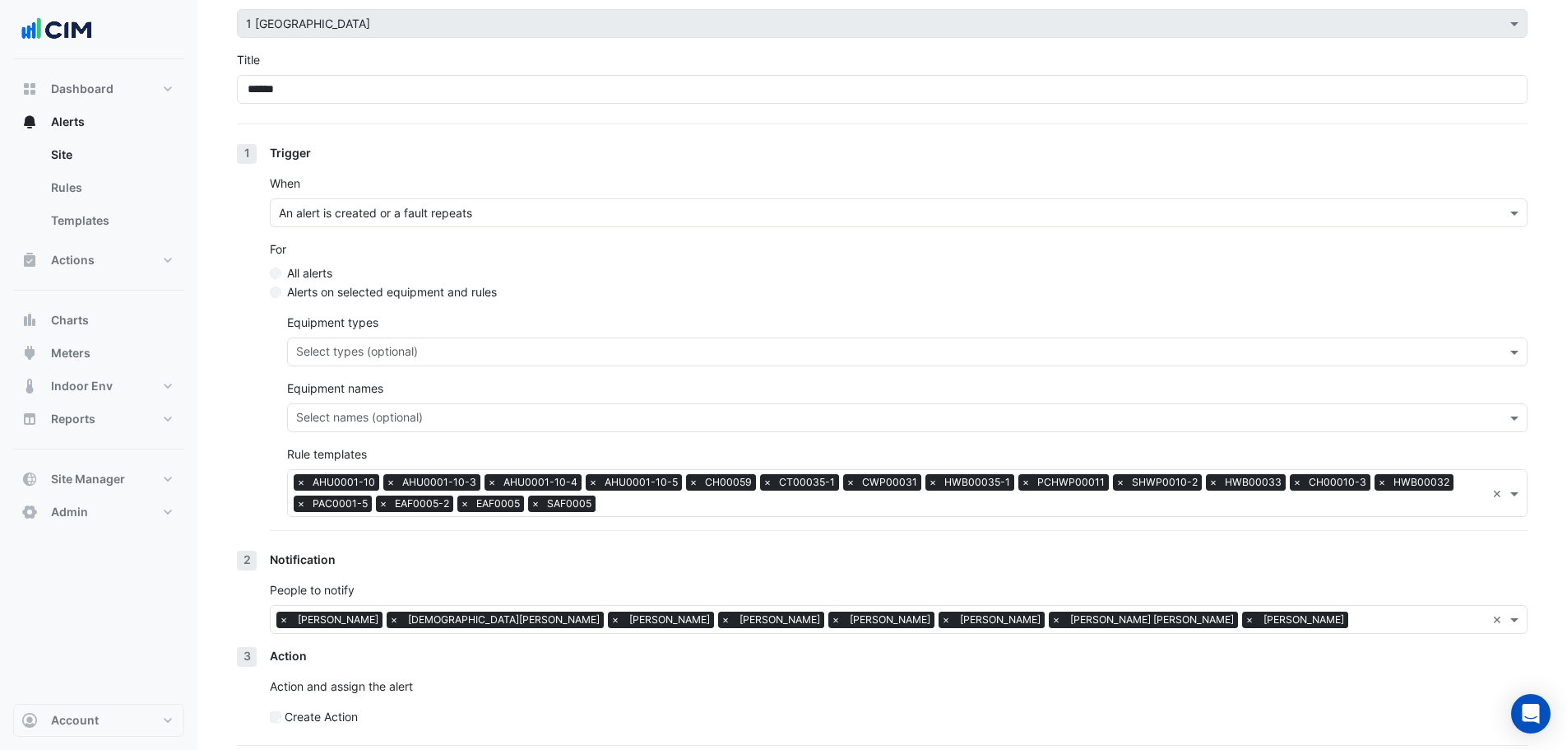
scroll to position [151, 0]
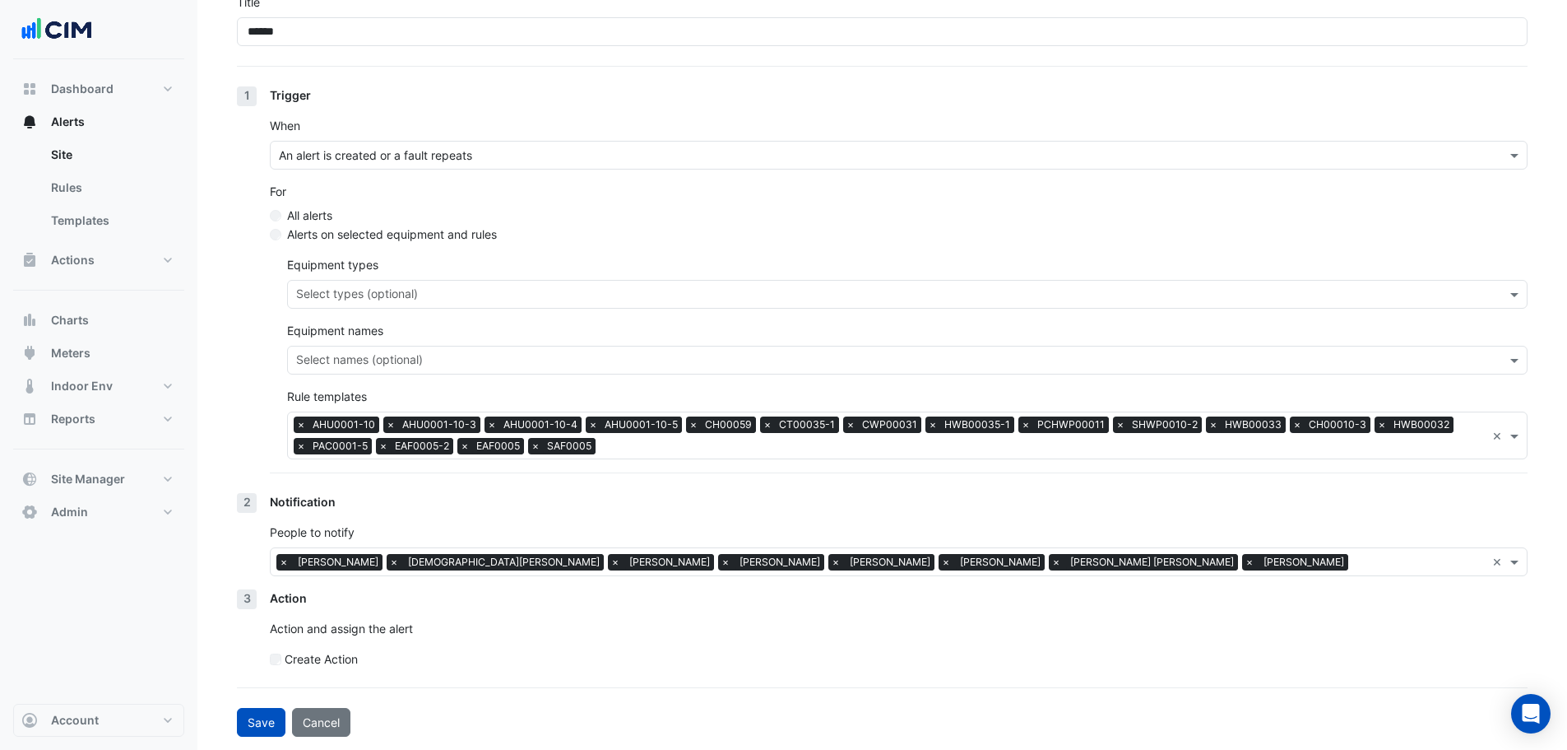
click at [736, 564] on span "Jasmine Breen" at bounding box center [780, 562] width 89 height 16
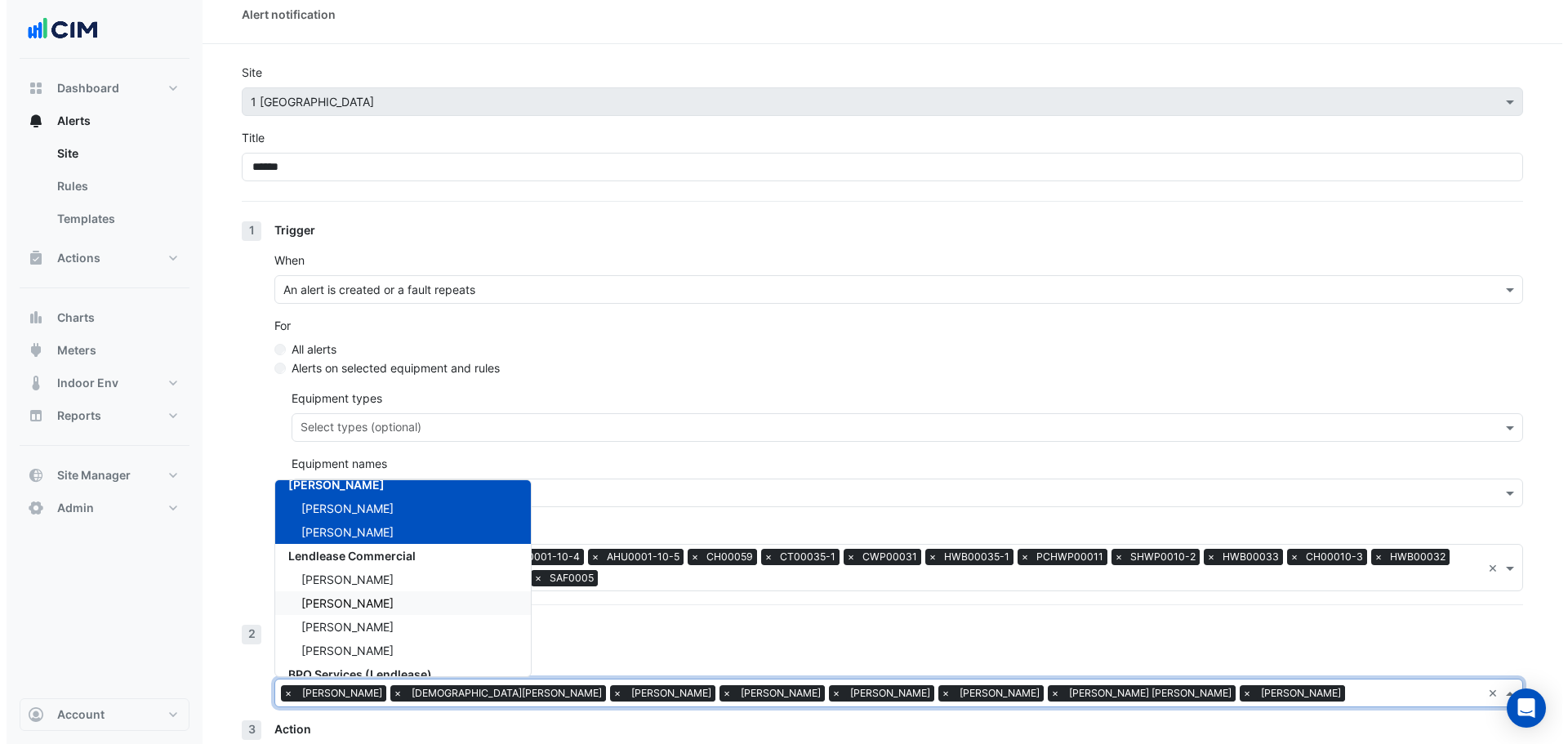
scroll to position [0, 0]
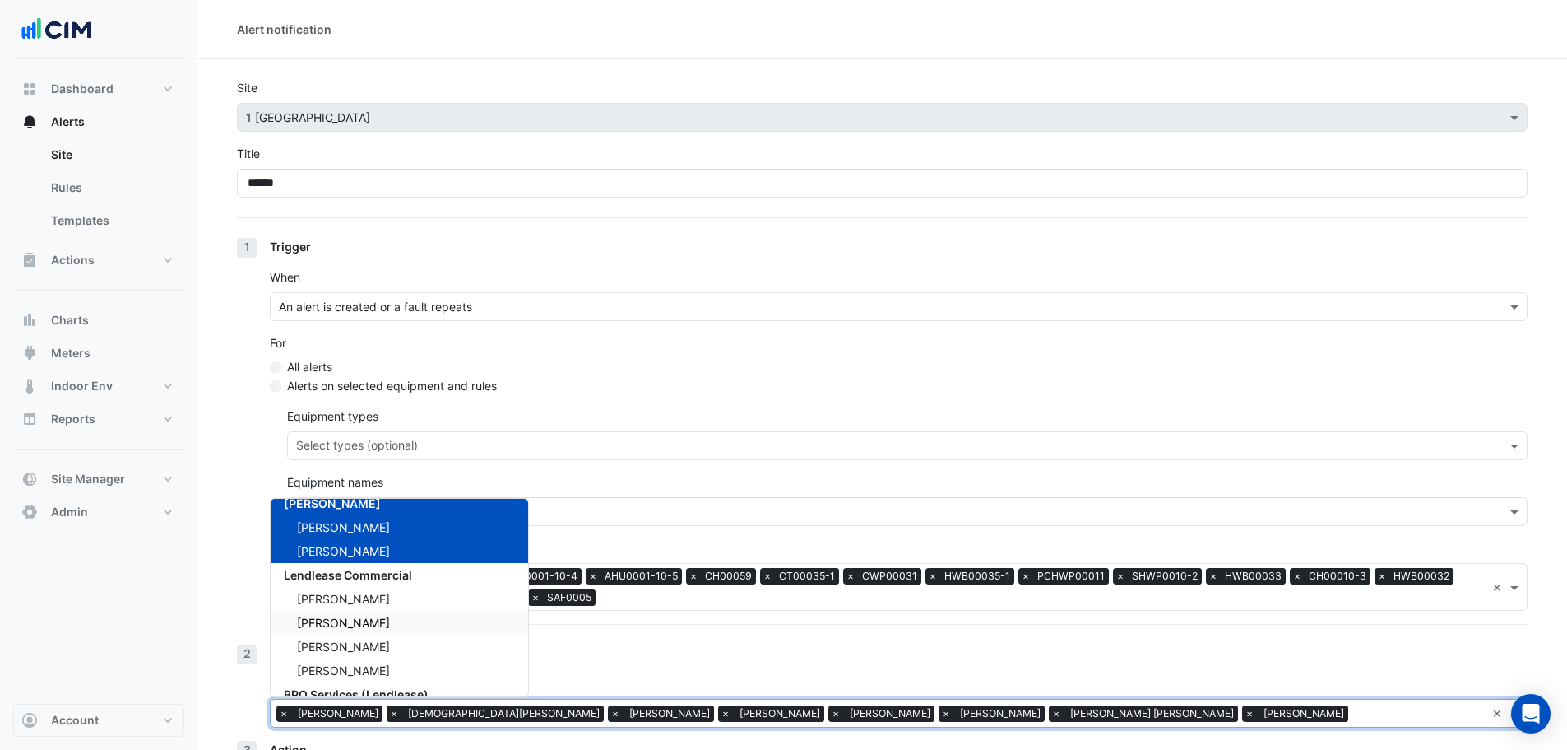
click at [193, 342] on nav "Dashboard Portfolio Ratings Performance Alerts Site Rules Templates Actions Sit…" at bounding box center [98, 375] width 197 height 750
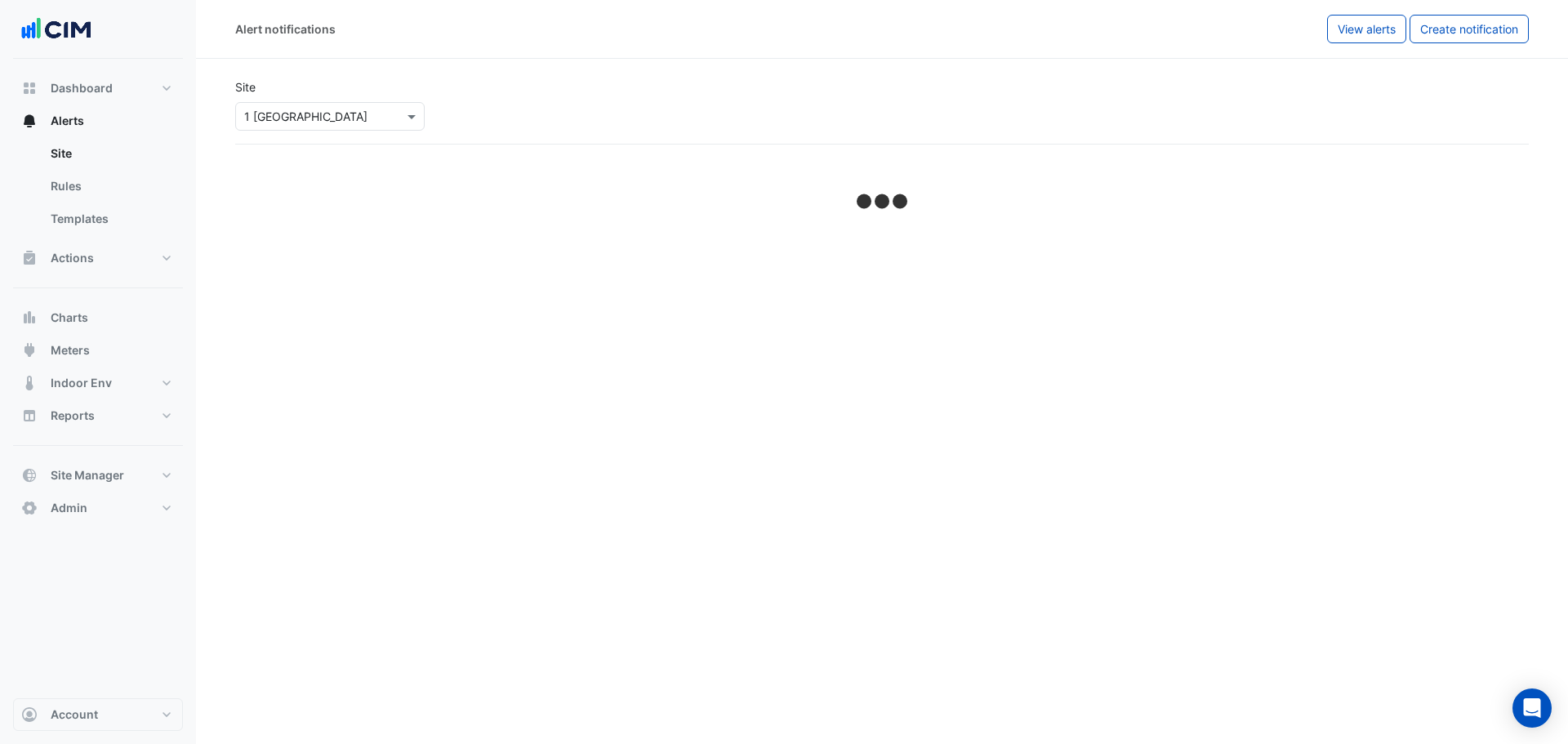
click at [315, 110] on input "text" at bounding box center [314, 116] width 139 height 17
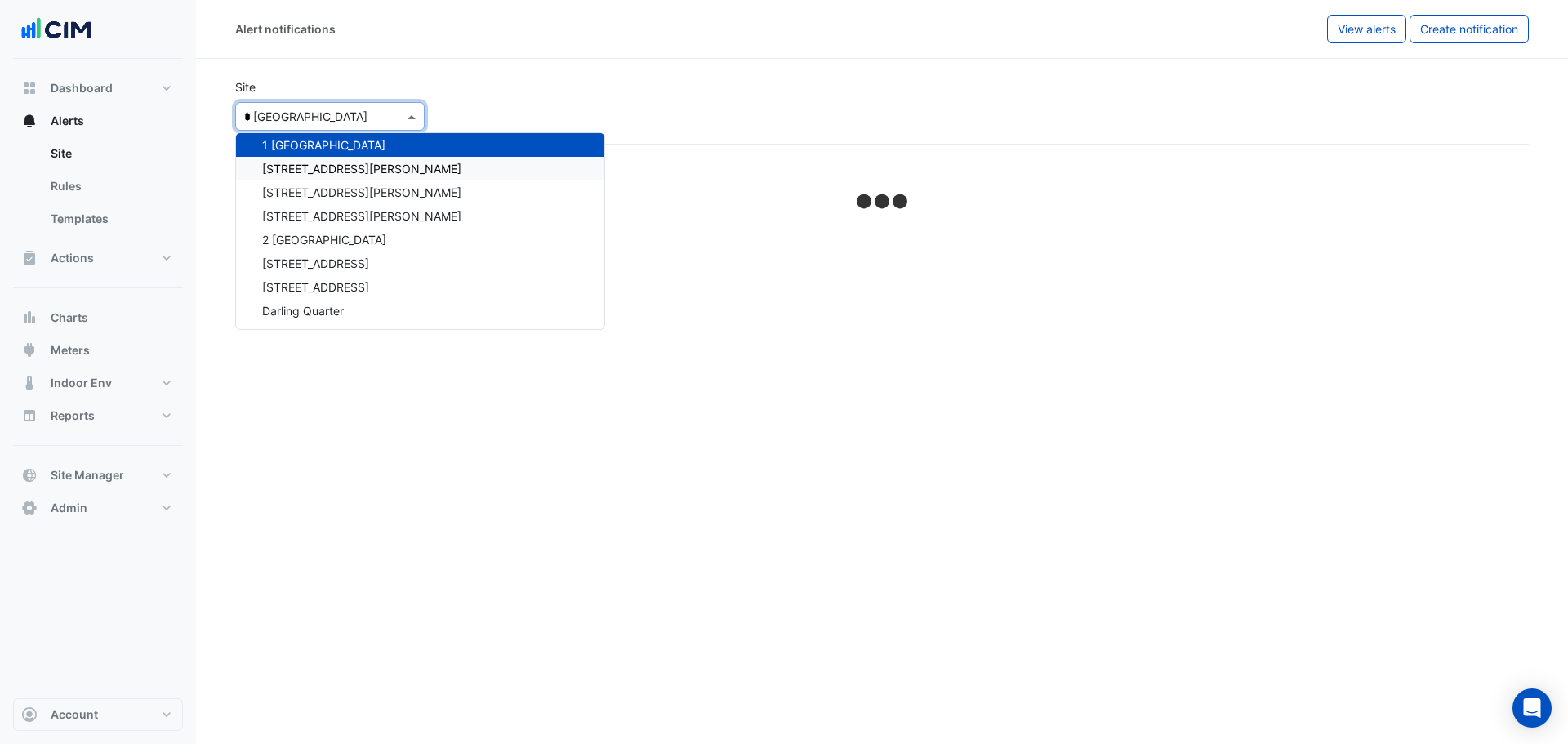
type input "*"
select select "*****"
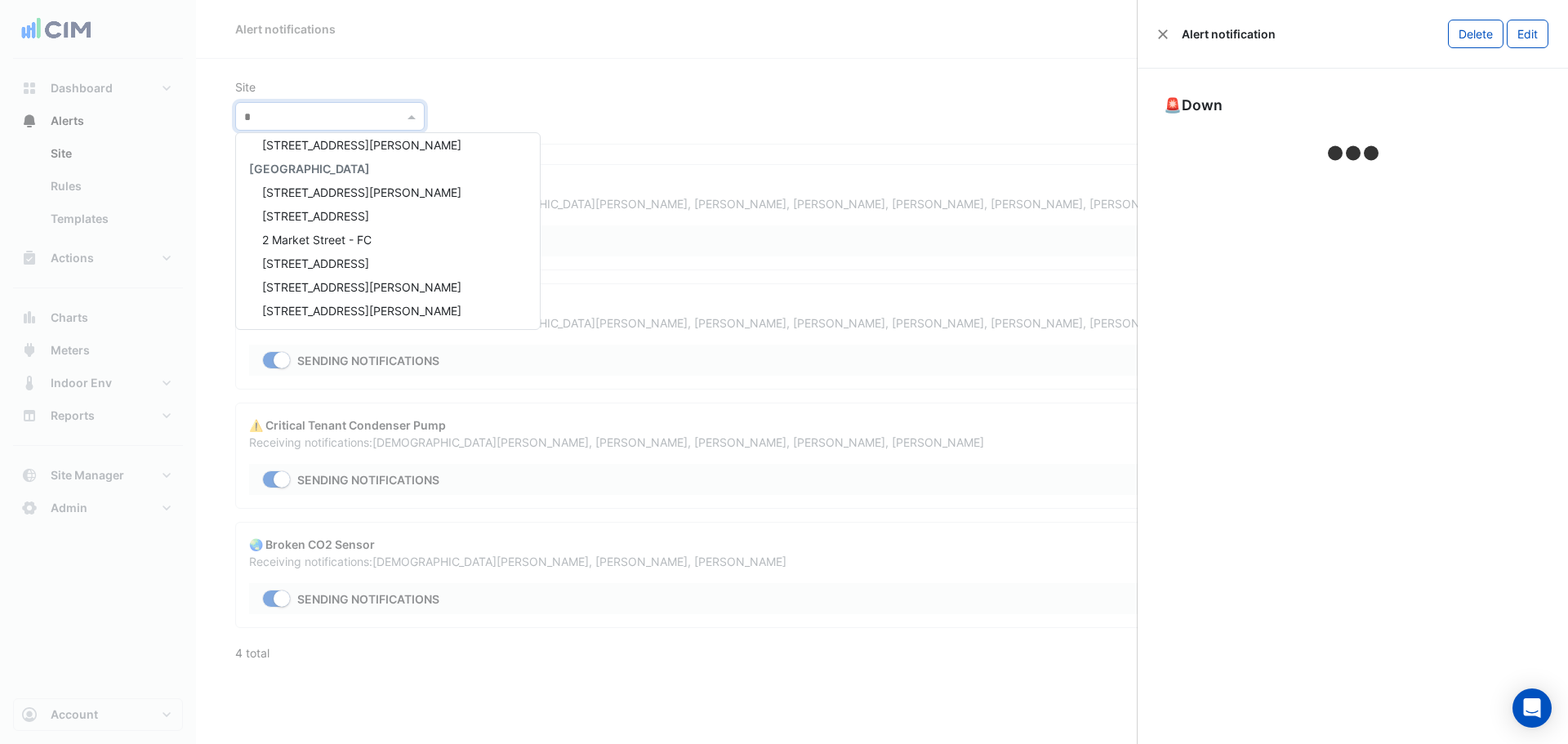
scroll to position [480, 0]
click at [1157, 29] on button "Close" at bounding box center [1163, 35] width 12 height 12
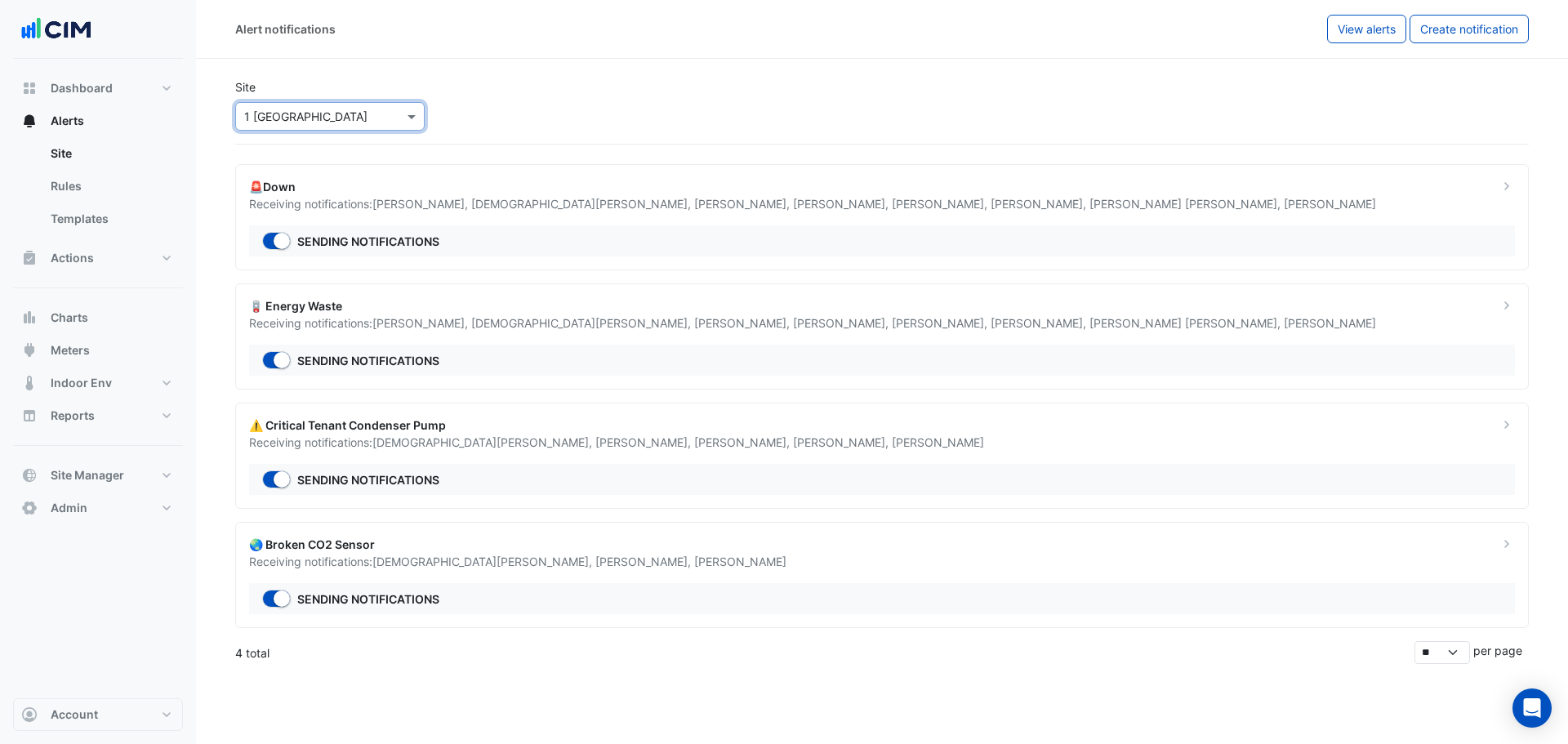
type input "*"
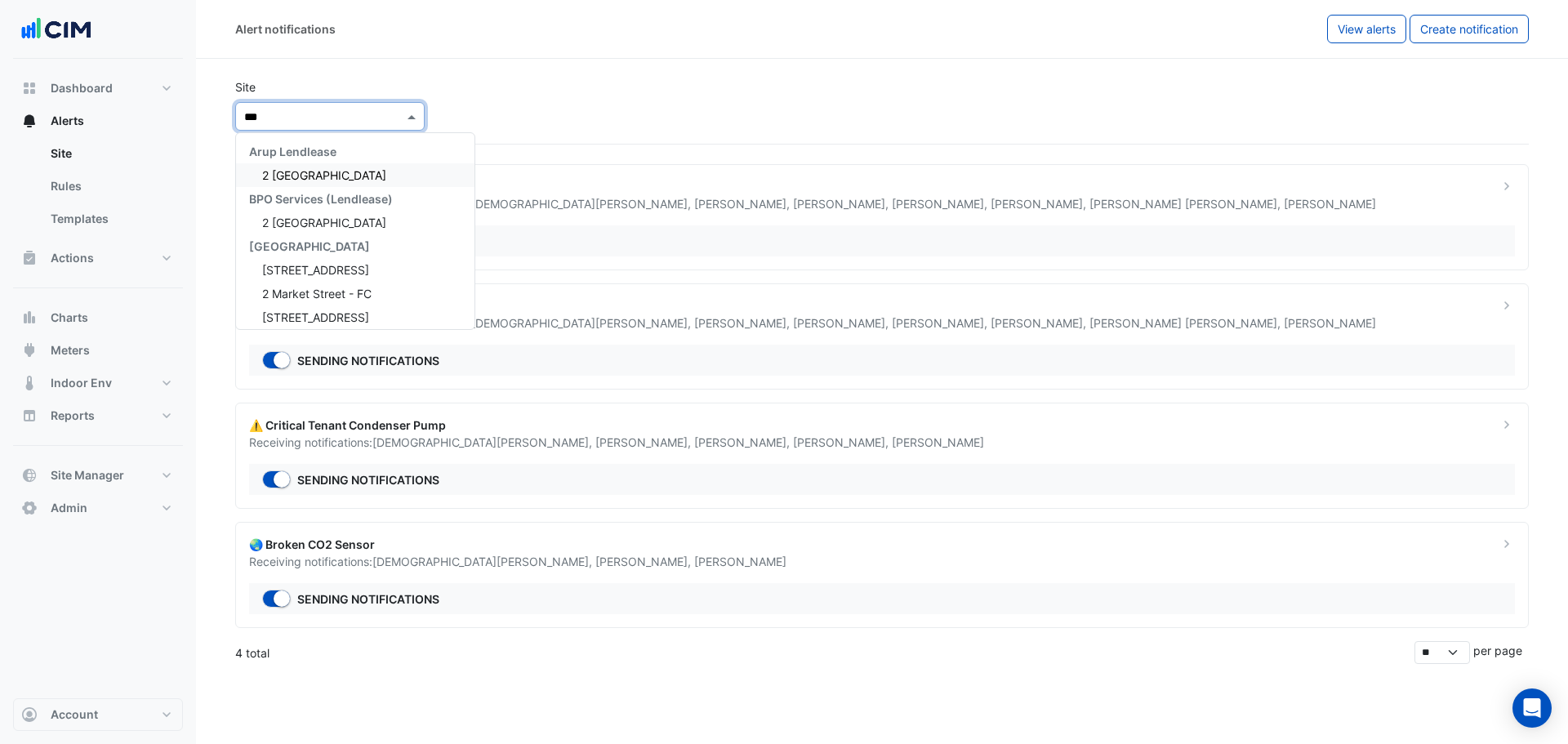
type input "****"
click at [353, 169] on span "2 Melbourne Quarter" at bounding box center [324, 175] width 124 height 14
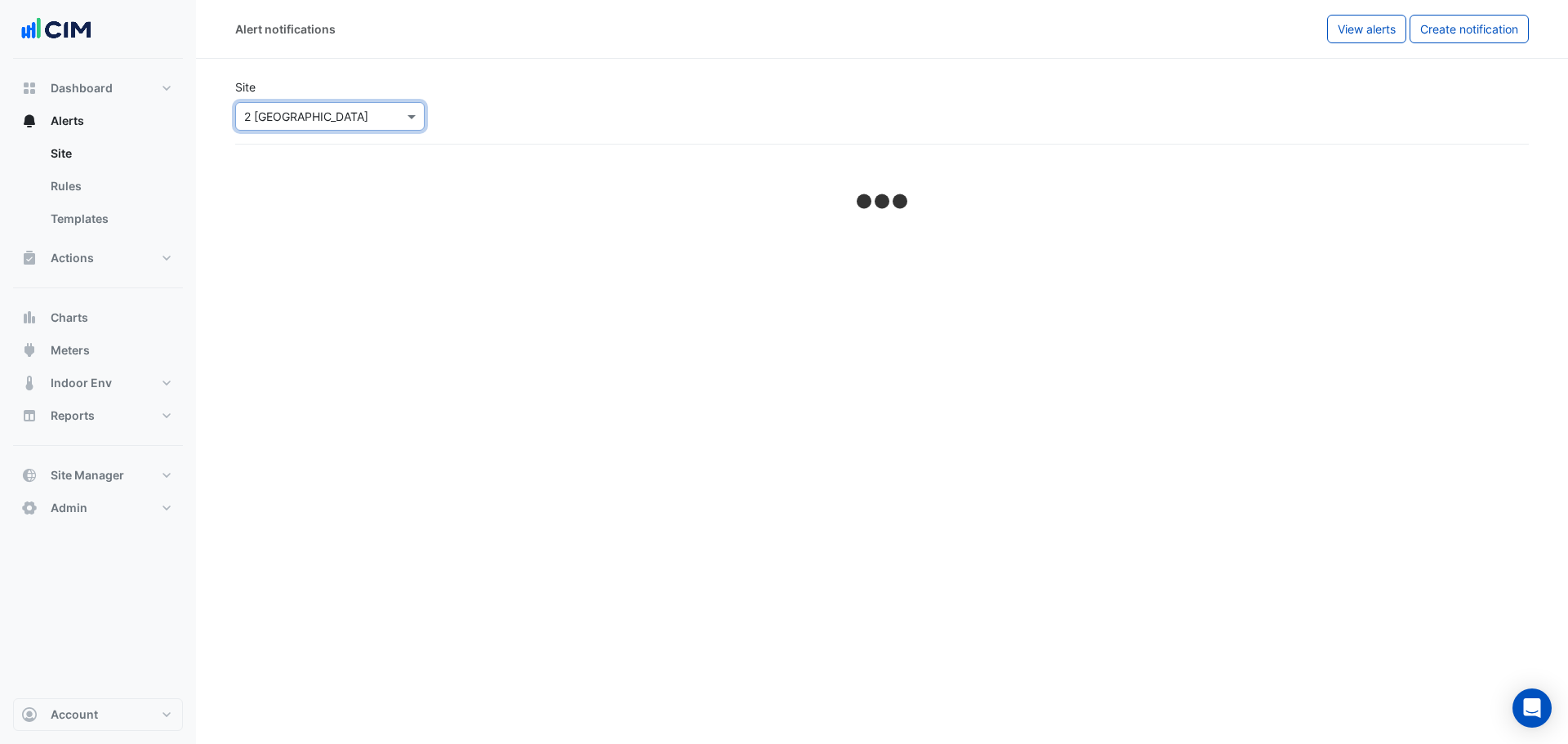
click at [795, 108] on div "Site Select a Site × 2 Melbourne Quarter" at bounding box center [881, 104] width 1313 height 78
select select "*****"
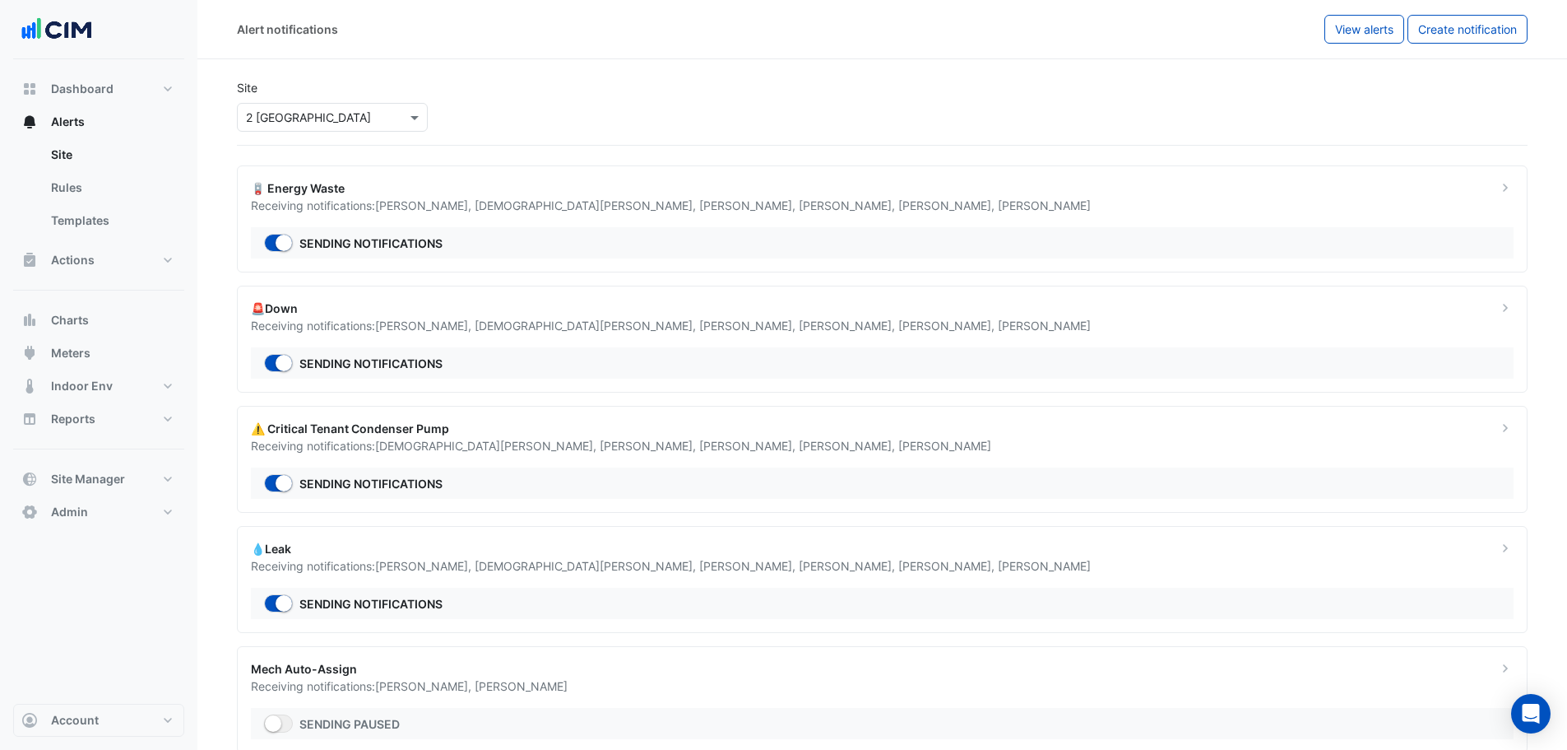
click at [1117, 199] on div "Receiving notifications: Tim Herbert , Ashan Fernando , Quang Luu , Jasmine Bre…" at bounding box center [864, 205] width 1227 height 17
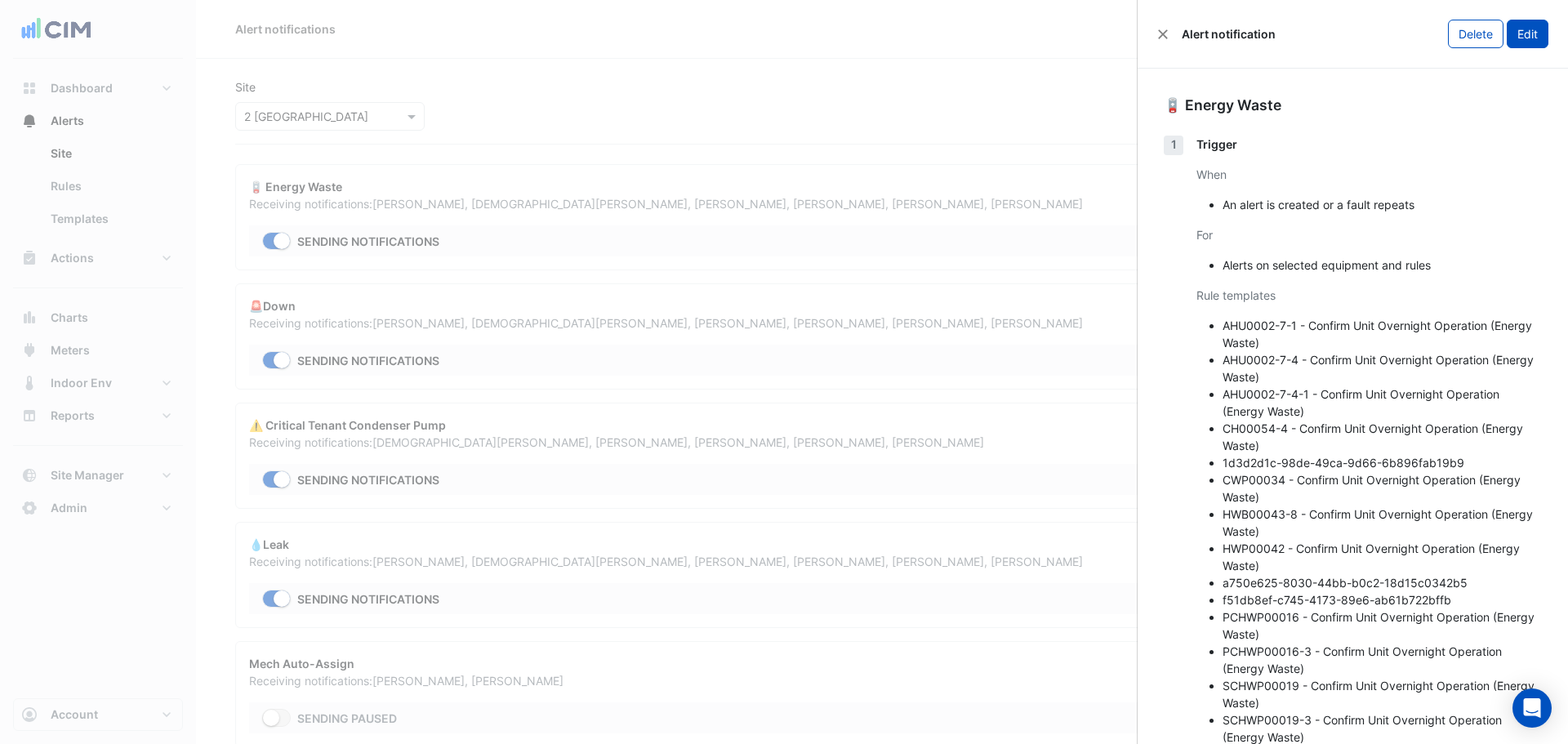
click at [1519, 30] on button "Edit" at bounding box center [1527, 34] width 42 height 29
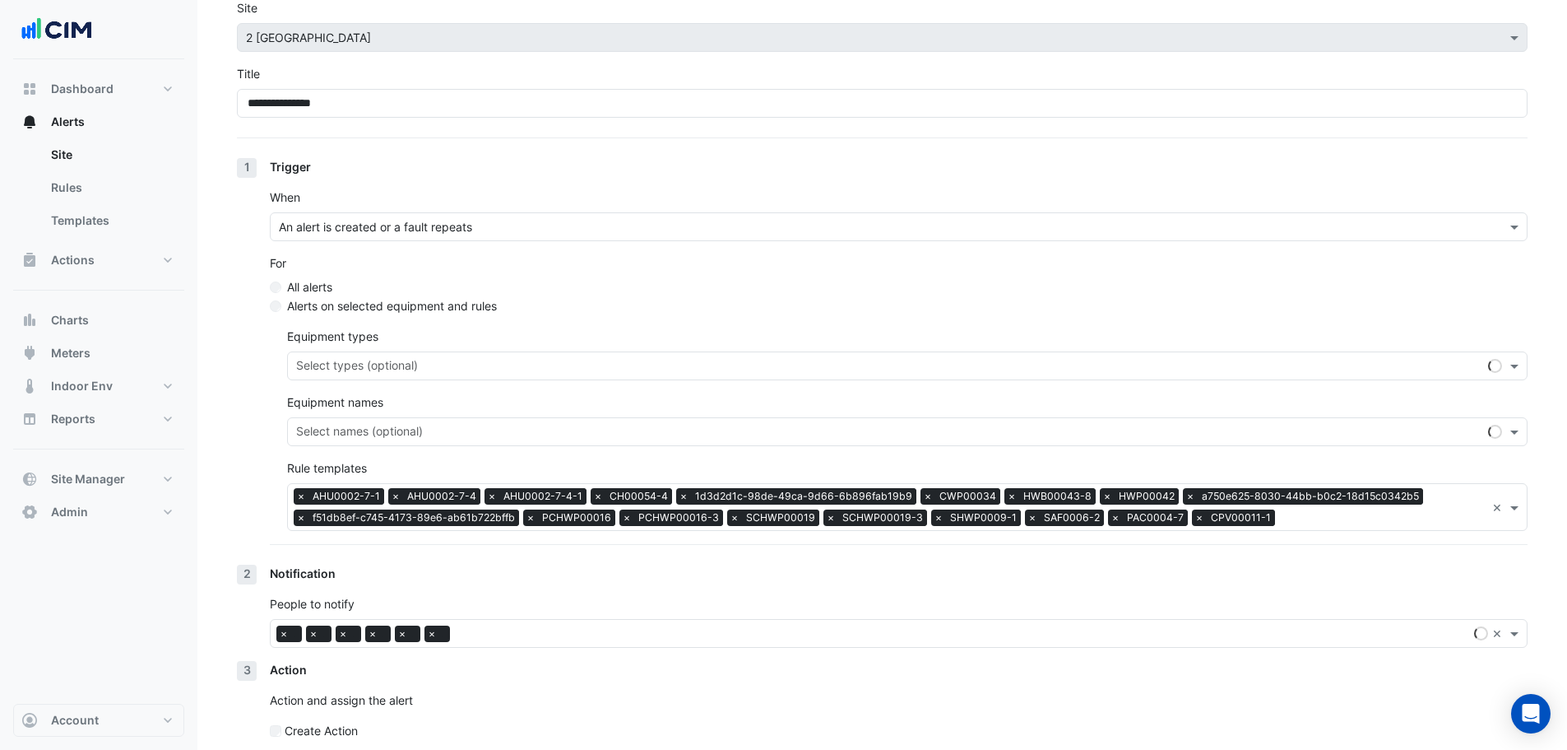
scroll to position [151, 0]
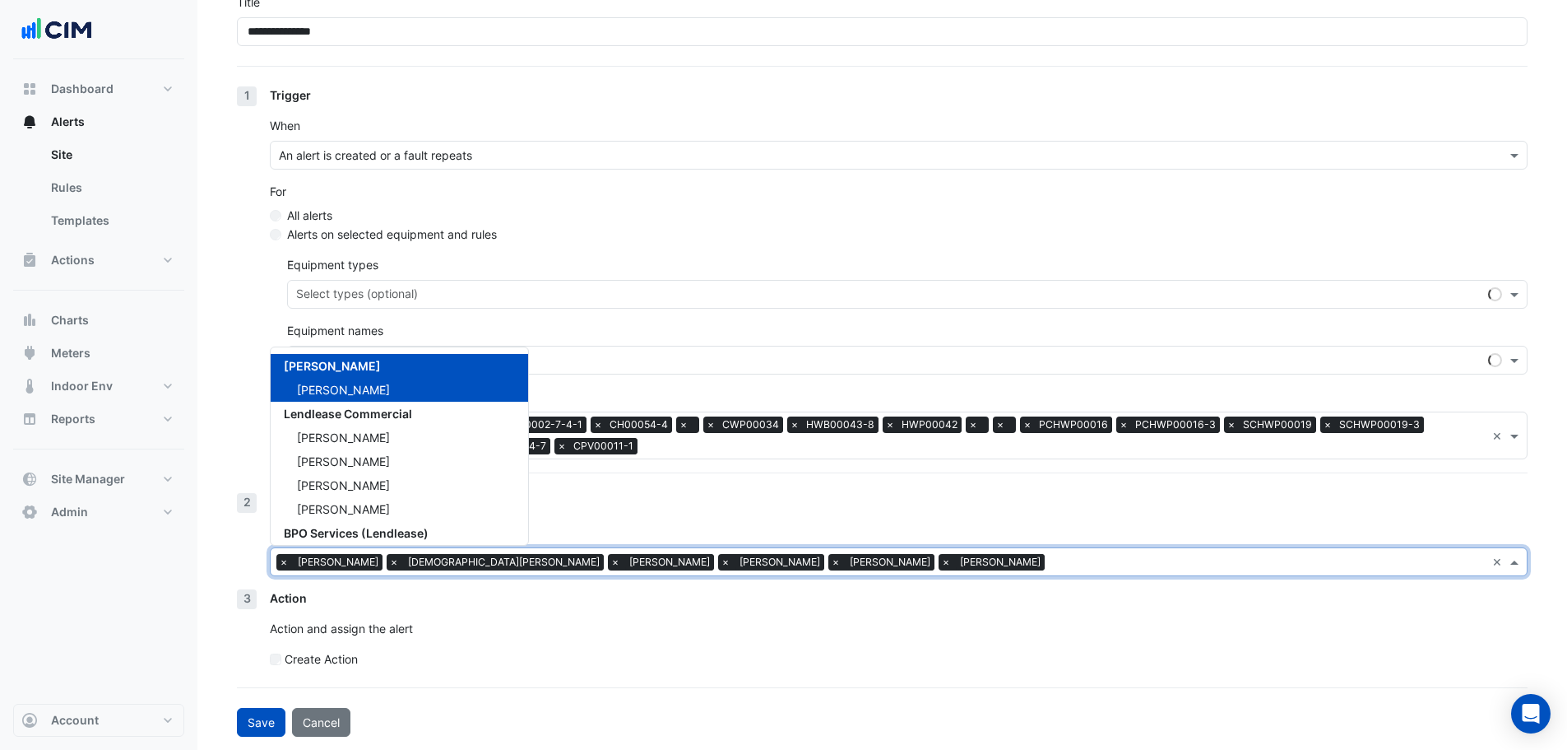
drag, startPoint x: 1043, startPoint y: 559, endPoint x: 892, endPoint y: 568, distance: 151.7
click at [1052, 561] on input "text" at bounding box center [1269, 563] width 434 height 17
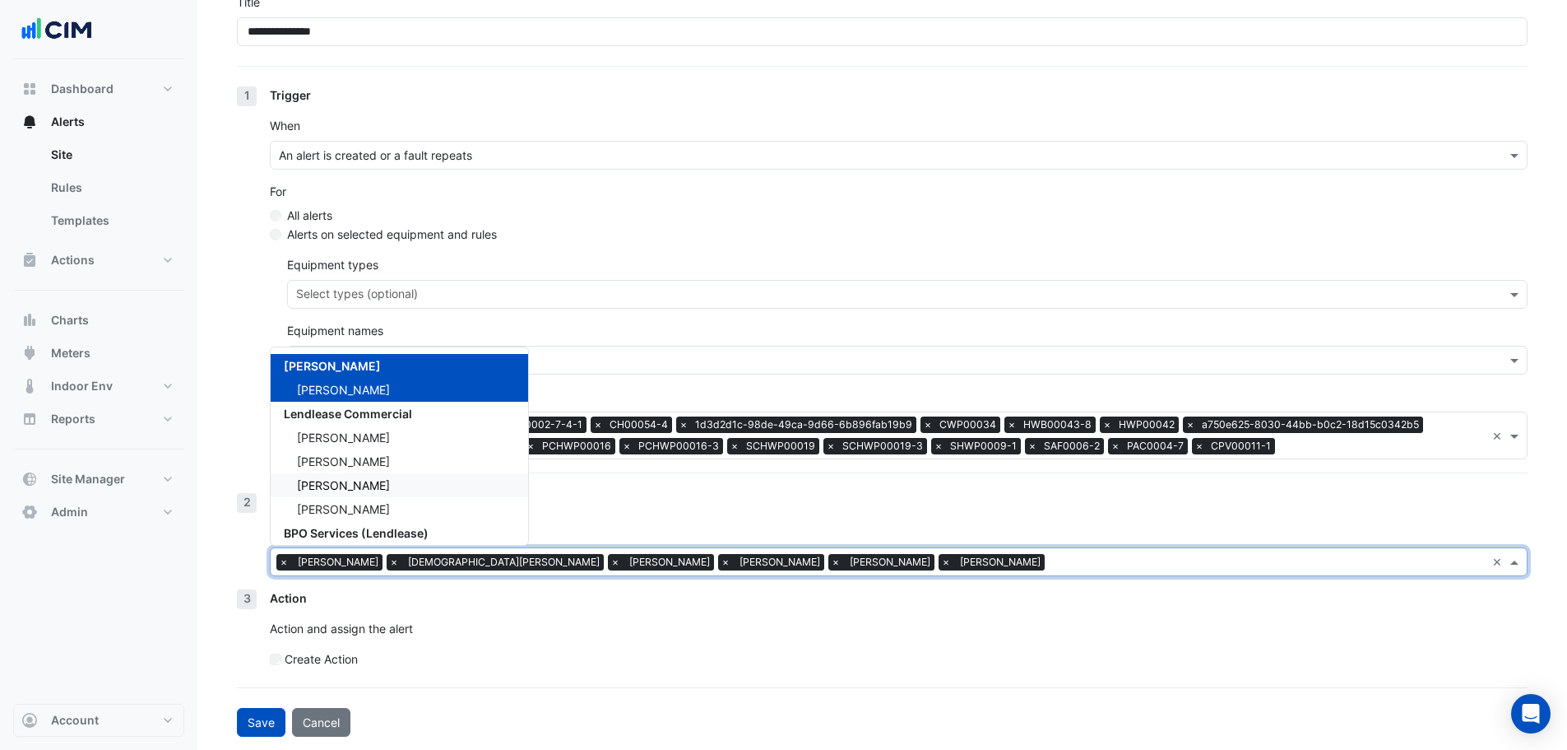
scroll to position [42, 0]
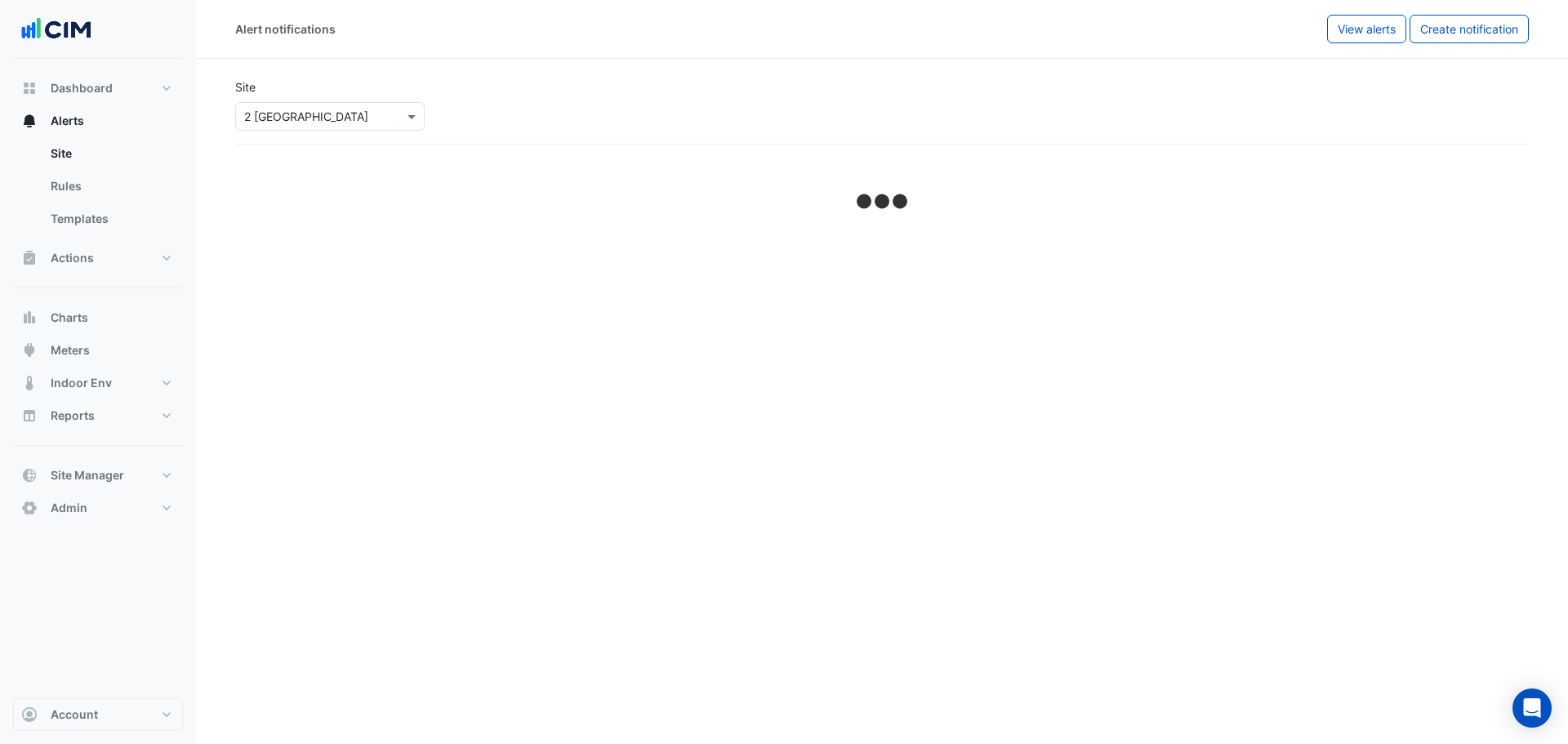
click at [325, 127] on div "Select a Site × 2 Melbourne Quarter" at bounding box center [329, 116] width 190 height 29
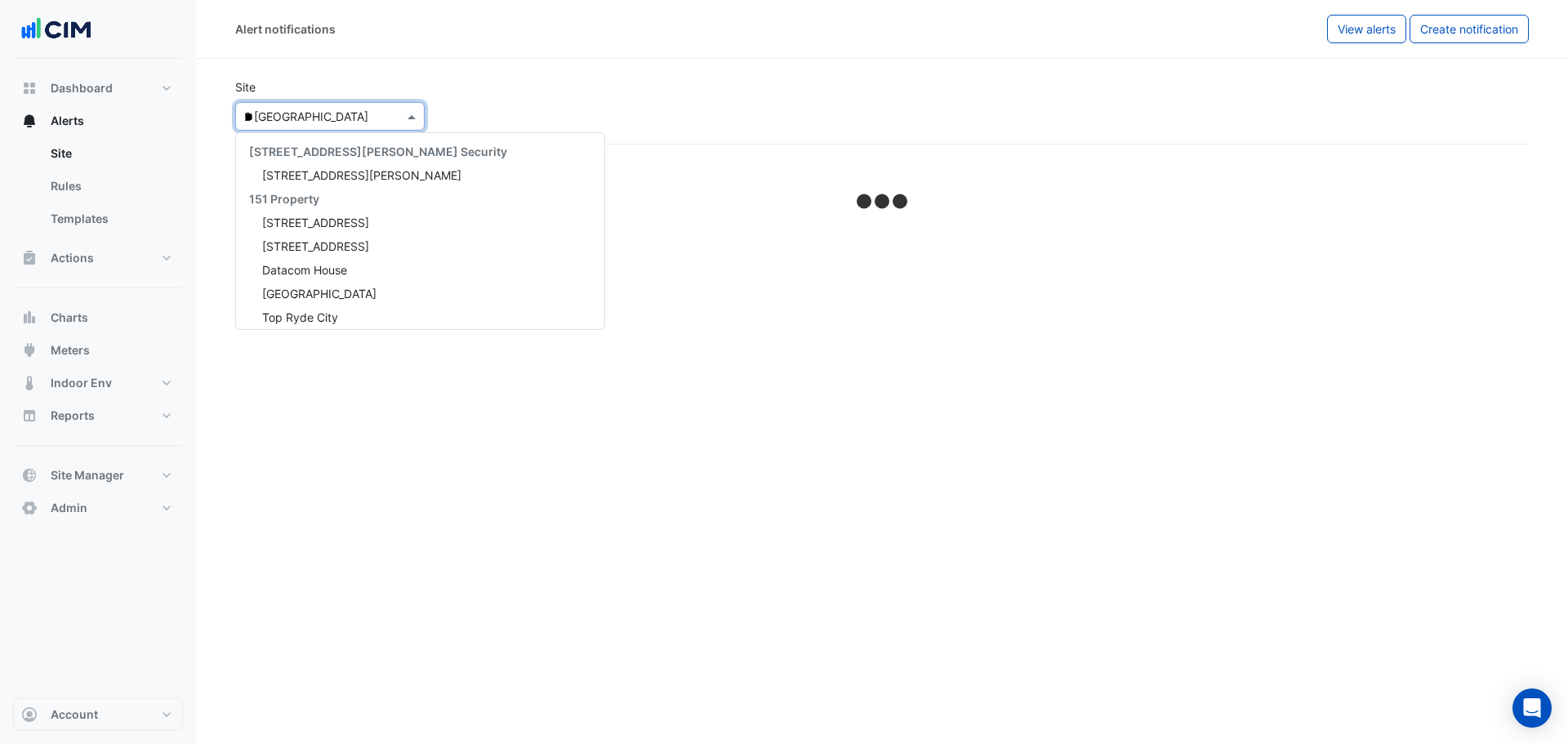
type input "**"
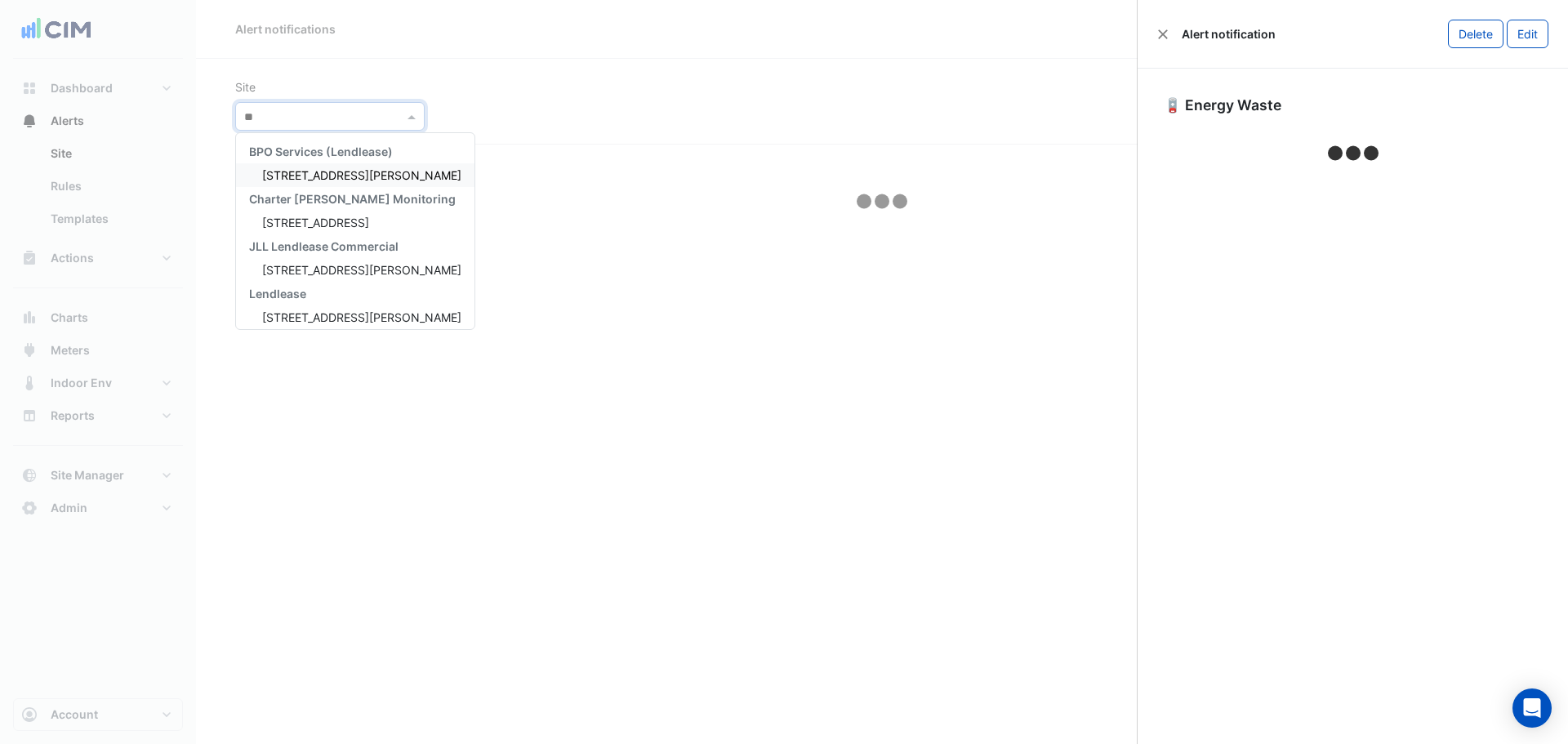
click at [1157, 29] on button "Close" at bounding box center [1163, 35] width 12 height 12
type input "*"
select select "*****"
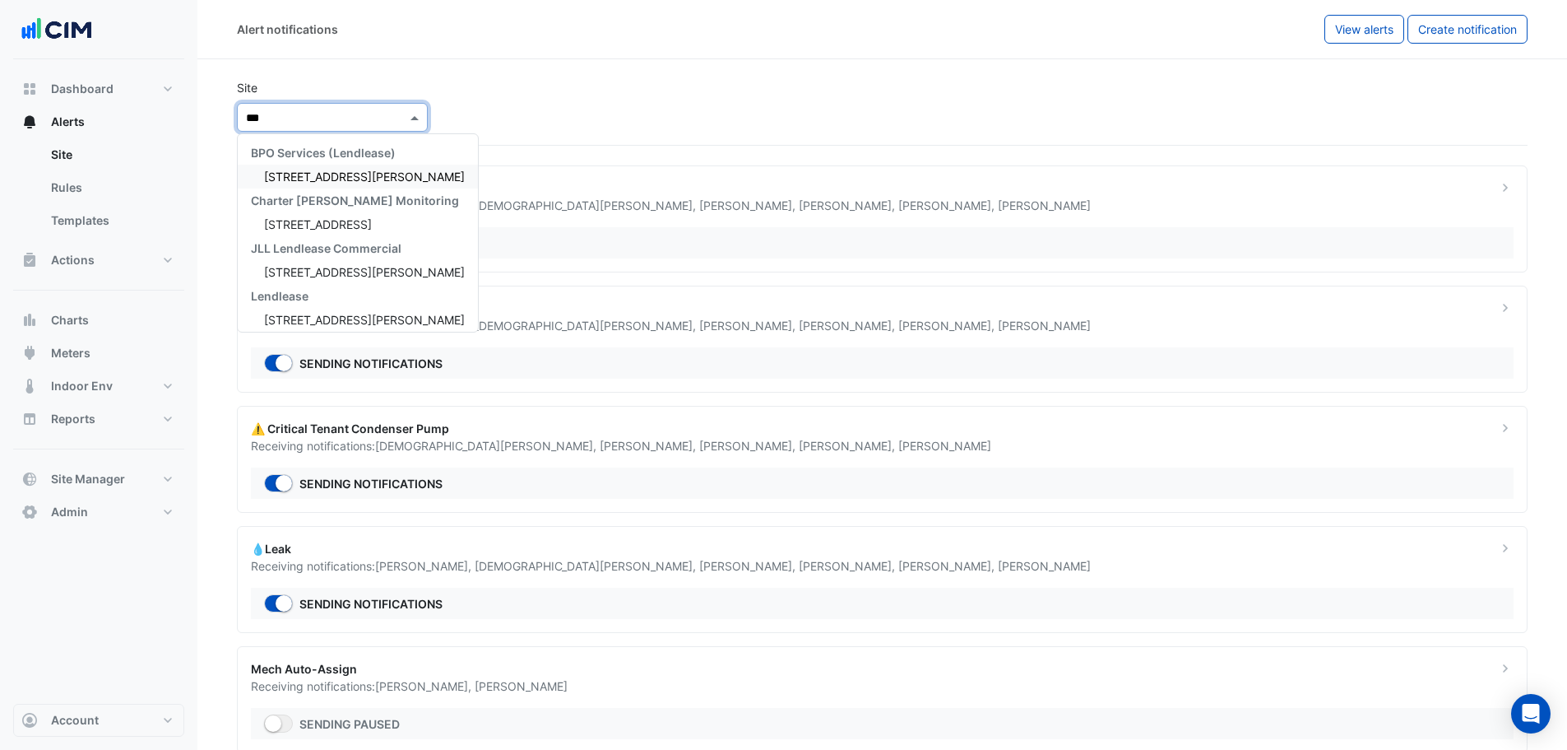
type input "****"
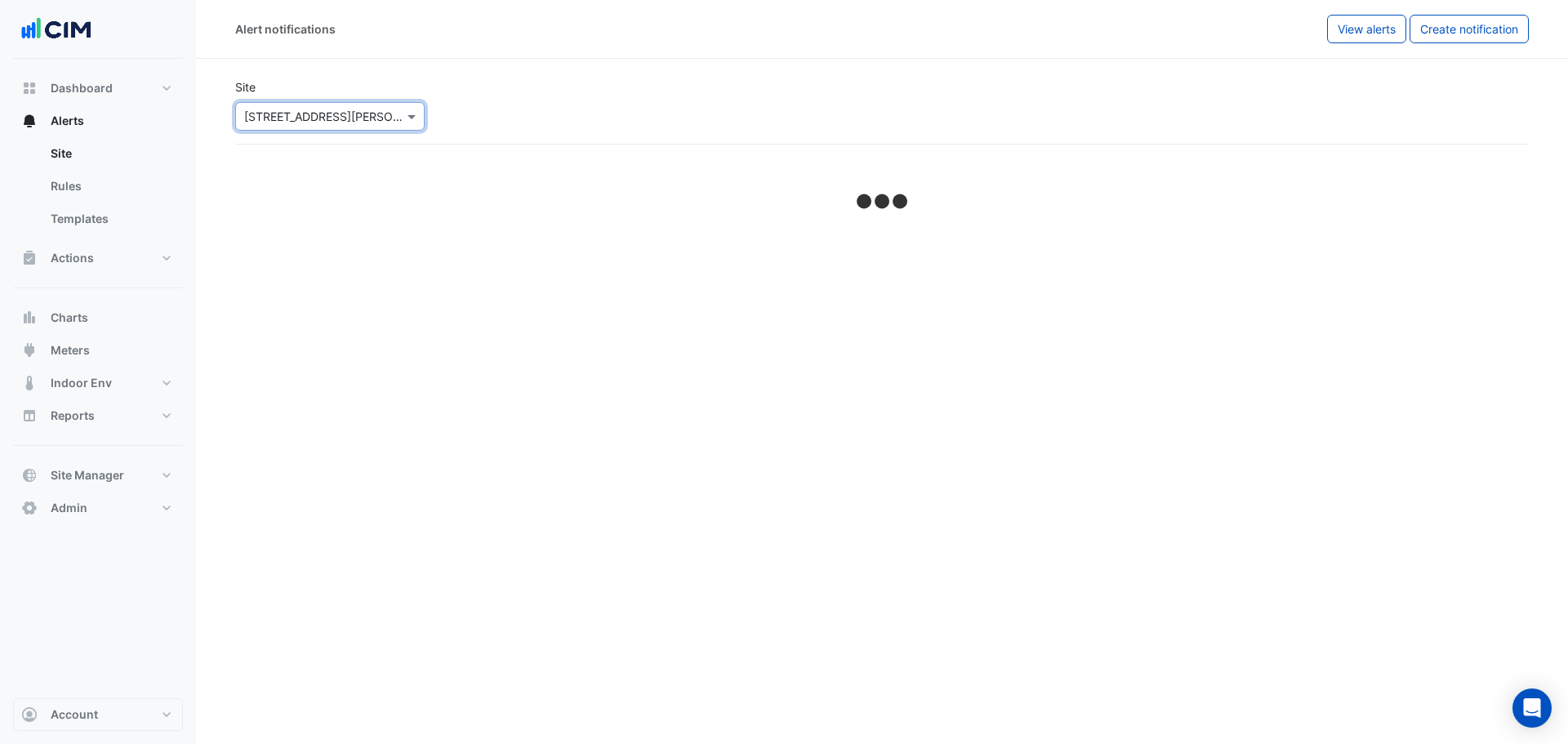
select select "*****"
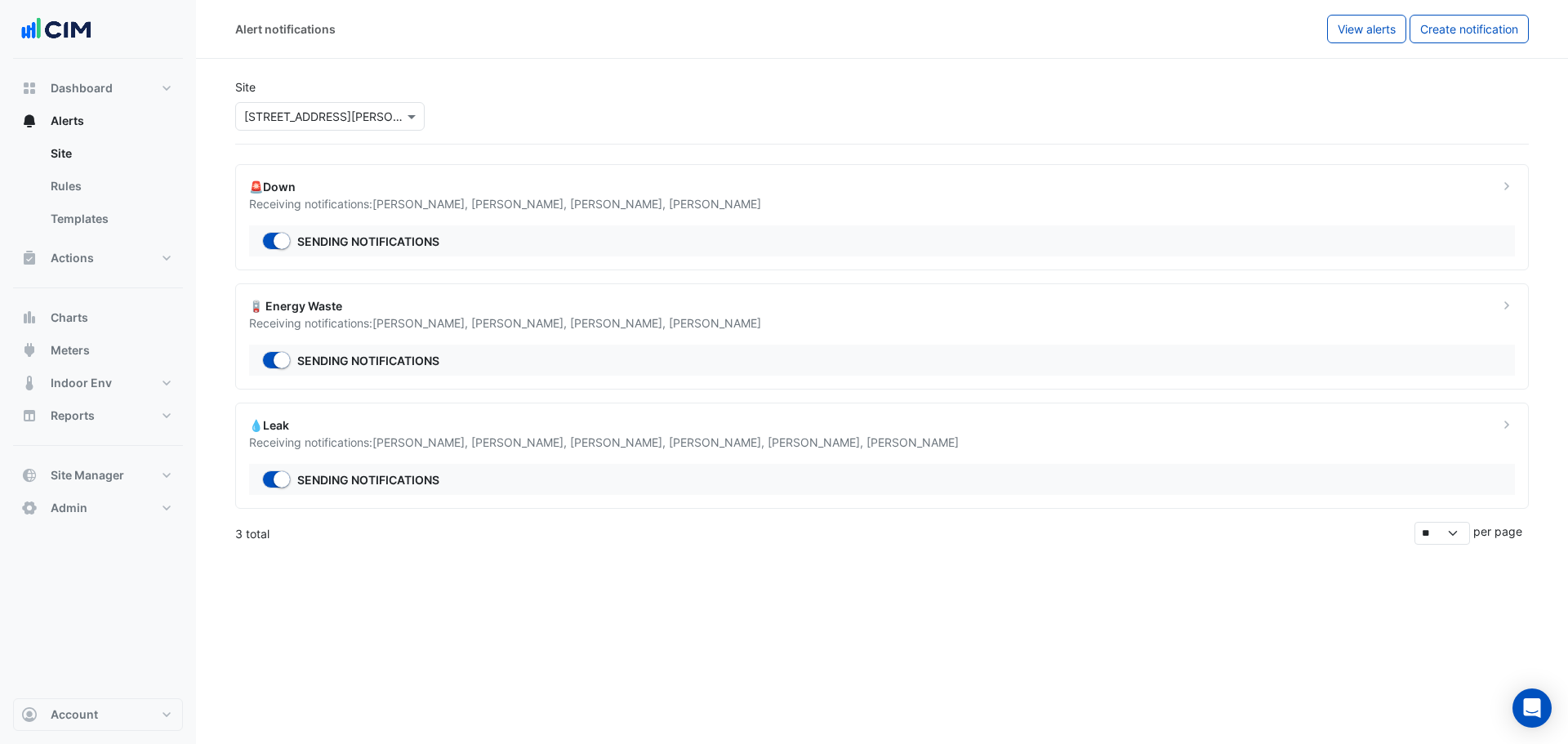
click at [1197, 293] on div "🪫 Energy Waste Receiving notifications: Nathan Wade , Shaligram Ghimire , Patri…" at bounding box center [881, 336] width 1293 height 106
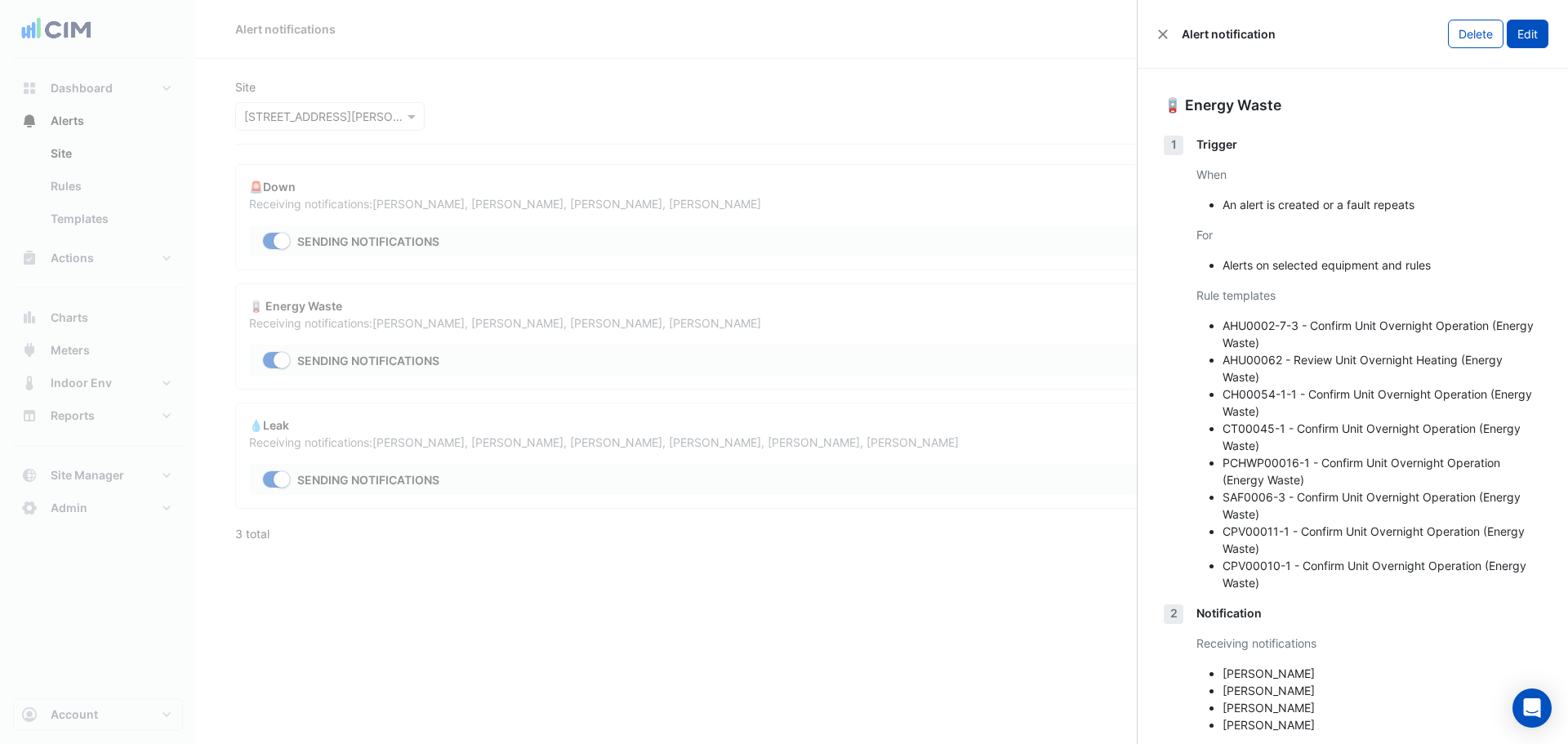
click at [1530, 37] on button "Edit" at bounding box center [1527, 34] width 42 height 29
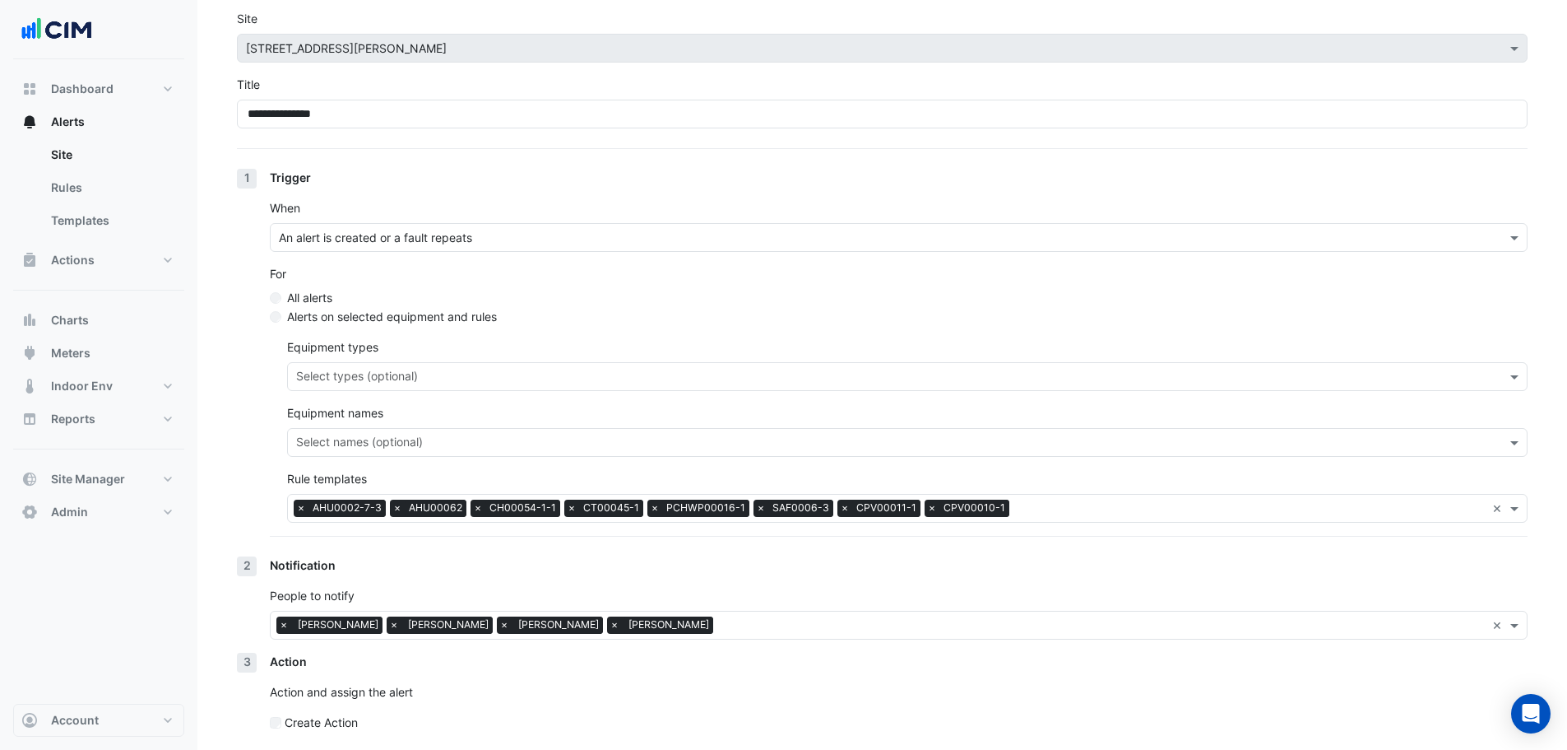
scroll to position [132, 0]
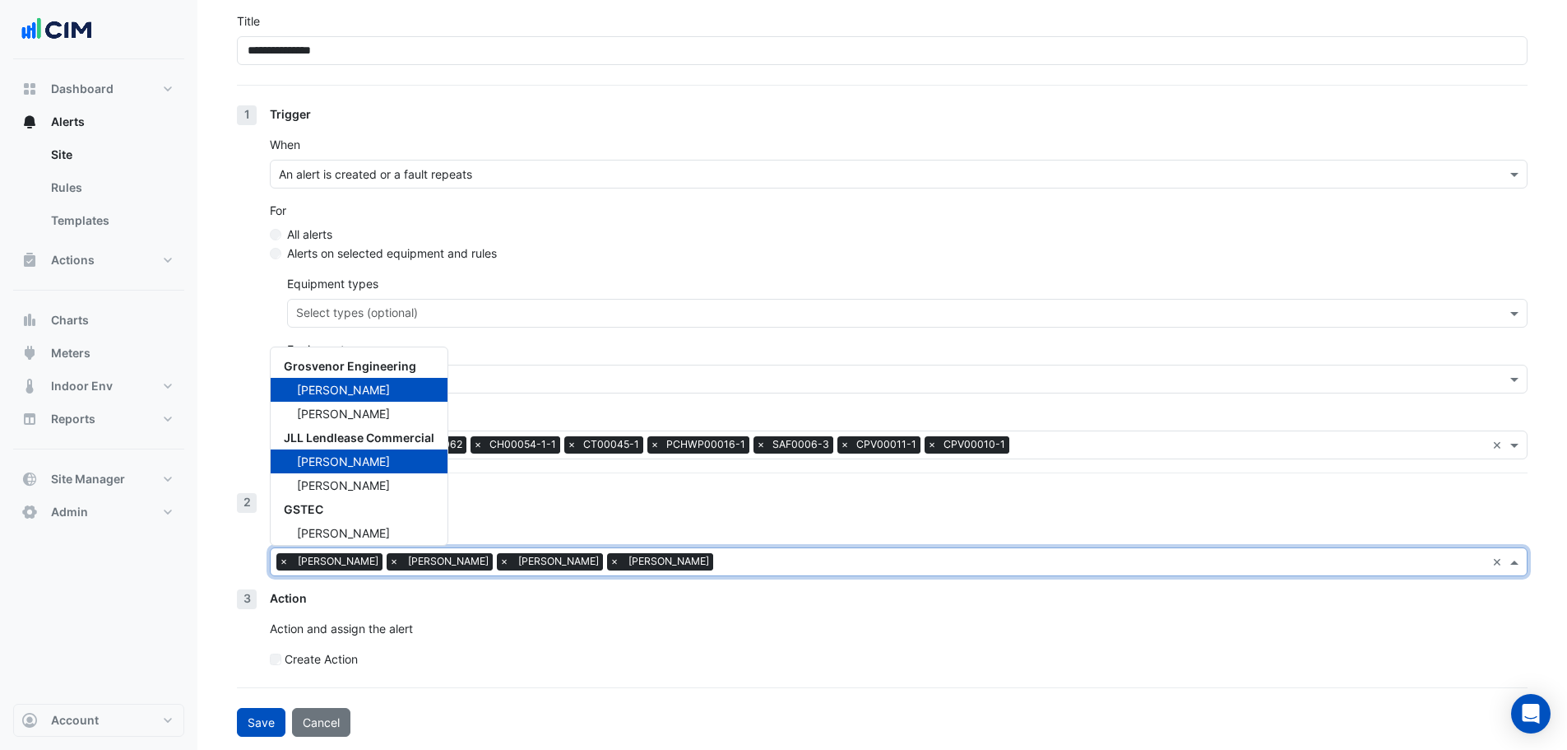
click at [806, 563] on input "text" at bounding box center [1103, 563] width 766 height 17
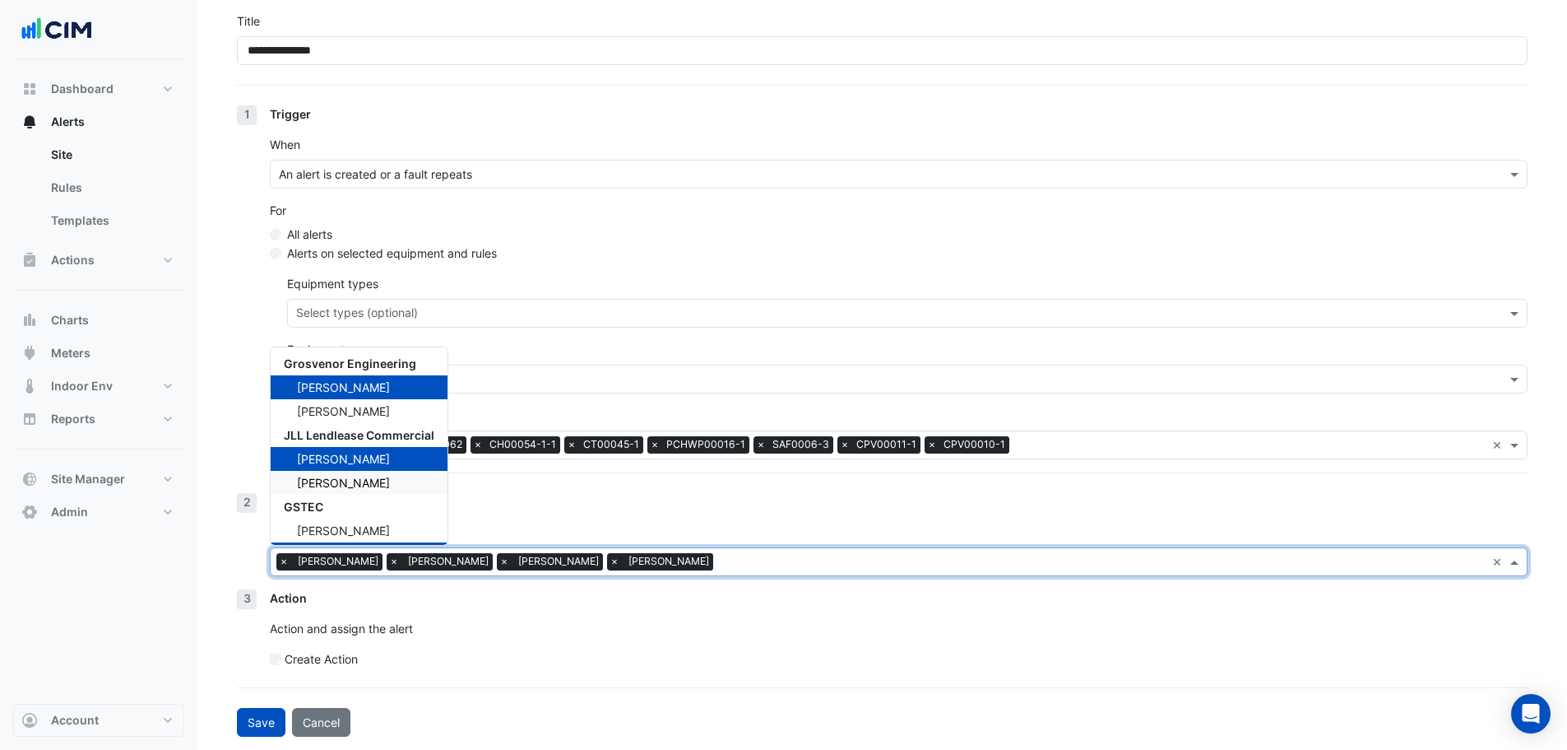
scroll to position [0, 0]
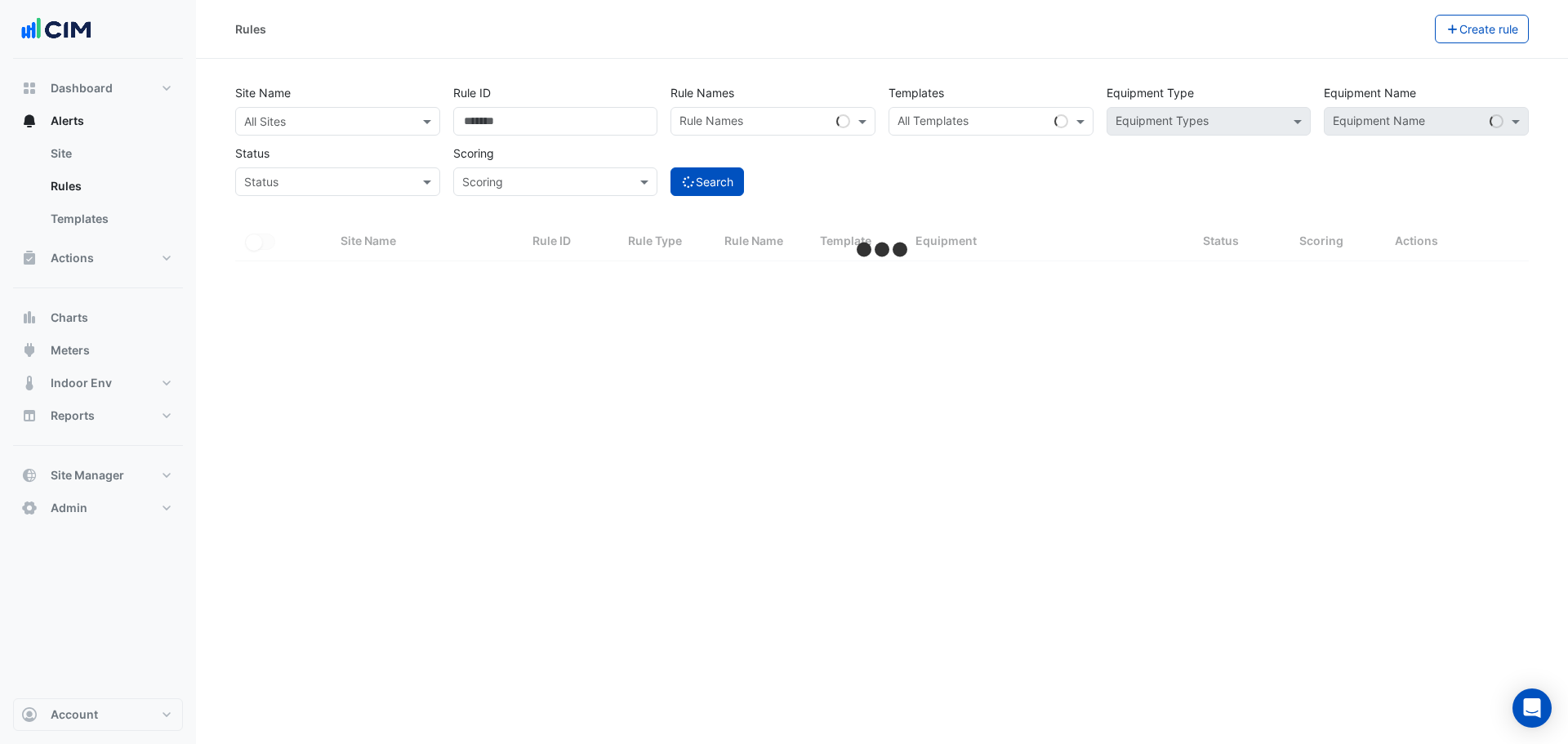
select select "**"
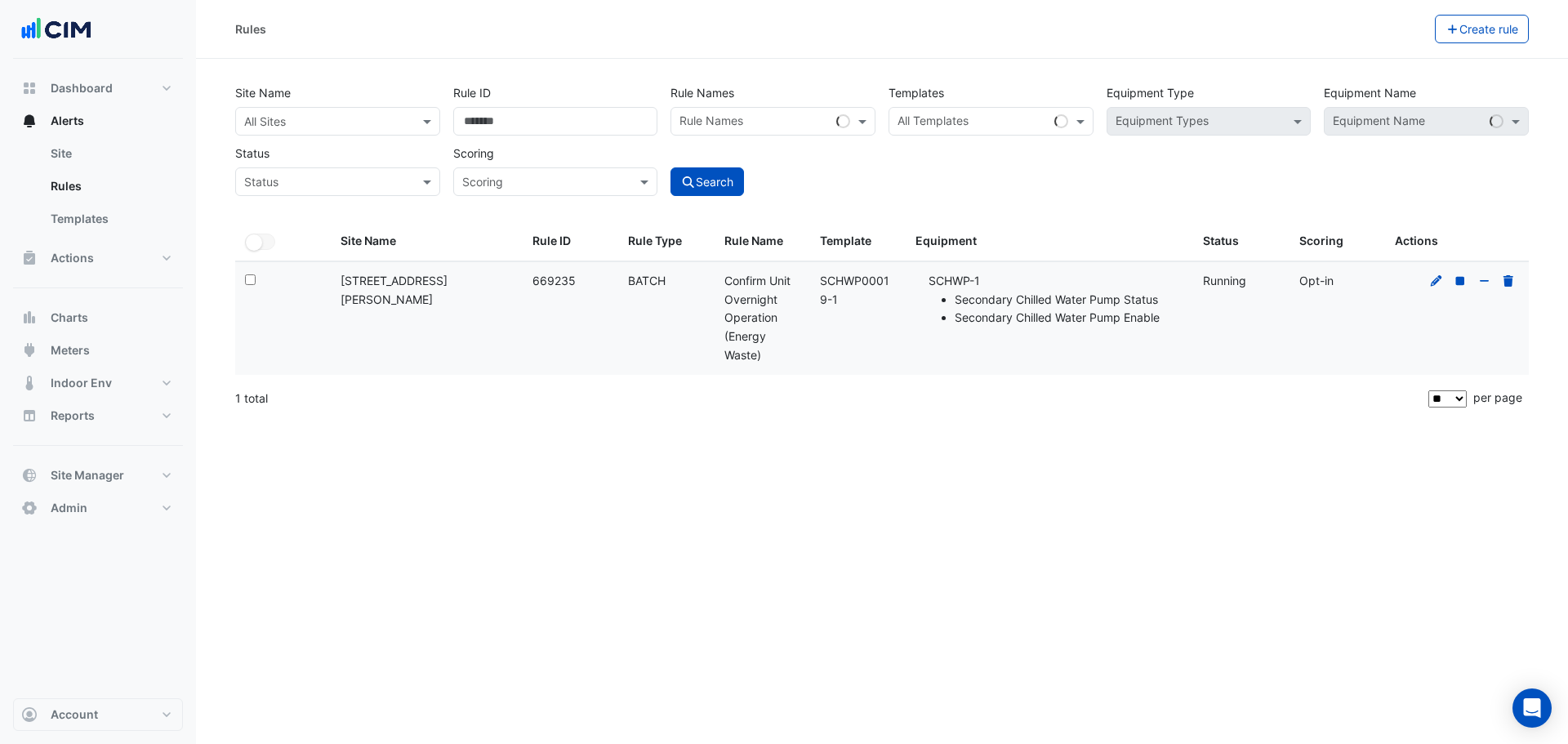
click at [817, 279] on datatable-body-cell "Template: SCHWP00019-1" at bounding box center [857, 318] width 95 height 113
copy div "SCHWP00019-1"
click at [952, 129] on input "text" at bounding box center [980, 122] width 168 height 17
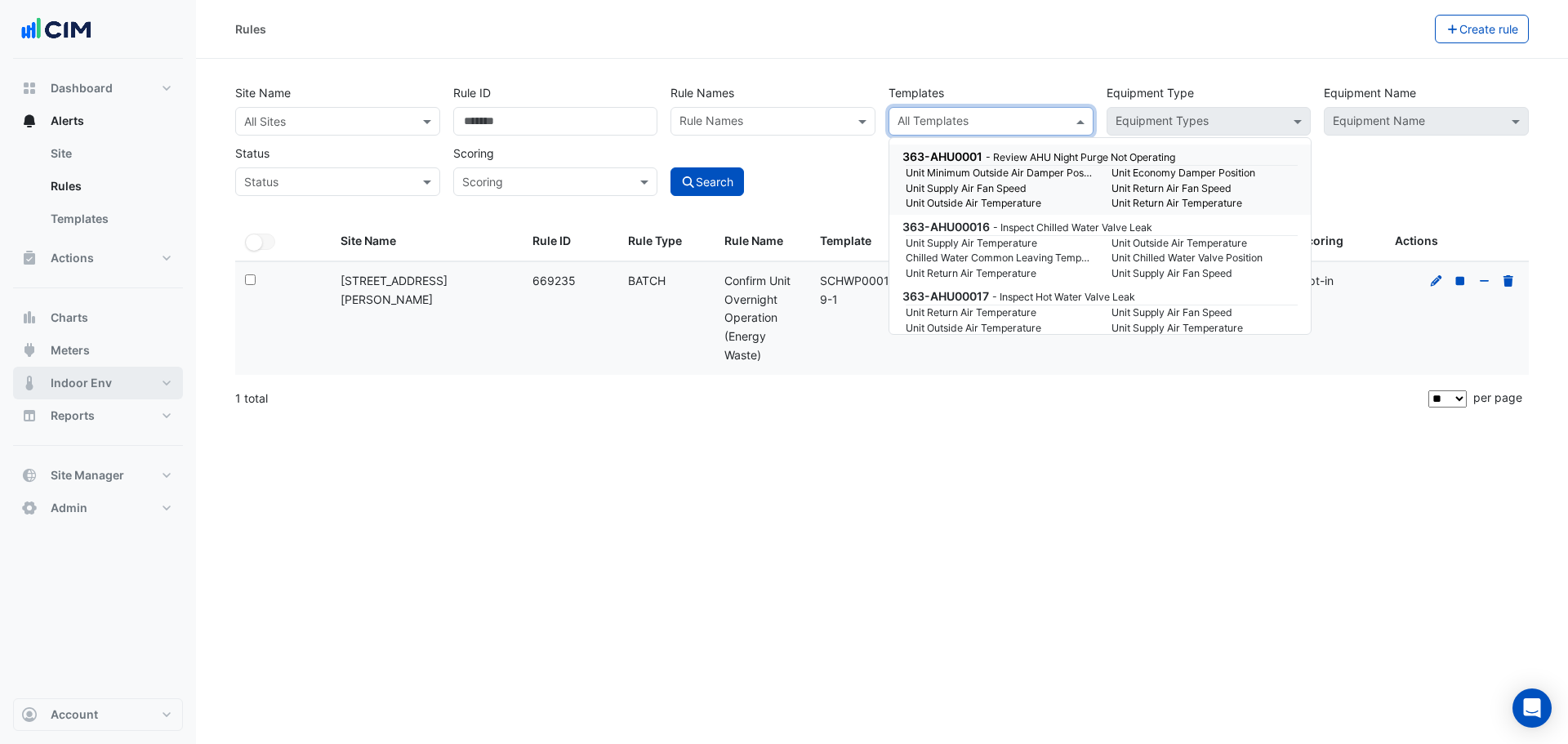
click at [136, 380] on button "Indoor Env" at bounding box center [97, 382] width 170 height 33
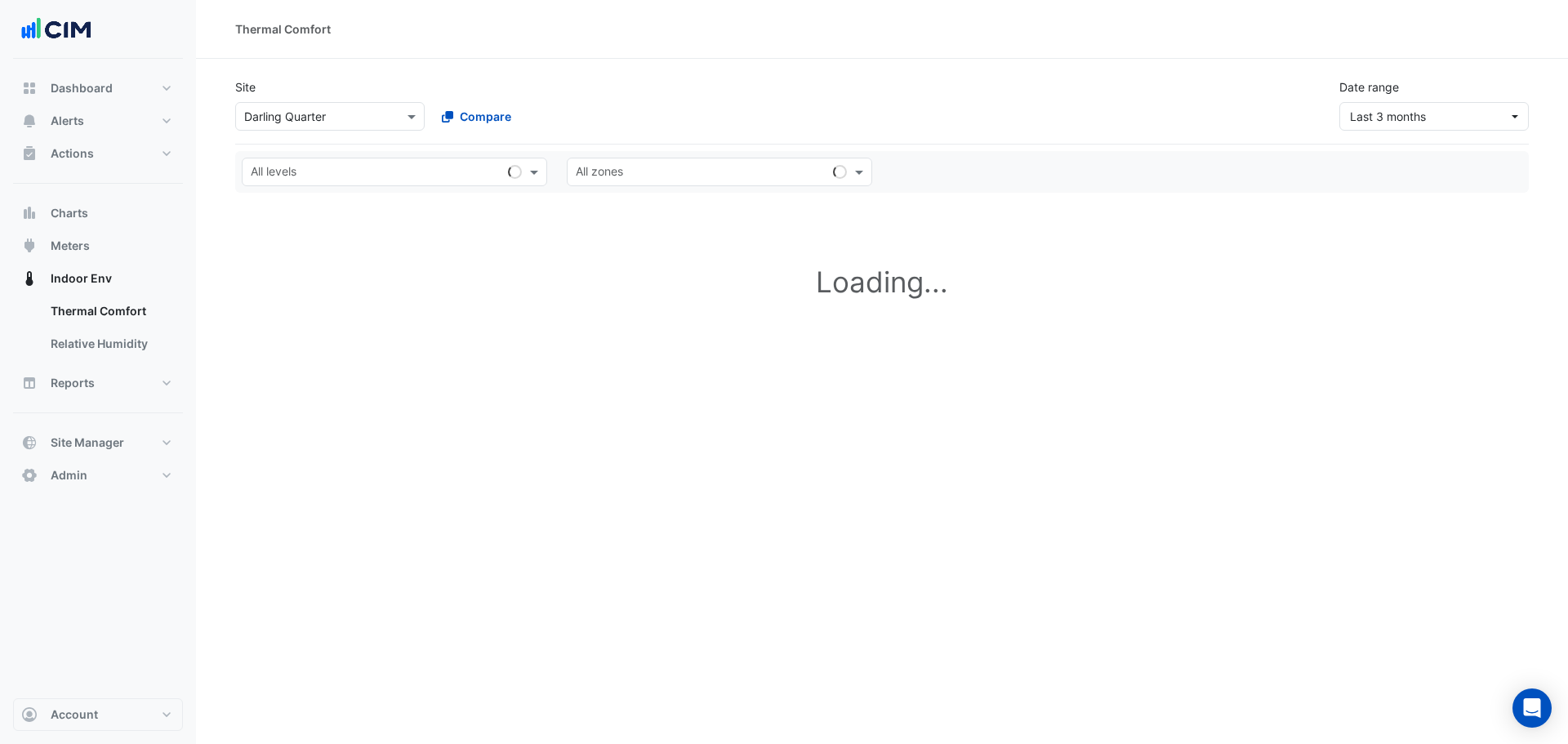
click at [281, 115] on input "text" at bounding box center [314, 116] width 139 height 17
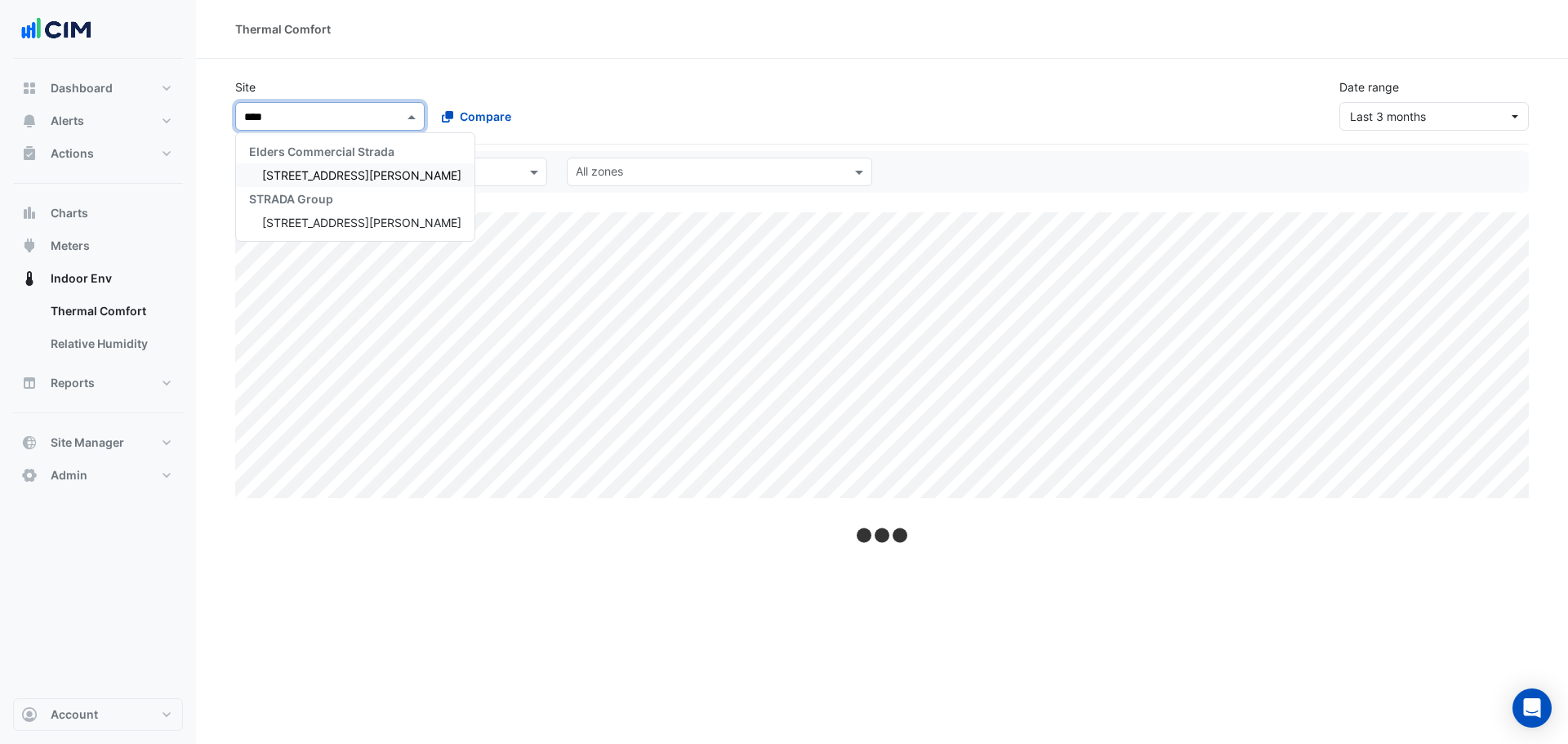
type input "*****"
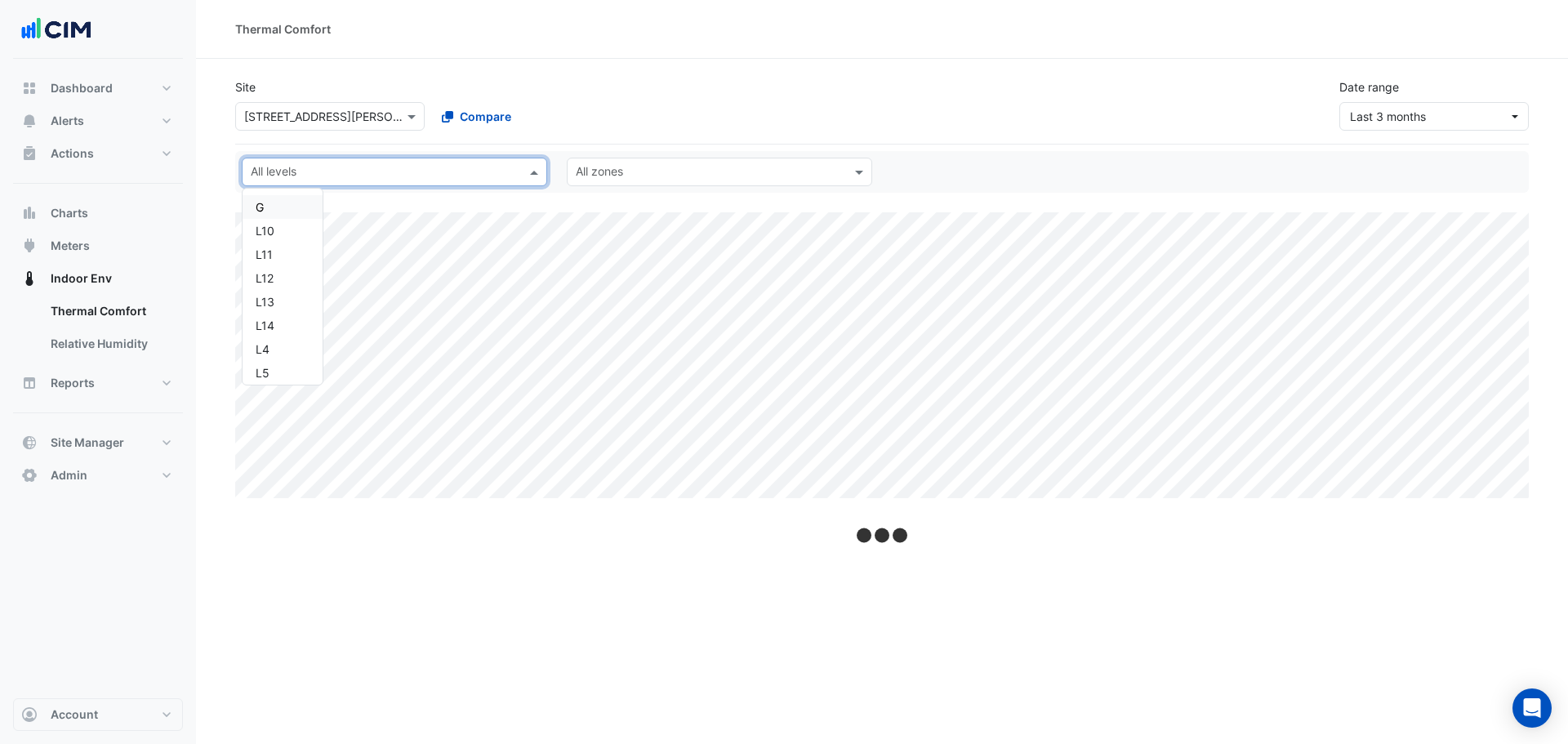
click at [355, 171] on input "text" at bounding box center [385, 173] width 269 height 17
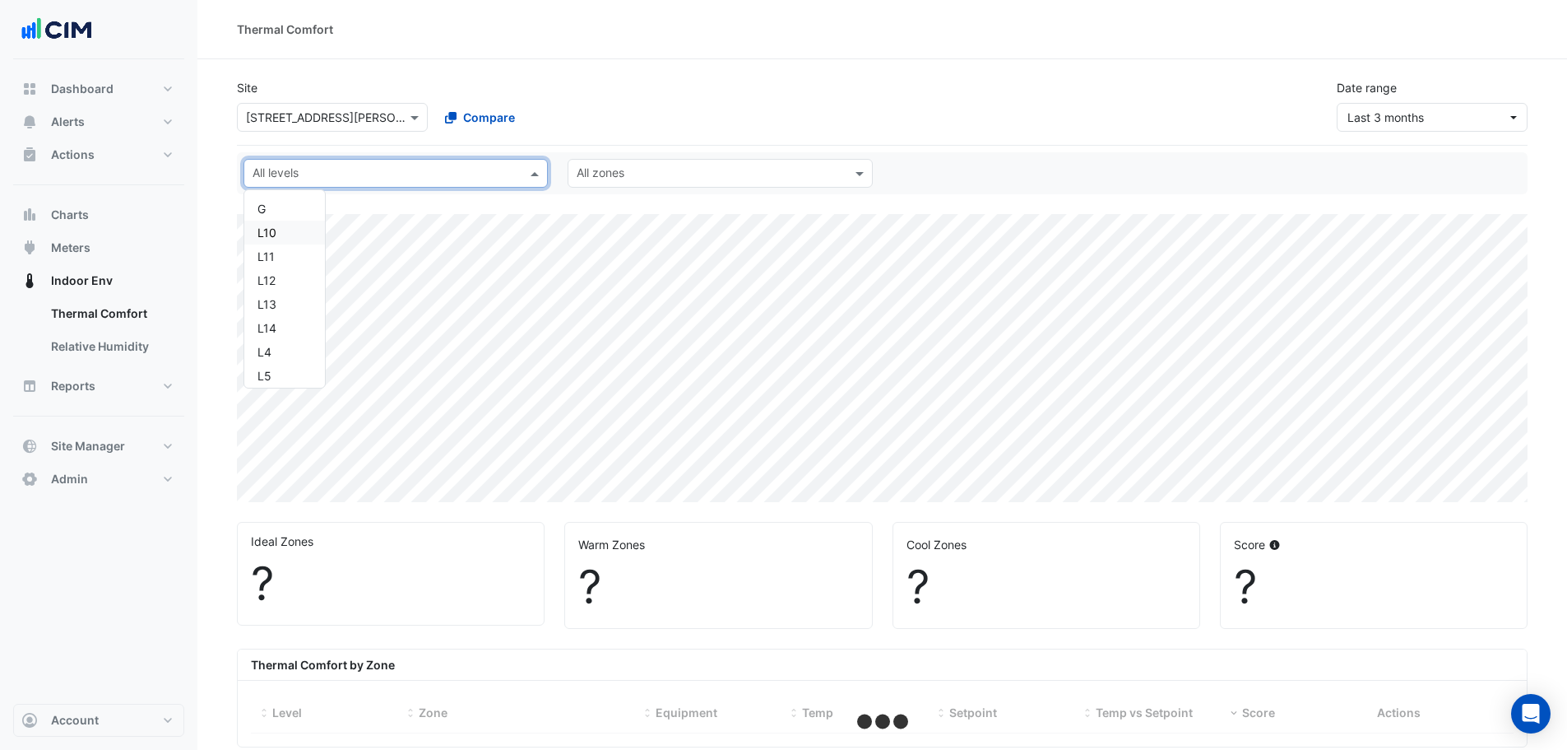
click at [289, 237] on div "L10" at bounding box center [285, 232] width 54 height 17
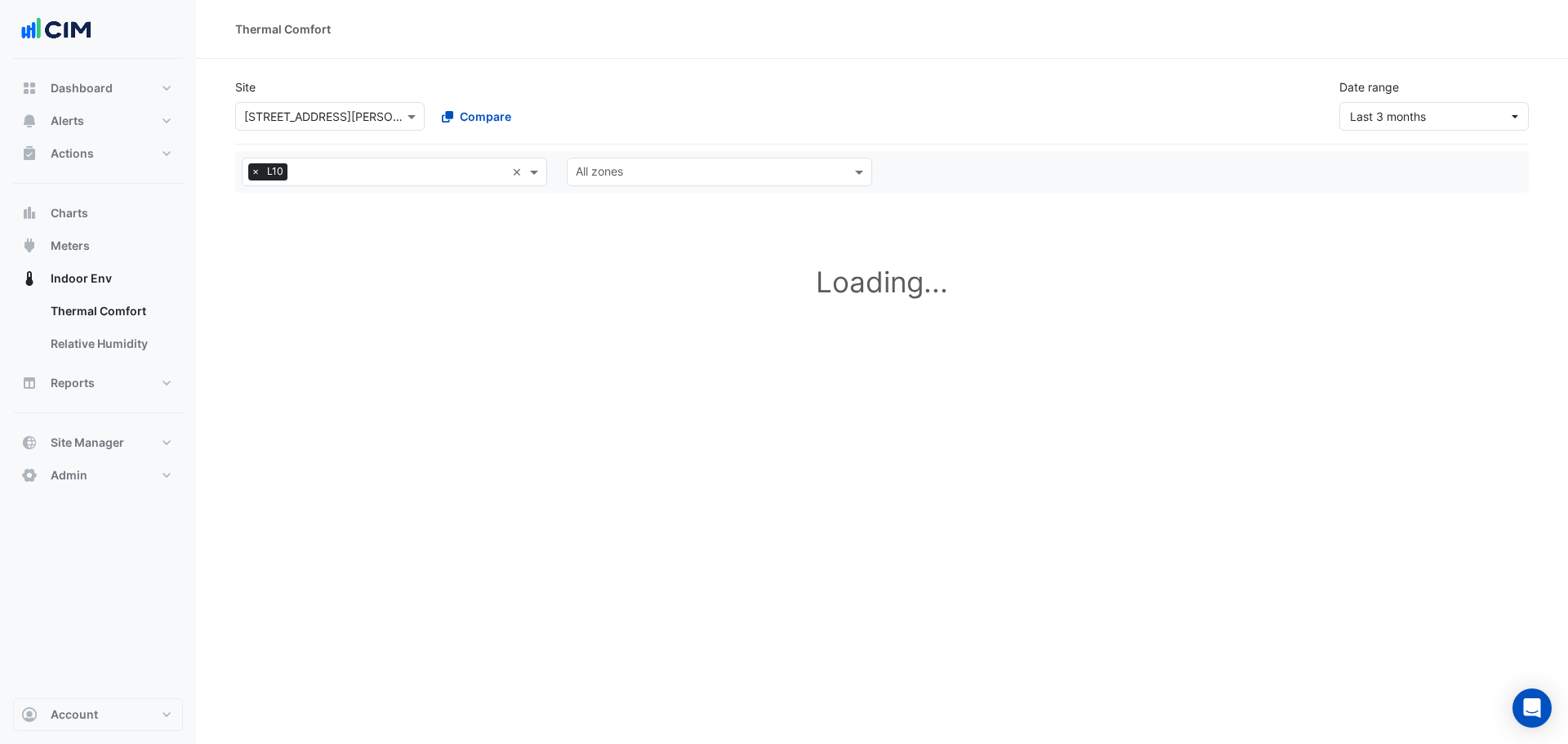
click at [686, 99] on div "Site Select a Site × 39 Murray St Compare Date range Last 3 months" at bounding box center [881, 98] width 1313 height 65
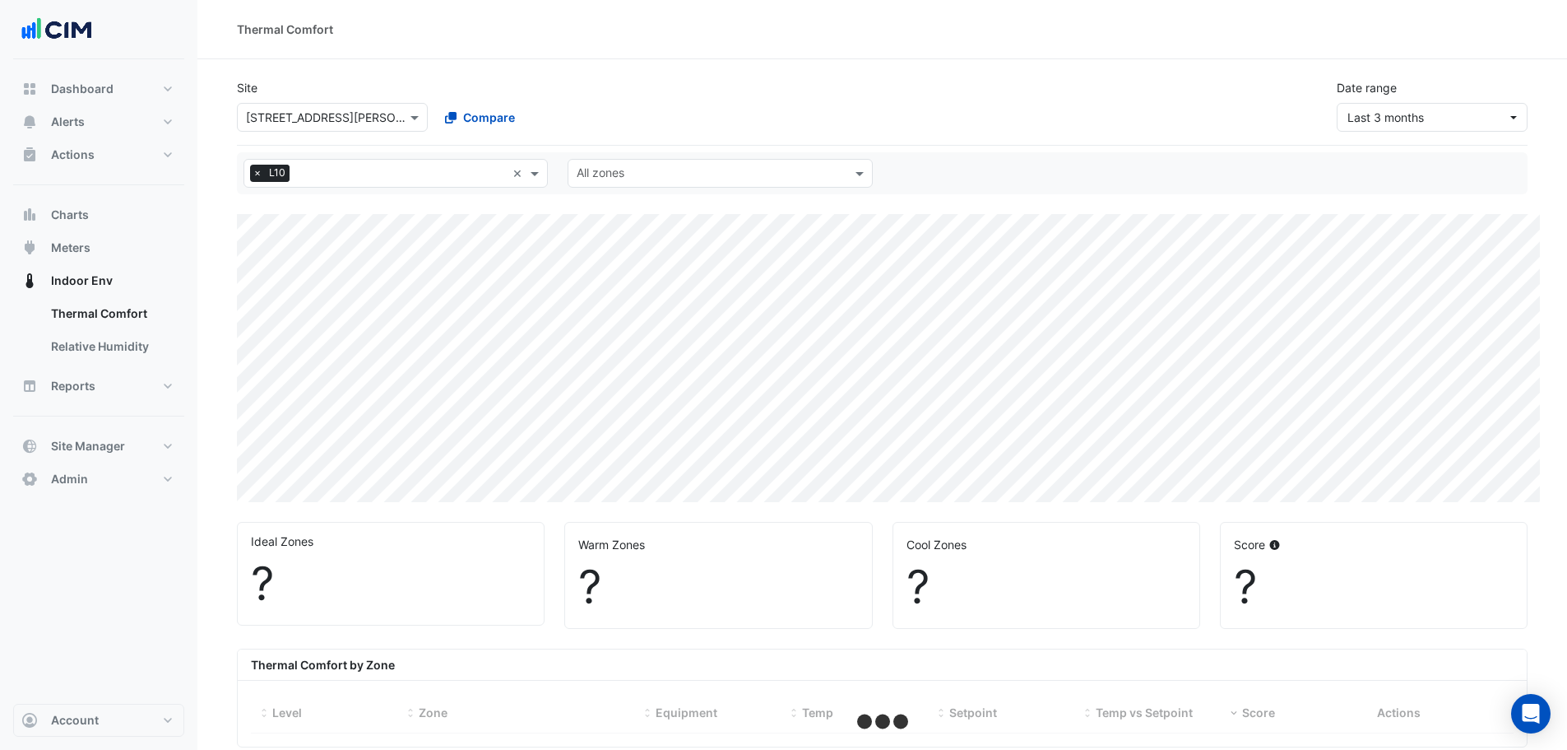
select select "**"
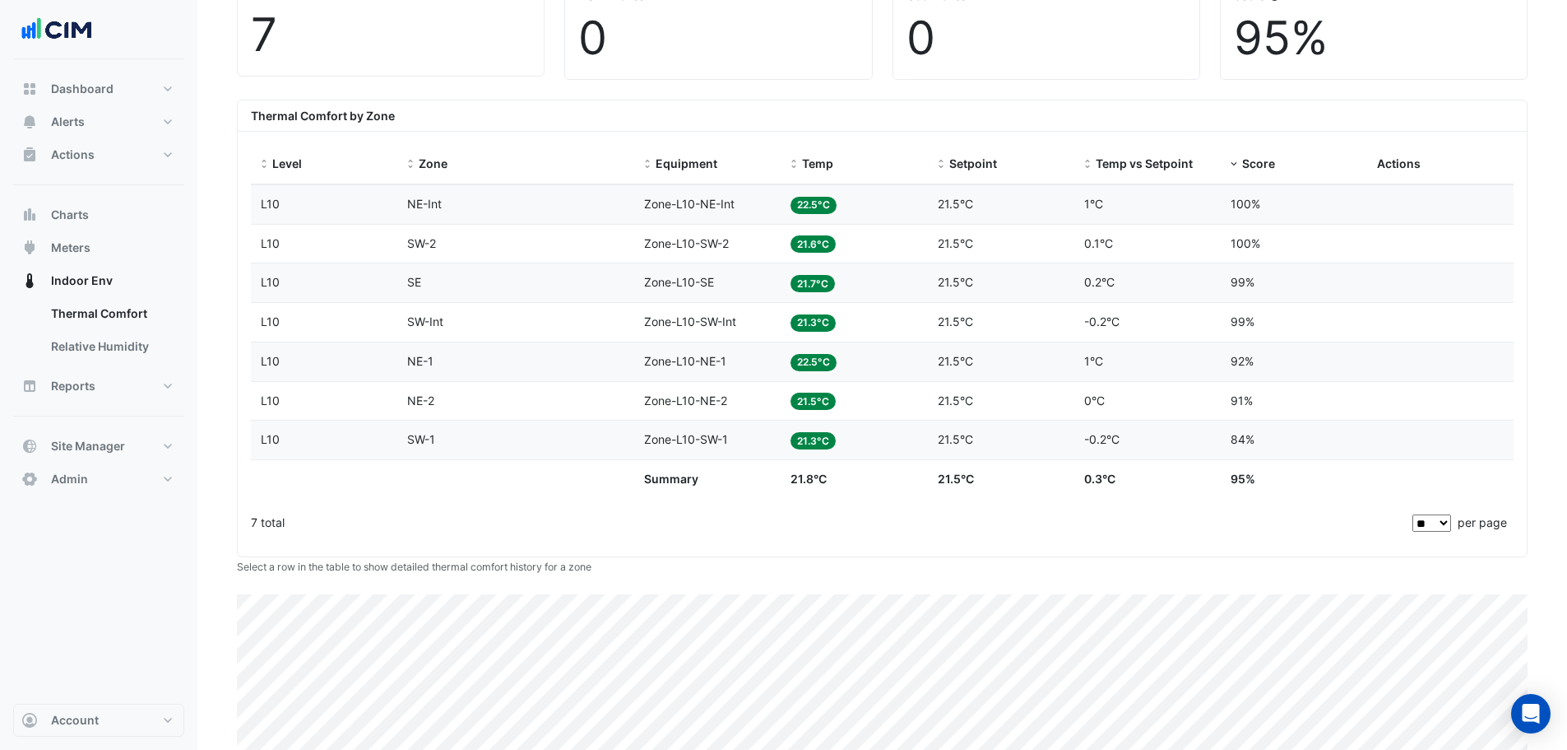
scroll to position [329, 0]
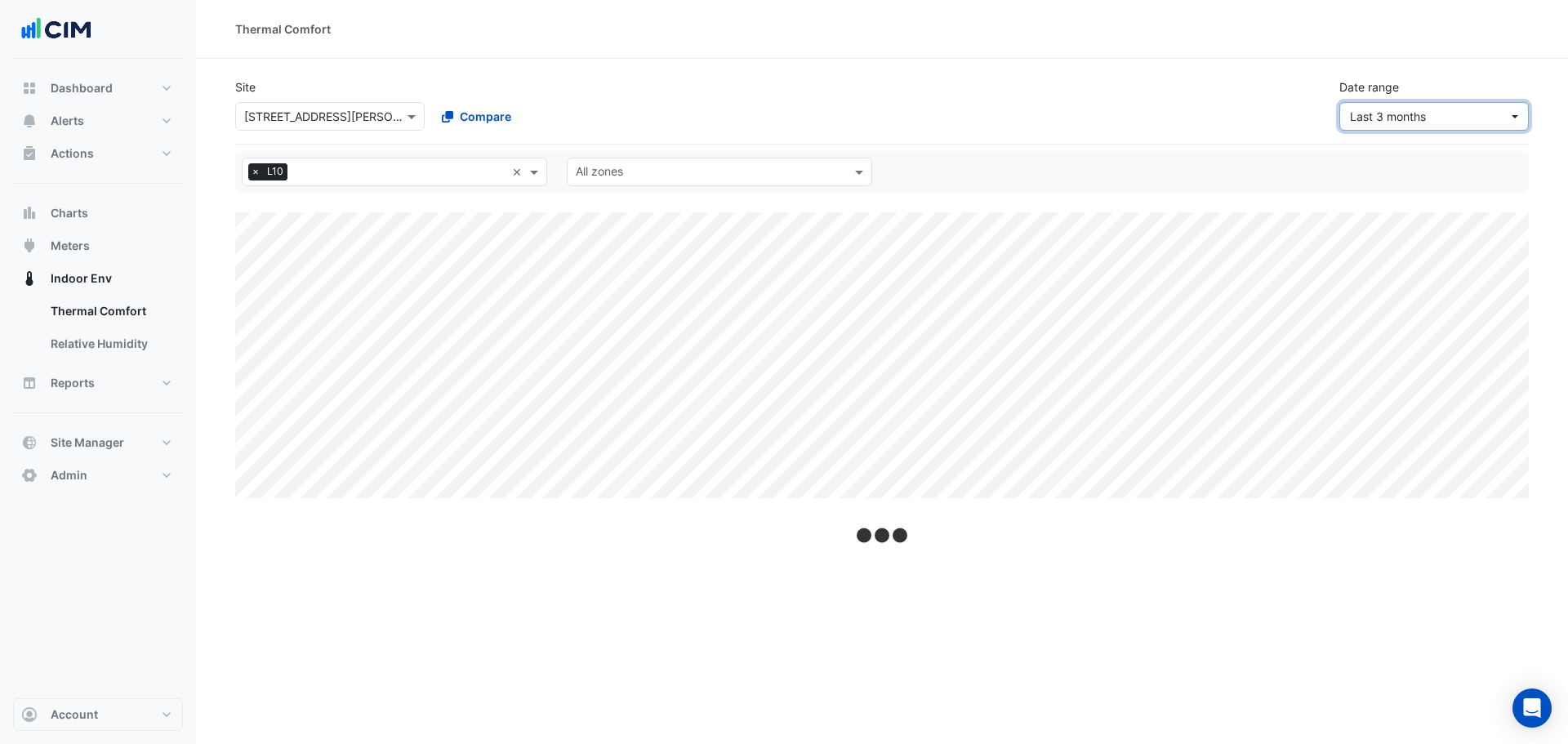
click at [1408, 120] on span "Last 3 months" at bounding box center [1387, 116] width 76 height 14
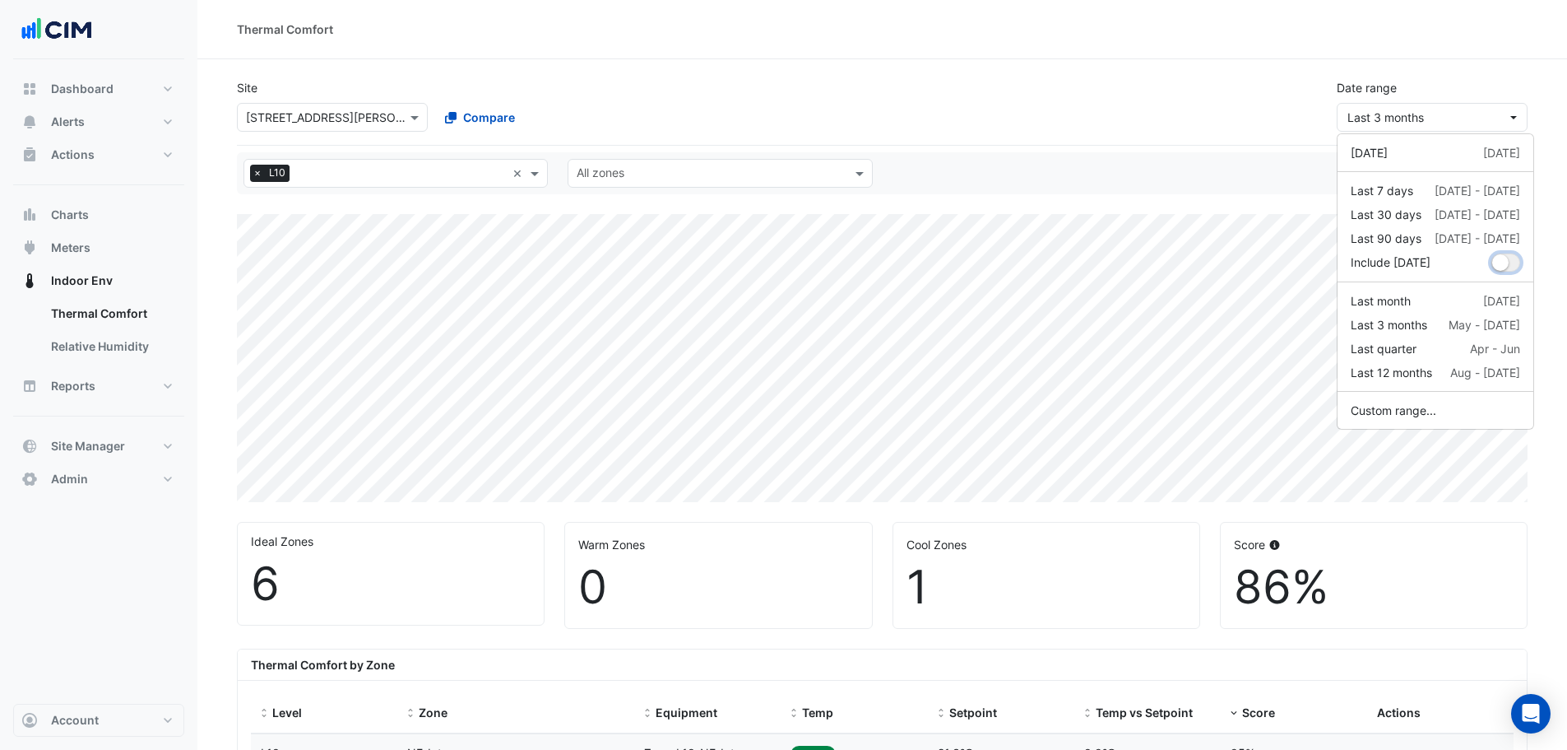
click at [1509, 265] on small "dropDown" at bounding box center [1501, 262] width 16 height 16
click at [1187, 95] on div "Site Select a Site × 39 Murray St Compare Date range Last 3 months" at bounding box center [882, 99] width 1311 height 66
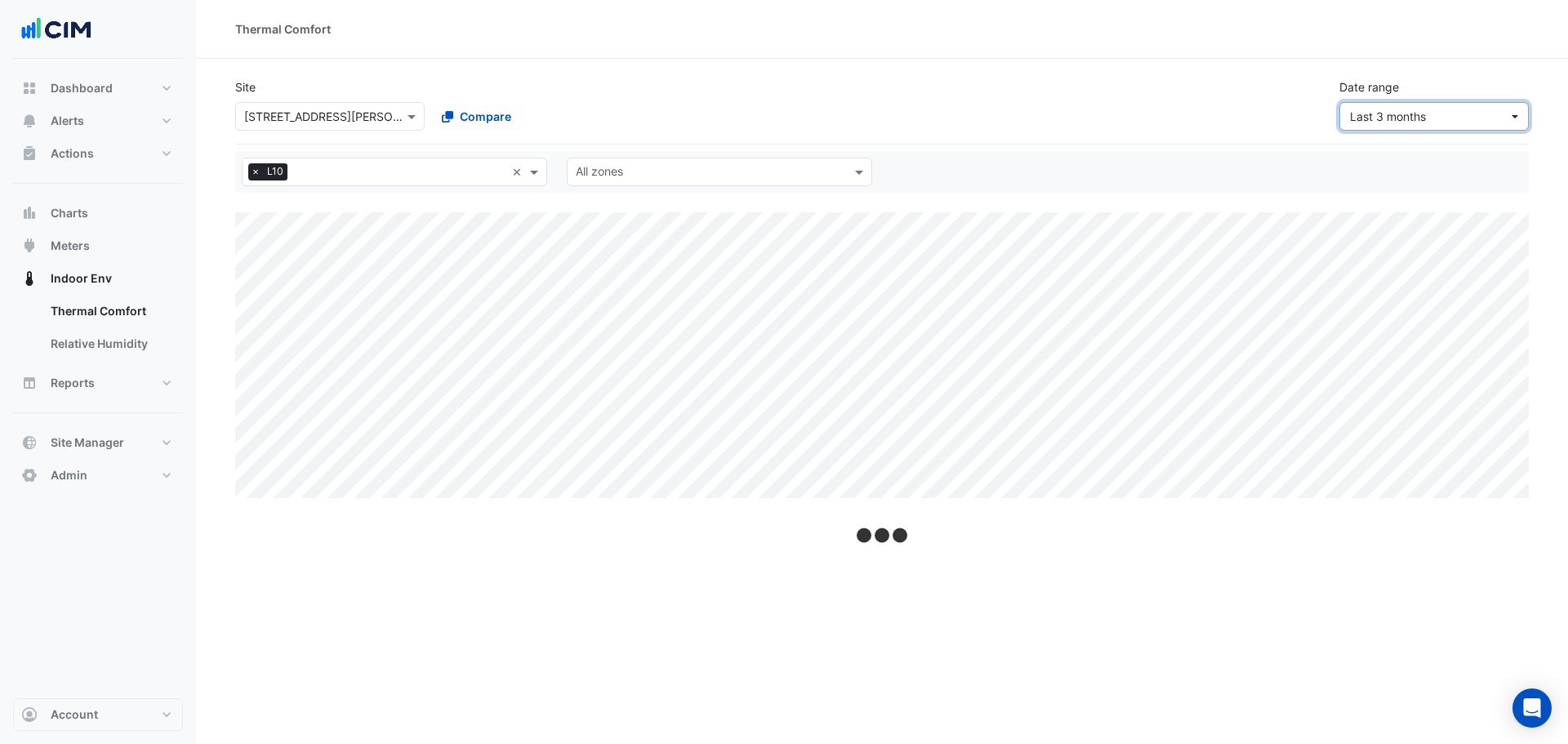
click at [1406, 109] on span "Last 3 months" at bounding box center [1387, 116] width 76 height 14
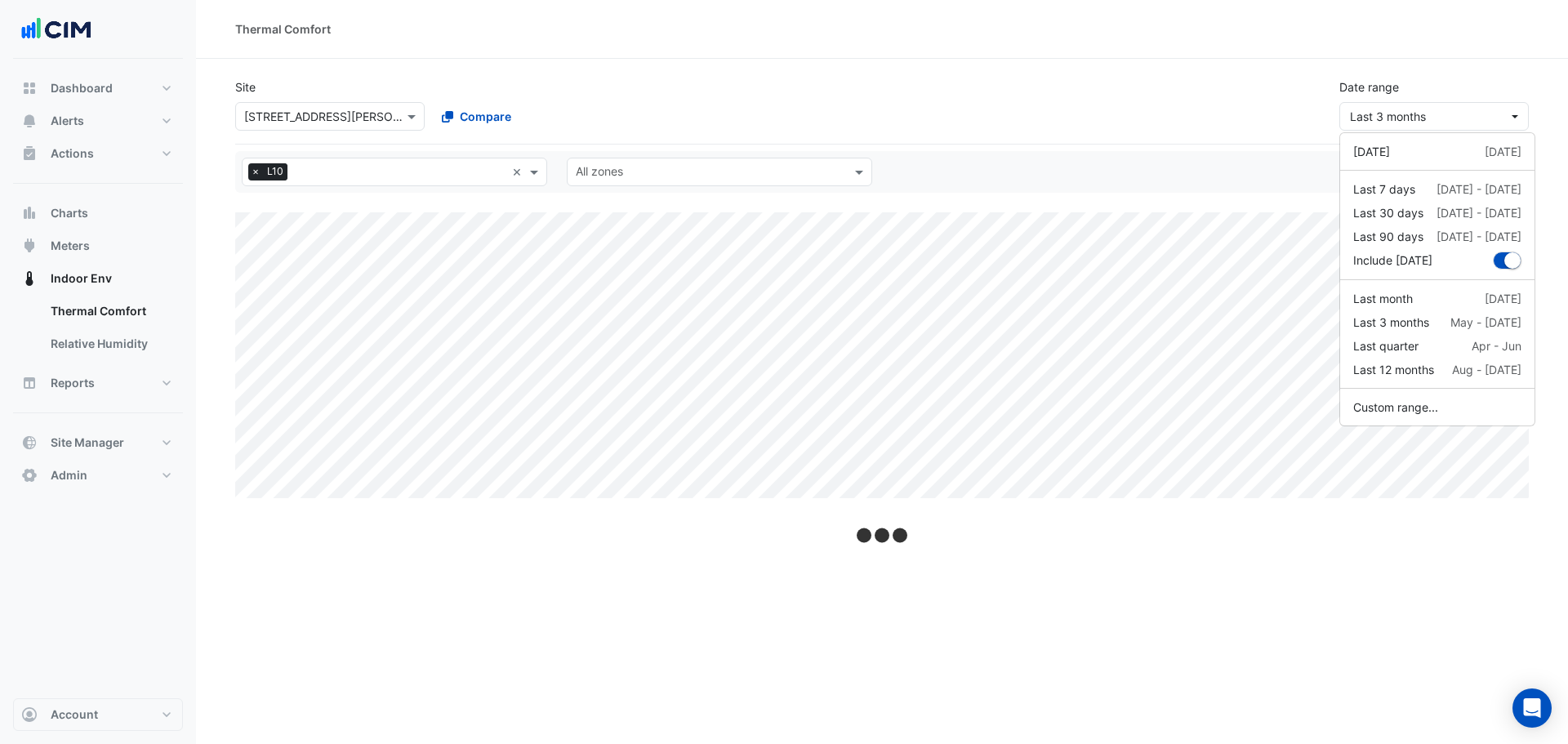
click at [1196, 109] on div "Site Select a Site × 39 Murray St Compare Date range Last 3 months" at bounding box center [881, 98] width 1313 height 65
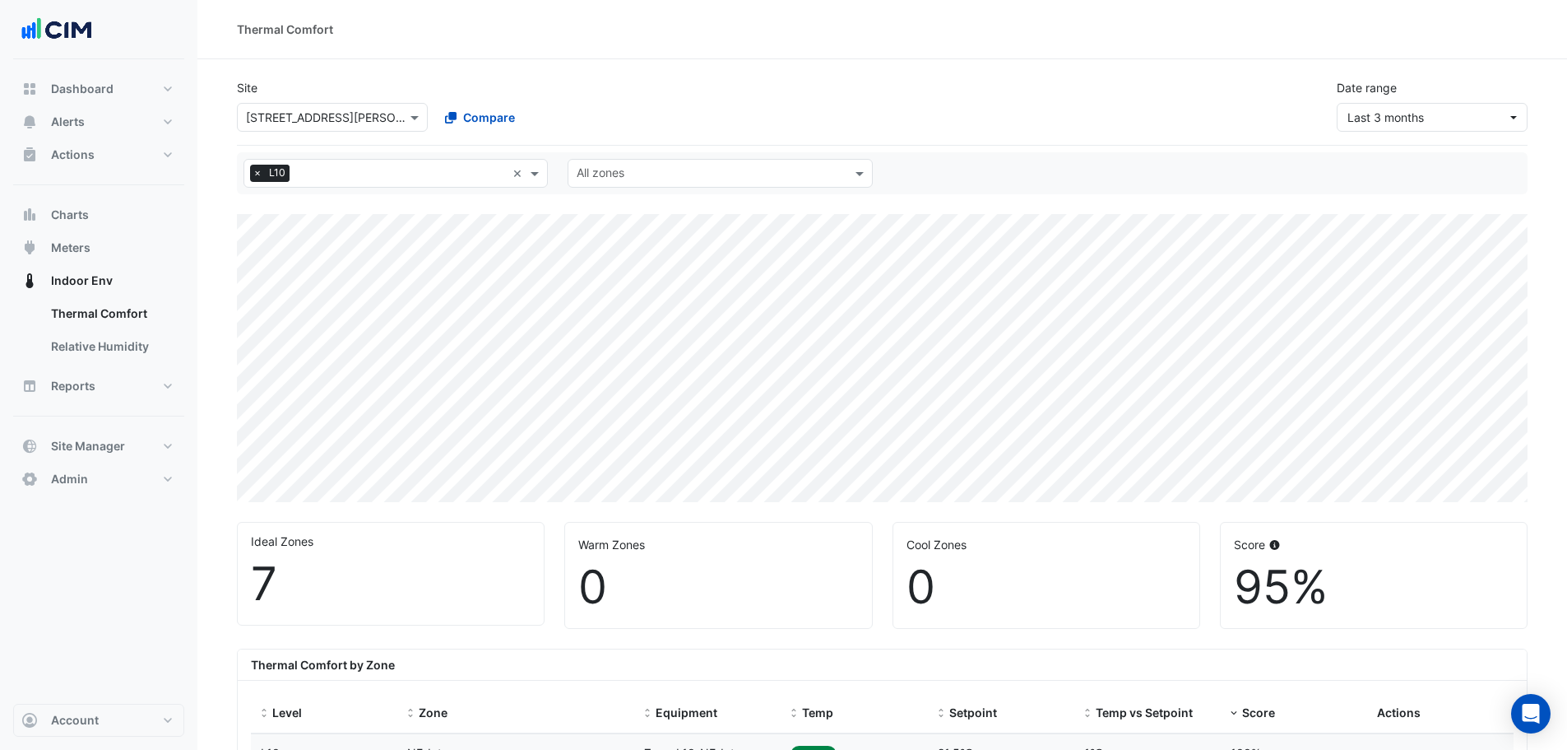
drag, startPoint x: 1367, startPoint y: 102, endPoint x: 1391, endPoint y: 117, distance: 28.1
click at [1374, 107] on div "Date range Last 3 months" at bounding box center [1432, 105] width 211 height 53
click at [1394, 119] on span "Last 3 months" at bounding box center [1386, 117] width 77 height 14
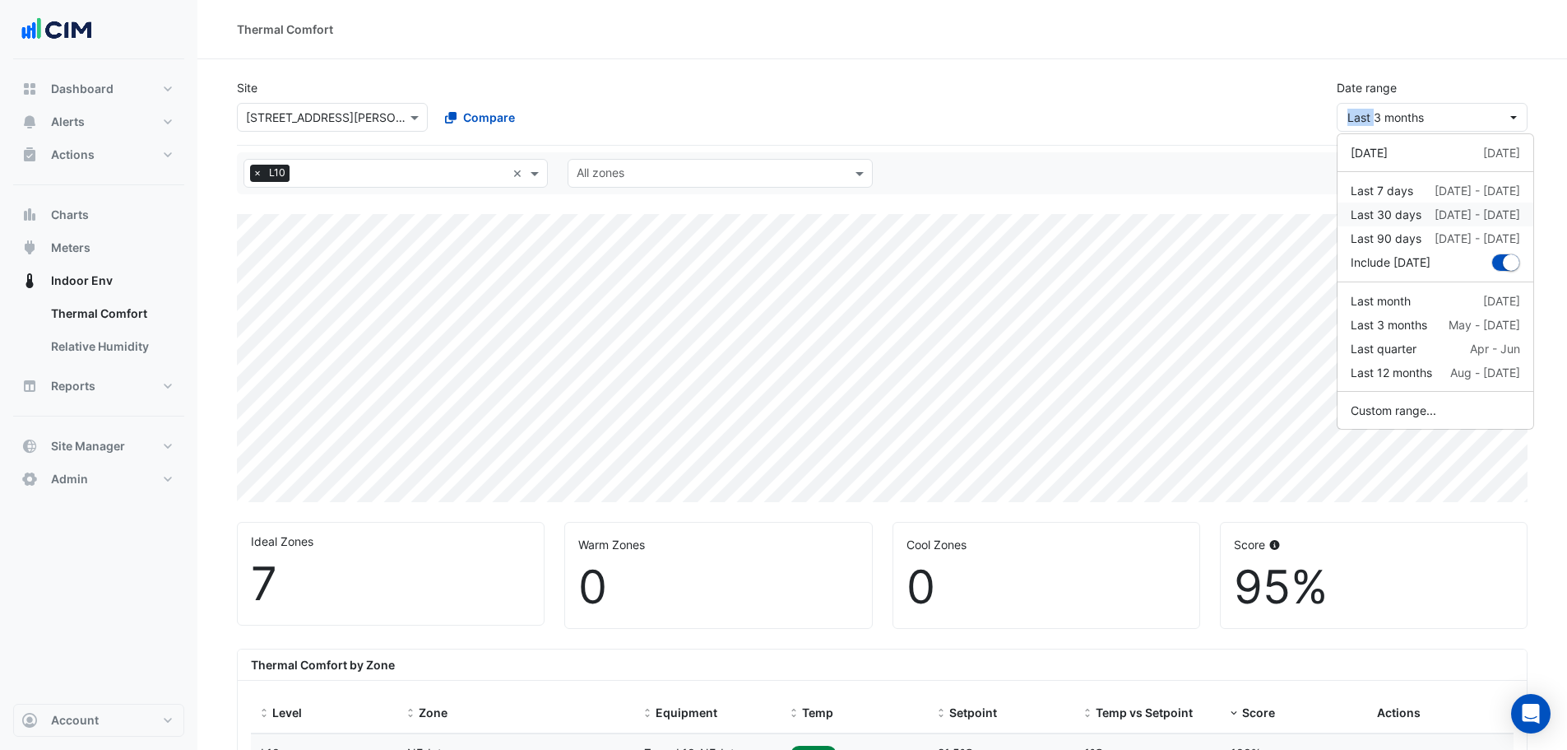
click at [1463, 217] on div "23 Jul - 22 Aug" at bounding box center [1478, 214] width 86 height 17
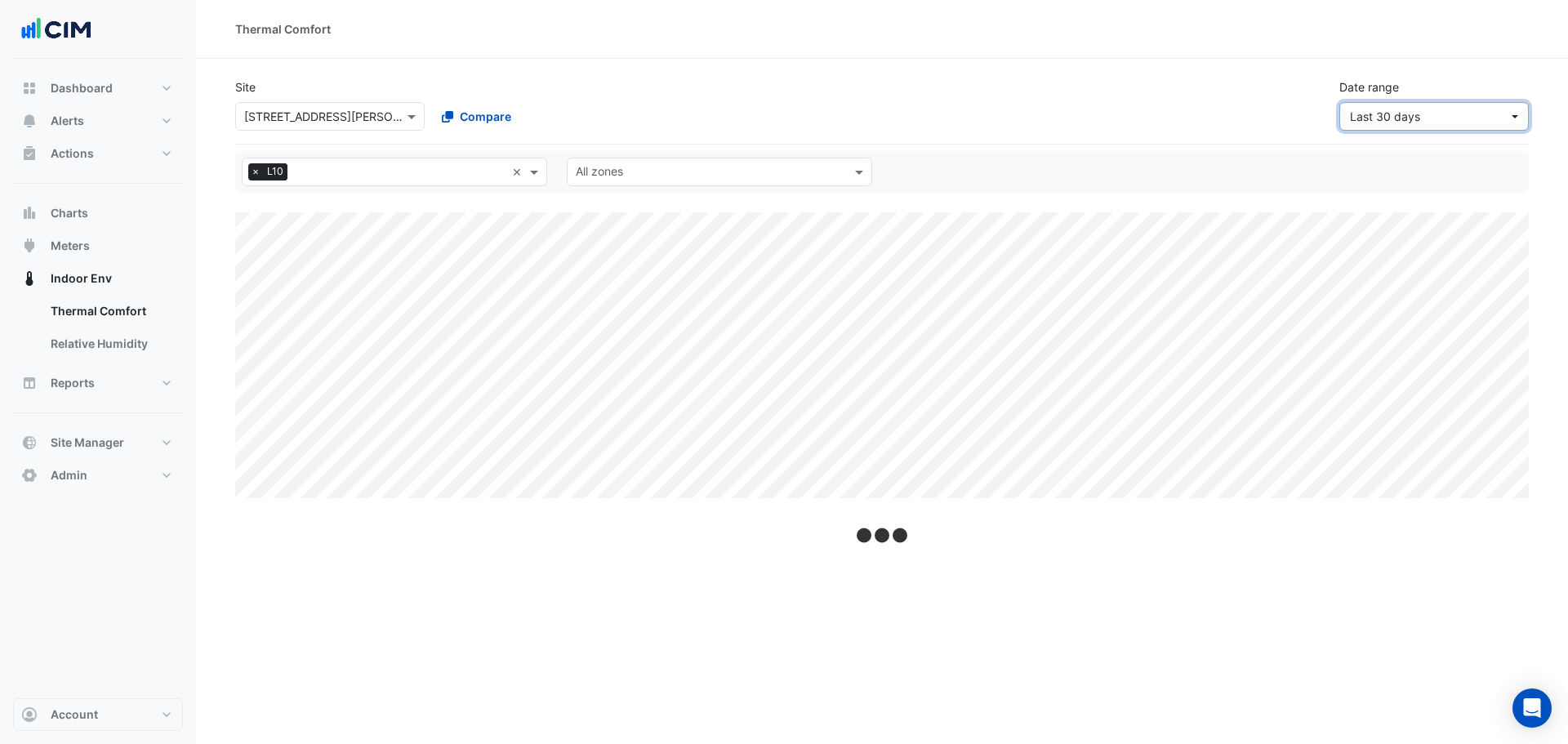
click at [1398, 125] on button "Last 30 days" at bounding box center [1433, 116] width 190 height 29
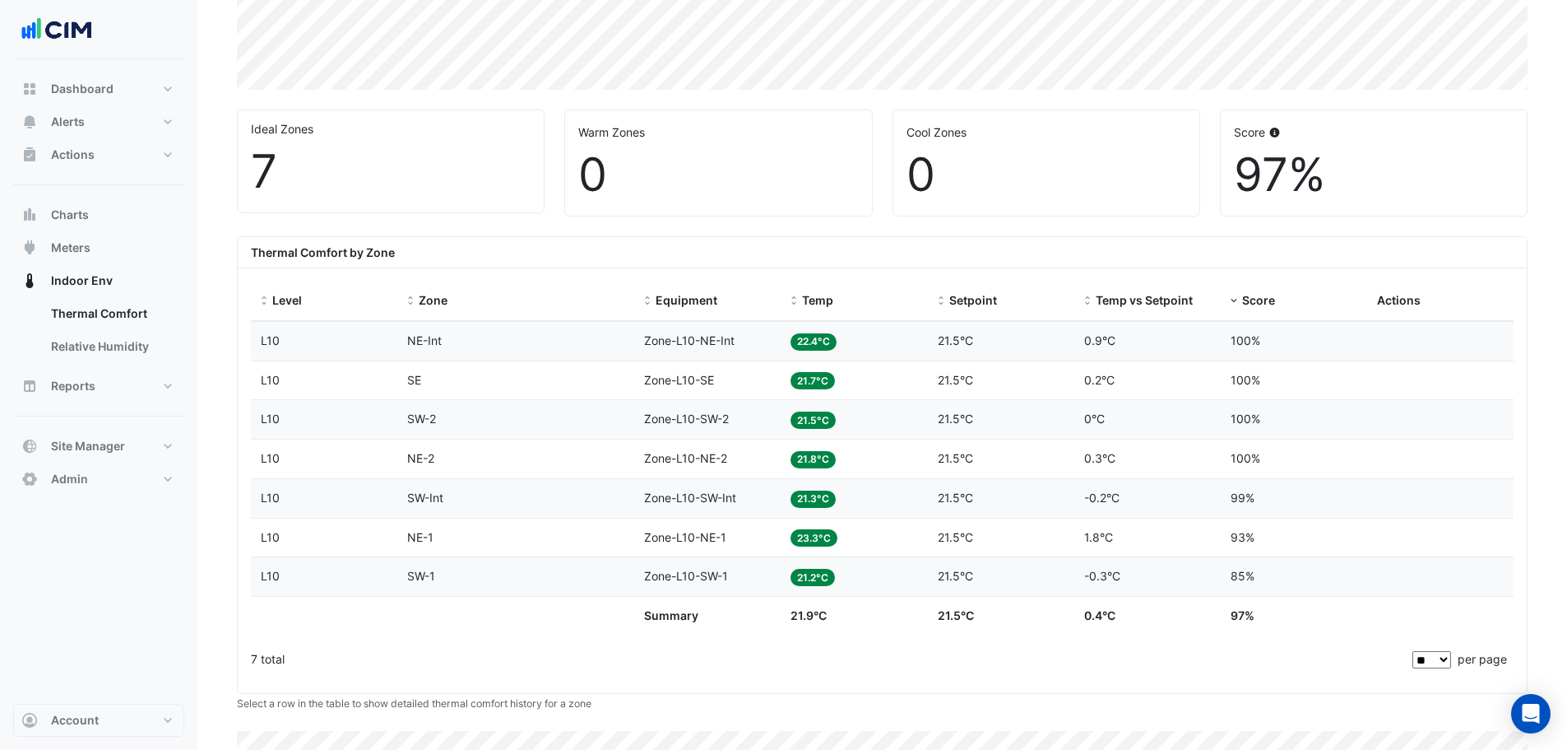
scroll to position [439, 0]
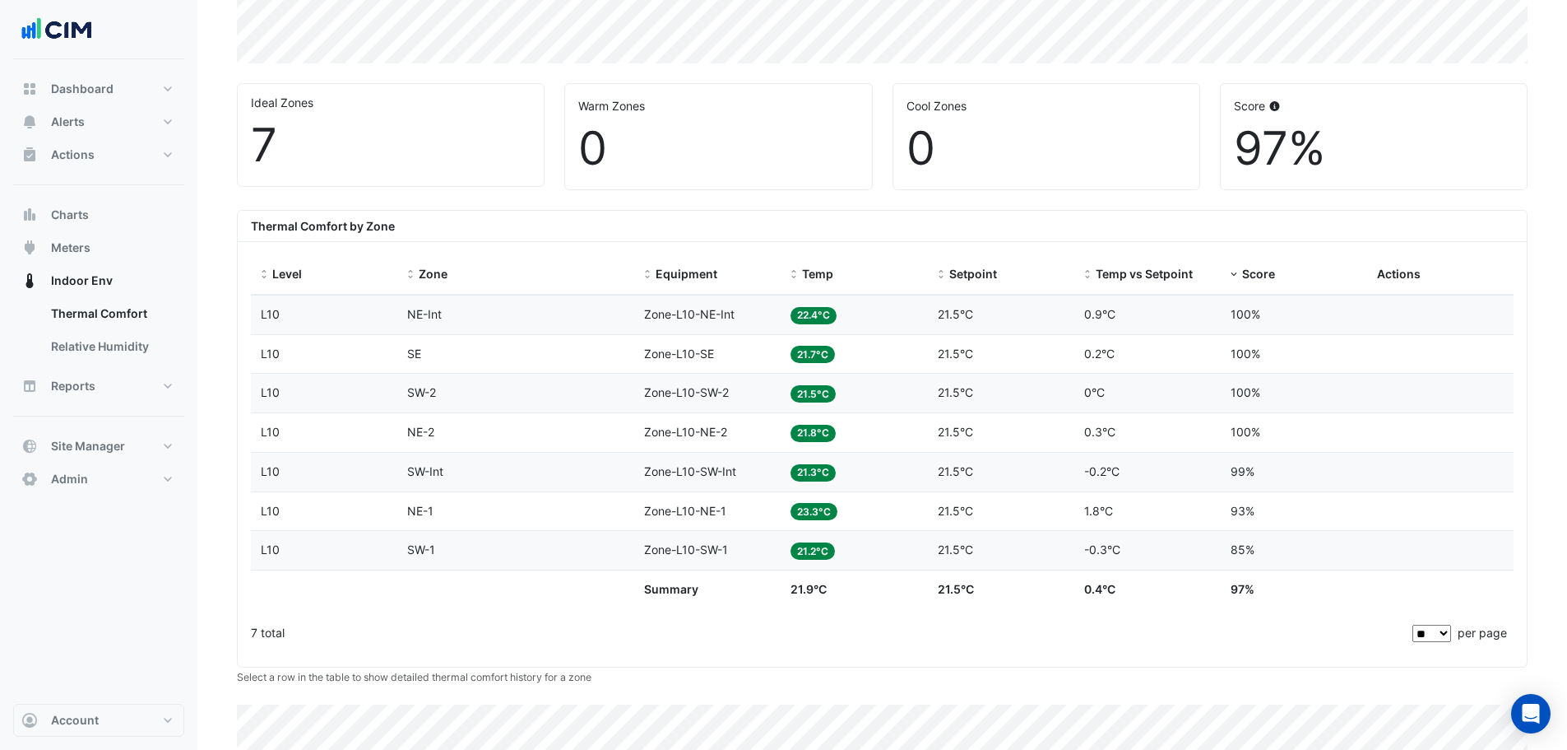
click at [760, 559] on div "Equipment Zone-L10-SW-1" at bounding box center [707, 550] width 127 height 19
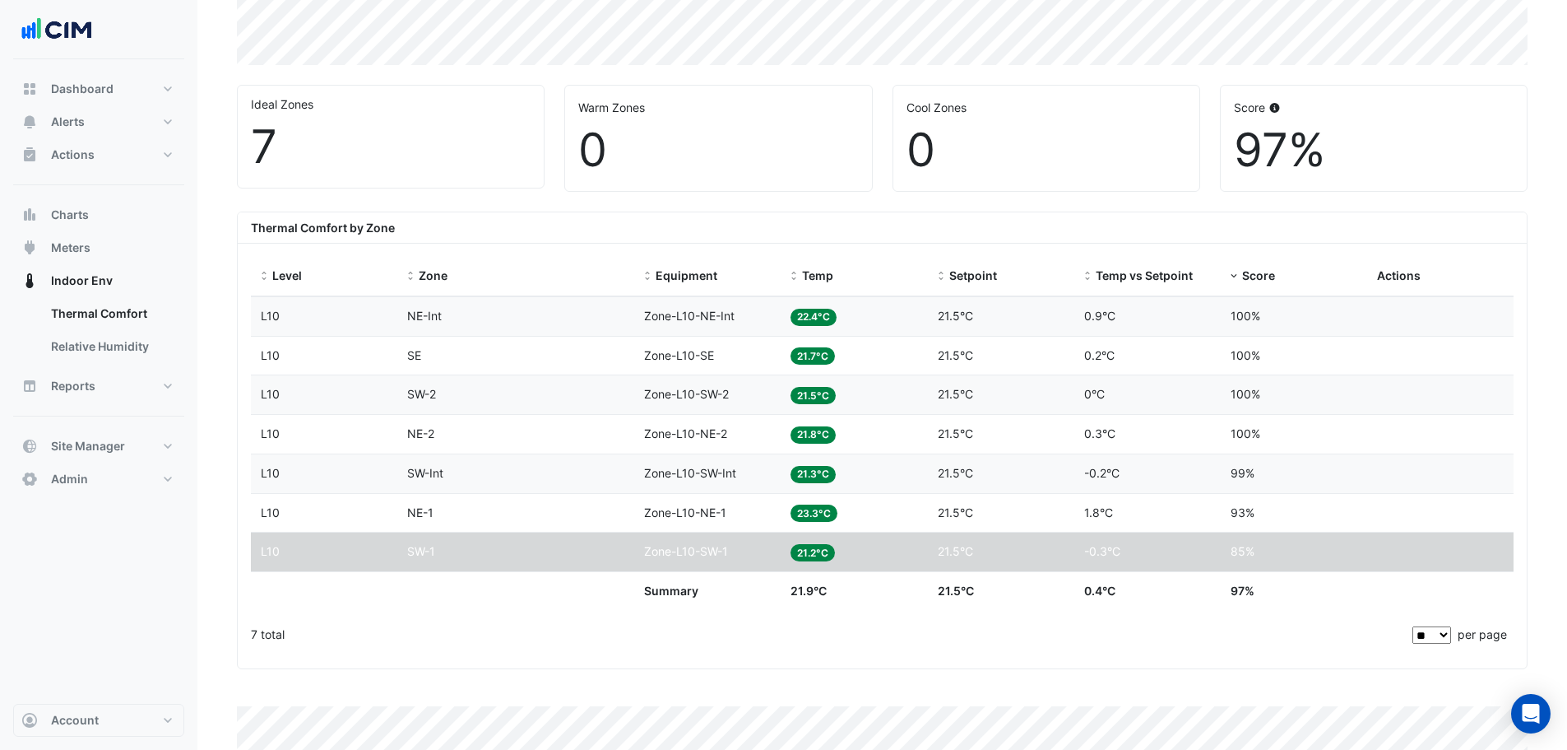
scroll to position [0, 0]
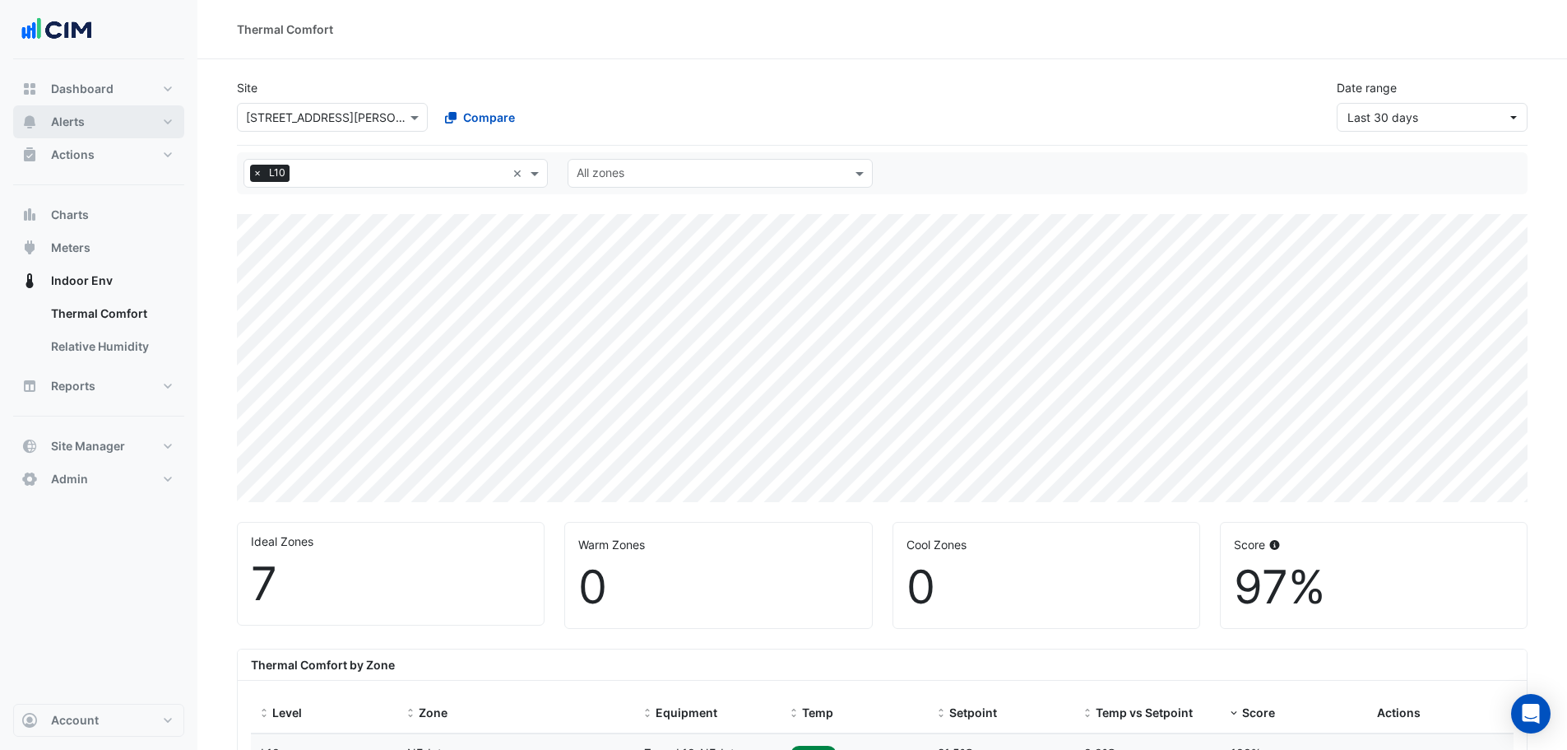
click at [140, 128] on button "Alerts" at bounding box center [98, 121] width 171 height 33
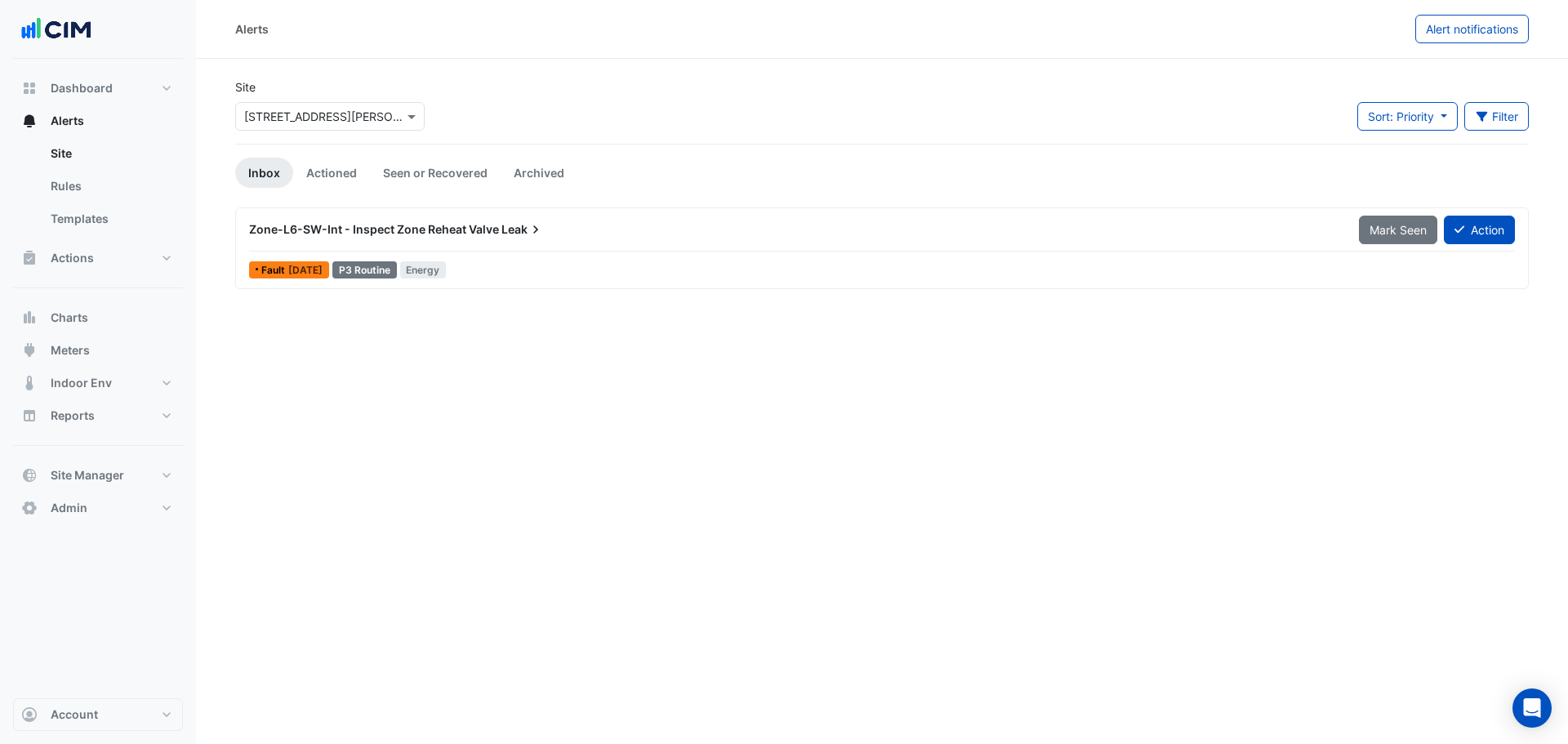
drag, startPoint x: 727, startPoint y: 254, endPoint x: 705, endPoint y: 2, distance: 253.0
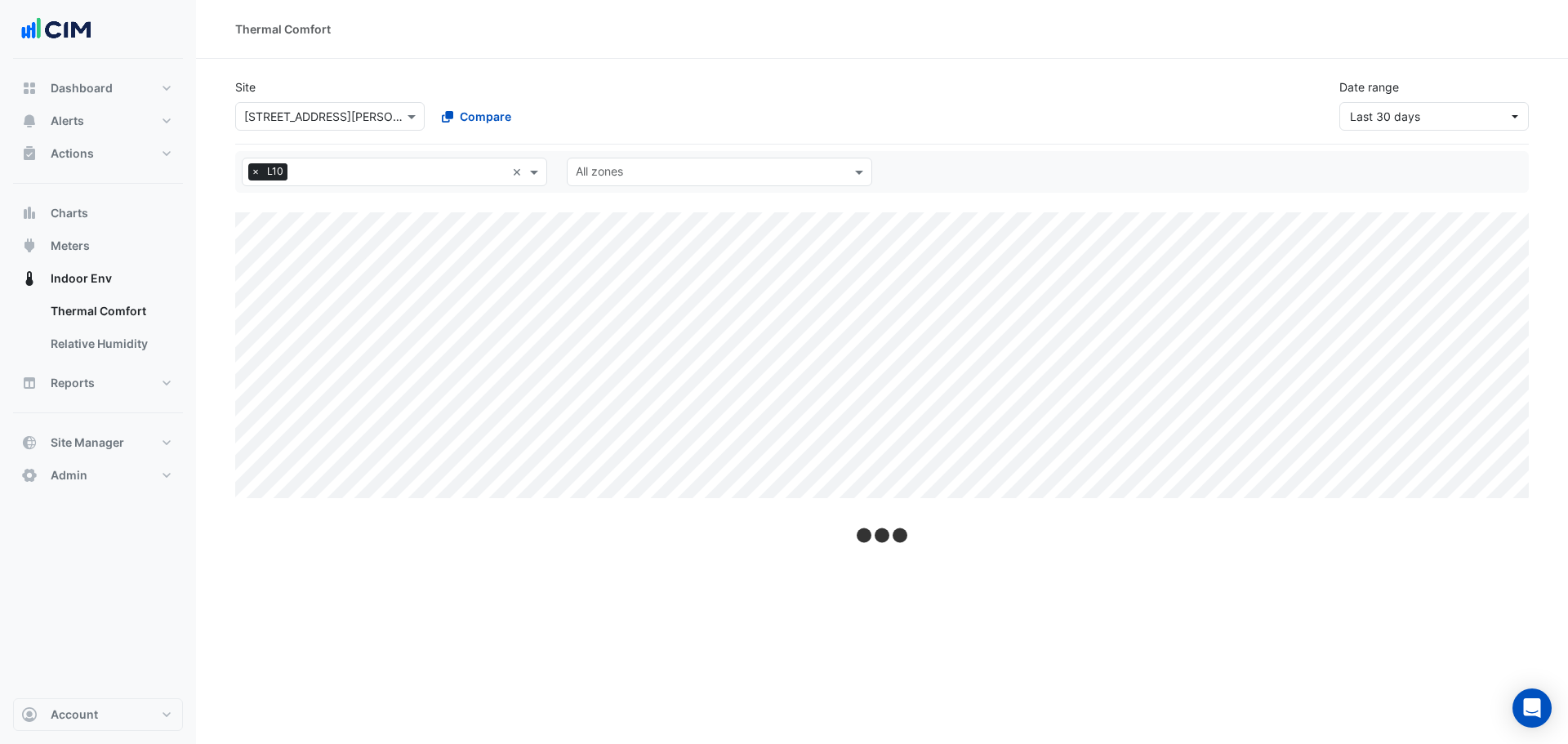
select select "**"
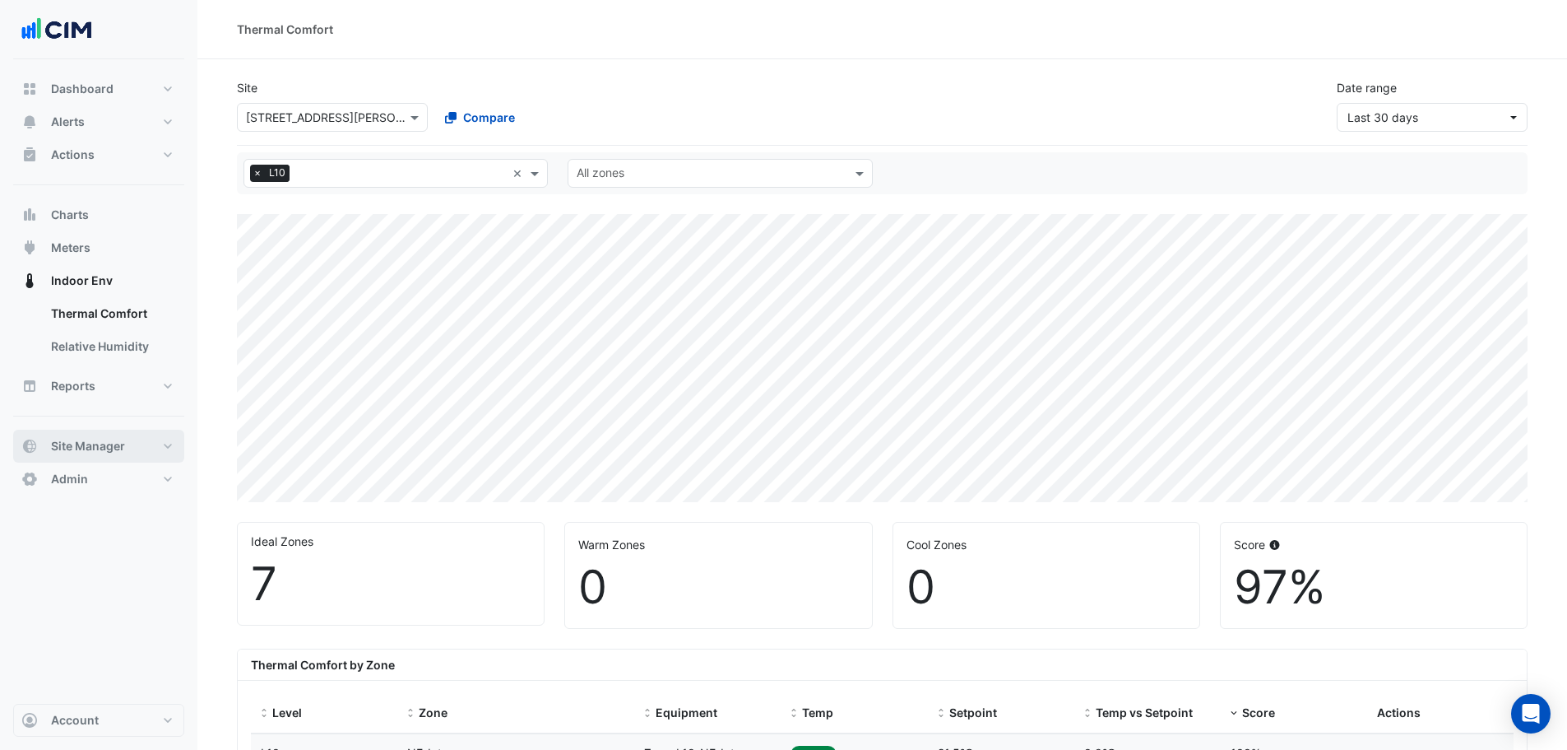
click at [83, 448] on span "Site Manager" at bounding box center [88, 446] width 74 height 16
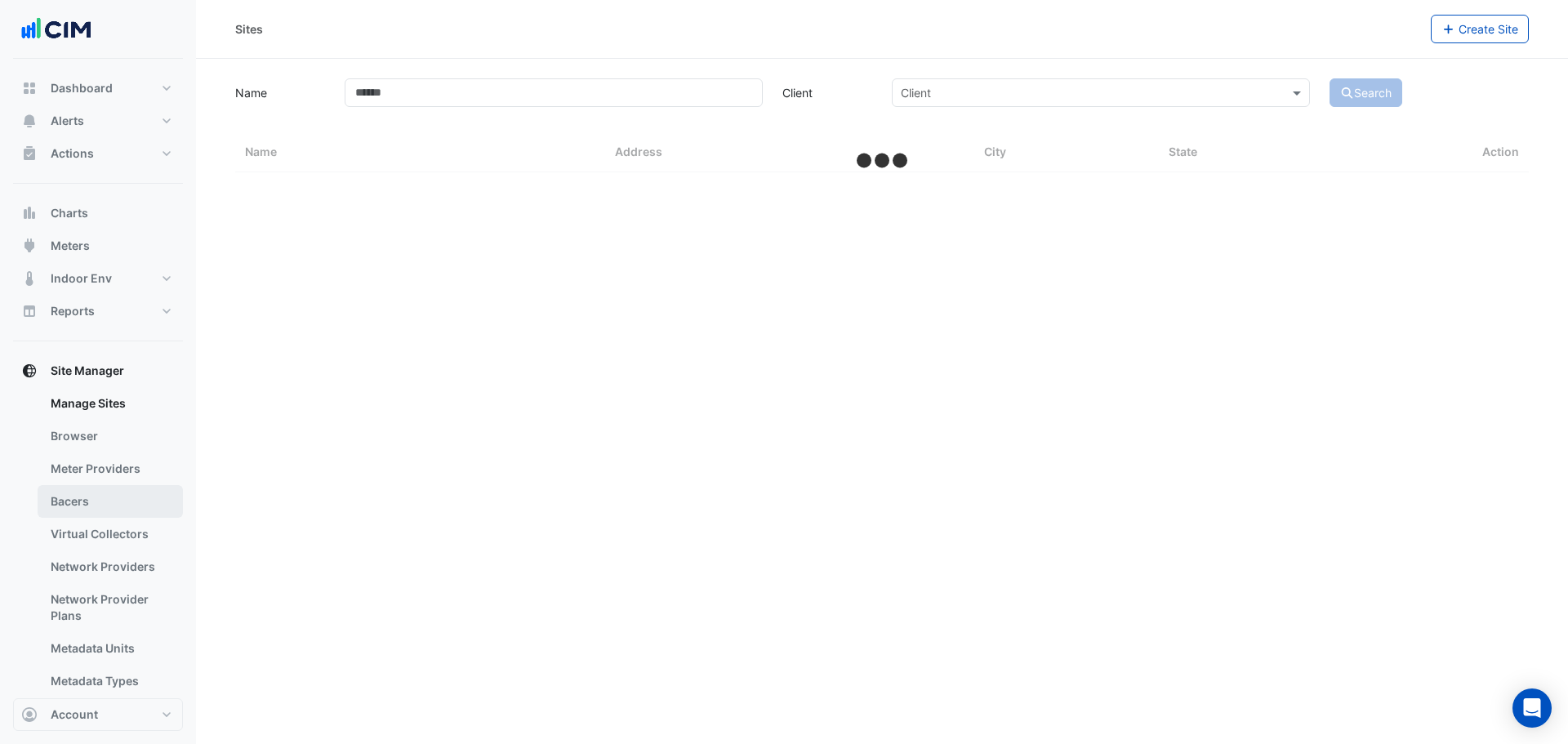
click at [80, 513] on link "Bacers" at bounding box center [110, 501] width 145 height 33
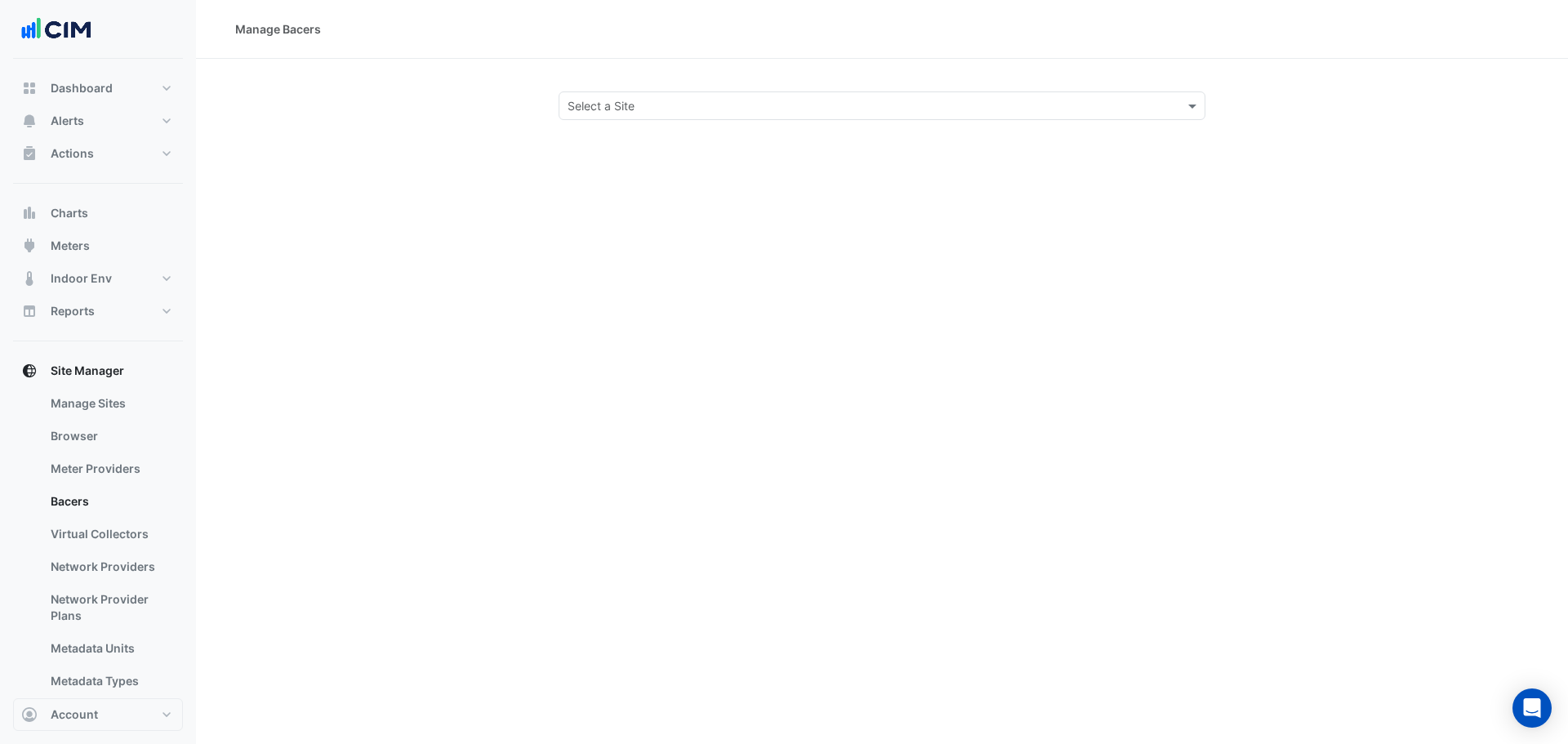
click at [683, 105] on input "text" at bounding box center [865, 106] width 596 height 17
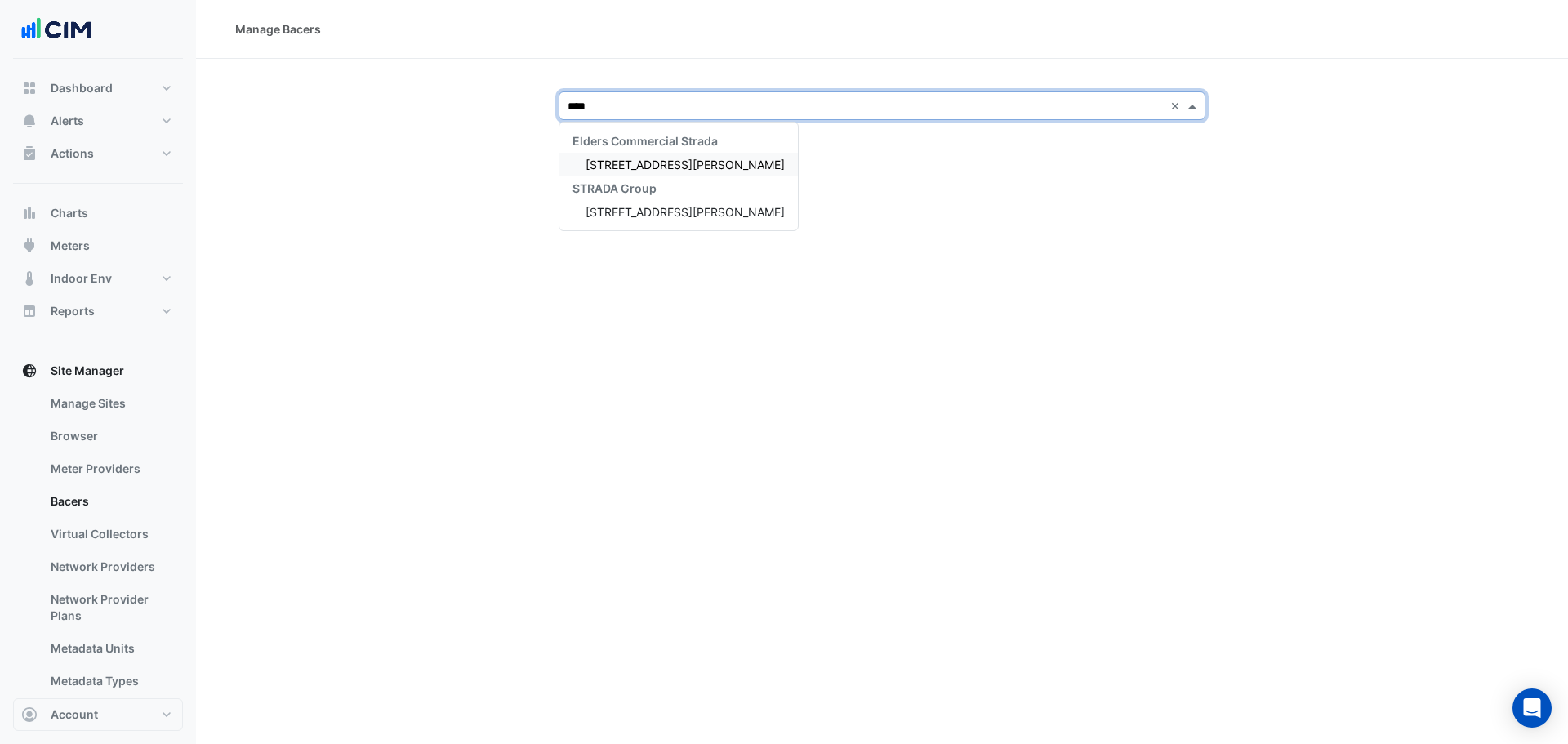
type input "*****"
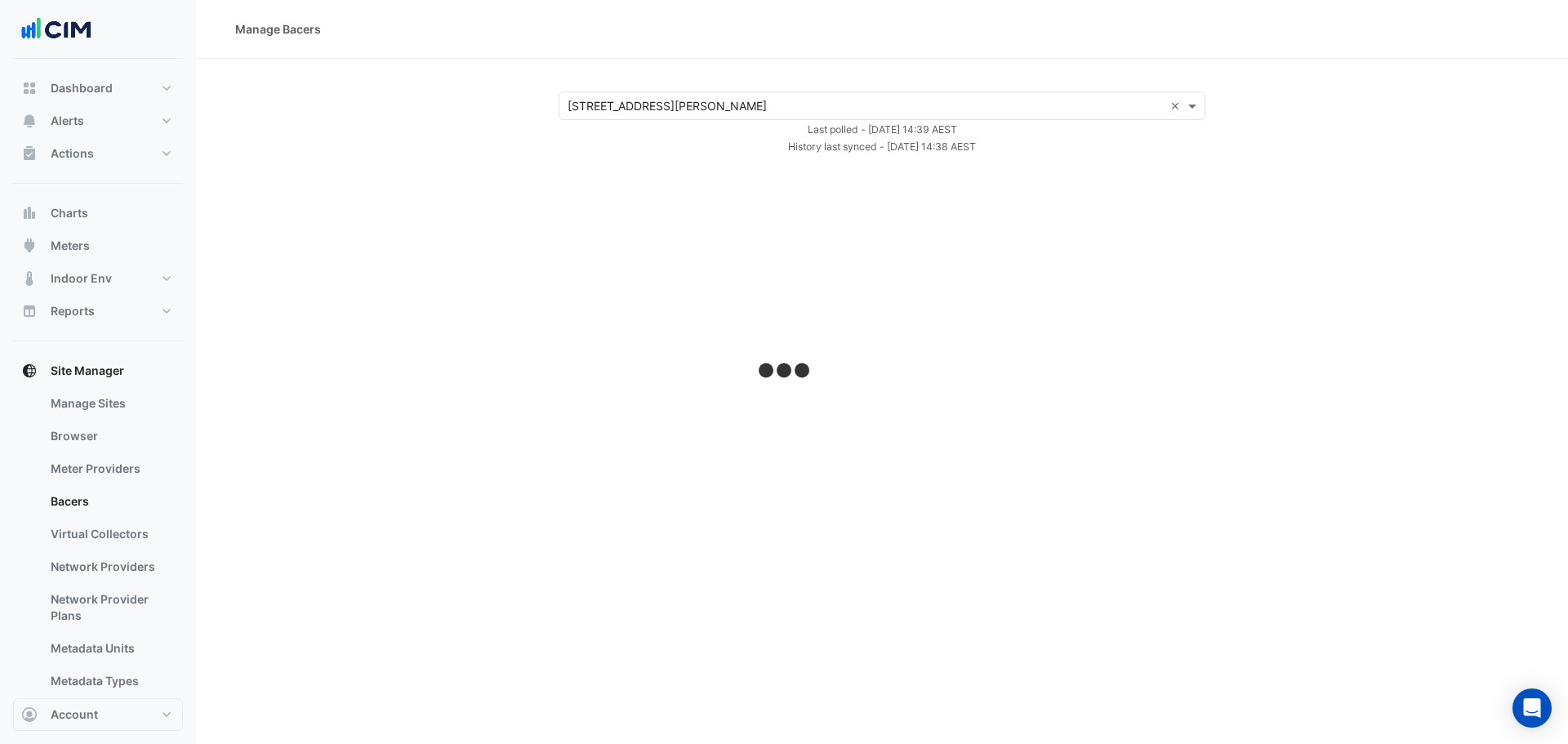
select select "**"
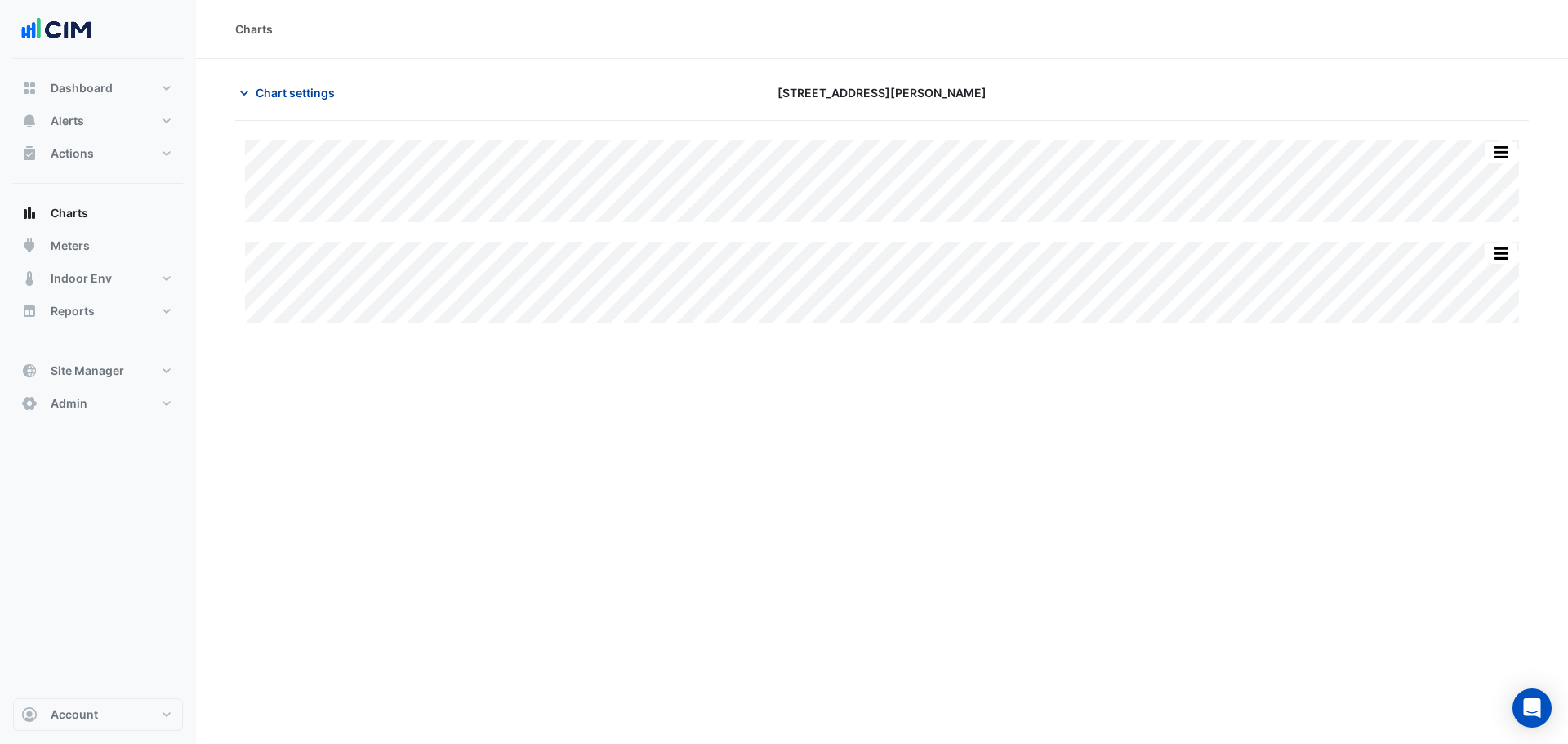
click at [268, 101] on button "Chart settings" at bounding box center [290, 92] width 110 height 29
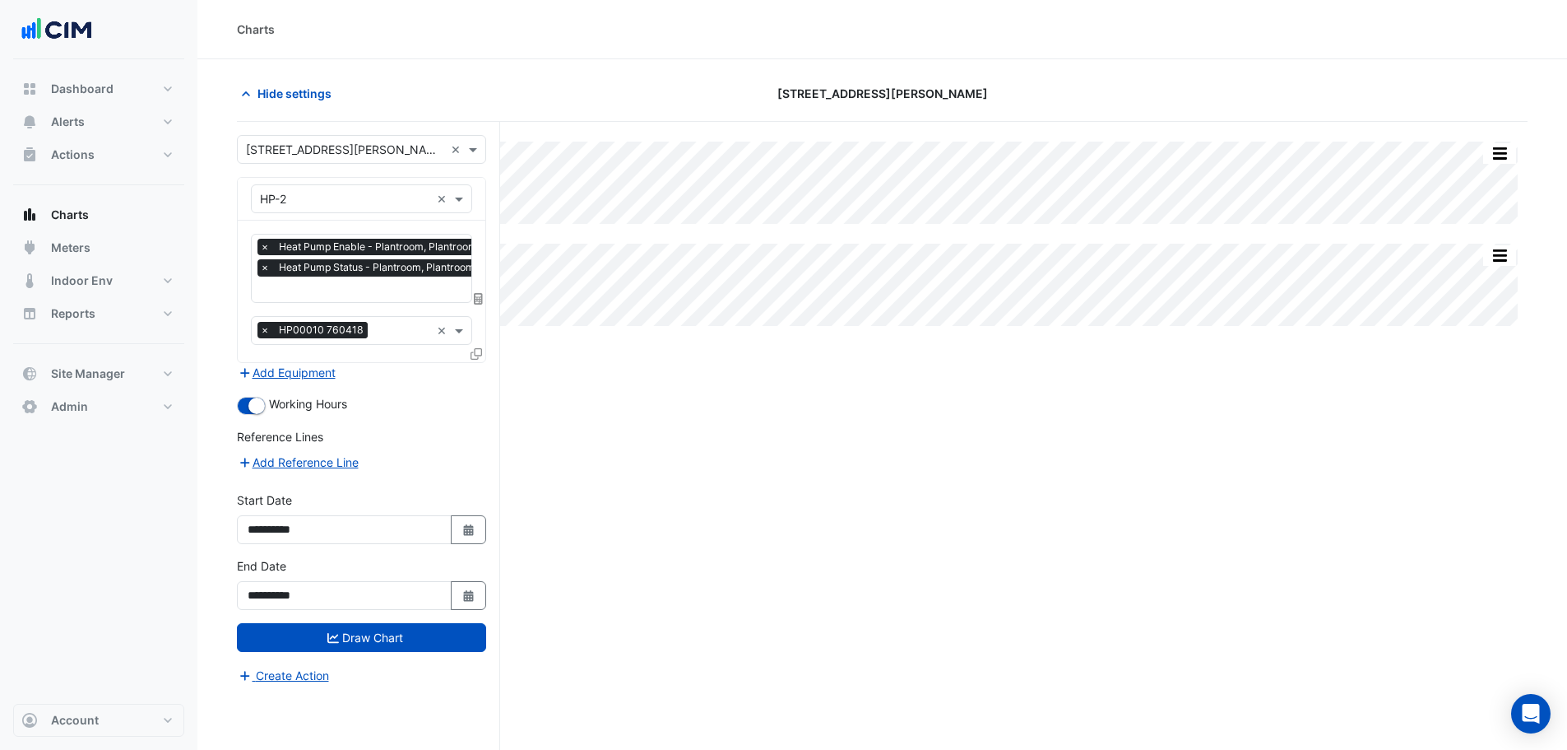
click at [313, 269] on span "Heat Pump Status - Plantroom, Plantroom" at bounding box center [377, 267] width 204 height 16
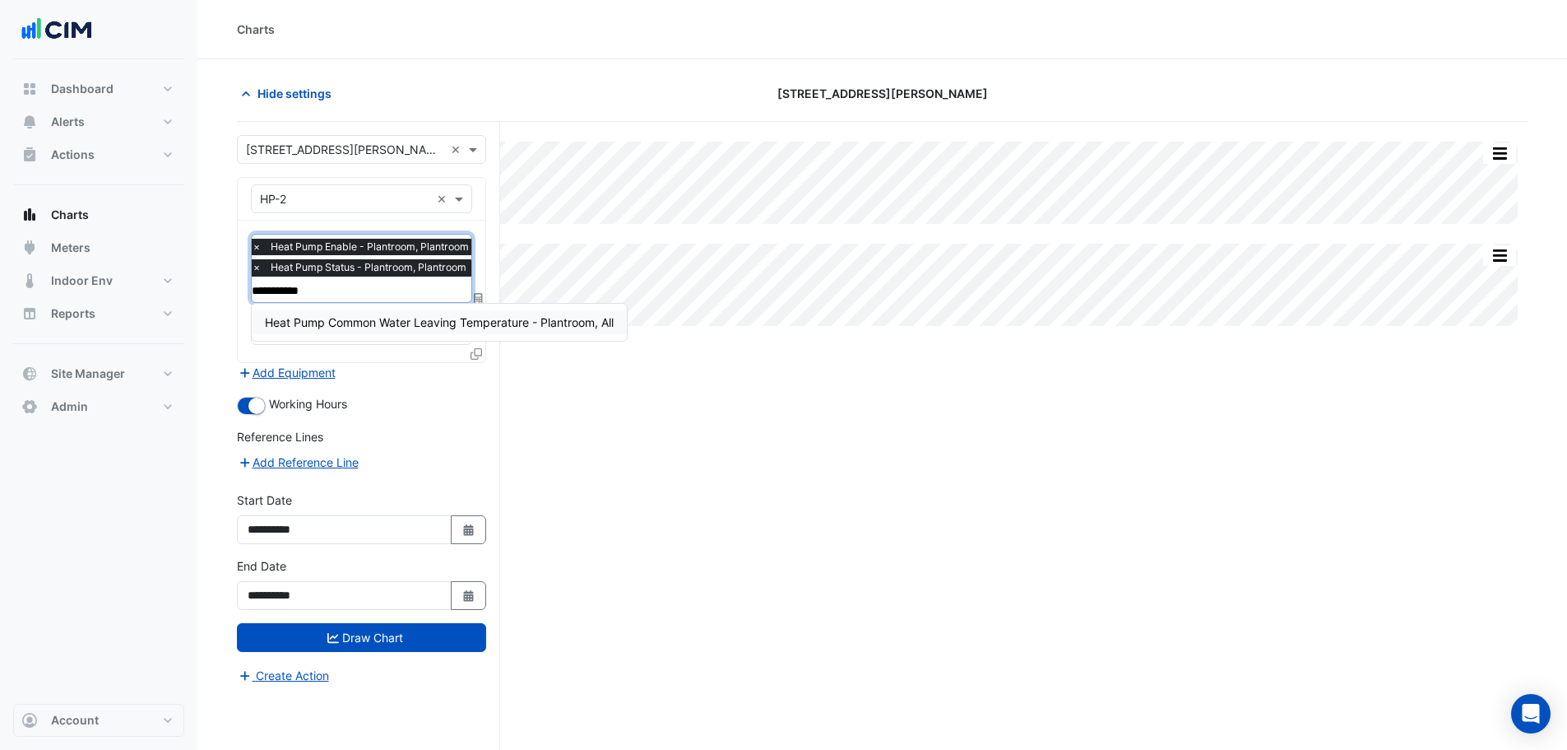
type input "**********"
click at [406, 318] on span "Heat Pump Common Water Leaving Temperature - Plantroom, All" at bounding box center [439, 322] width 349 height 14
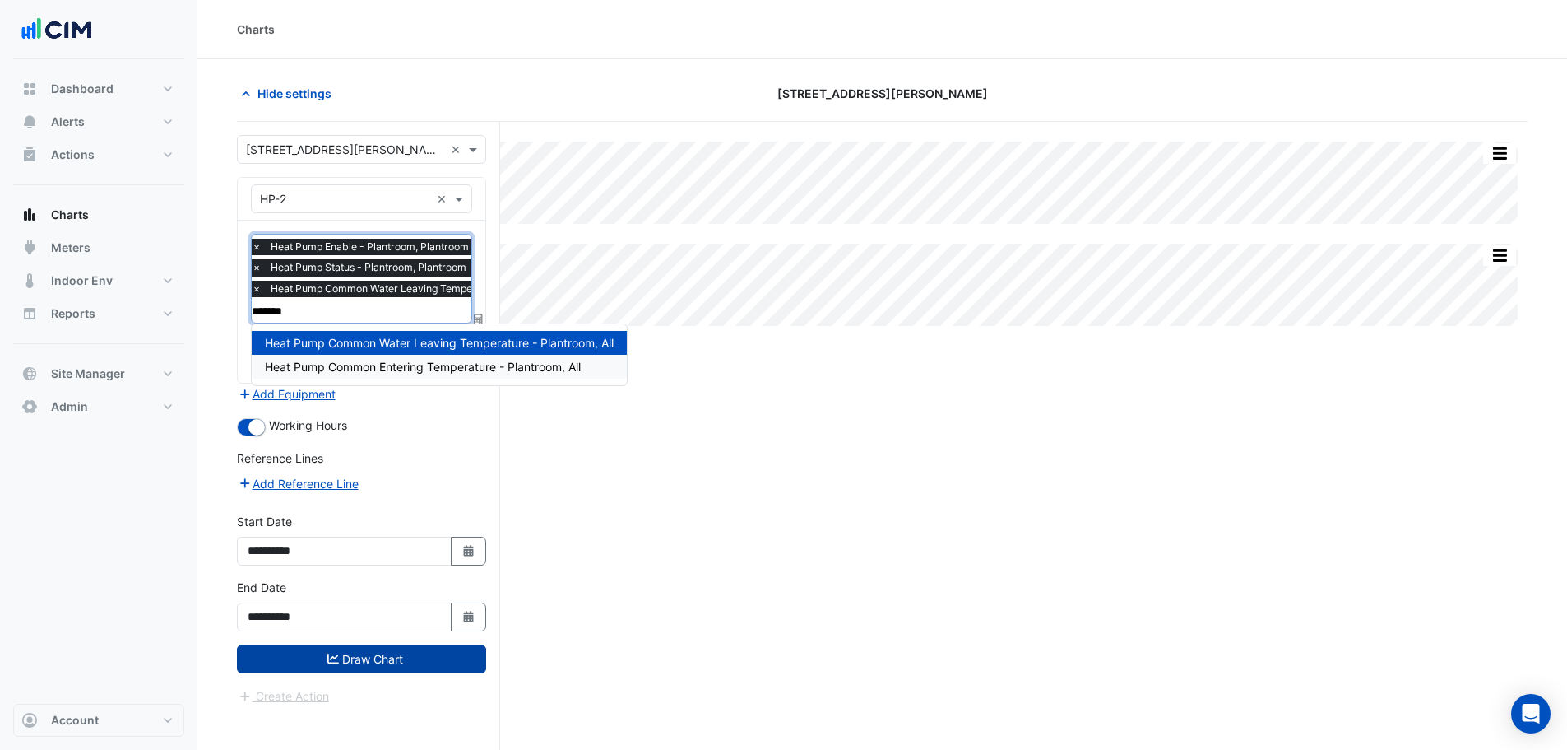
type input "******"
click at [434, 666] on button "Draw Chart" at bounding box center [361, 658] width 249 height 29
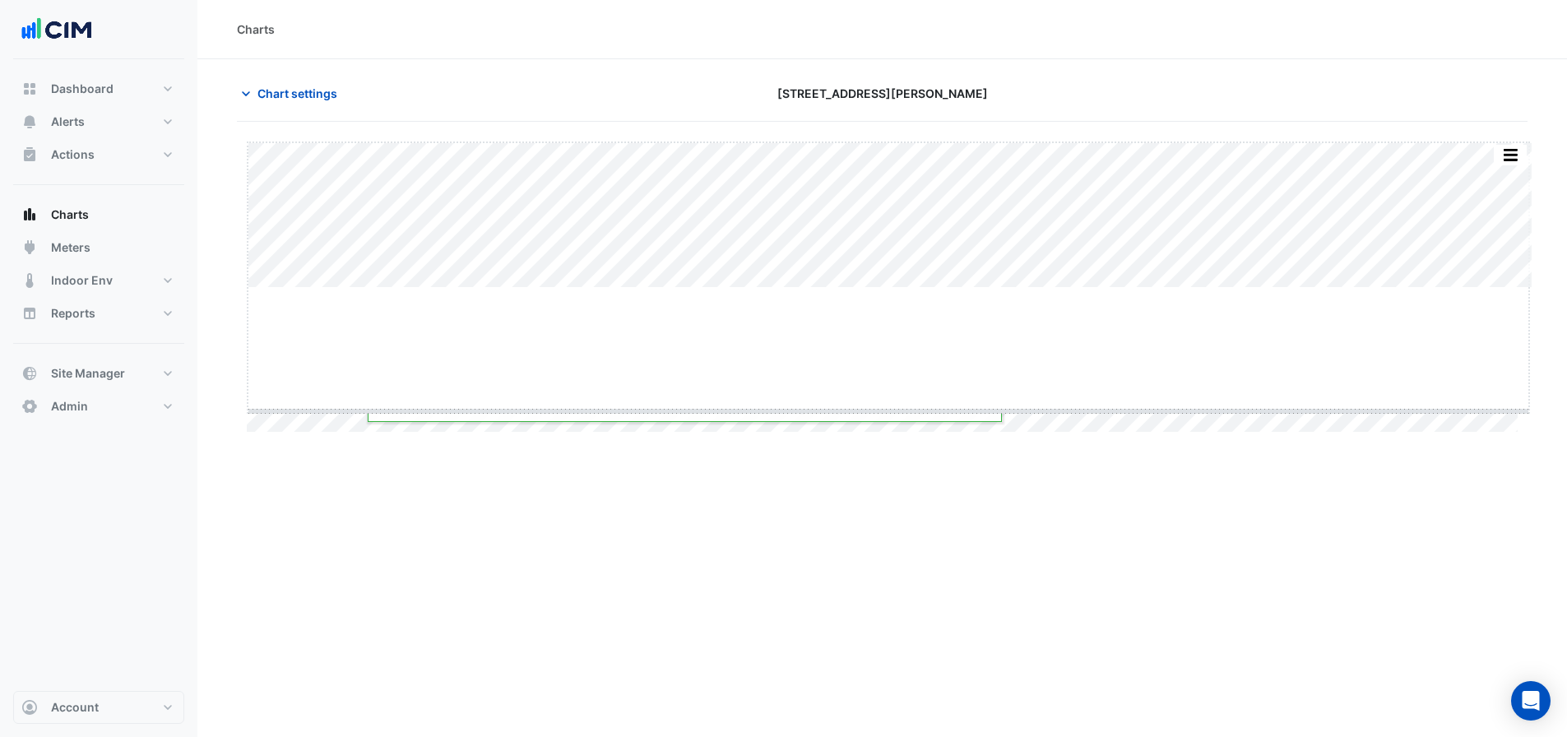
drag, startPoint x: 893, startPoint y: 290, endPoint x: 893, endPoint y: 303, distance: 13.2
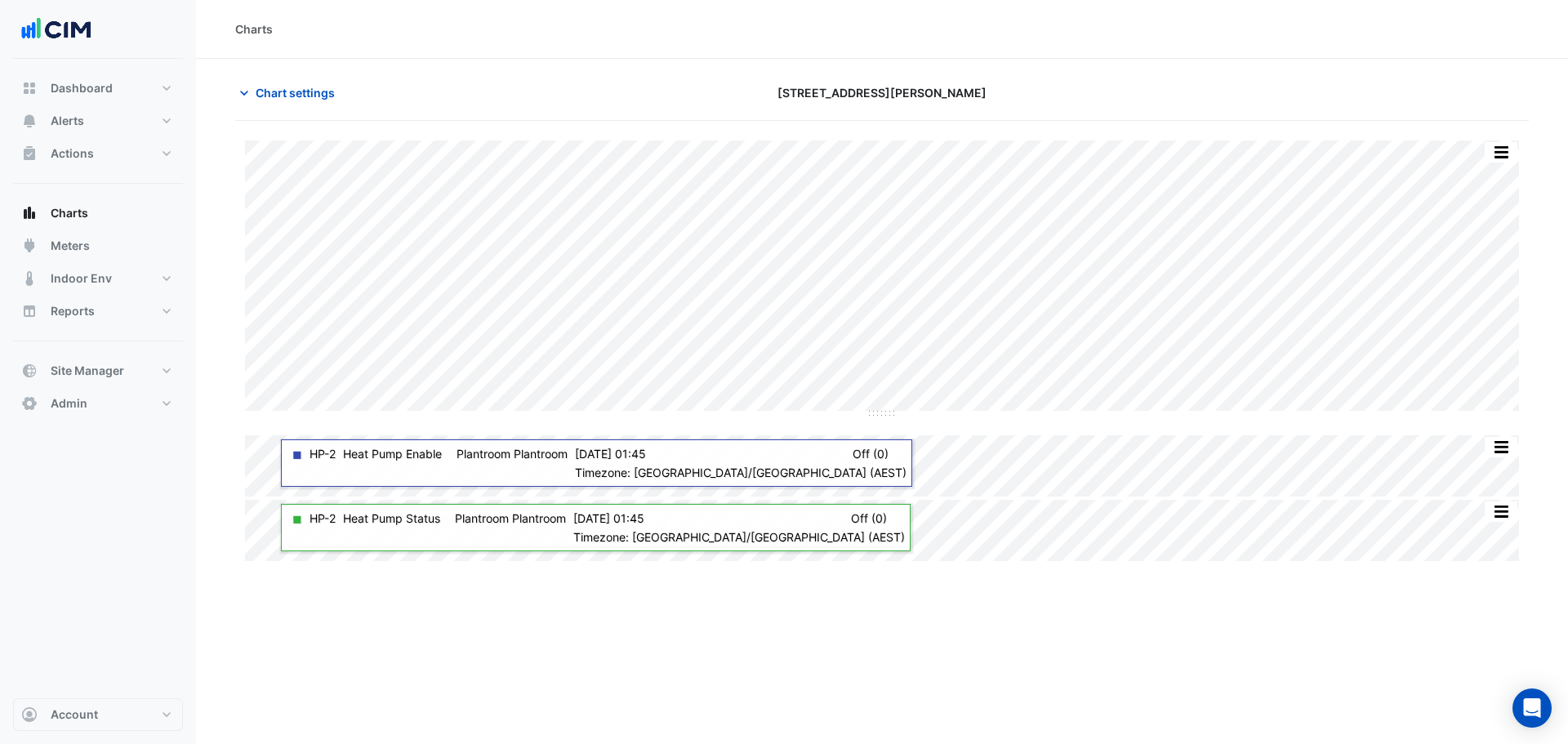
click at [317, 109] on div "Chart settings [STREET_ADDRESS][PERSON_NAME]" at bounding box center [881, 99] width 1293 height 43
click at [328, 99] on span "Chart settings" at bounding box center [296, 92] width 79 height 17
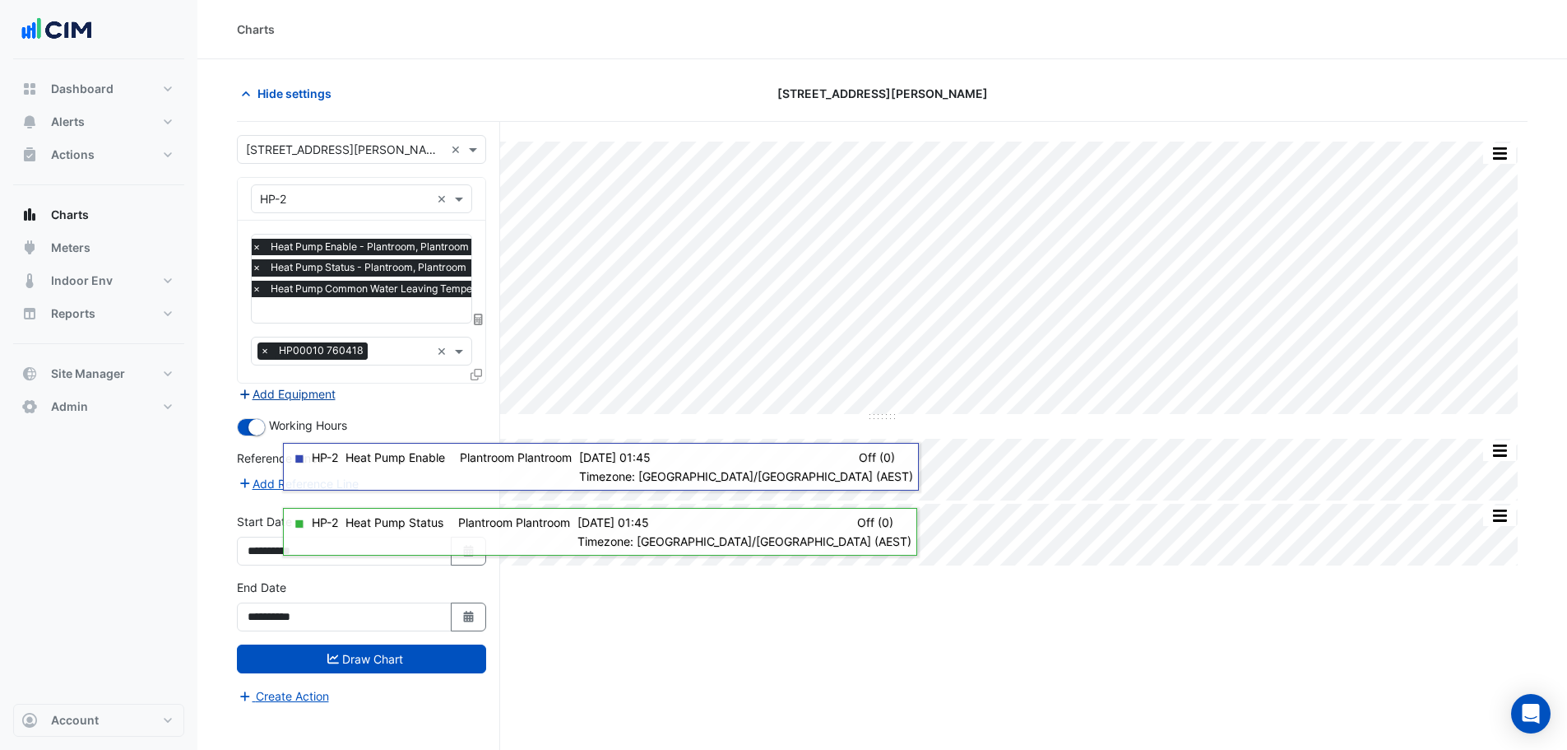
click at [294, 397] on button "Add Equipment" at bounding box center [287, 393] width 100 height 19
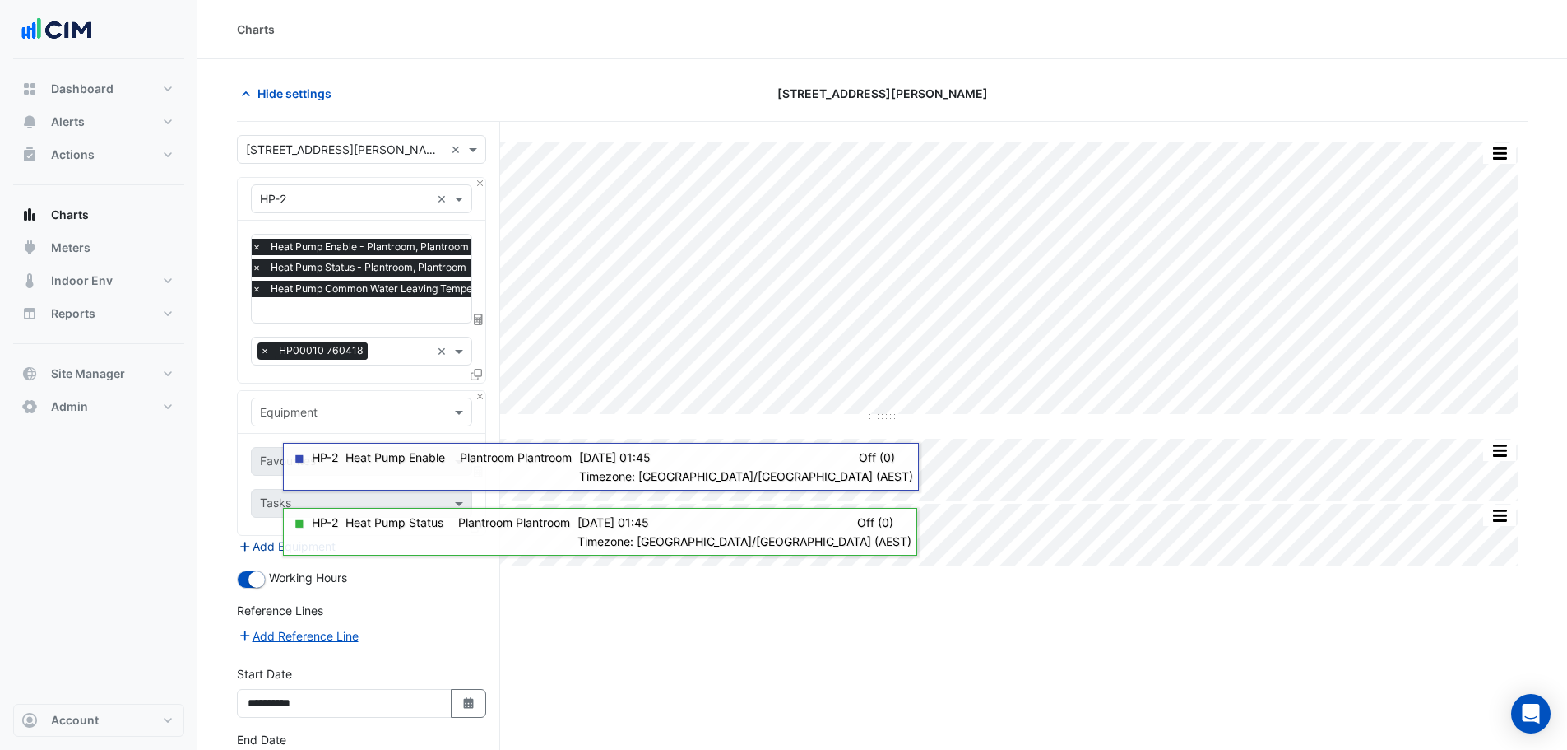
click at [301, 417] on input "text" at bounding box center [345, 412] width 170 height 17
type input "*"
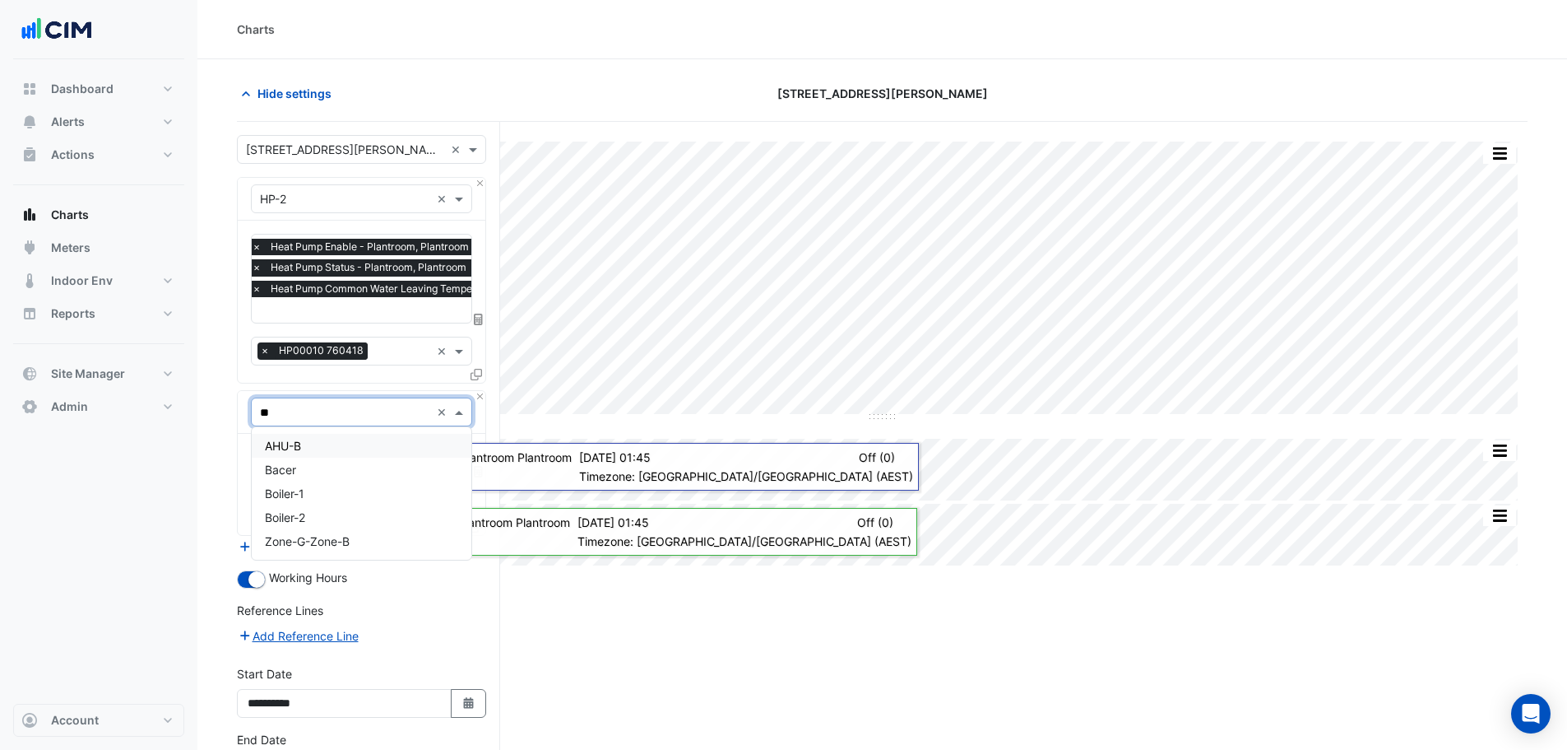
type input "***"
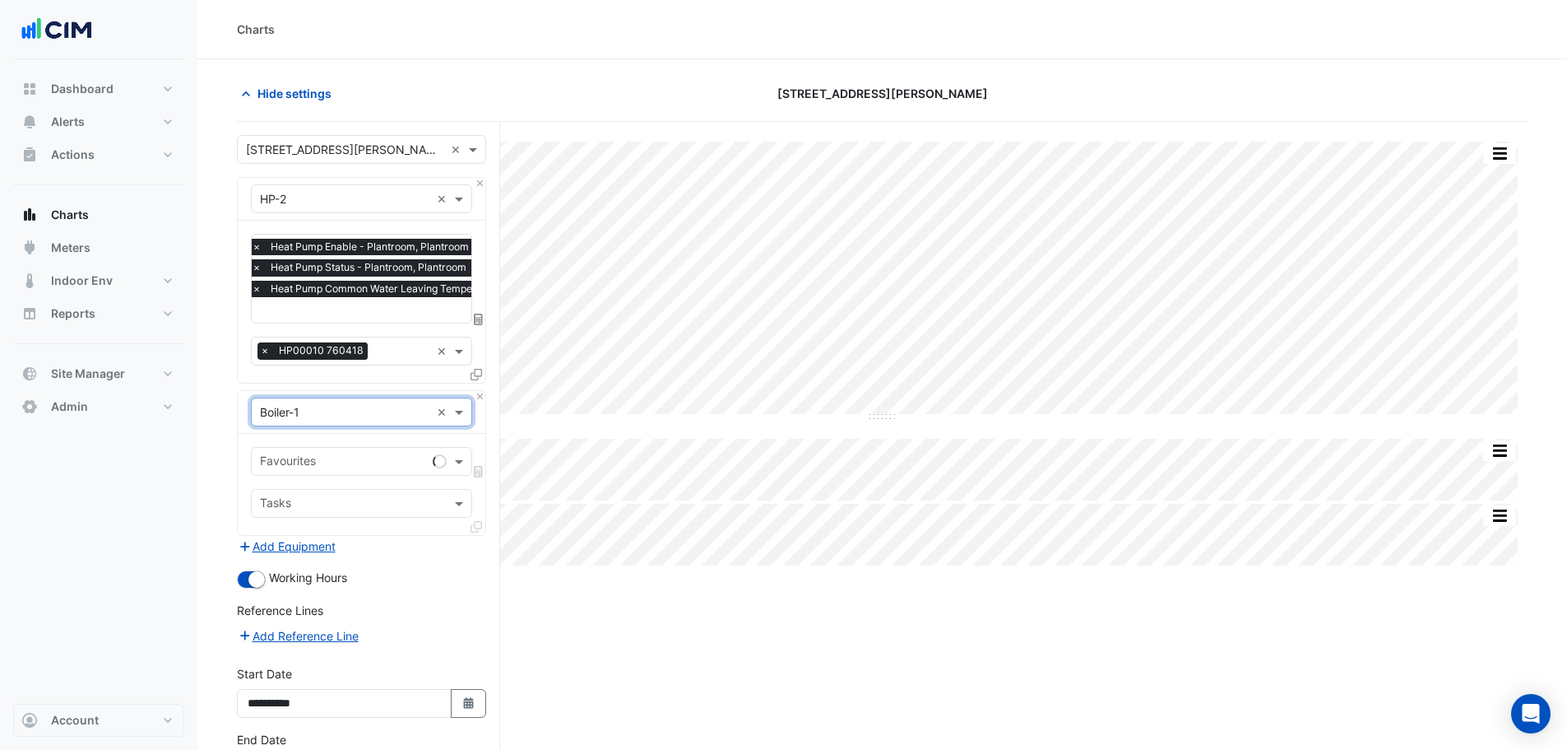
click at [286, 467] on input "text" at bounding box center [343, 462] width 166 height 17
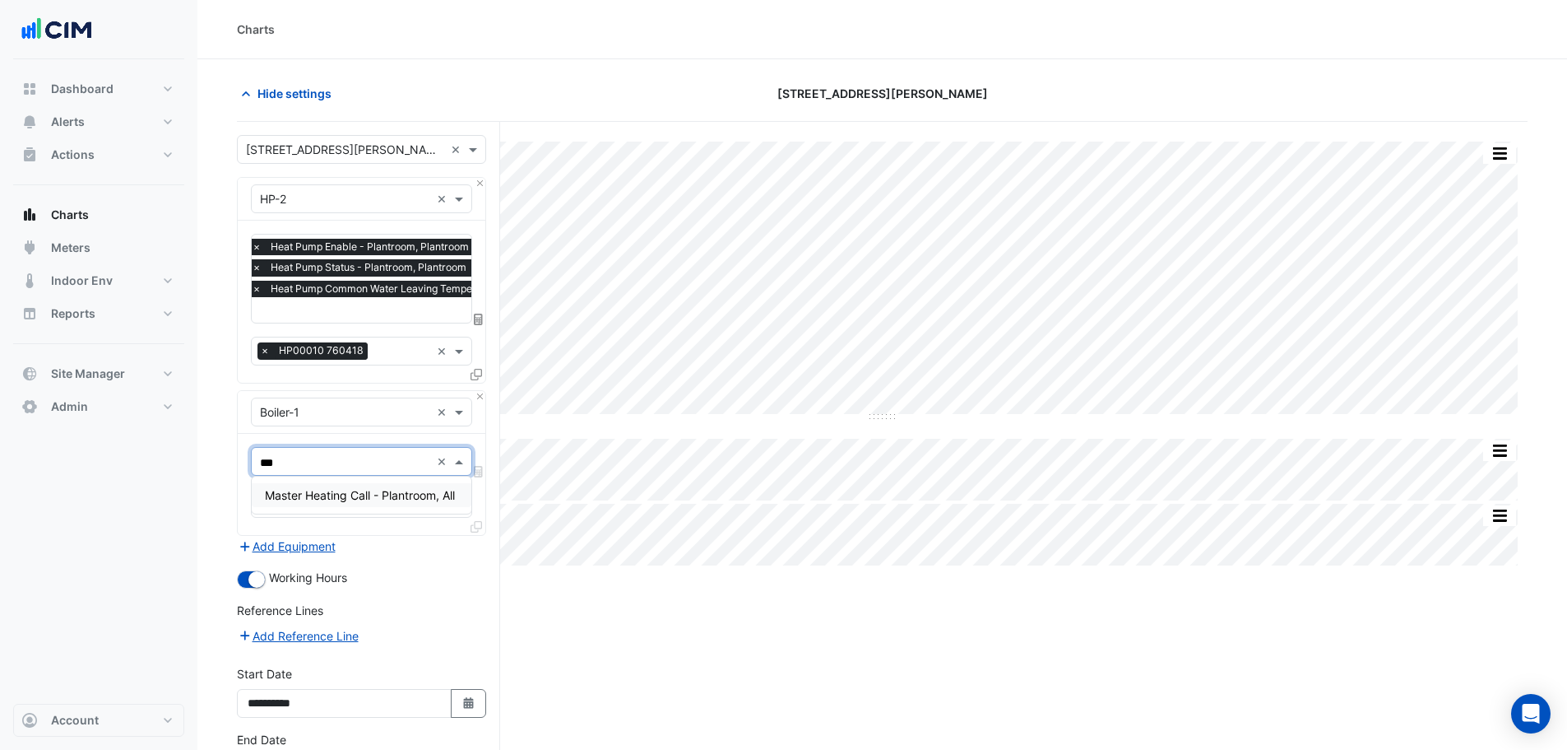
type input "****"
click at [313, 492] on span "Master Heating Call - Plantroom, All" at bounding box center [360, 495] width 190 height 14
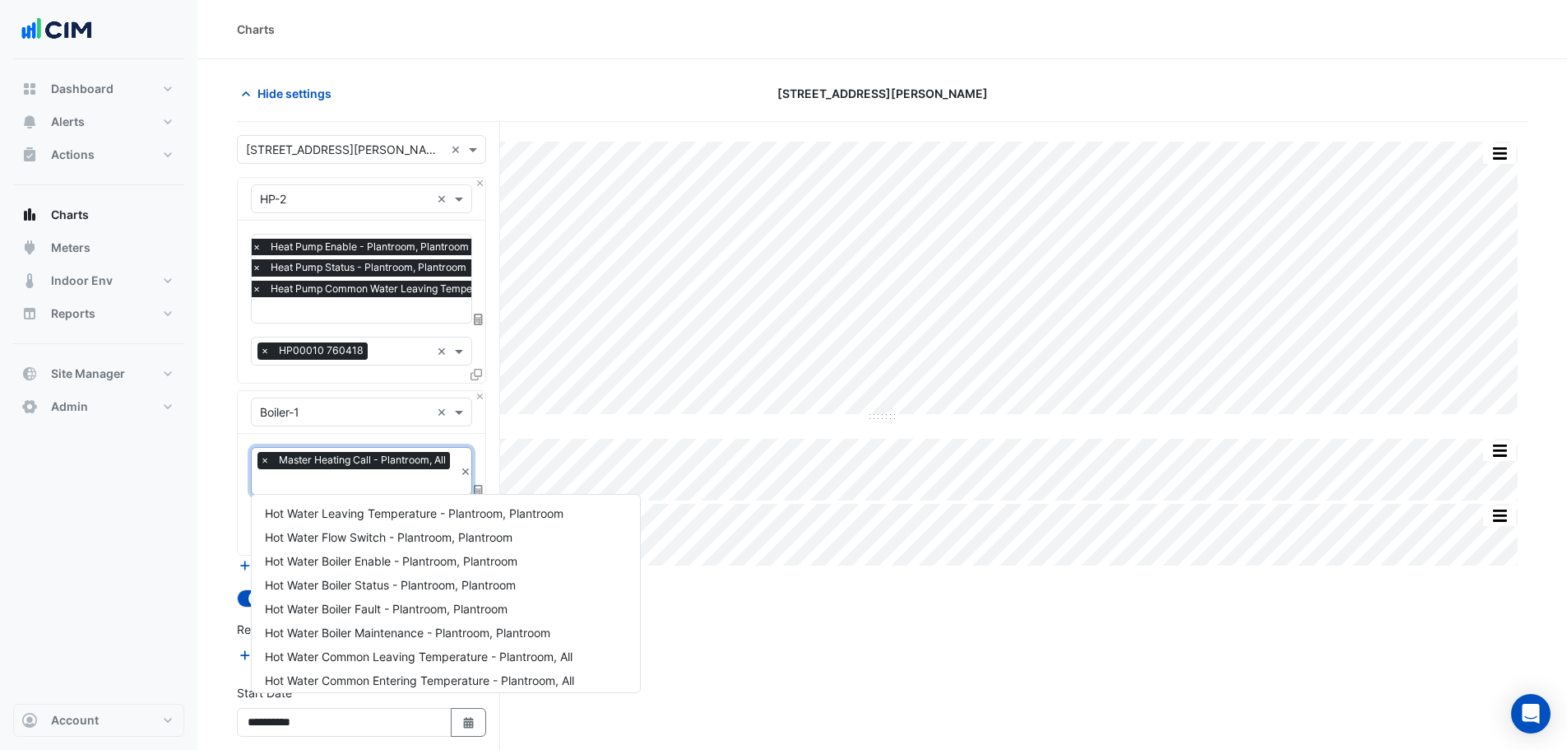
click at [313, 476] on input "text" at bounding box center [357, 483] width 194 height 17
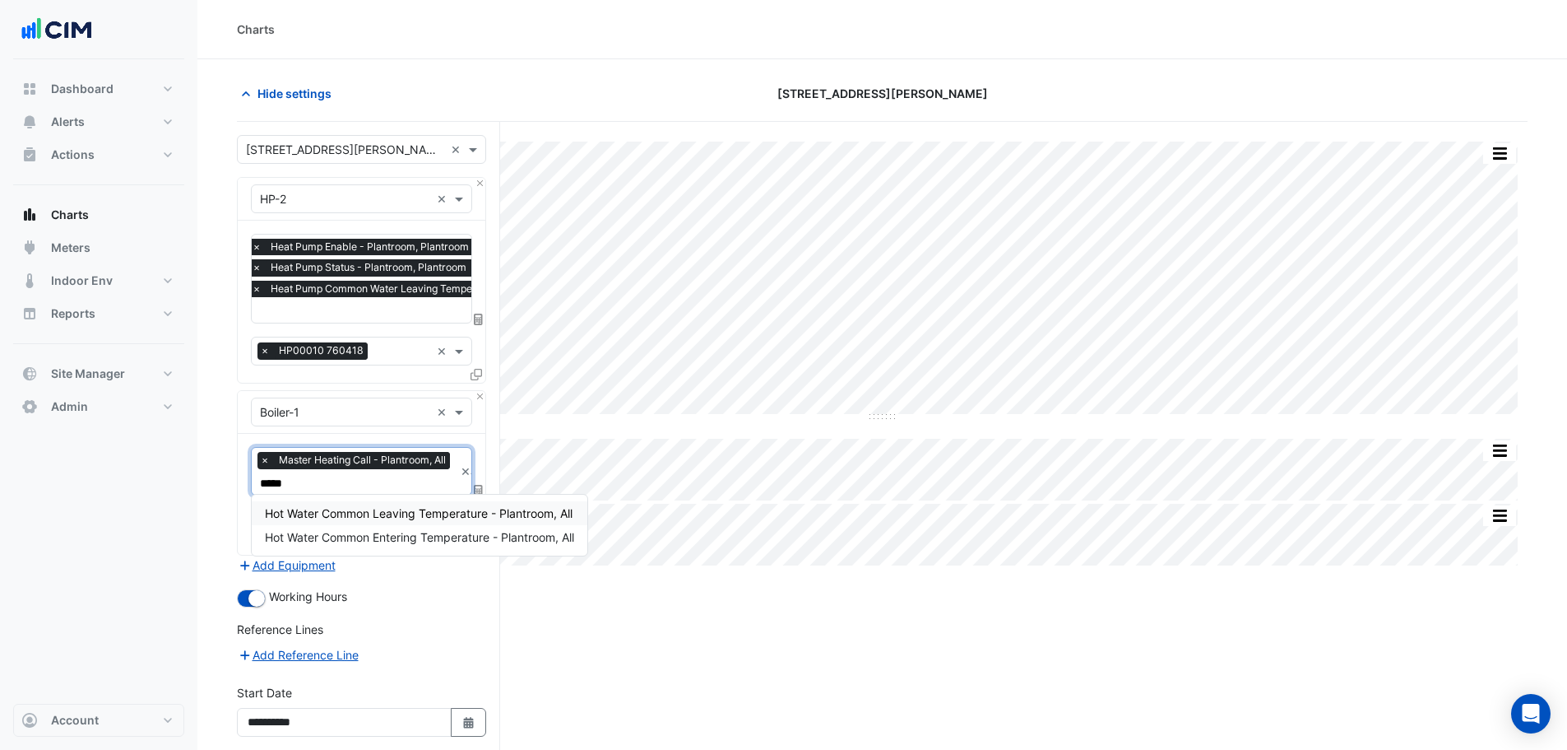
type input "******"
click at [359, 508] on span "Hot Water Common Leaving Temperature - Plantroom, All" at bounding box center [419, 513] width 308 height 14
paste input "******"
type input "******"
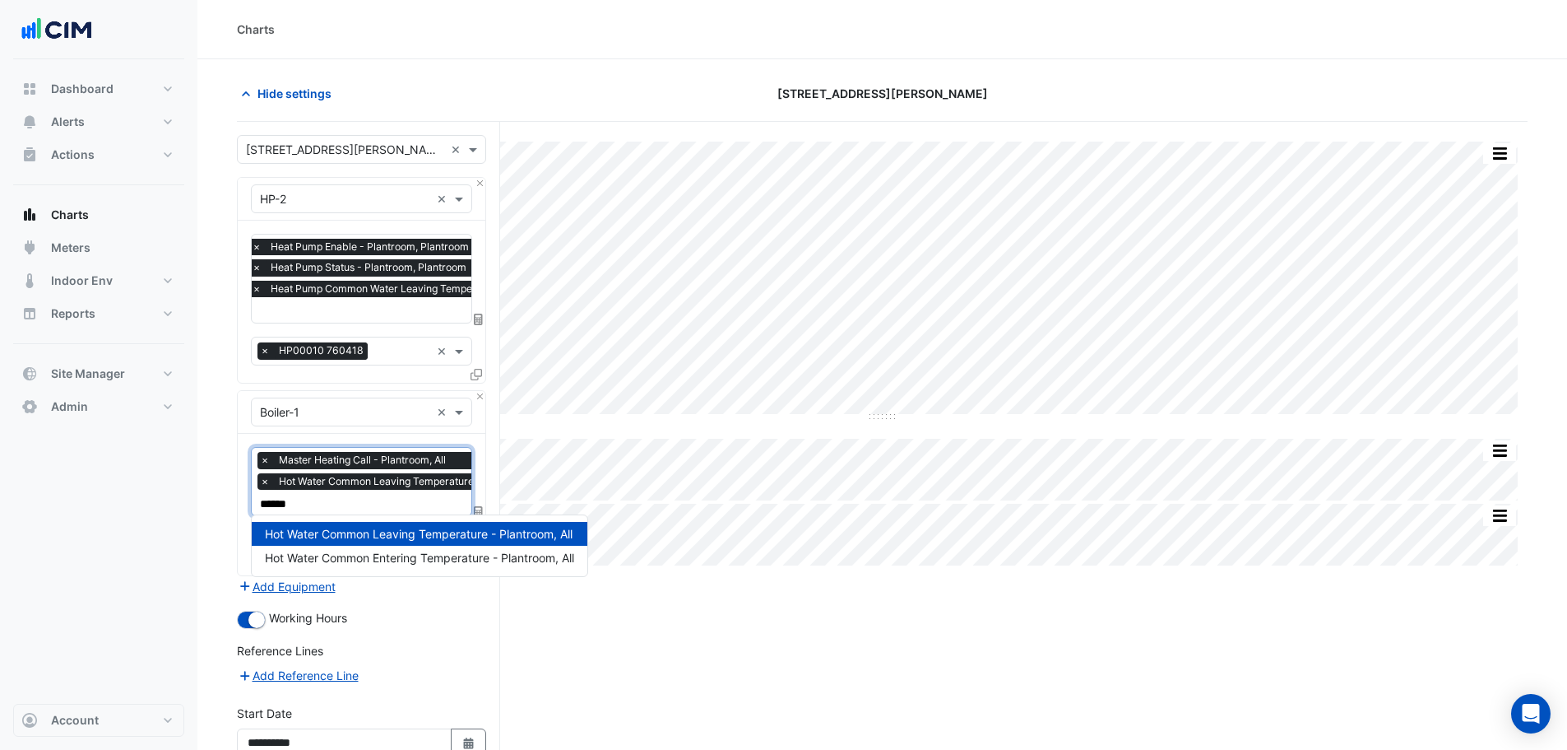
click at [370, 555] on span "Hot Water Common Entering Temperature - Plantroom, All" at bounding box center [419, 557] width 309 height 14
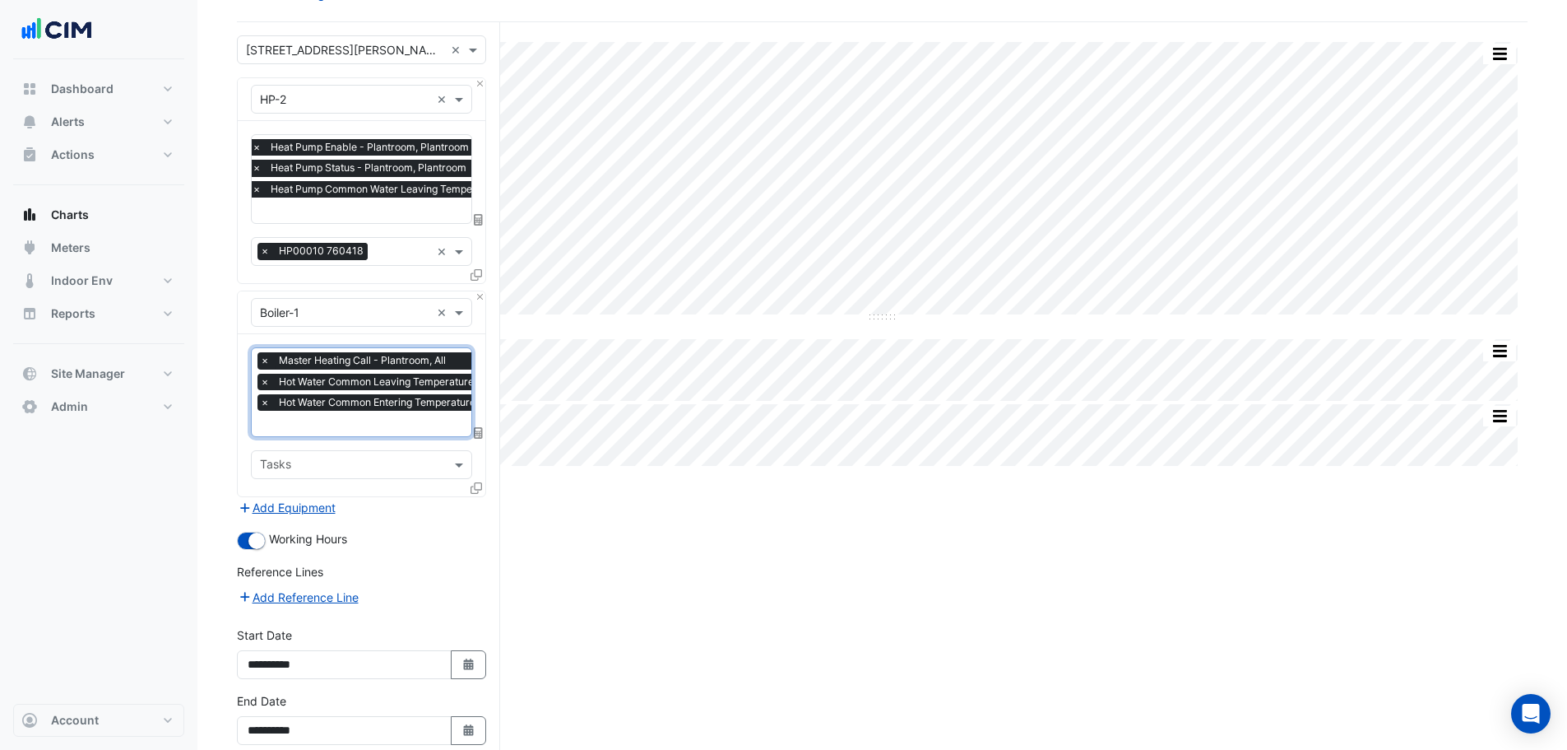
scroll to position [179, 0]
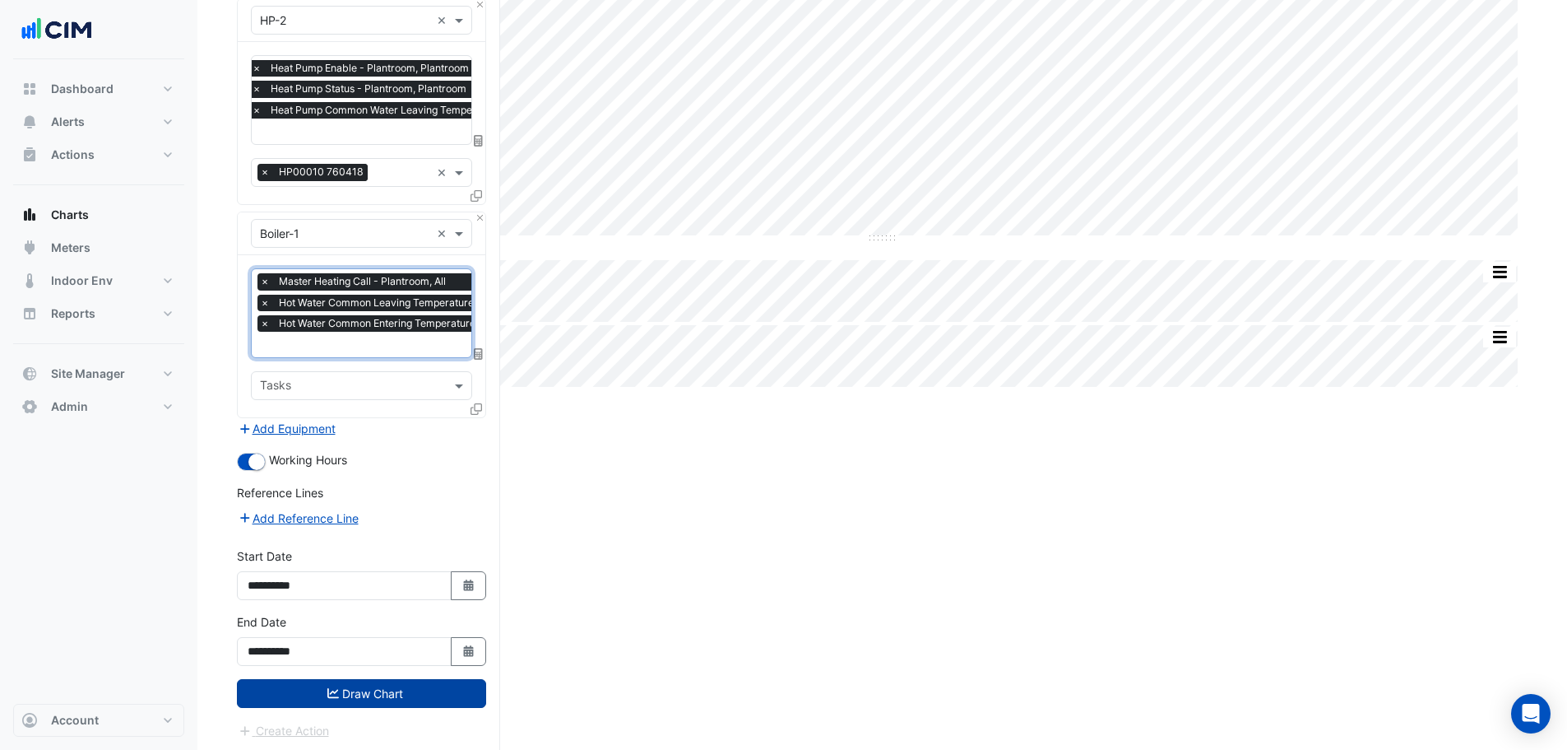
click at [306, 696] on button "Draw Chart" at bounding box center [361, 693] width 249 height 29
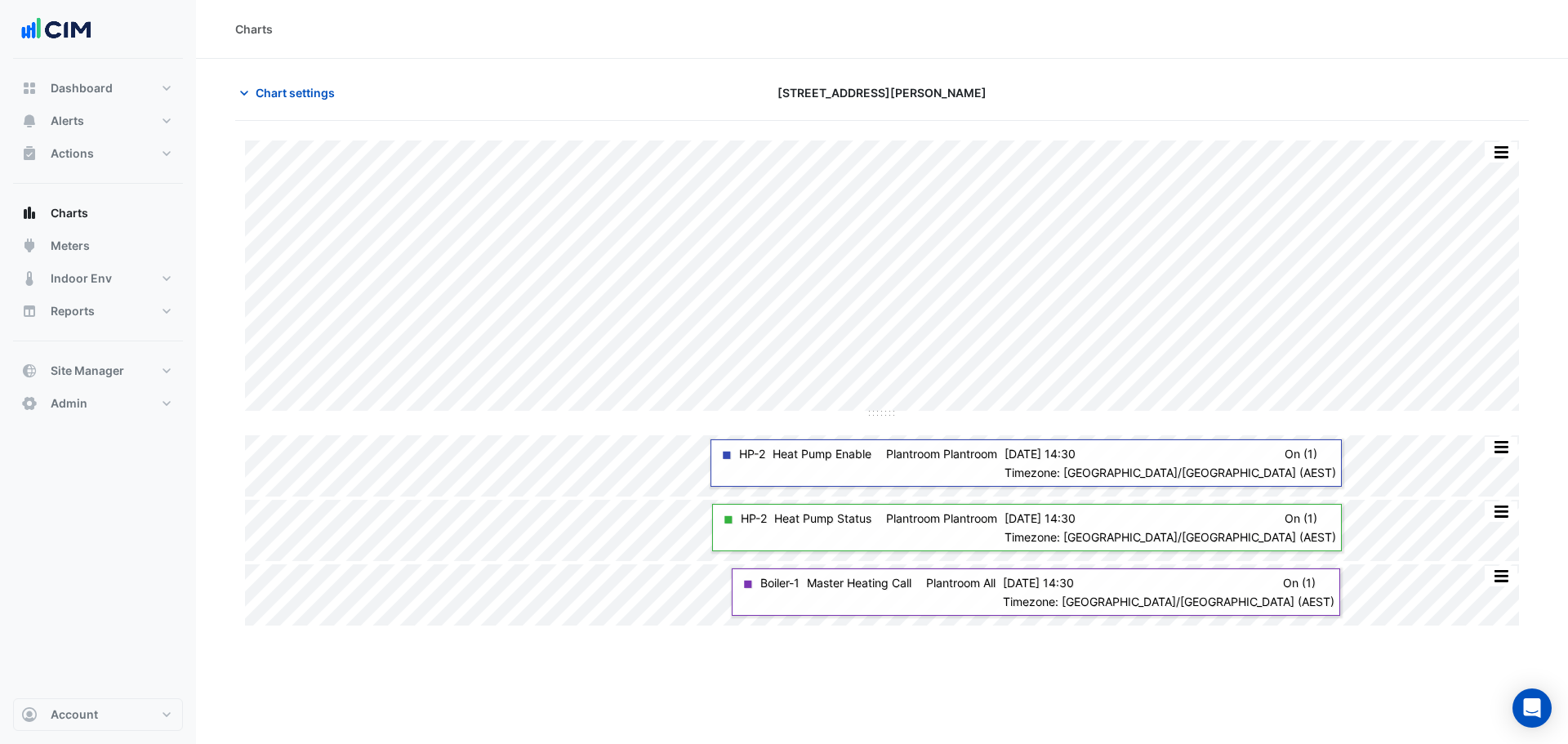
drag, startPoint x: 1532, startPoint y: 170, endPoint x: 1524, endPoint y: 165, distance: 9.4
click at [1527, 168] on section "Chart settings [STREET_ADDRESS][PERSON_NAME] Split by Equip Split All Split Non…" at bounding box center [881, 343] width 1372 height 569
click at [1515, 153] on button "button" at bounding box center [1501, 152] width 33 height 21
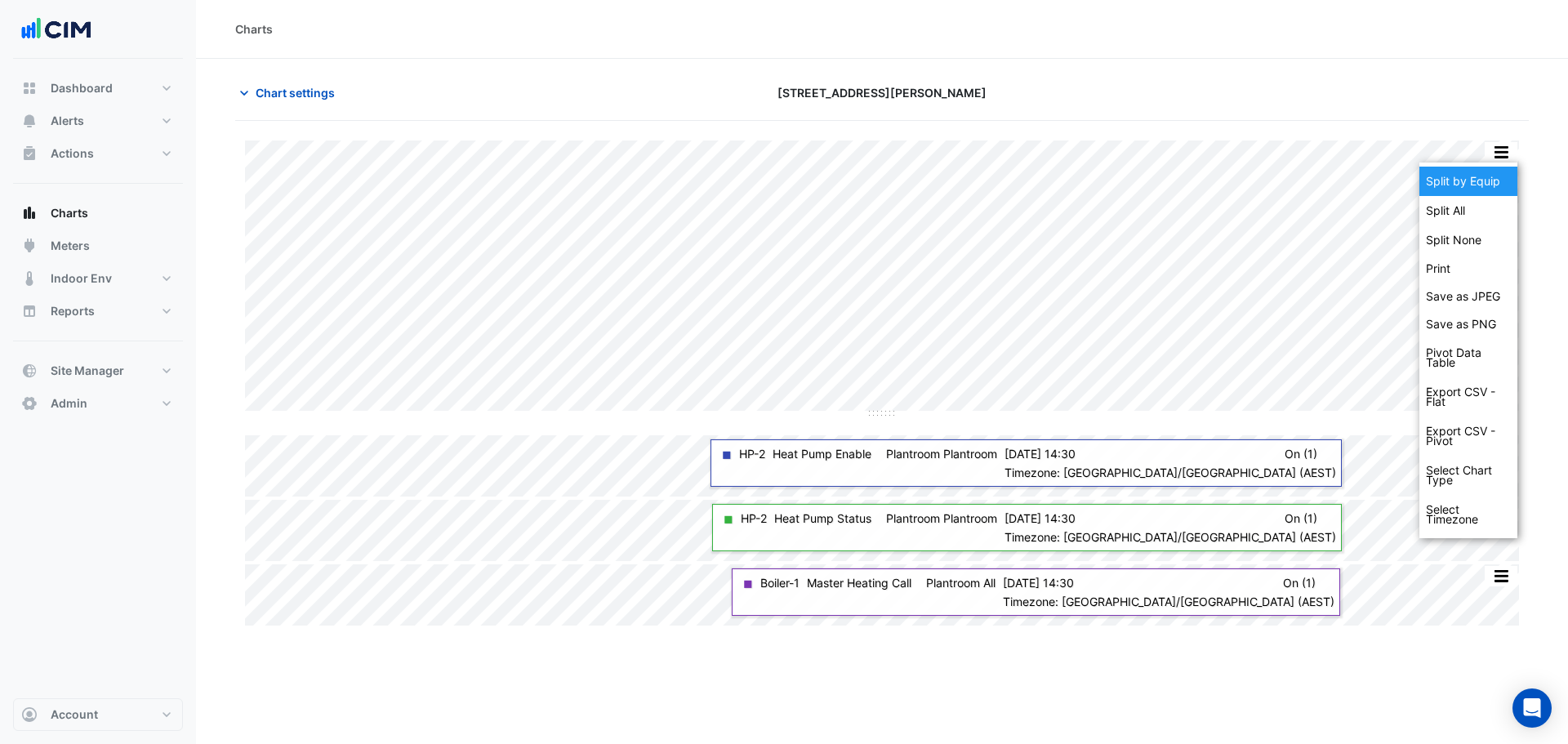
click at [1503, 182] on div "Split by Equip" at bounding box center [1468, 182] width 98 height 30
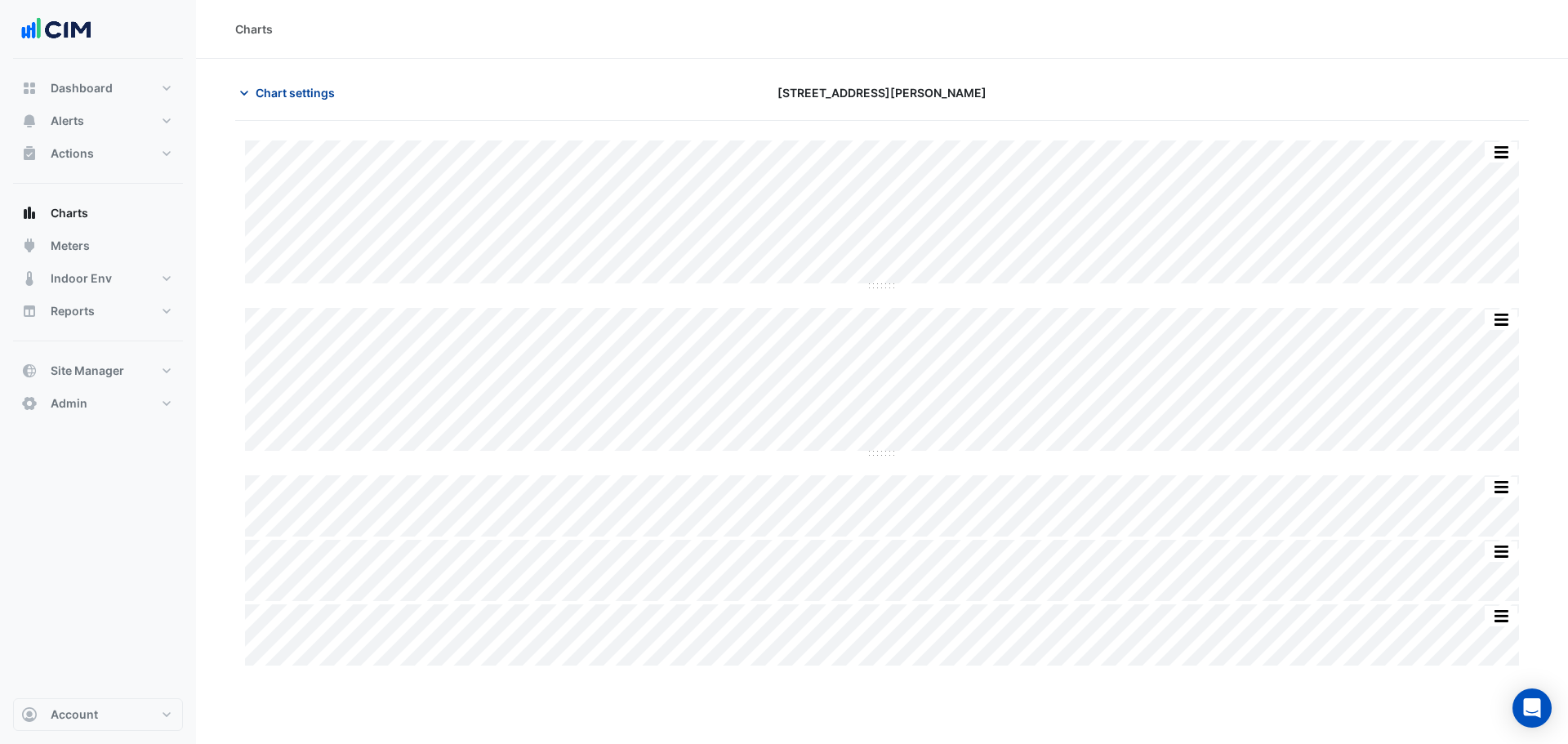
click at [280, 88] on span "Chart settings" at bounding box center [296, 92] width 79 height 17
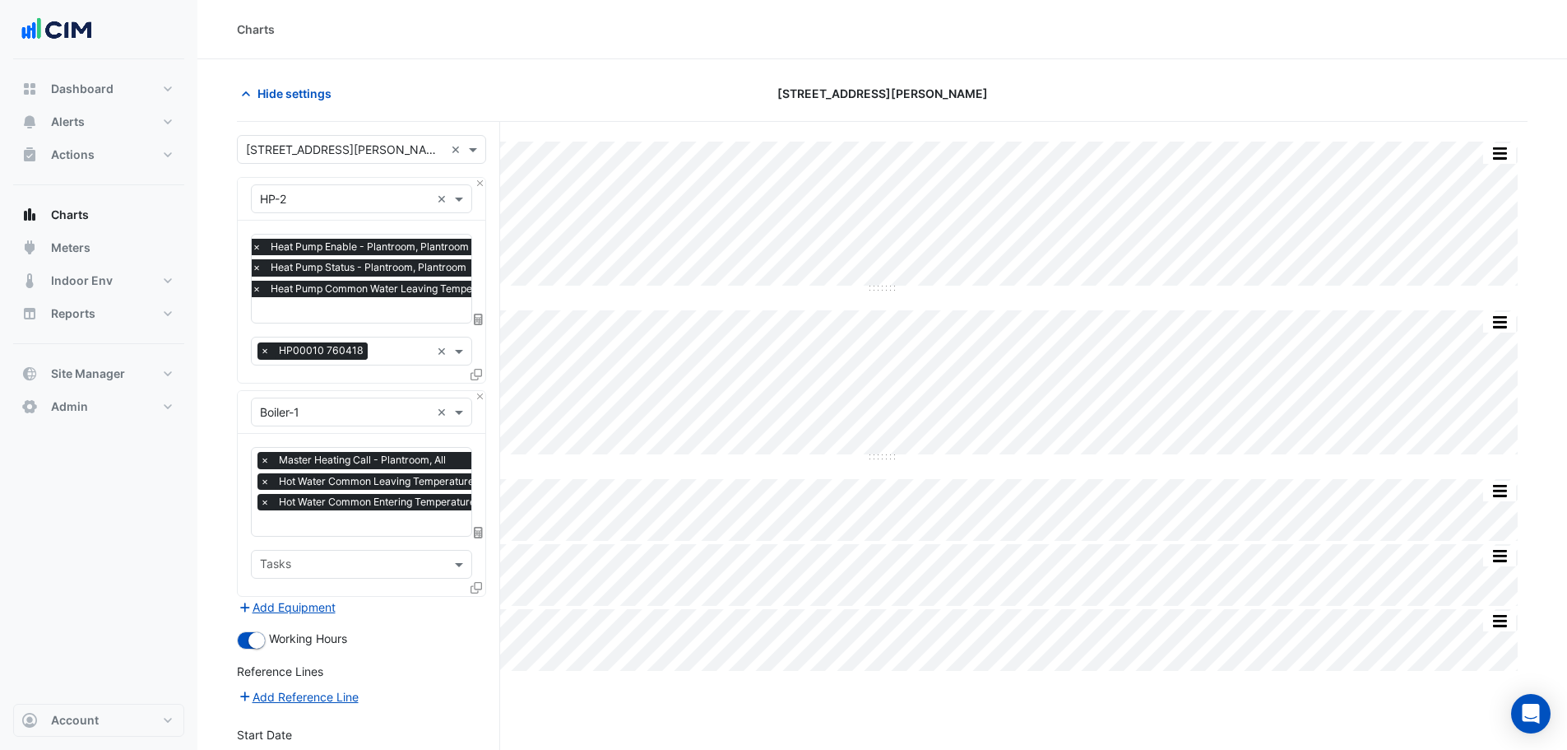
click at [314, 281] on span "Heat Pump Common Water Leaving Temperature - Plantroom, All" at bounding box center [423, 289] width 313 height 16
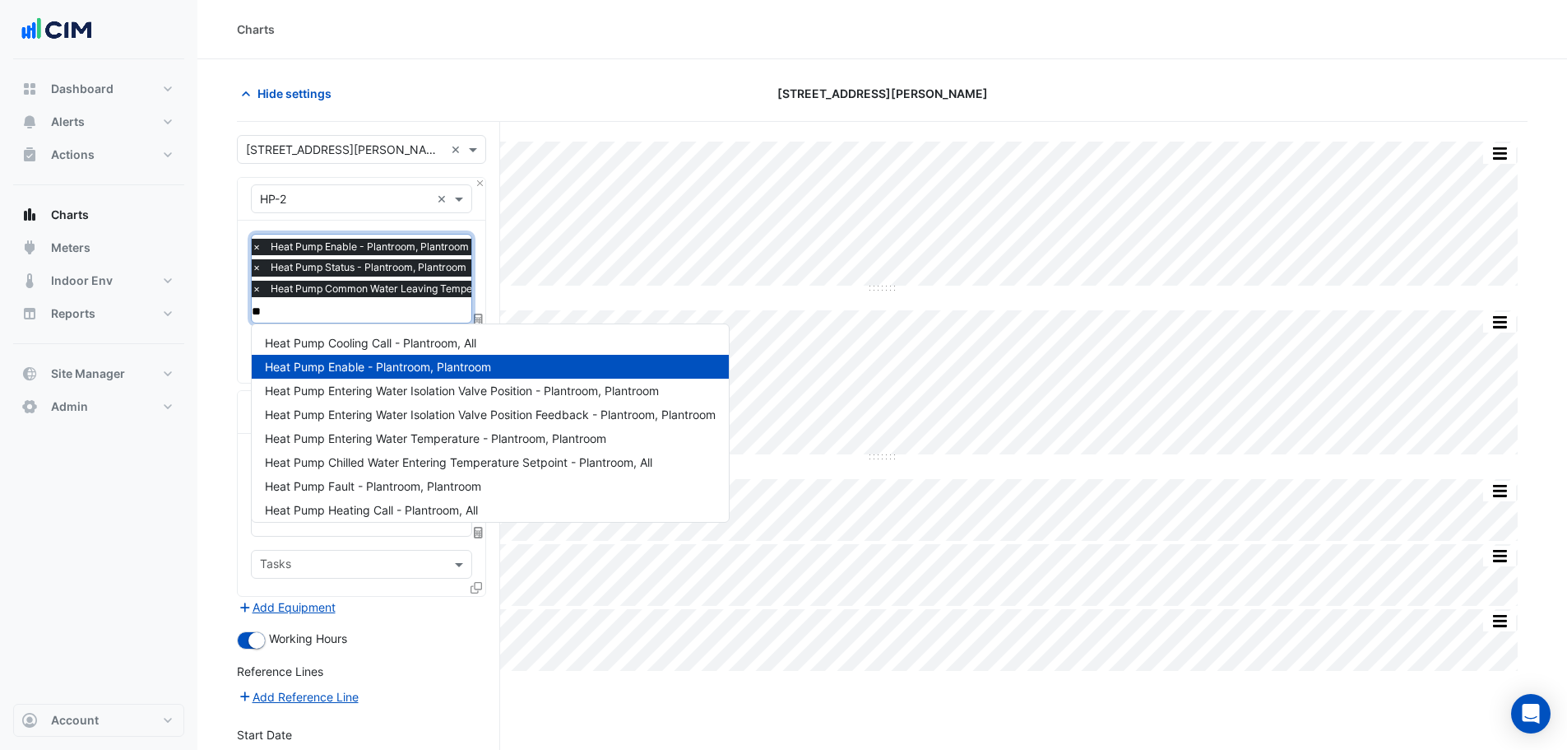
type input "***"
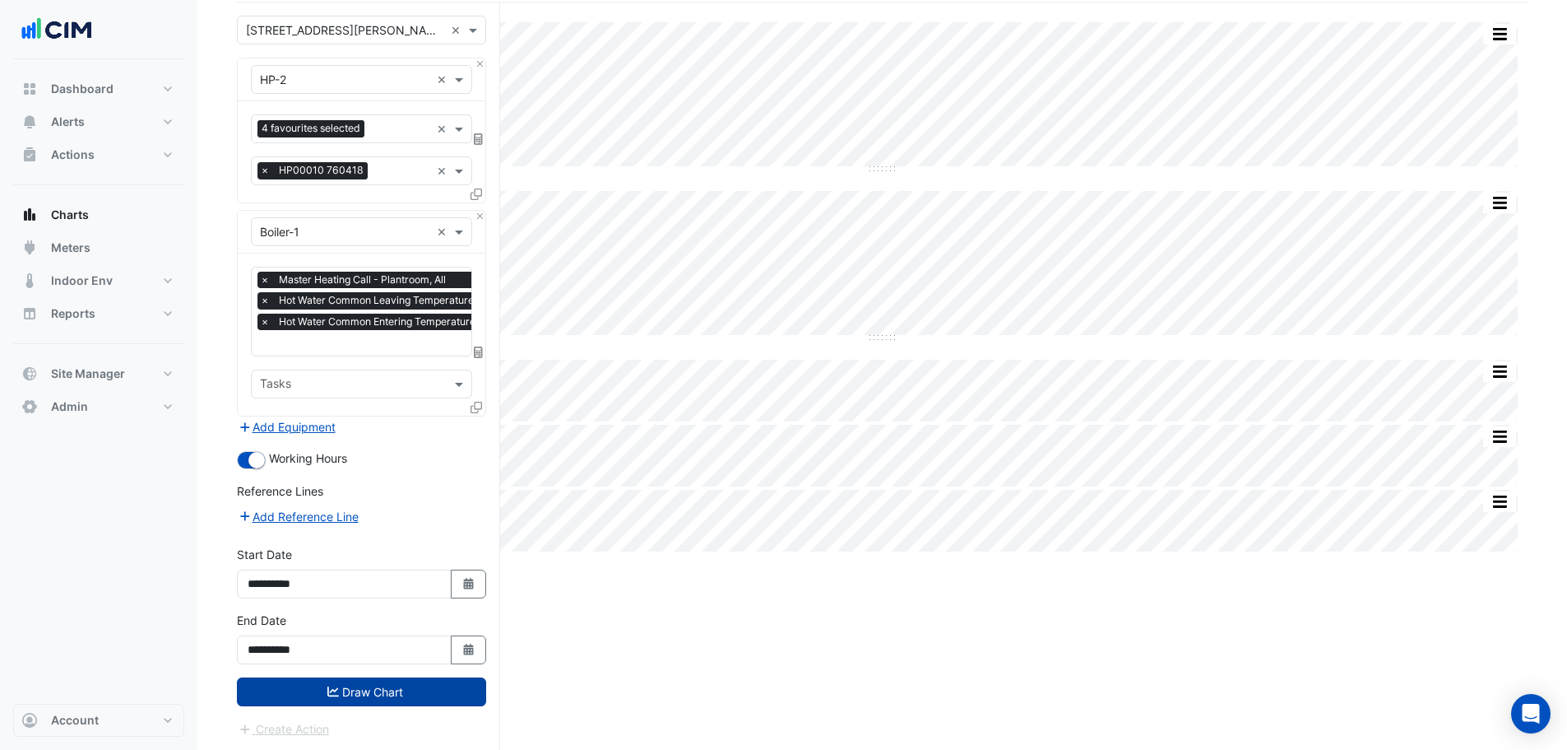
click at [358, 696] on button "Draw Chart" at bounding box center [361, 691] width 249 height 29
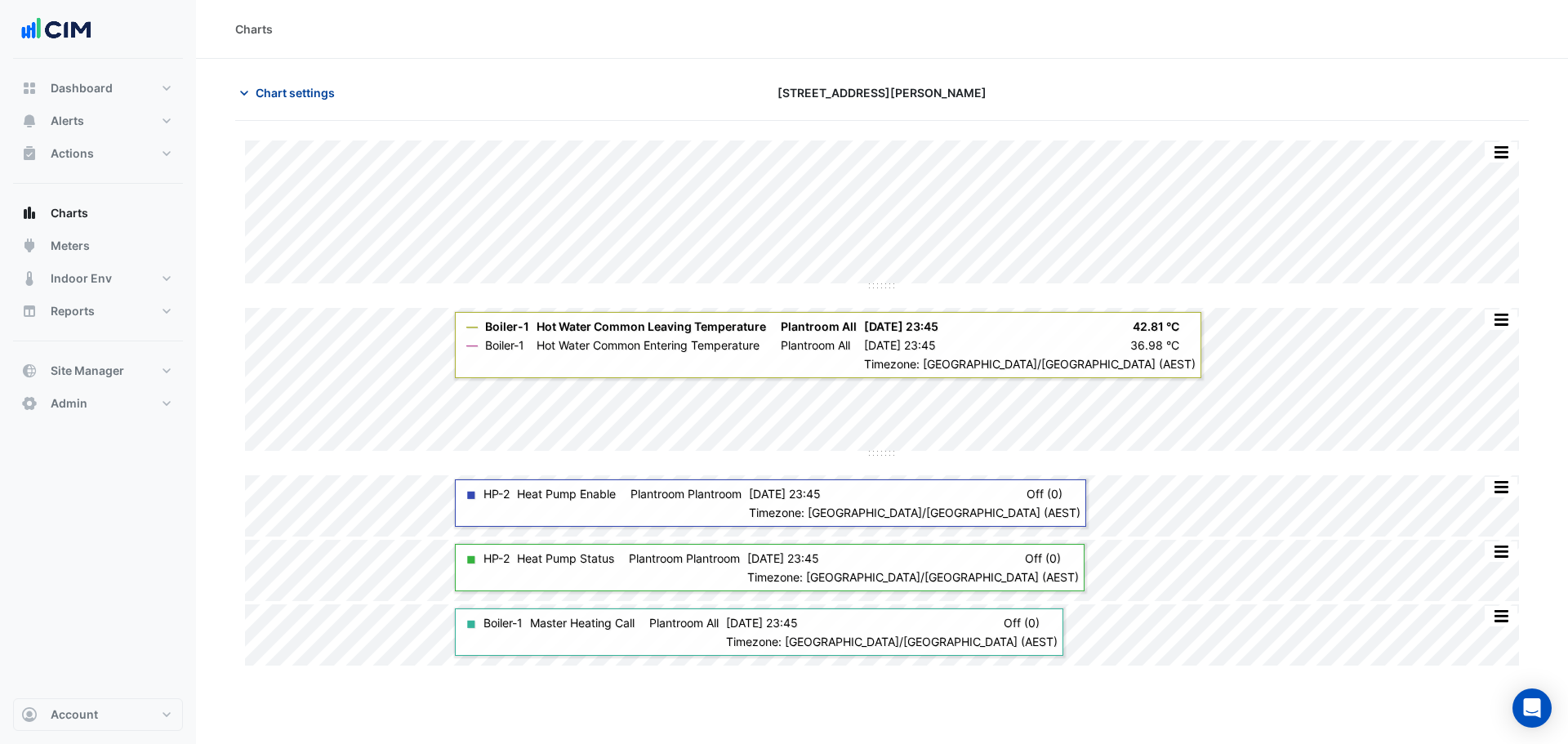
click at [307, 103] on button "Chart settings" at bounding box center [290, 92] width 110 height 29
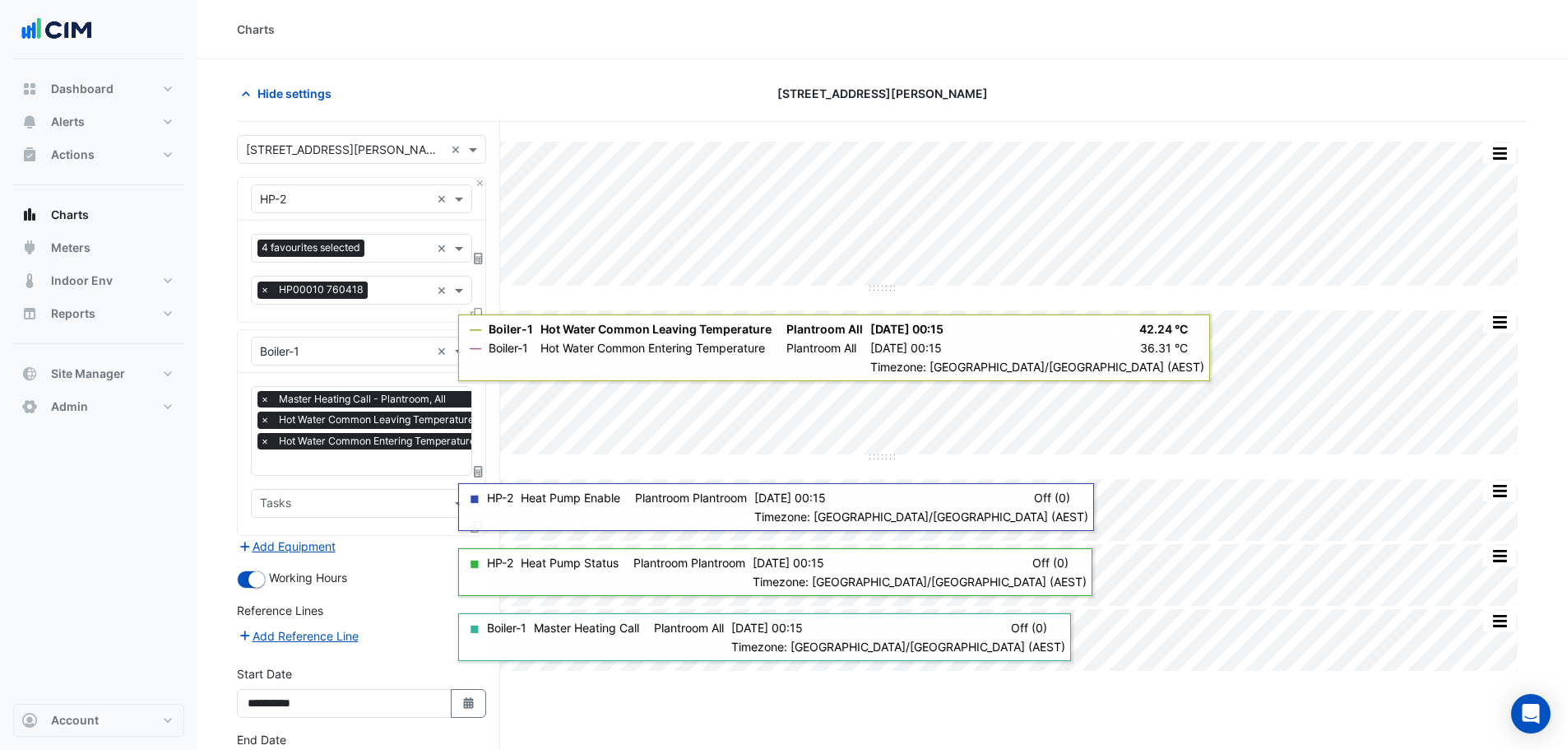
click at [336, 216] on div "Equipment × HP-2 ×" at bounding box center [362, 199] width 248 height 43
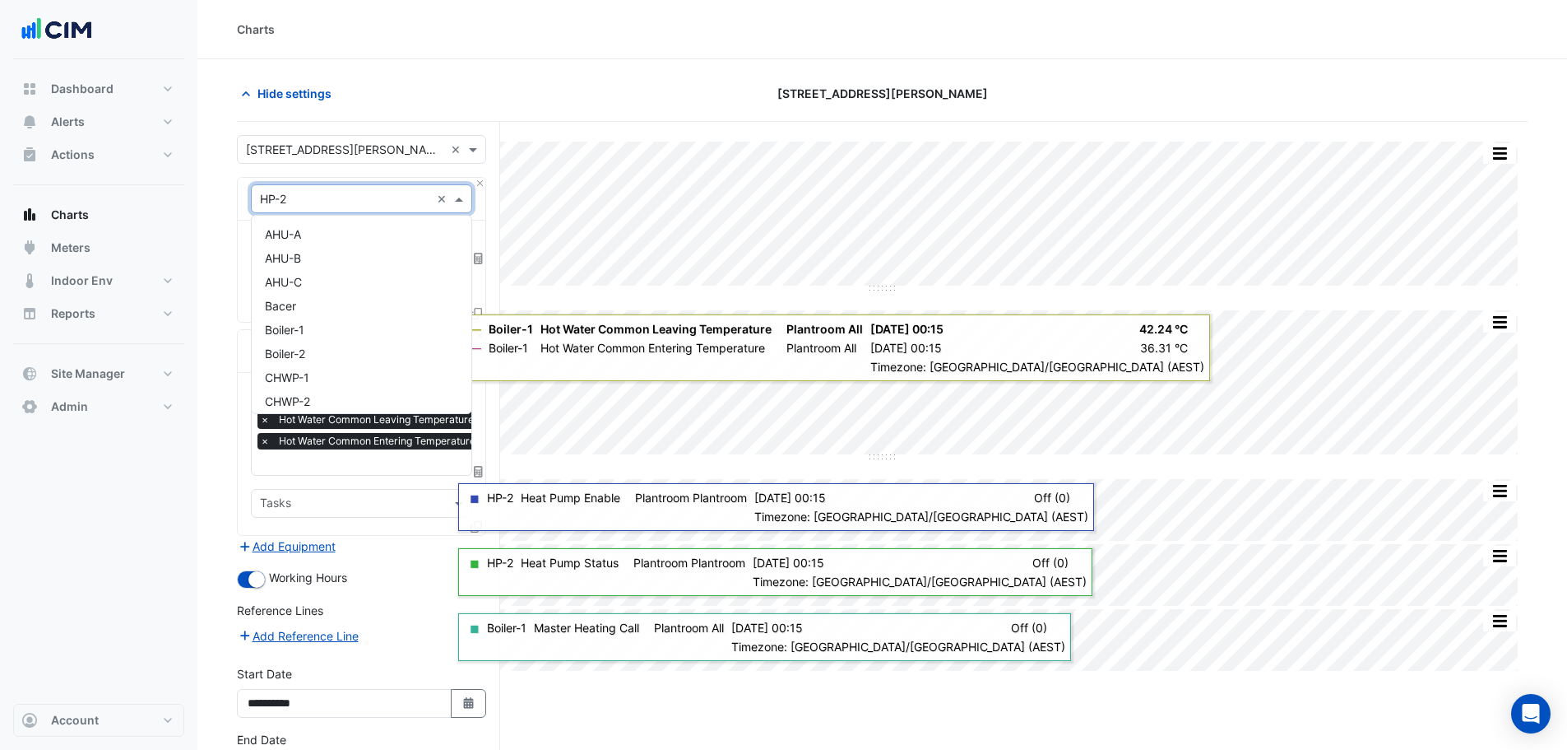
click at [327, 205] on input "text" at bounding box center [345, 199] width 170 height 17
type input "***"
click at [308, 238] on div "AHU-A" at bounding box center [362, 234] width 220 height 24
click at [308, 246] on input "text" at bounding box center [343, 249] width 166 height 17
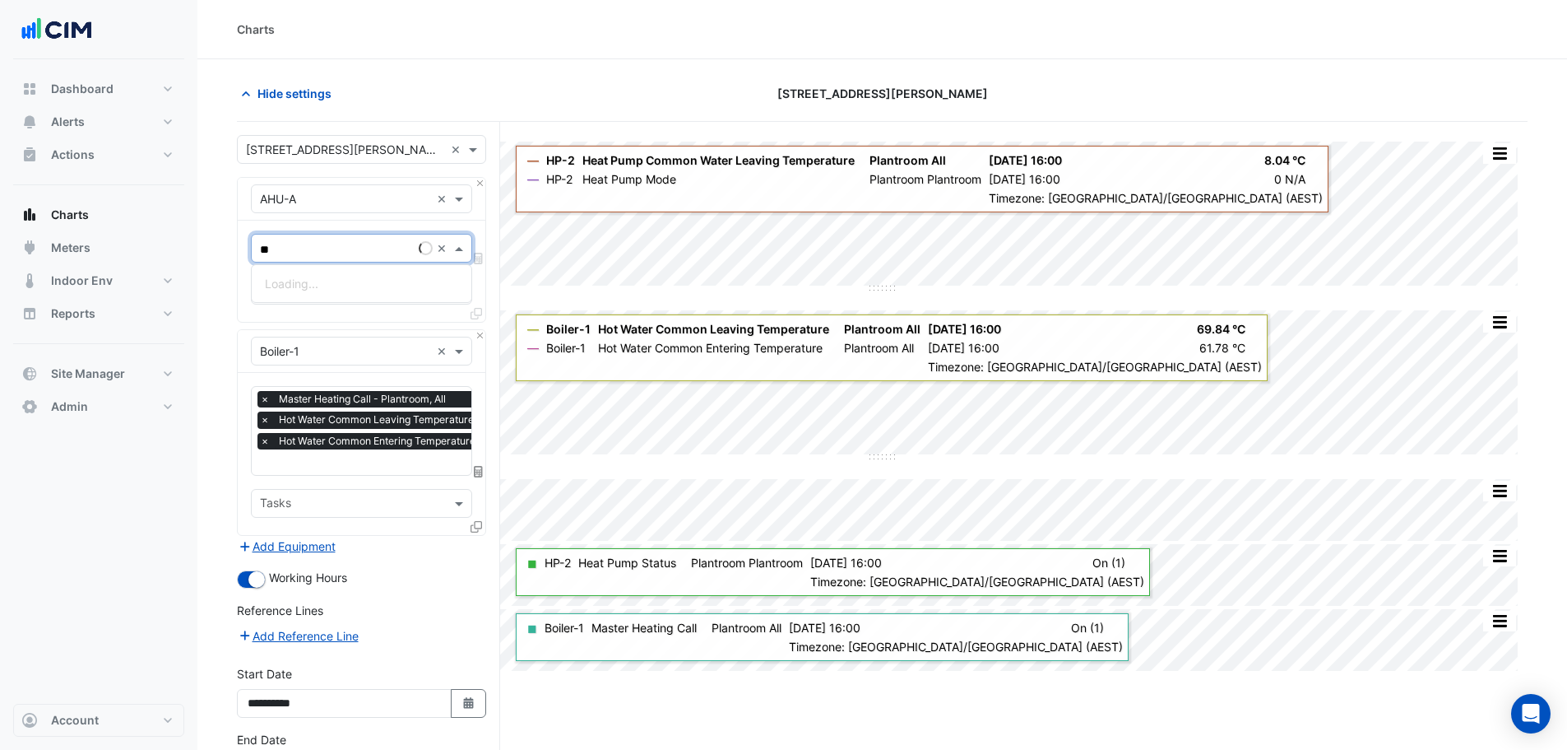
type input "**"
click at [231, 384] on section "Hide settings 39 Murray St Split by Unit Split All Split None Print Save as JPE…" at bounding box center [882, 464] width 1370 height 811
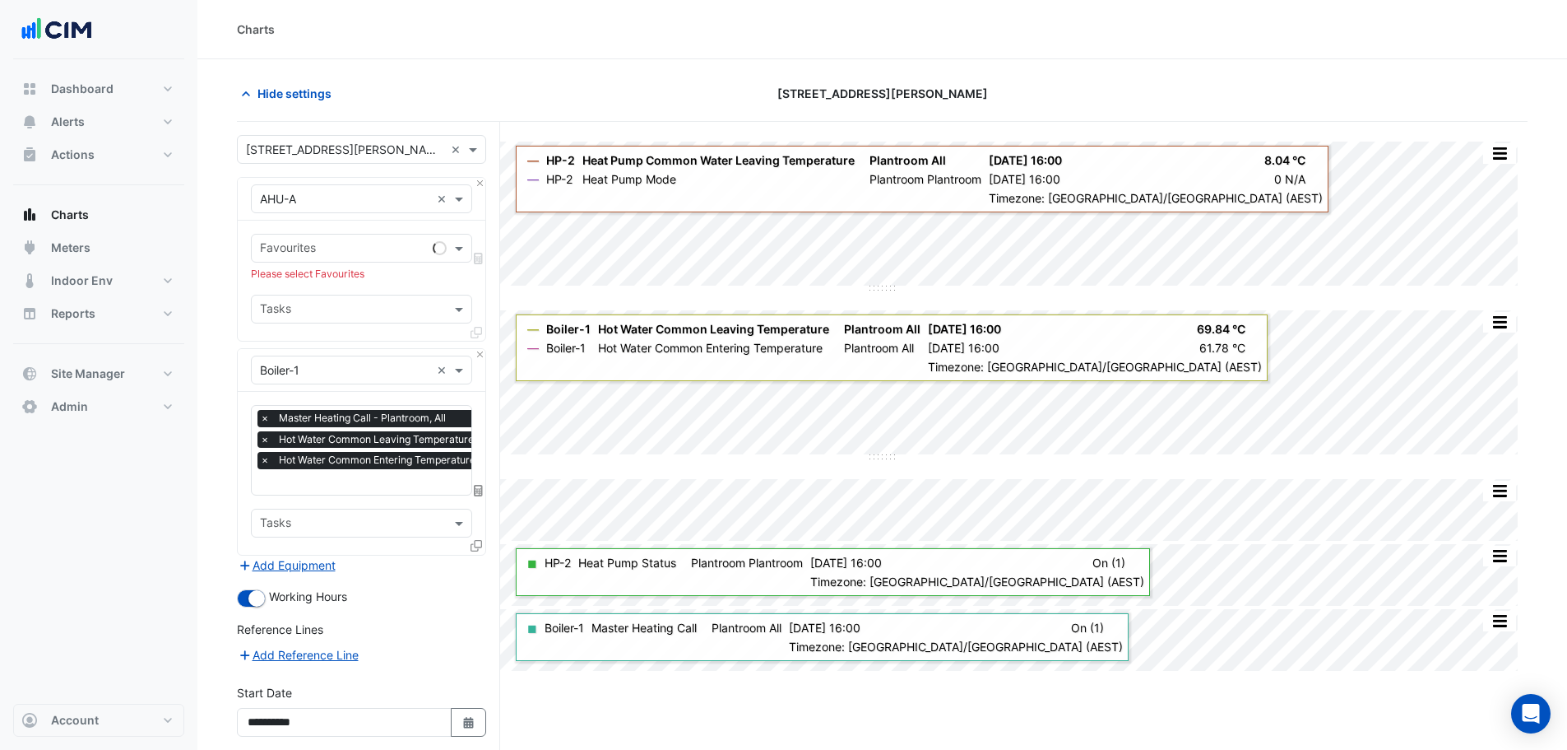
click at [303, 247] on input "text" at bounding box center [343, 249] width 166 height 17
type input "***"
click at [323, 191] on input "text" at bounding box center [345, 199] width 170 height 17
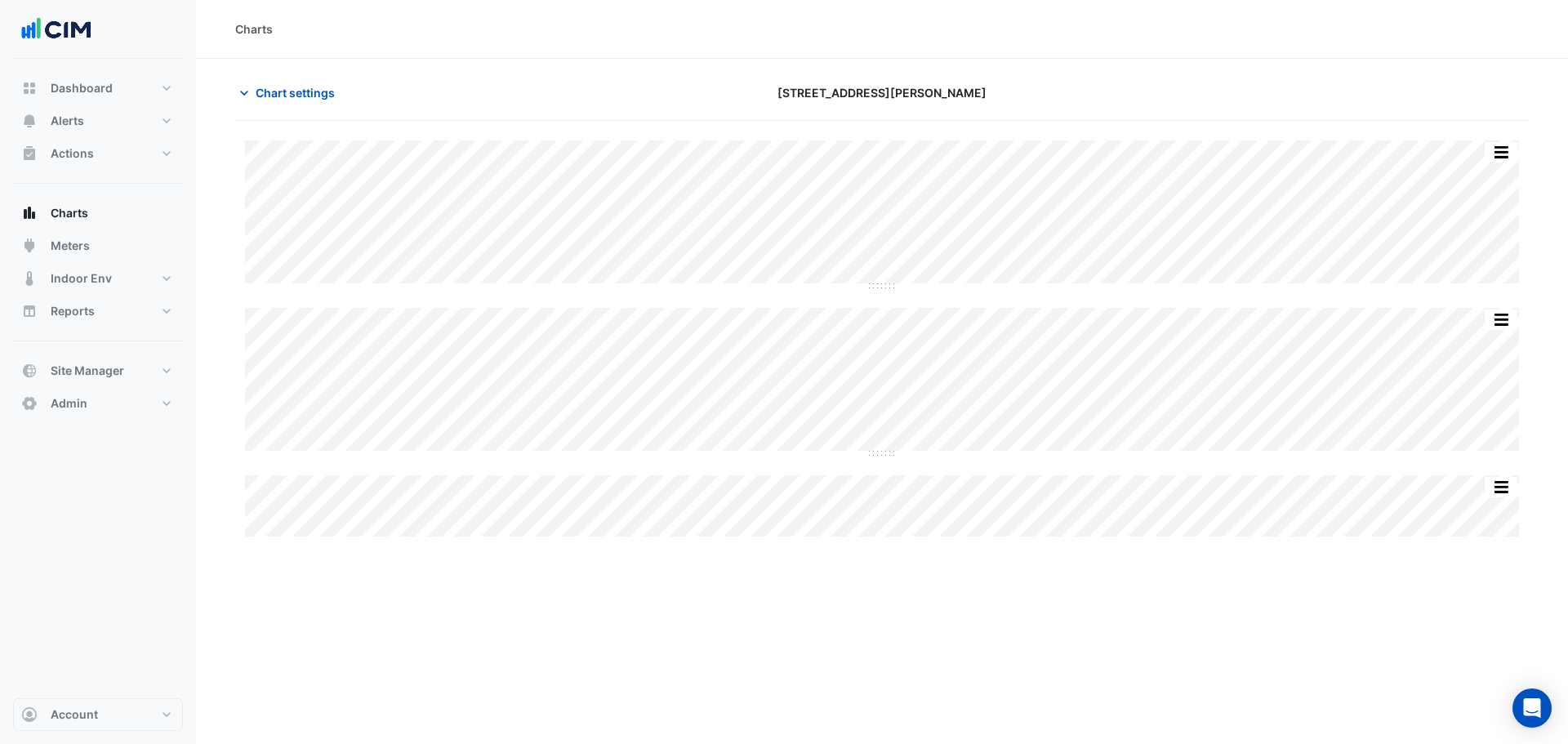
click at [869, 399] on div "Split by Equip Split All Split None Print Save as JPEG Save as PNG Pivot Data T…" at bounding box center [881, 338] width 1293 height 396
click at [305, 105] on button "Chart settings" at bounding box center [290, 92] width 110 height 29
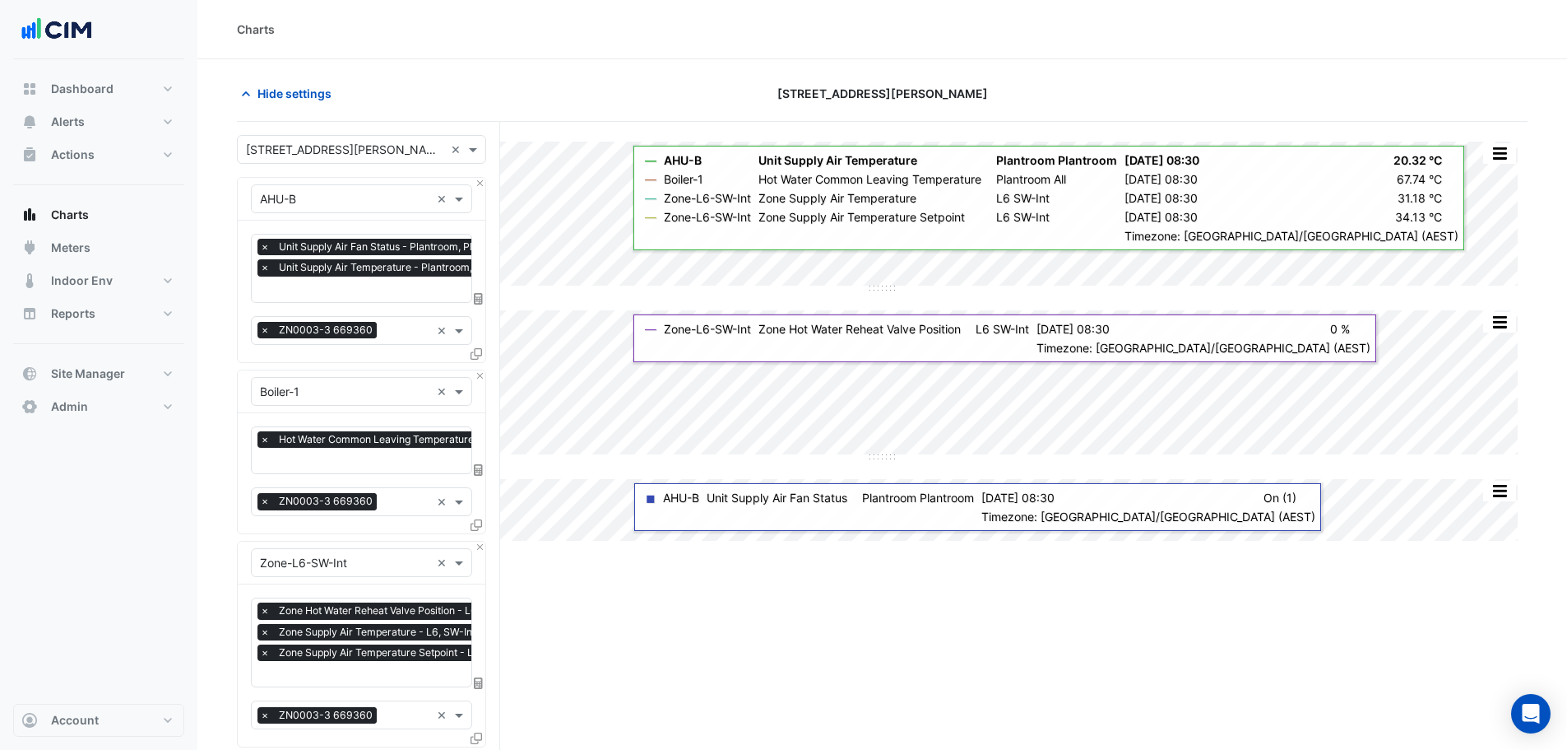
click at [348, 441] on span "Hot Water Common Leaving Temperature - Plantroom, All" at bounding box center [414, 439] width 278 height 16
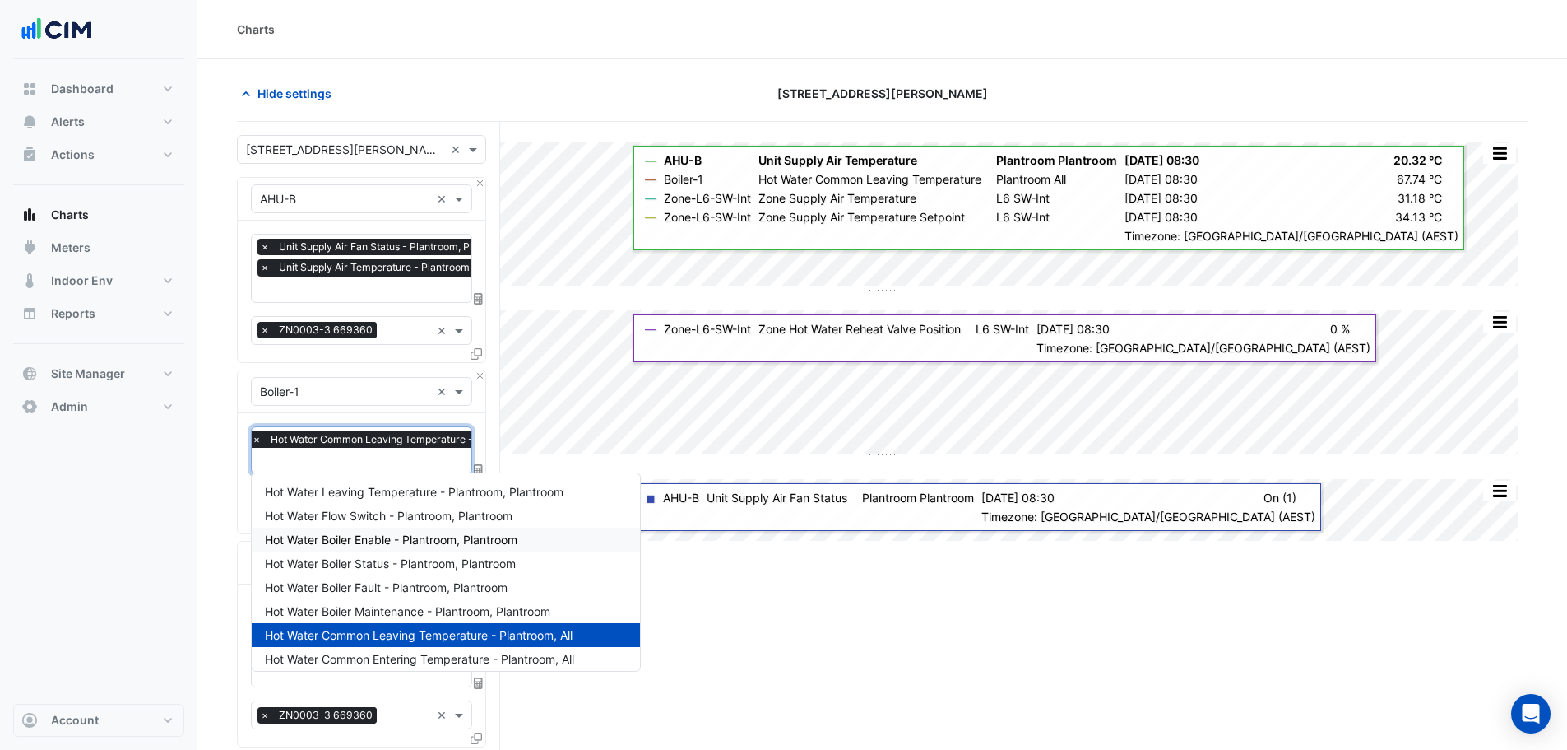
scroll to position [109, 0]
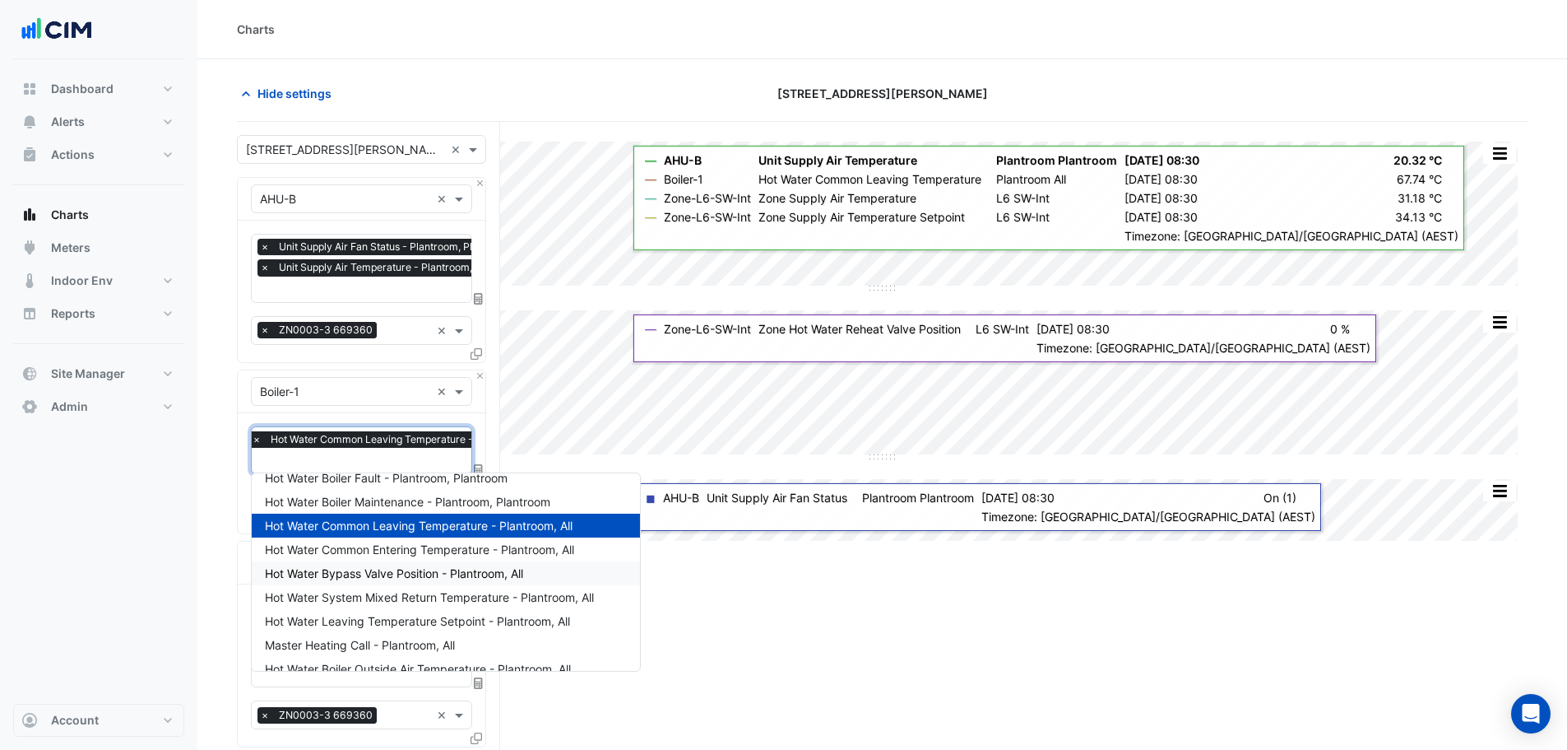
click at [225, 648] on section "Hide settings [STREET_ADDRESS][PERSON_NAME] Split by Equip Split All Split None…" at bounding box center [882, 570] width 1370 height 1023
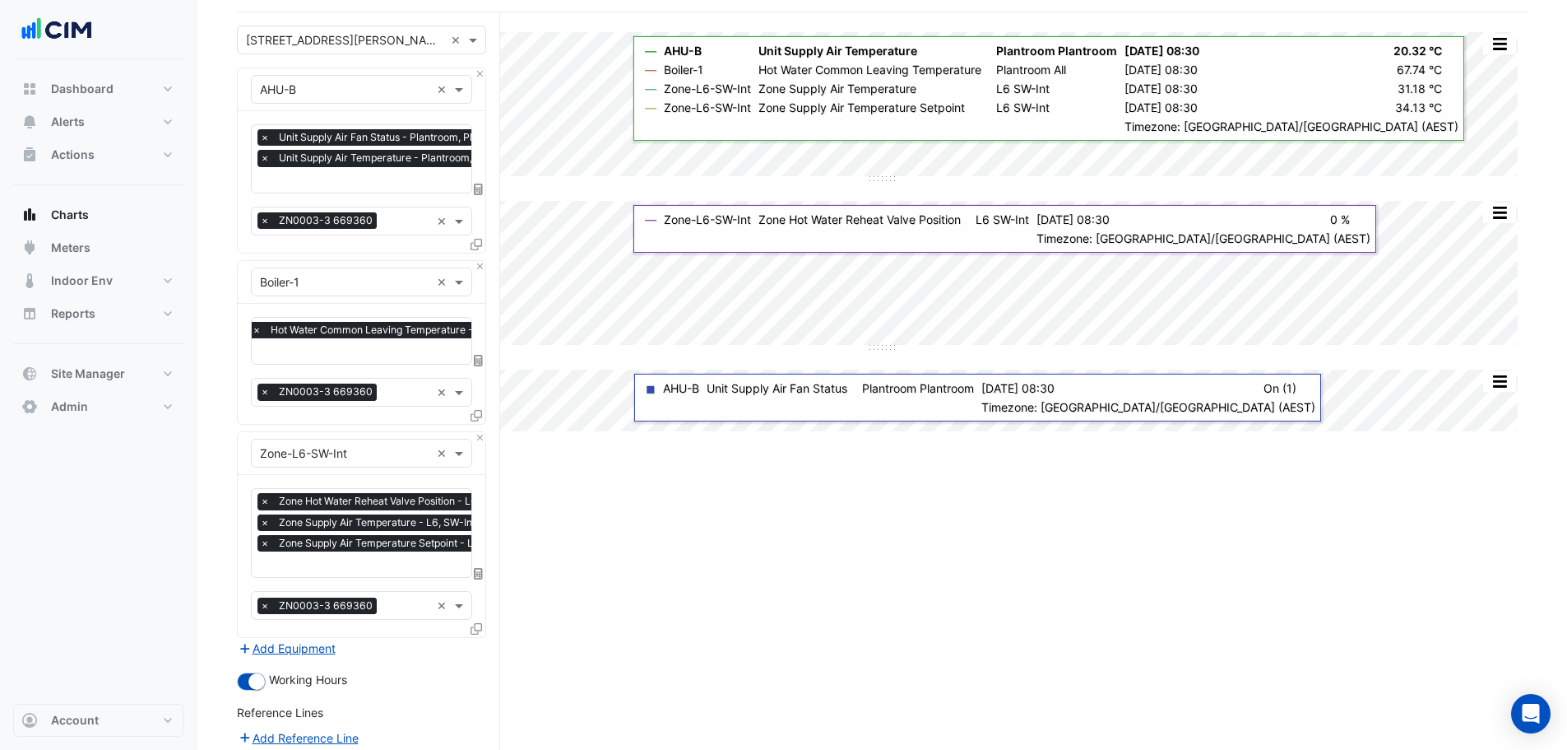
click at [343, 547] on span "Zone Supply Air Temperature Setpoint - L6, SW-Int" at bounding box center [398, 543] width 246 height 16
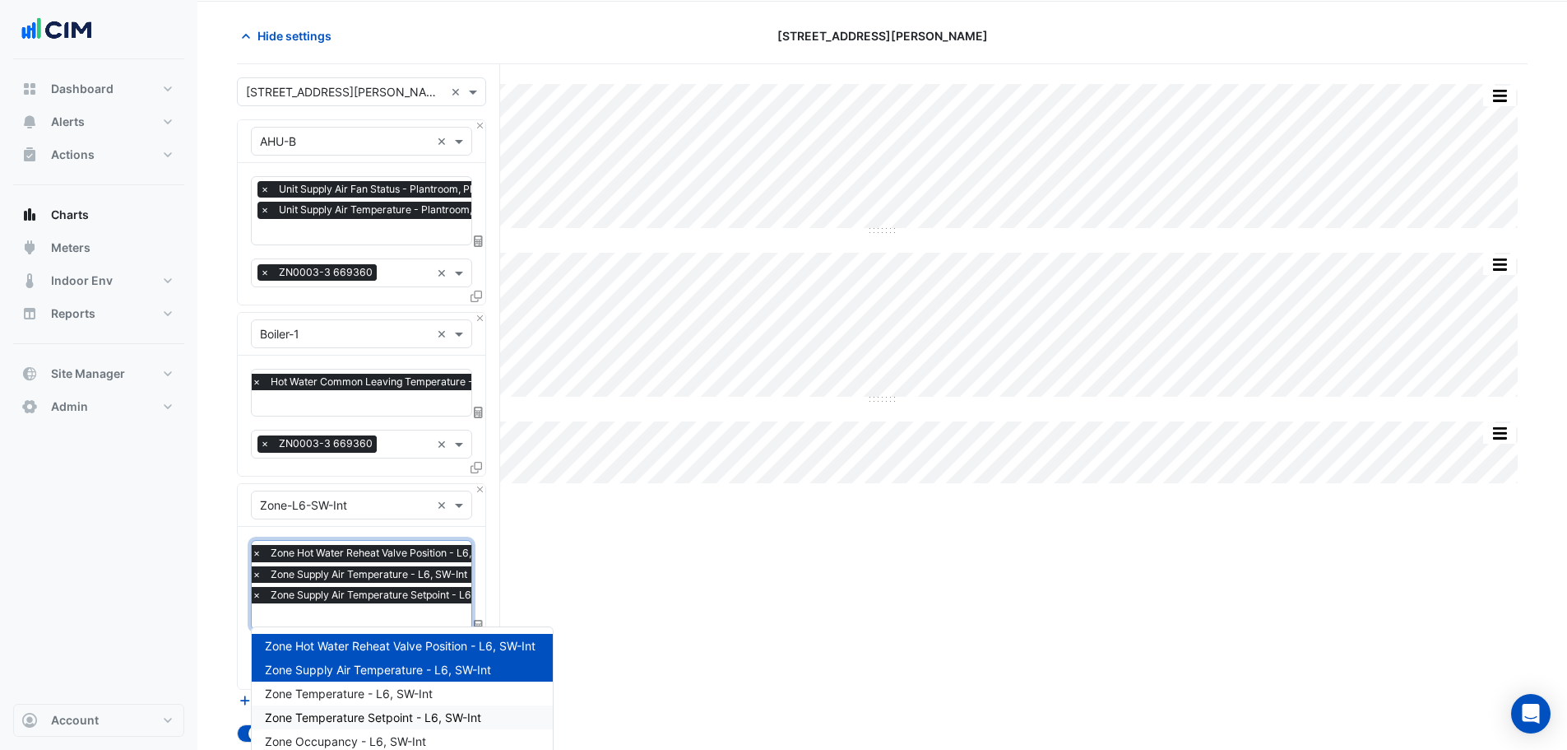
scroll to position [0, 0]
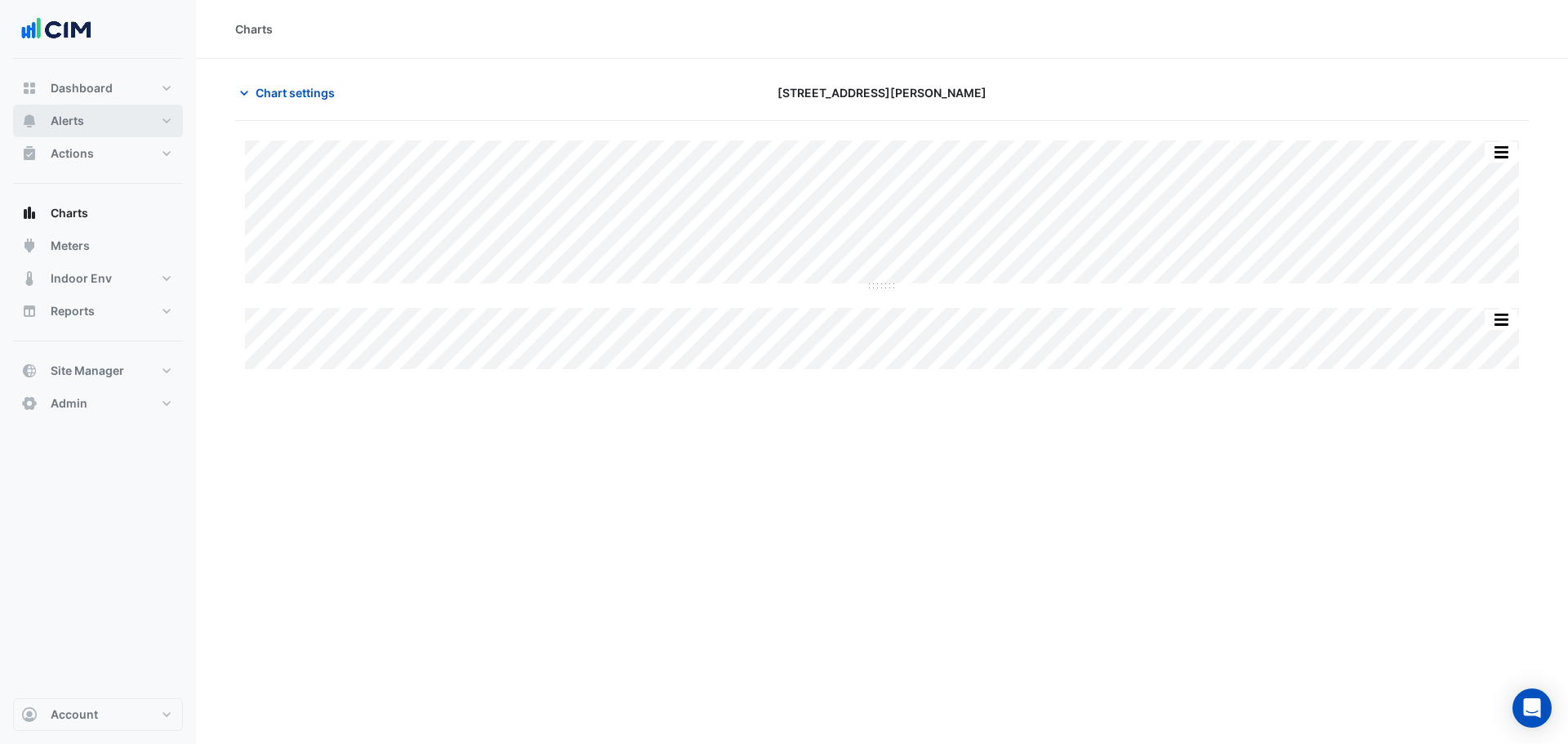
click at [108, 118] on button "Alerts" at bounding box center [97, 120] width 170 height 33
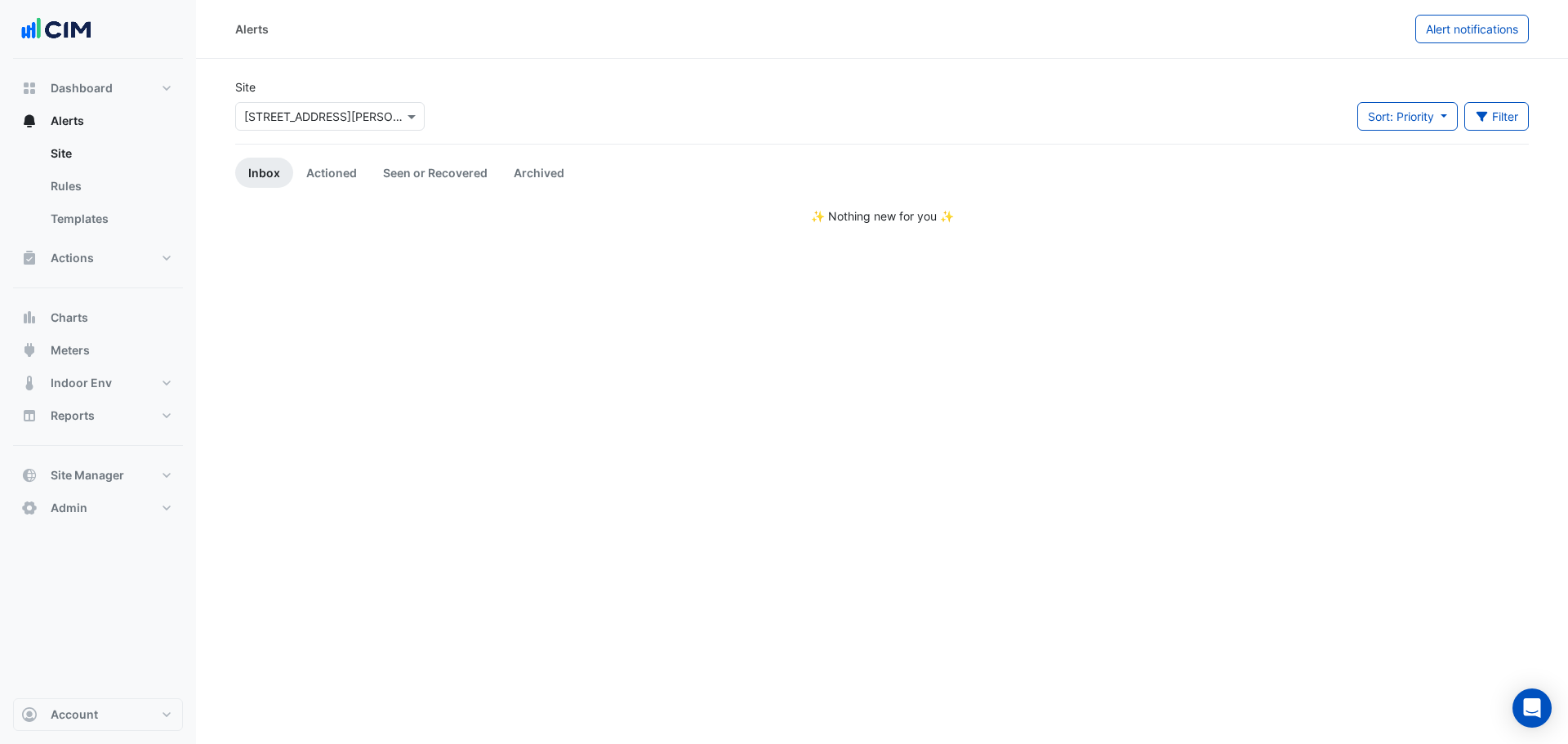
drag, startPoint x: 263, startPoint y: 114, endPoint x: 239, endPoint y: 118, distance: 24.3
click at [263, 114] on input "text" at bounding box center [314, 116] width 139 height 17
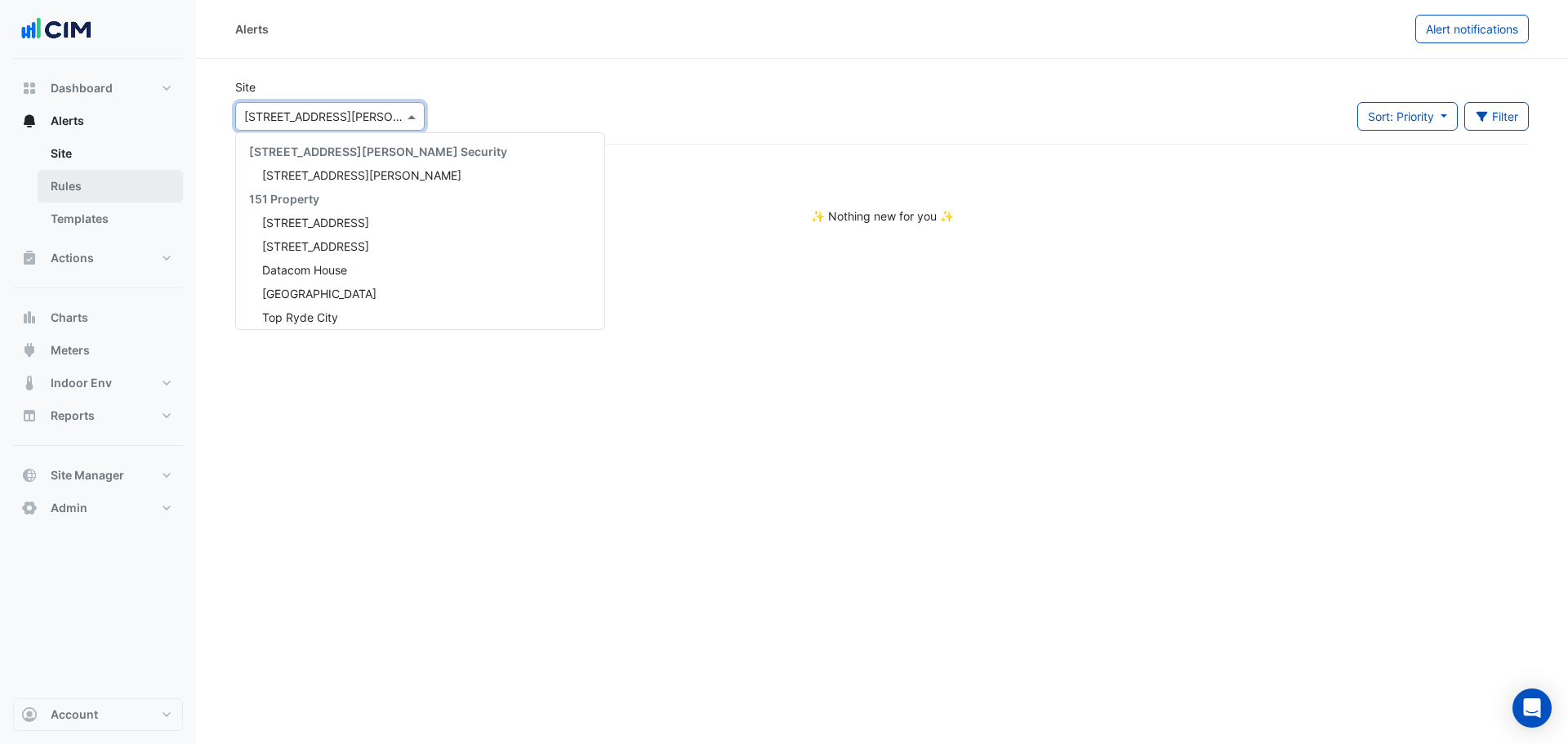
scroll to position [11345, 0]
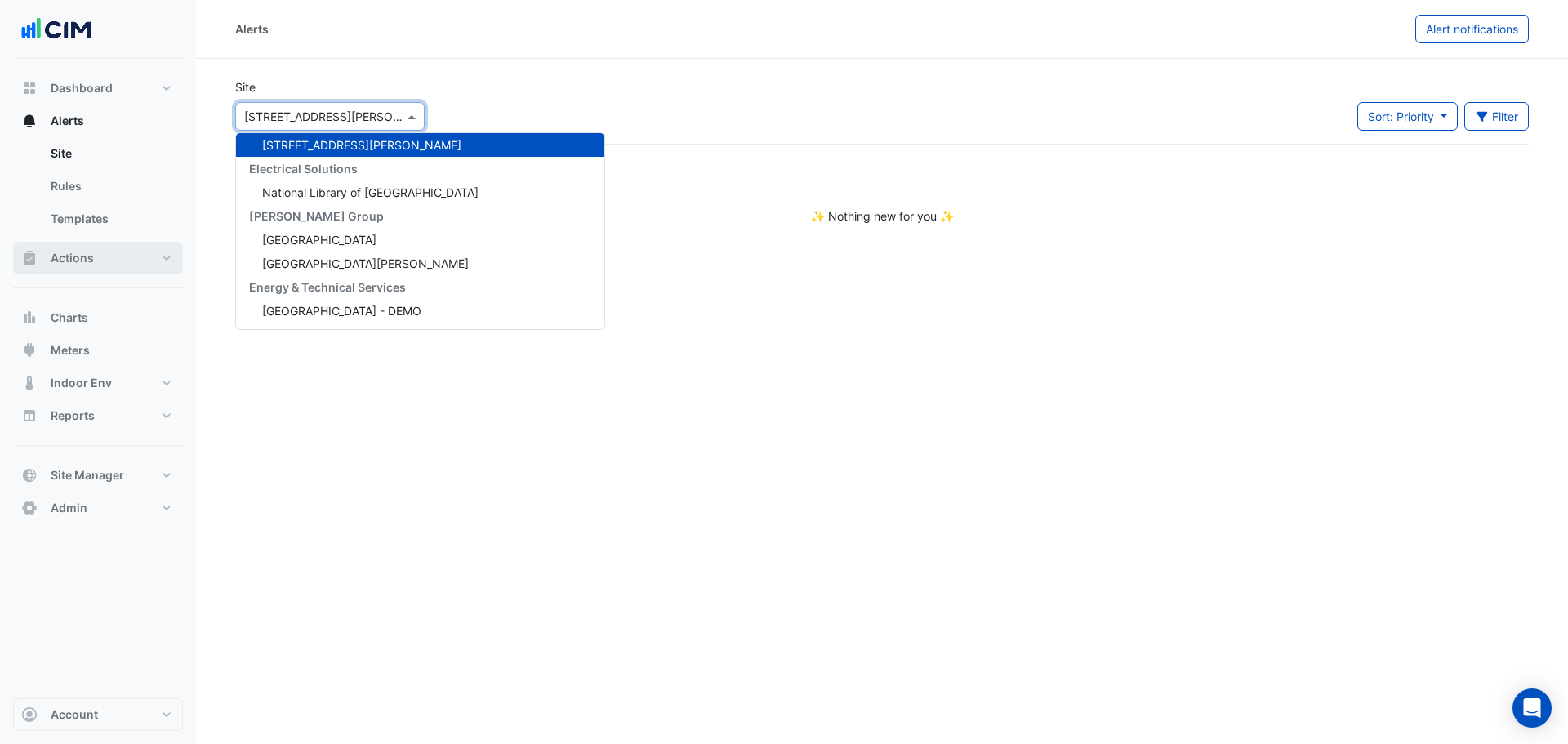
click at [99, 260] on button "Actions" at bounding box center [97, 258] width 170 height 33
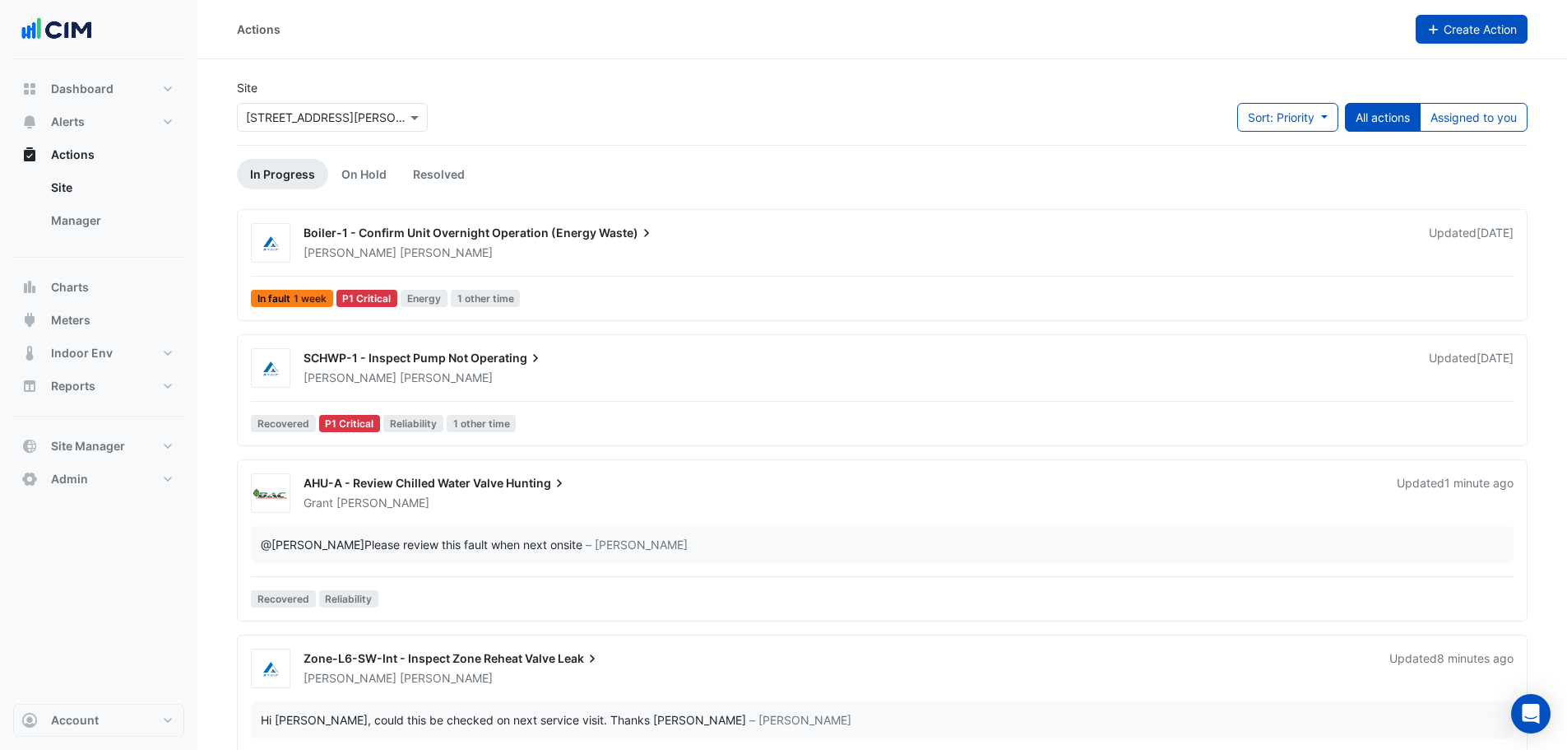
click at [1490, 16] on button "Create Action" at bounding box center [1472, 29] width 113 height 29
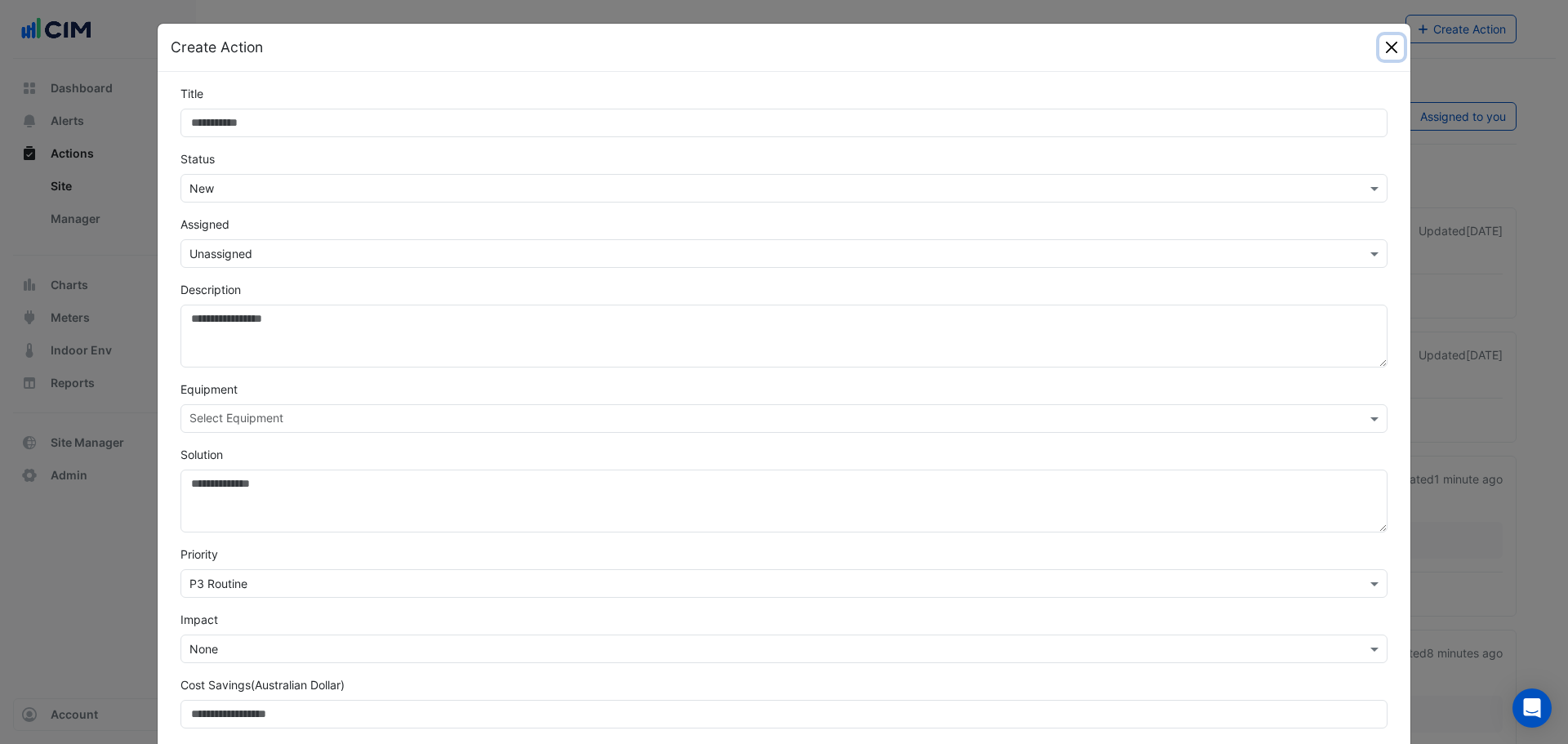
click at [1379, 36] on button "Close" at bounding box center [1391, 47] width 25 height 25
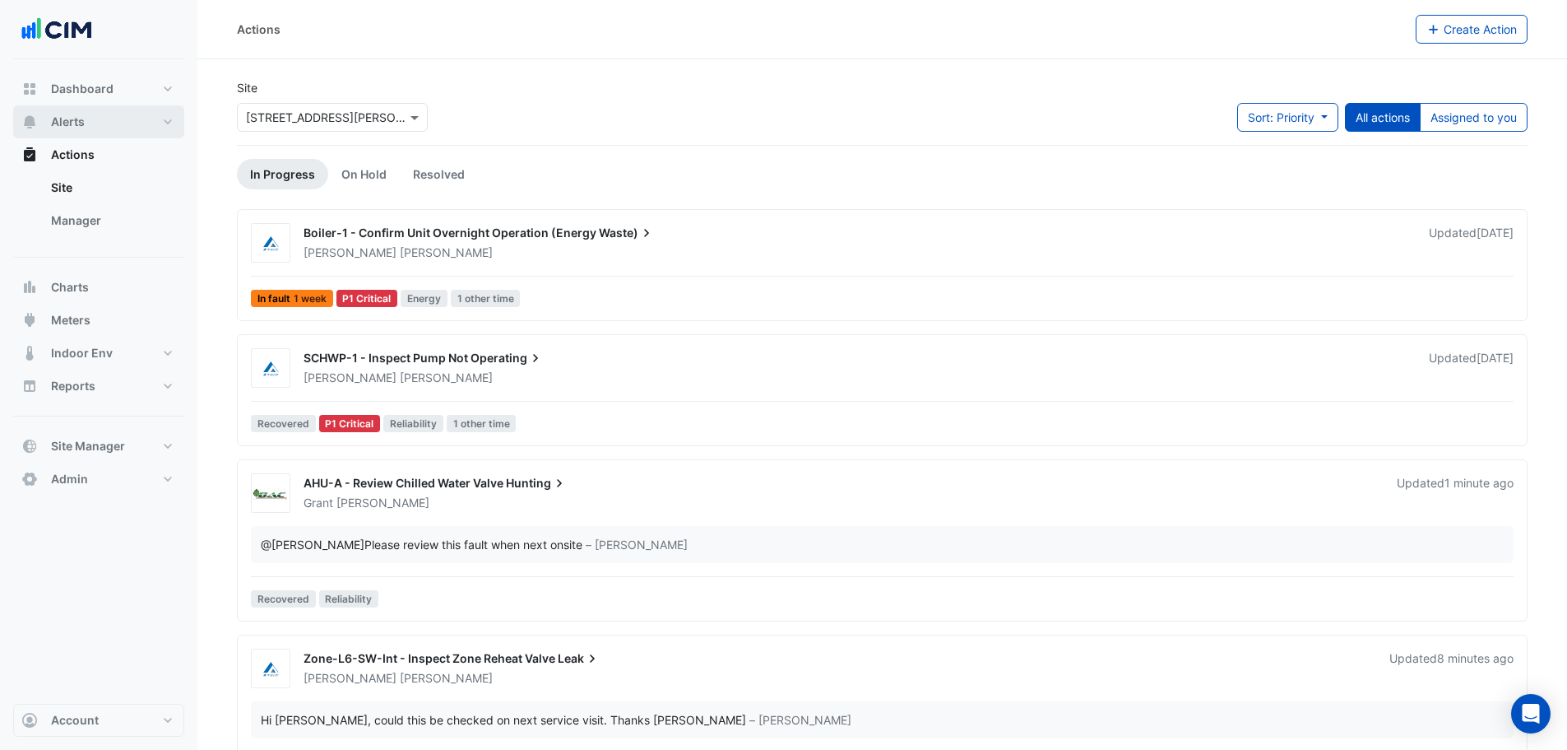
click at [66, 119] on span "Alerts" at bounding box center [68, 122] width 34 height 16
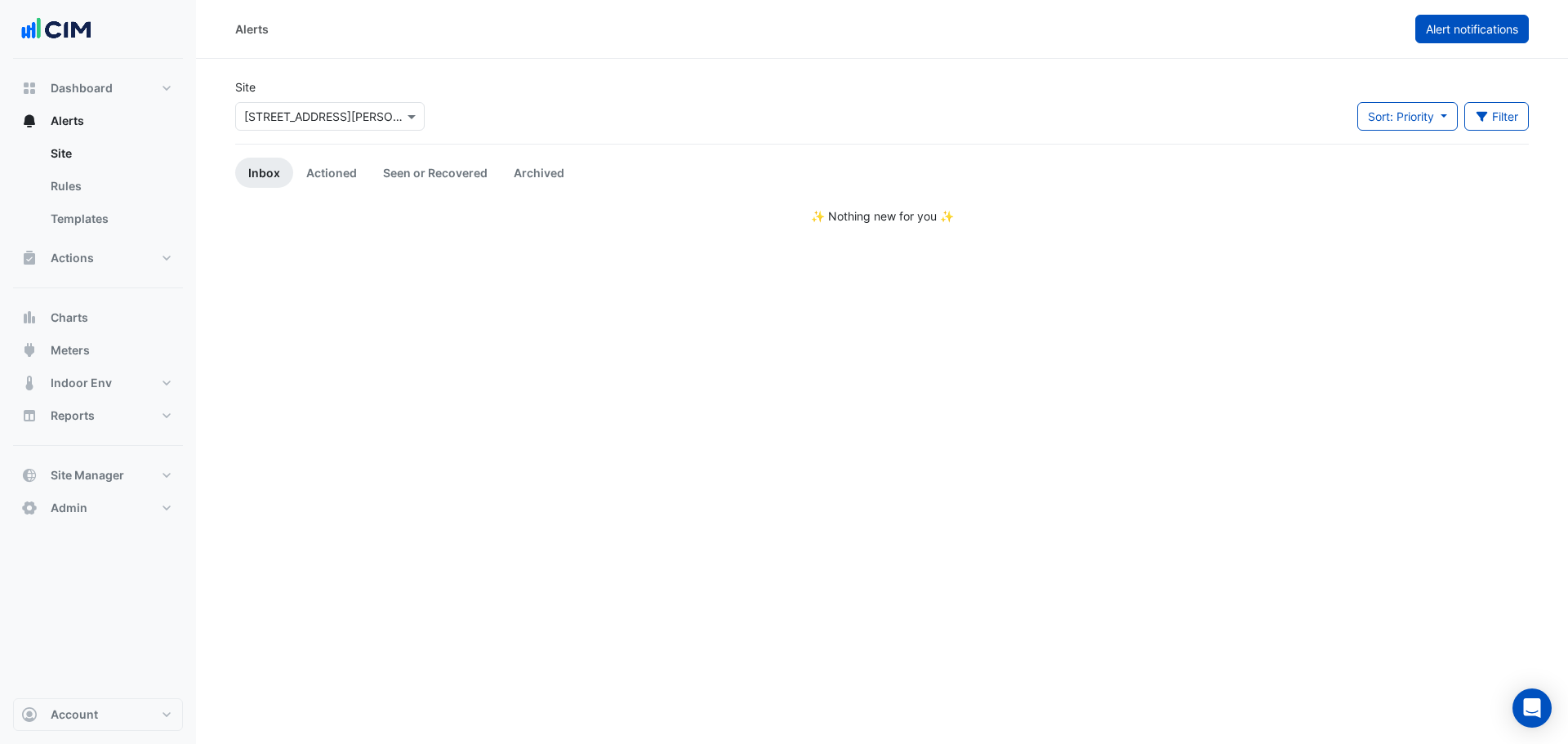
click at [1465, 42] on button "Alert notifications" at bounding box center [1472, 29] width 113 height 29
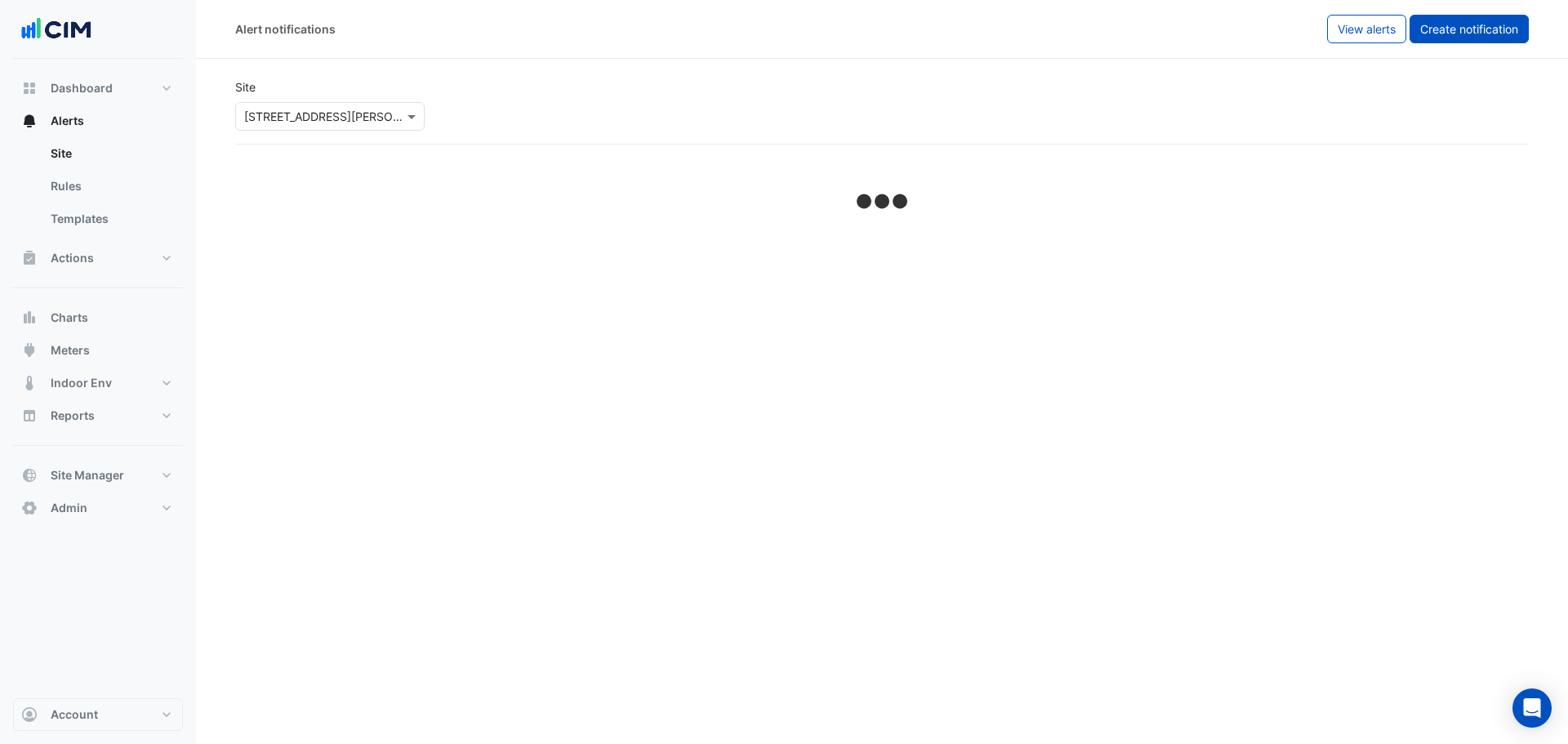
select select "*****"
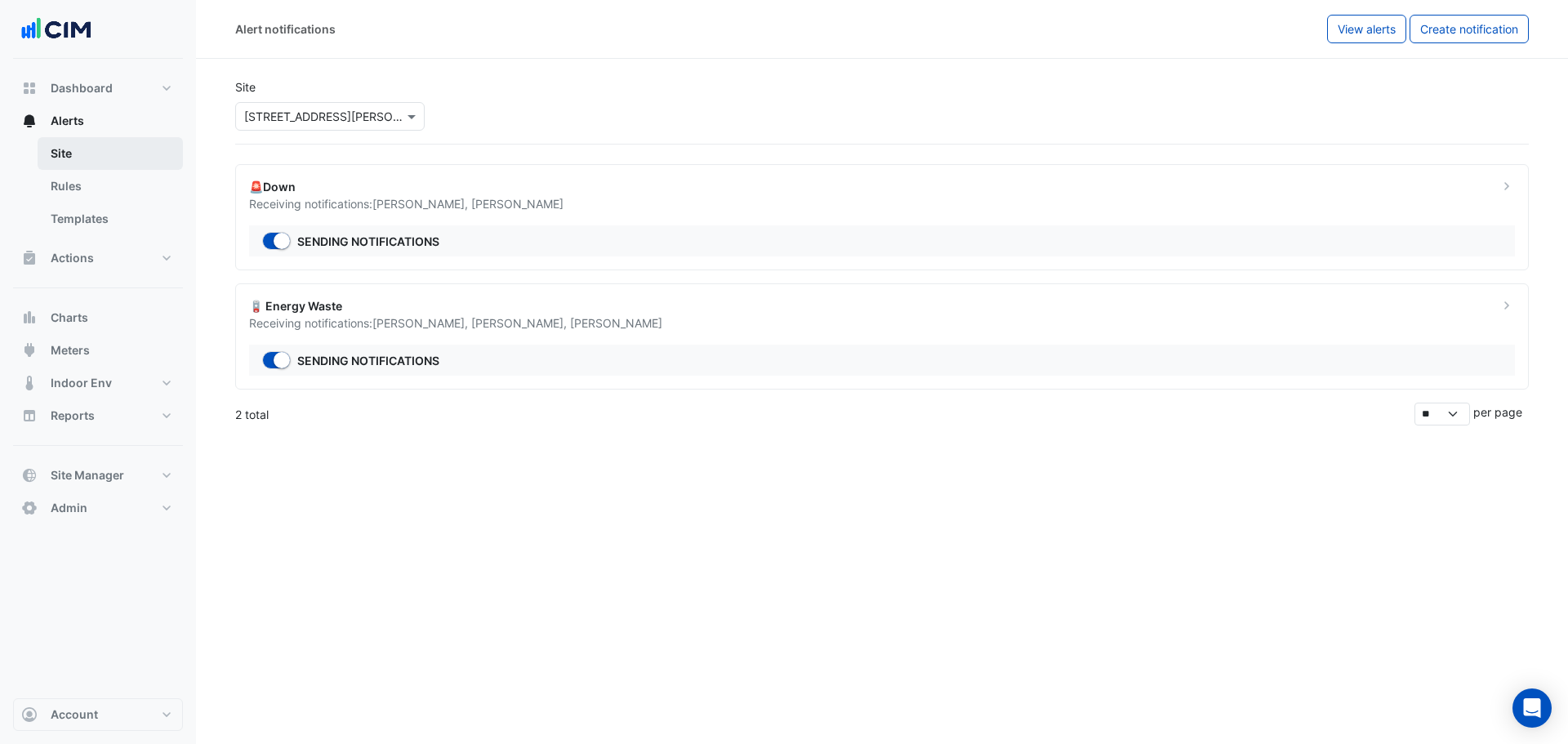
click at [142, 153] on link "Site" at bounding box center [110, 153] width 145 height 33
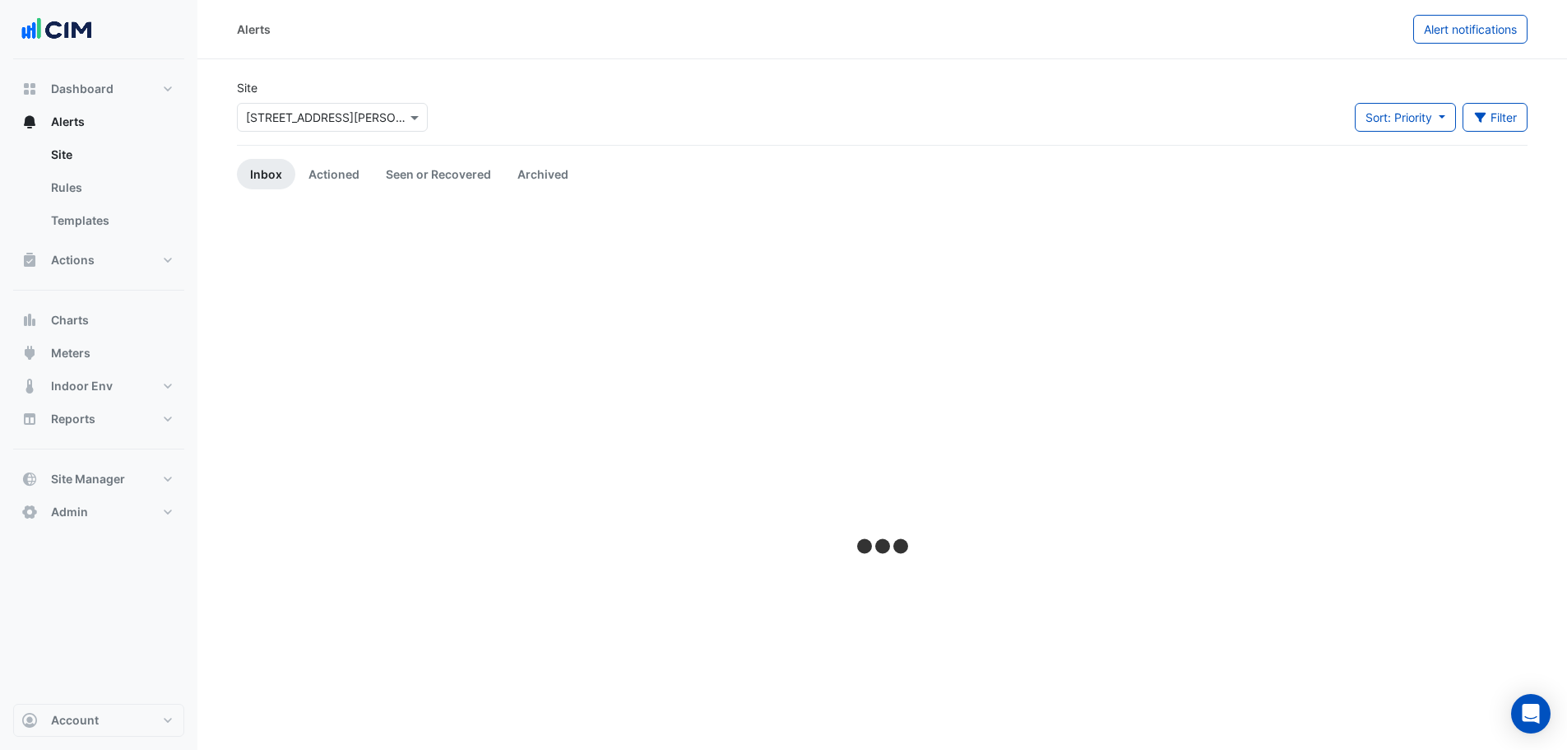
click at [337, 124] on input "text" at bounding box center [316, 117] width 140 height 17
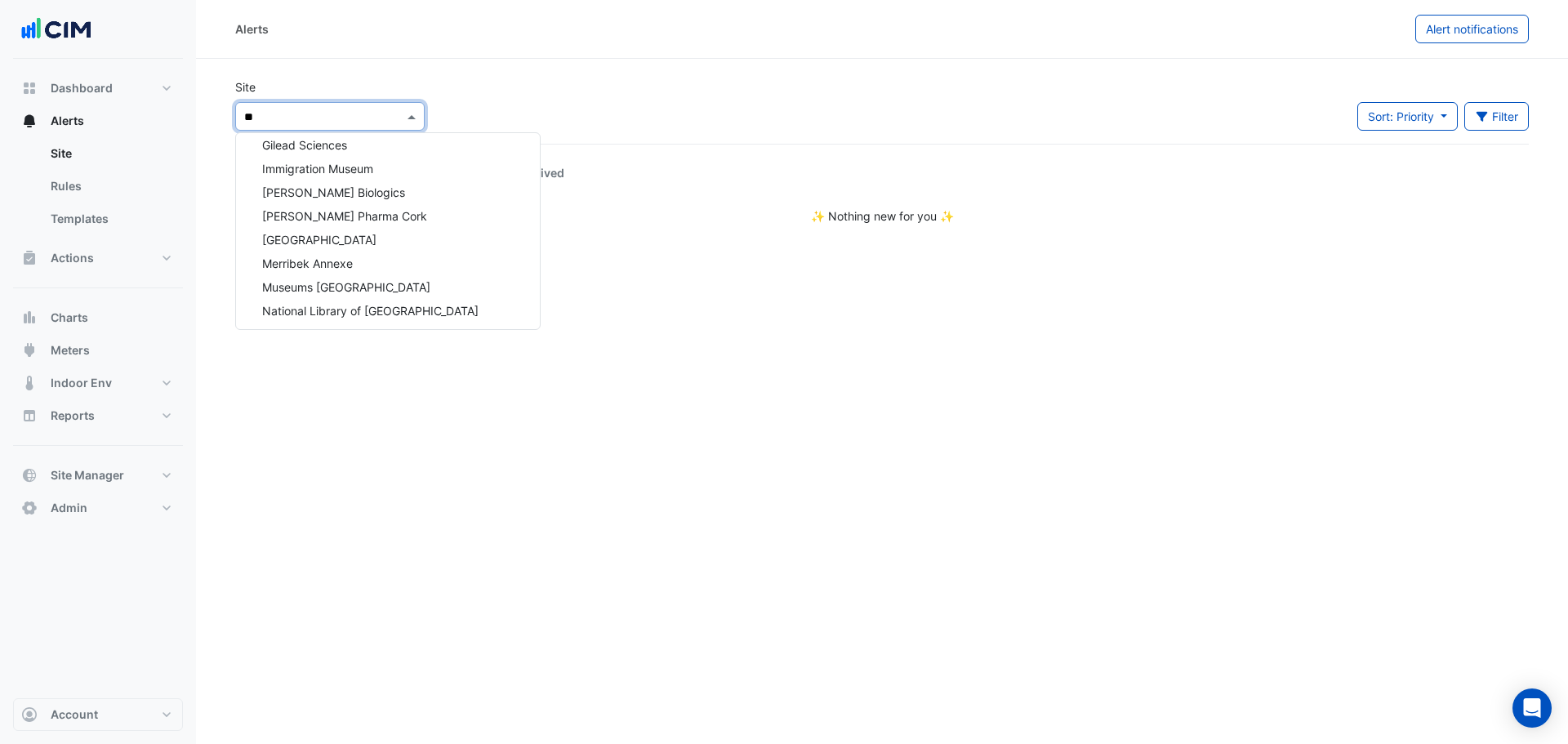
type input "***"
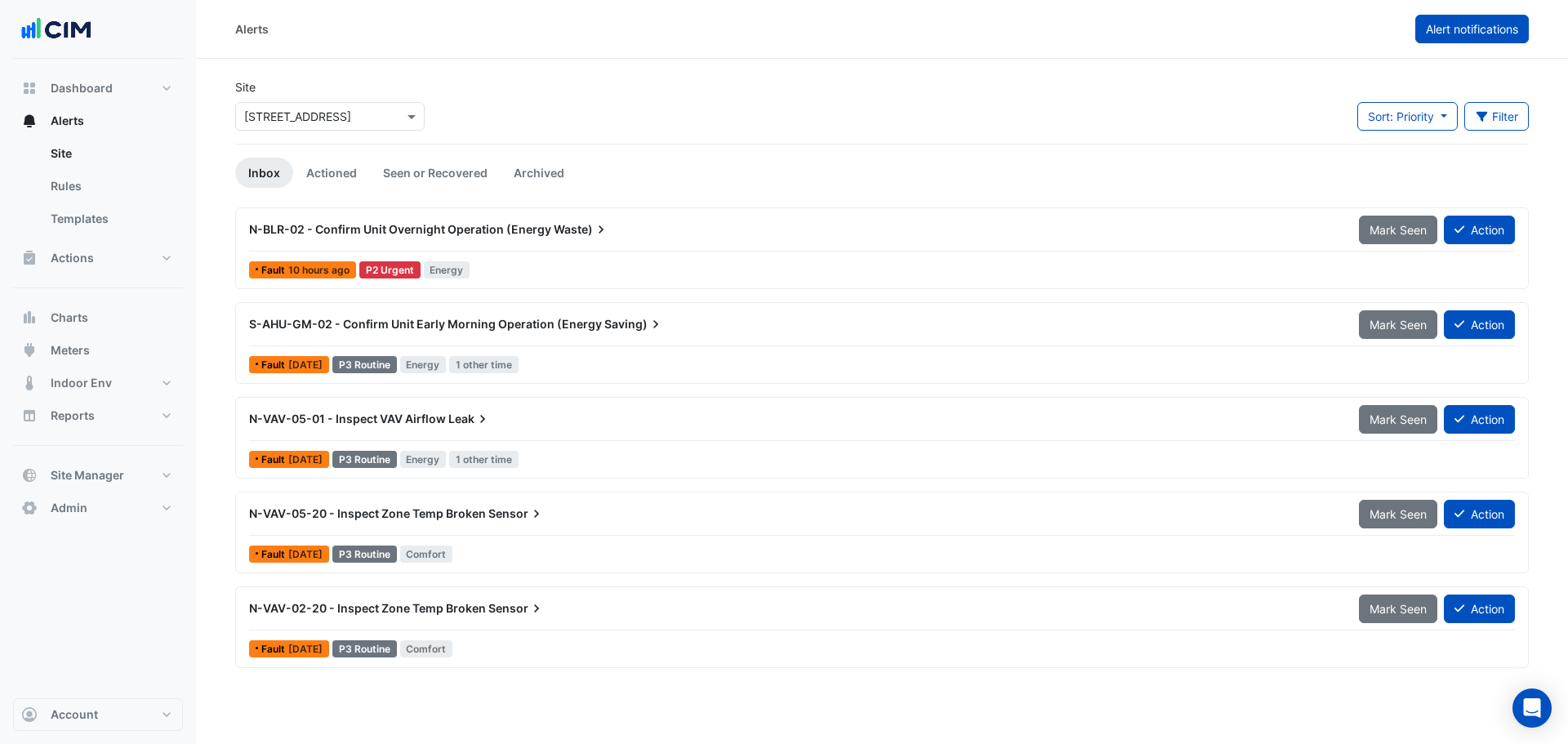
click at [1458, 35] on span "Alert notifications" at bounding box center [1472, 29] width 92 height 14
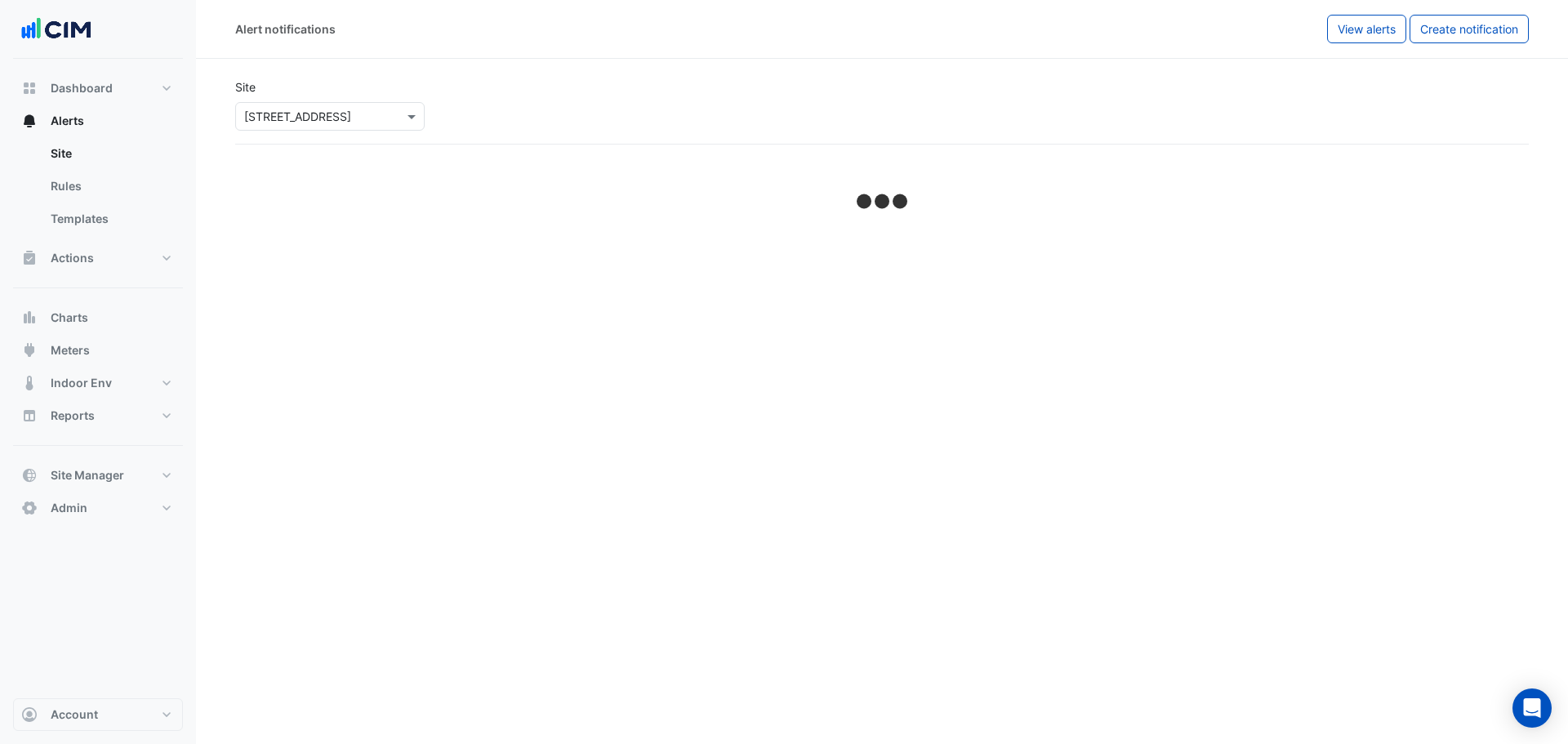
select select "*****"
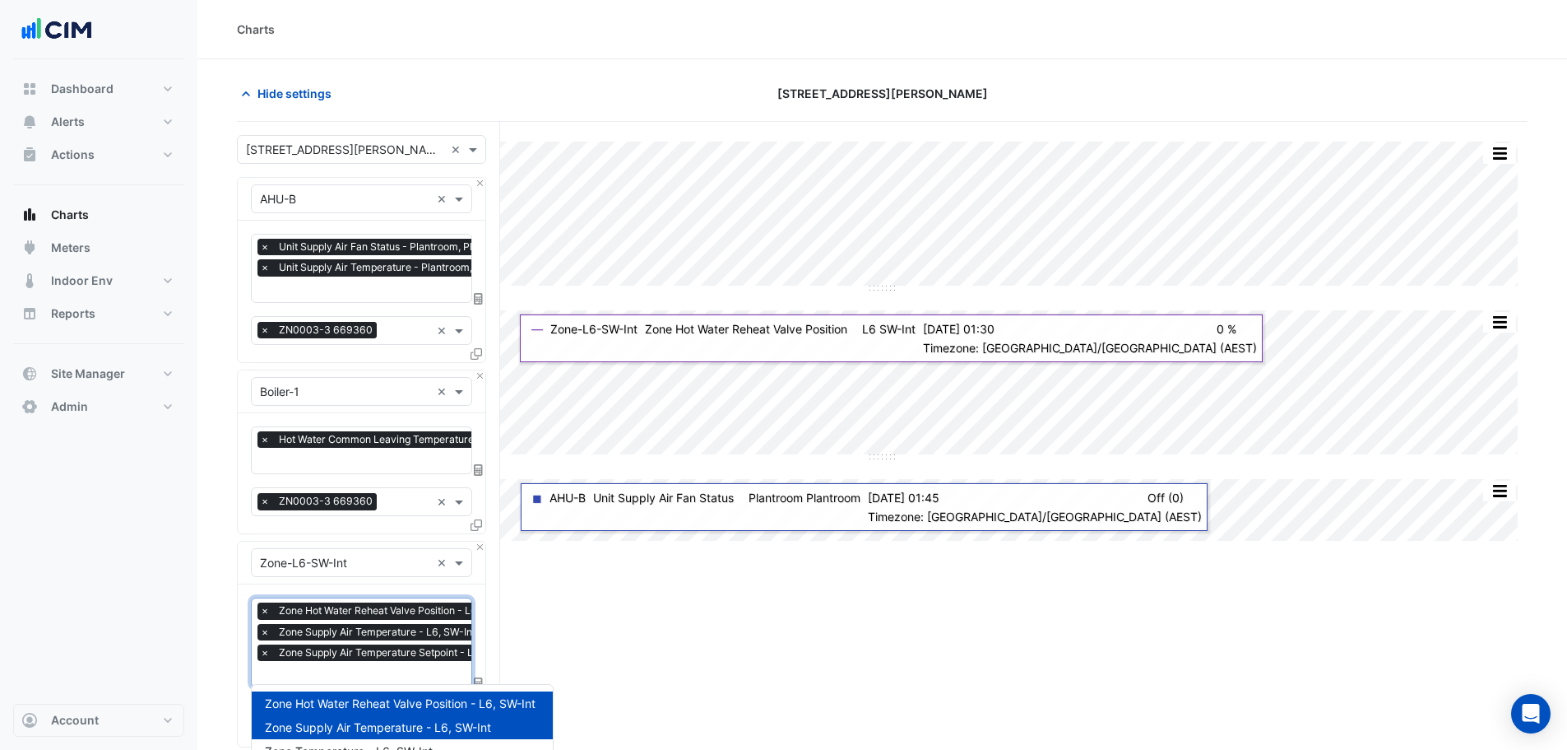
scroll to position [0, 8]
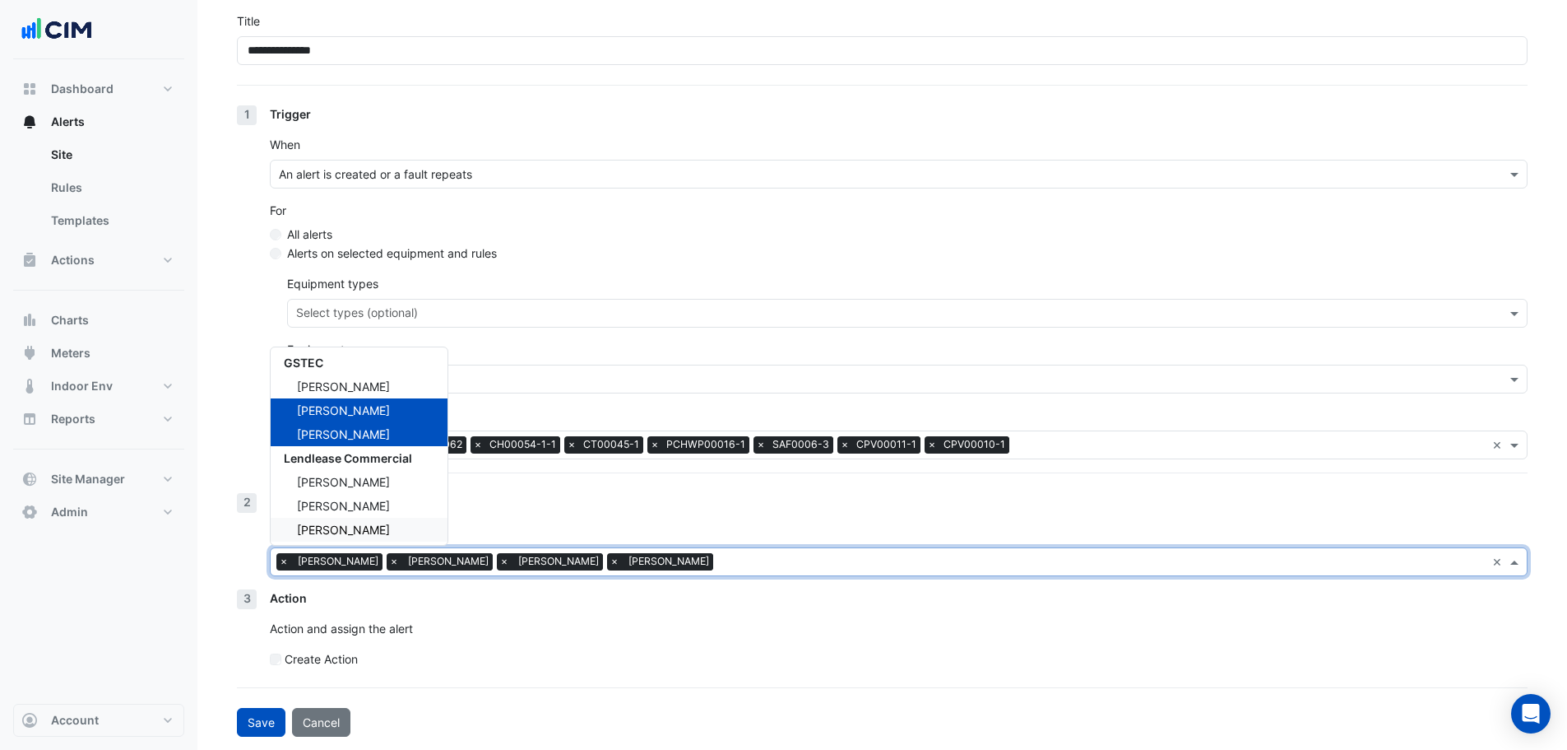
scroll to position [109, 0]
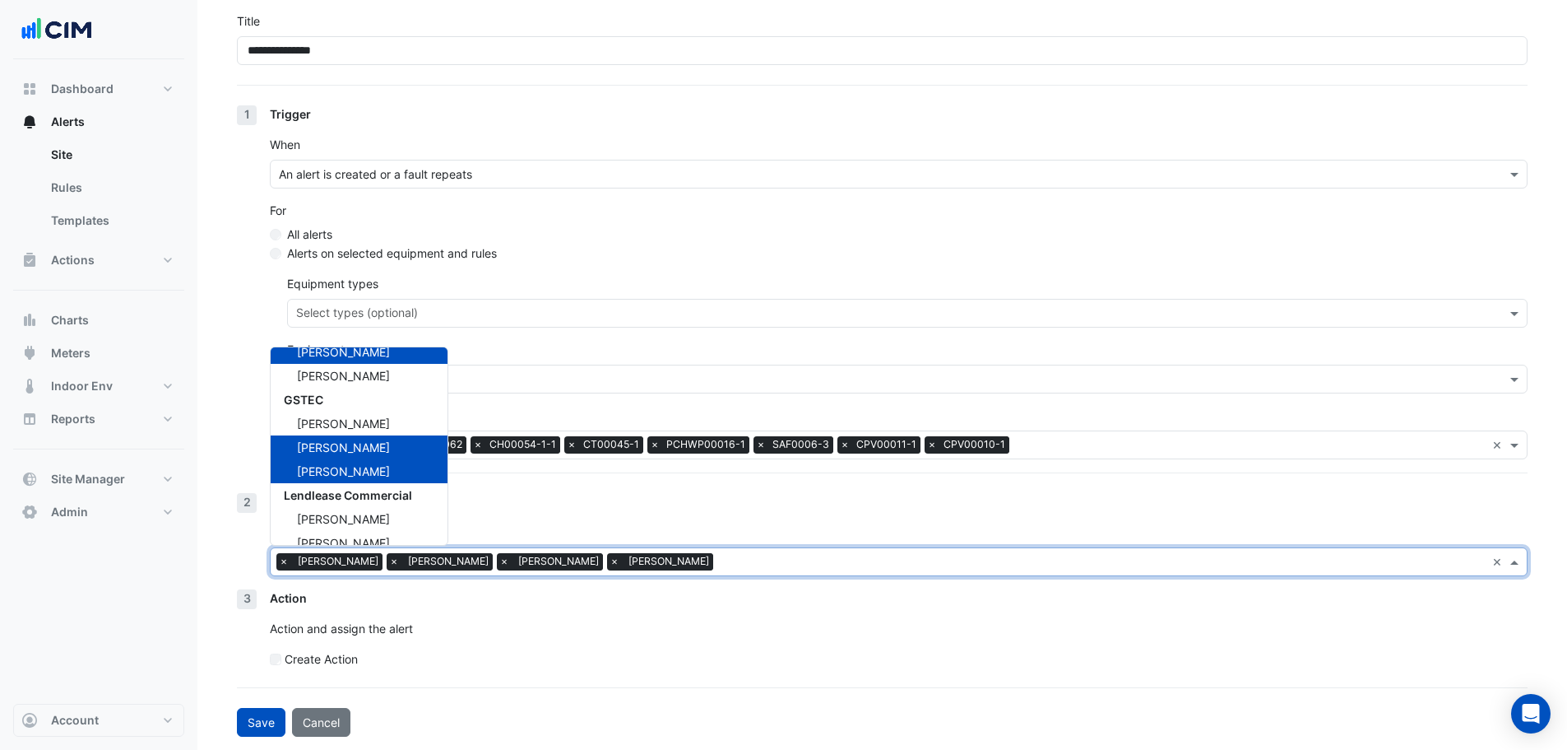
click at [231, 122] on section "**********" at bounding box center [882, 332] width 1370 height 810
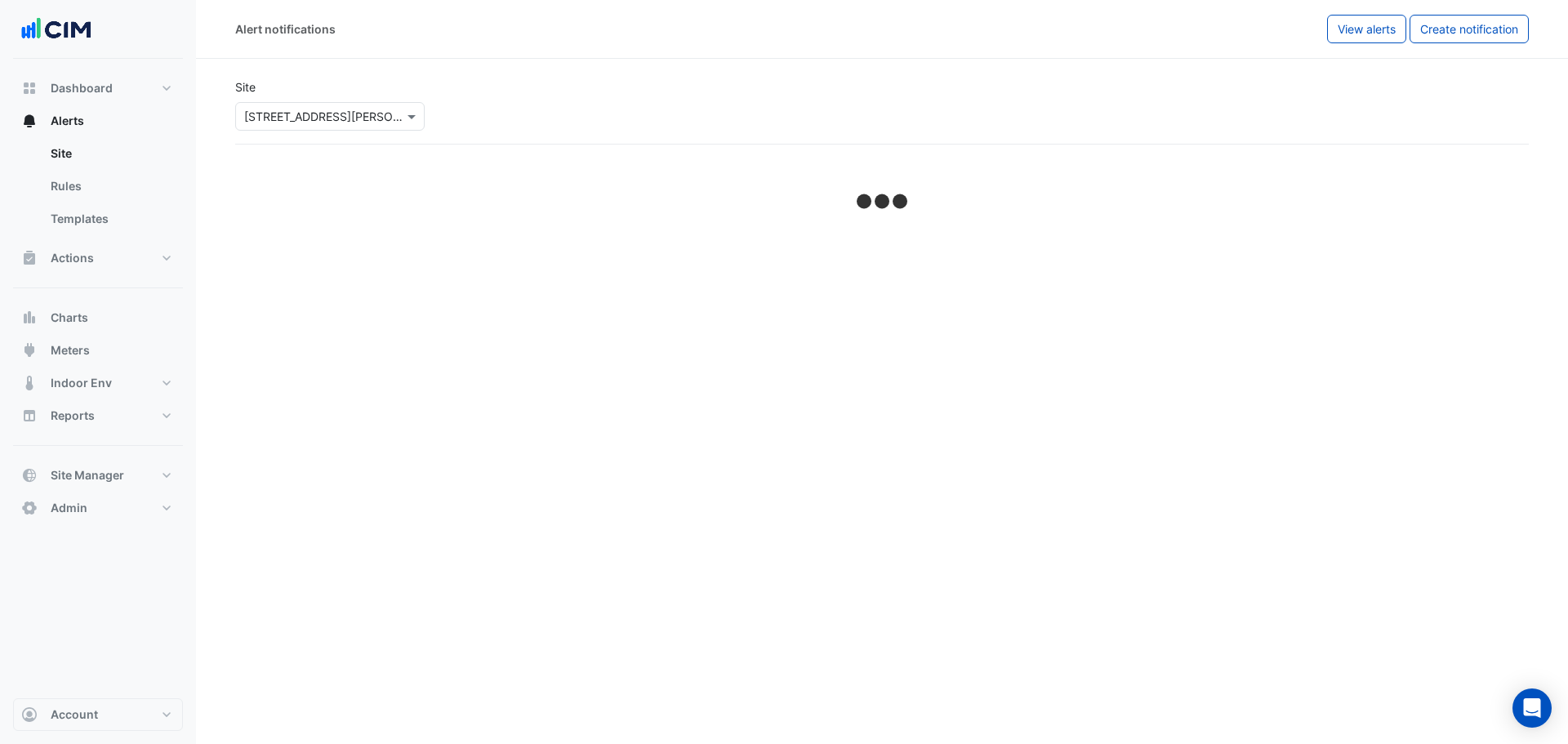
select select "*****"
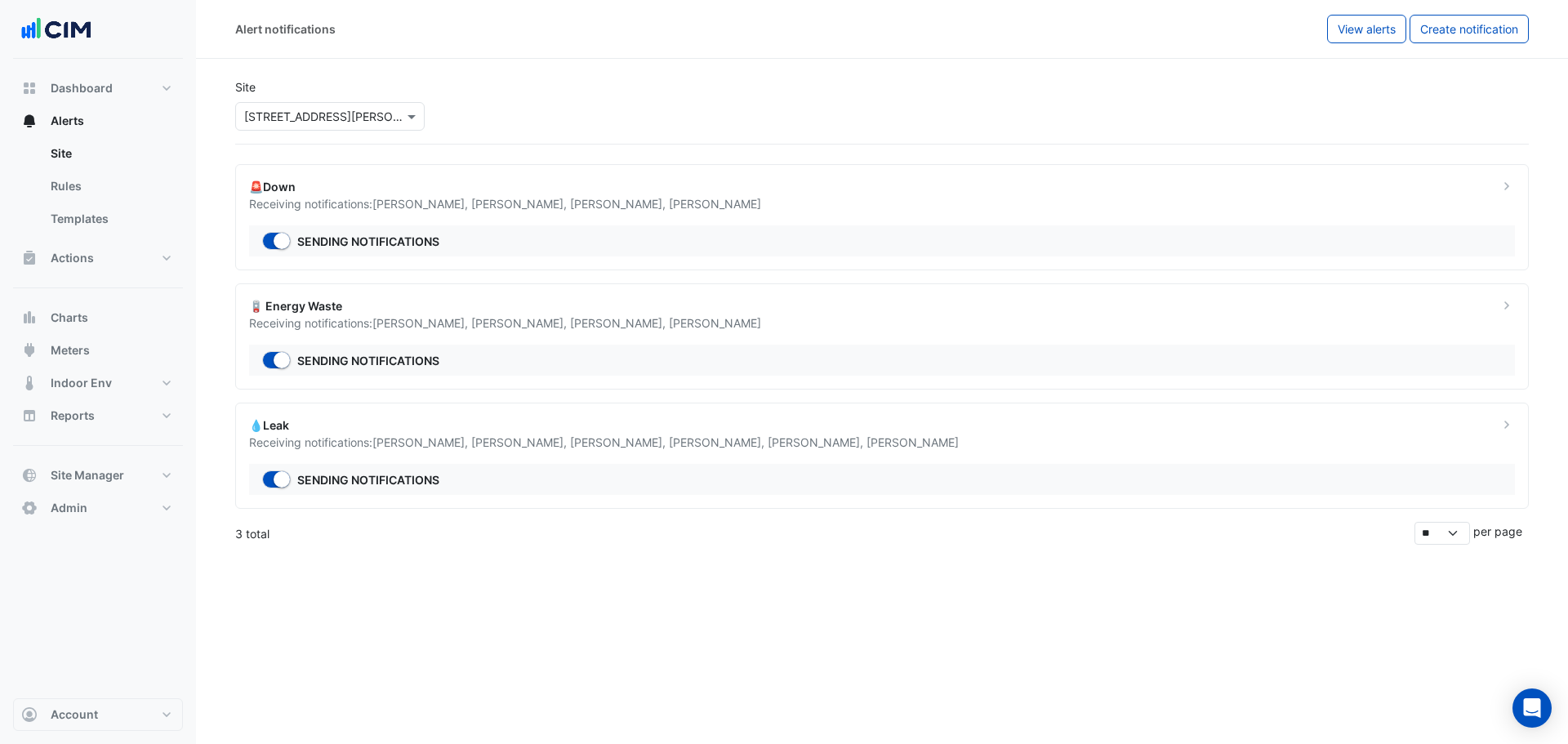
click at [326, 119] on input "text" at bounding box center [314, 116] width 139 height 17
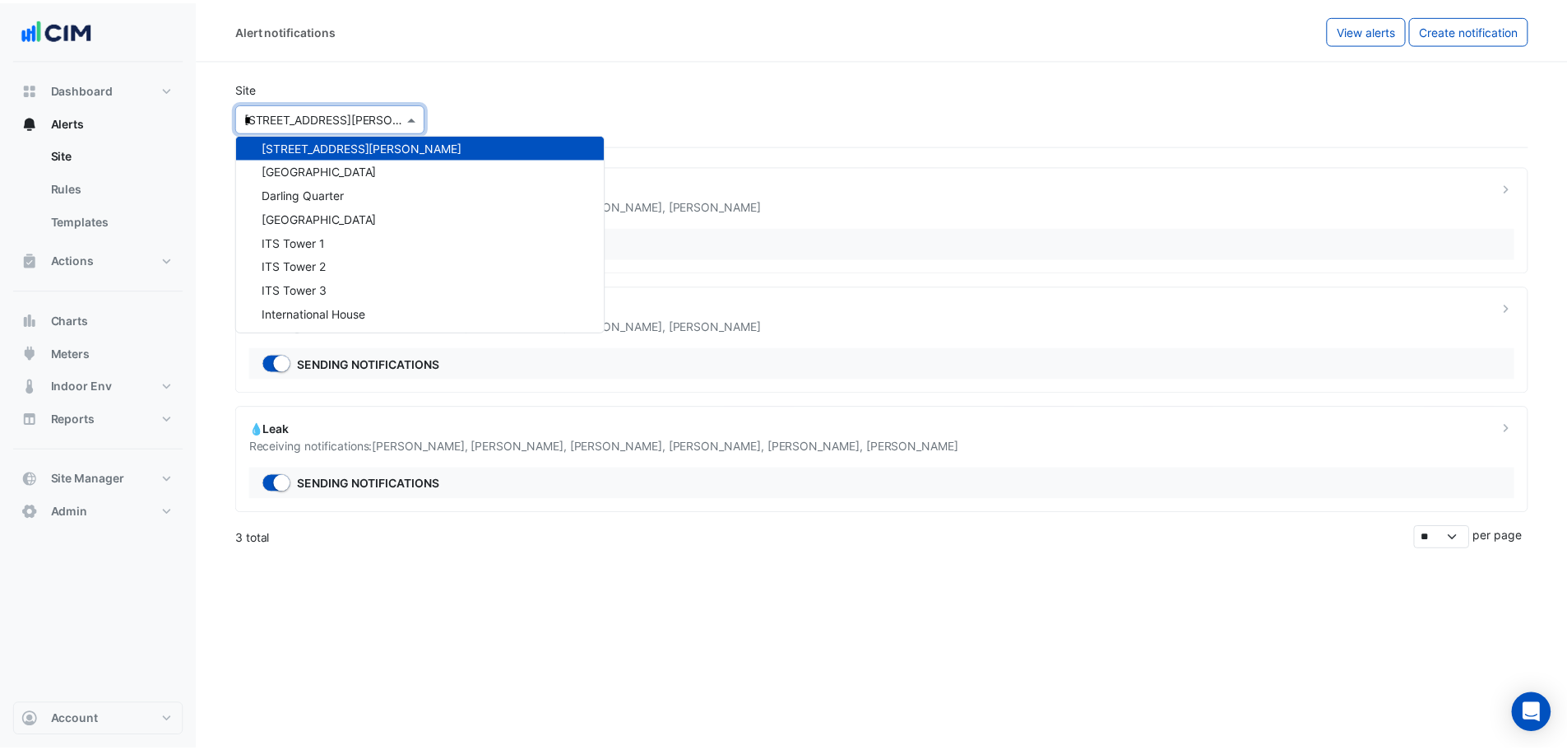
scroll to position [78, 0]
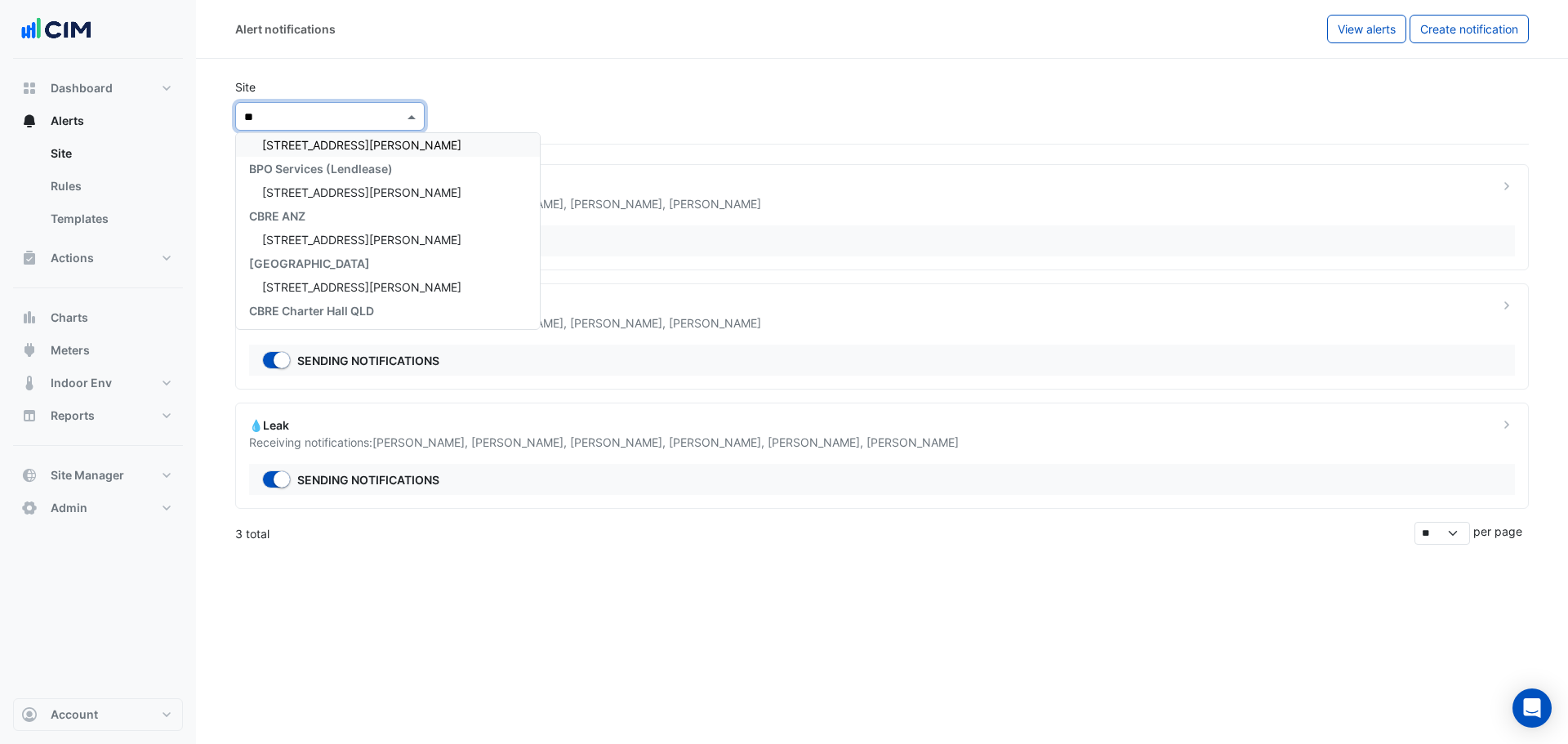
type input "***"
click at [324, 156] on div "141 Walker Street" at bounding box center [378, 145] width 284 height 24
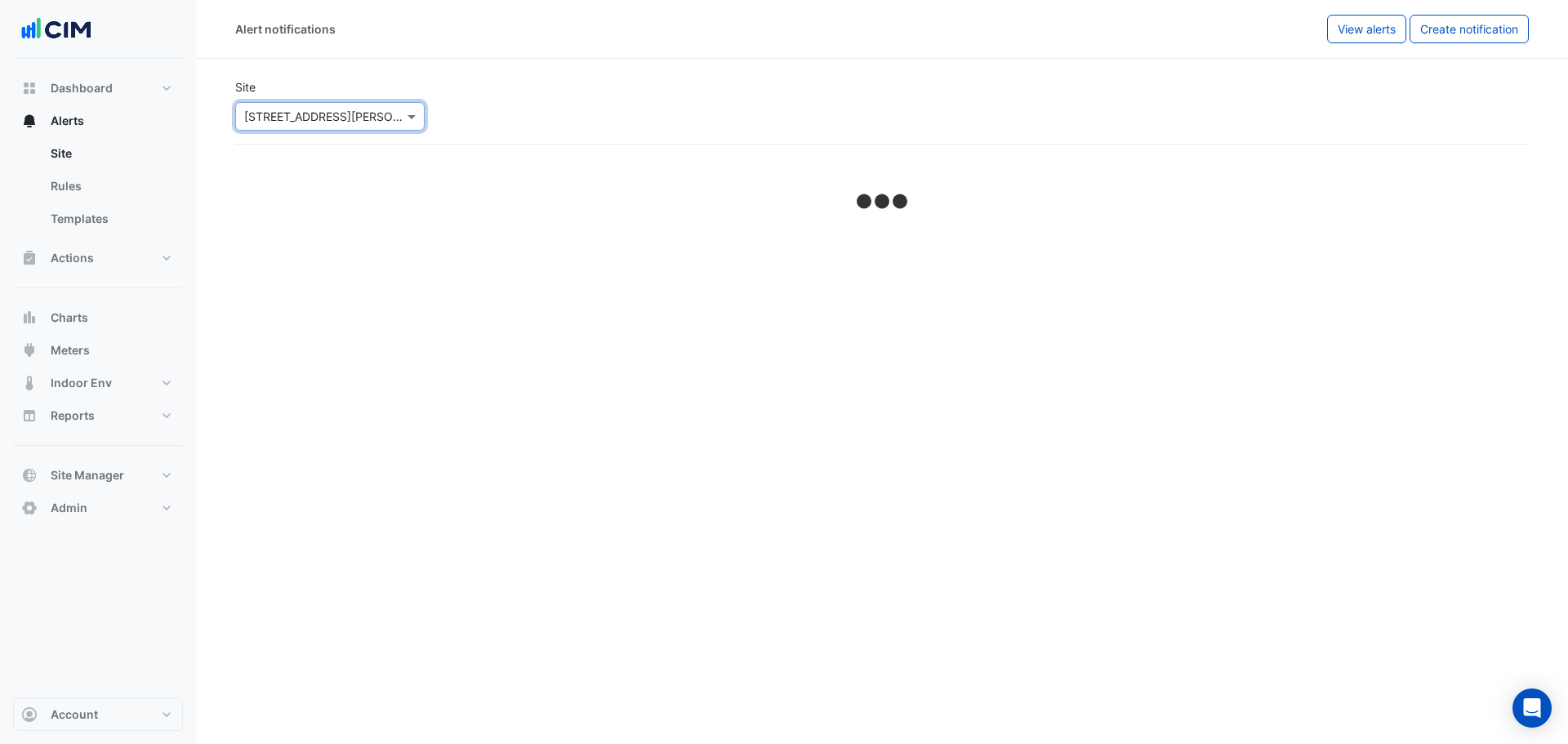
select select "*****"
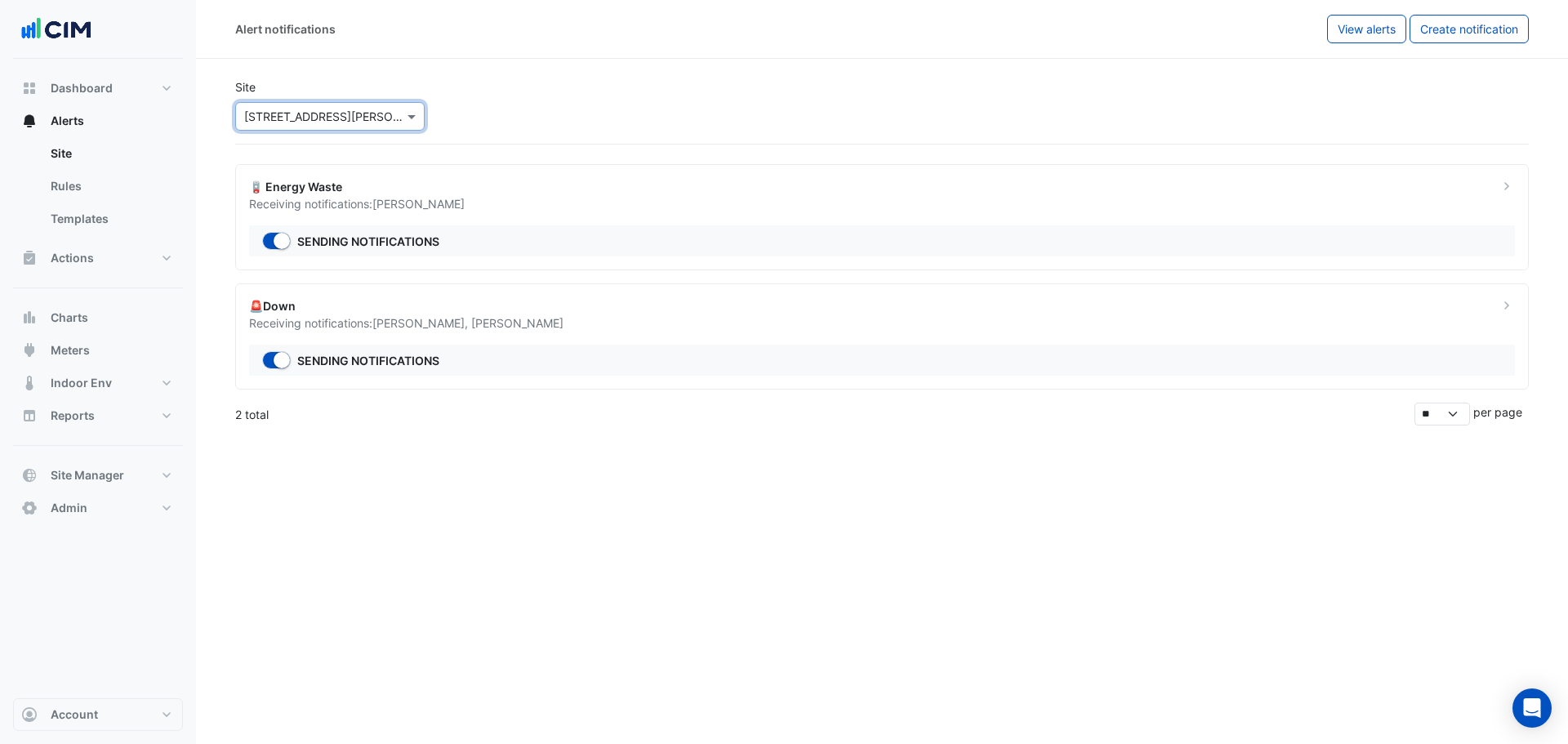
click at [927, 186] on div "🪫 Energy Waste" at bounding box center [863, 186] width 1230 height 17
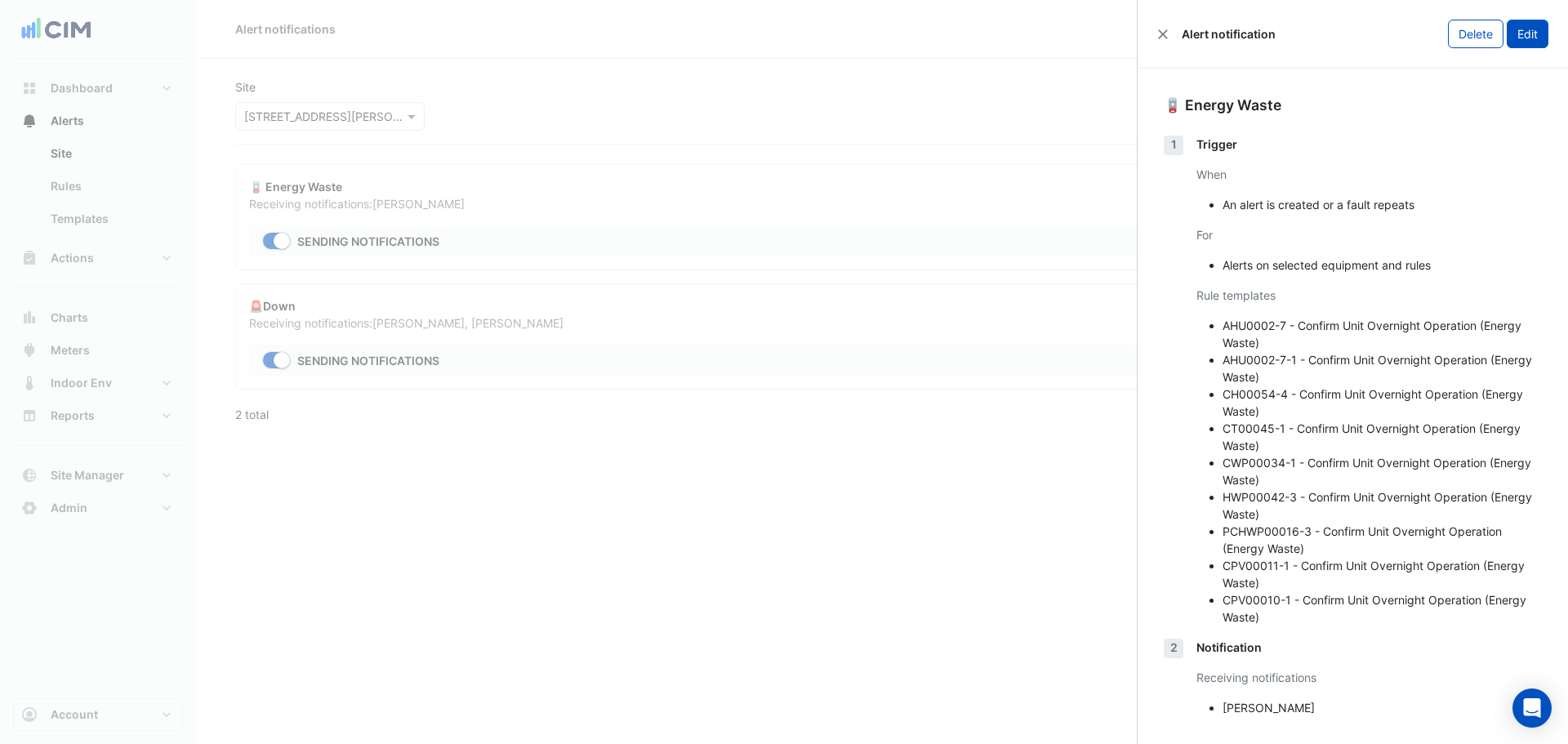
click at [1523, 31] on button "Edit" at bounding box center [1527, 34] width 42 height 29
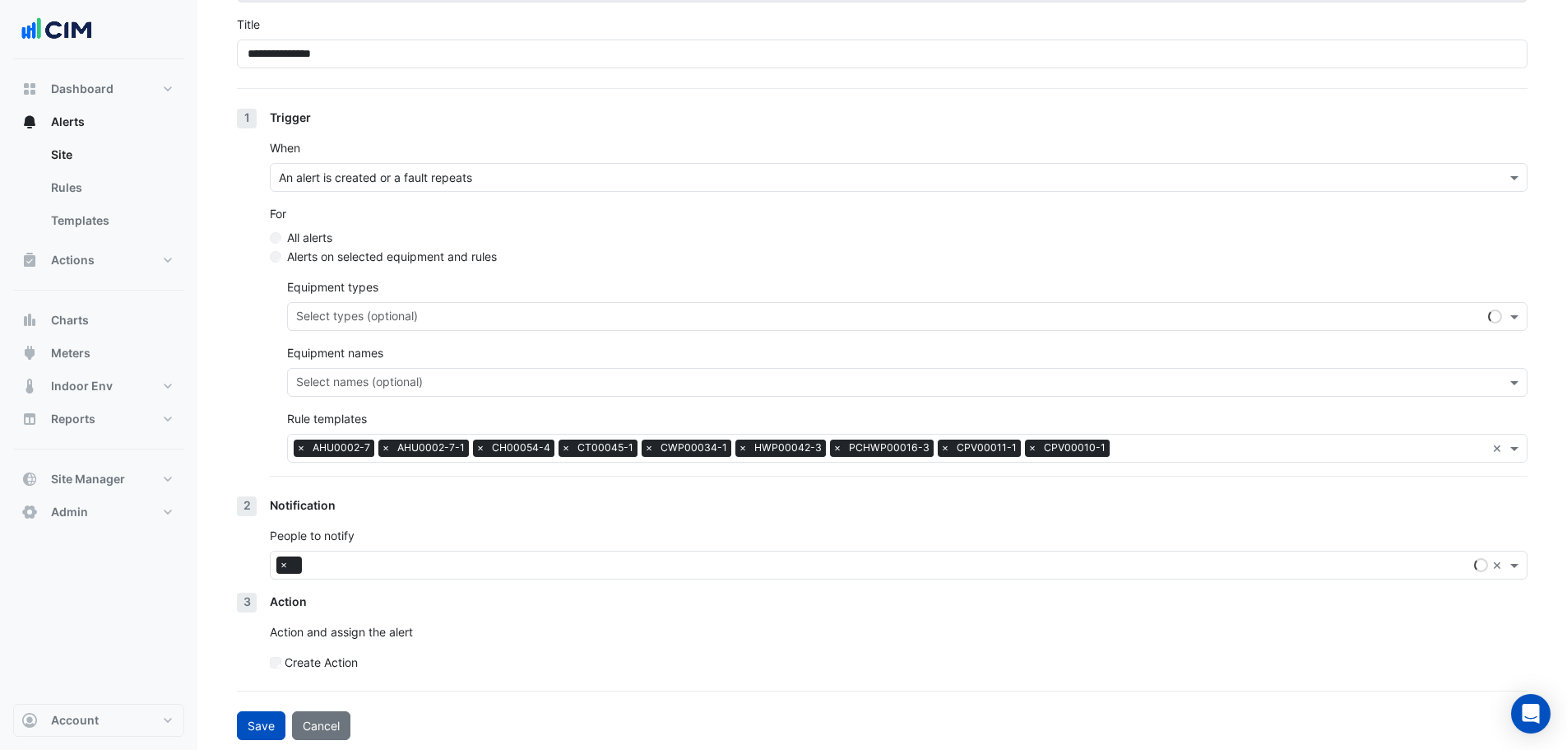
scroll to position [132, 0]
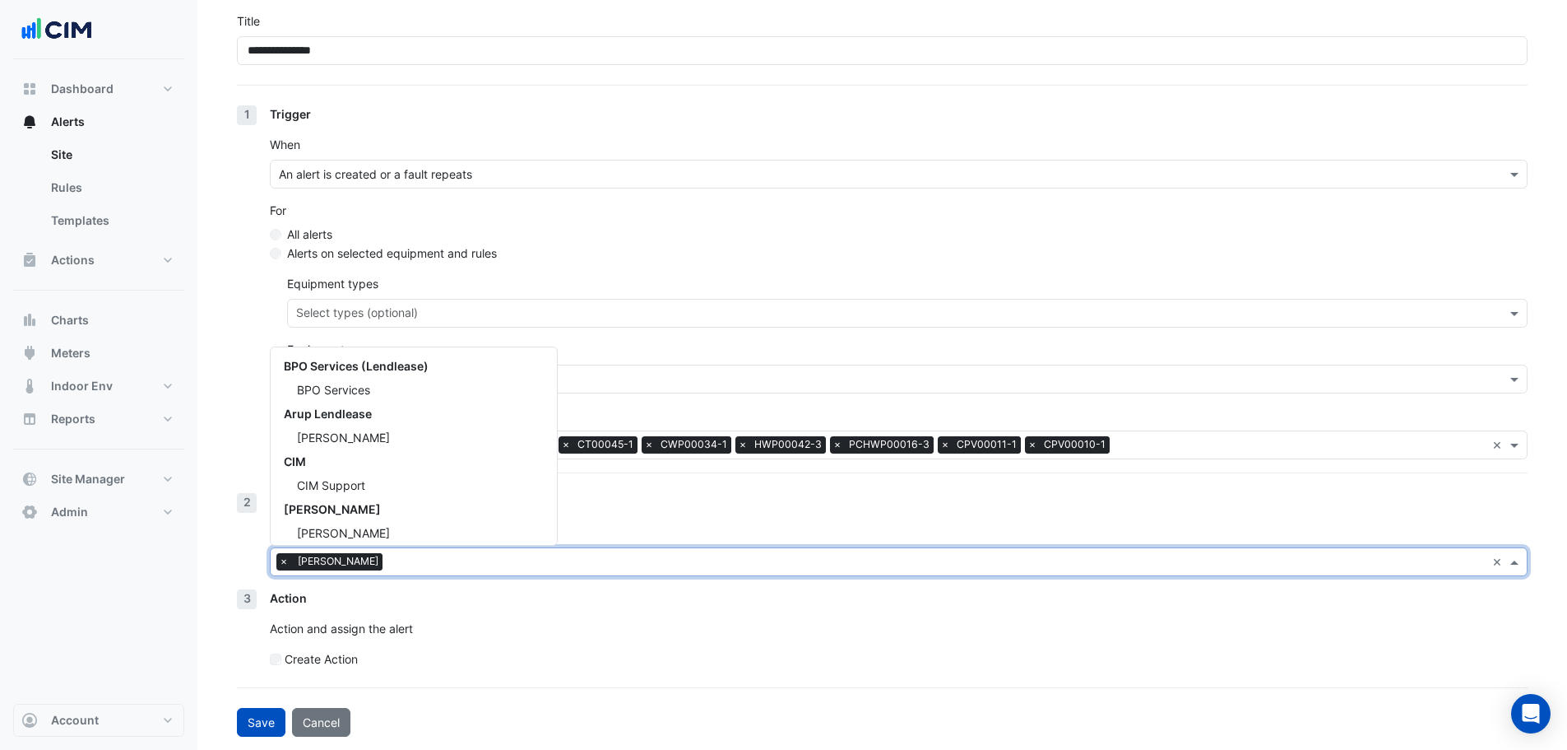
drag, startPoint x: 966, startPoint y: 567, endPoint x: 714, endPoint y: 583, distance: 252.3
click at [961, 567] on input "text" at bounding box center [937, 563] width 1097 height 17
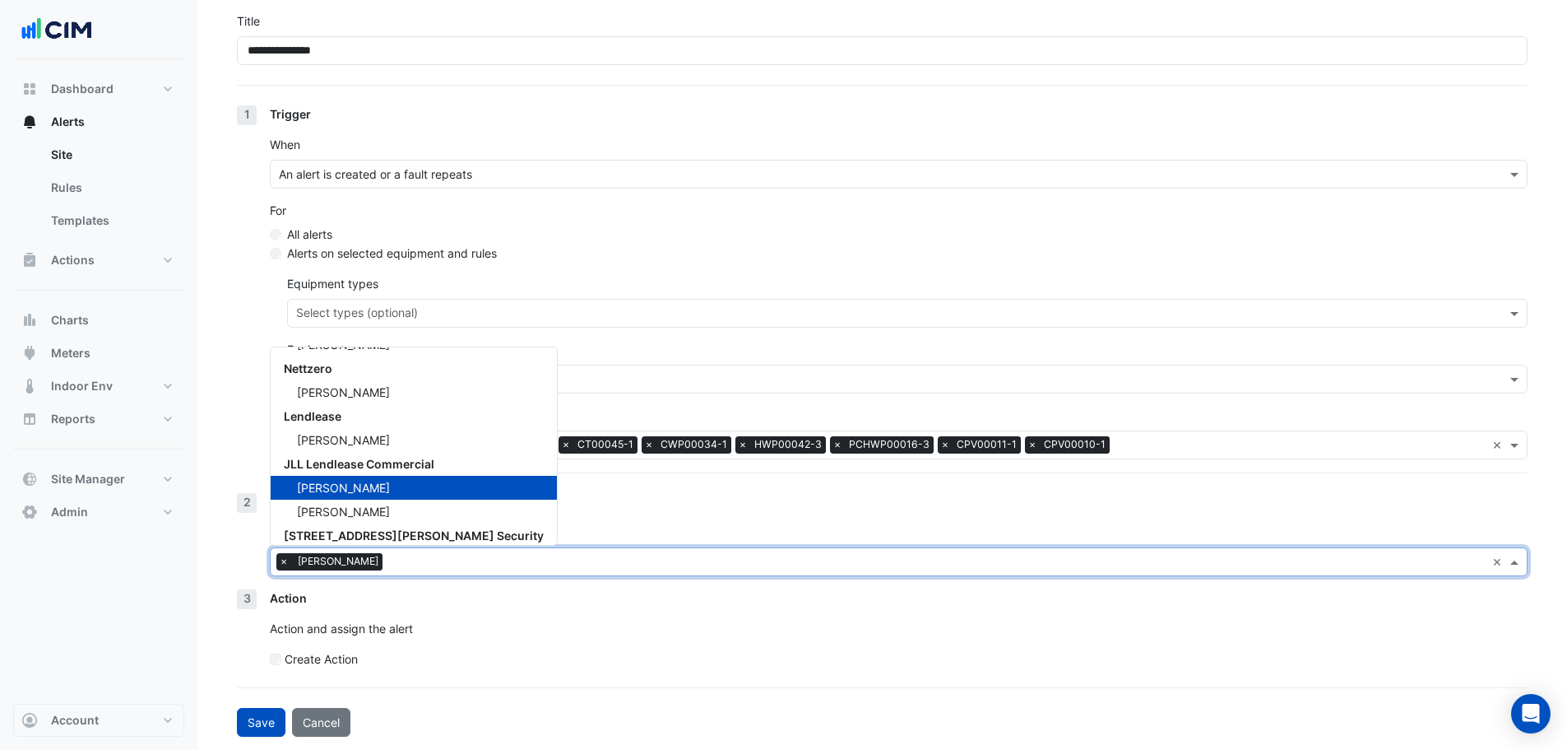
scroll to position [364, 0]
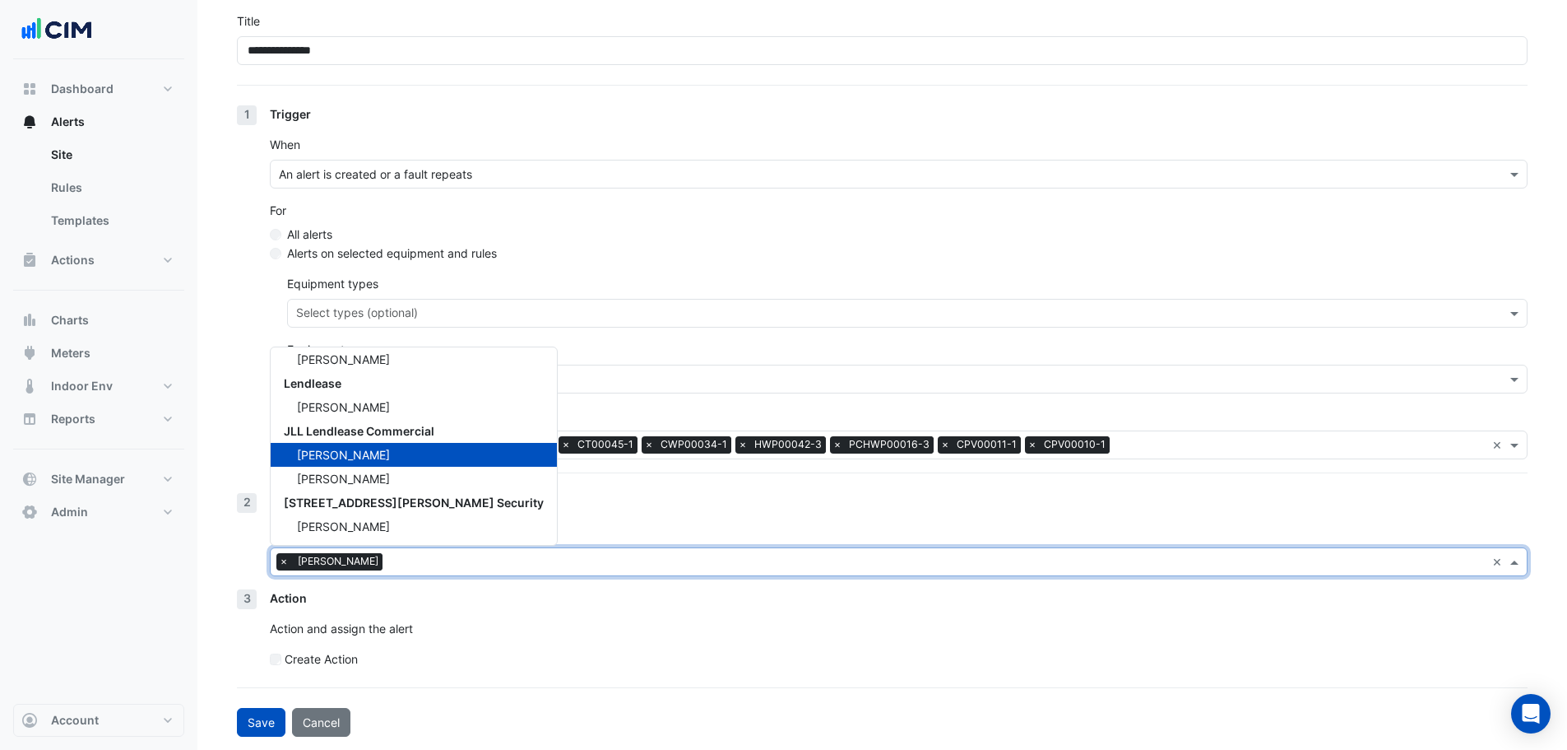
drag, startPoint x: 549, startPoint y: 538, endPoint x: 341, endPoint y: 645, distance: 234.0
click at [546, 538] on div "People to notify Select users × Abdul Adra × BPO Services (Lendlease) BPO Servi…" at bounding box center [899, 549] width 1258 height 53
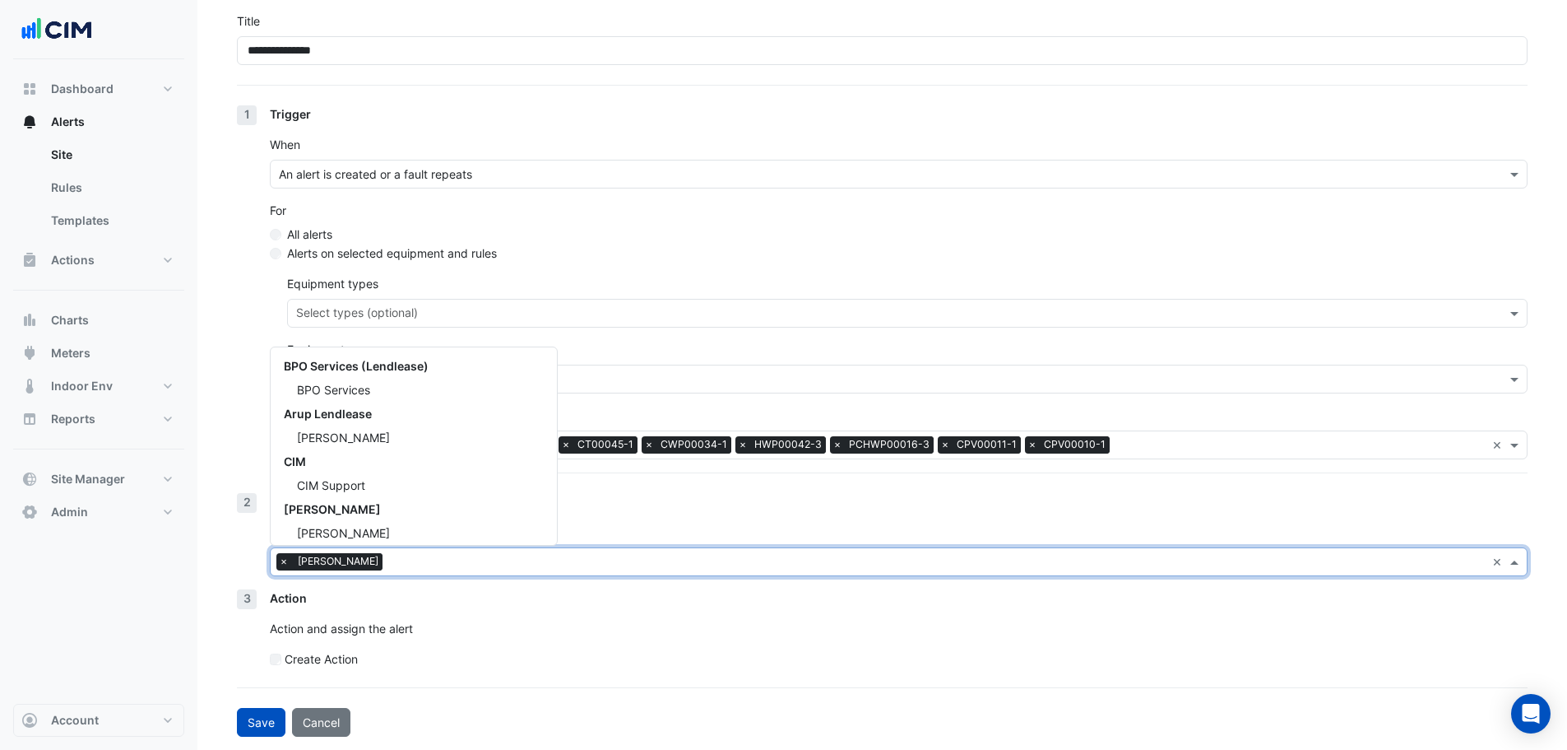
click at [405, 568] on input "text" at bounding box center [937, 563] width 1097 height 17
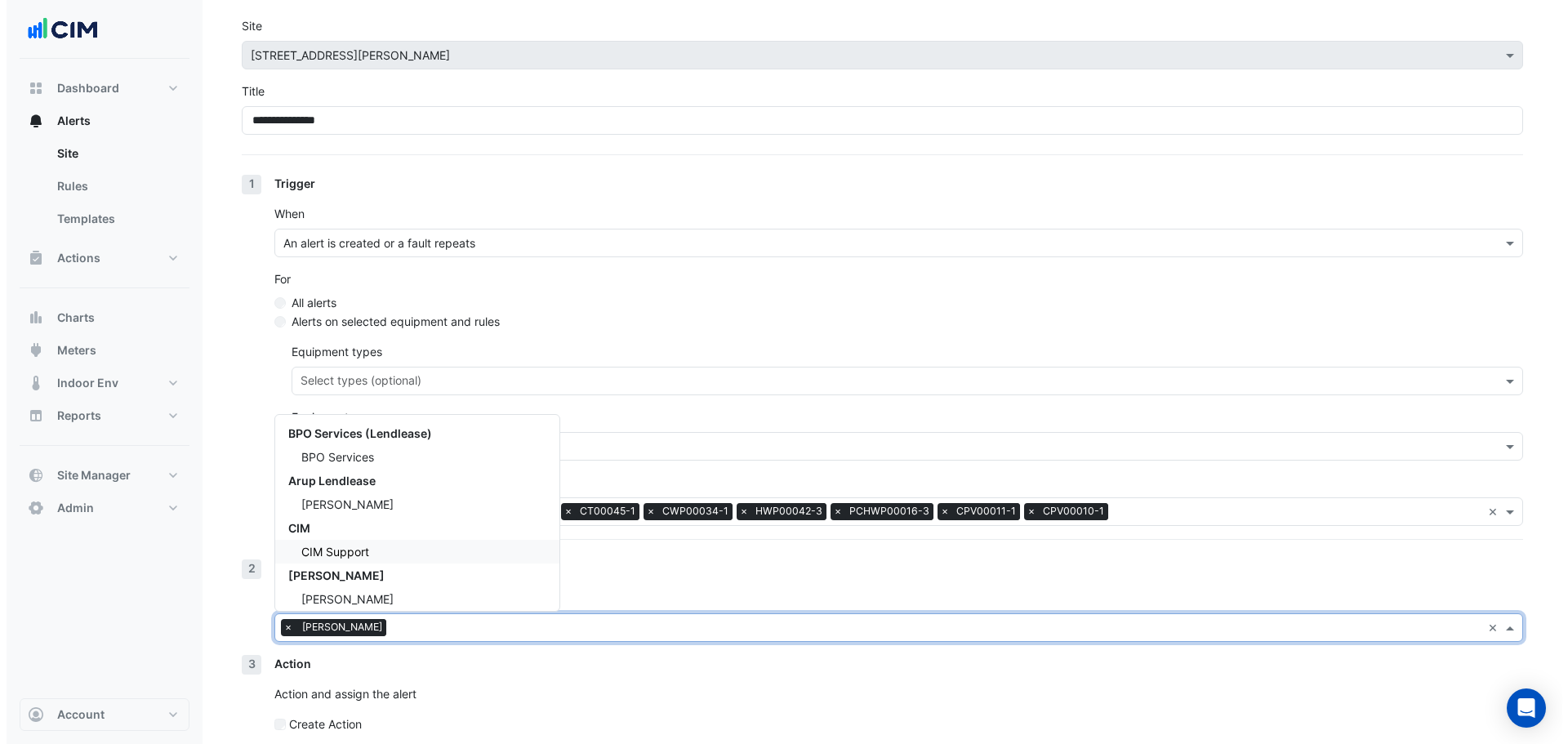
scroll to position [0, 0]
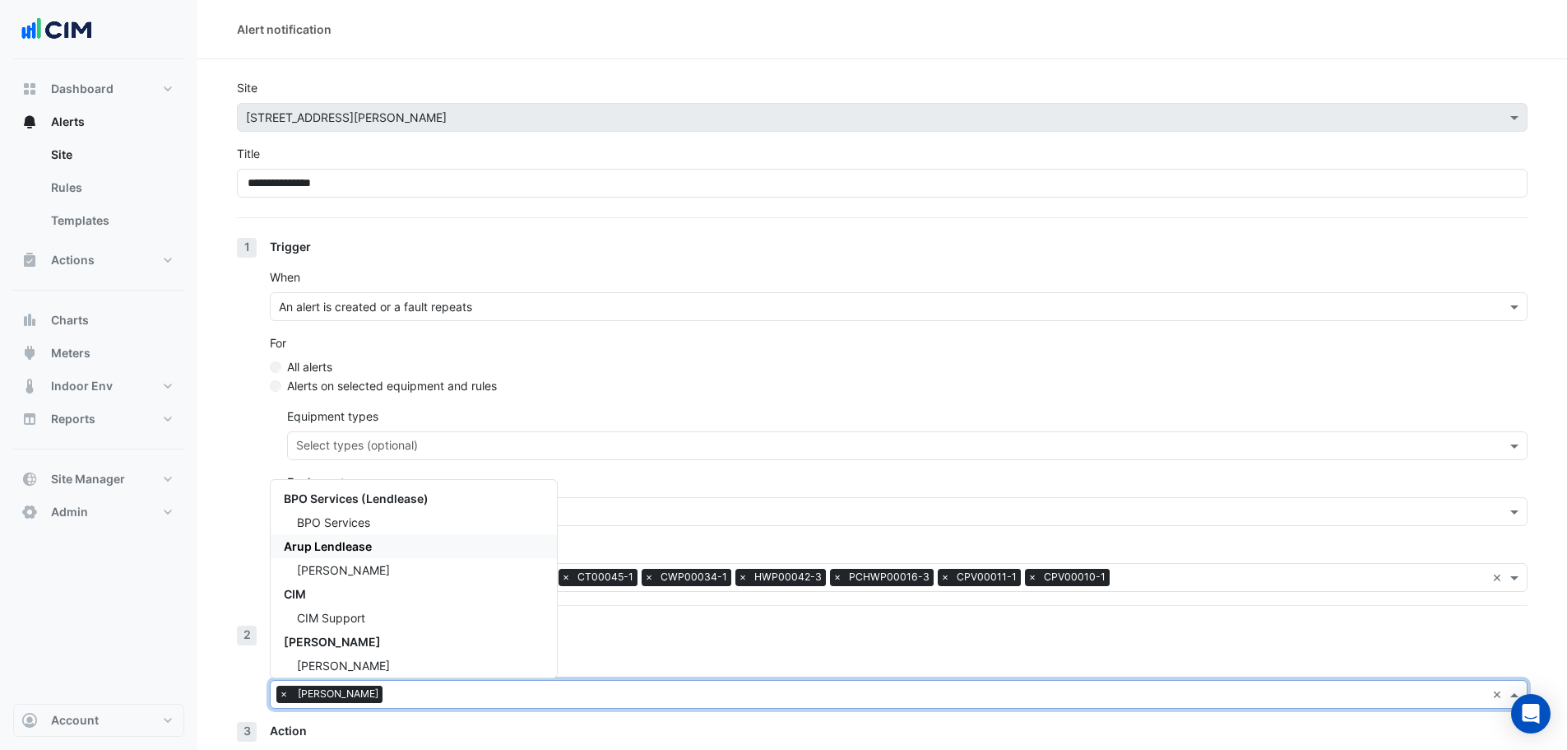
drag, startPoint x: 319, startPoint y: 72, endPoint x: 339, endPoint y: 72, distance: 19.7
click at [337, 72] on section "**********" at bounding box center [882, 464] width 1370 height 810
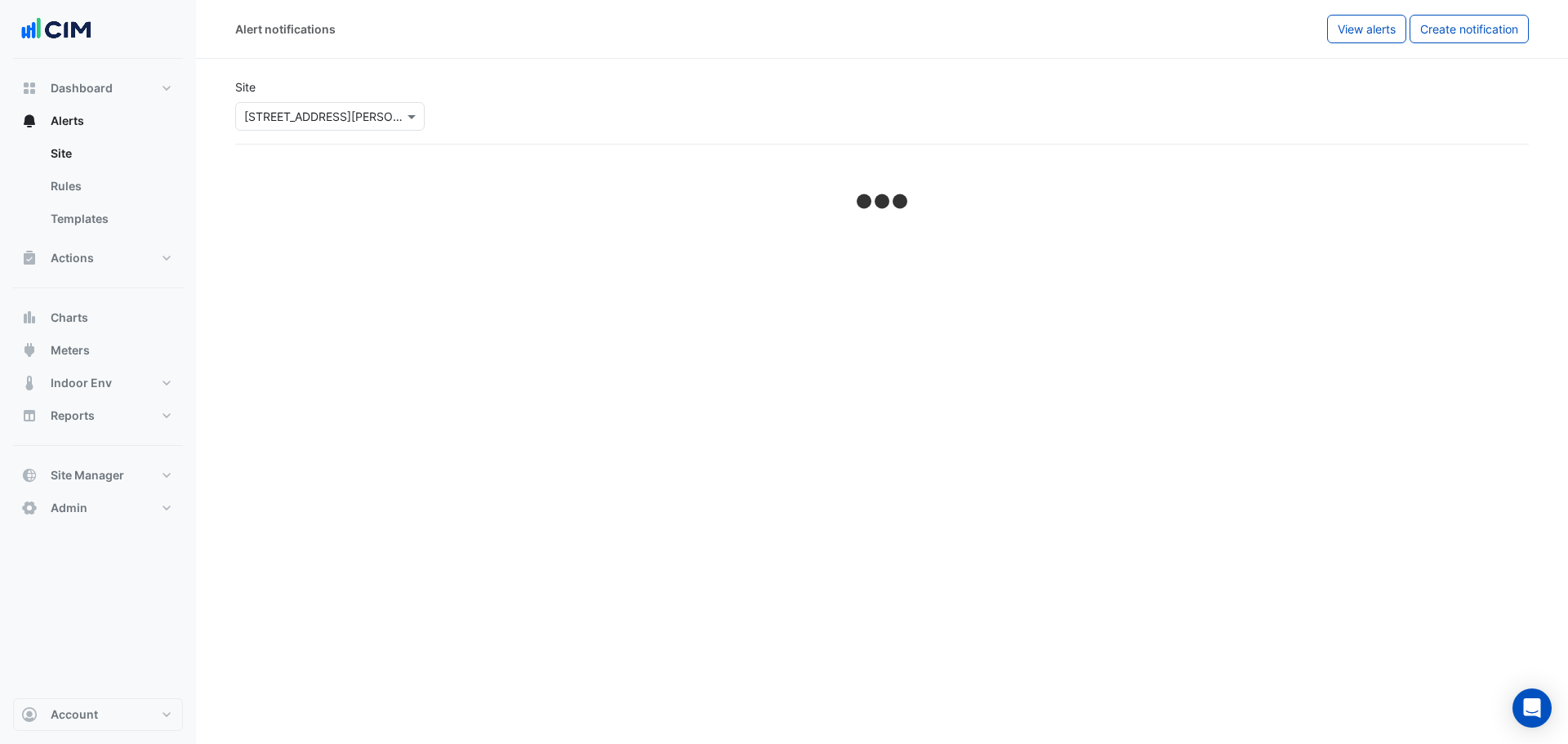
click at [333, 106] on div "Select a Site × 141 Walker Street" at bounding box center [329, 116] width 190 height 29
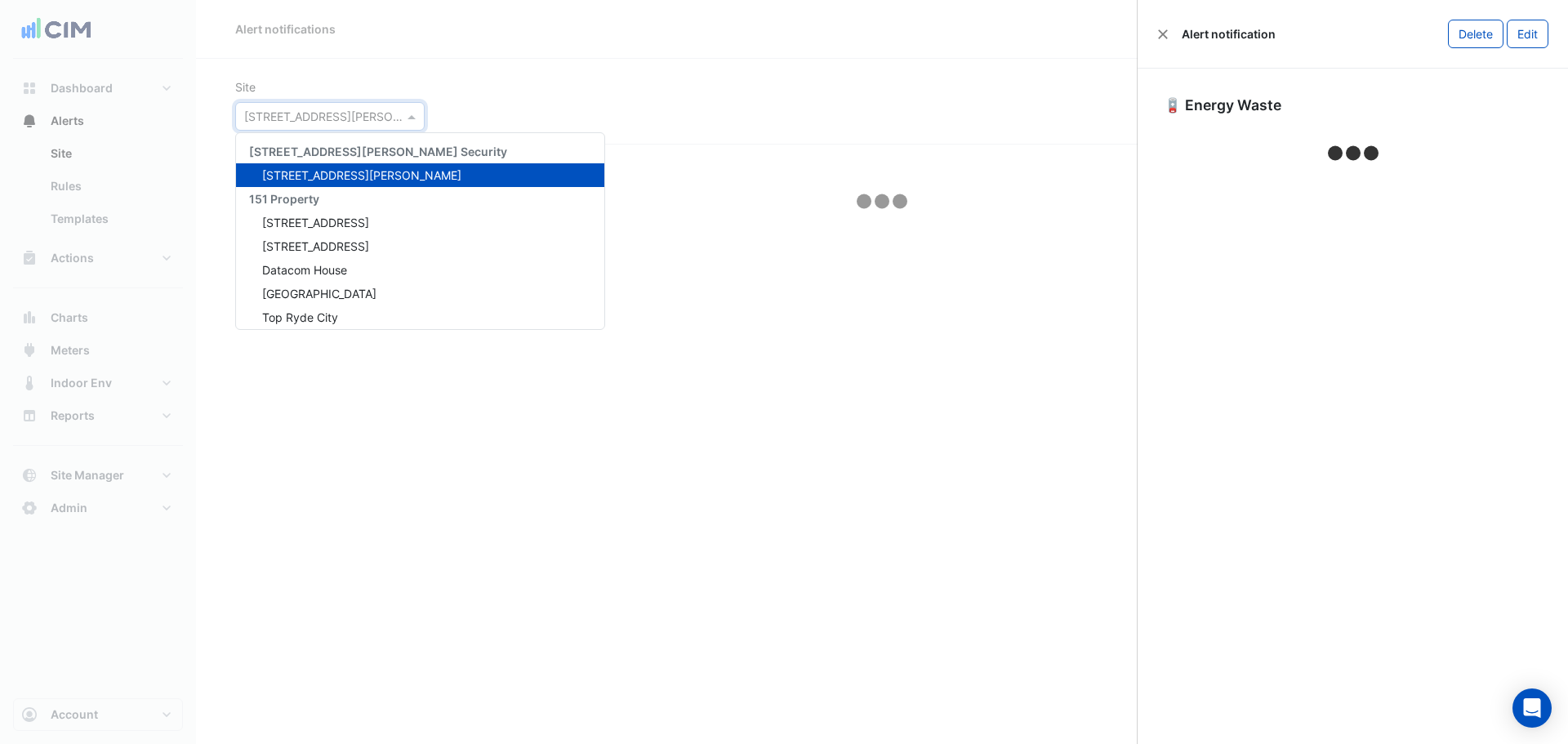
select select "*****"
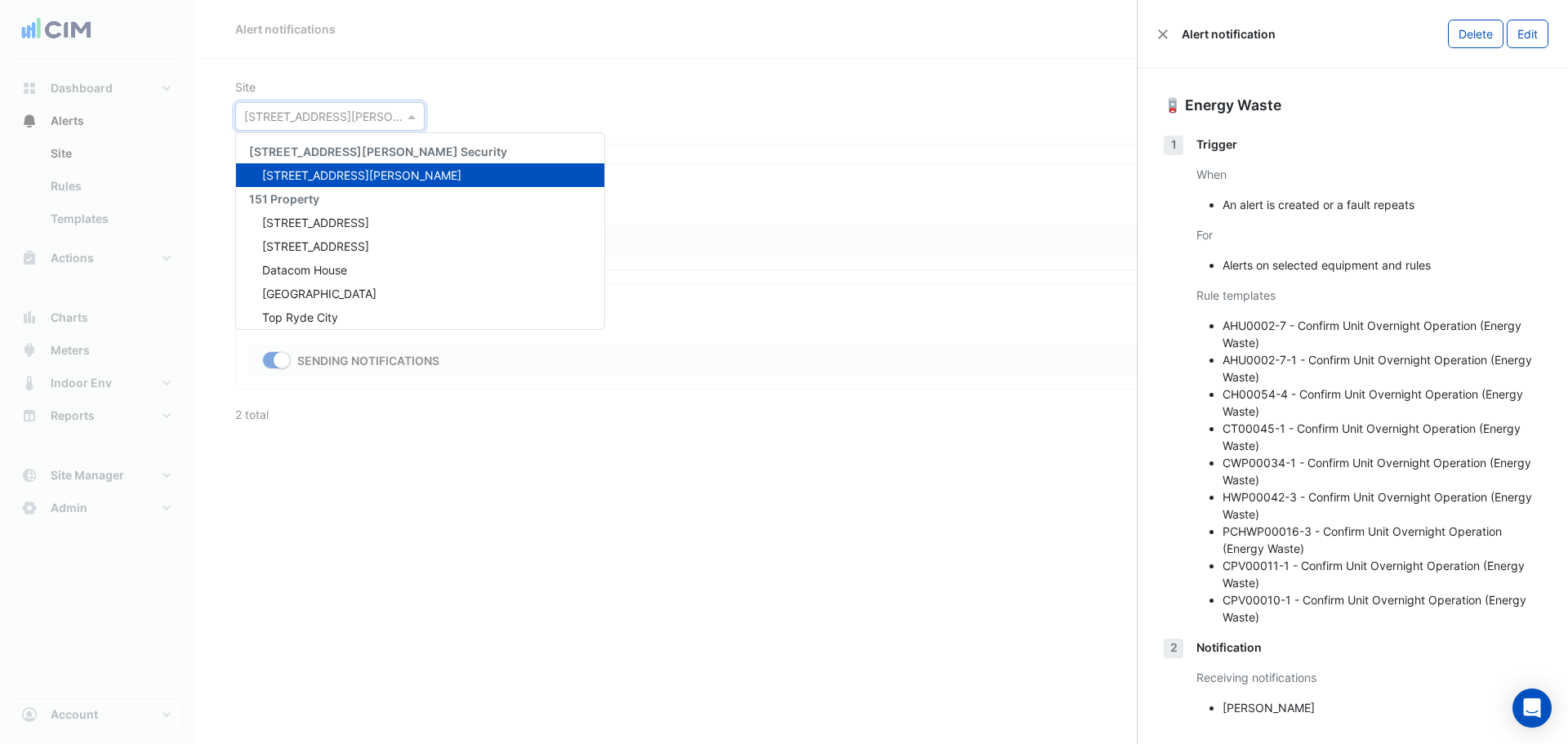
click at [352, 120] on ngb-offcanvas-backdrop at bounding box center [784, 372] width 1568 height 744
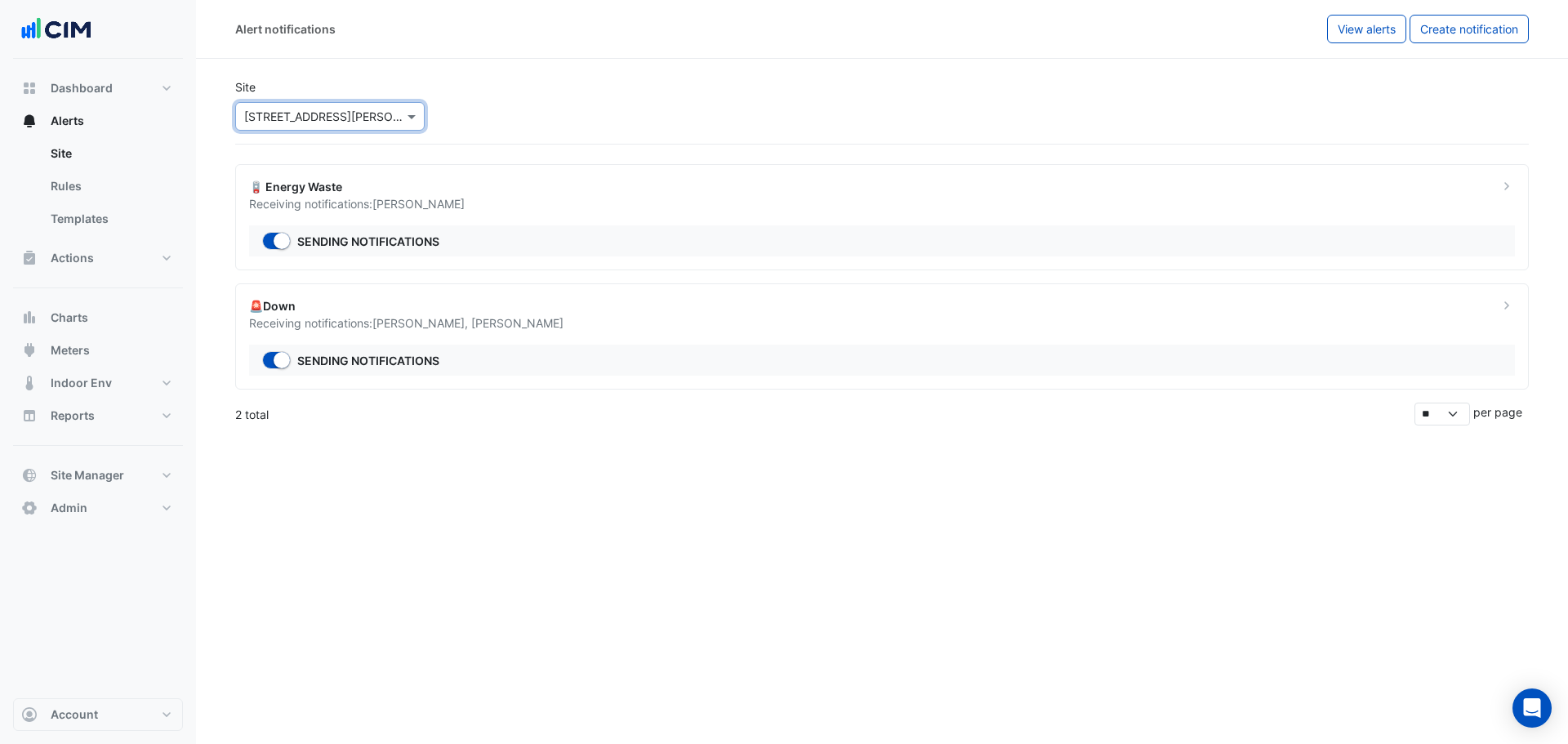
click at [334, 116] on input "text" at bounding box center [314, 116] width 139 height 17
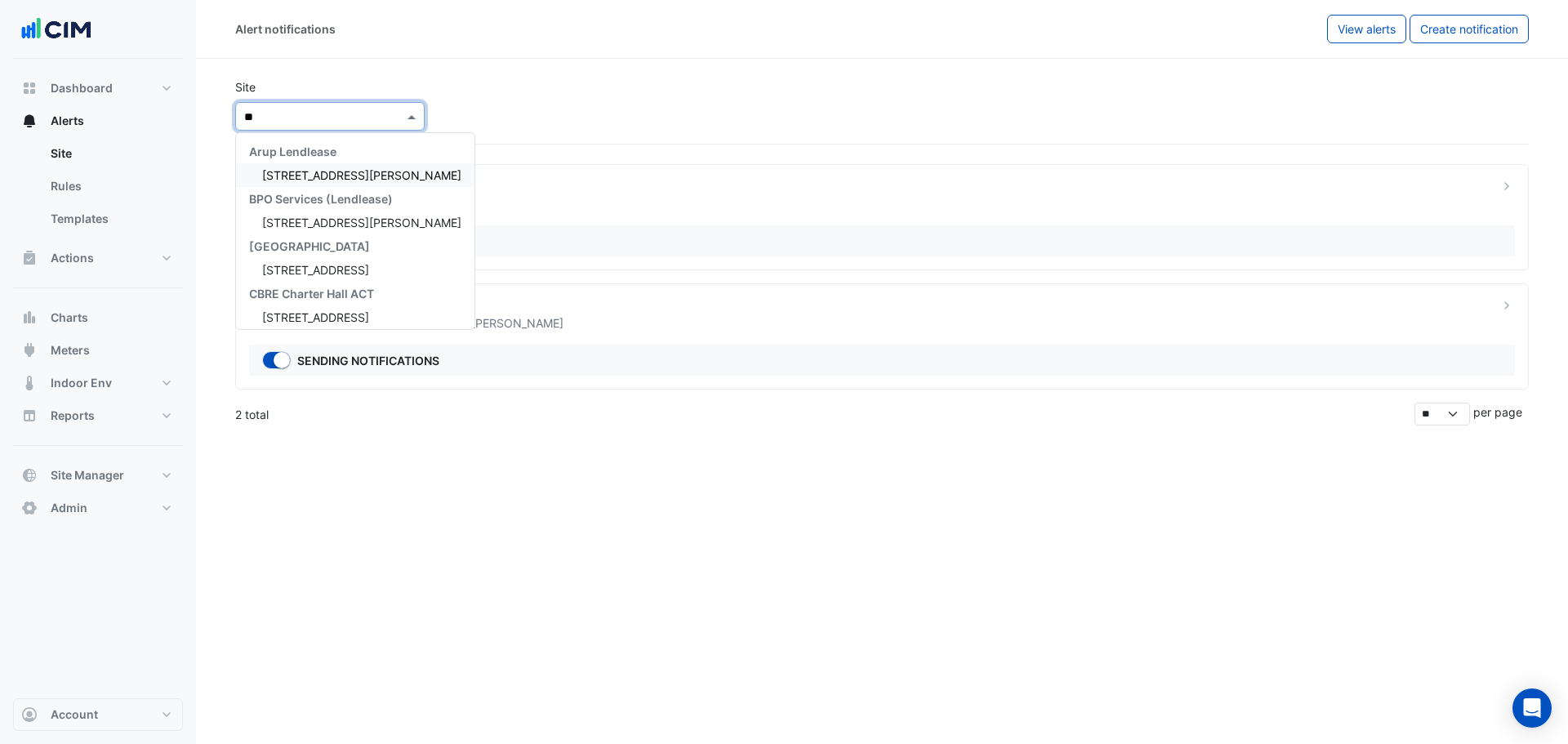
type input "***"
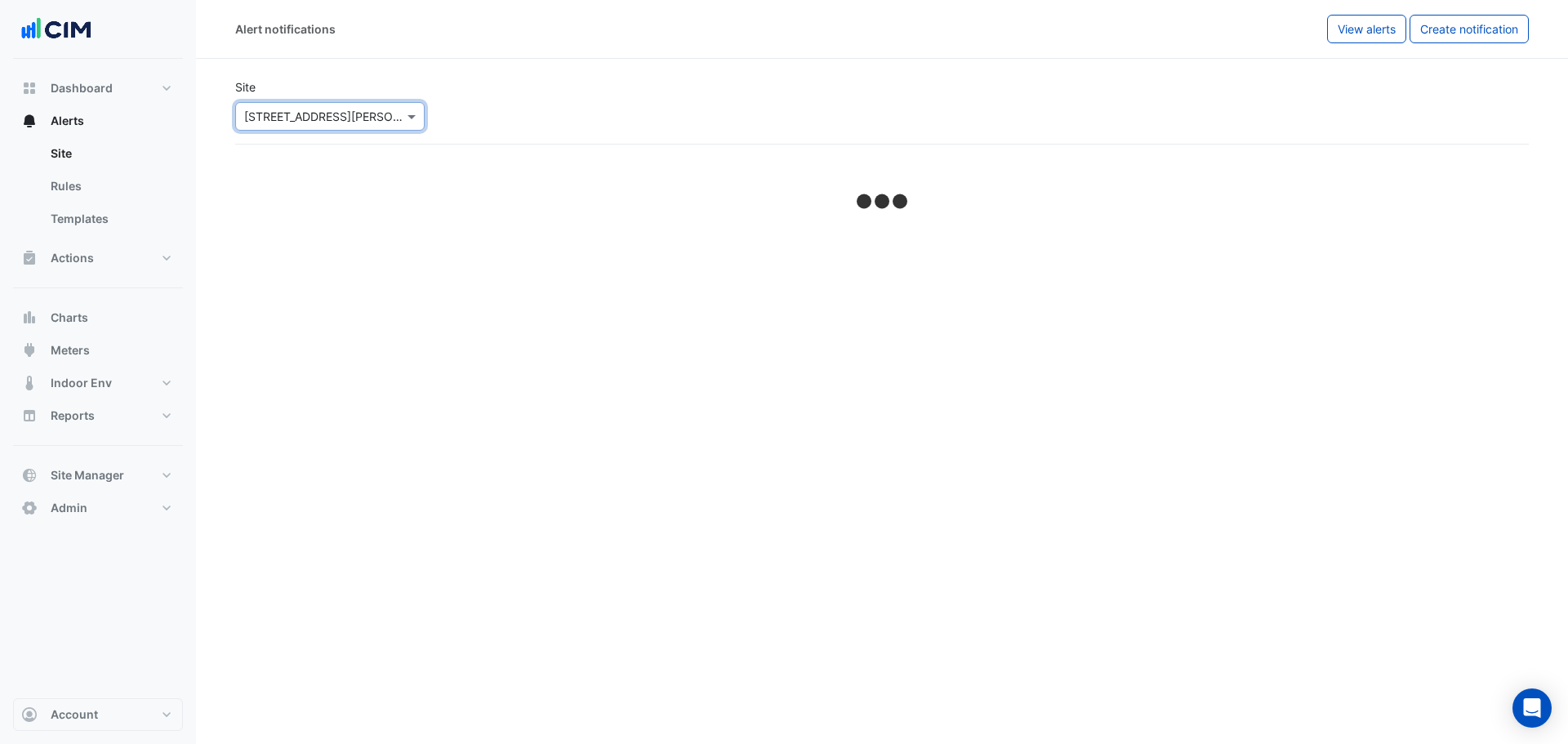
select select "*****"
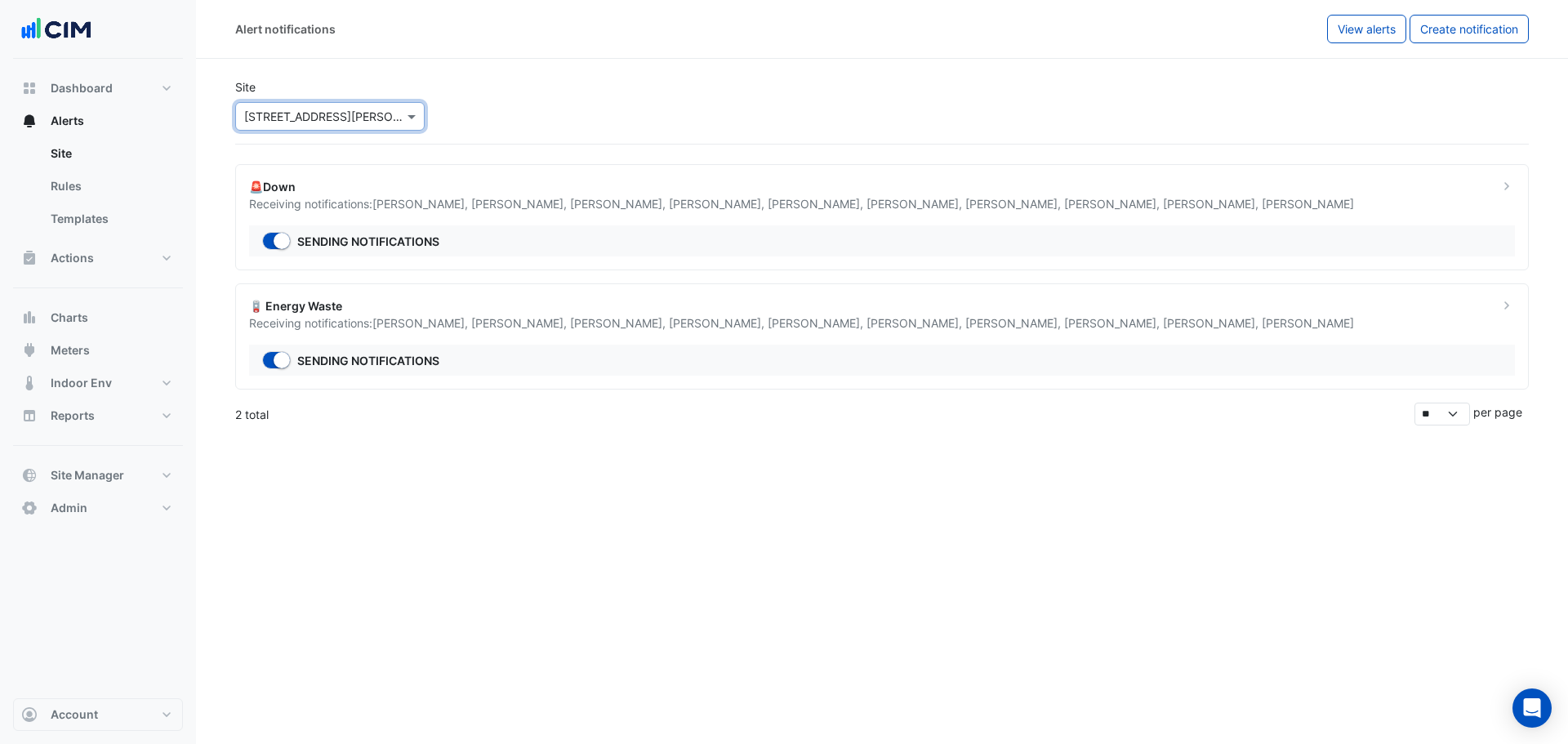
click at [866, 204] on span "Michael Richards ," at bounding box center [916, 203] width 99 height 14
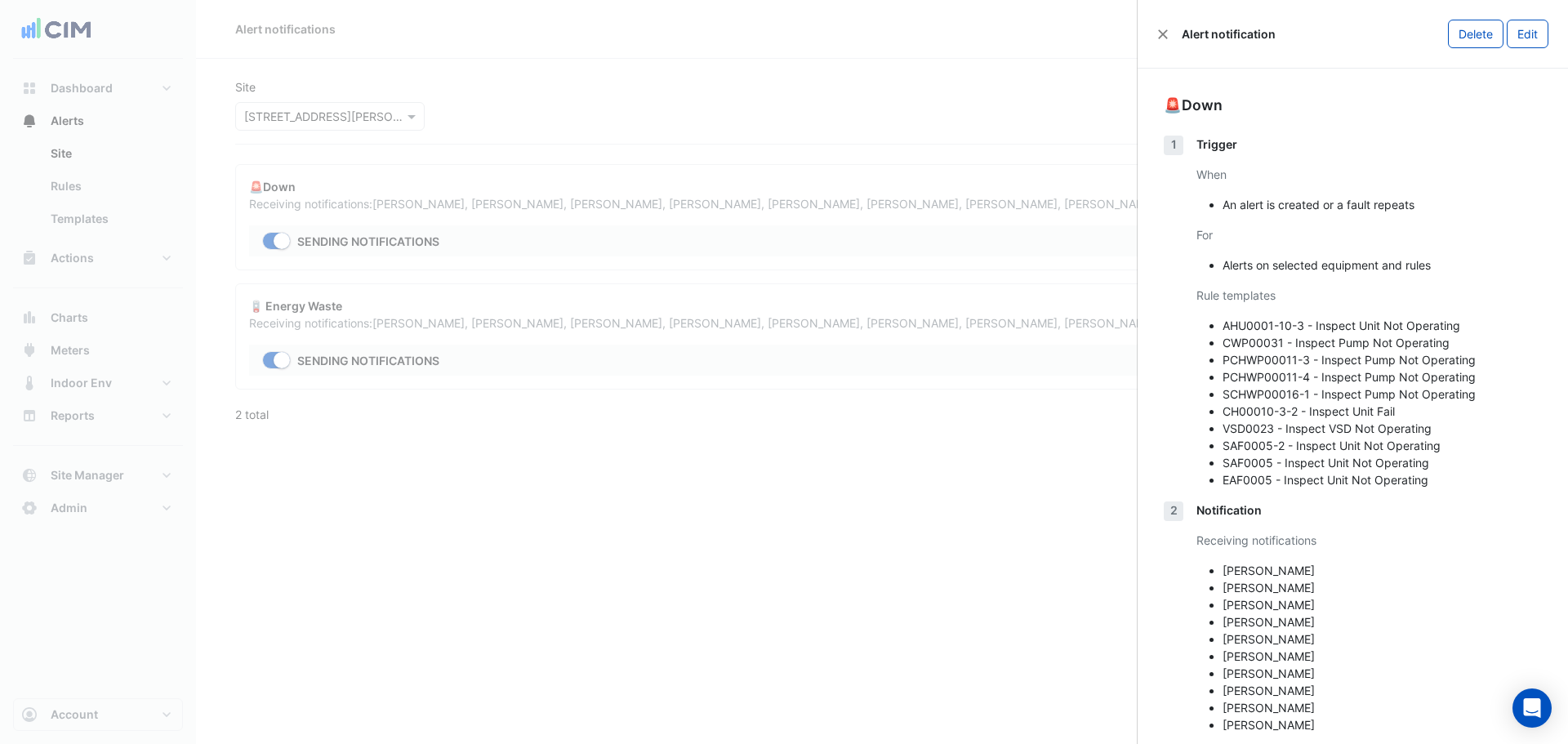
click at [1540, 42] on div "Alert notification Delete Edit" at bounding box center [1353, 34] width 431 height 68
drag, startPoint x: 1523, startPoint y: 28, endPoint x: 929, endPoint y: 522, distance: 772.6
click at [1523, 29] on button "Edit" at bounding box center [1527, 34] width 42 height 29
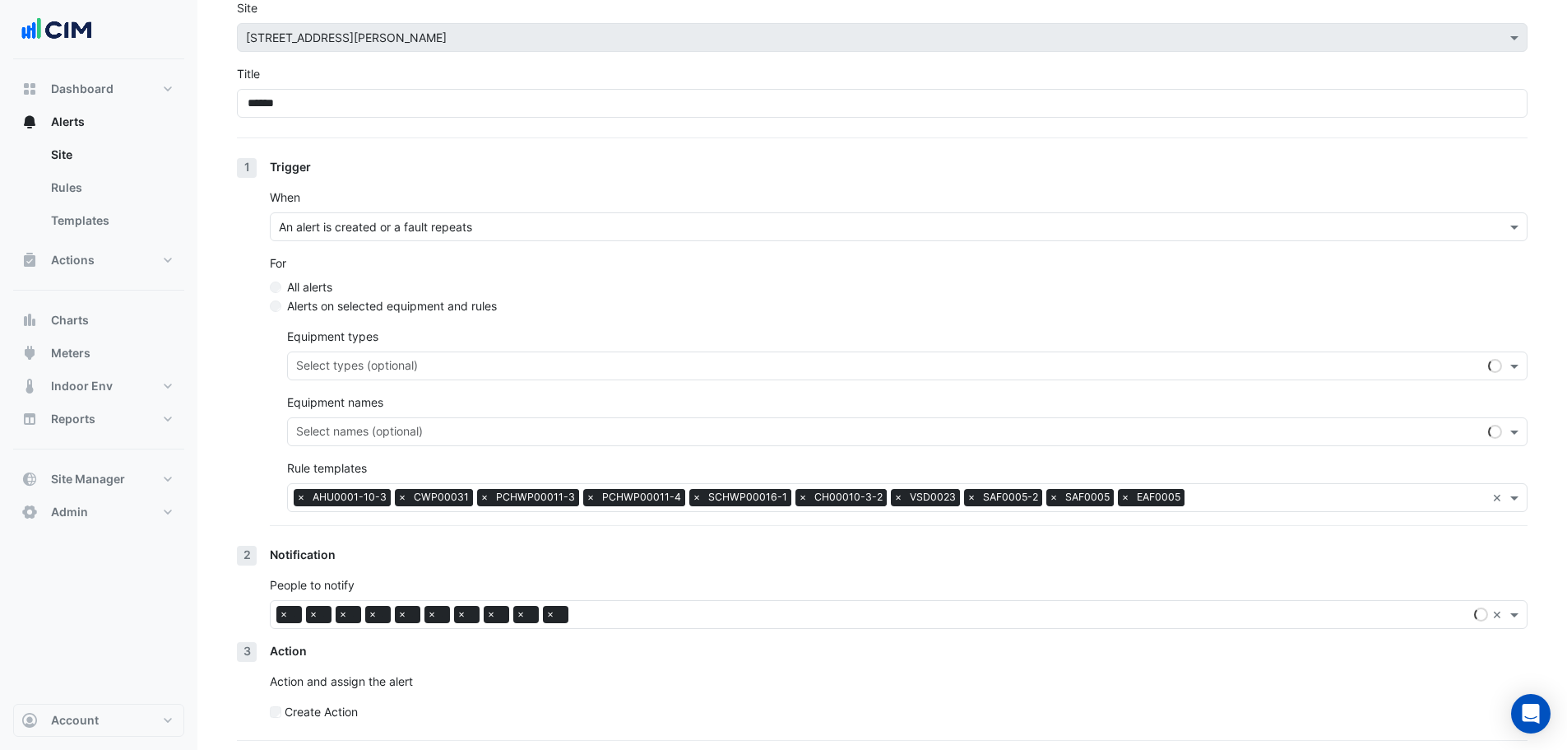
scroll to position [132, 0]
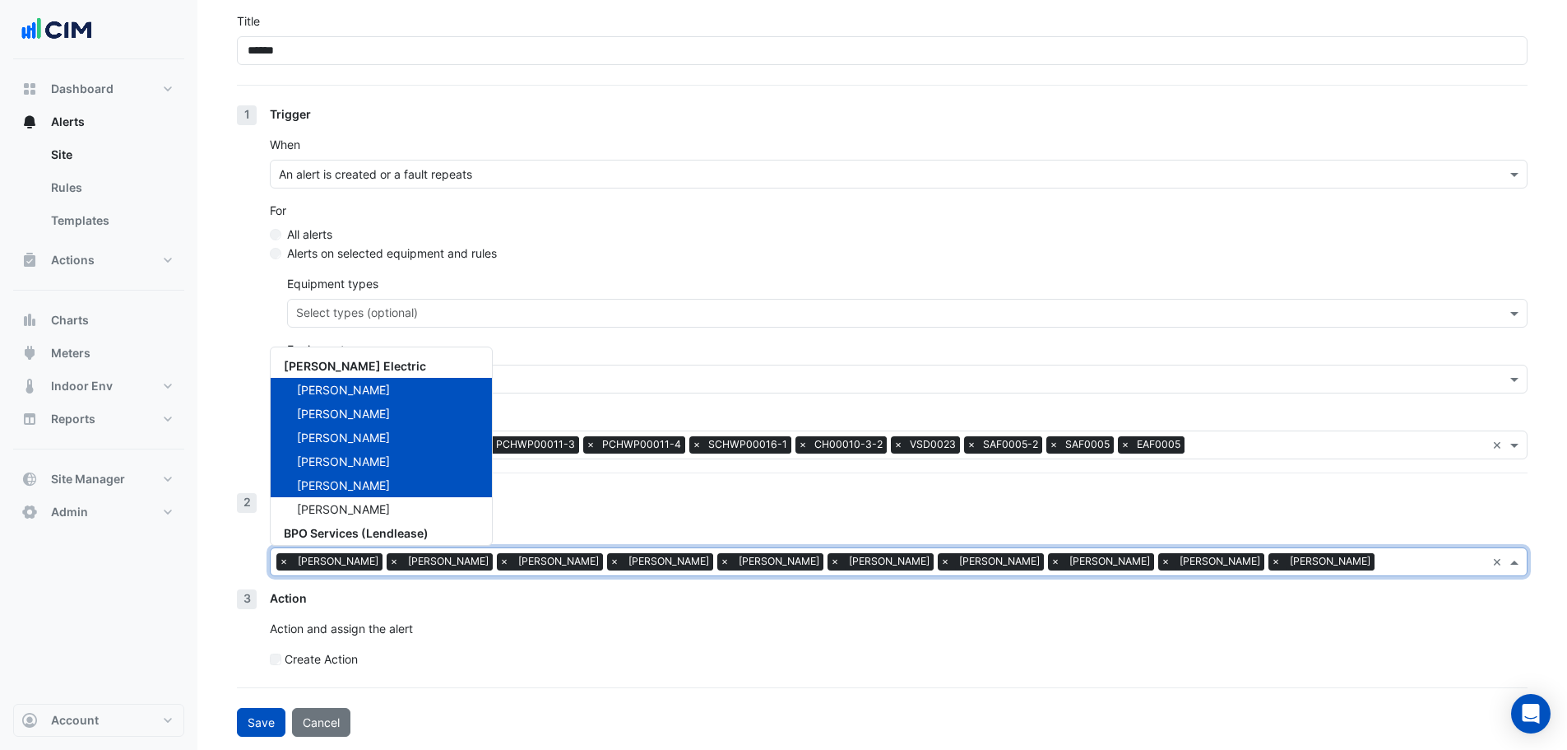
click at [1277, 551] on div "Select users × Irene Chiang × David Nairn × Chris Buckler × Peter Assirati × Ma…" at bounding box center [878, 562] width 1215 height 26
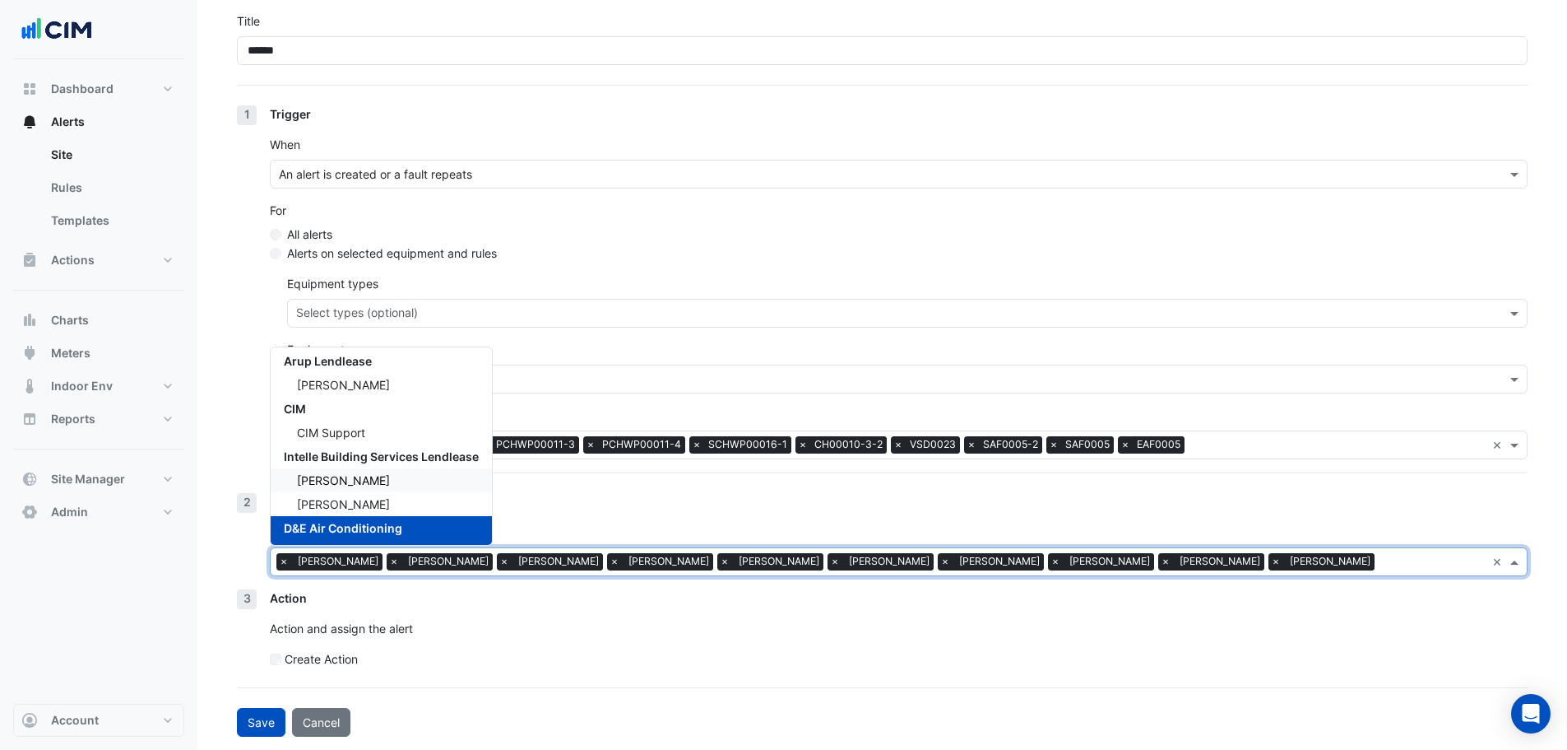
scroll to position [329, 0]
